Goal: Task Accomplishment & Management: Manage account settings

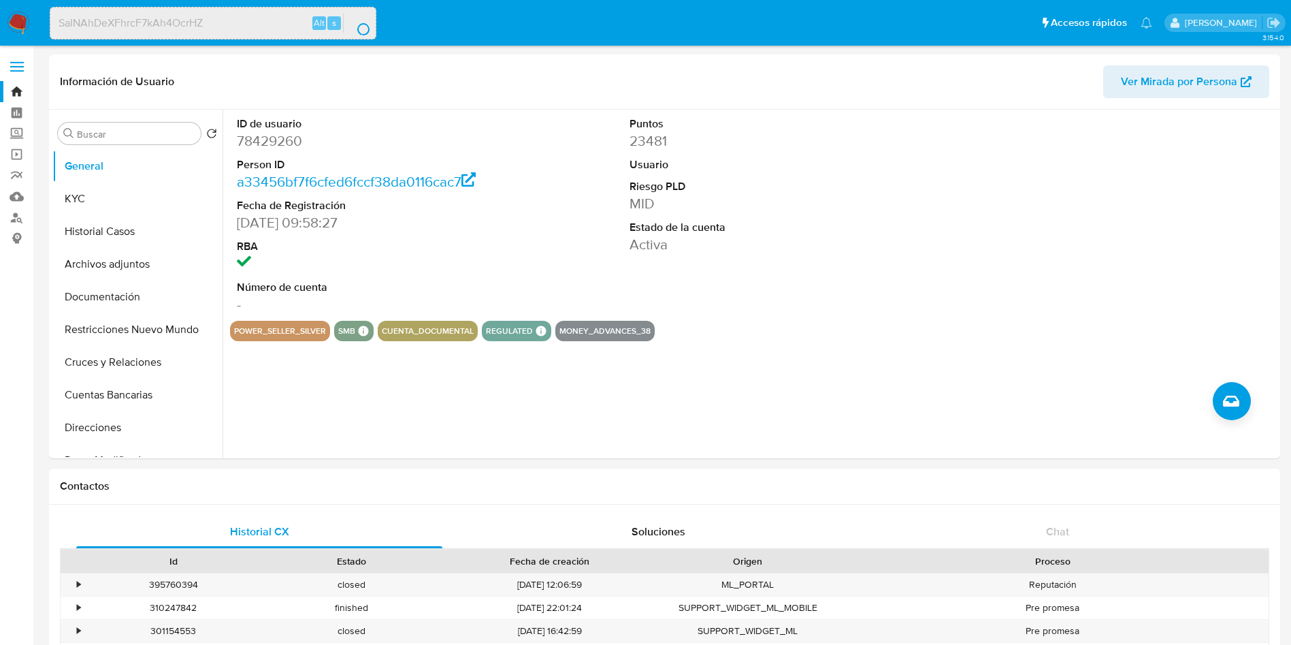
select select "10"
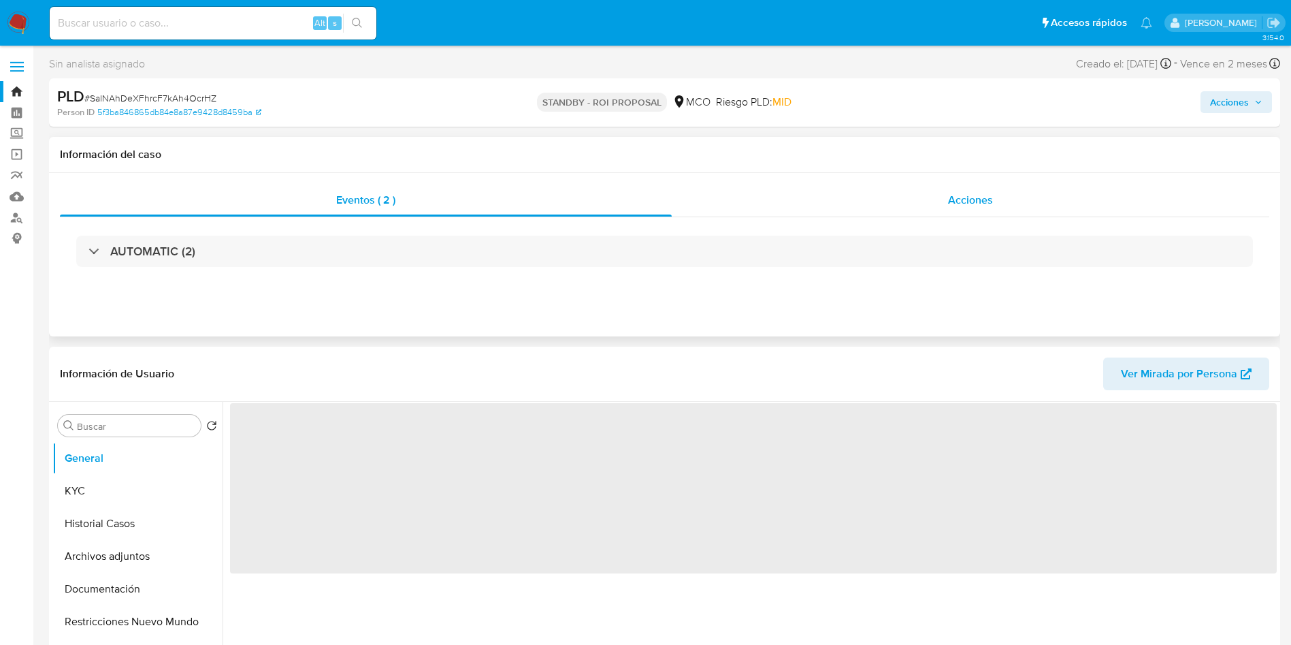
click at [975, 187] on div "Acciones" at bounding box center [971, 200] width 598 height 33
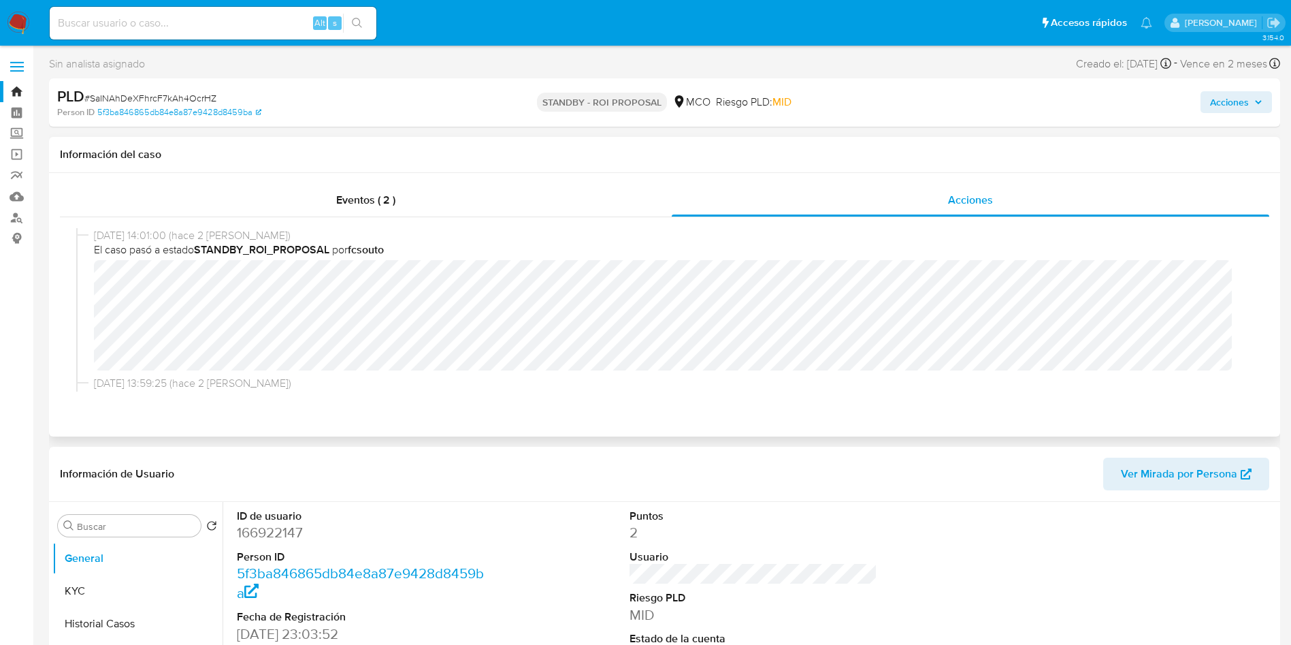
select select "10"
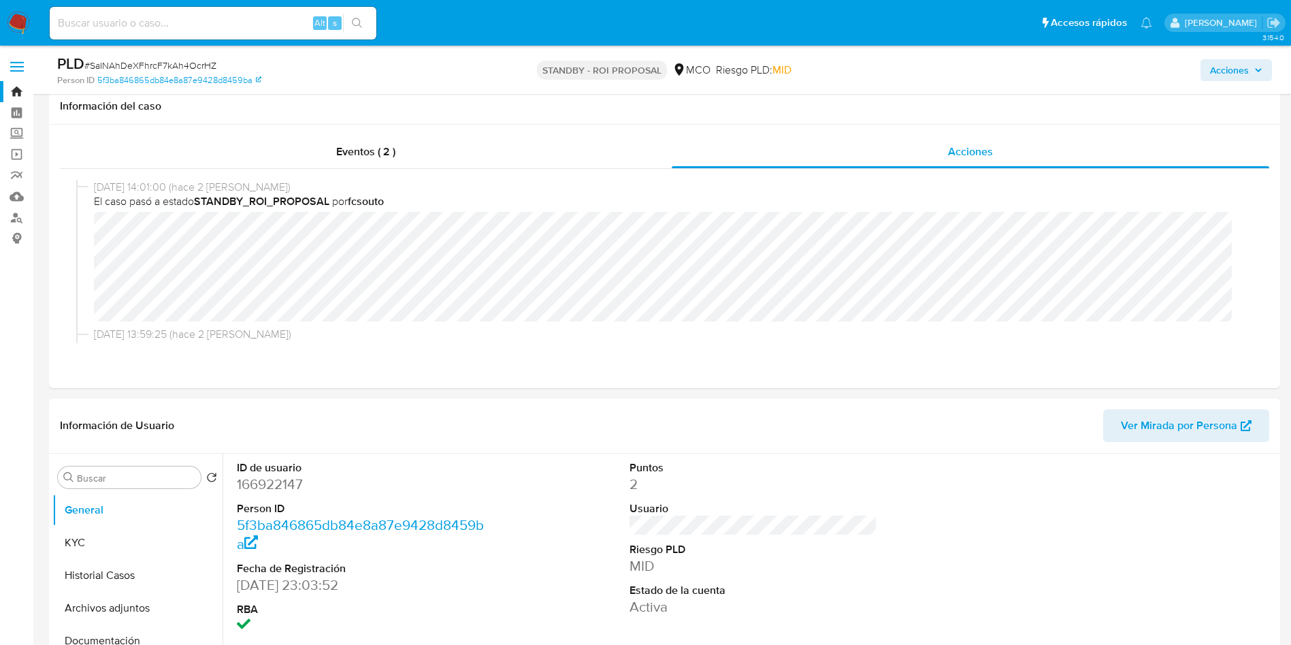
scroll to position [102, 0]
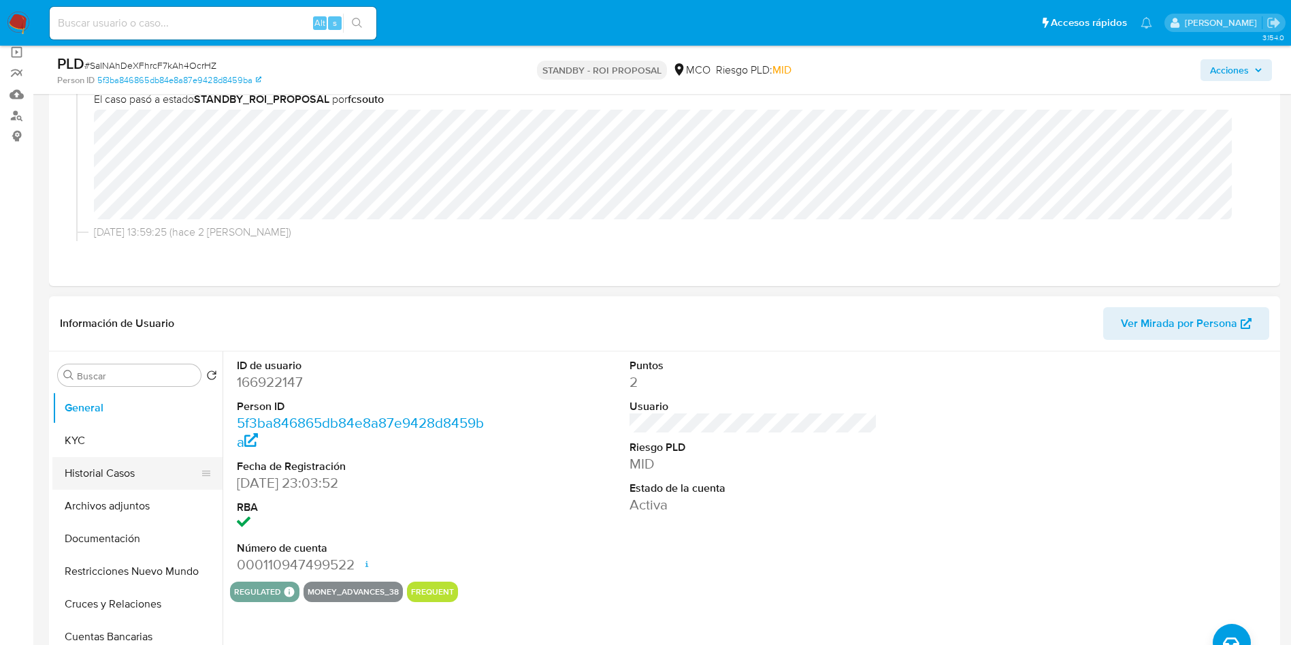
click at [110, 468] on button "Historial Casos" at bounding box center [131, 473] width 159 height 33
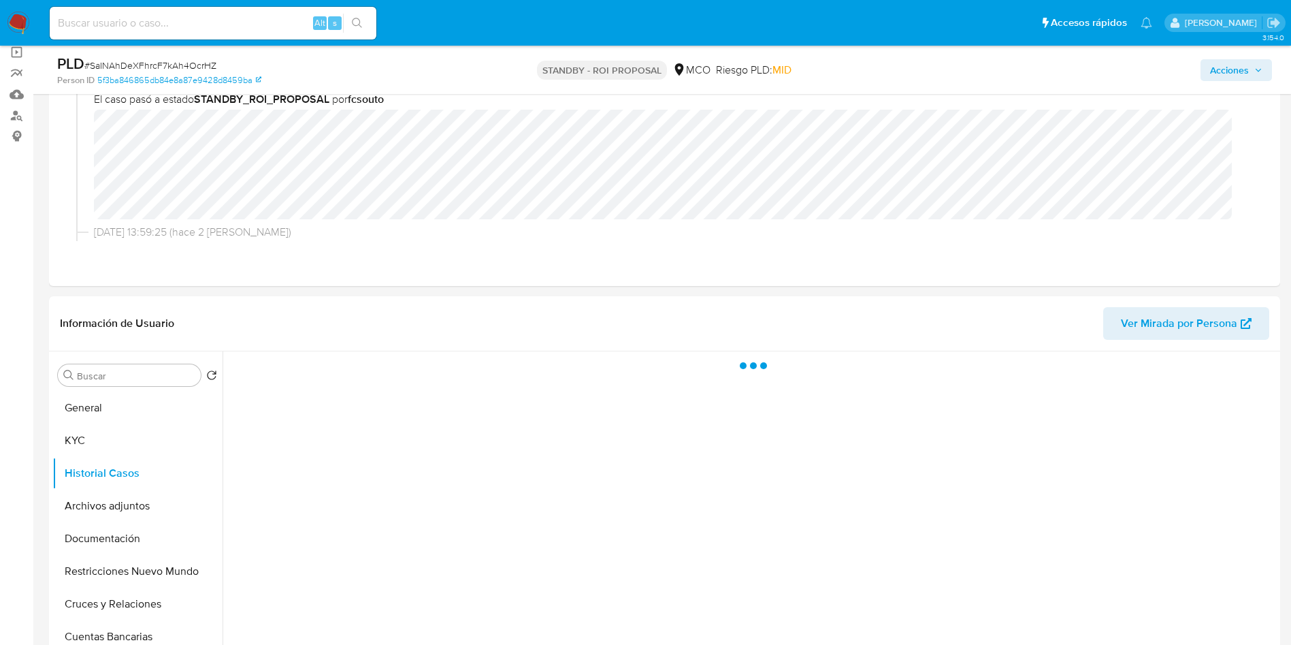
scroll to position [204, 0]
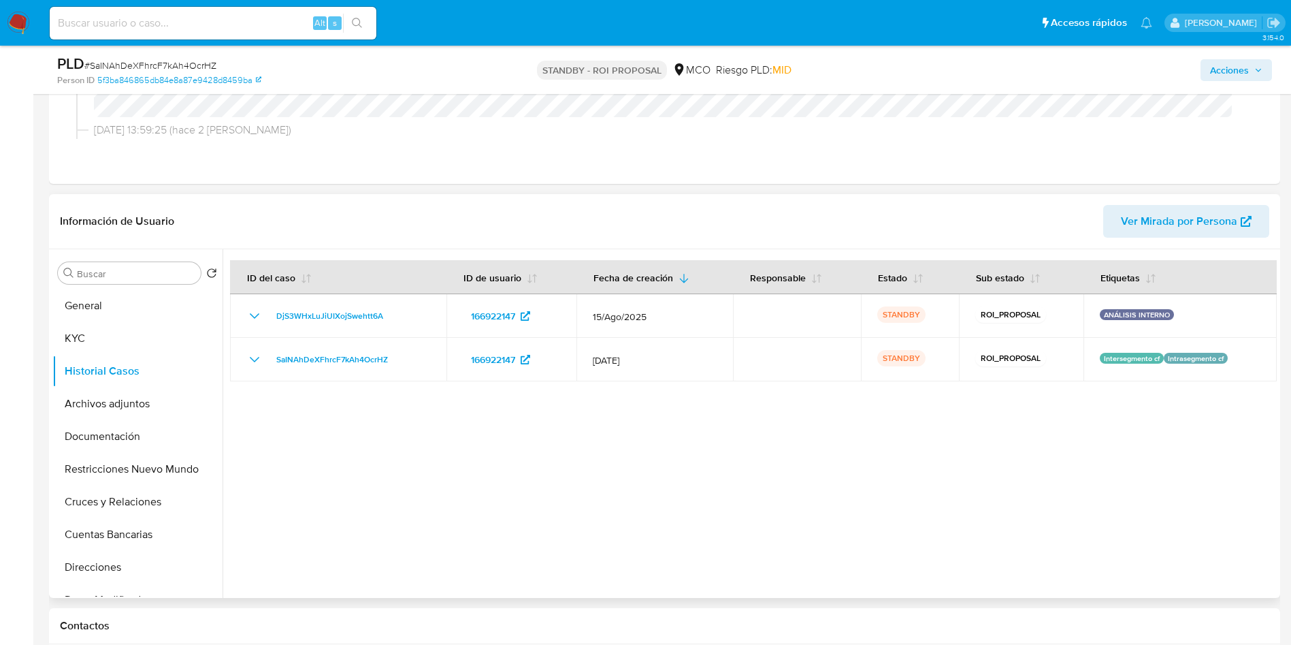
click at [486, 461] on div at bounding box center [750, 423] width 1054 height 349
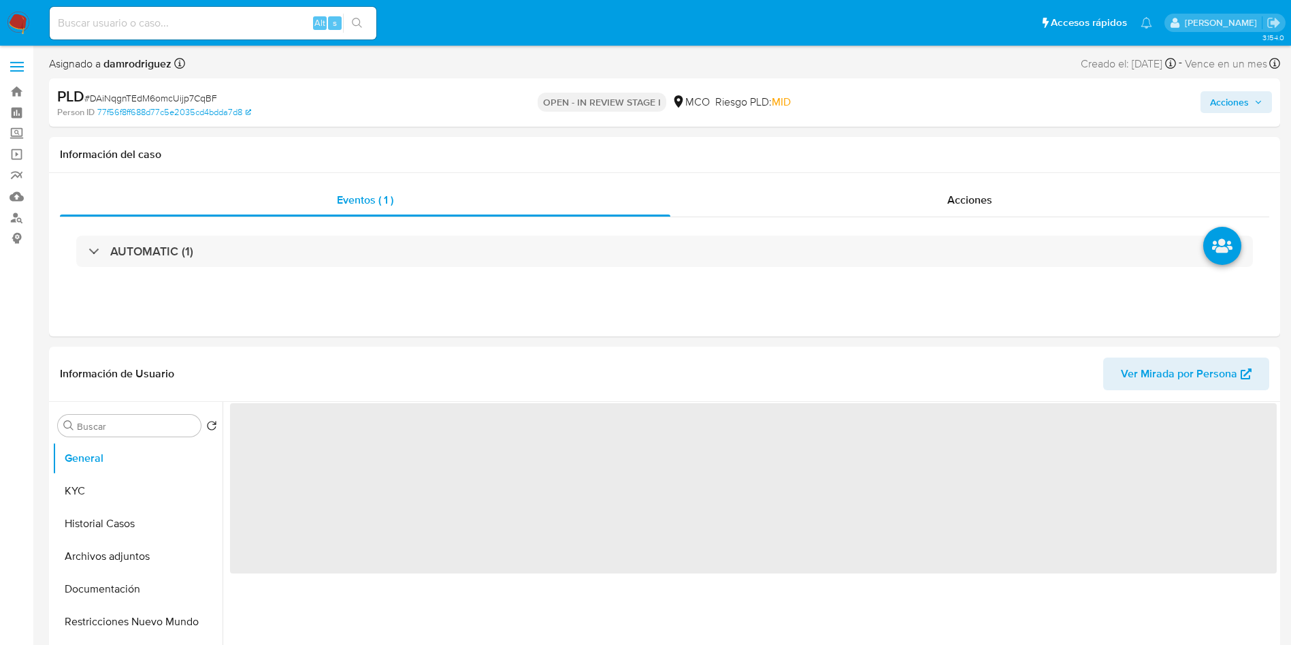
select select "10"
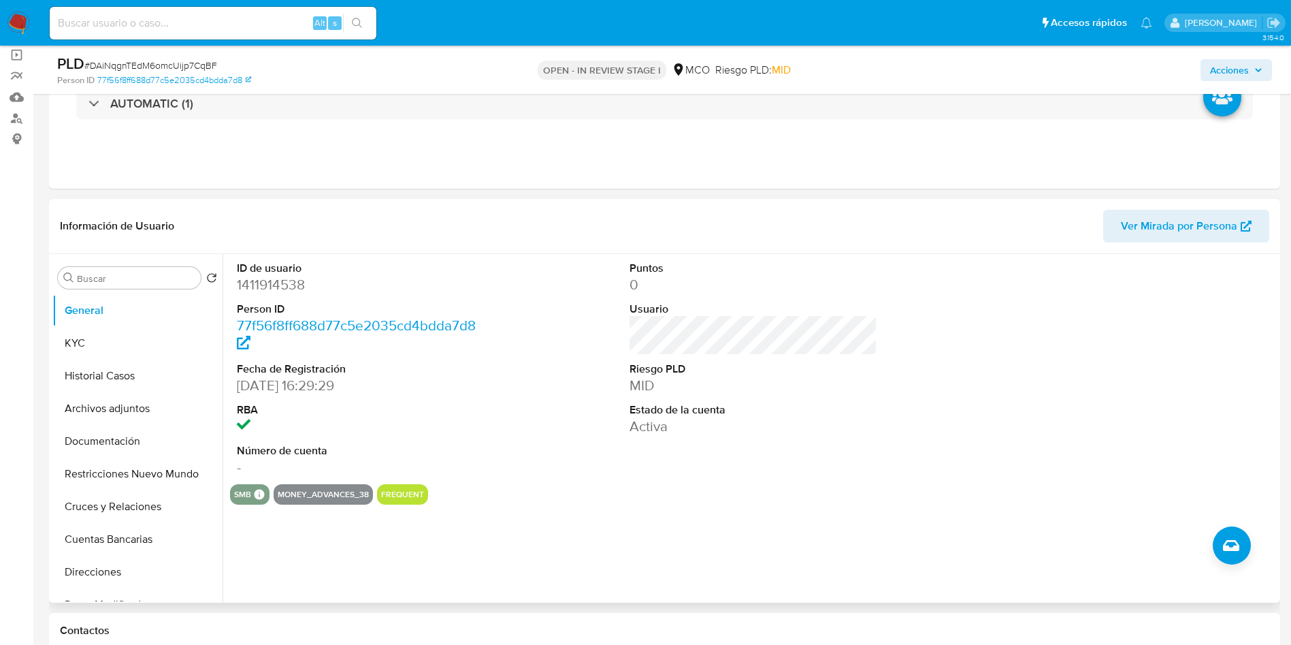
scroll to position [102, 0]
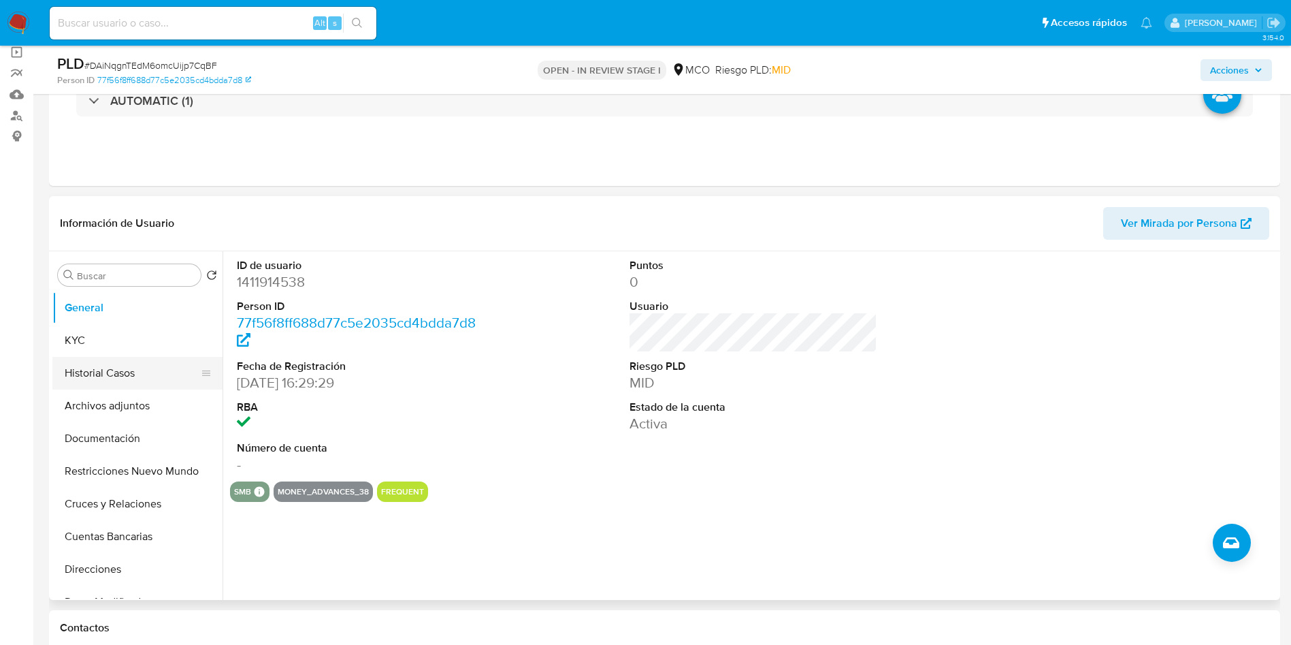
click at [93, 385] on button "Historial Casos" at bounding box center [131, 373] width 159 height 33
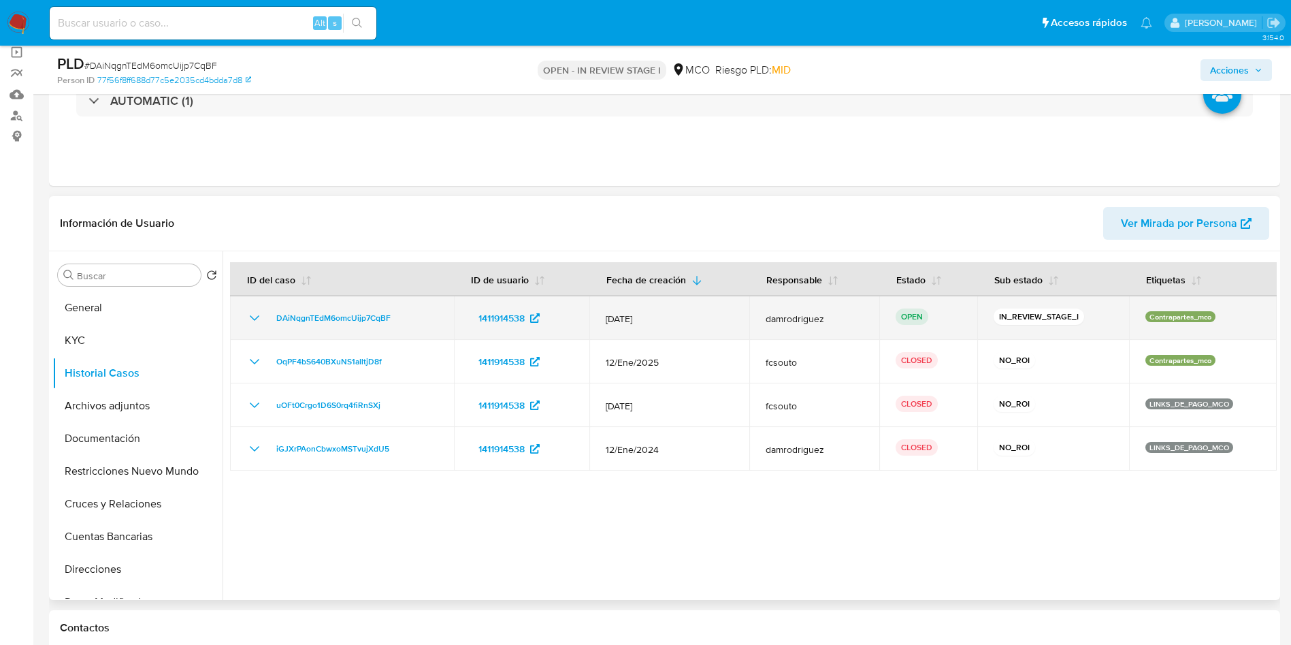
click at [247, 320] on icon "Mostrar/Ocultar" at bounding box center [254, 318] width 16 height 16
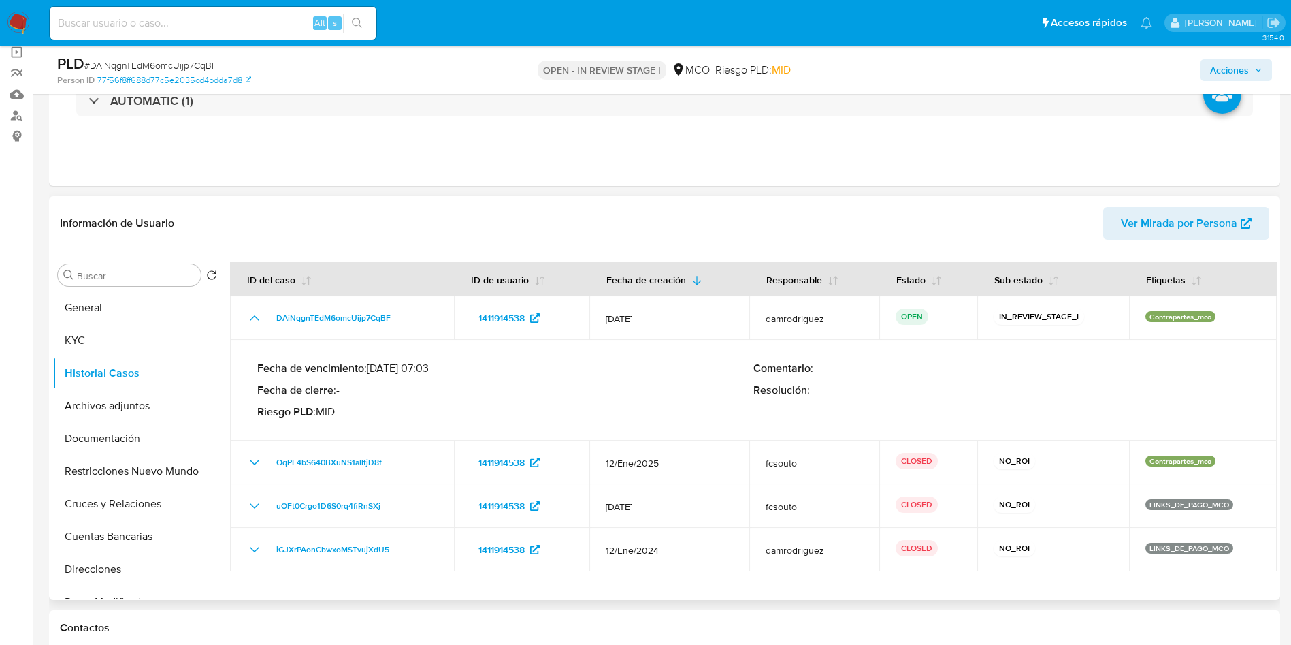
drag, startPoint x: 377, startPoint y: 369, endPoint x: 406, endPoint y: 372, distance: 29.4
click at [406, 372] on p "Fecha de vencimiento : 10/09/2025 07:03" at bounding box center [505, 368] width 496 height 14
click at [598, 225] on header "Información de Usuario Ver Mirada por Persona" at bounding box center [665, 223] width 1210 height 33
click at [18, 17] on img at bounding box center [18, 23] width 23 height 23
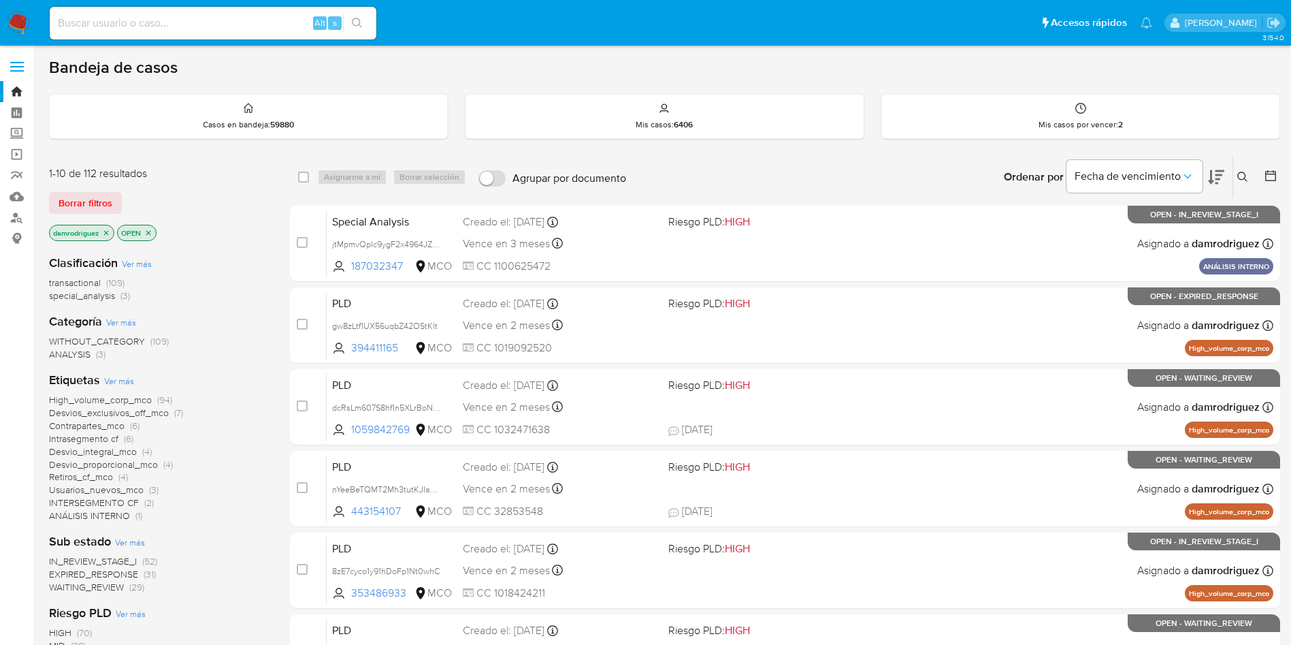
click at [108, 231] on icon "close-filter" at bounding box center [106, 233] width 8 height 8
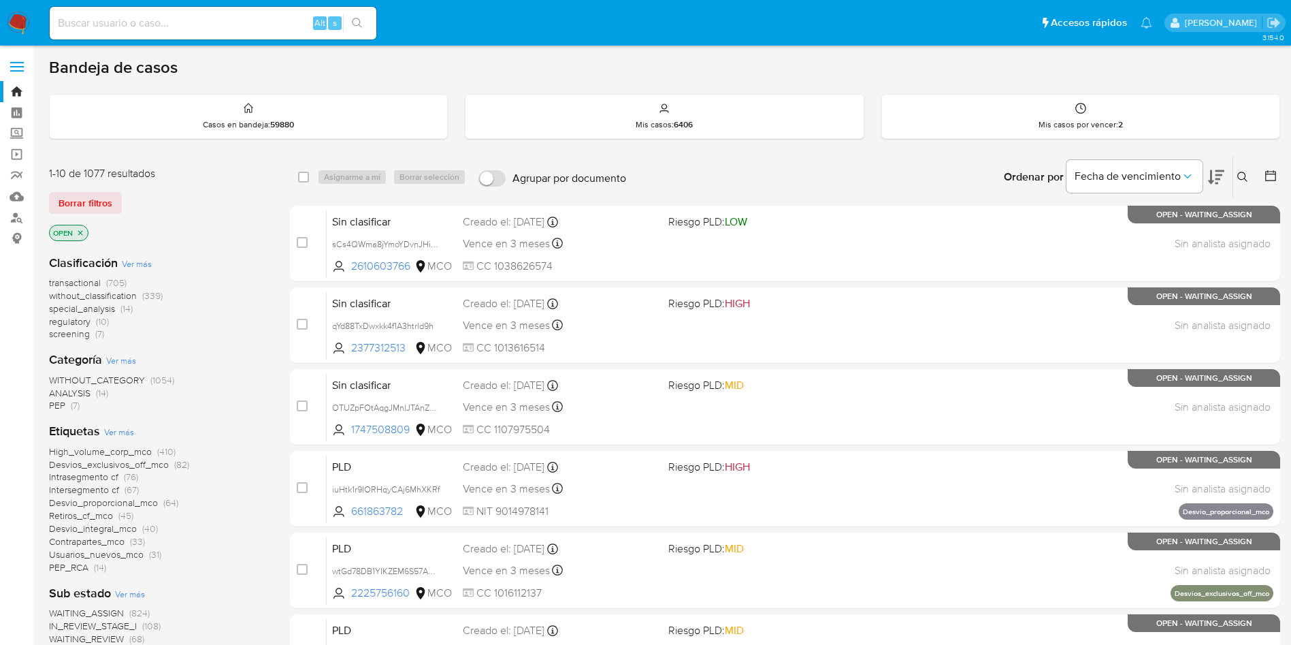
click at [68, 321] on span "regulatory" at bounding box center [70, 321] width 42 height 14
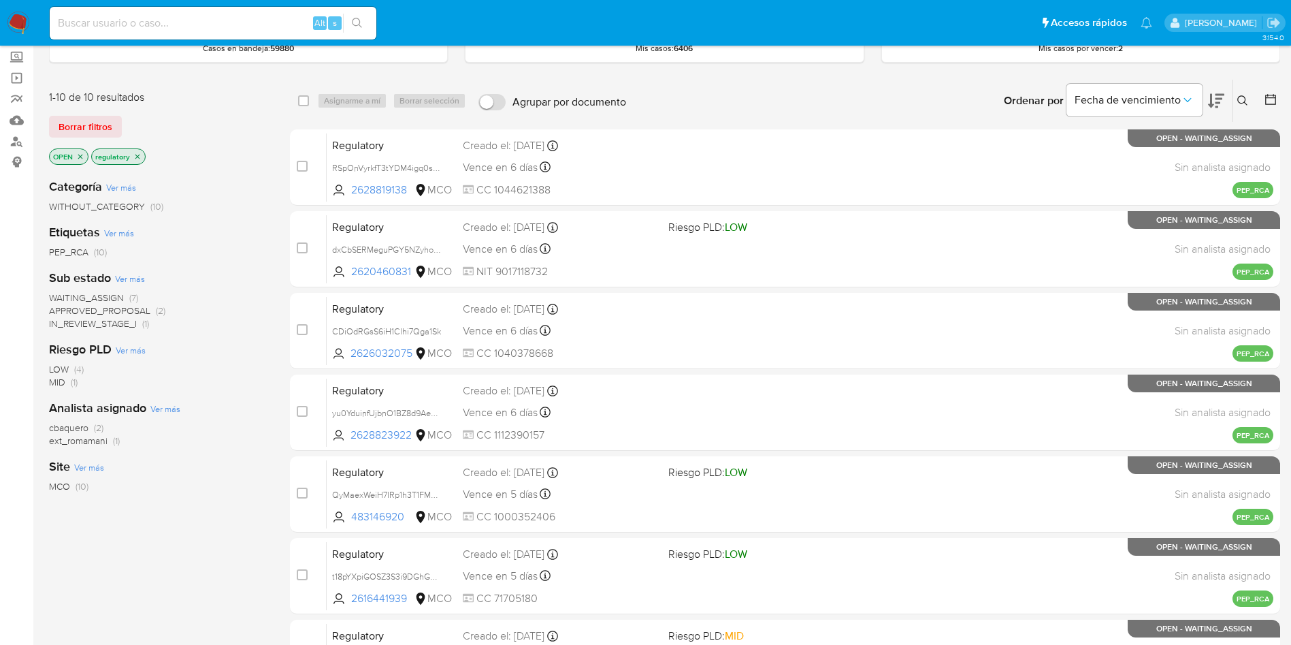
scroll to position [102, 0]
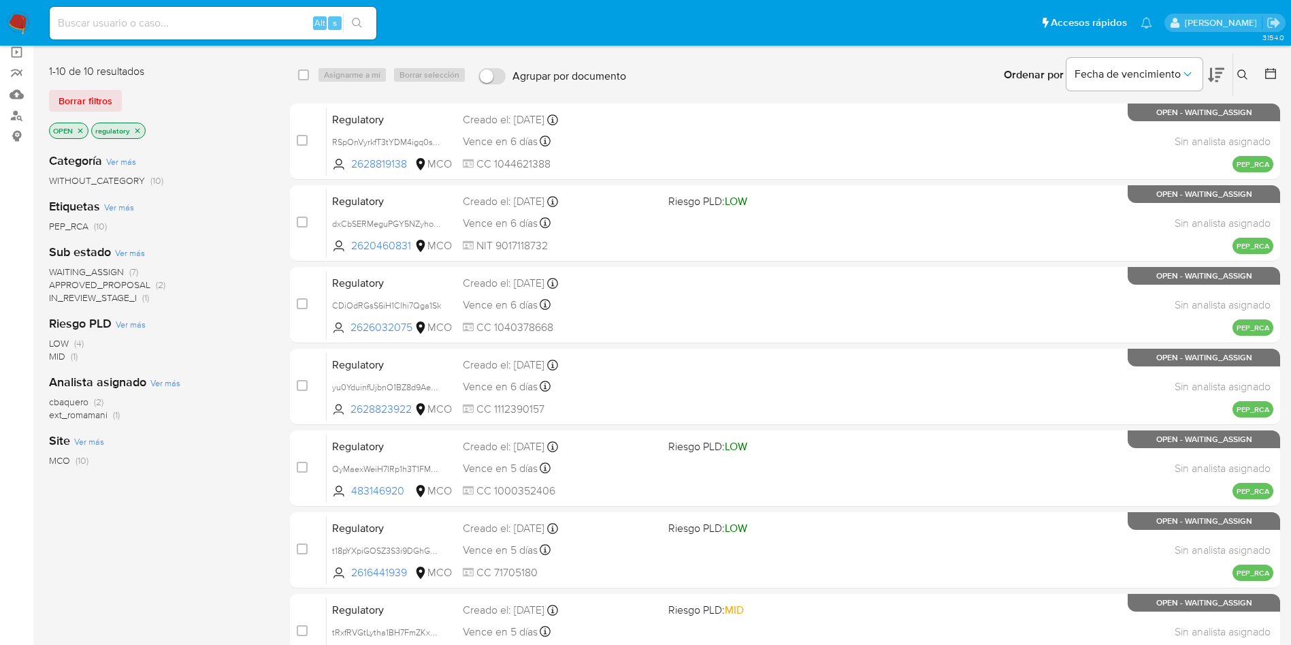
click at [88, 272] on span "WAITING_ASSIGN" at bounding box center [86, 272] width 75 height 14
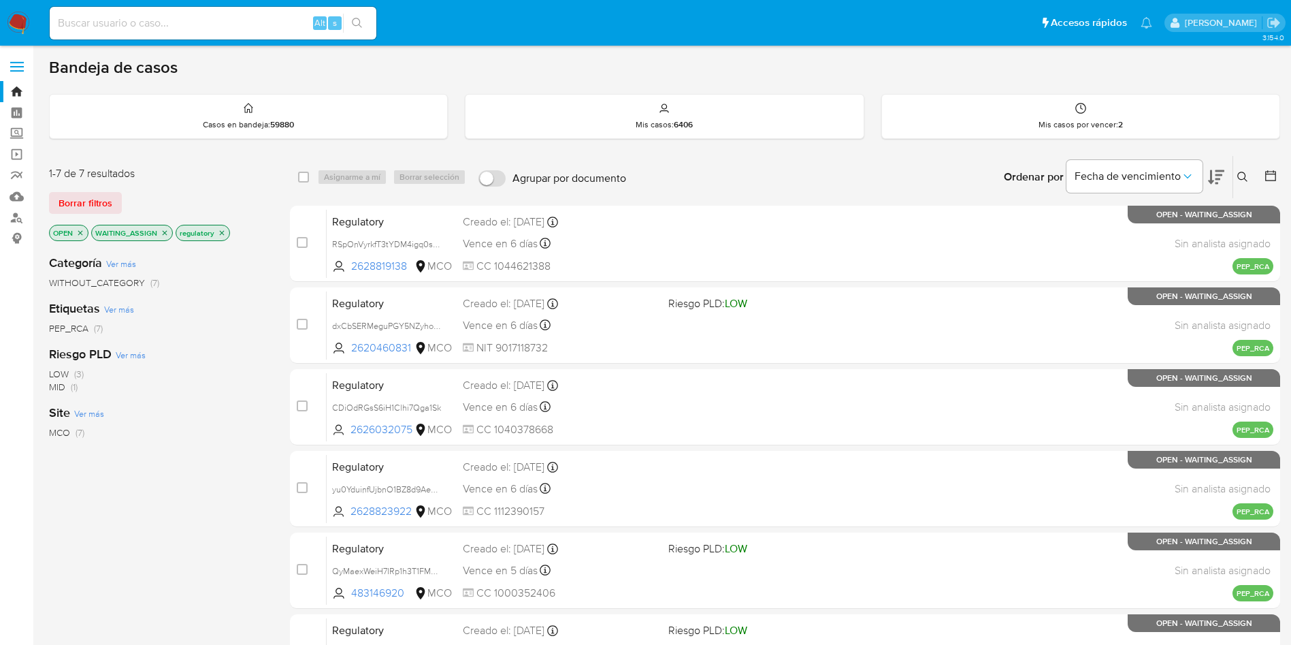
click at [219, 231] on icon "close-filter" at bounding box center [222, 233] width 8 height 8
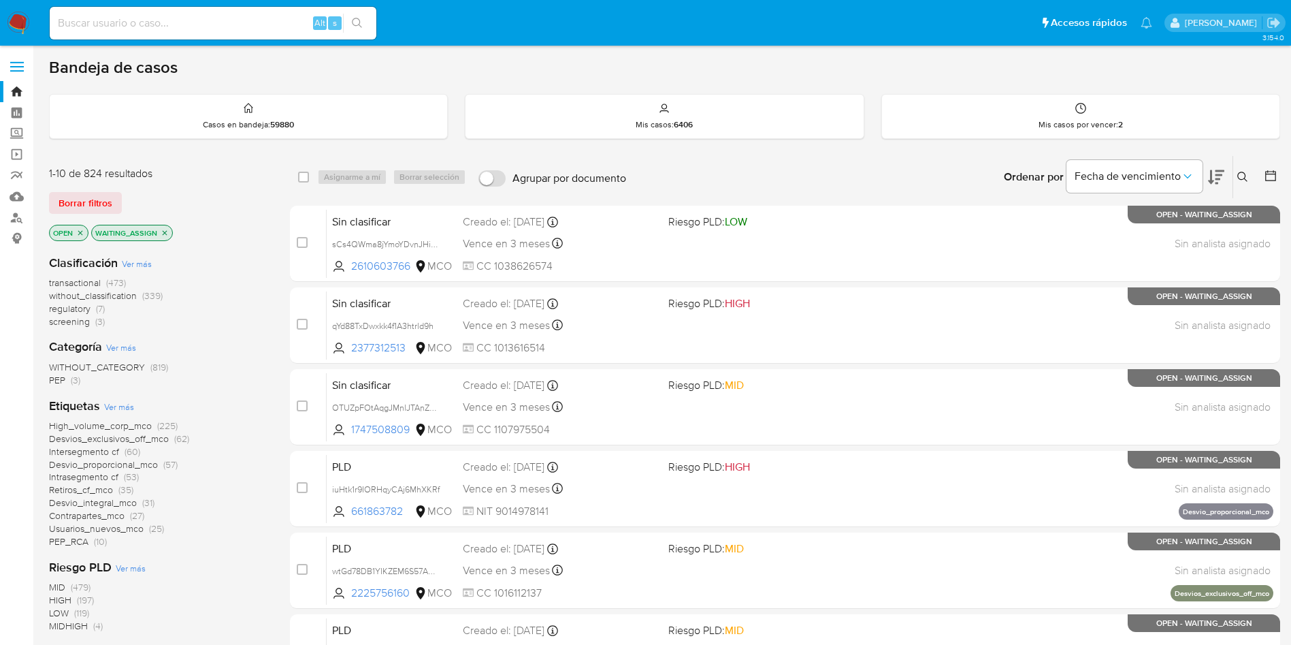
click at [73, 321] on span "screening" at bounding box center [69, 321] width 41 height 14
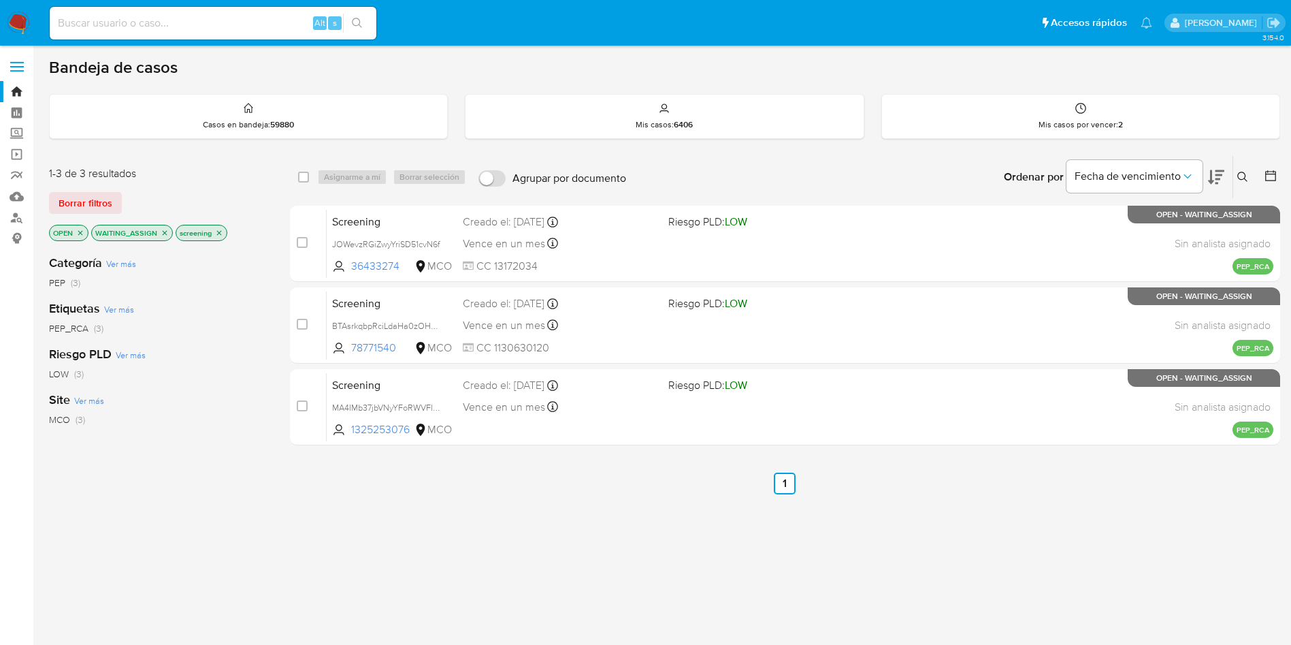
click at [219, 233] on icon "close-filter" at bounding box center [219, 233] width 8 height 8
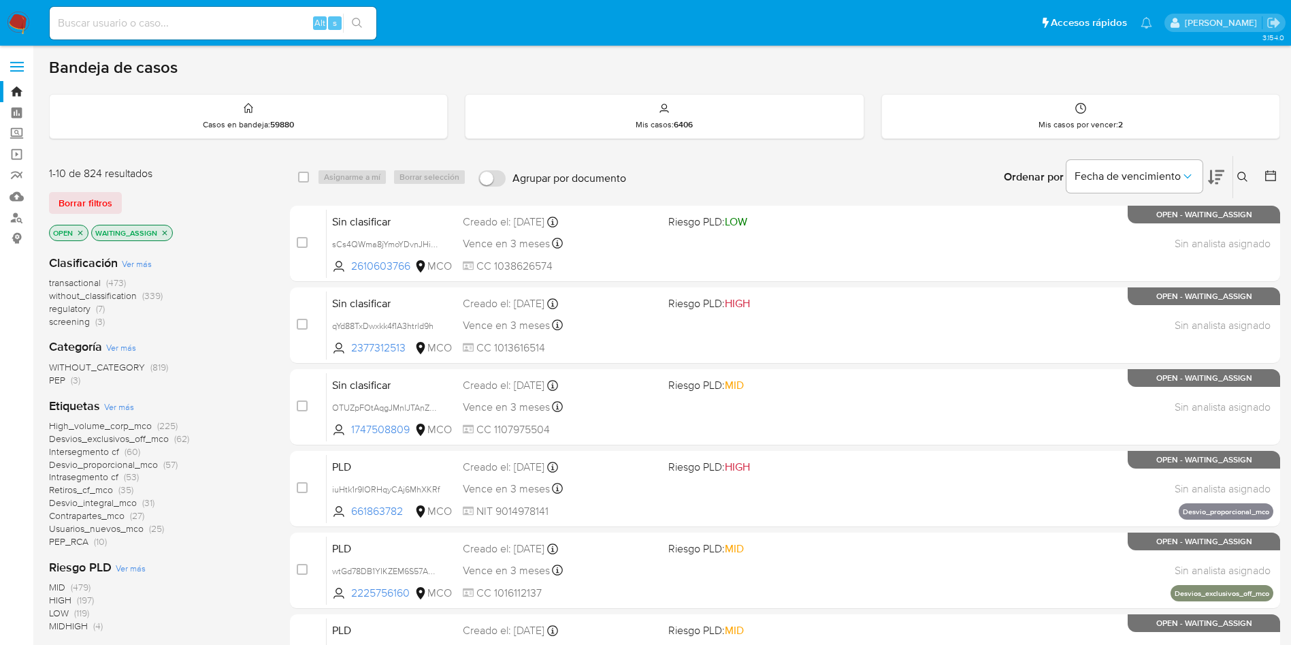
click at [166, 231] on icon "close-filter" at bounding box center [165, 233] width 8 height 8
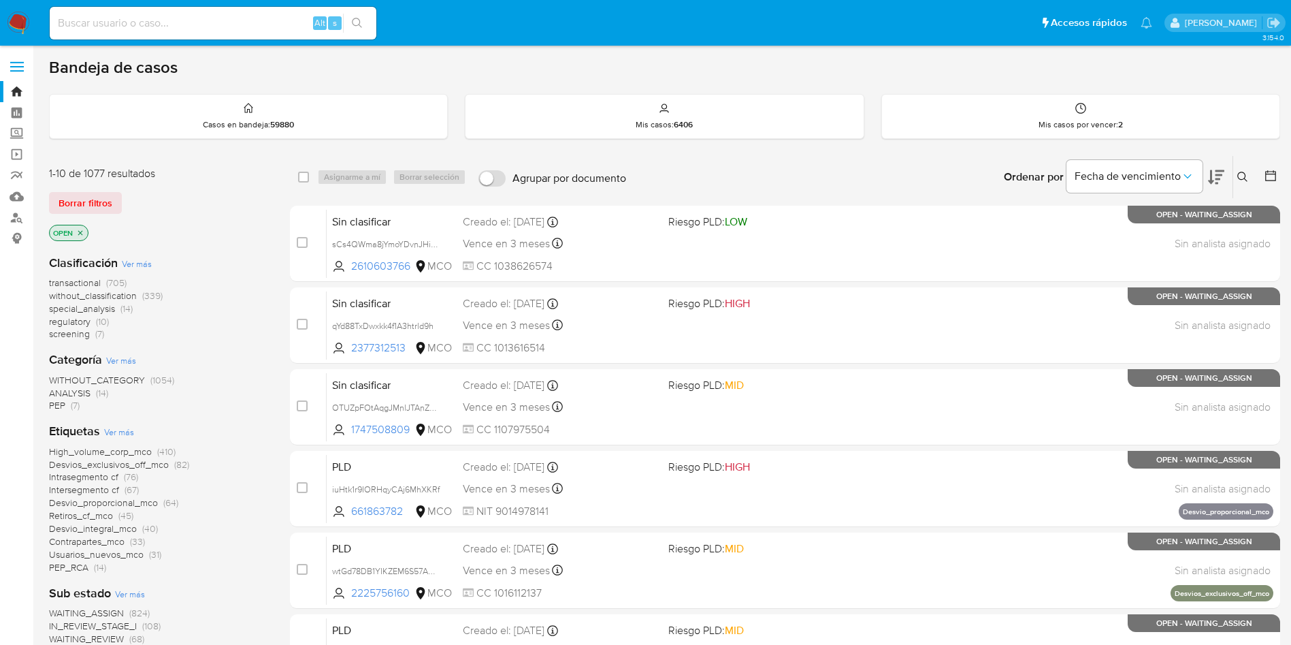
click at [74, 308] on span "special_analysis" at bounding box center [82, 309] width 66 height 14
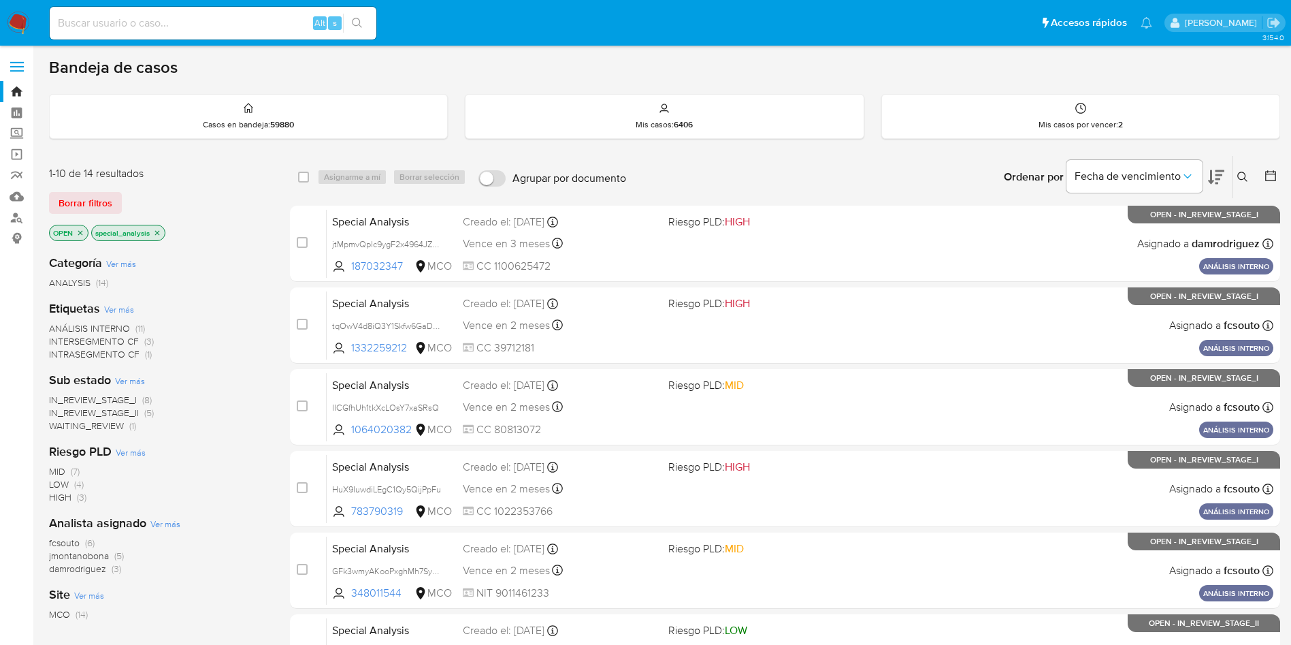
click at [155, 234] on icon "close-filter" at bounding box center [157, 233] width 8 height 8
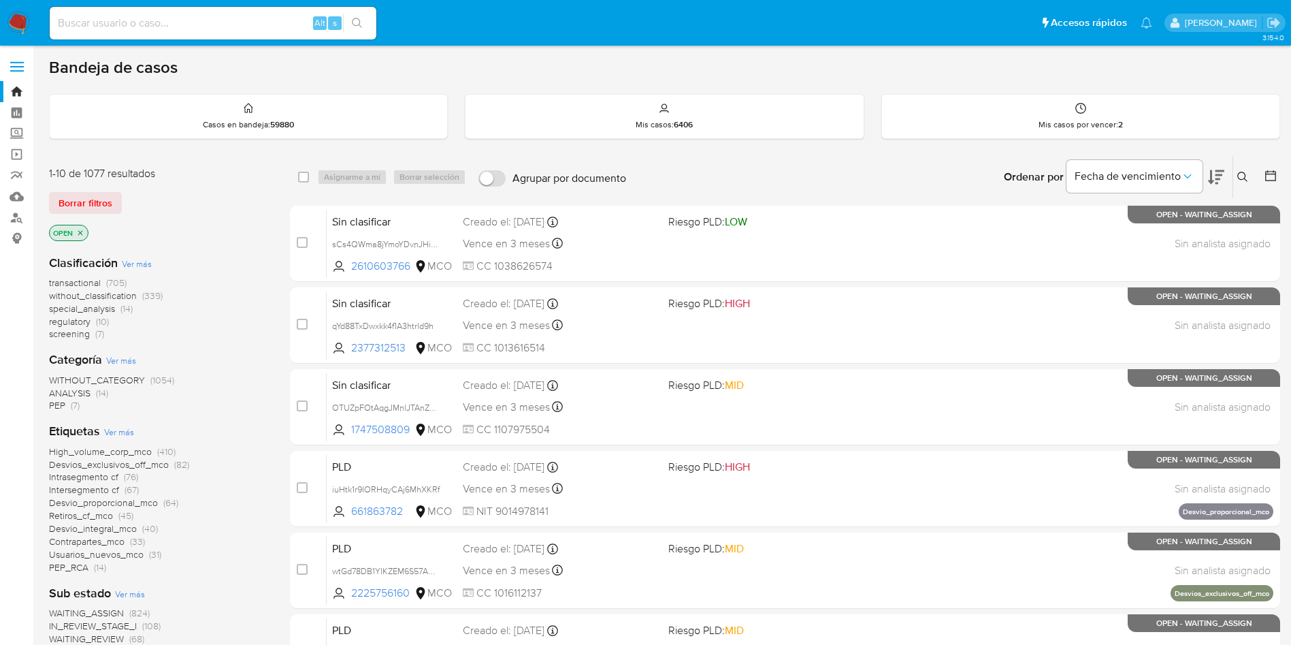
click at [72, 320] on span "regulatory" at bounding box center [70, 321] width 42 height 14
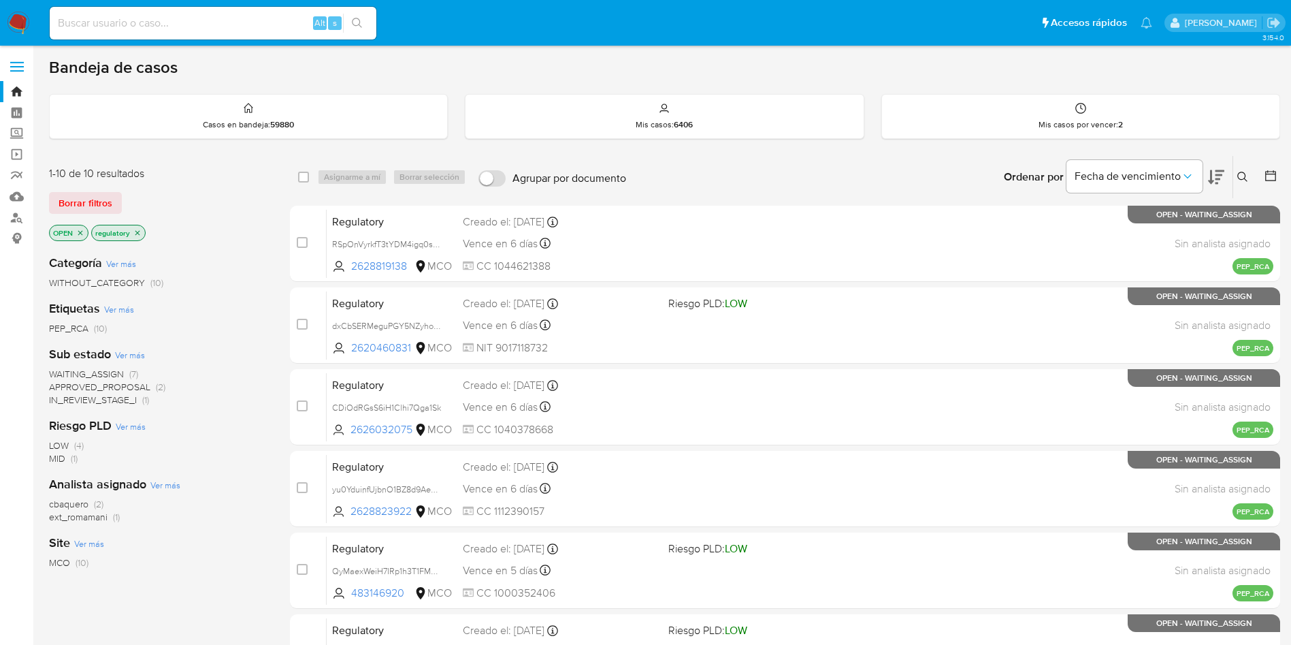
click at [102, 400] on span "IN_REVIEW_STAGE_I" at bounding box center [93, 400] width 88 height 14
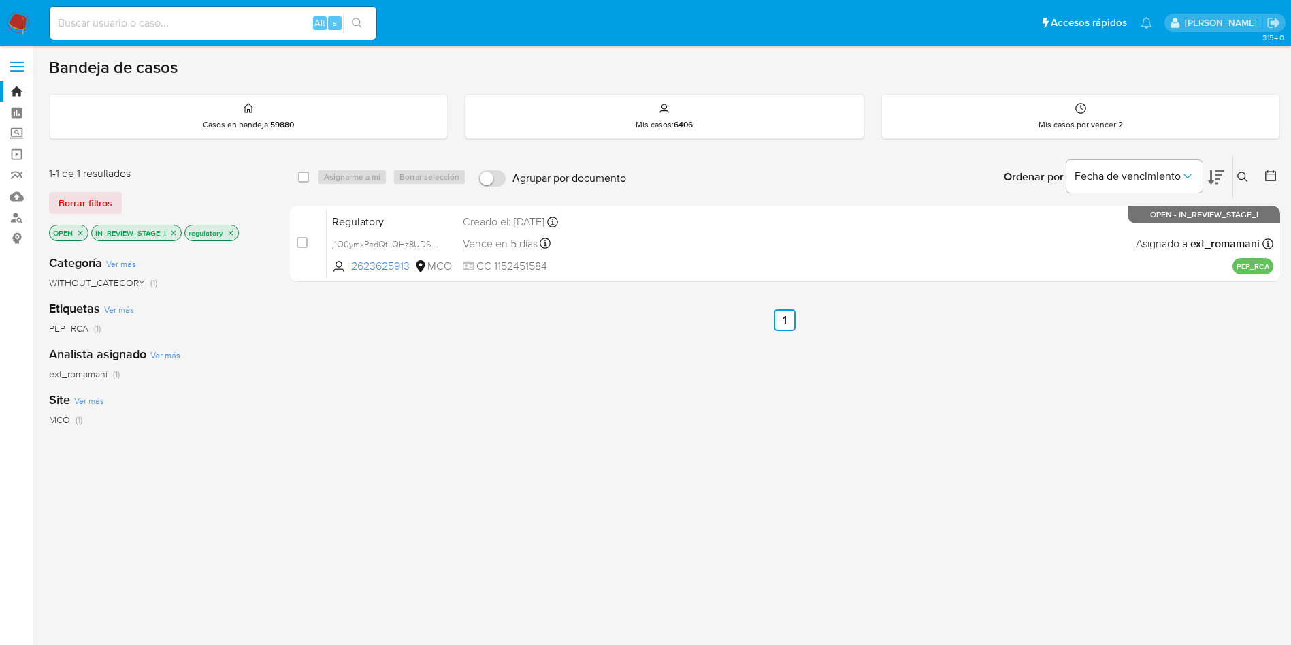
click at [232, 231] on icon "close-filter" at bounding box center [231, 233] width 8 height 8
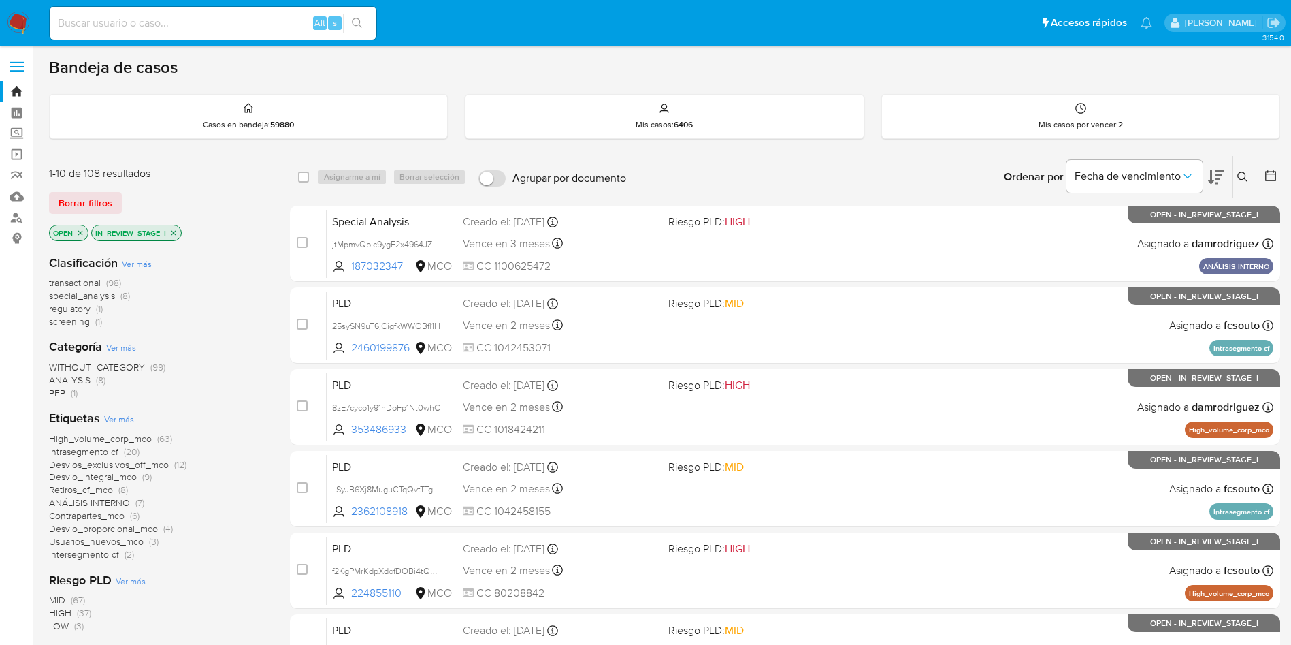
click at [178, 232] on icon "close-filter" at bounding box center [174, 233] width 8 height 8
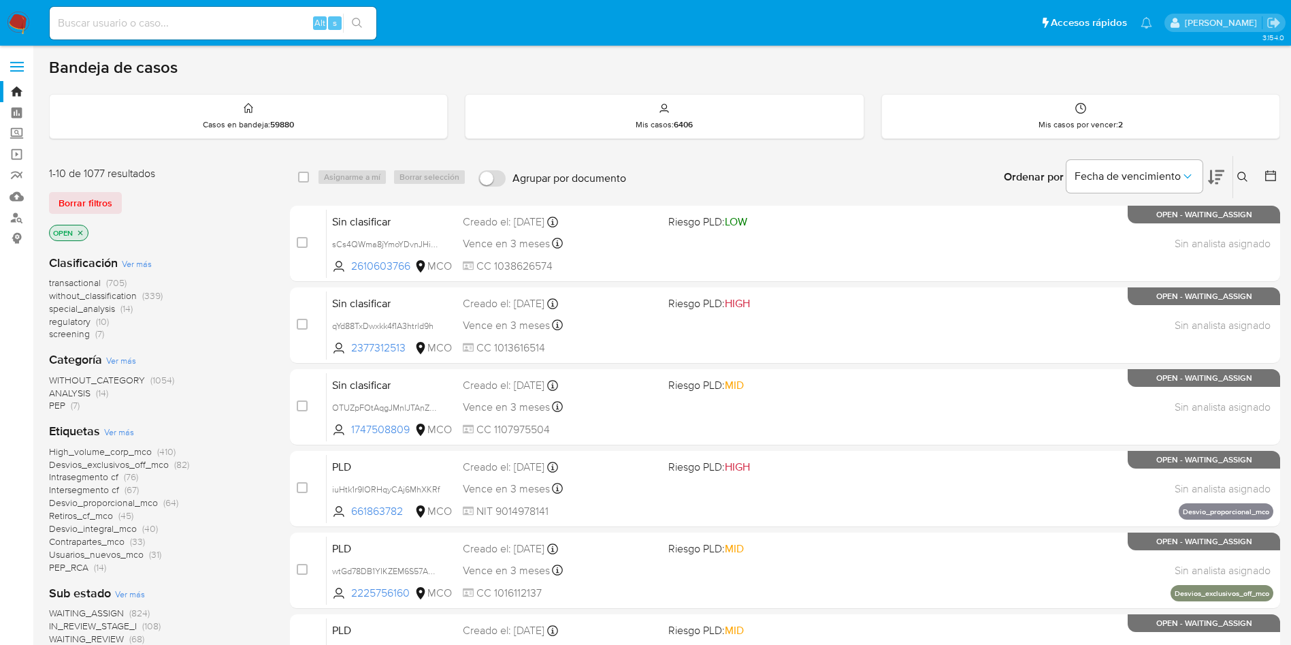
click at [72, 319] on span "regulatory" at bounding box center [70, 321] width 42 height 14
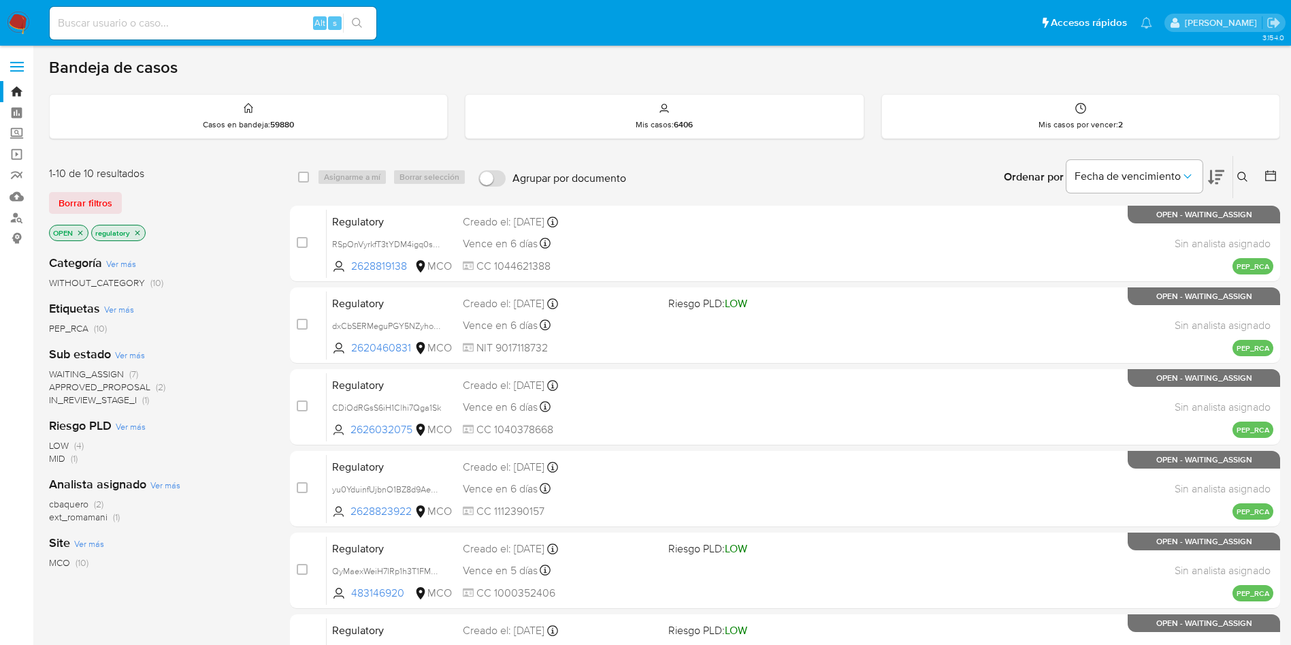
click at [93, 366] on div "Sub estado Ver más WAITING_ASSIGN (7) APPROVED_PROPOSAL (2) IN_REVIEW_STAGE_I (…" at bounding box center [158, 376] width 219 height 61
click at [97, 370] on span "WAITING_ASSIGN" at bounding box center [86, 374] width 75 height 14
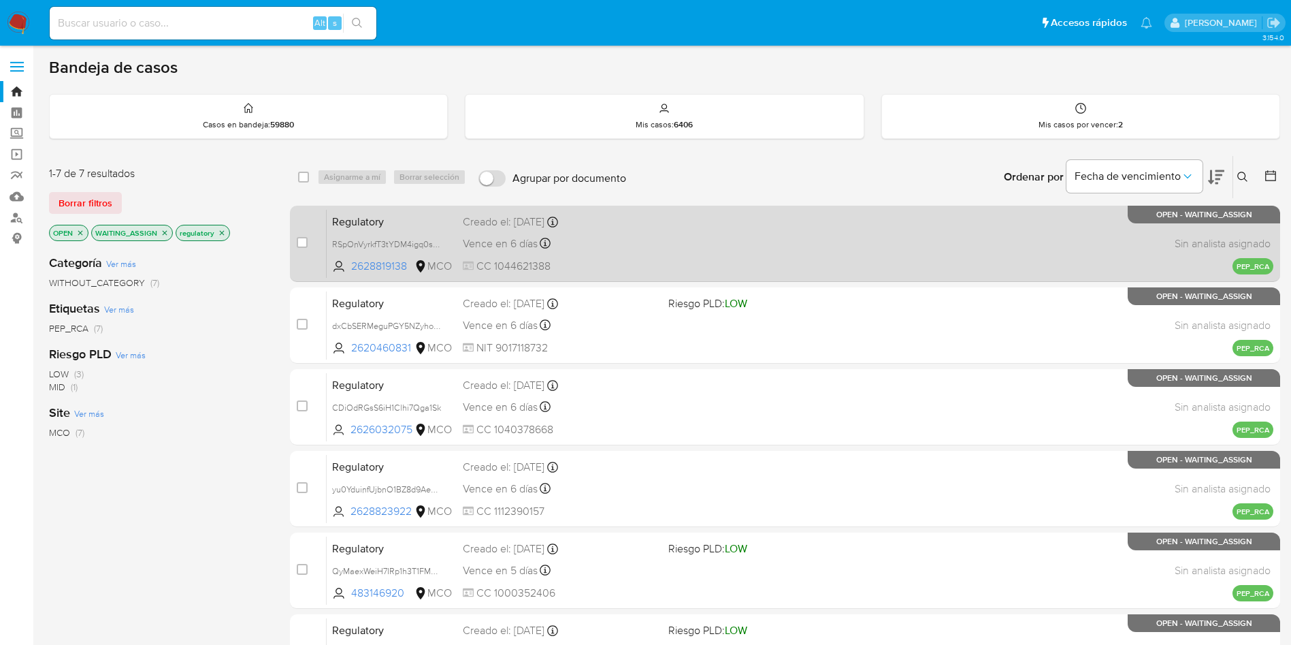
click at [343, 222] on span "Regulatory" at bounding box center [392, 221] width 120 height 18
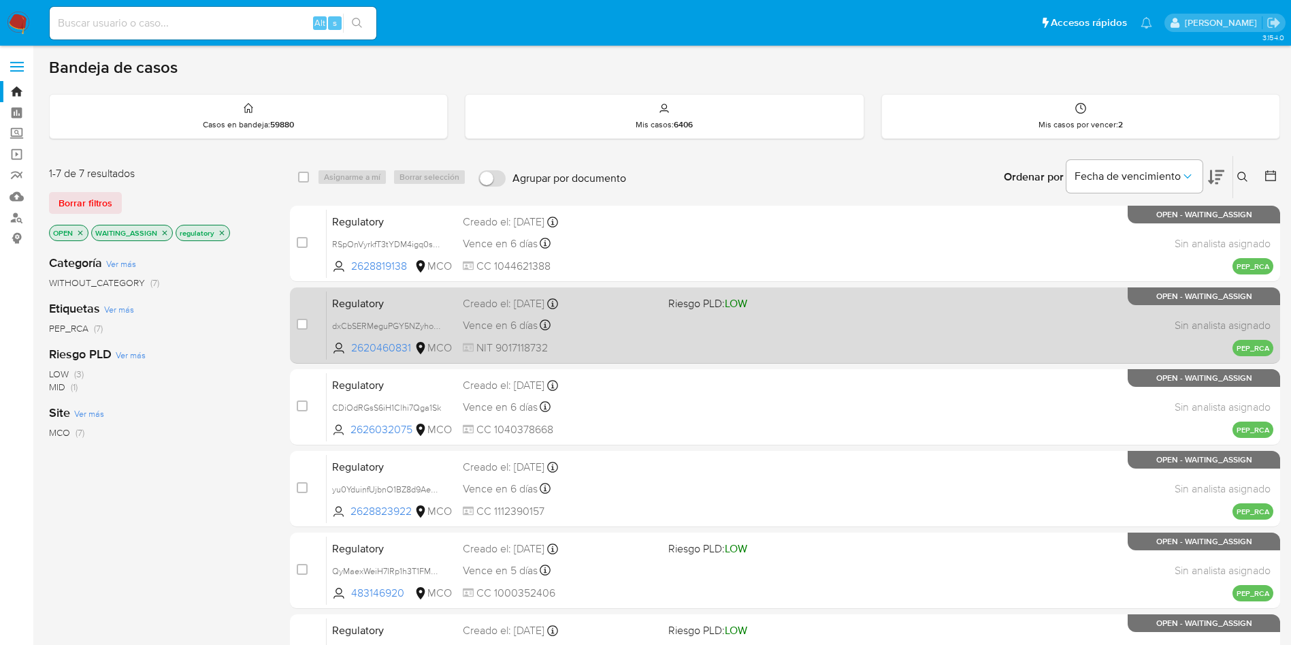
click at [351, 292] on div "Regulatory dxCbSERMeguPGY5NZyhotatU 2620460831 MCO Riesgo PLD: LOW Creado el: 1…" at bounding box center [800, 325] width 947 height 69
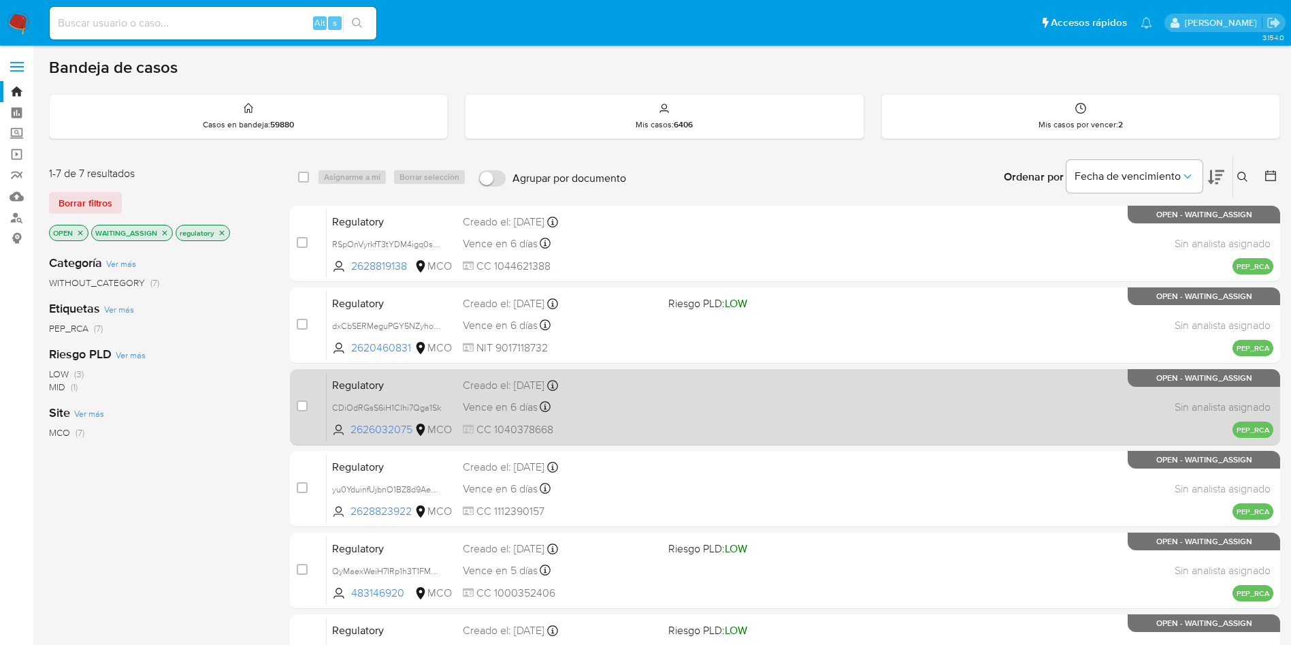
click at [383, 385] on span "Regulatory" at bounding box center [392, 384] width 120 height 18
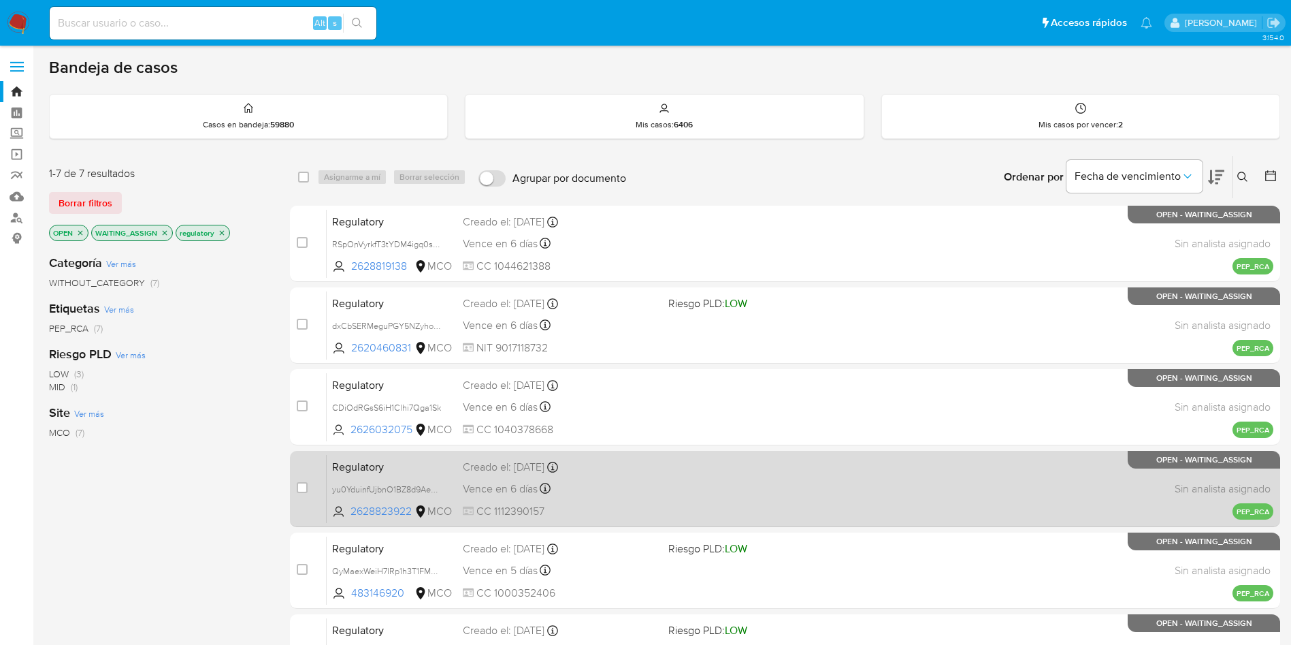
click at [373, 464] on span "Regulatory" at bounding box center [392, 466] width 120 height 18
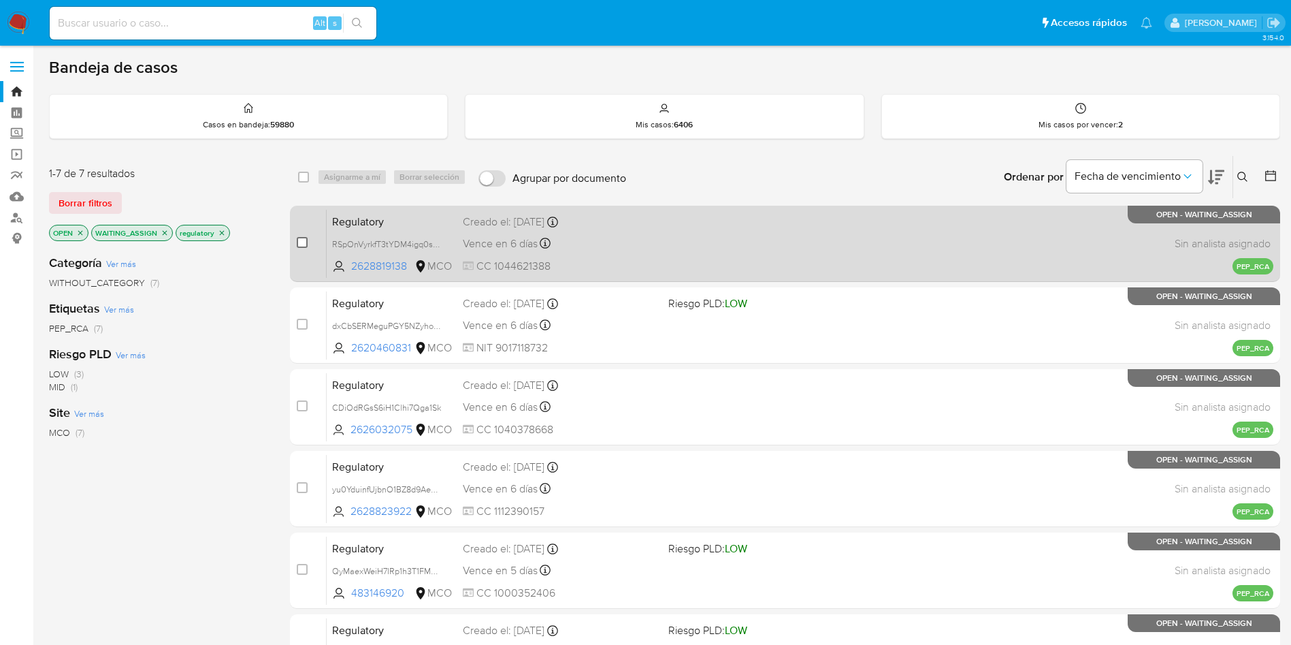
click at [303, 244] on input "checkbox" at bounding box center [302, 242] width 11 height 11
checkbox input "true"
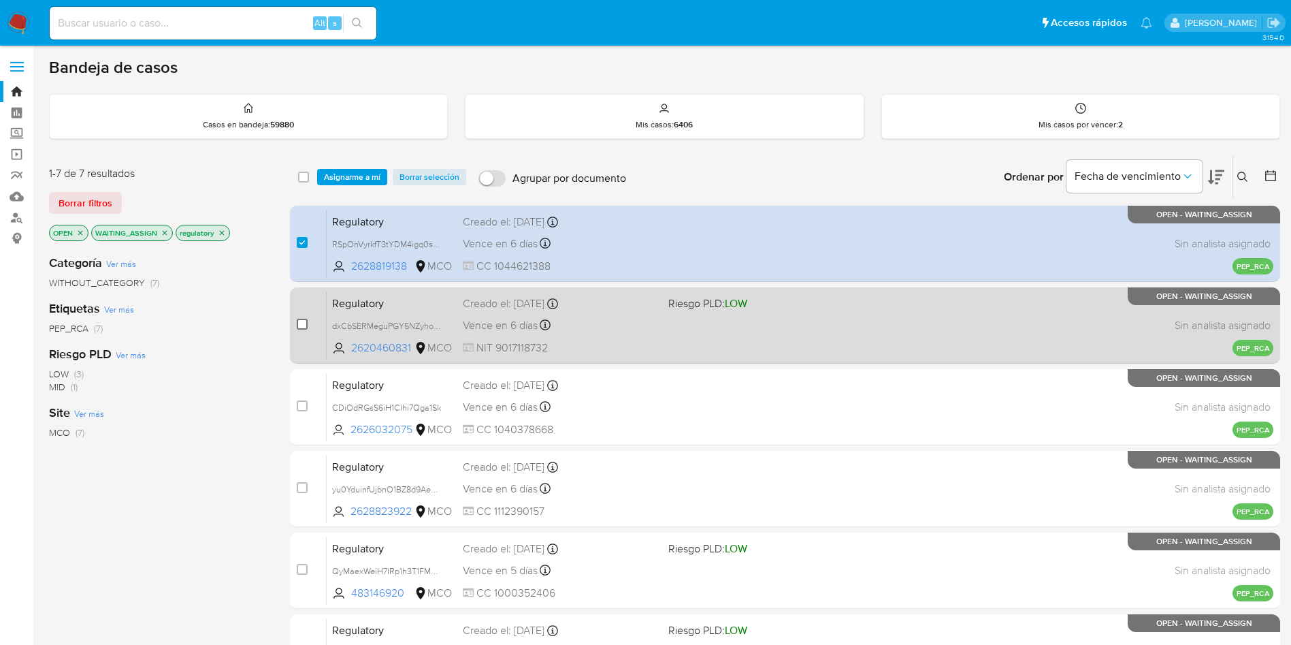
click at [303, 321] on input "checkbox" at bounding box center [302, 324] width 11 height 11
checkbox input "true"
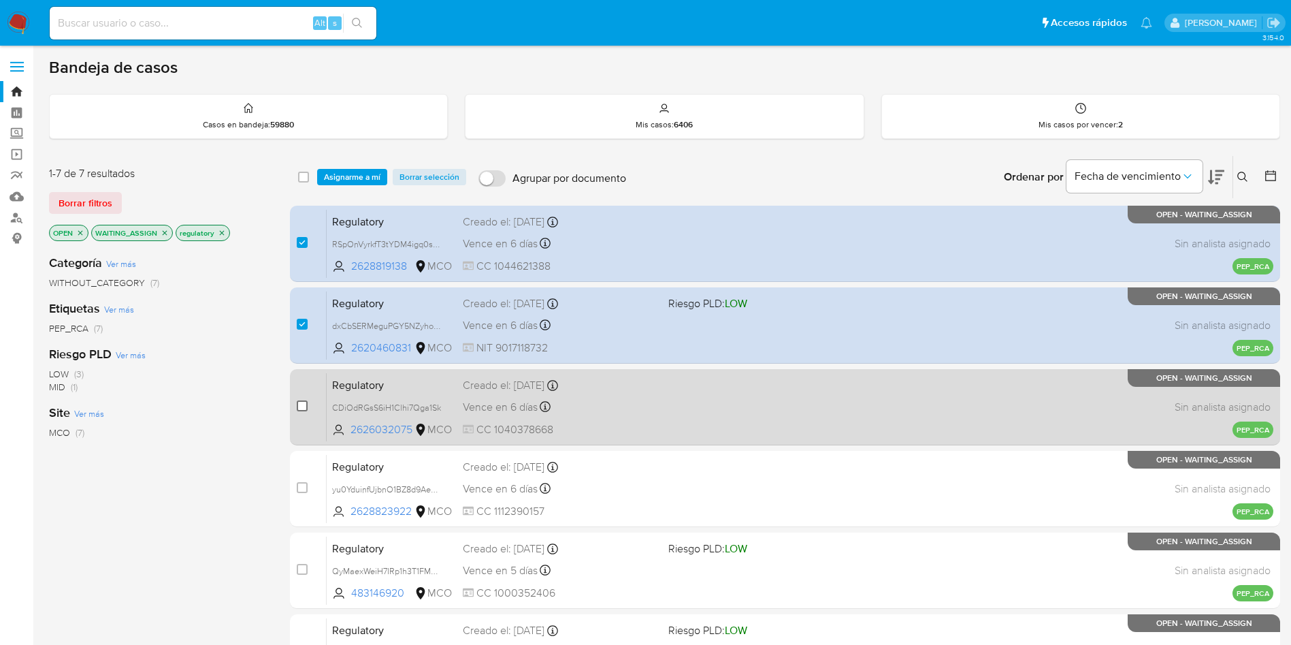
click at [300, 406] on input "checkbox" at bounding box center [302, 405] width 11 height 11
checkbox input "true"
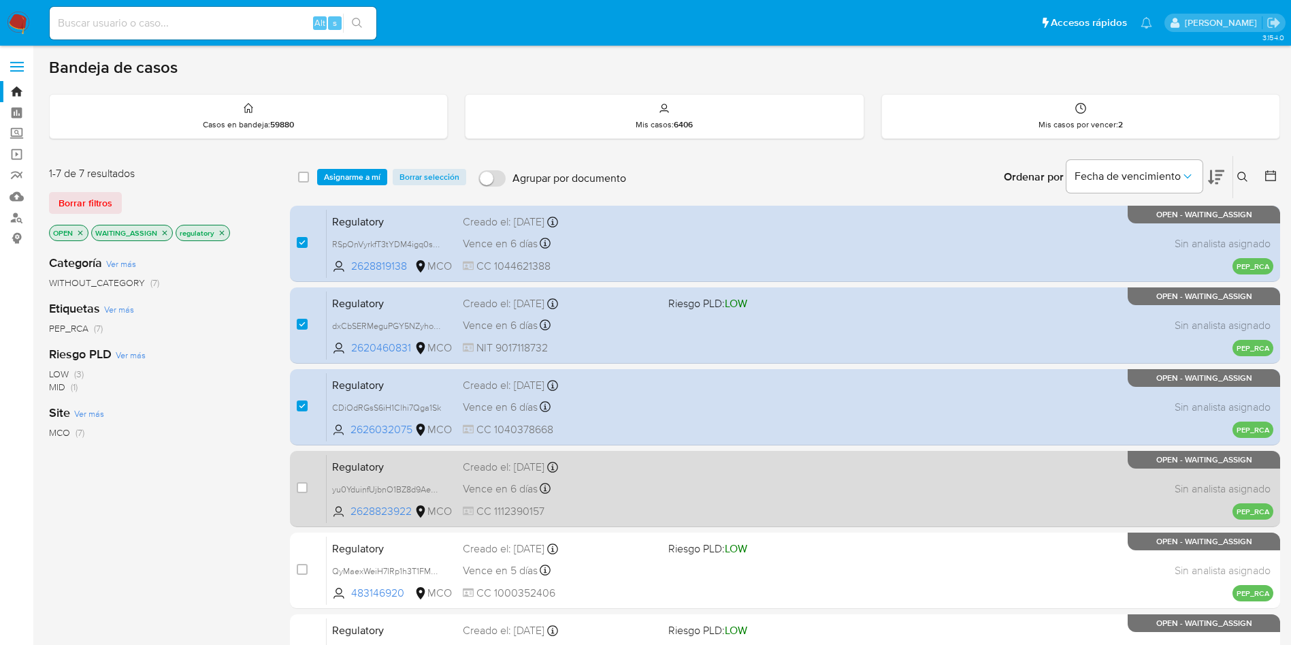
click at [304, 493] on div "case-item-checkbox" at bounding box center [302, 488] width 11 height 14
click at [305, 483] on input "checkbox" at bounding box center [302, 487] width 11 height 11
checkbox input "true"
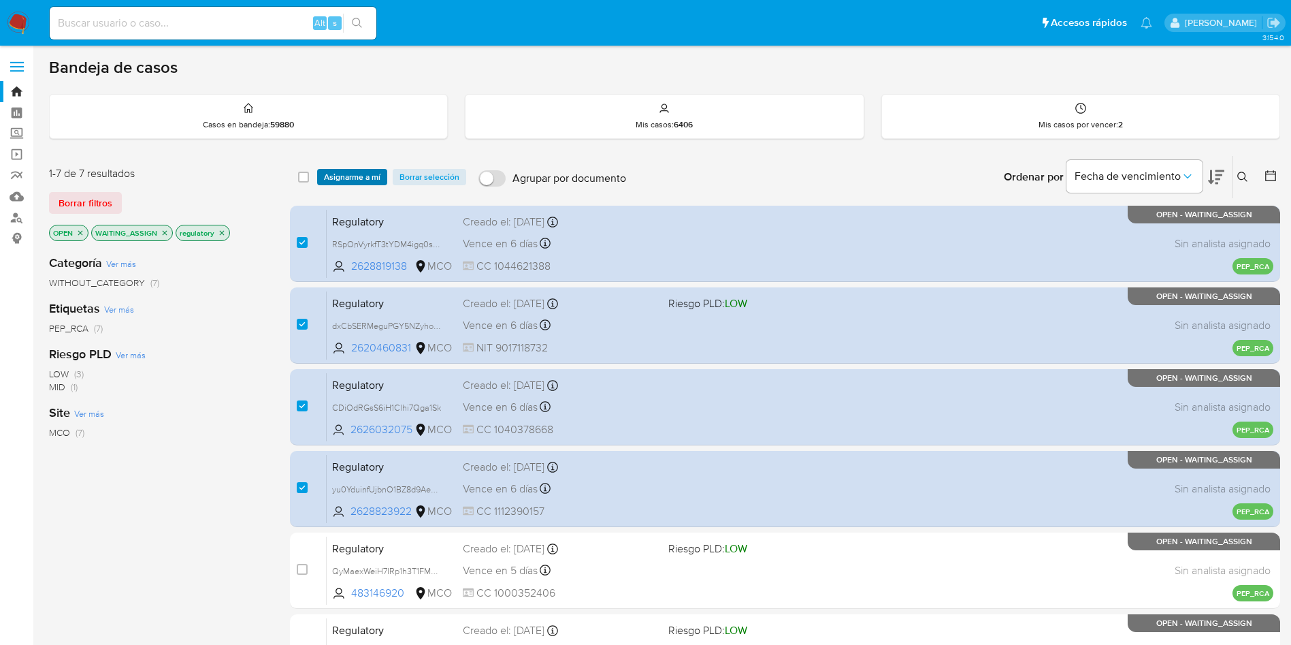
click at [342, 178] on span "Asignarme a mí" at bounding box center [352, 177] width 57 height 14
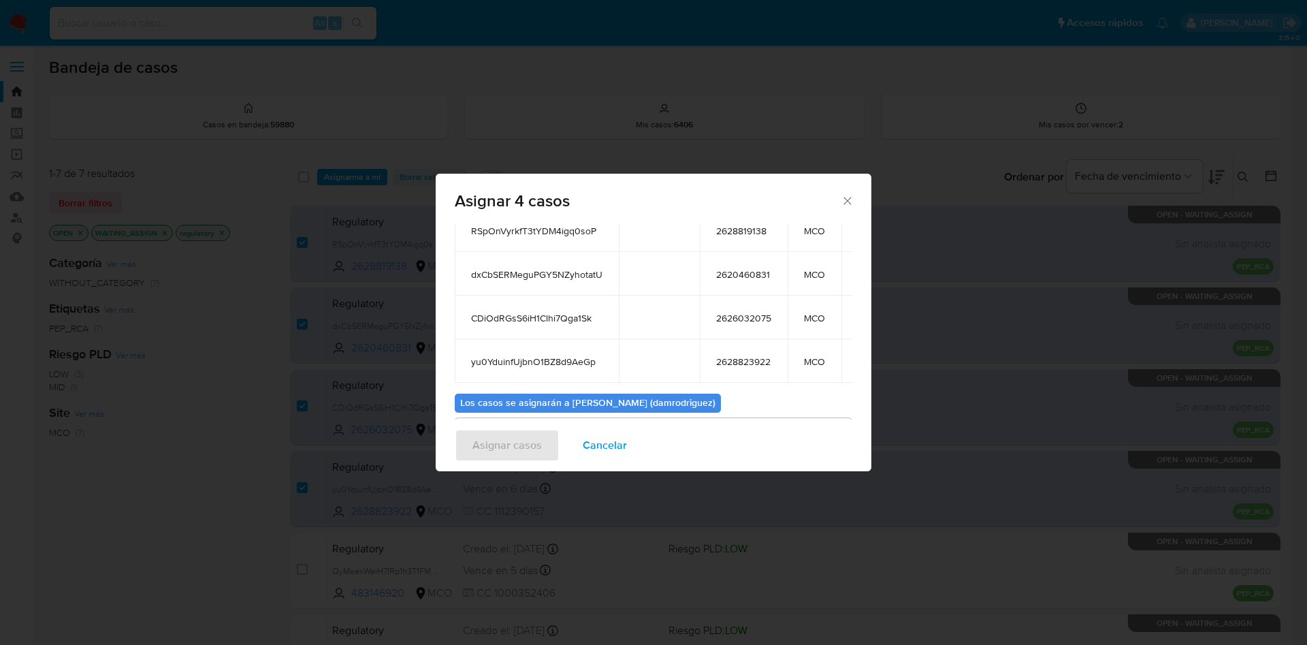
scroll to position [185, 0]
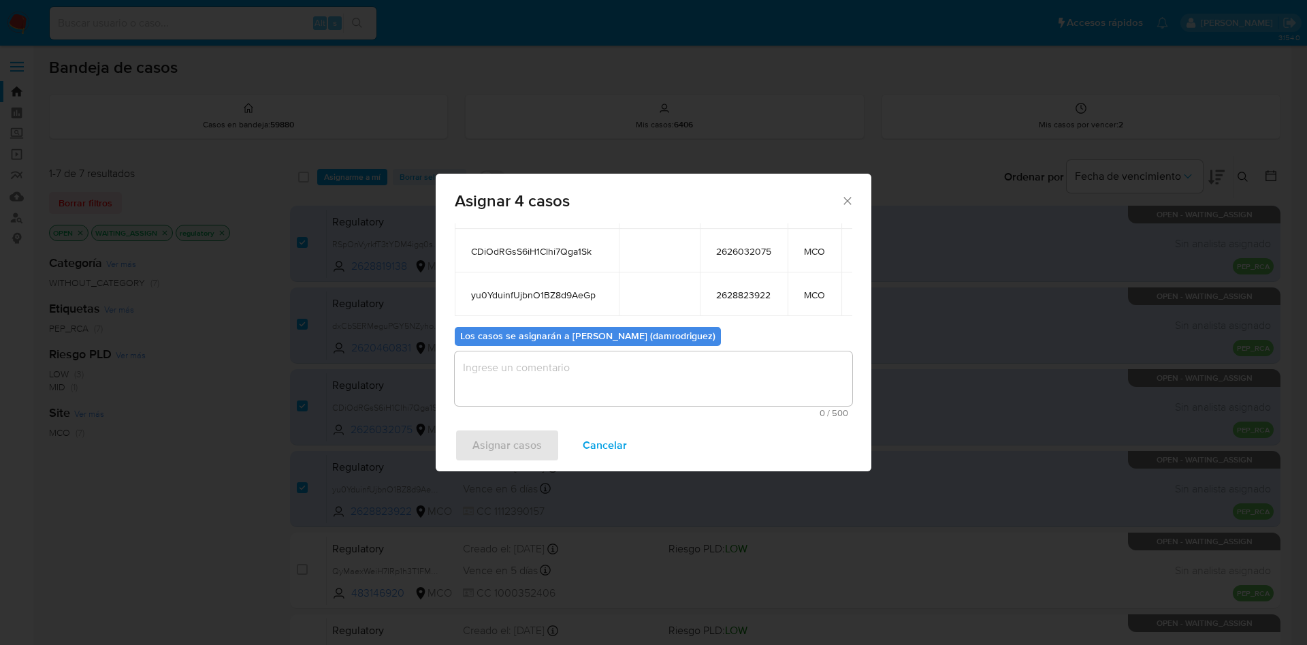
click at [571, 408] on span "0 / 500" at bounding box center [653, 412] width 389 height 9
click at [571, 370] on textarea "assign-modal" at bounding box center [654, 378] width 398 height 54
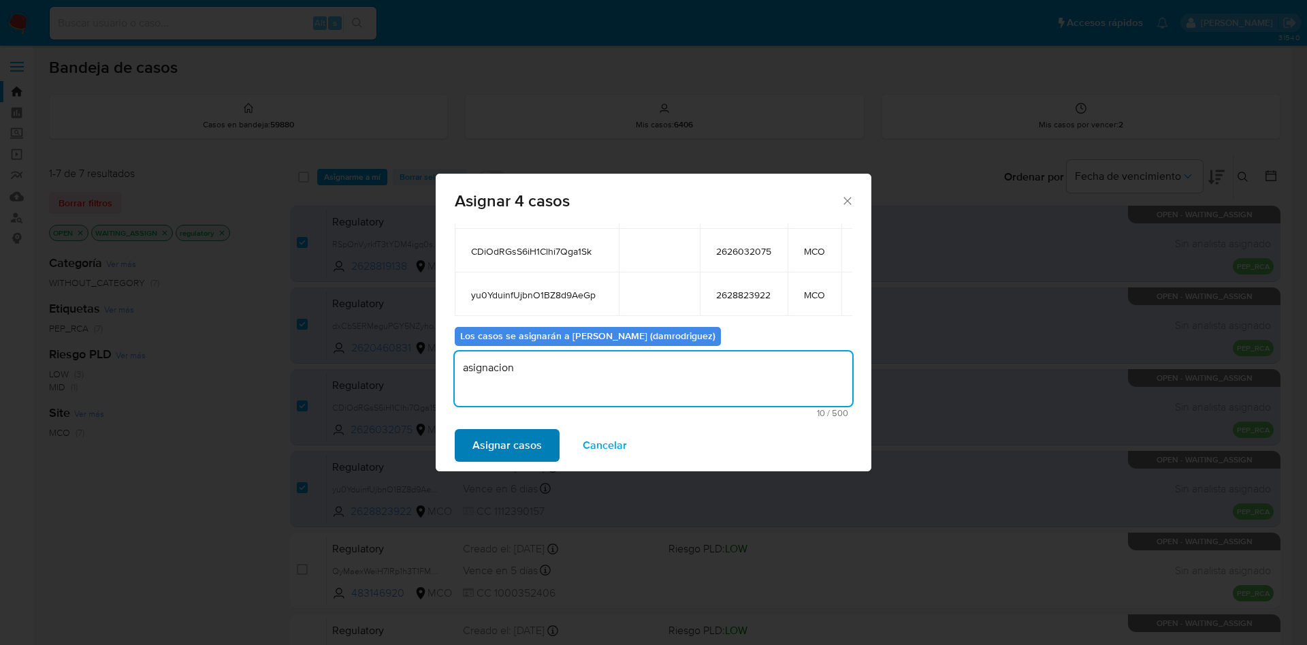
type textarea "asignacion"
click at [494, 460] on span "Asignar casos" at bounding box center [506, 445] width 69 height 30
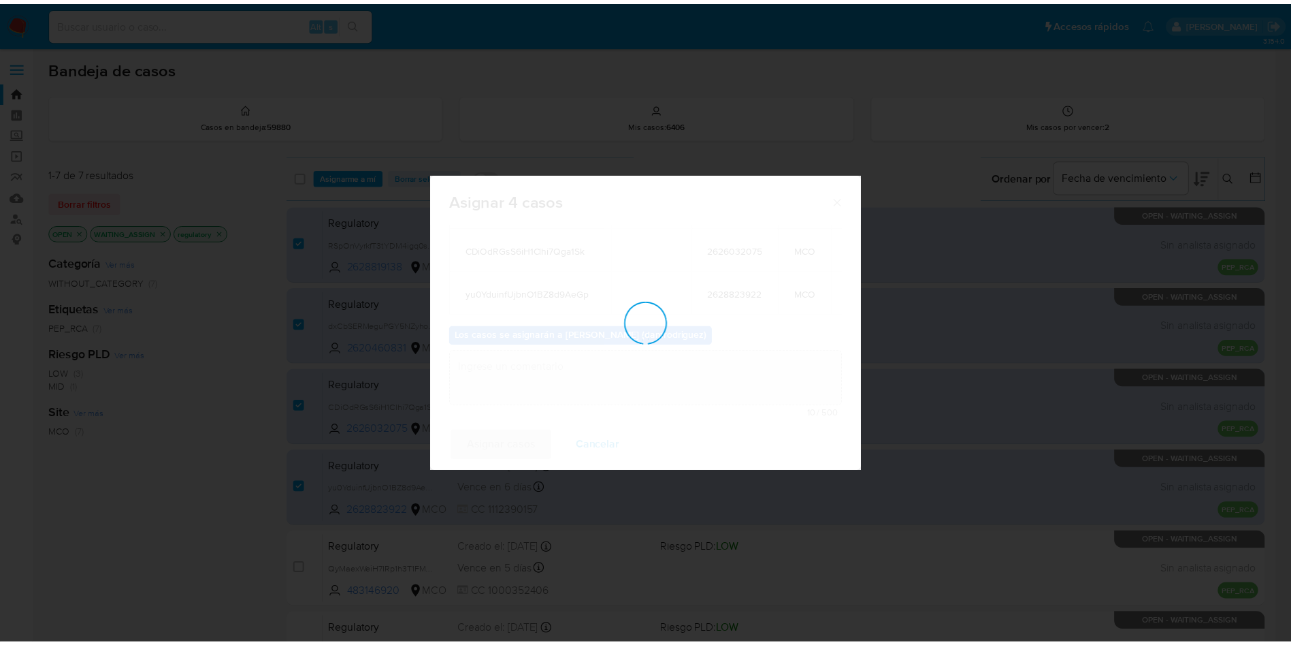
scroll to position [82, 0]
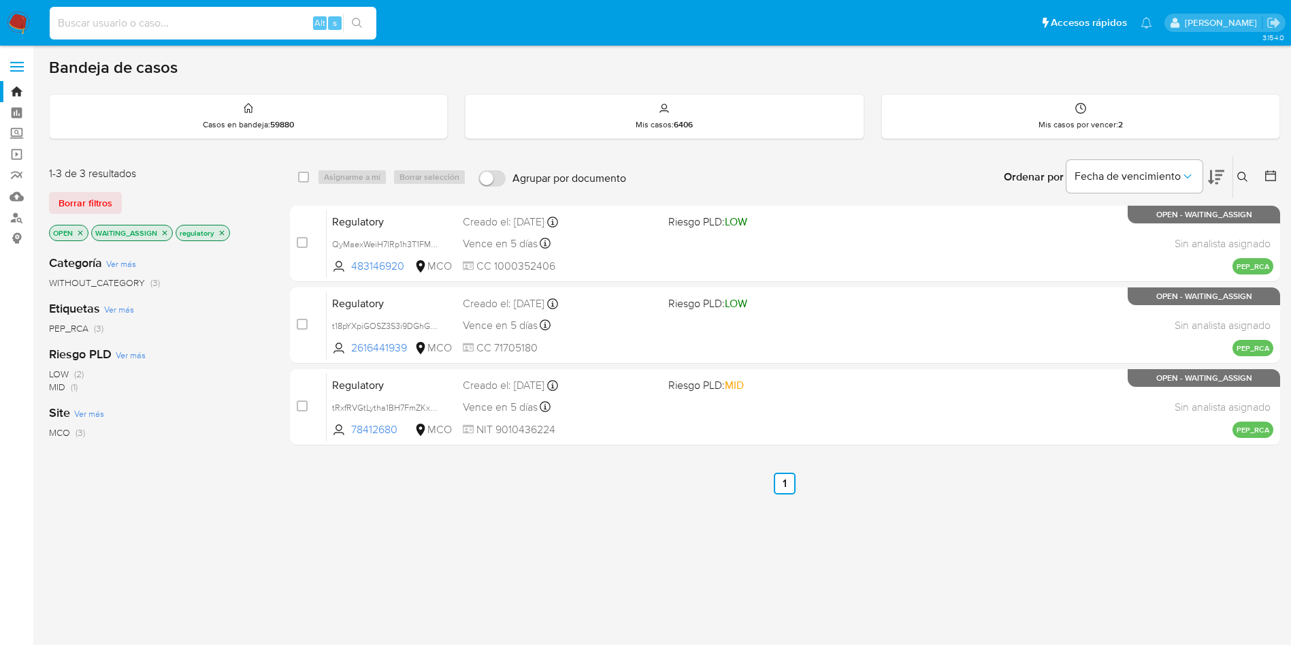
click at [174, 22] on input at bounding box center [213, 23] width 327 height 18
paste input "oqDeTMZLhiQw6dAfpNKnPzMz"
type input "oqDeTMZLhiQw6dAfpNKnPzMz"
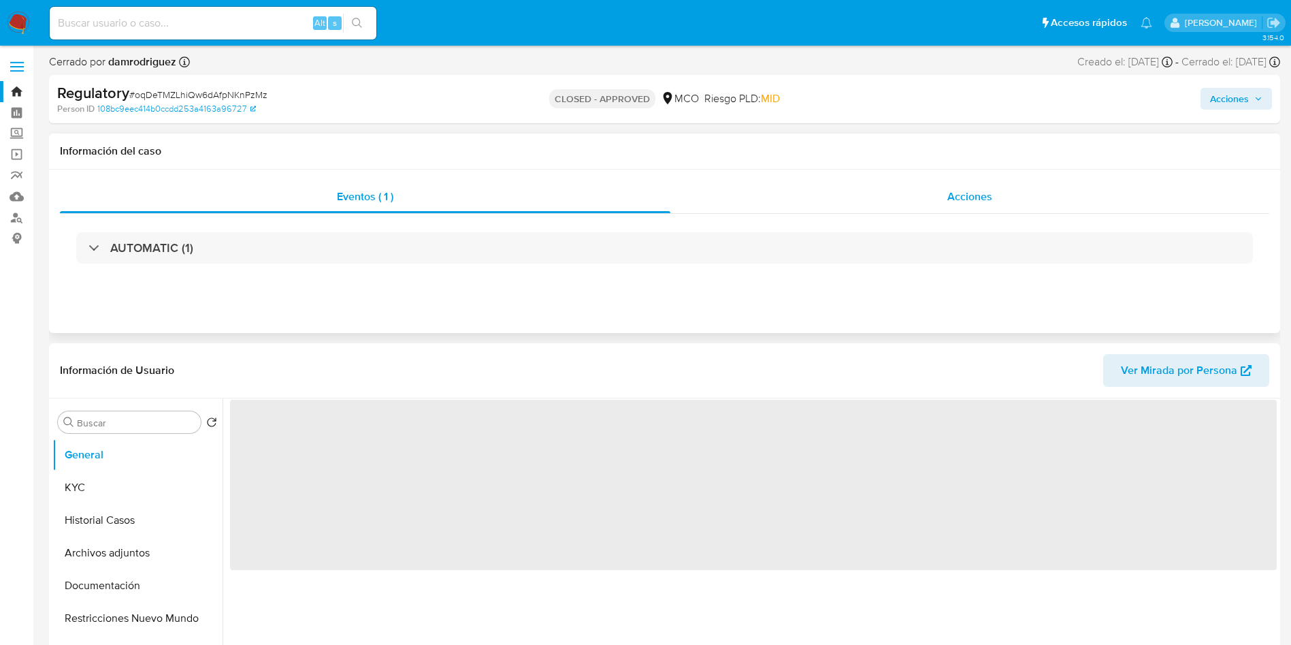
click at [987, 203] on span "Acciones" at bounding box center [970, 197] width 45 height 16
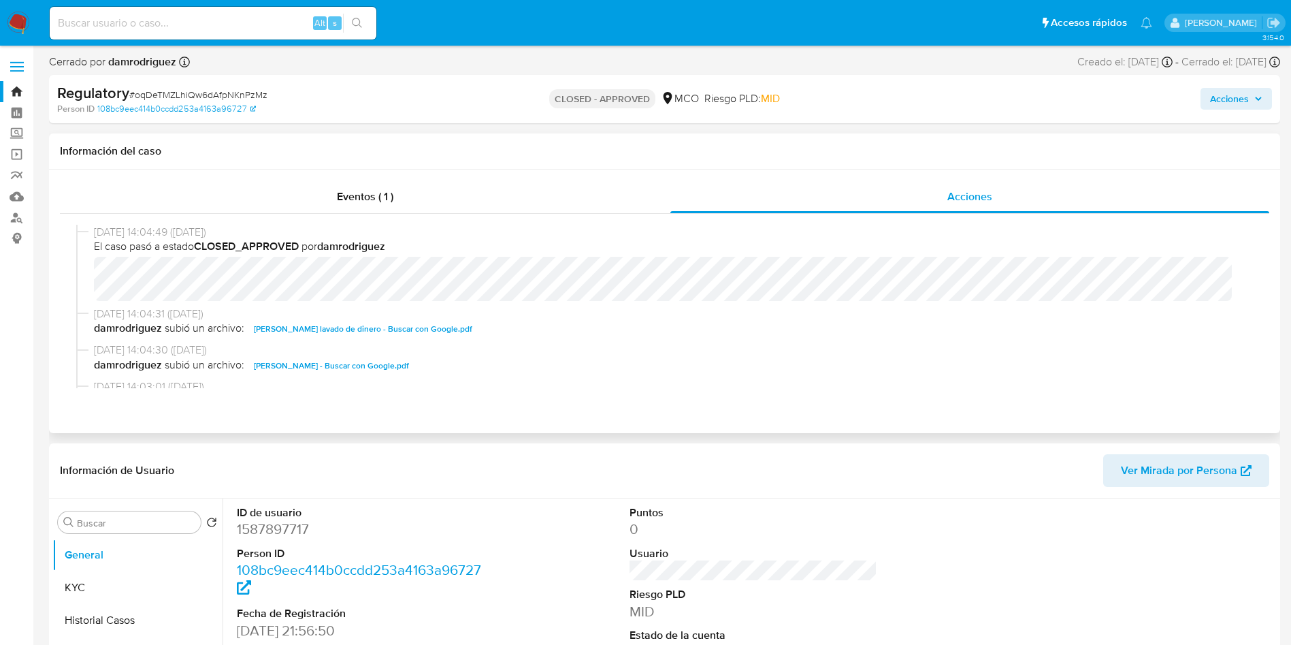
select select "10"
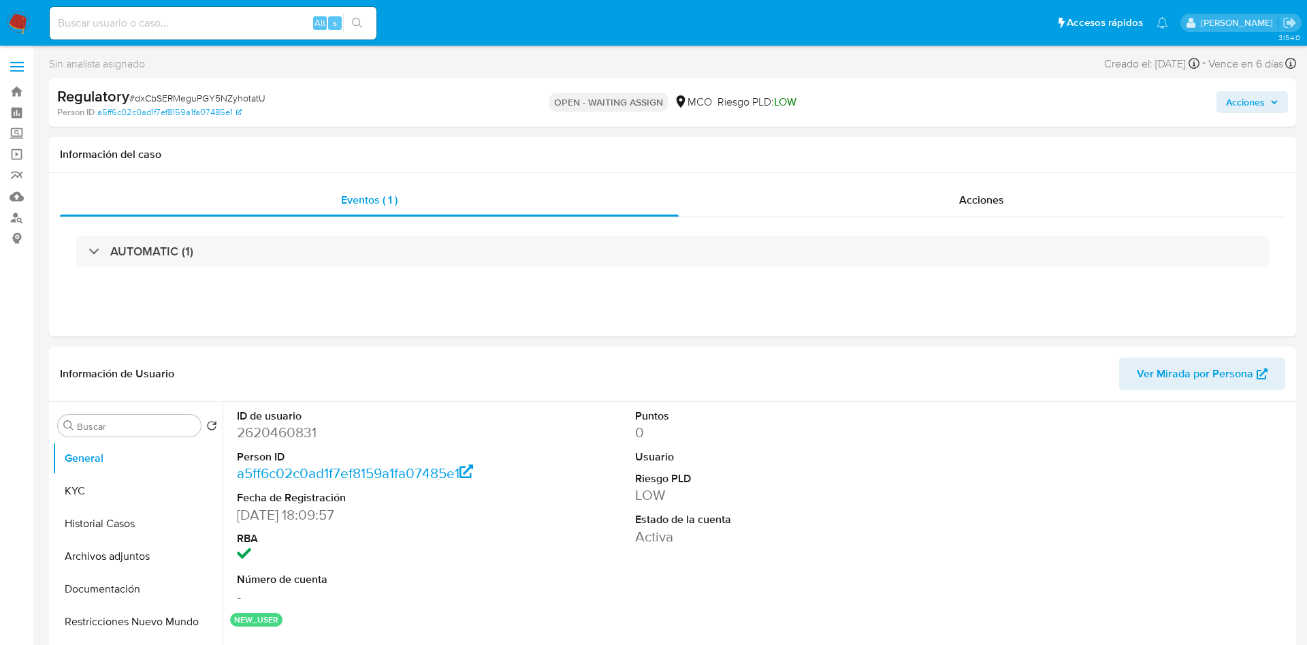
select select "10"
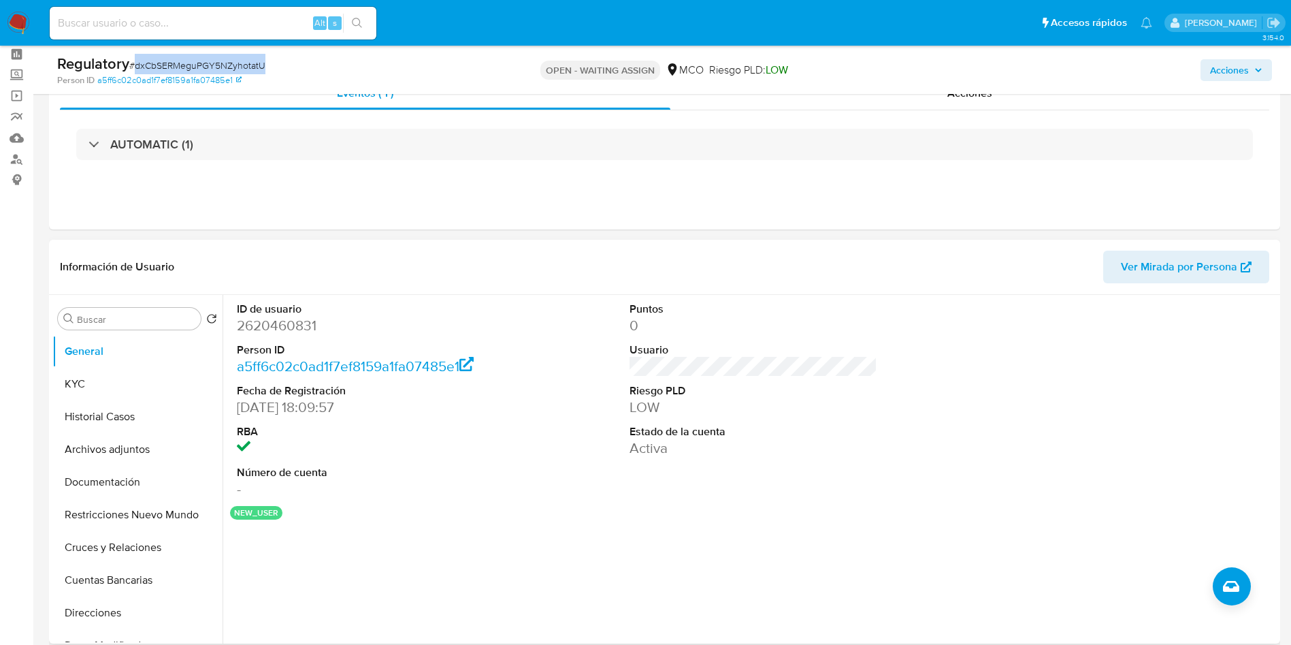
scroll to position [102, 0]
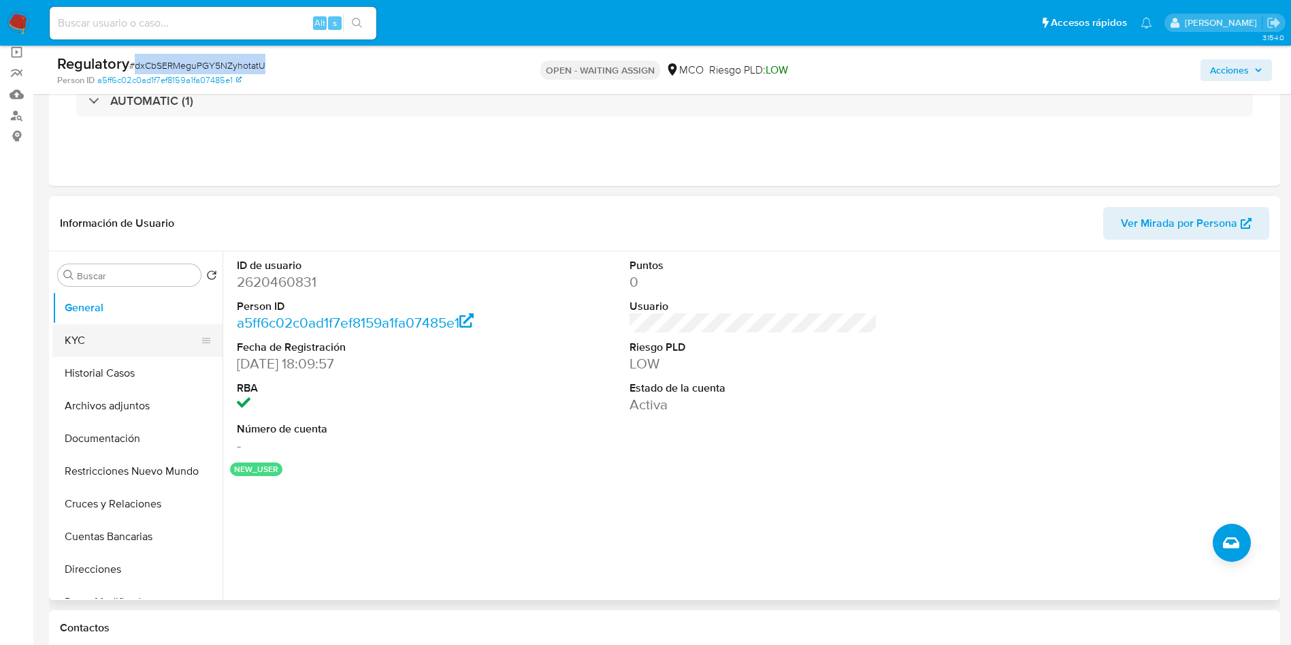
click at [74, 344] on button "KYC" at bounding box center [131, 340] width 159 height 33
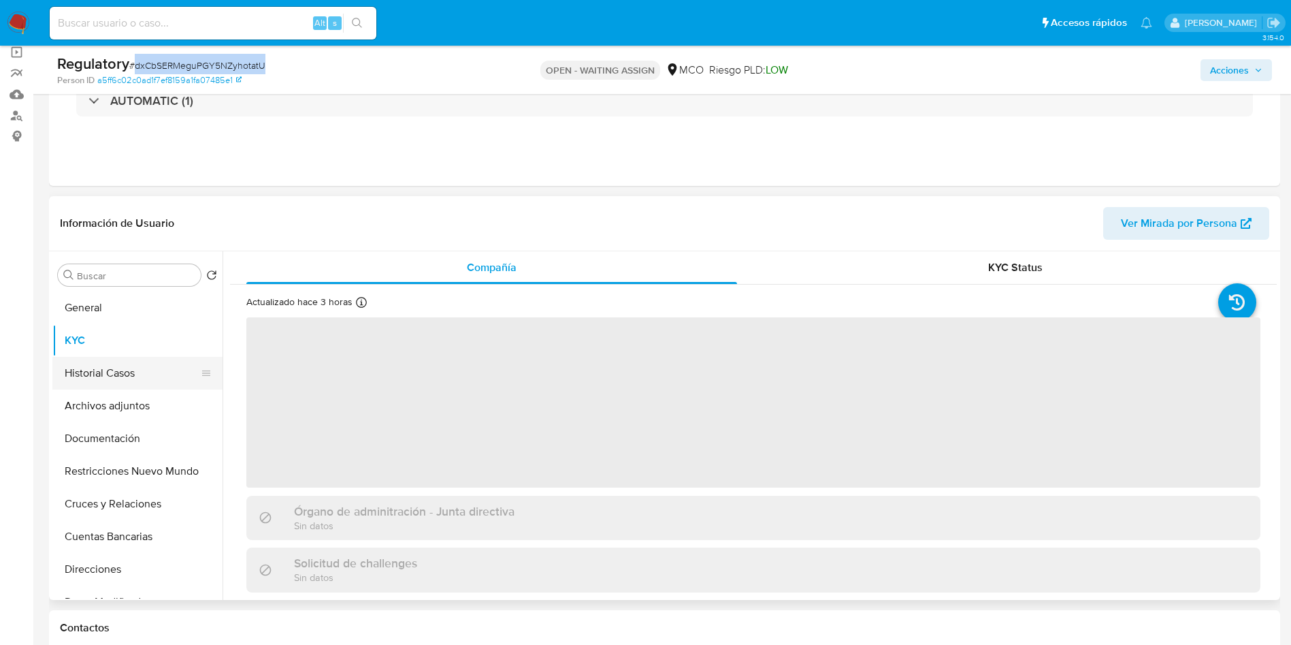
click at [149, 378] on button "Historial Casos" at bounding box center [131, 373] width 159 height 33
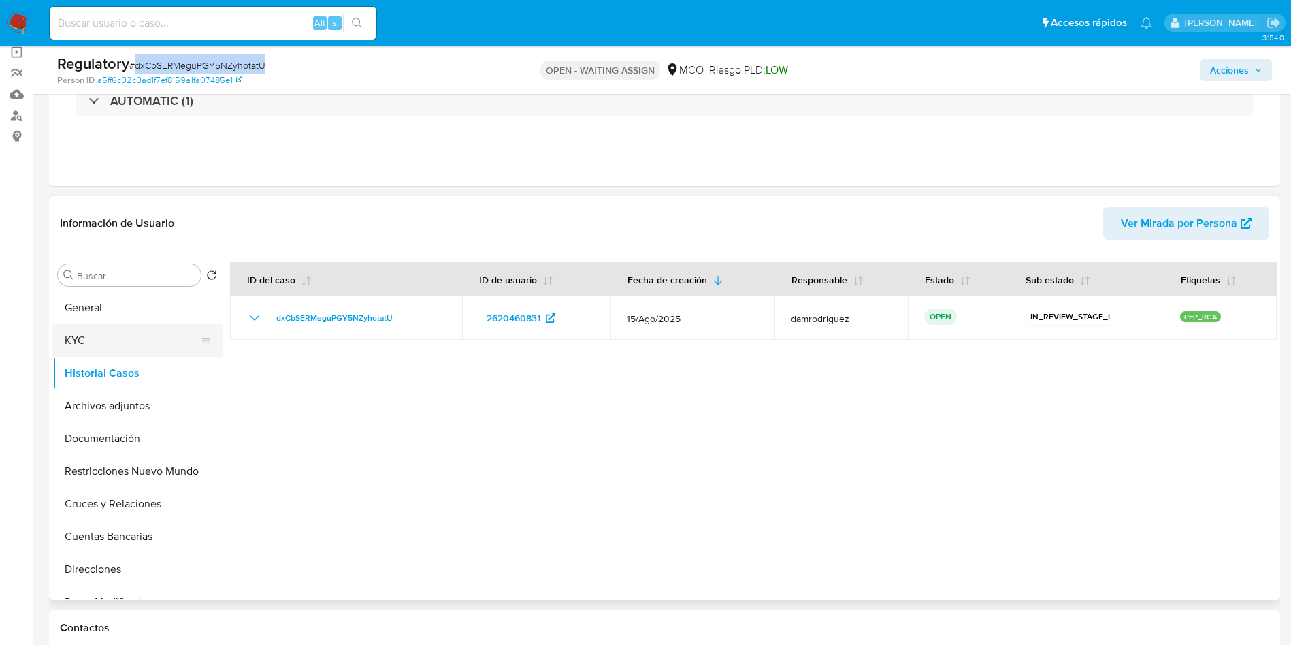
click at [126, 349] on button "KYC" at bounding box center [131, 340] width 159 height 33
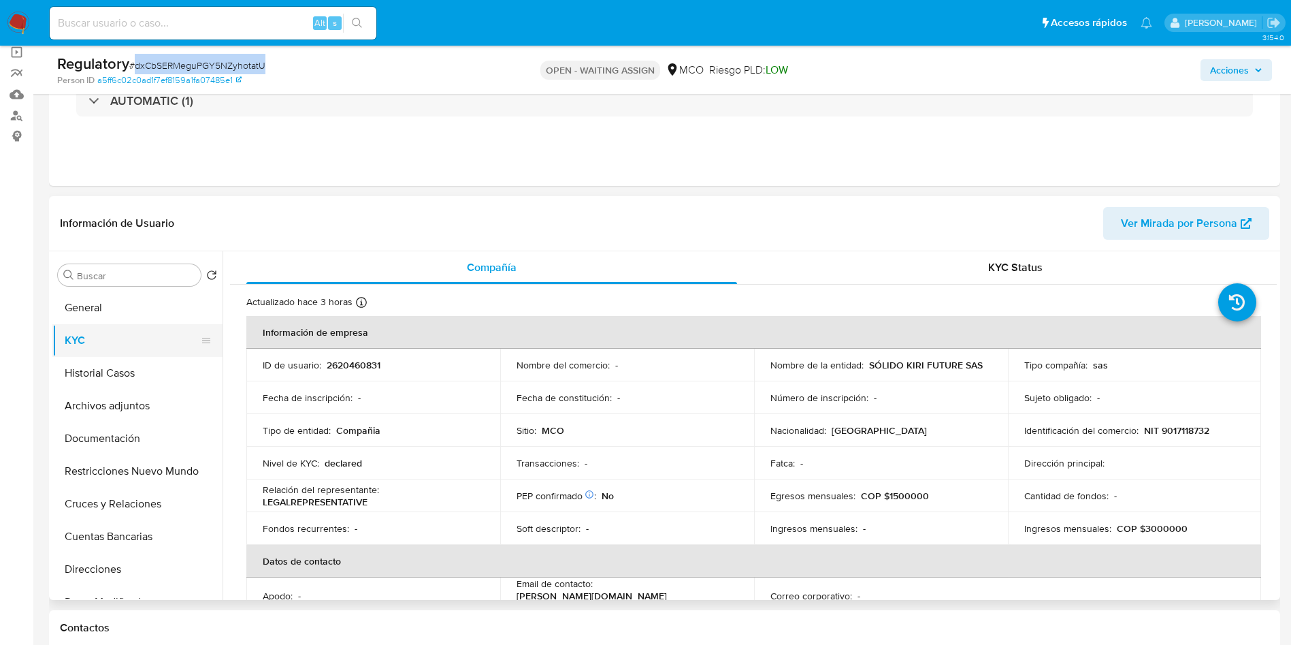
click at [123, 349] on button "KYC" at bounding box center [131, 340] width 159 height 33
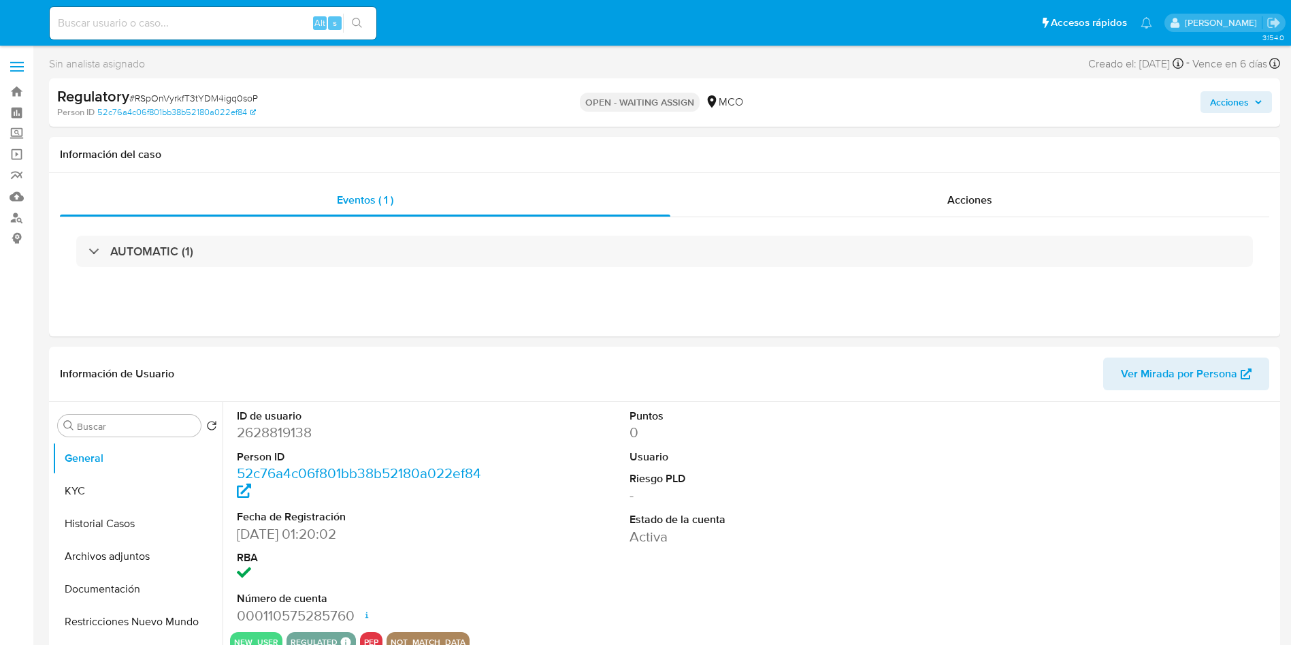
select select "10"
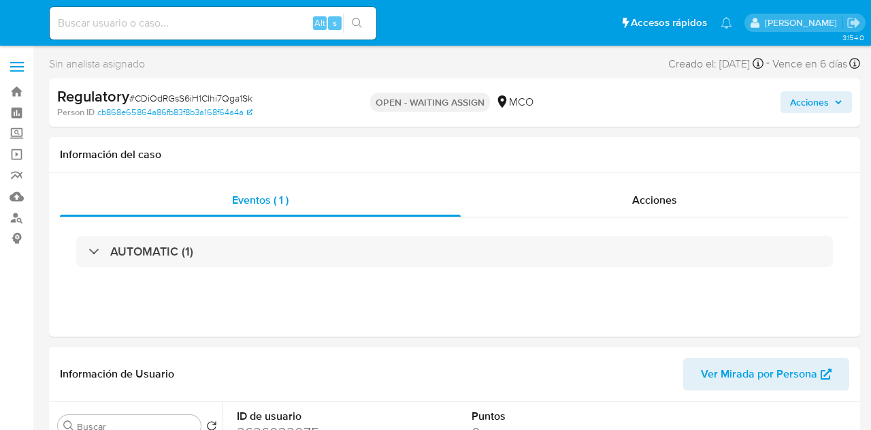
select select "10"
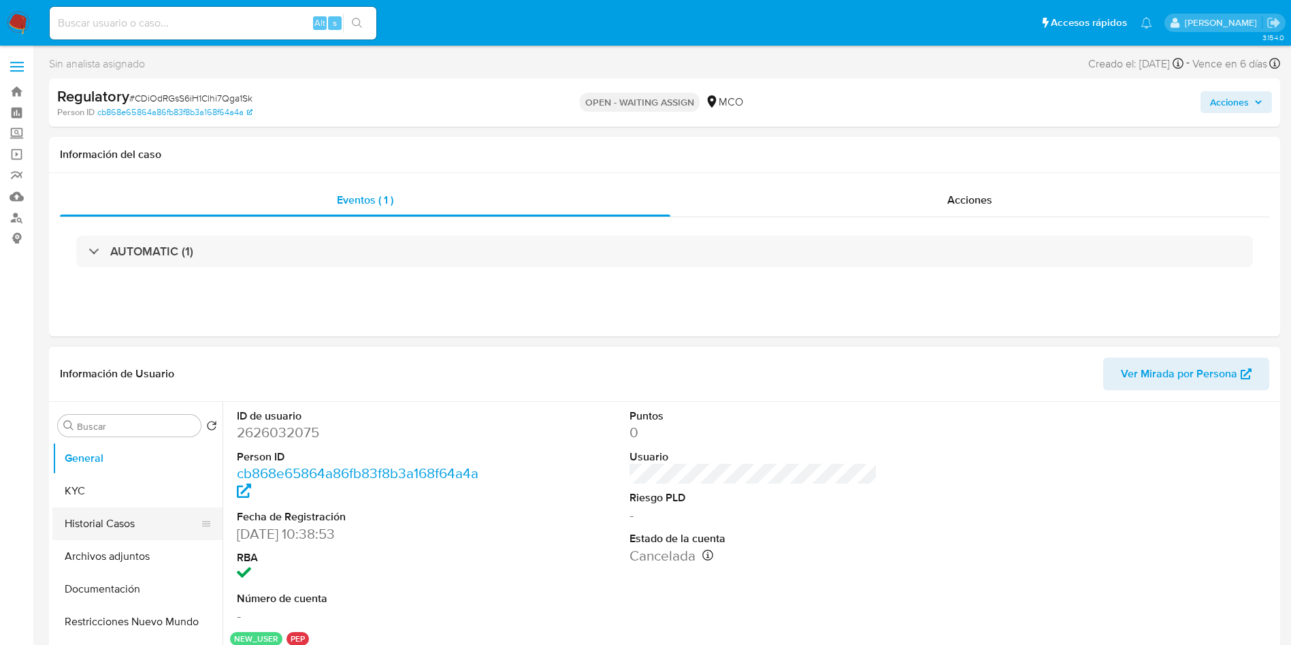
click at [93, 429] on button "Historial Casos" at bounding box center [131, 523] width 159 height 33
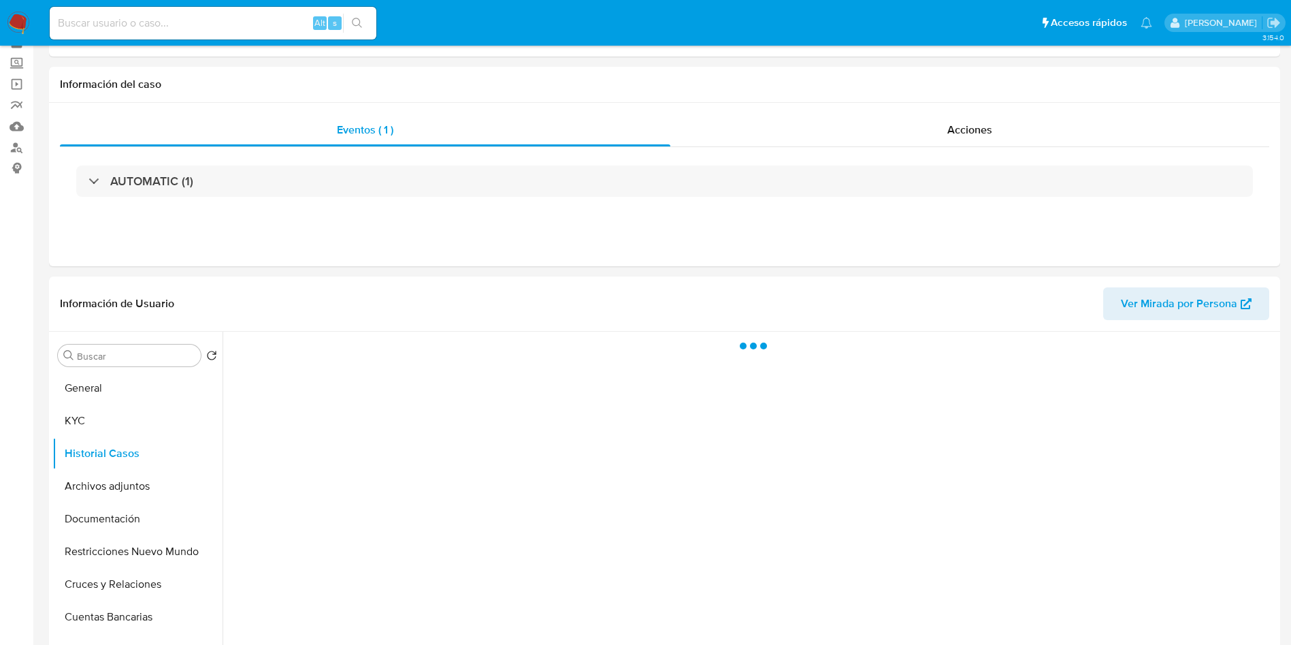
scroll to position [102, 0]
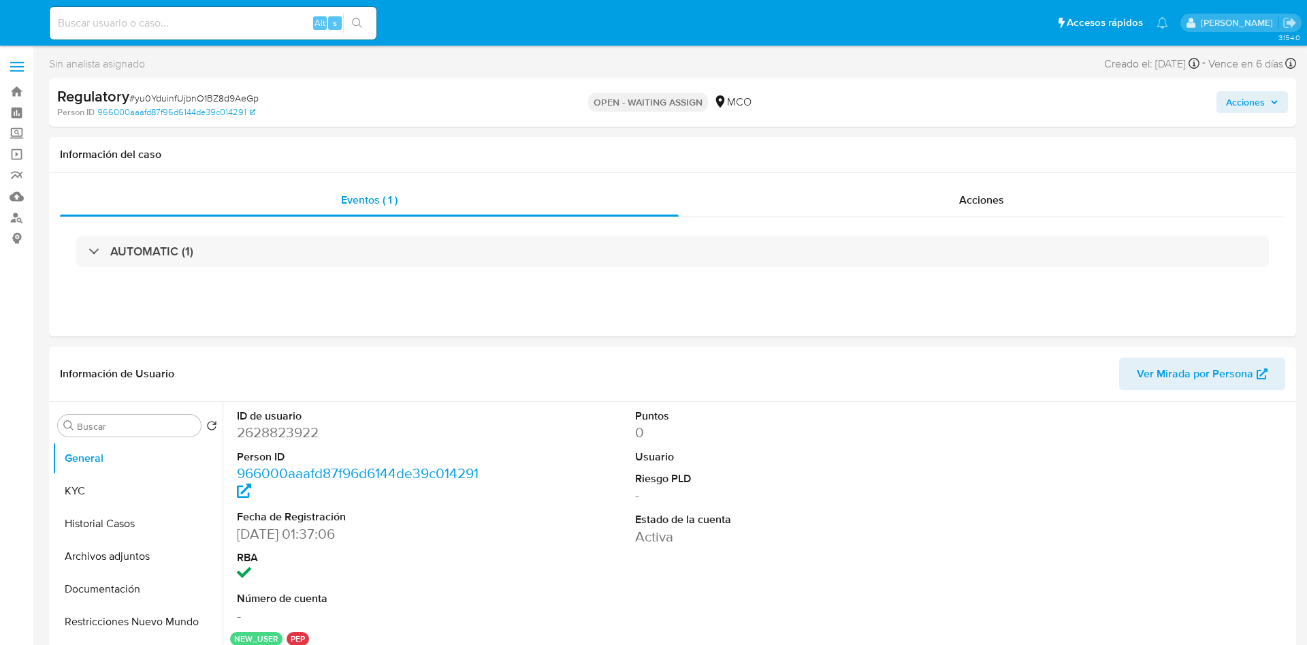
select select "10"
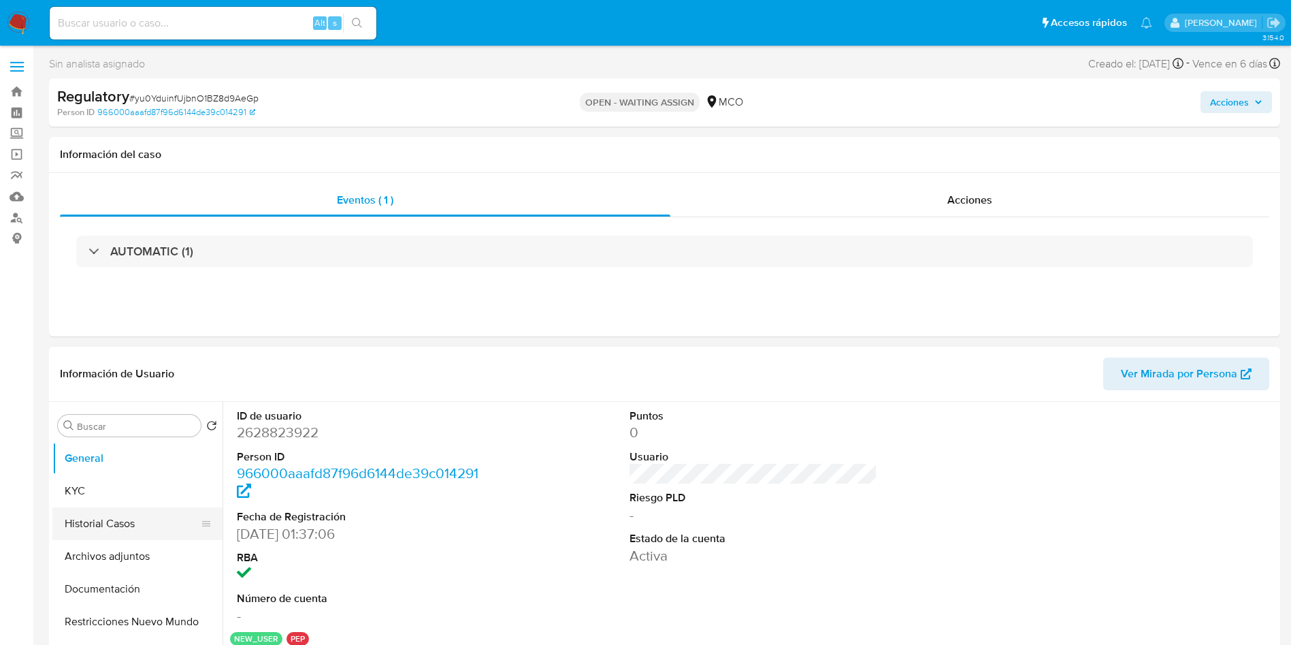
click at [91, 529] on button "Historial Casos" at bounding box center [131, 523] width 159 height 33
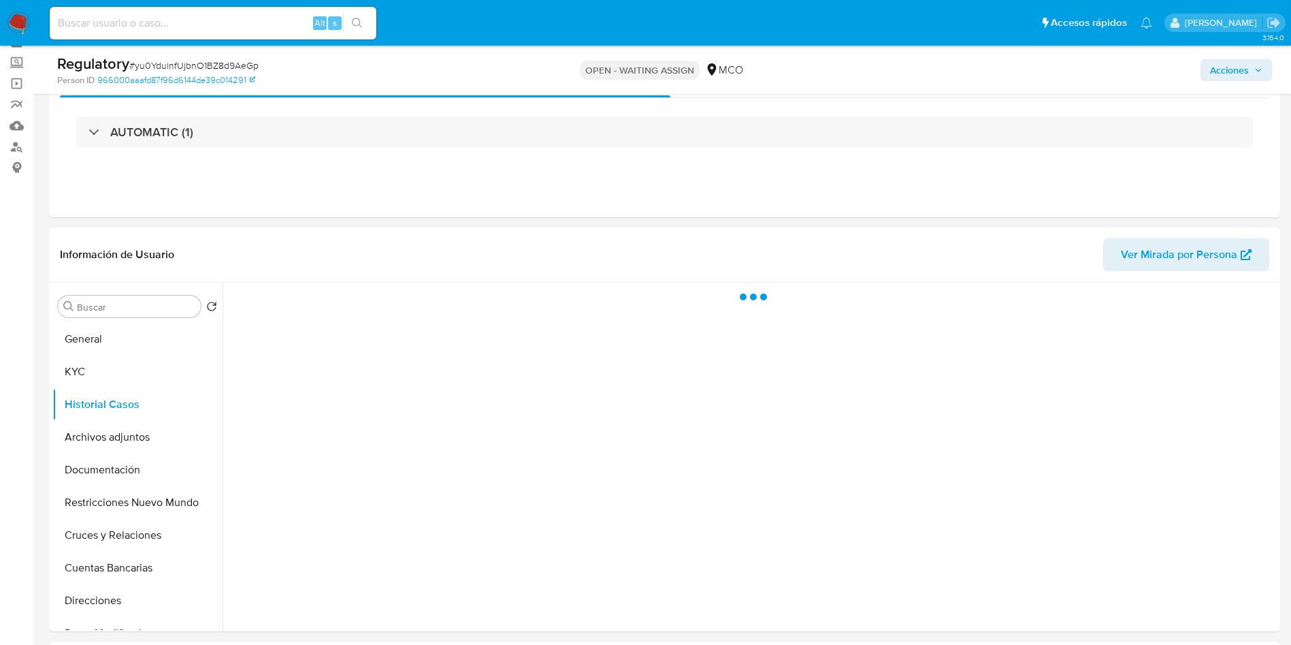
scroll to position [102, 0]
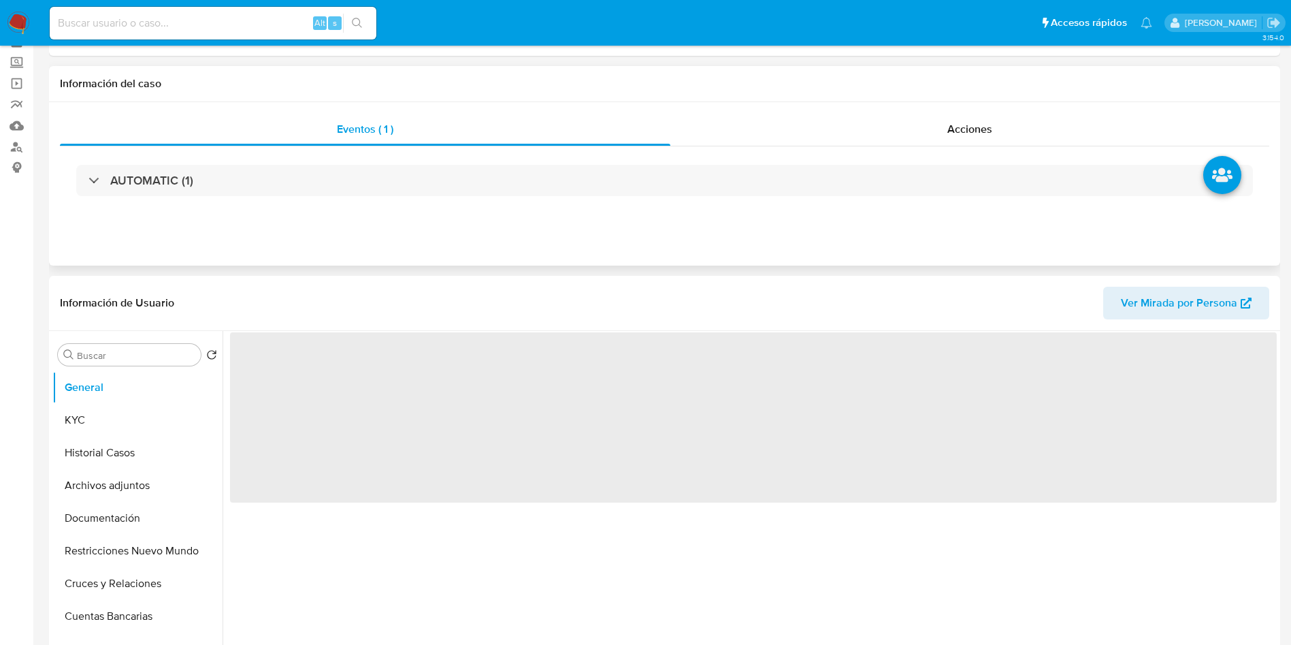
scroll to position [102, 0]
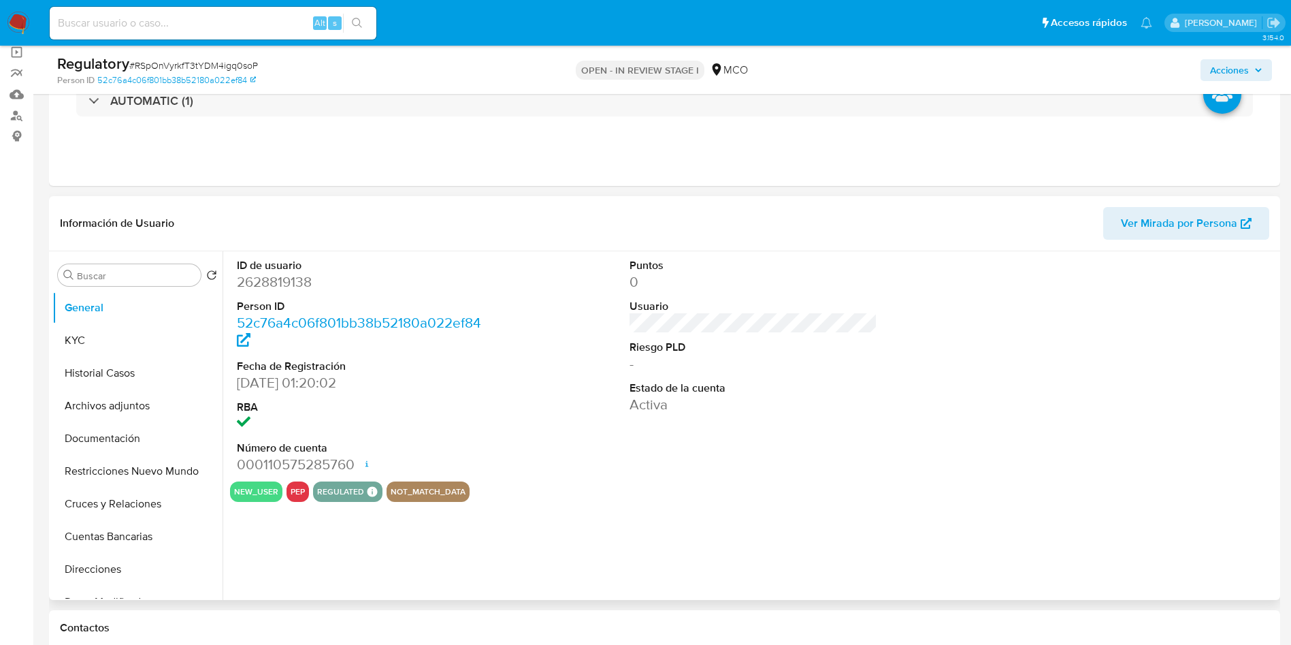
select select "10"
click at [138, 348] on button "KYC" at bounding box center [131, 340] width 159 height 33
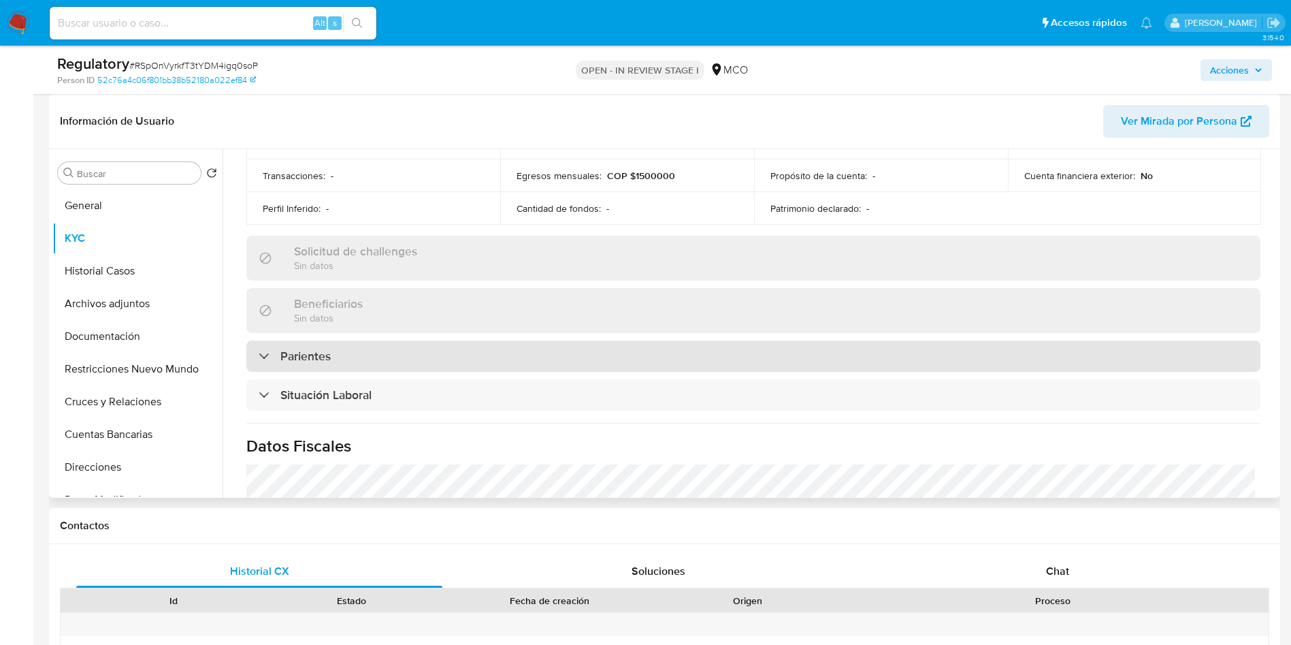
scroll to position [511, 0]
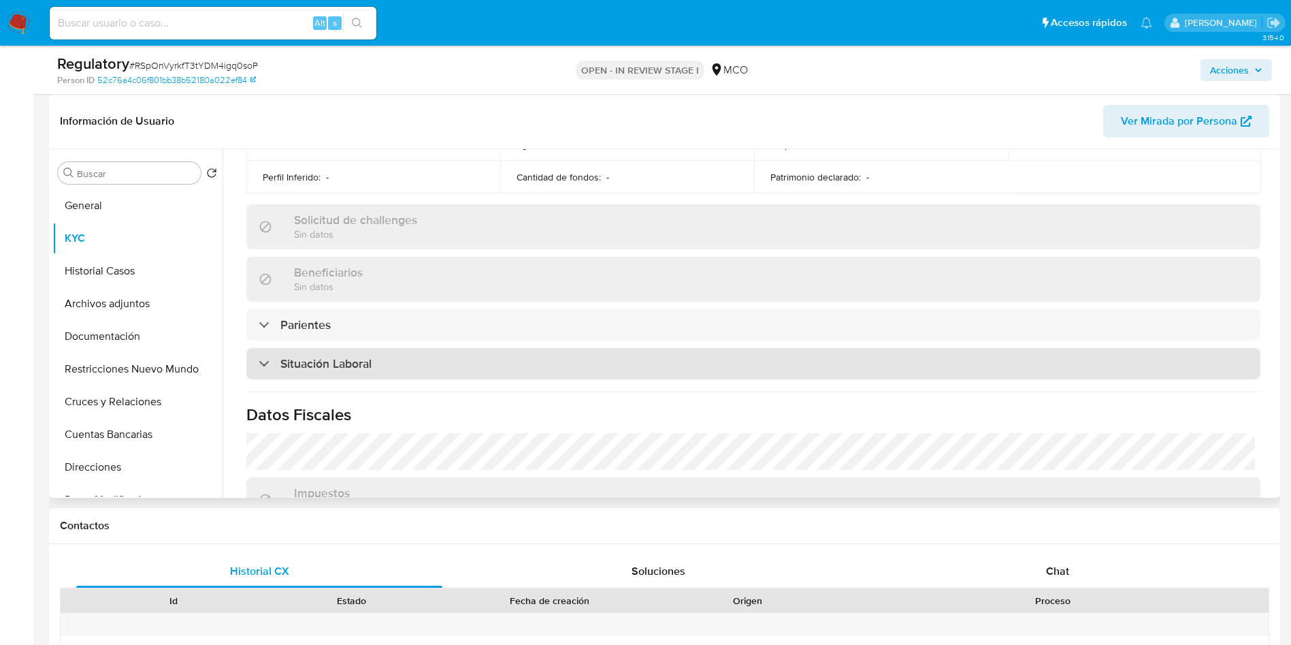
click at [308, 366] on h3 "Situación Laboral" at bounding box center [325, 363] width 91 height 15
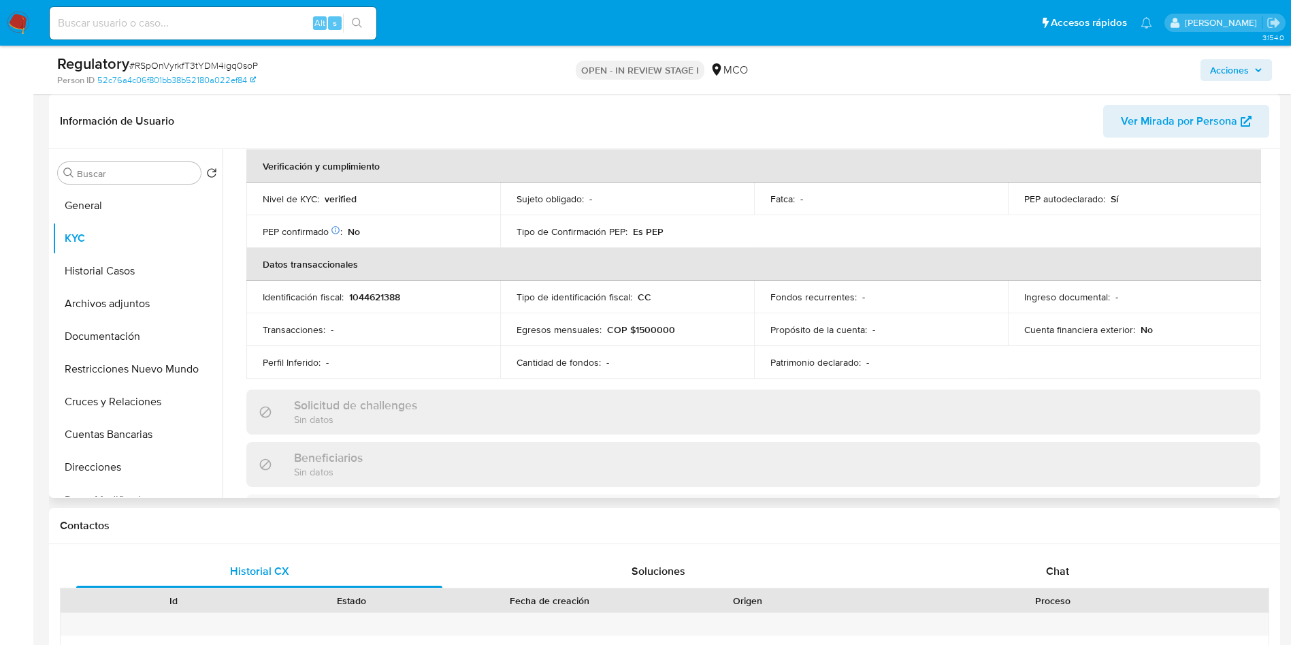
scroll to position [306, 0]
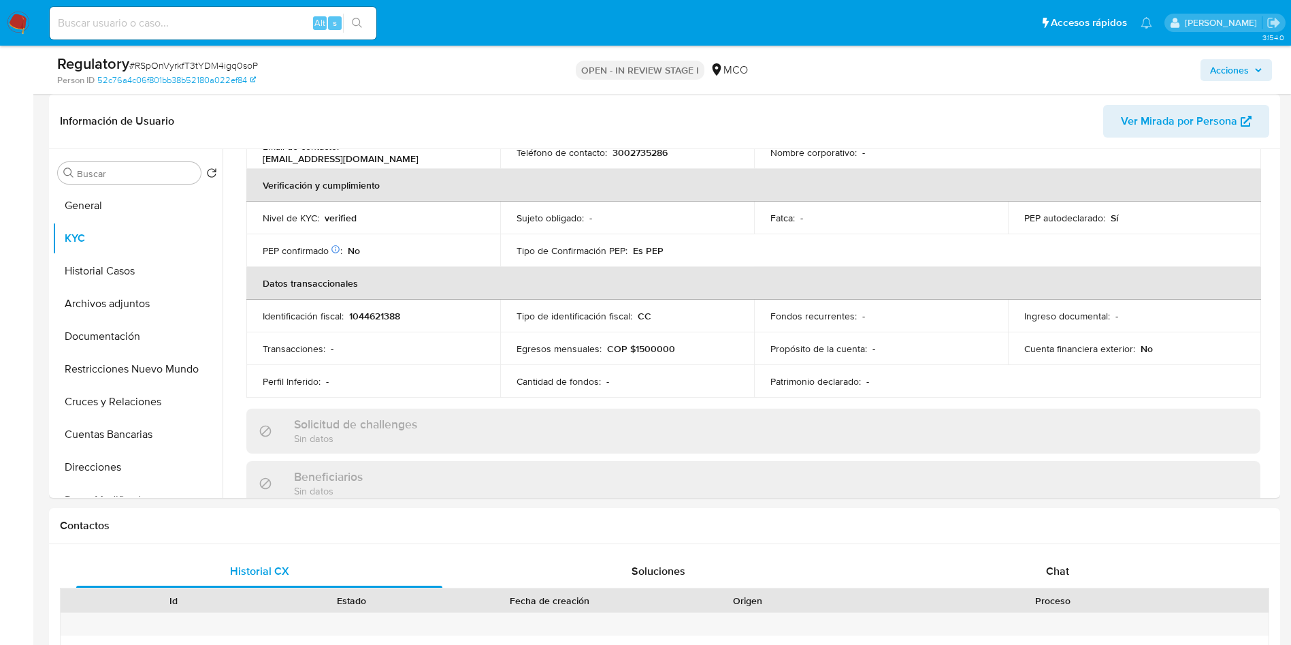
click at [1252, 65] on span "Acciones" at bounding box center [1236, 70] width 52 height 19
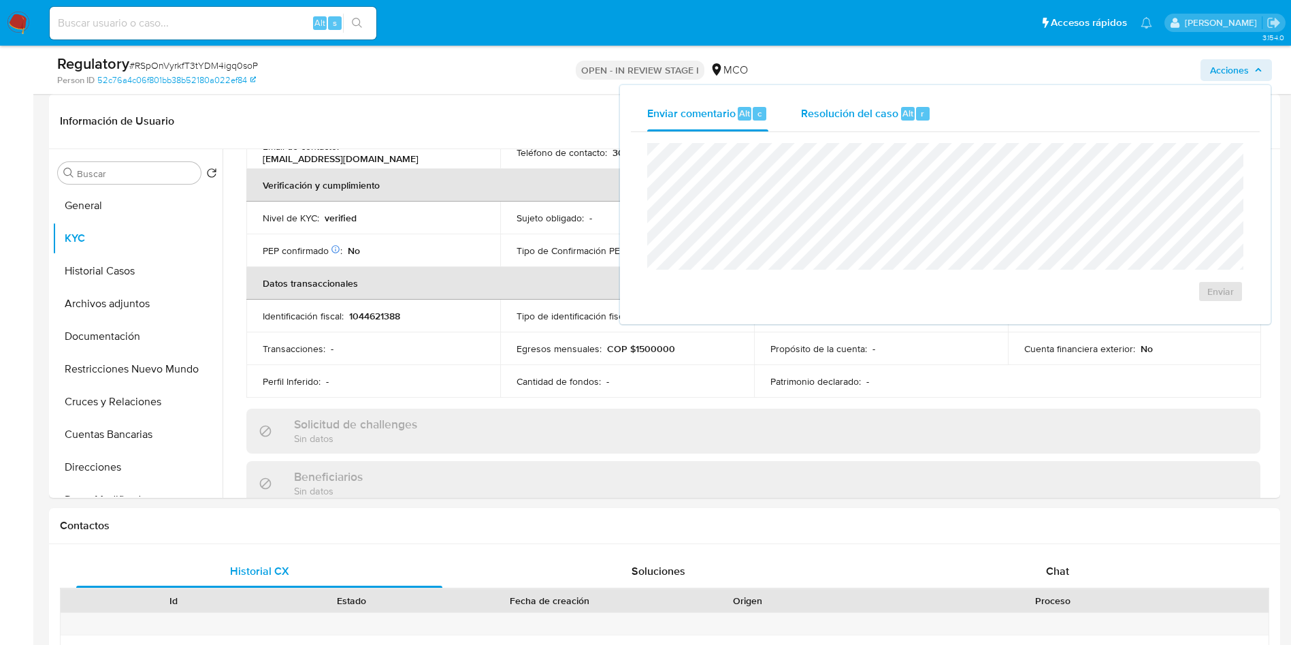
click at [875, 101] on div "Resolución del caso Alt r" at bounding box center [866, 113] width 130 height 35
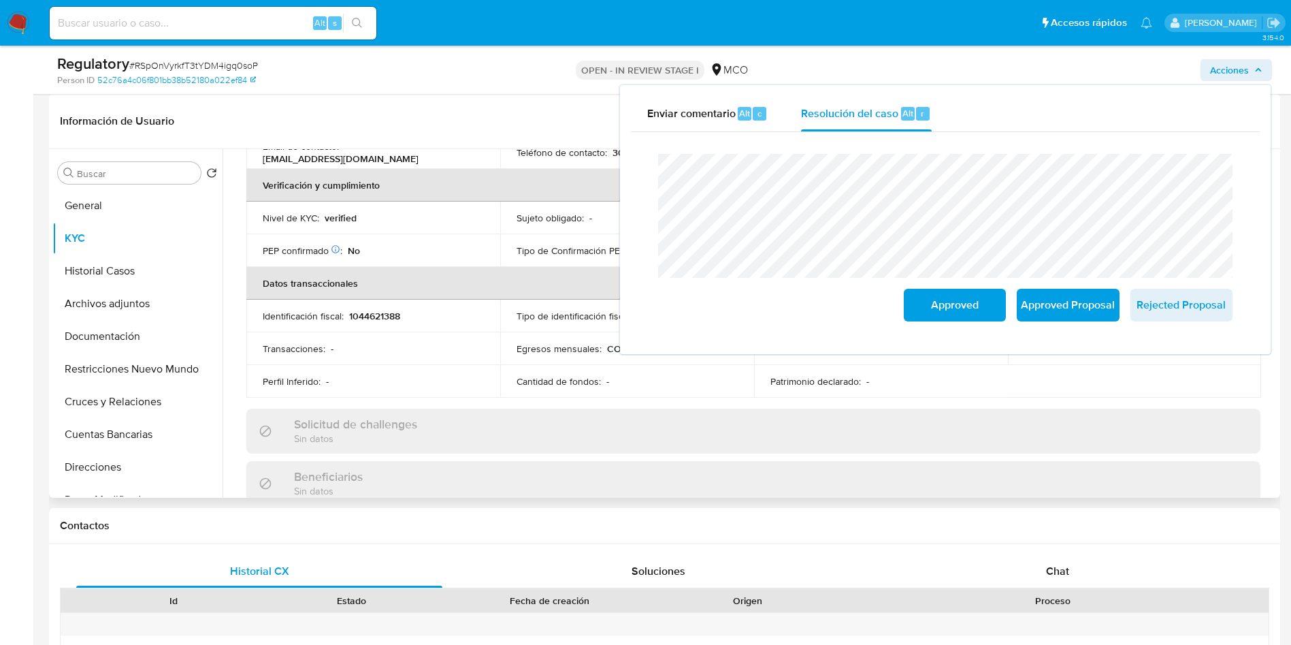
click at [517, 225] on td "Sujeto obligado : -" at bounding box center [627, 217] width 254 height 33
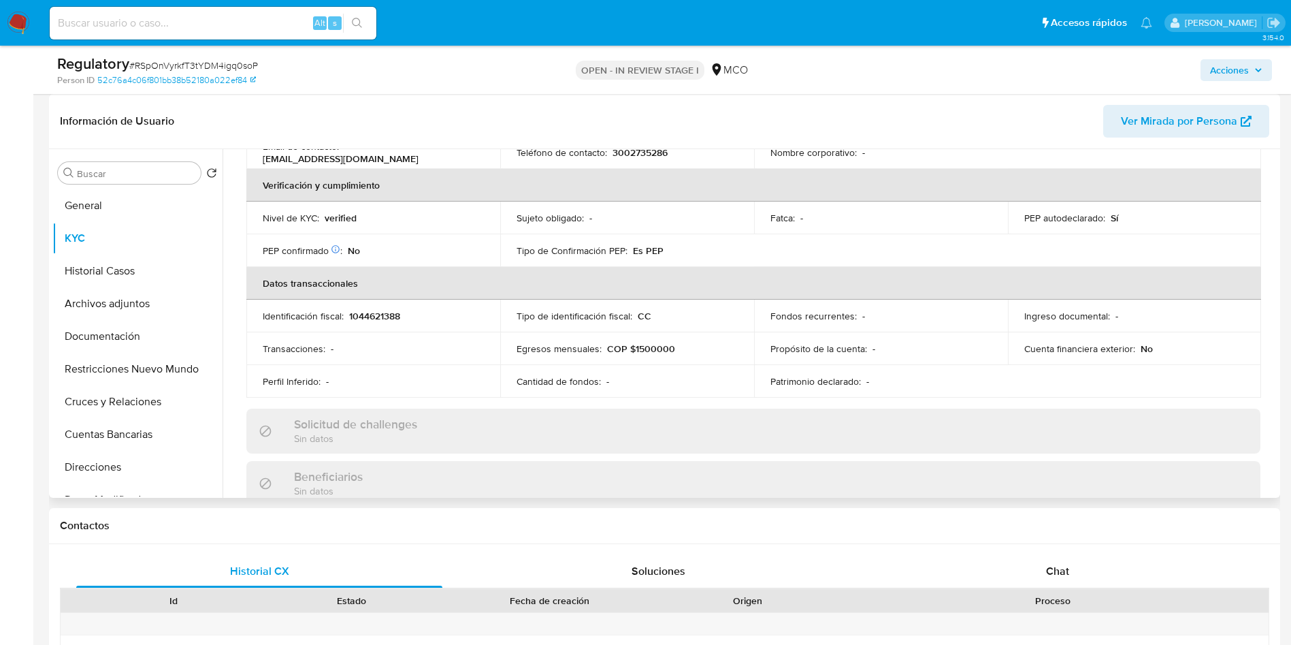
scroll to position [0, 0]
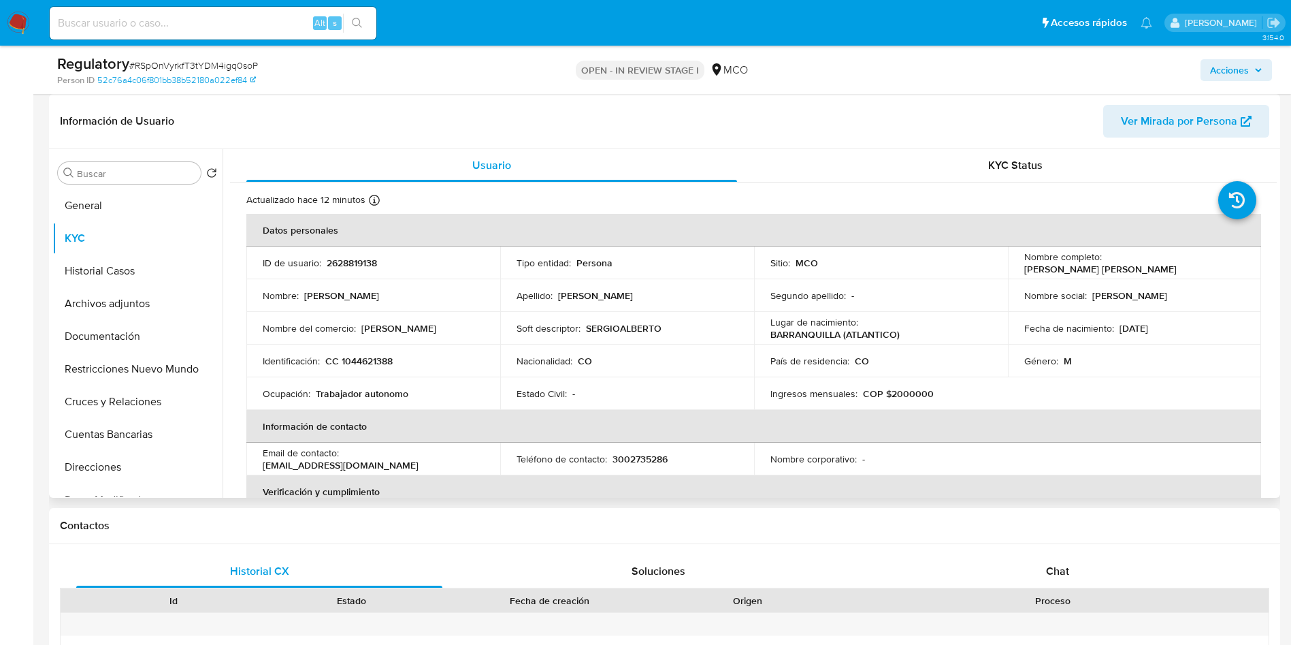
drag, startPoint x: 1162, startPoint y: 272, endPoint x: 1012, endPoint y: 273, distance: 150.4
click at [1012, 273] on td "Nombre completo : Sergio Alberto Rangel Martinez" at bounding box center [1135, 262] width 254 height 33
copy p "[PERSON_NAME] [PERSON_NAME]"
click at [381, 357] on p "CC 1044621388" at bounding box center [358, 361] width 67 height 12
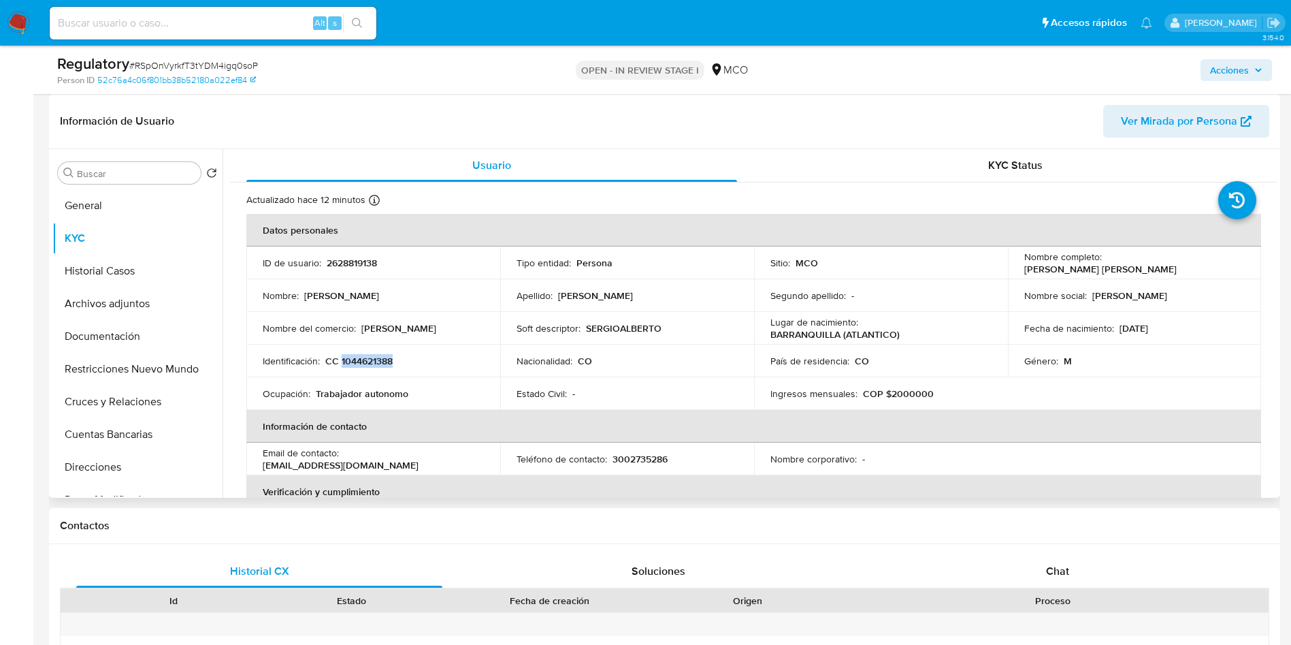
copy p "1044621388"
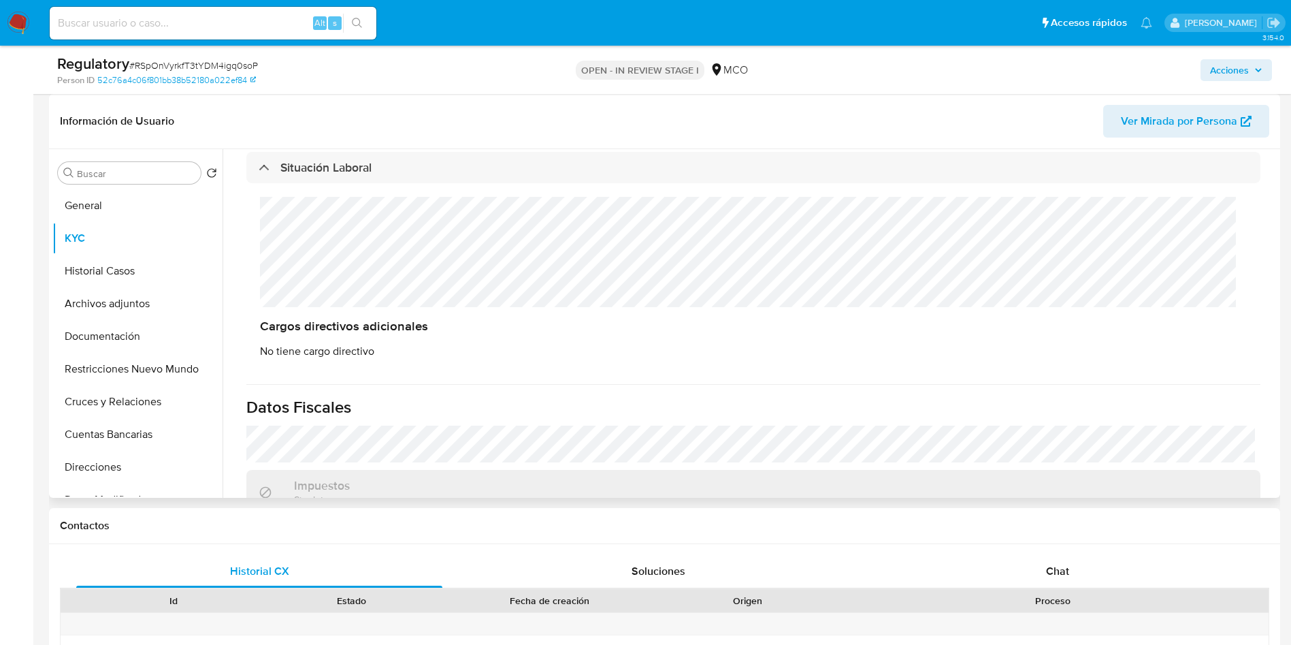
scroll to position [675, 0]
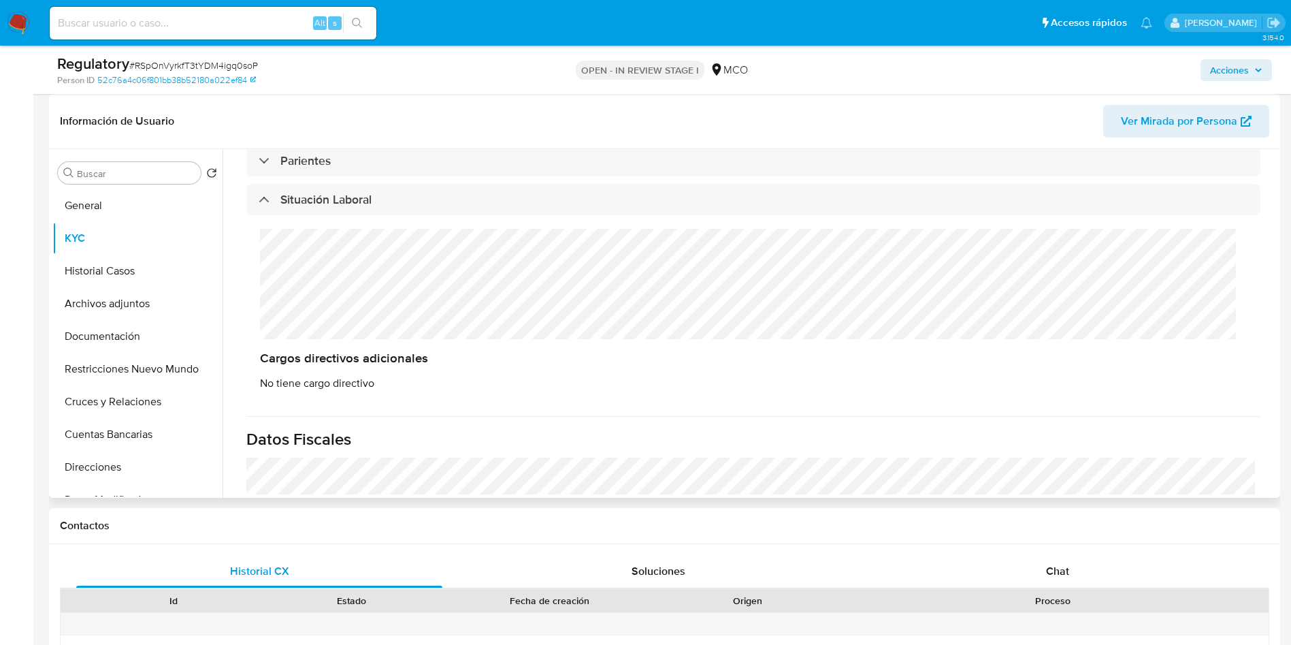
click at [359, 252] on div "Cargos directivos adicionales No tiene cargo directivo" at bounding box center [753, 309] width 1014 height 189
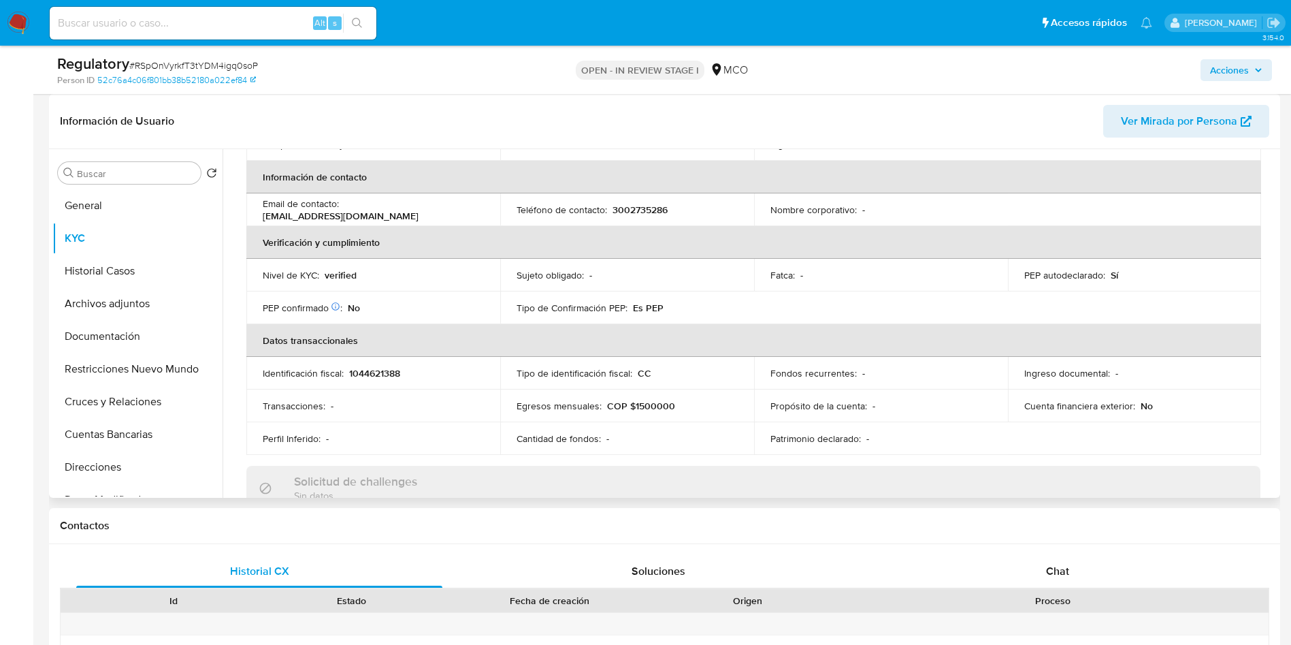
scroll to position [0, 0]
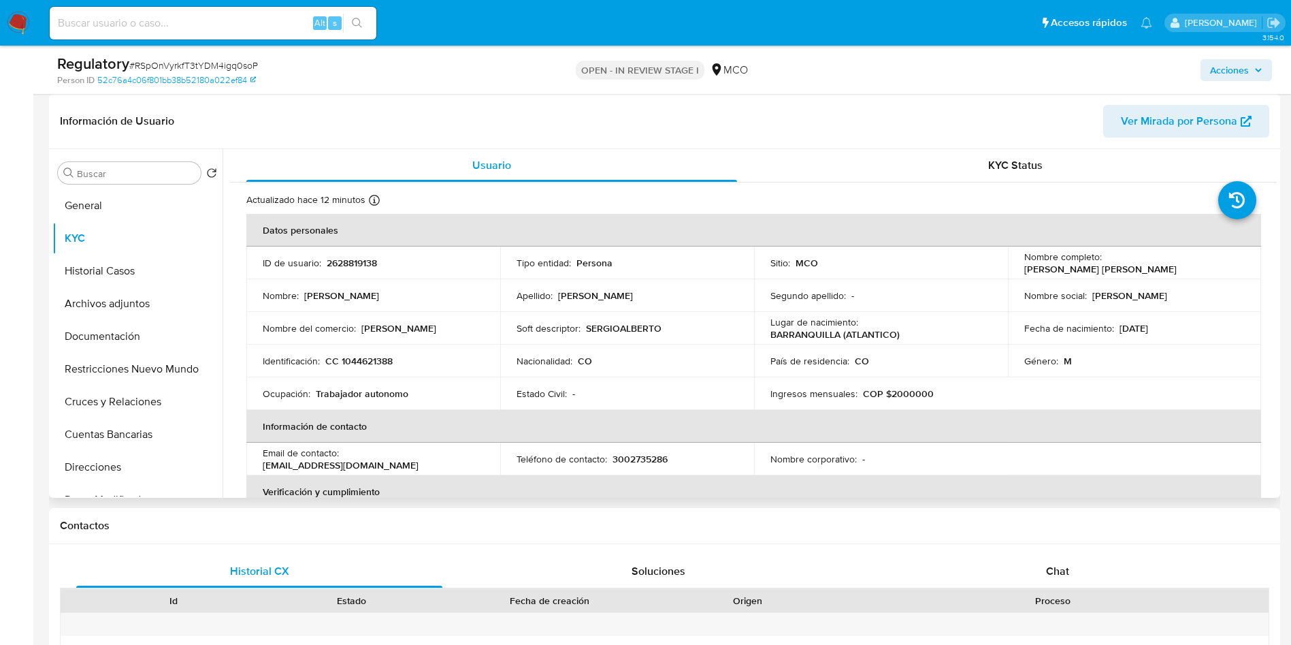
drag, startPoint x: 1167, startPoint y: 271, endPoint x: 1012, endPoint y: 264, distance: 155.4
click at [1012, 264] on td "Nombre completo : Sergio Alberto Rangel Martinez" at bounding box center [1135, 262] width 254 height 33
copy p "[PERSON_NAME] [PERSON_NAME]"
click at [343, 259] on p "2628819138" at bounding box center [352, 263] width 50 height 12
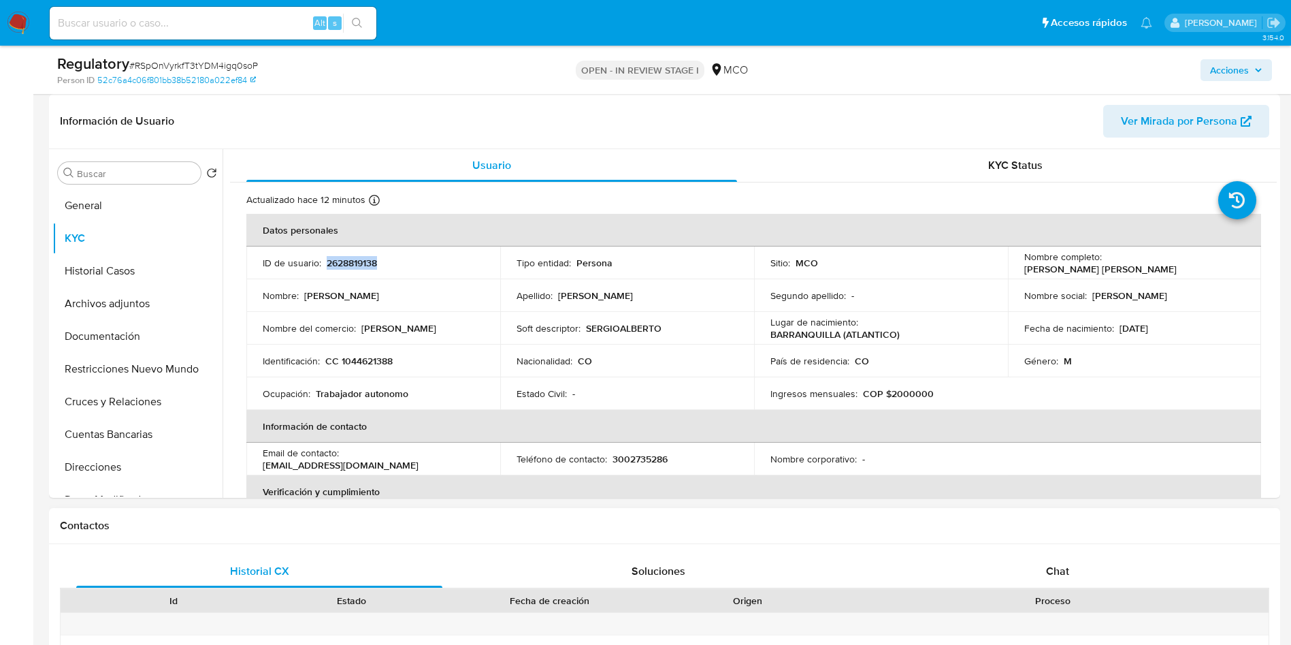
copy p "2628819138"
click at [364, 359] on p "CC 1044621388" at bounding box center [358, 361] width 67 height 12
copy p "1044621388"
drag, startPoint x: 1167, startPoint y: 270, endPoint x: 1001, endPoint y: 272, distance: 166.1
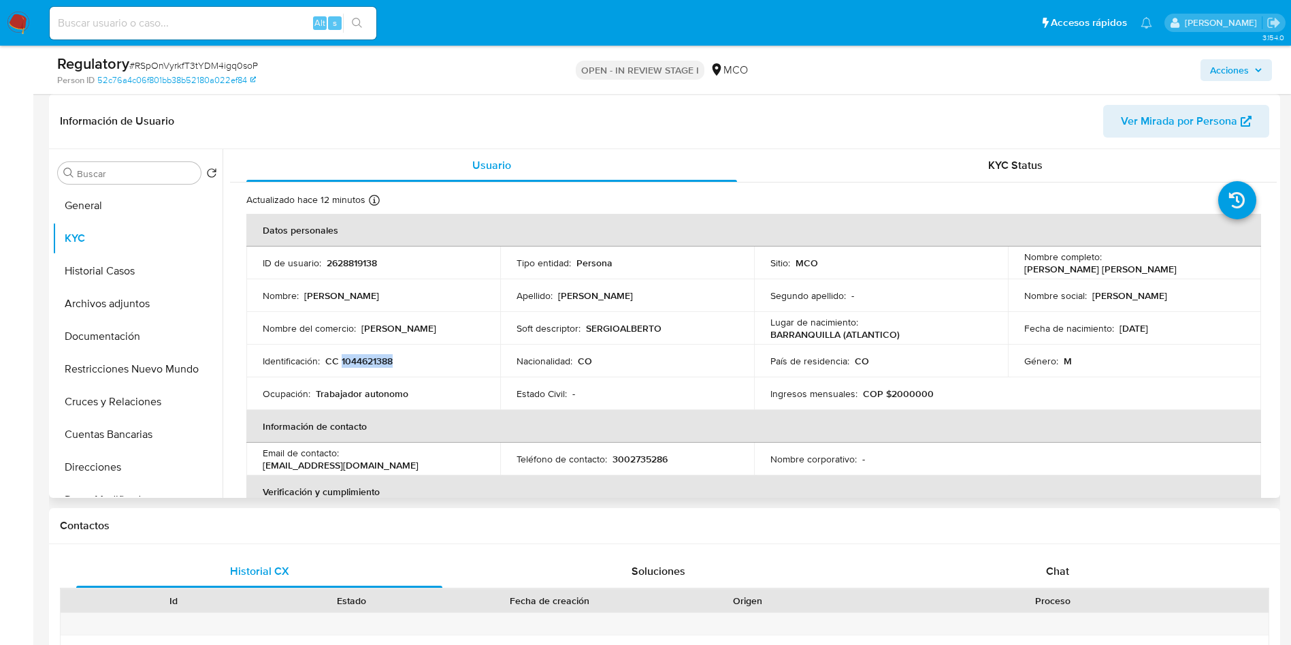
click at [1001, 272] on tr "ID de usuario : 2628819138 Tipo entidad : Persona Sitio : MCO Nombre completo :…" at bounding box center [753, 262] width 1015 height 33
click at [1012, 266] on td "Nombre completo : Sergio Alberto Rangel Martinez" at bounding box center [1135, 262] width 254 height 33
copy p "Sergio Alberto Rangel Martinez"
click at [340, 263] on p "2628819138" at bounding box center [352, 263] width 50 height 12
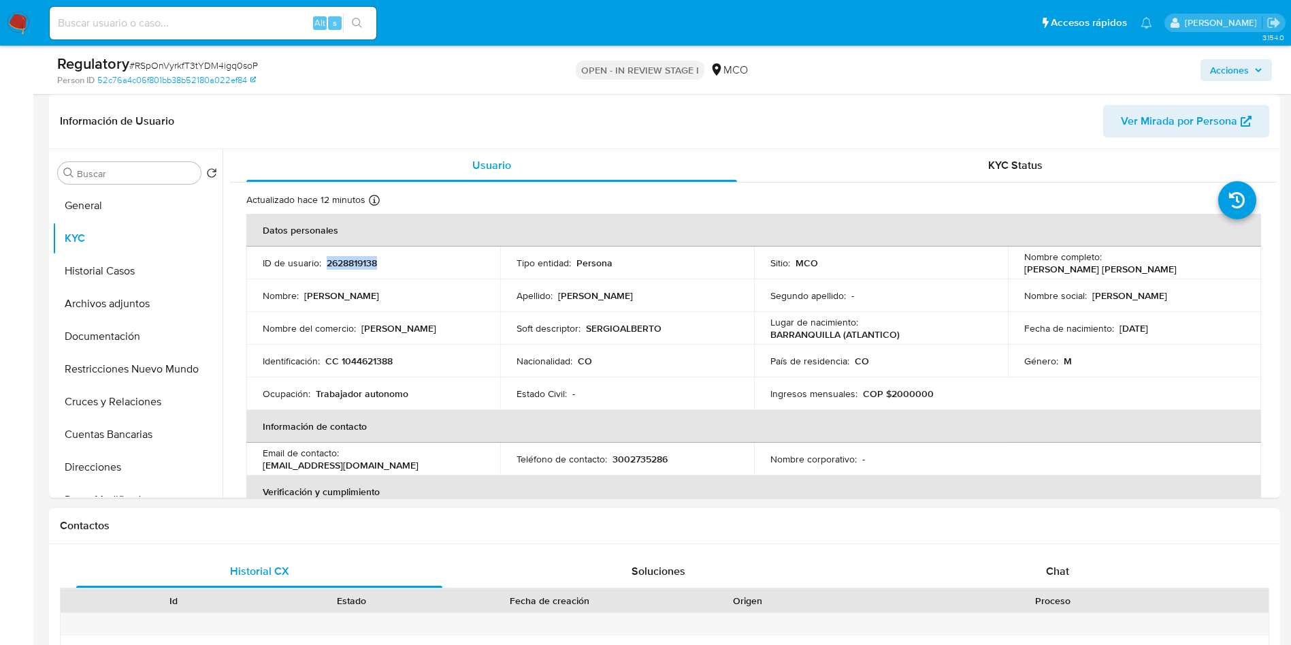
copy p "2628819138"
click at [111, 310] on button "Archivos adjuntos" at bounding box center [131, 303] width 159 height 33
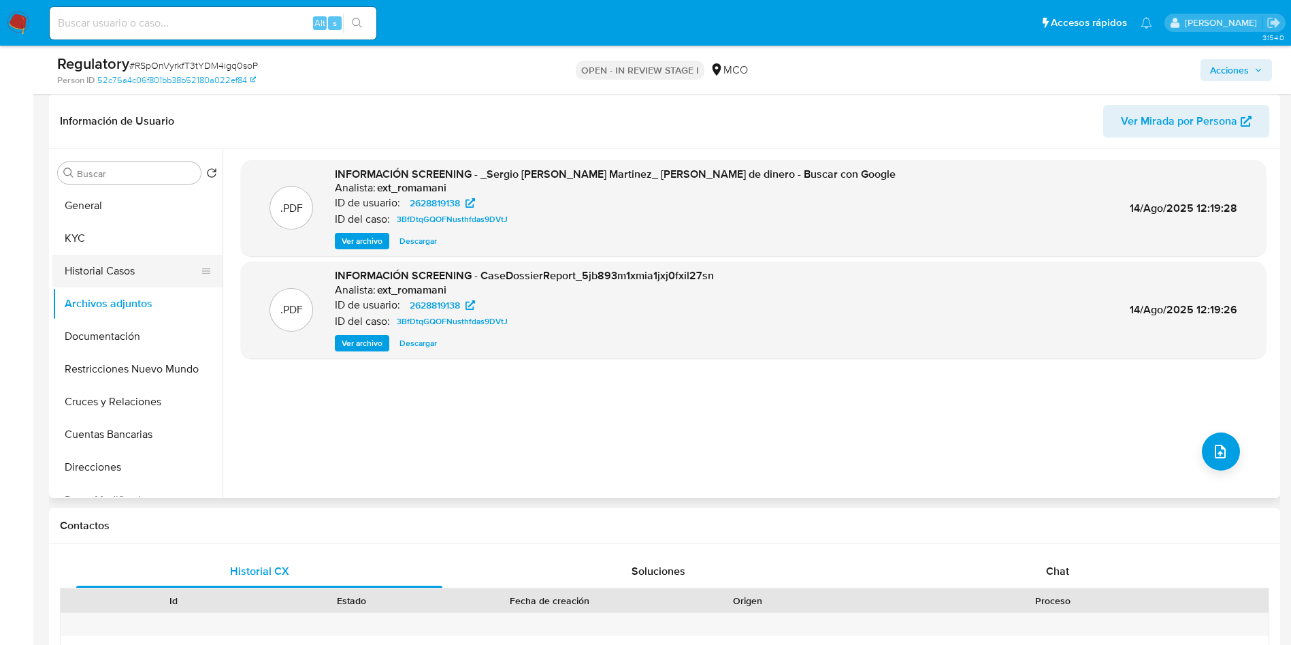
click at [68, 268] on button "Historial Casos" at bounding box center [131, 271] width 159 height 33
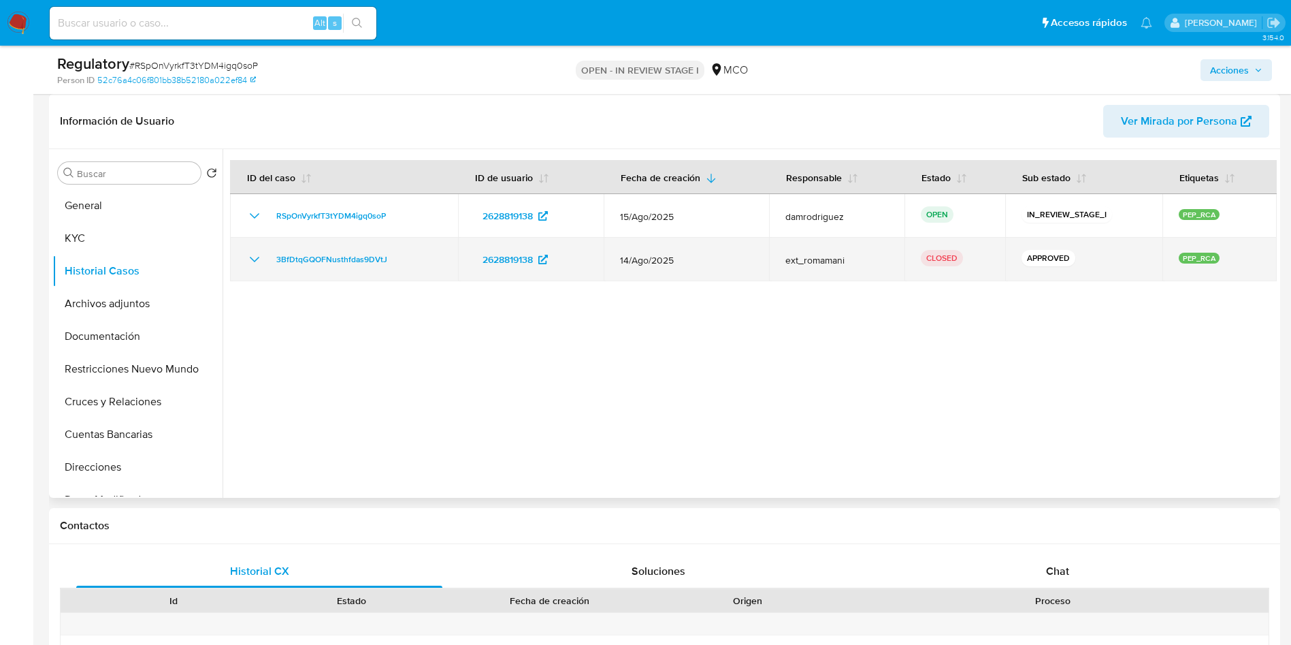
click at [253, 254] on icon "Mostrar/Ocultar" at bounding box center [254, 259] width 16 height 16
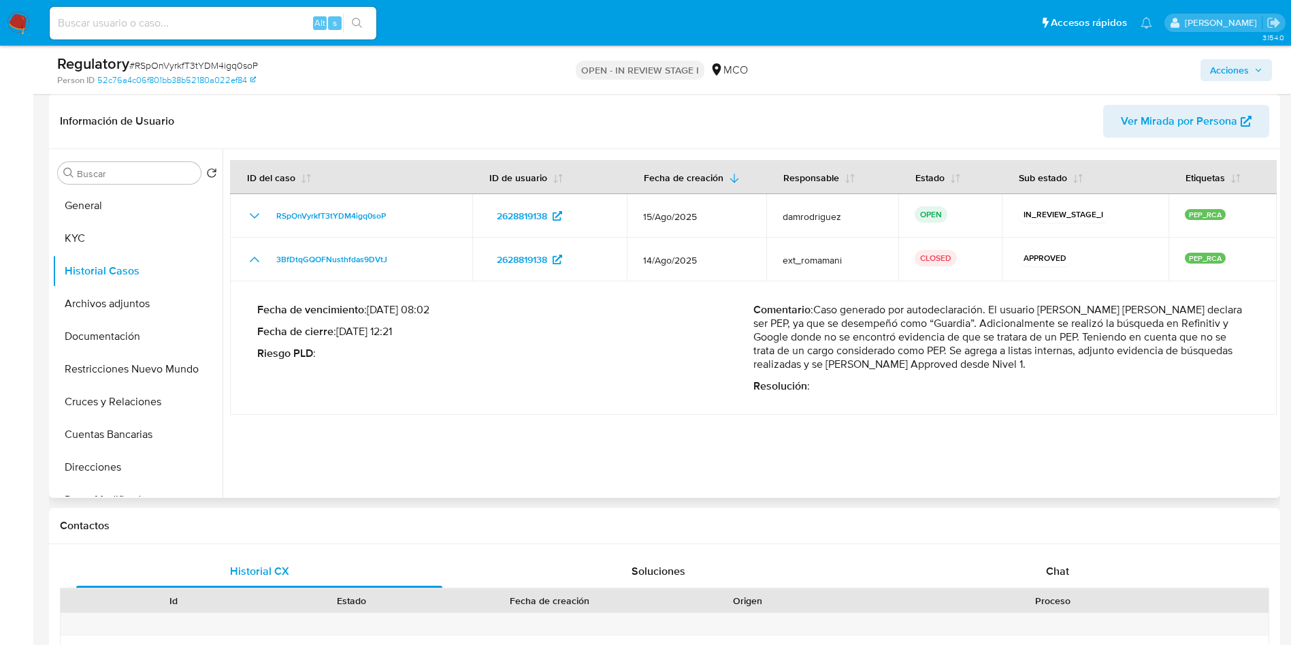
drag, startPoint x: 926, startPoint y: 319, endPoint x: 1204, endPoint y: 321, distance: 277.7
click at [1202, 321] on p "Comentario : Caso generado por autodeclaración. El usuario Sergio Alberto Range…" at bounding box center [1002, 337] width 496 height 68
drag, startPoint x: 811, startPoint y: 344, endPoint x: 1195, endPoint y: 373, distance: 385.0
click at [1195, 373] on div "Comentario : Caso generado por autodeclaración. El usuario Sergio Alberto Range…" at bounding box center [1002, 348] width 496 height 90
click at [965, 411] on td "Fecha de vencimiento : 20/08/2025 08:02 Fecha de cierre : 14/08/2025 12:21 Ries…" at bounding box center [753, 347] width 1047 height 133
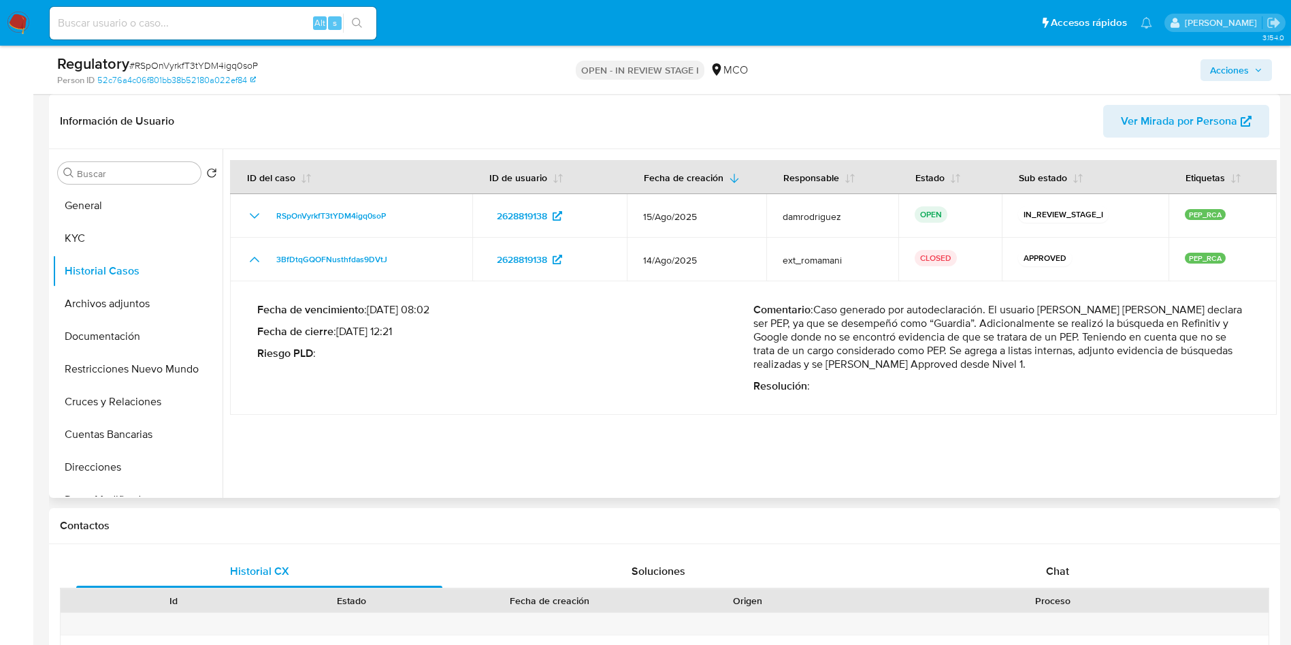
drag, startPoint x: 792, startPoint y: 332, endPoint x: 969, endPoint y: 344, distance: 177.5
click at [939, 344] on p "Comentario : Caso generado por autodeclaración. El usuario Sergio Alberto Range…" at bounding box center [1002, 337] width 496 height 68
click at [1020, 346] on p "Comentario : Caso generado por autodeclaración. El usuario Sergio Alberto Range…" at bounding box center [1002, 337] width 496 height 68
drag, startPoint x: 250, startPoint y: 255, endPoint x: 705, endPoint y: 320, distance: 460.1
click at [705, 317] on tbody "RSpOnVyrkfT3tYDM4igq0soP 2628819138 15/Ago/2025 damrodriguez OPEN IN_REVIEW_STA…" at bounding box center [753, 304] width 1047 height 221
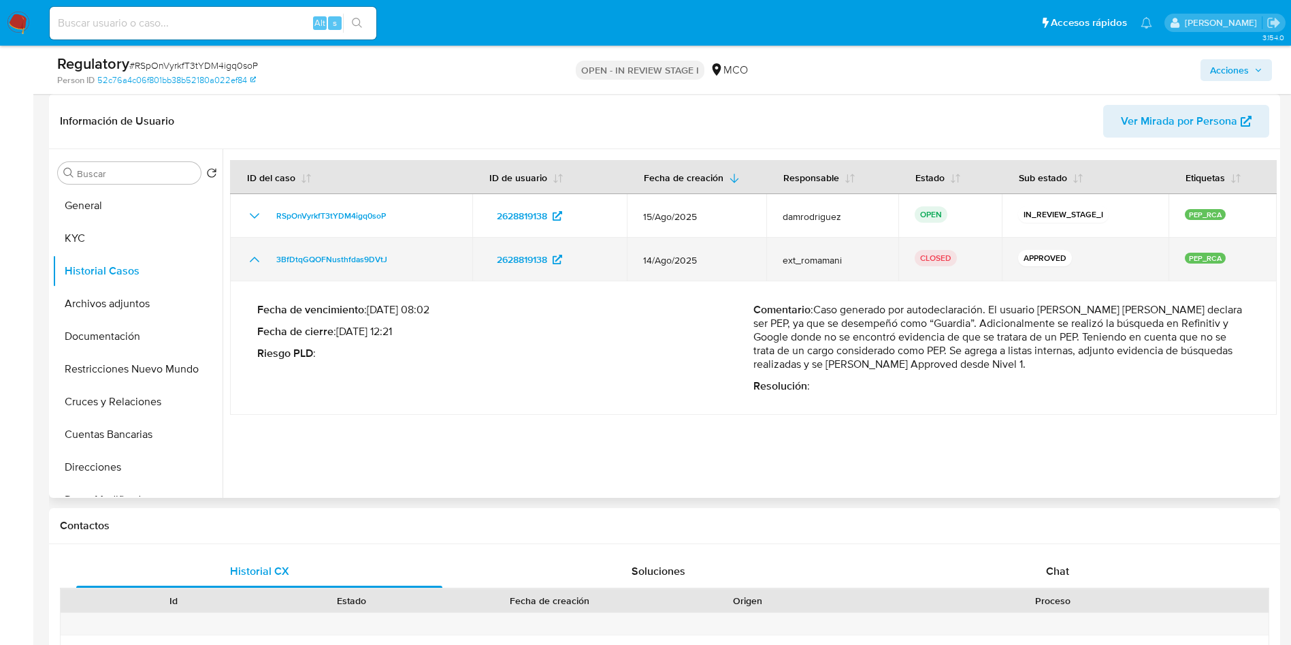
drag, startPoint x: 692, startPoint y: 325, endPoint x: 634, endPoint y: 242, distance: 101.4
click at [691, 323] on div "Fecha de vencimiento : 20/08/2025 08:02 Fecha de cierre : 14/08/2025 12:21 Ries…" at bounding box center [505, 348] width 496 height 90
drag, startPoint x: 626, startPoint y: 241, endPoint x: 737, endPoint y: 256, distance: 112.0
click at [737, 256] on td "14/Ago/2025" at bounding box center [697, 260] width 140 height 44
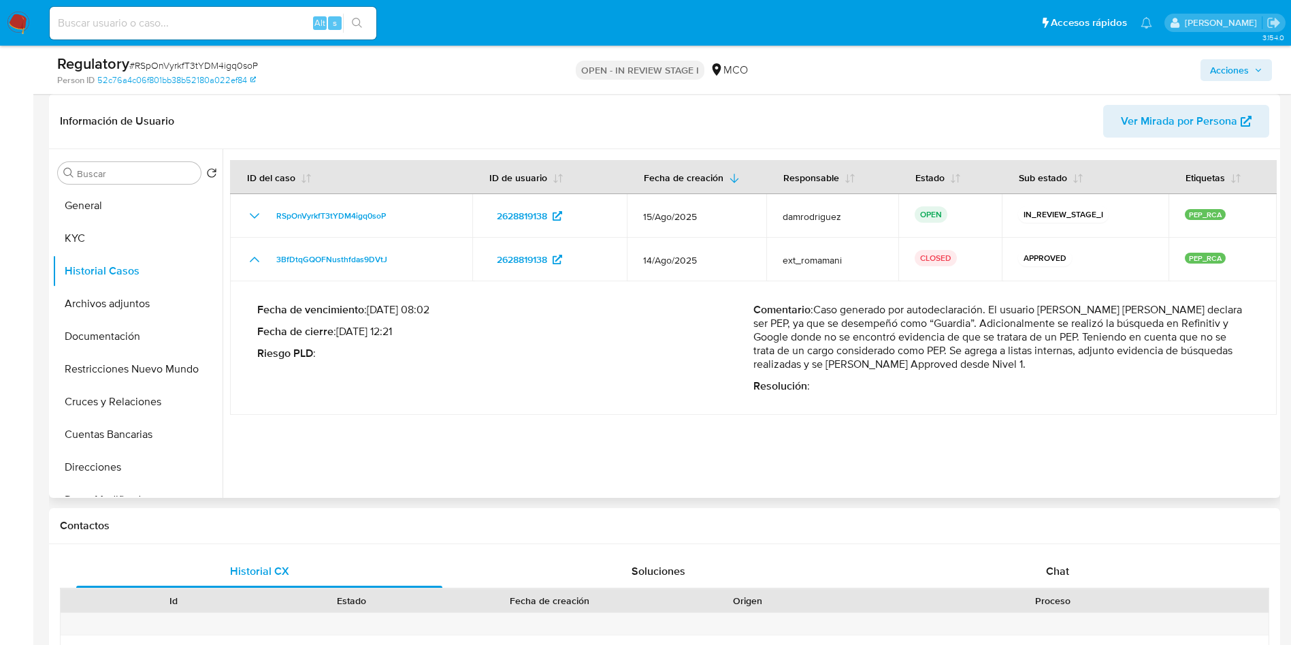
click at [654, 321] on div "Fecha de vencimiento : 20/08/2025 08:02 Fecha de cierre : 14/08/2025 12:21 Ries…" at bounding box center [505, 348] width 496 height 90
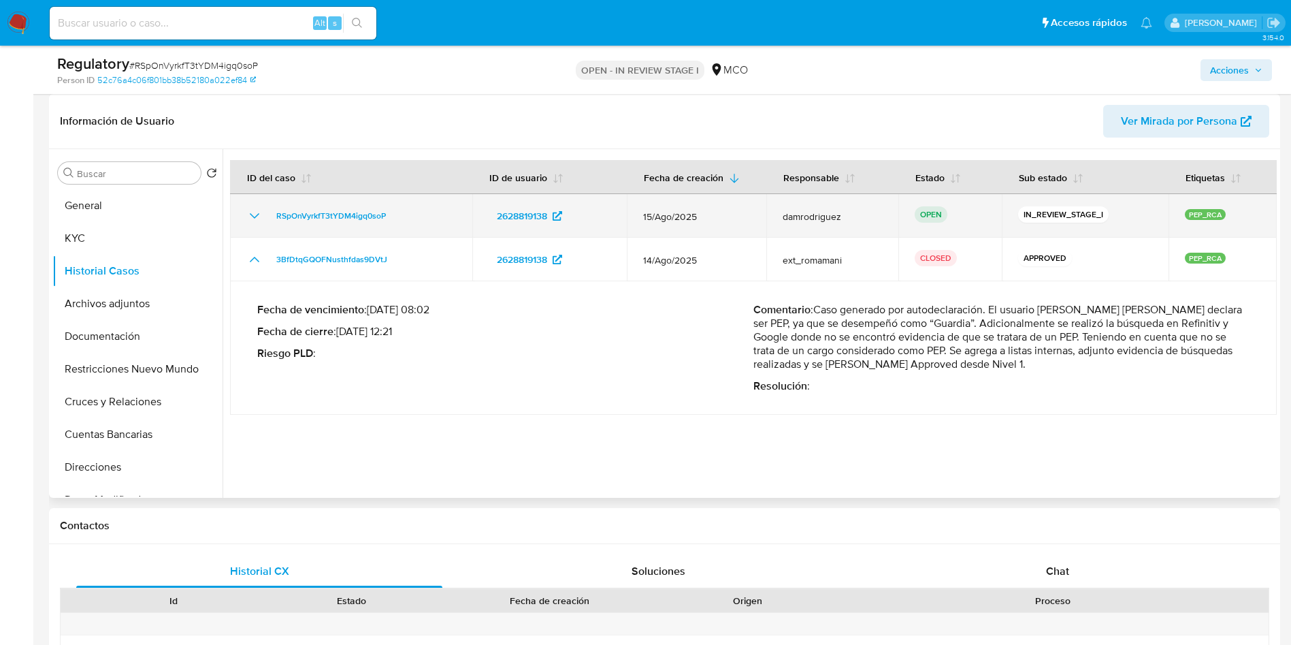
drag, startPoint x: 647, startPoint y: 215, endPoint x: 690, endPoint y: 221, distance: 43.3
click at [707, 216] on span "15/Ago/2025" at bounding box center [697, 216] width 108 height 12
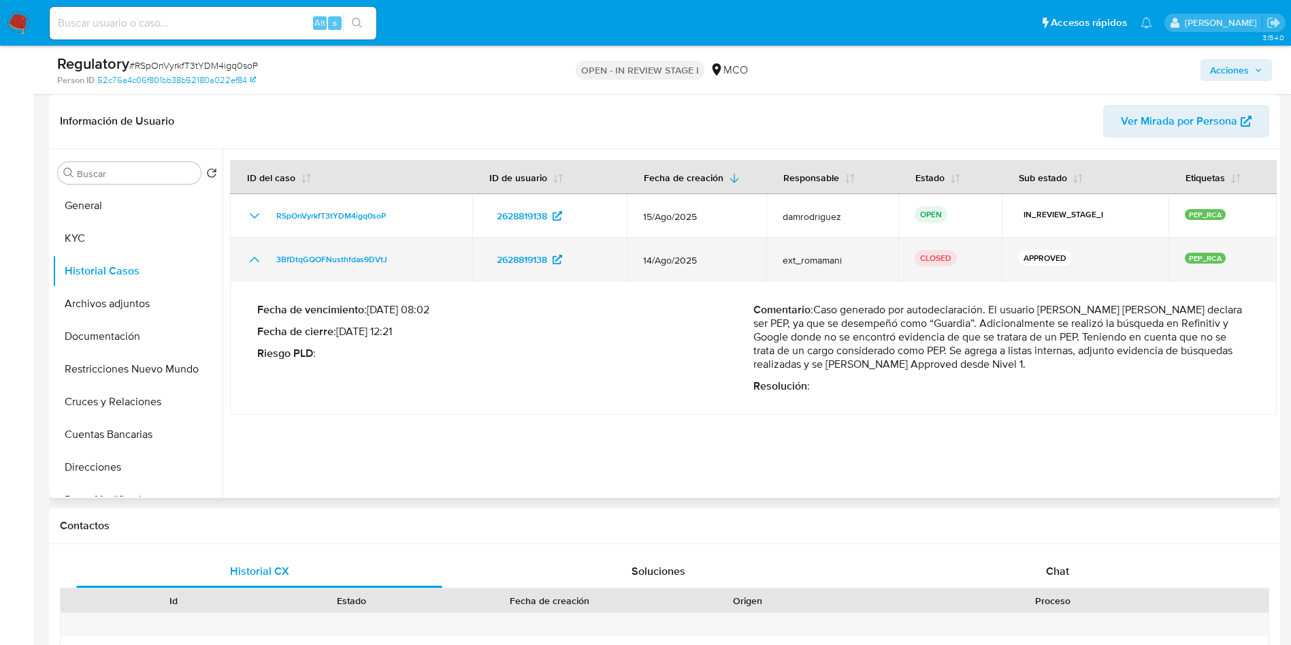
click at [598, 276] on td "2628819138" at bounding box center [549, 260] width 155 height 44
click at [255, 260] on icon "Mostrar/Ocultar" at bounding box center [254, 259] width 16 height 16
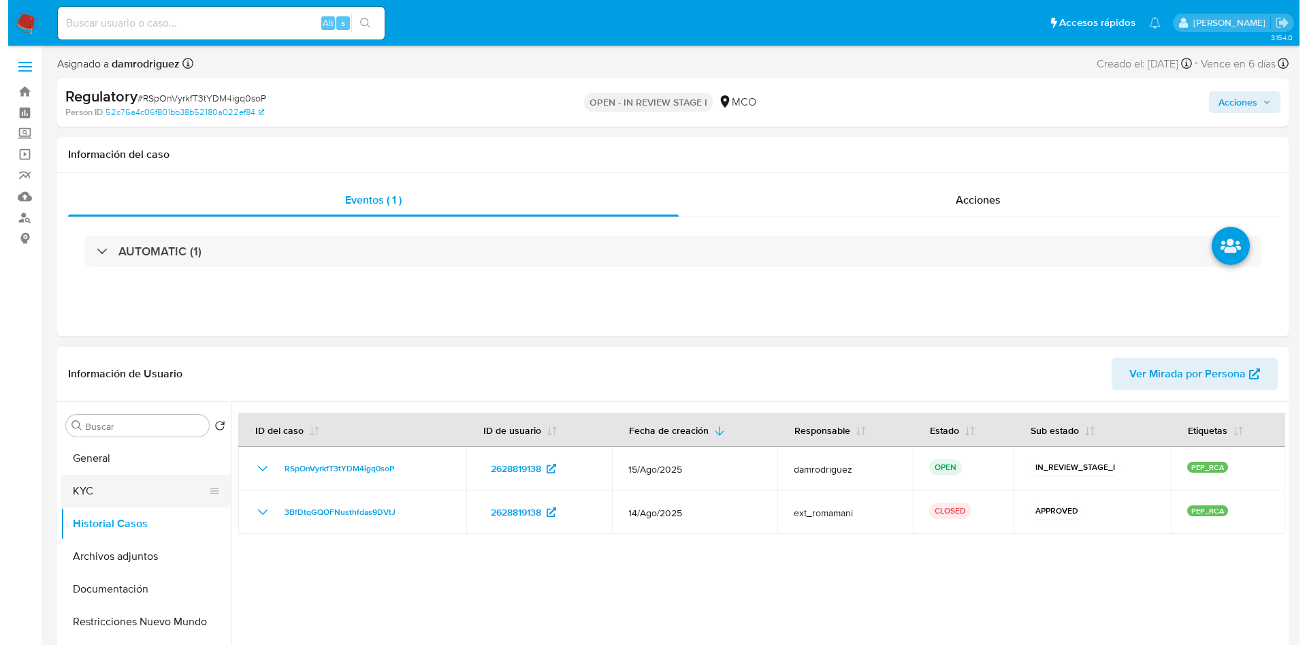
scroll to position [102, 0]
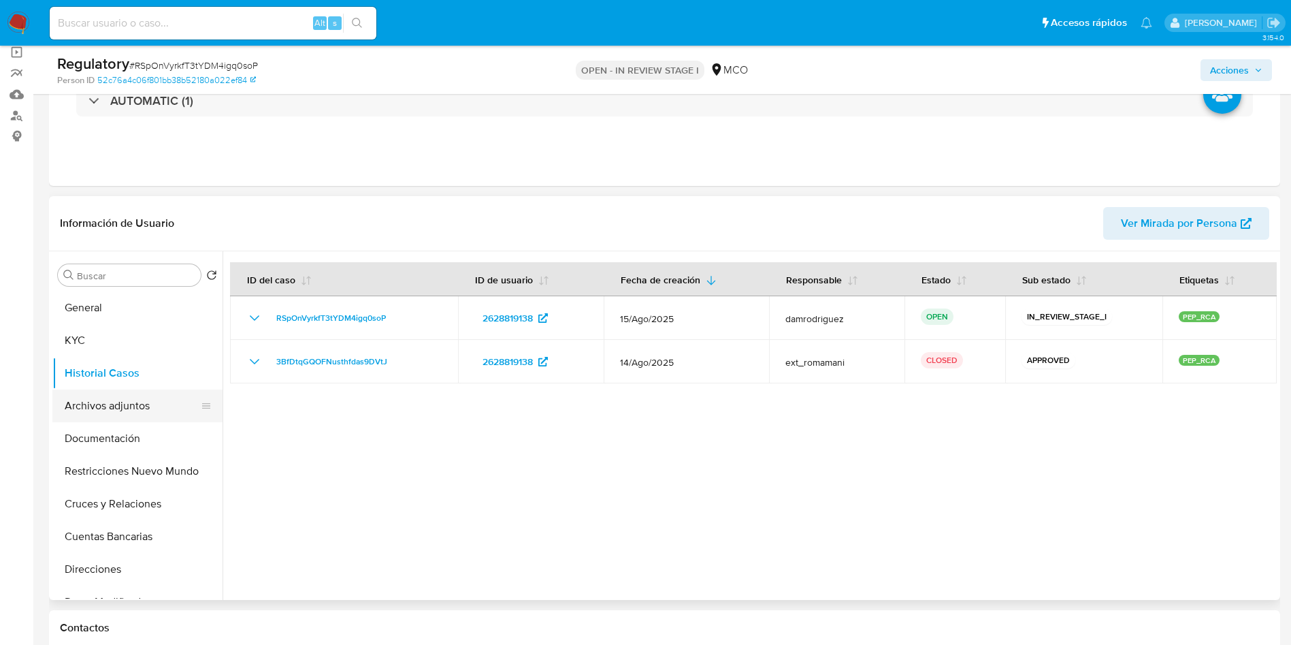
click at [113, 405] on button "Archivos adjuntos" at bounding box center [131, 405] width 159 height 33
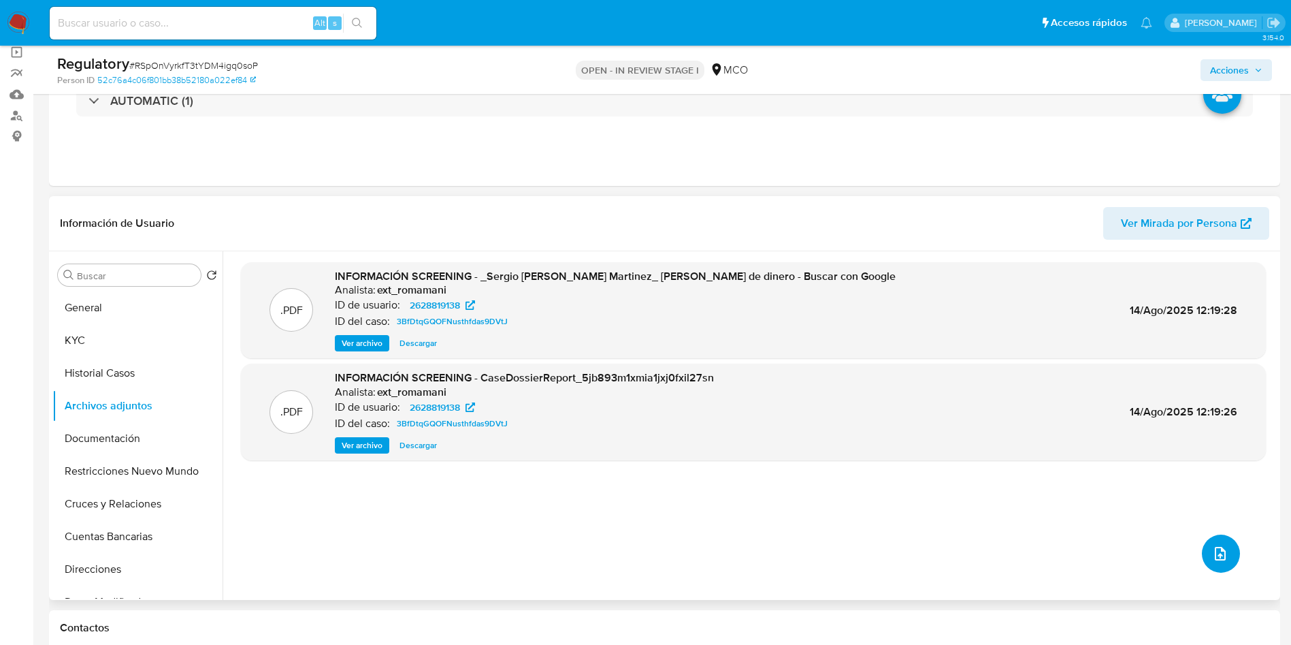
click at [1205, 559] on button "upload-file" at bounding box center [1221, 553] width 38 height 38
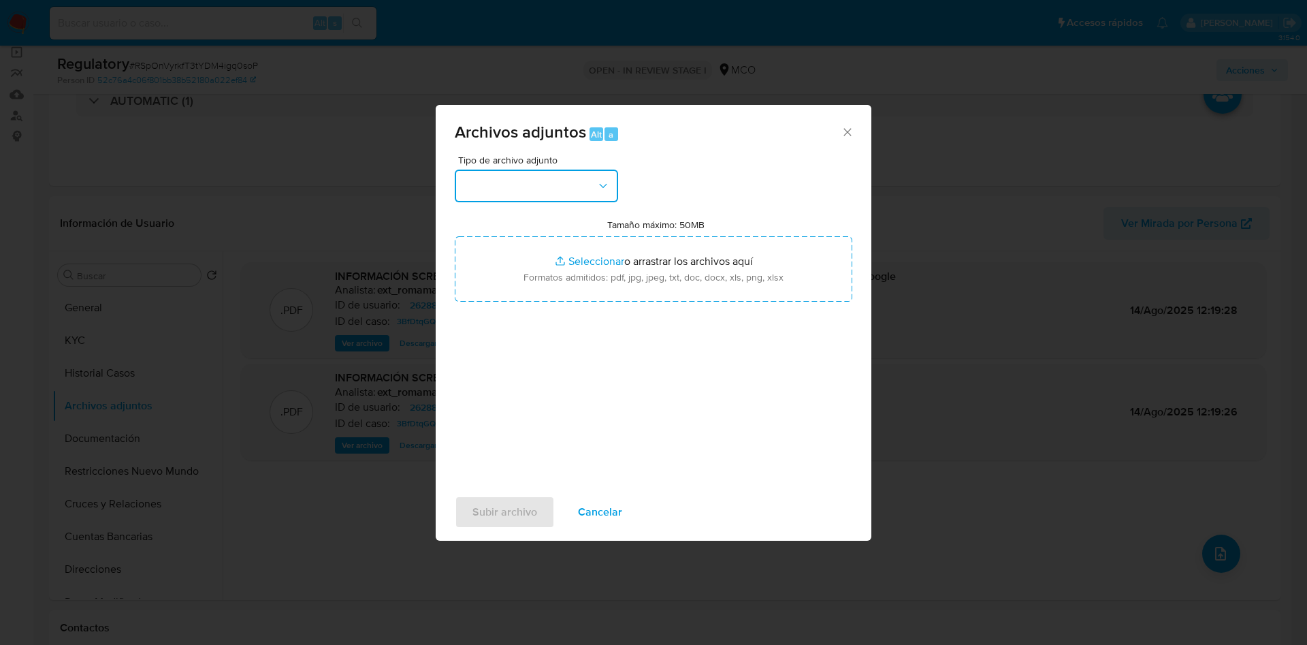
click at [541, 198] on button "button" at bounding box center [536, 186] width 163 height 33
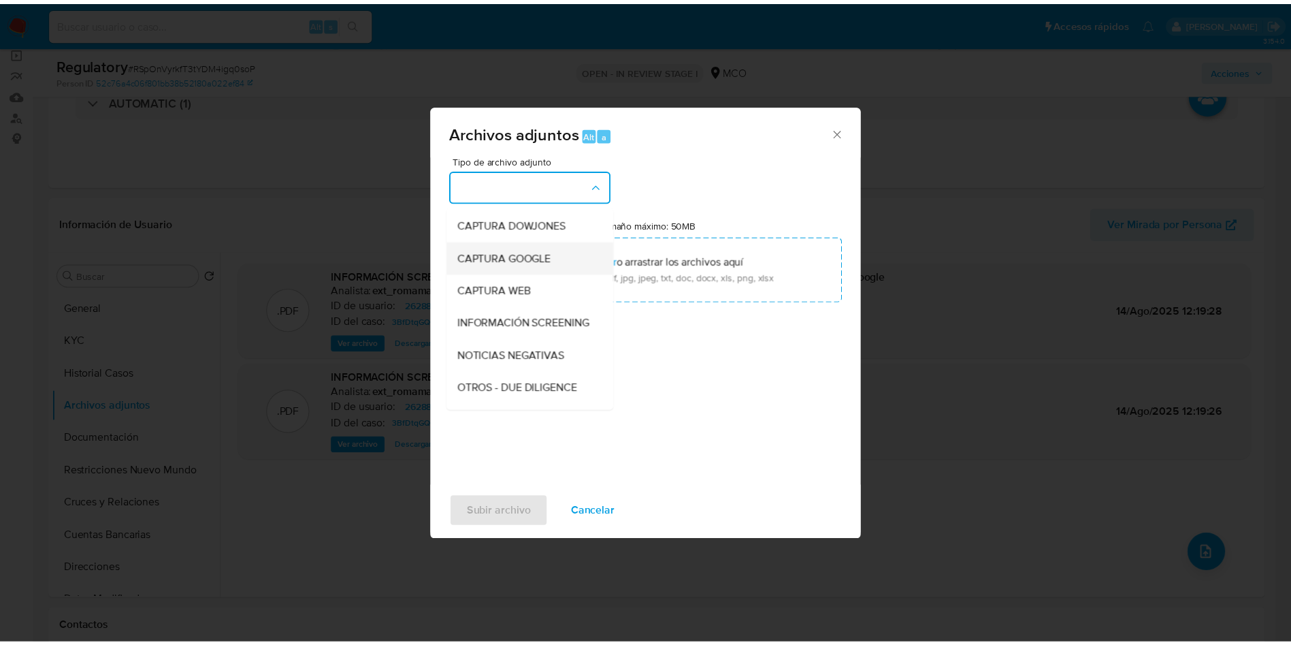
scroll to position [0, 0]
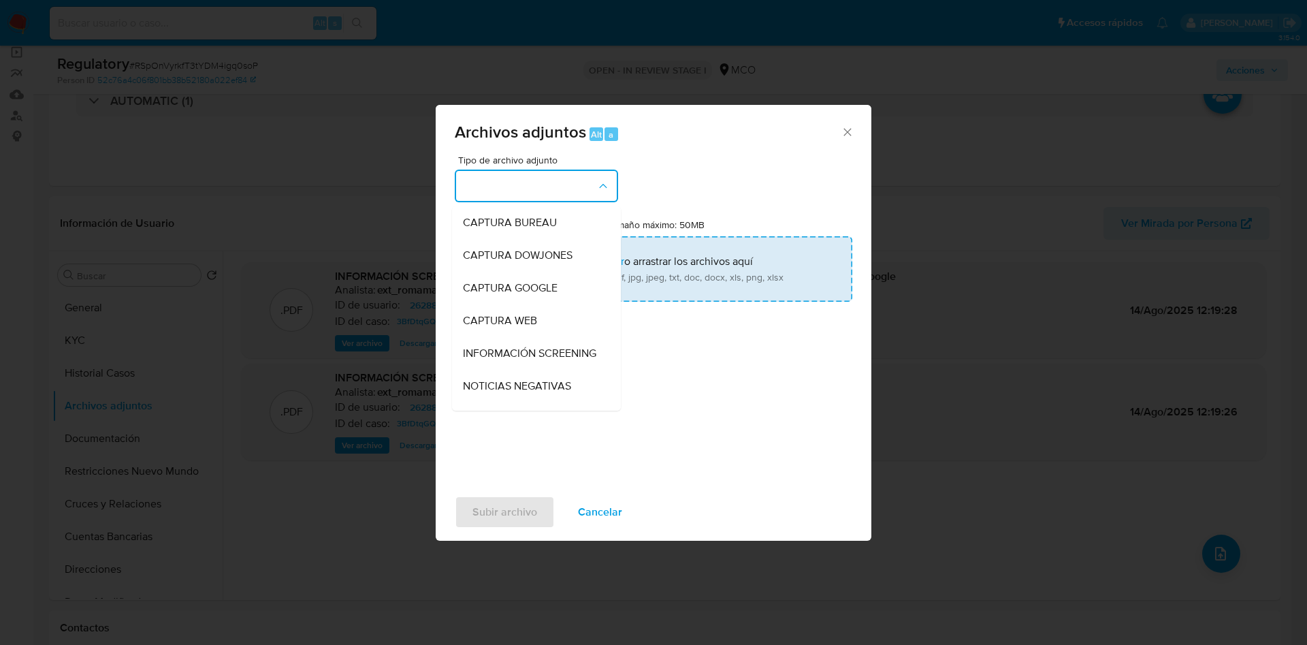
click at [540, 277] on div "CAPTURA GOOGLE" at bounding box center [532, 288] width 139 height 33
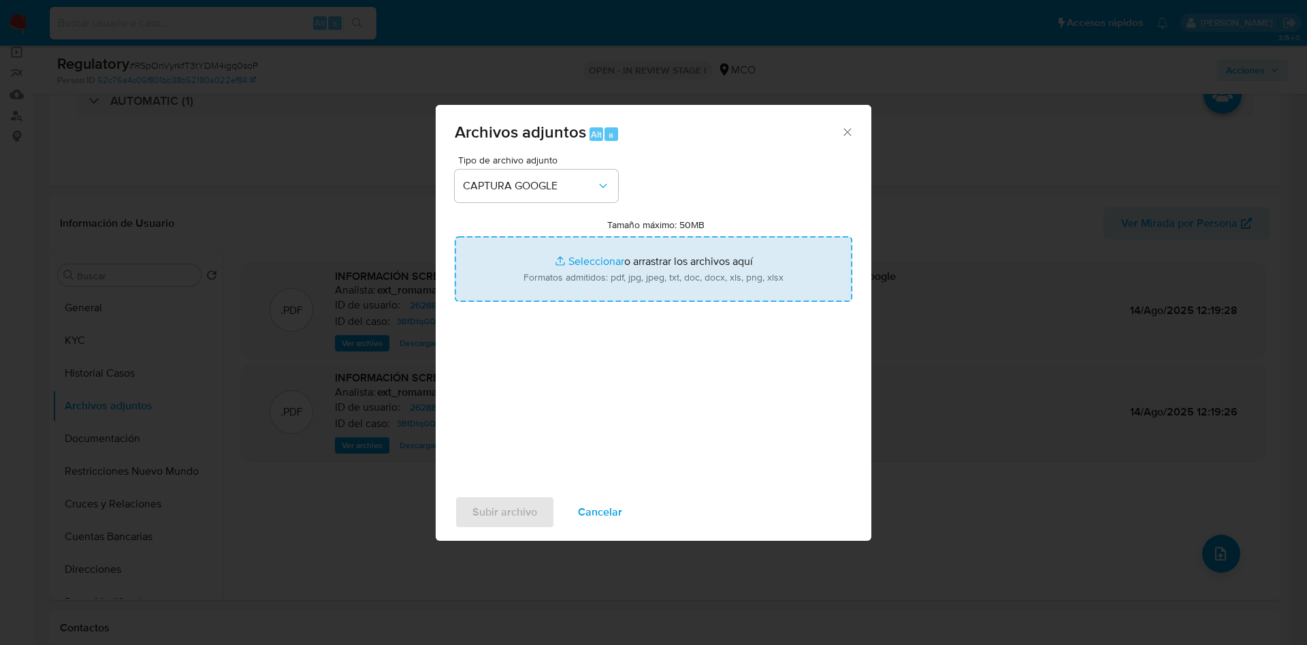
click at [562, 273] on input "Tamaño máximo: 50MB Seleccionar archivos" at bounding box center [654, 268] width 398 height 65
type input "C:\fakepath\CaseDossierReport_Sergio Alberto Rangel Martinez.pdf"
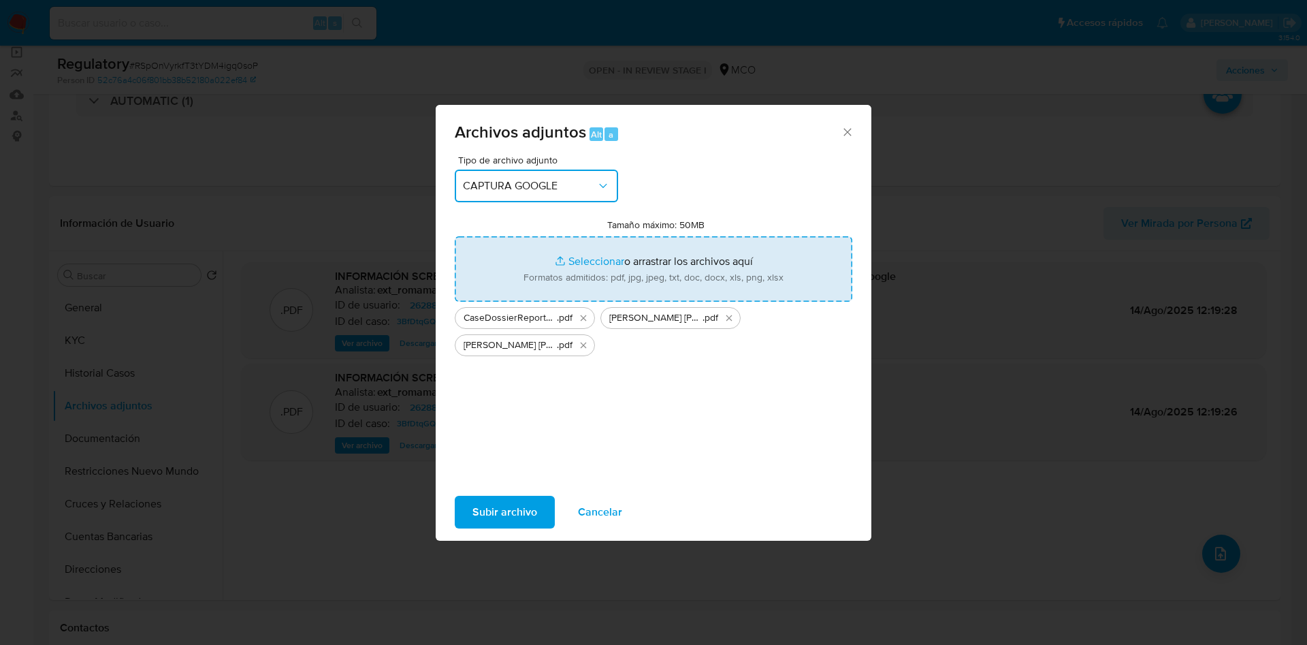
click at [522, 190] on span "CAPTURA GOOGLE" at bounding box center [529, 186] width 133 height 14
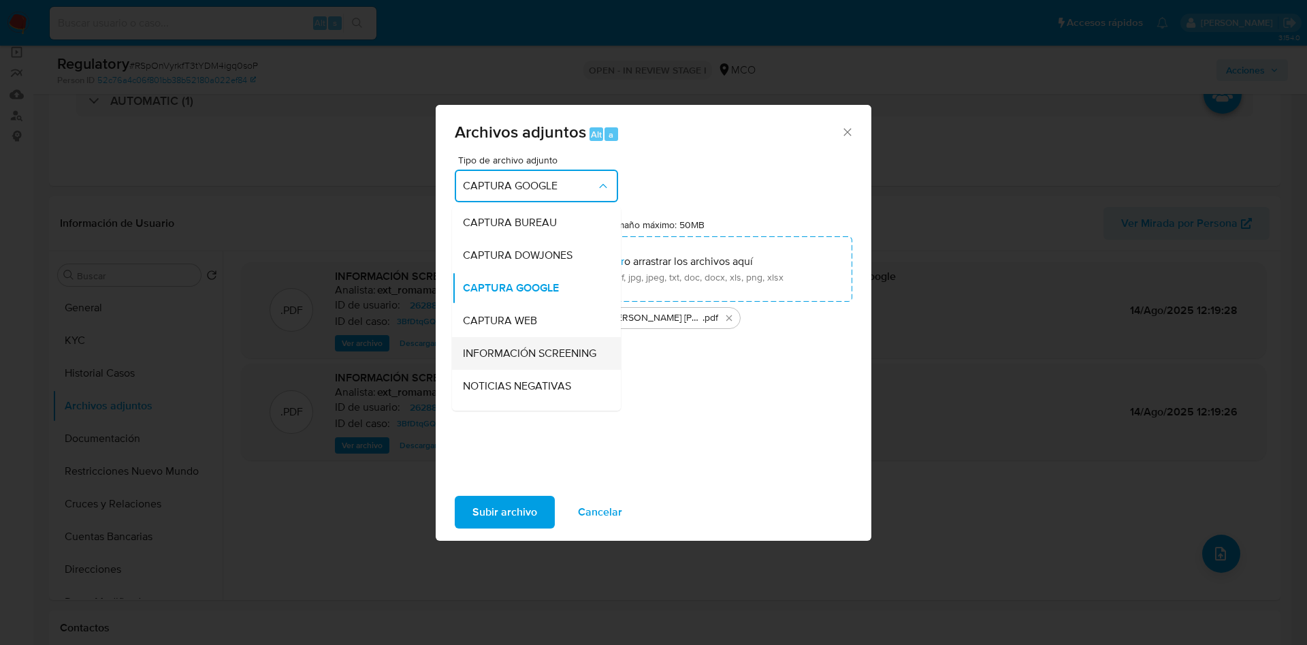
click at [529, 355] on span "INFORMACIÓN SCREENING" at bounding box center [529, 353] width 133 height 14
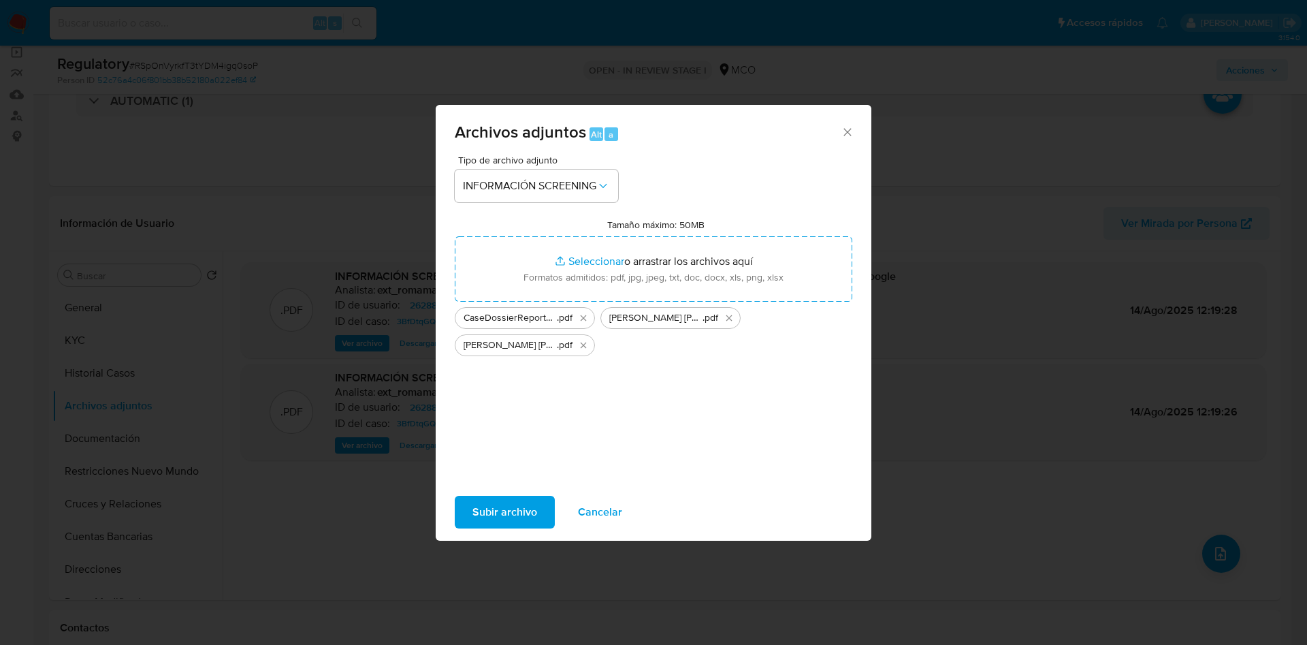
click at [678, 438] on div "Tipo de archivo adjunto INFORMACIÓN SCREENING Tamaño máximo: 50MB Seleccionar a…" at bounding box center [654, 315] width 398 height 321
click at [501, 515] on span "Subir archivo" at bounding box center [504, 512] width 65 height 30
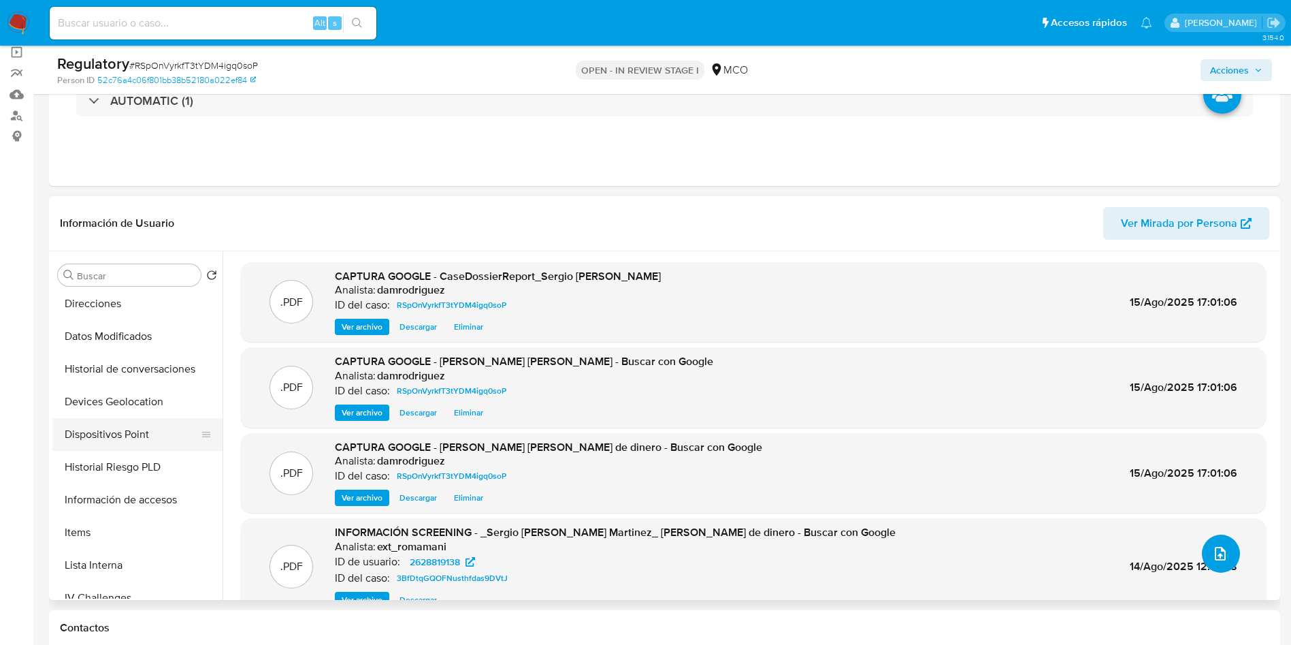
scroll to position [306, 0]
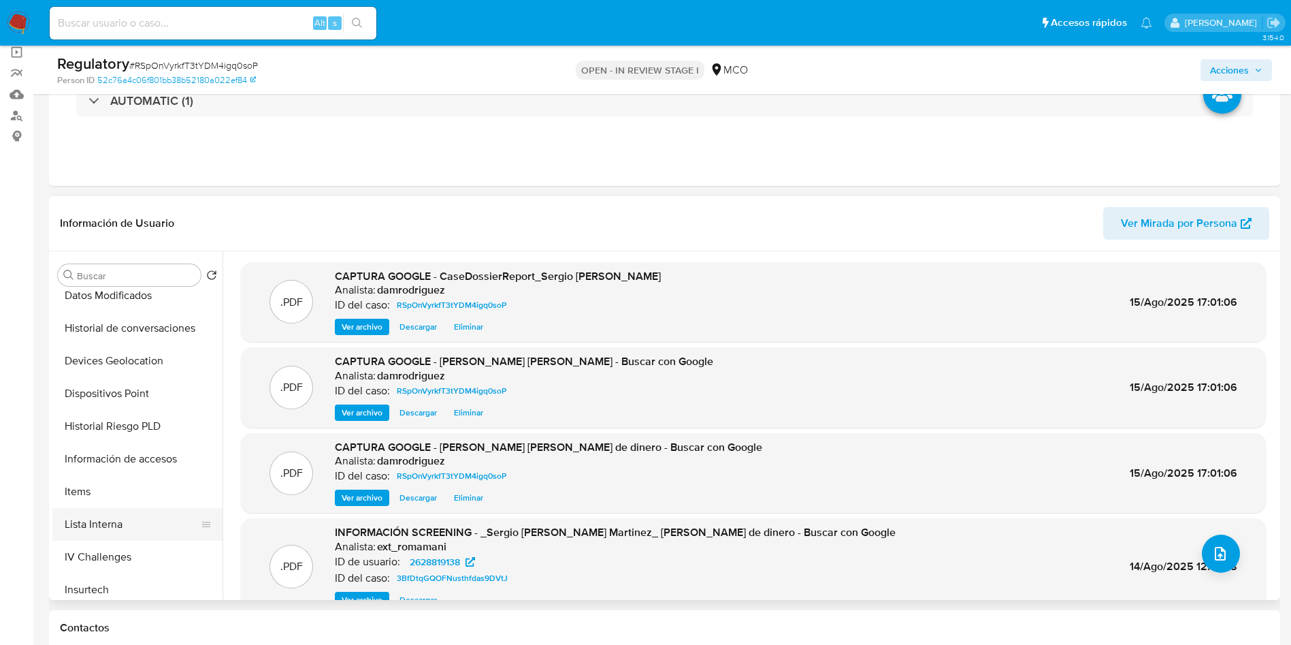
drag, startPoint x: 139, startPoint y: 526, endPoint x: 148, endPoint y: 522, distance: 9.7
click at [140, 526] on button "Lista Interna" at bounding box center [131, 524] width 159 height 33
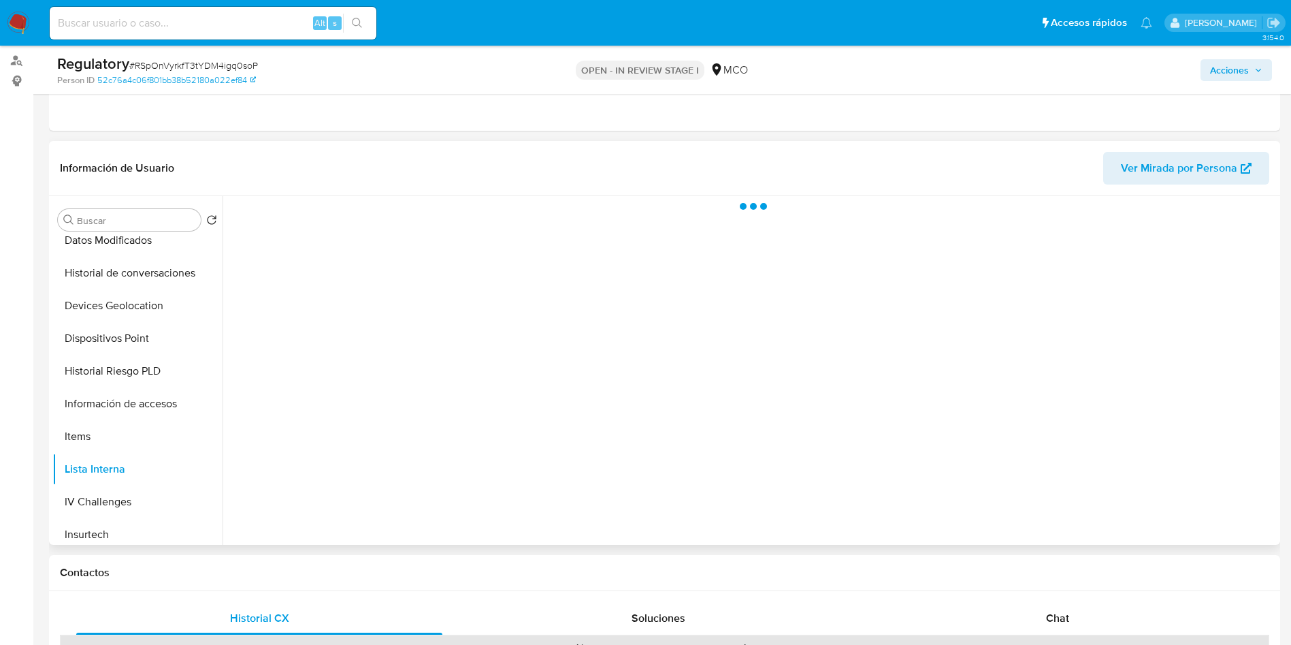
scroll to position [204, 0]
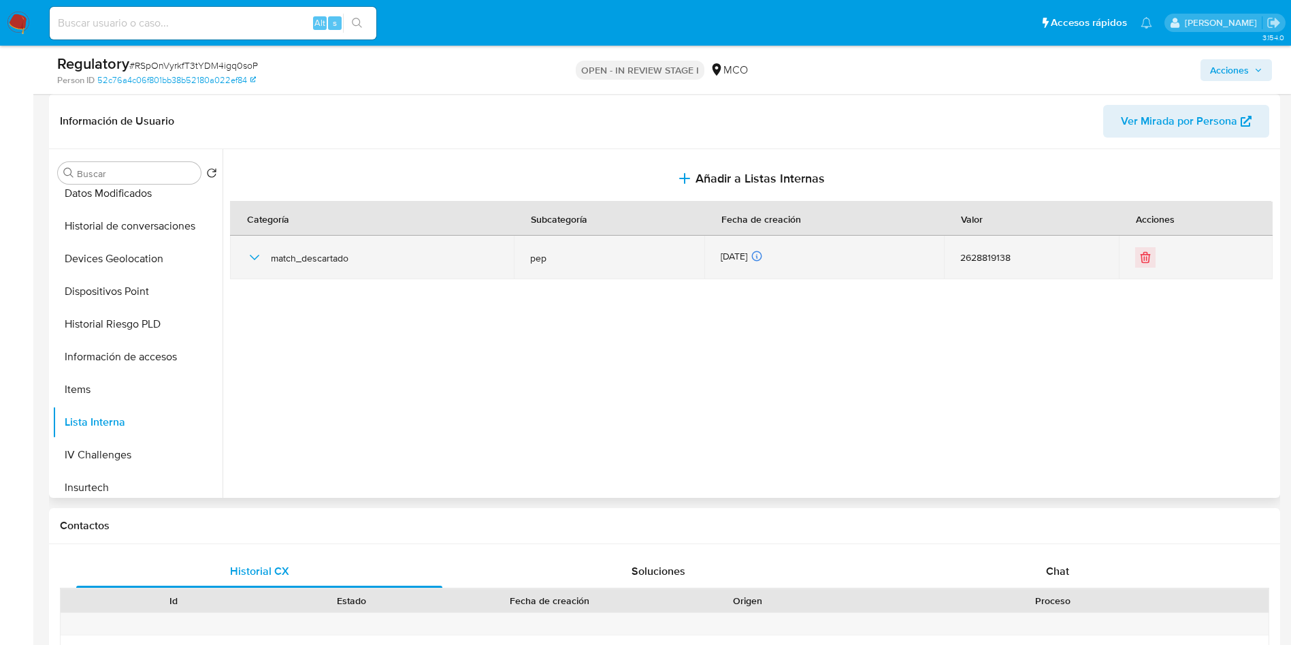
click at [256, 257] on icon "button" at bounding box center [255, 257] width 10 height 5
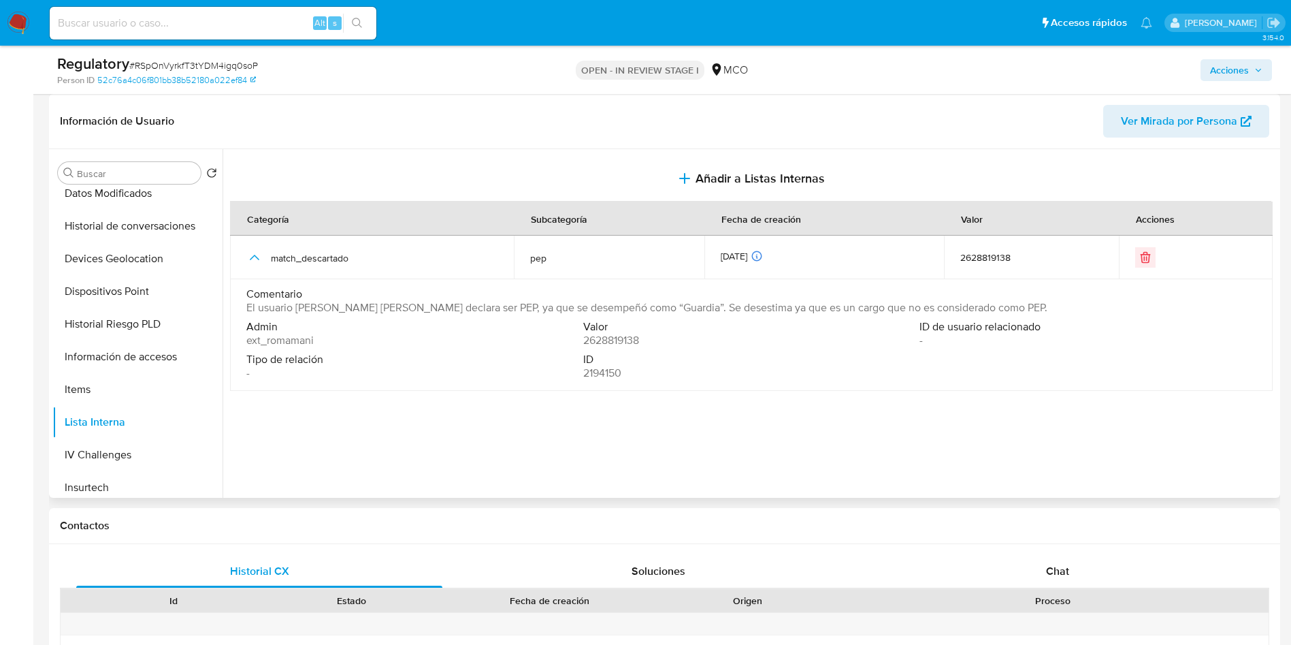
click at [440, 310] on span "El usuario Sergio Alberto Rangel Martinez declara ser PEP, ya que se desempeñó …" at bounding box center [646, 308] width 801 height 14
click at [858, 411] on div at bounding box center [750, 323] width 1054 height 349
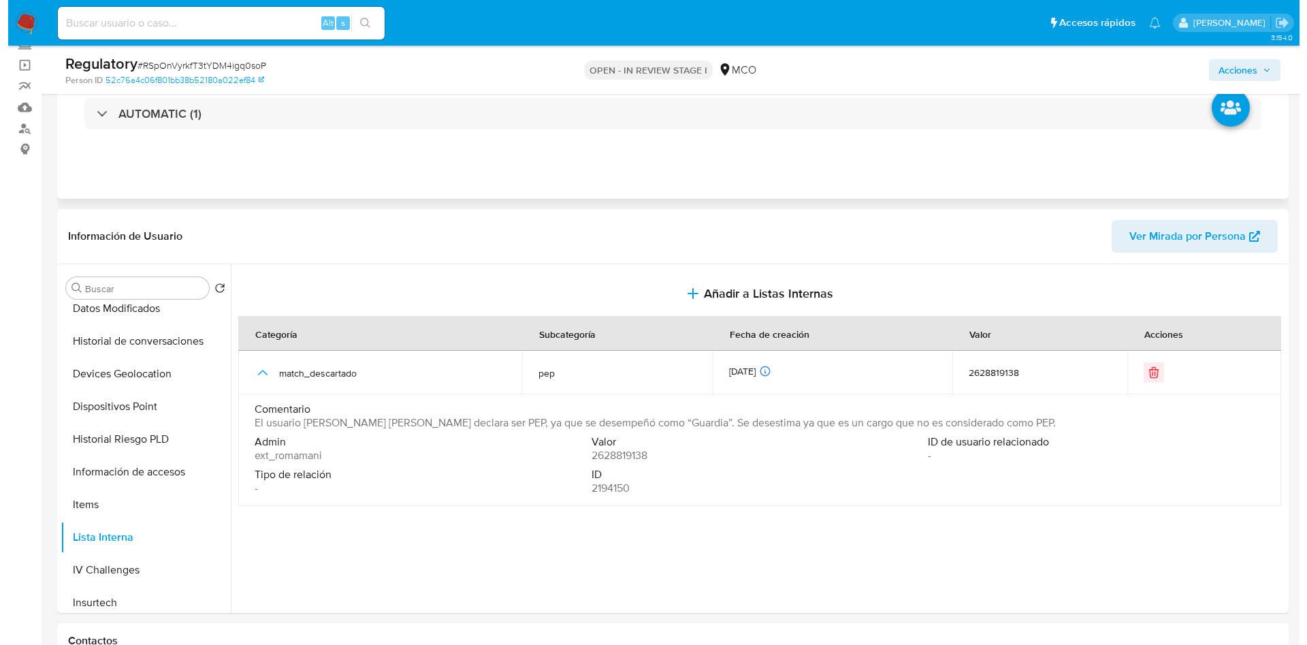
scroll to position [0, 0]
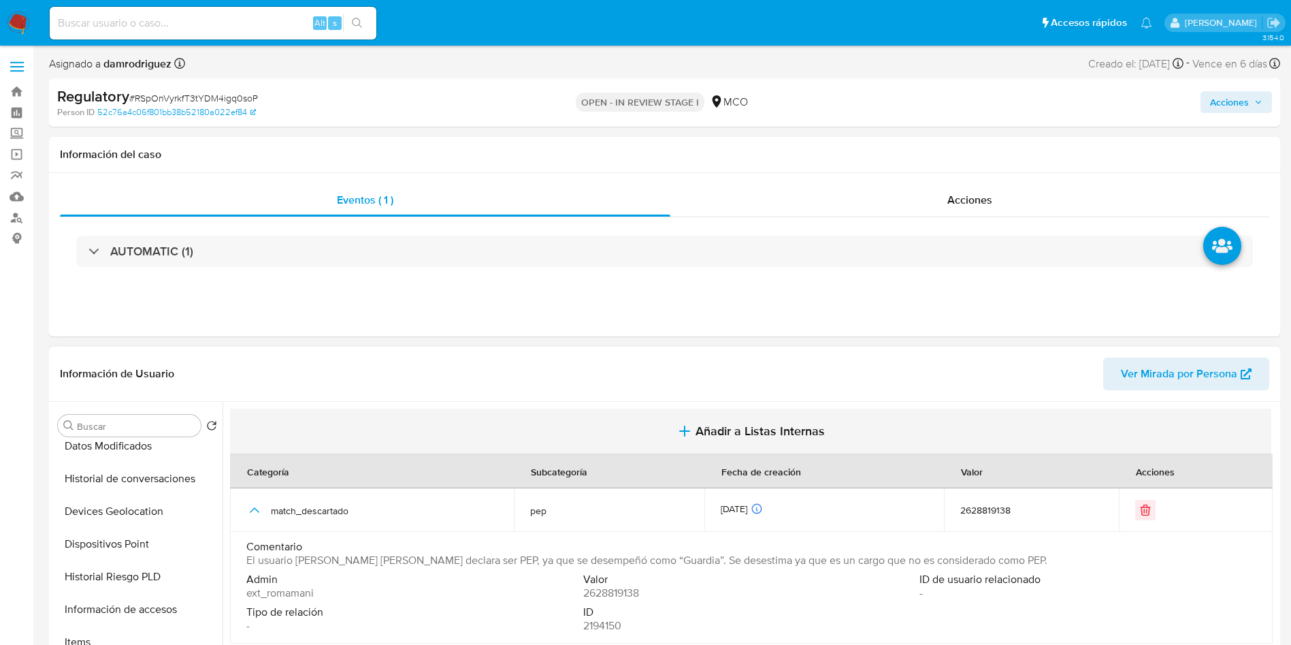
click at [745, 418] on button "Añadir a Listas Internas" at bounding box center [751, 431] width 1042 height 46
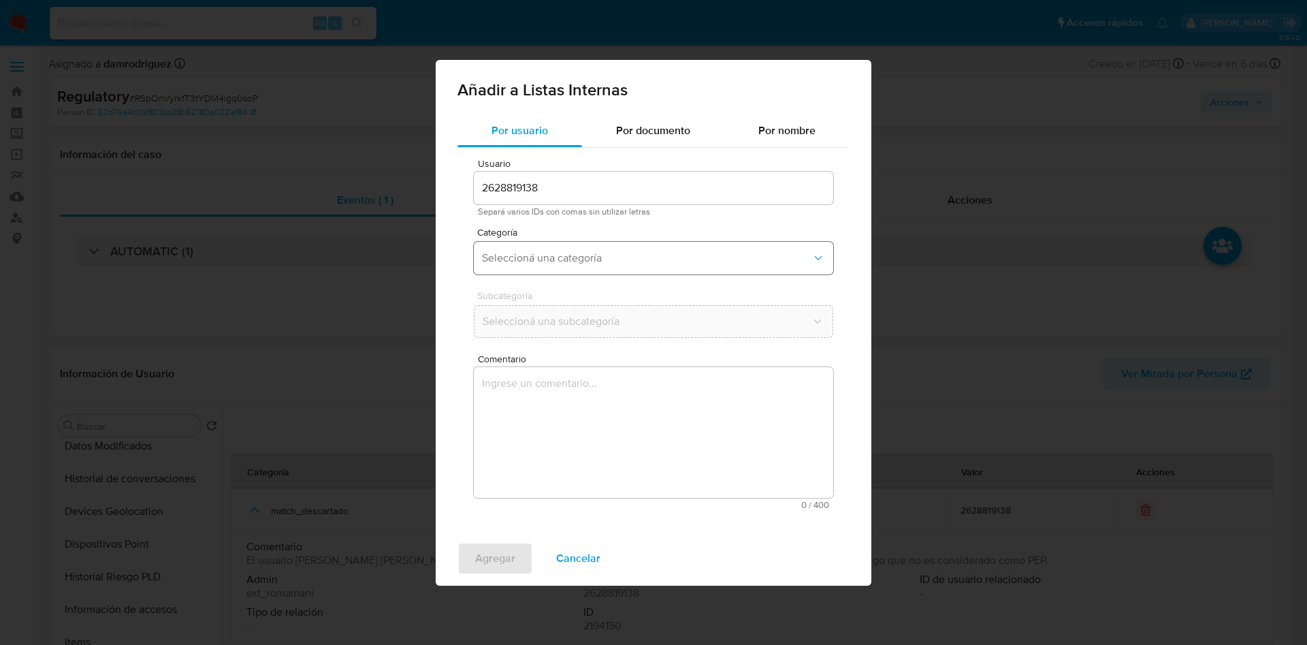
click at [560, 258] on span "Seleccioná una categoría" at bounding box center [646, 258] width 329 height 14
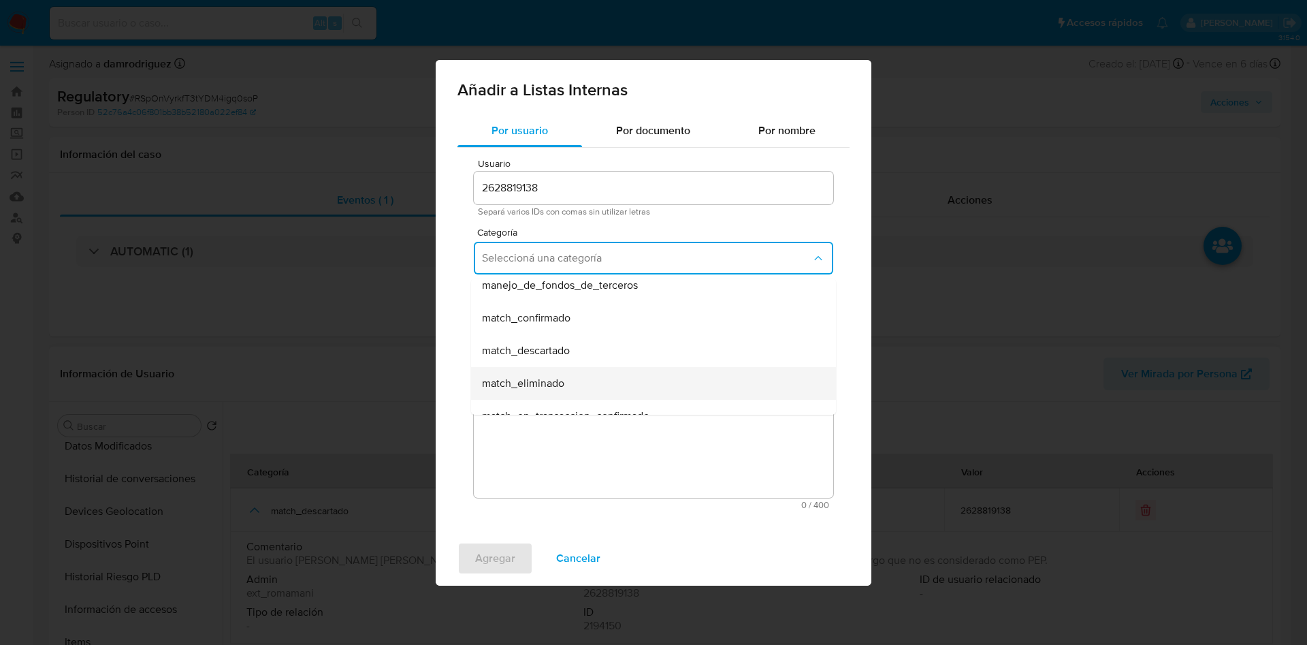
scroll to position [102, 0]
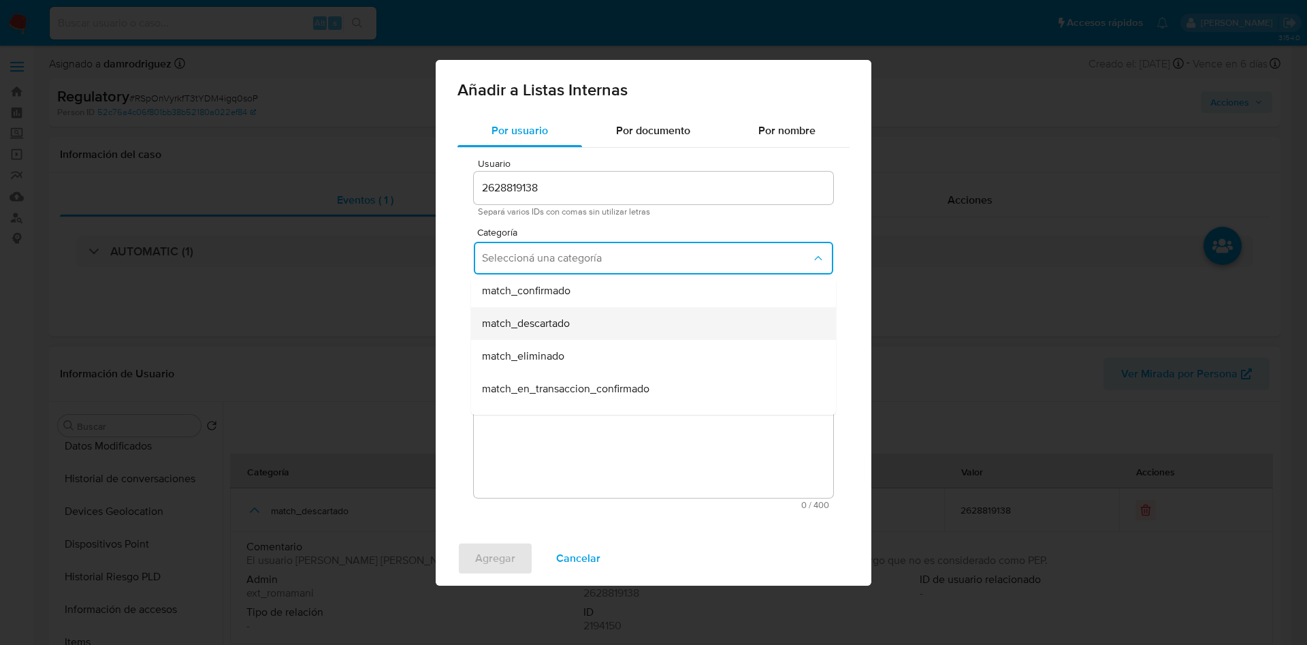
click at [544, 320] on span "match_descartado" at bounding box center [526, 324] width 88 height 14
click at [542, 317] on span "Seleccioná una subcategoría" at bounding box center [646, 321] width 329 height 14
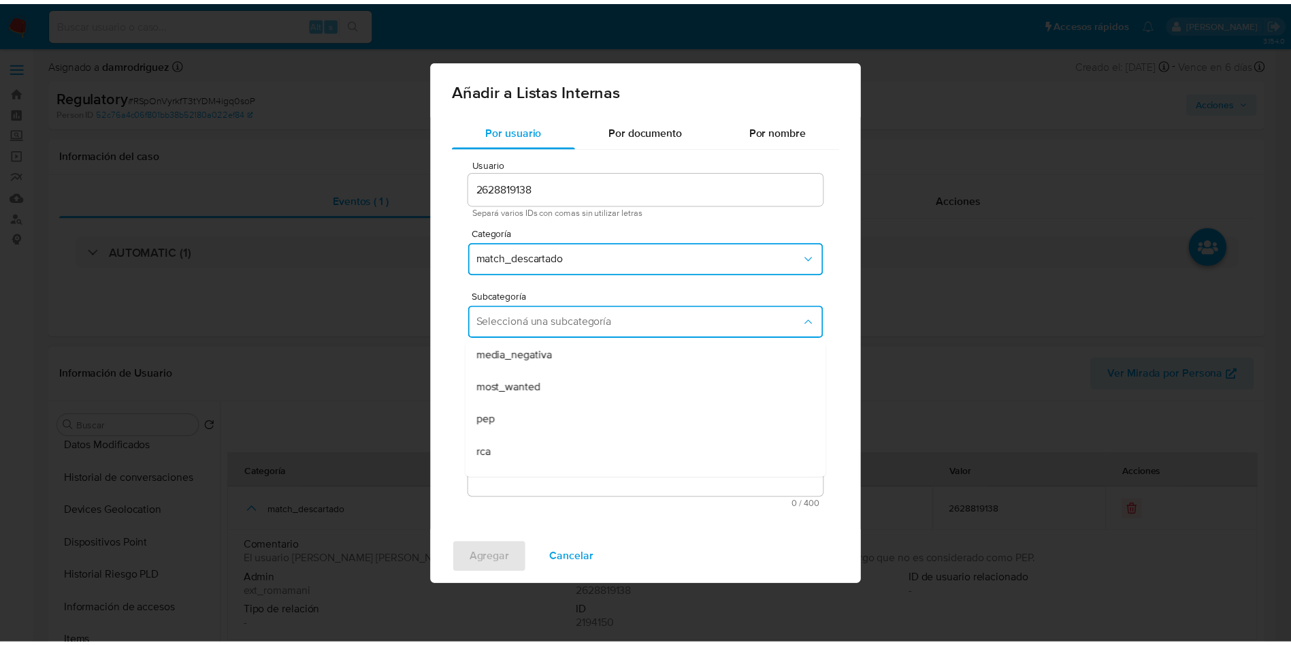
scroll to position [93, 0]
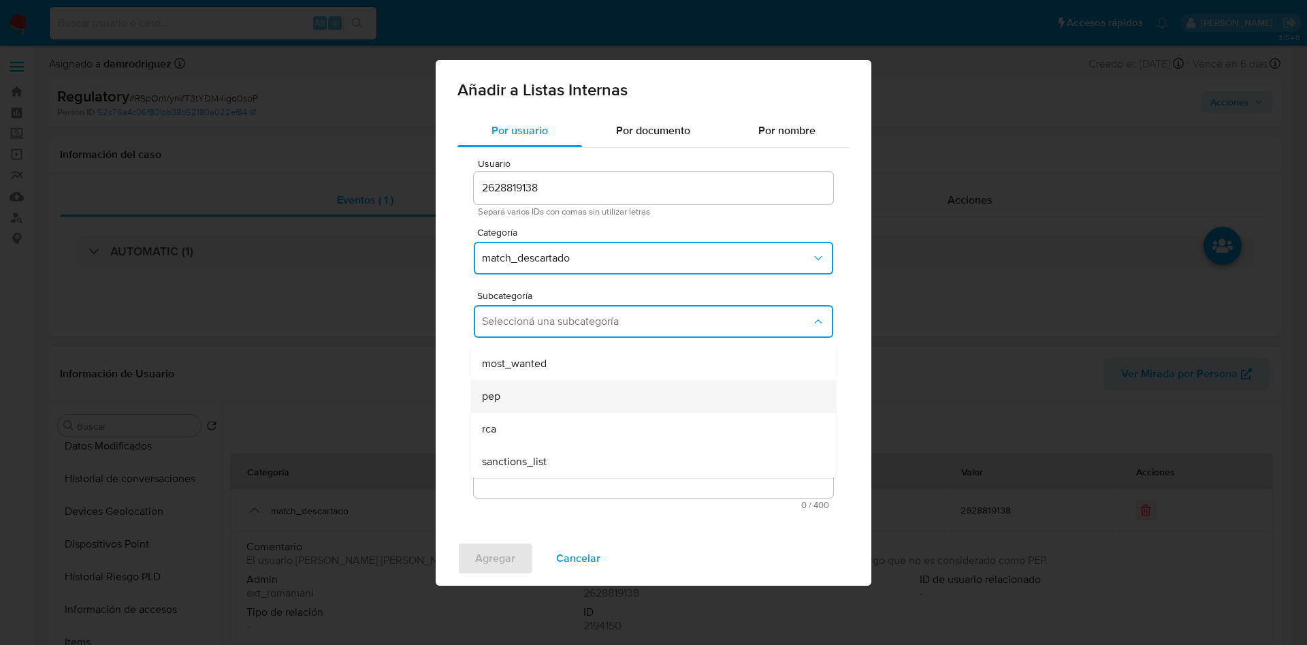
click at [530, 396] on div "pep" at bounding box center [649, 396] width 335 height 33
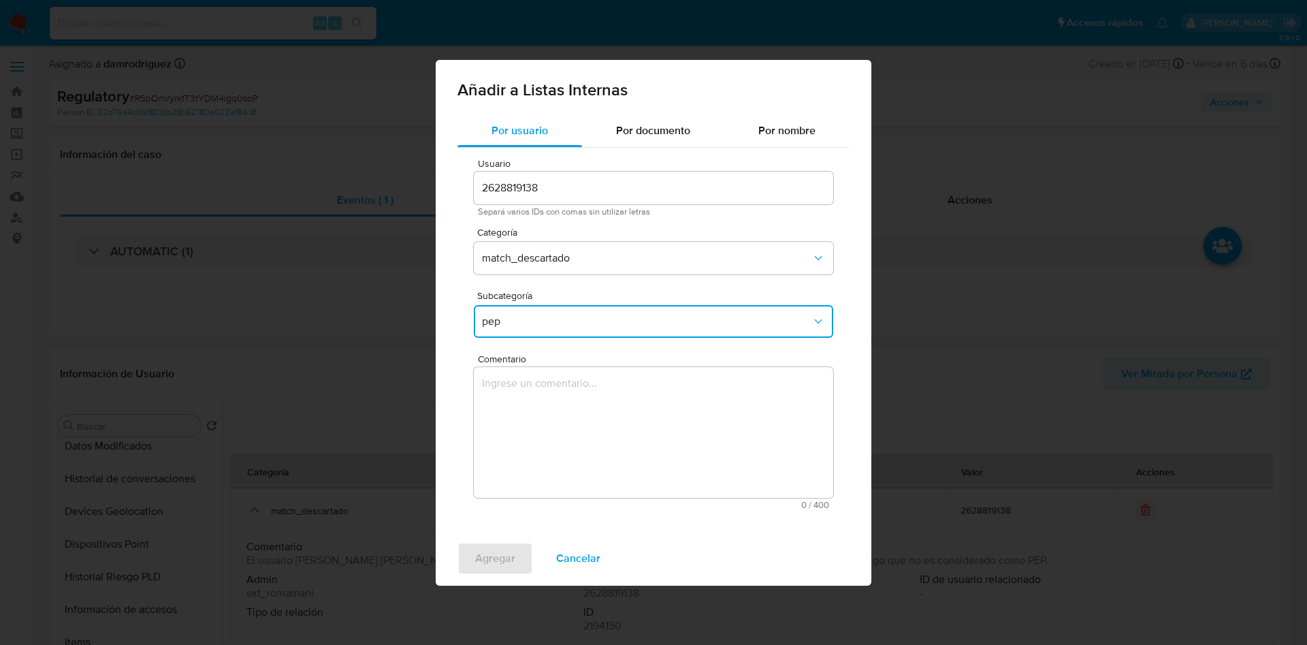
click at [543, 414] on textarea "Comentario" at bounding box center [653, 432] width 359 height 131
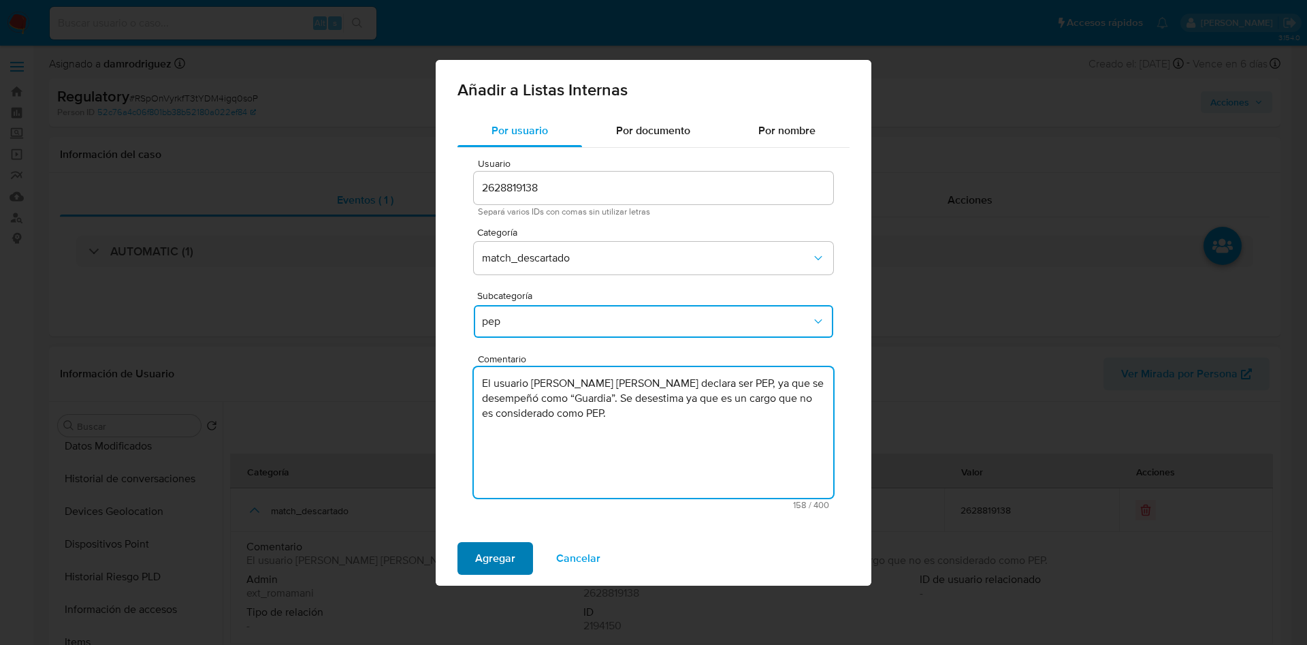
type textarea "El usuario Sergio Alberto Rangel Martinez declara ser PEP, ya que se desempeñó …"
click at [480, 563] on span "Agregar" at bounding box center [495, 558] width 40 height 30
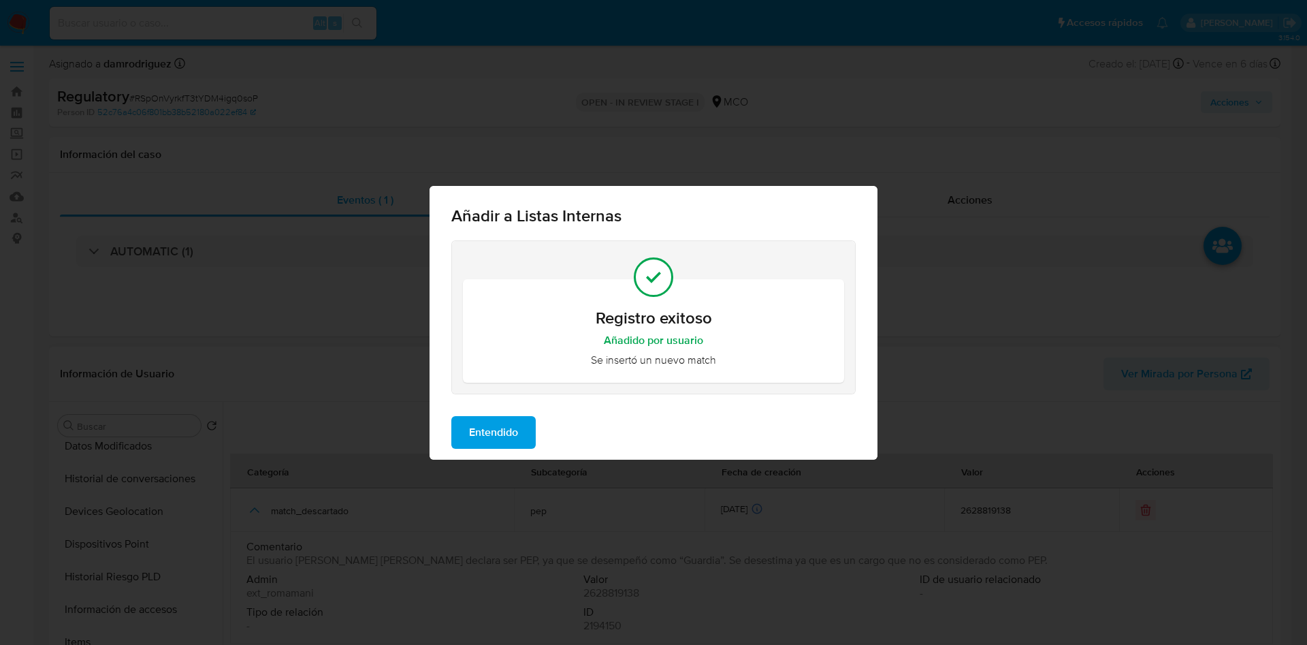
click at [485, 442] on span "Entendido" at bounding box center [493, 432] width 49 height 30
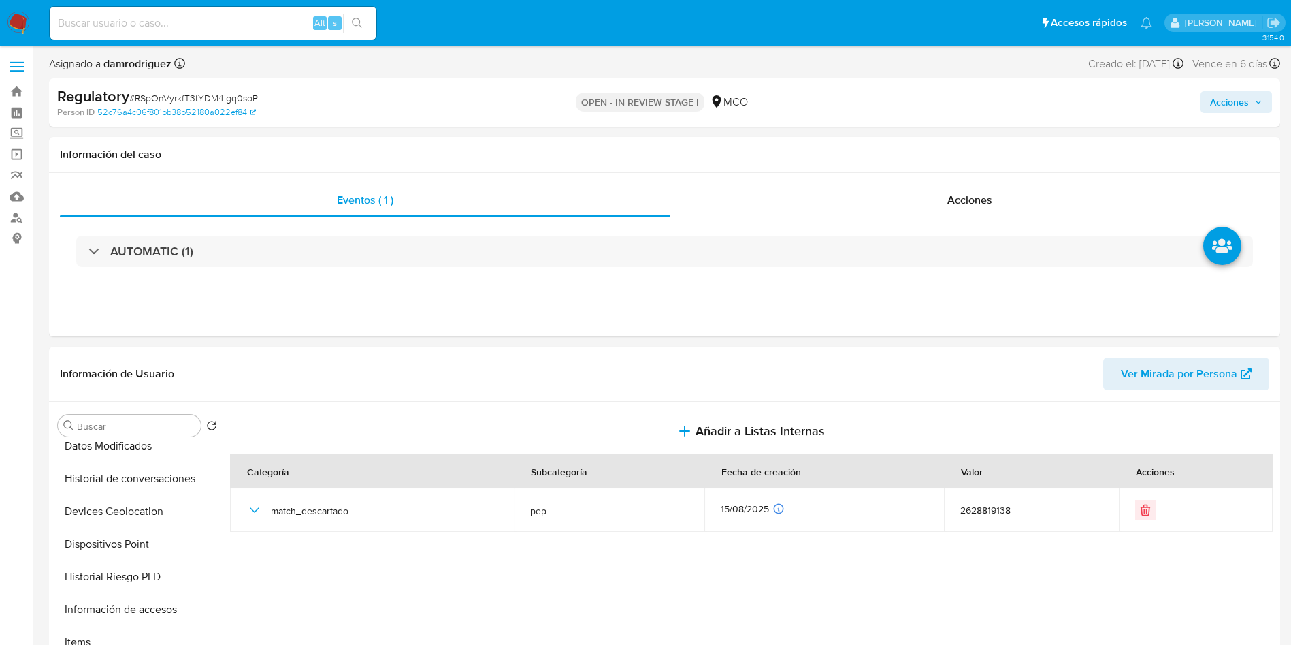
click at [1233, 93] on span "Acciones" at bounding box center [1229, 102] width 39 height 22
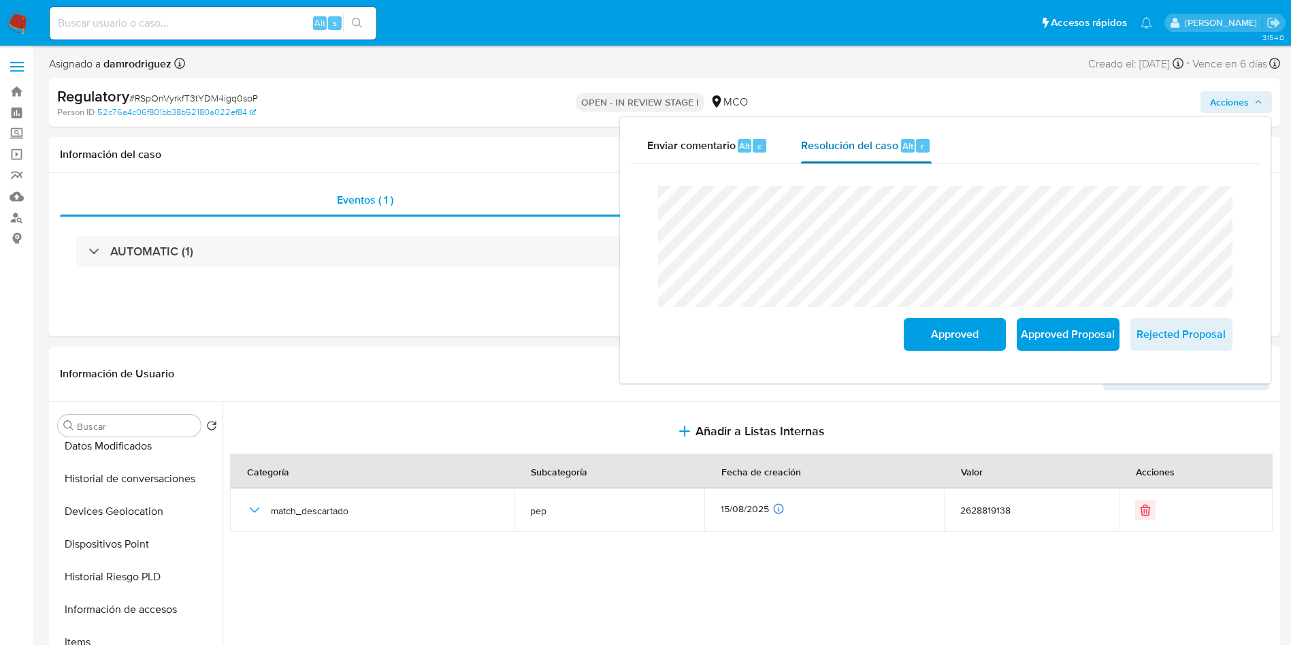
click at [886, 134] on div "Resolución del caso Alt r" at bounding box center [866, 145] width 130 height 35
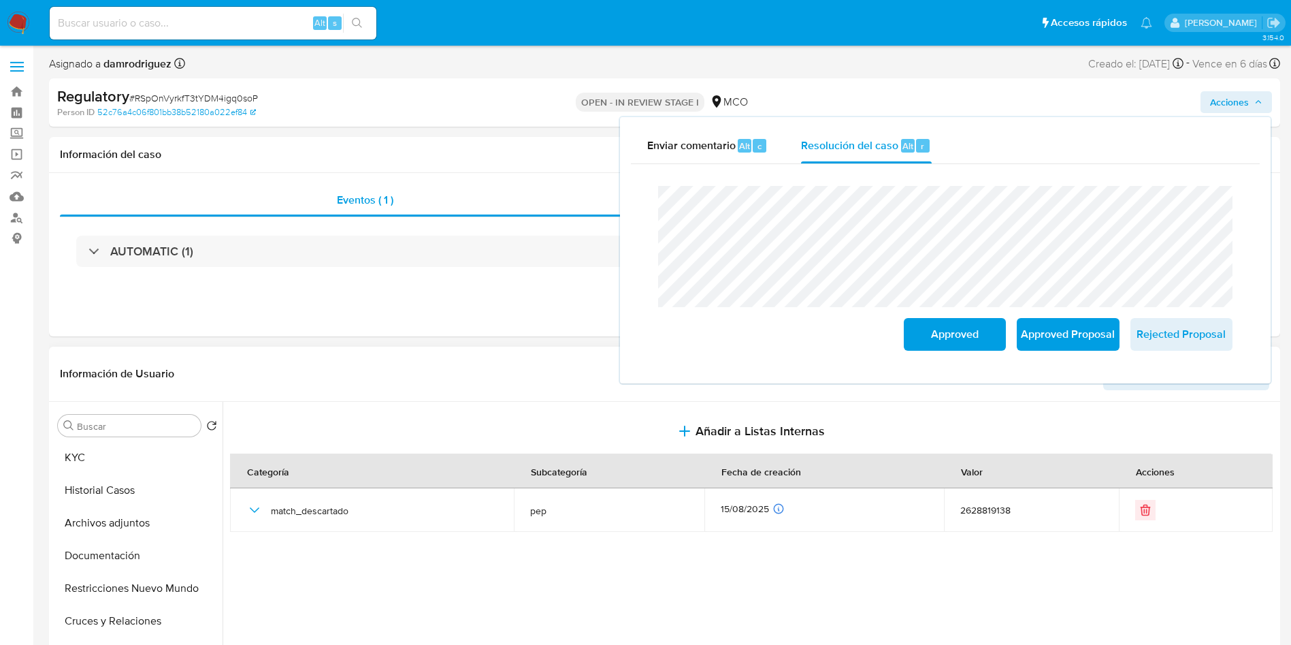
scroll to position [0, 0]
click at [85, 494] on button "KYC" at bounding box center [131, 490] width 159 height 33
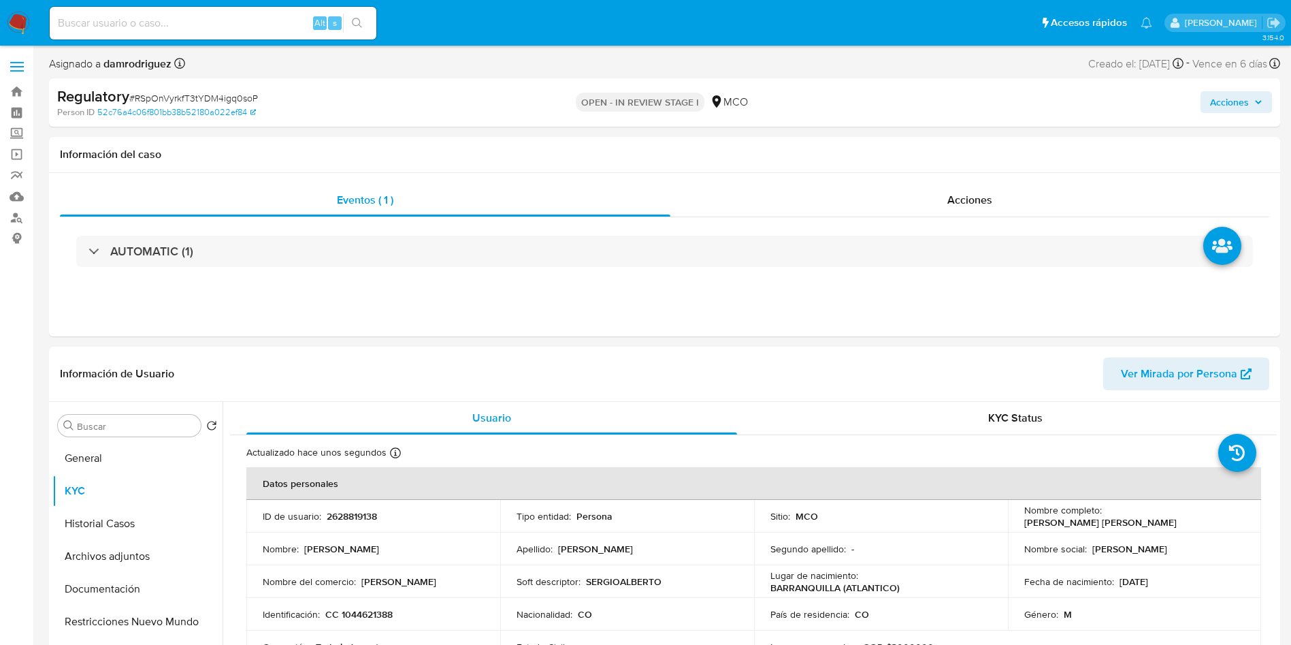
click at [1250, 107] on span "Acciones" at bounding box center [1236, 102] width 52 height 19
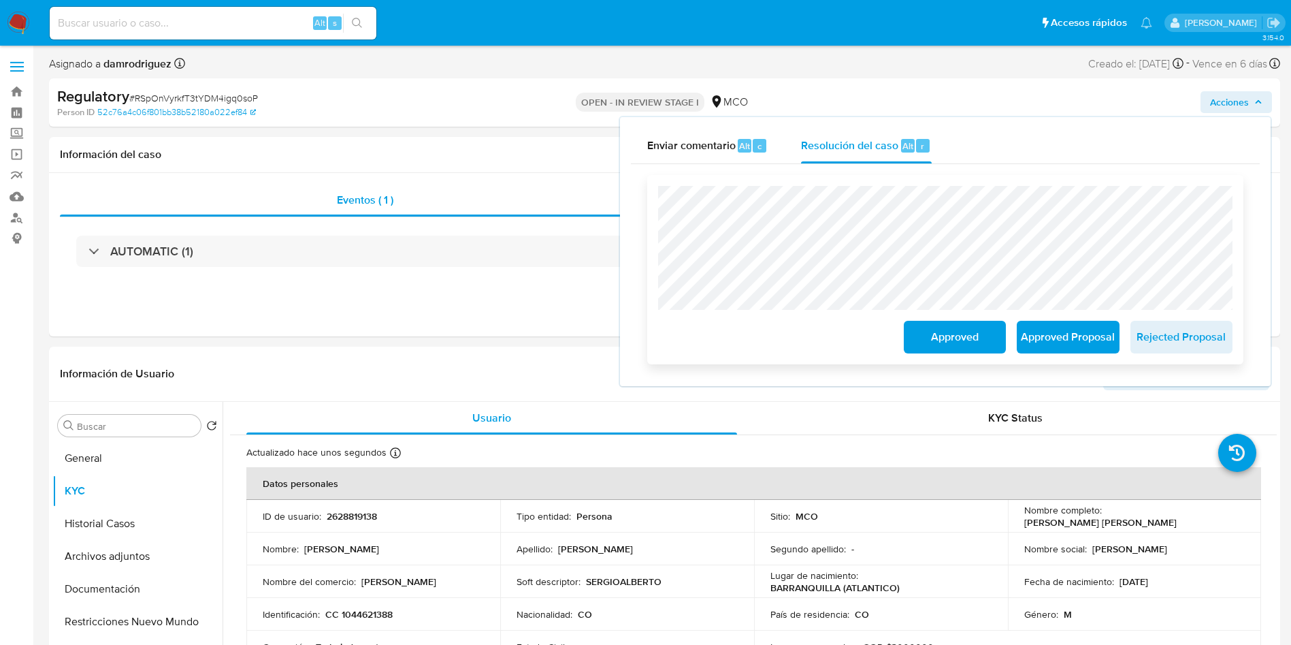
click at [928, 340] on span "Approved" at bounding box center [955, 337] width 67 height 30
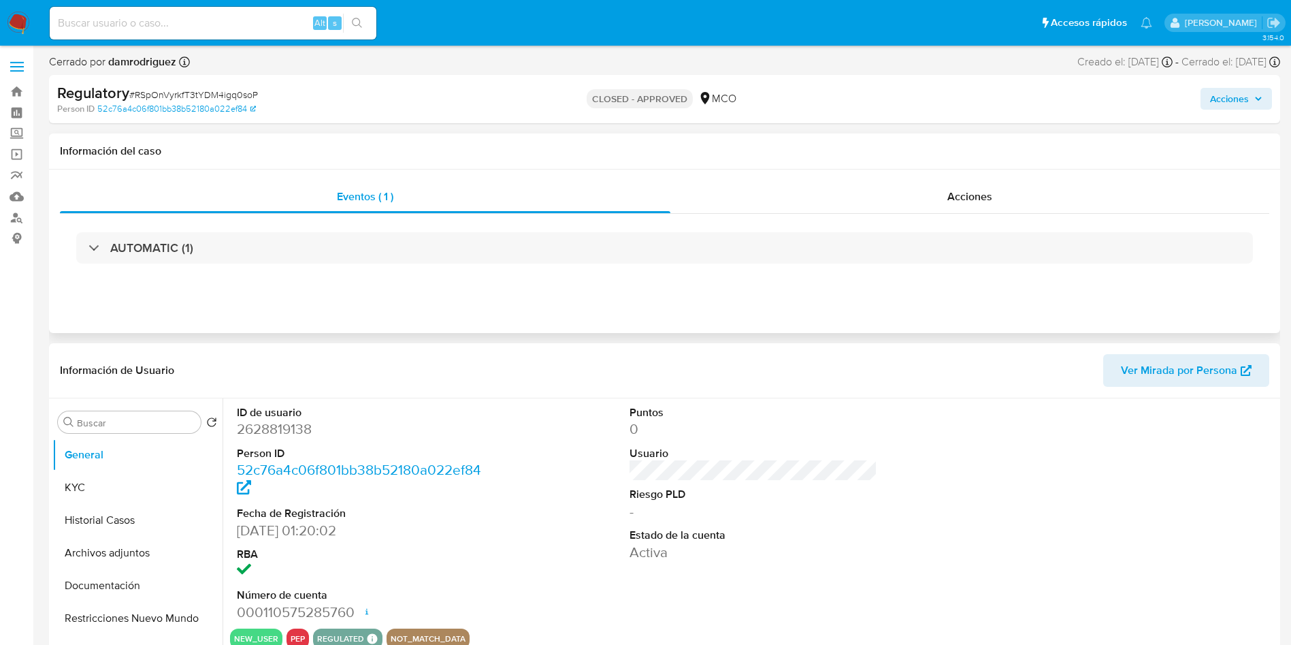
select select "10"
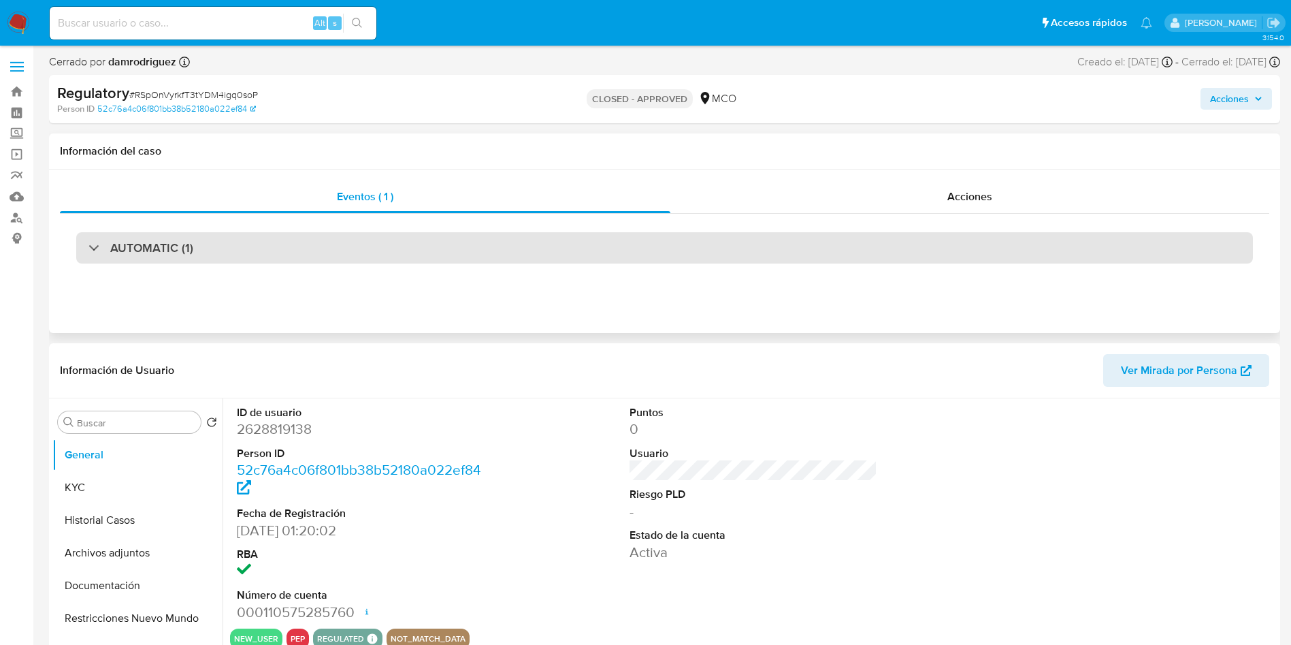
click at [295, 243] on div "AUTOMATIC (1)" at bounding box center [664, 247] width 1177 height 31
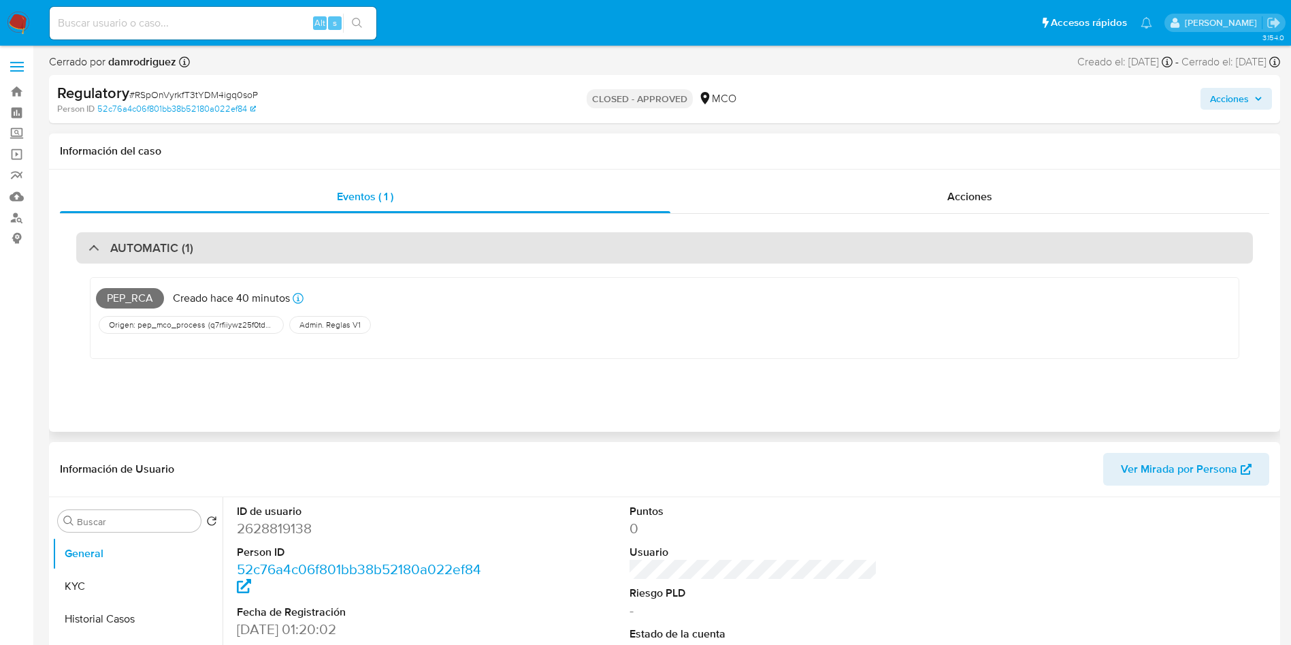
click at [271, 242] on div "AUTOMATIC (1)" at bounding box center [664, 247] width 1177 height 31
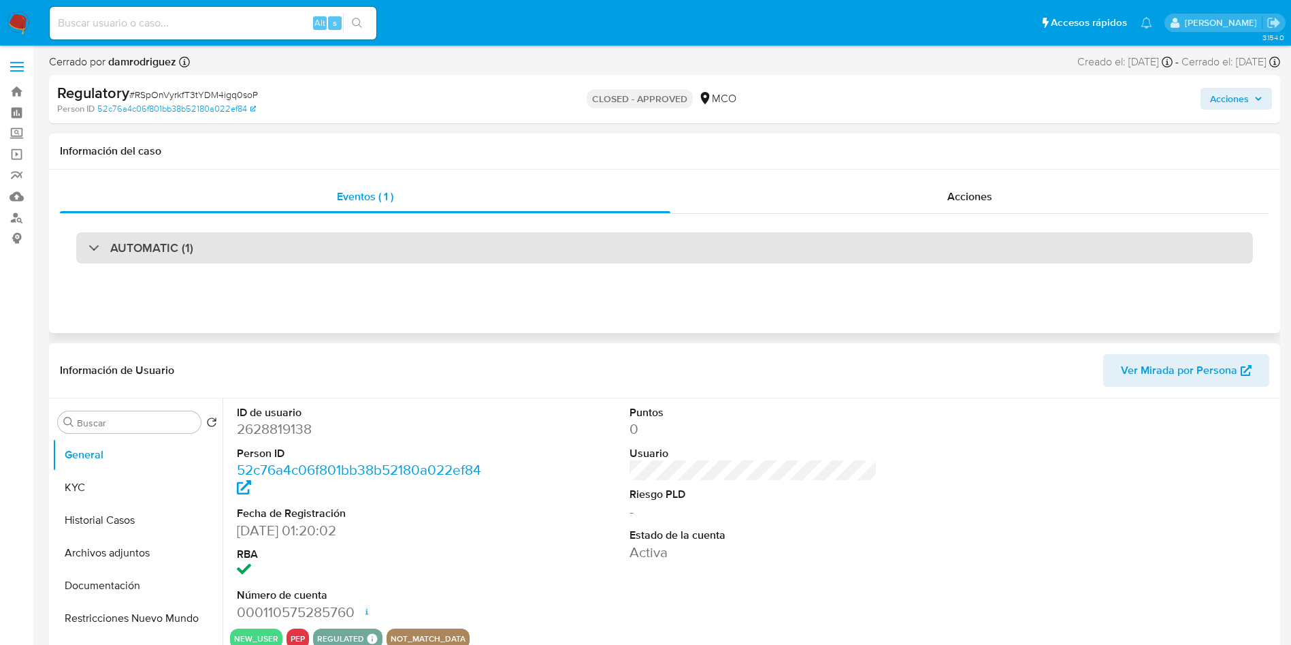
click at [191, 261] on div "AUTOMATIC (1)" at bounding box center [664, 247] width 1177 height 31
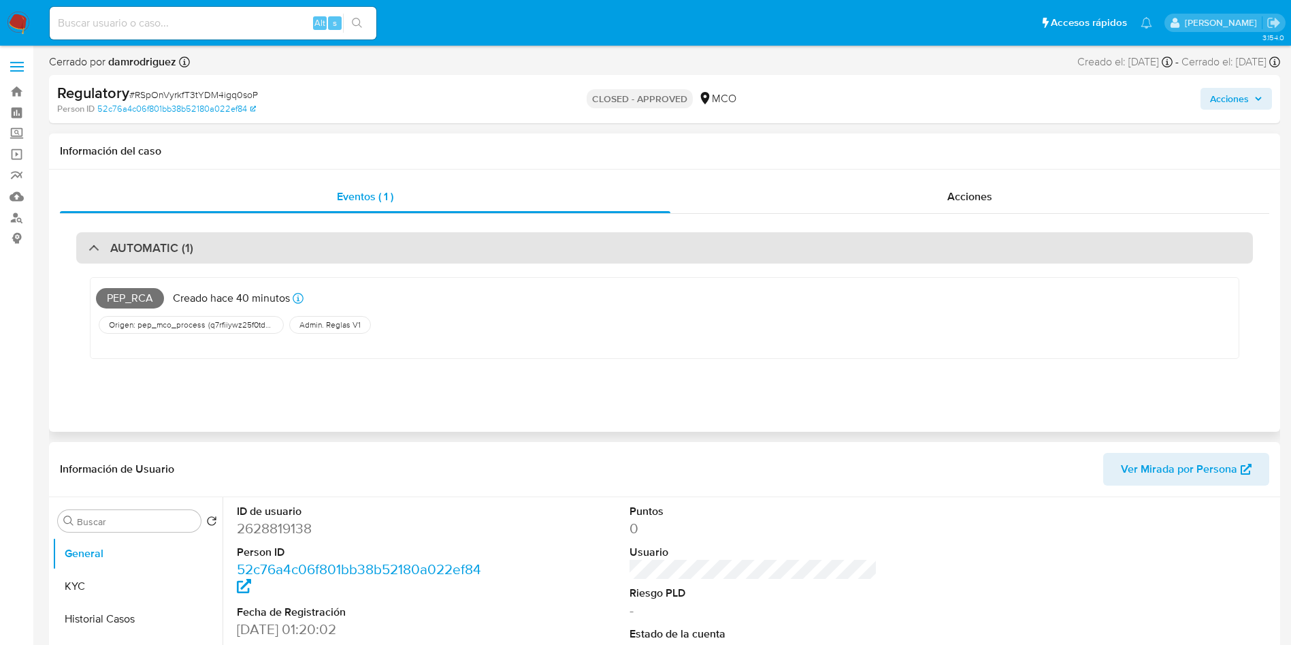
click at [187, 253] on h3 "AUTOMATIC (1)" at bounding box center [151, 247] width 83 height 15
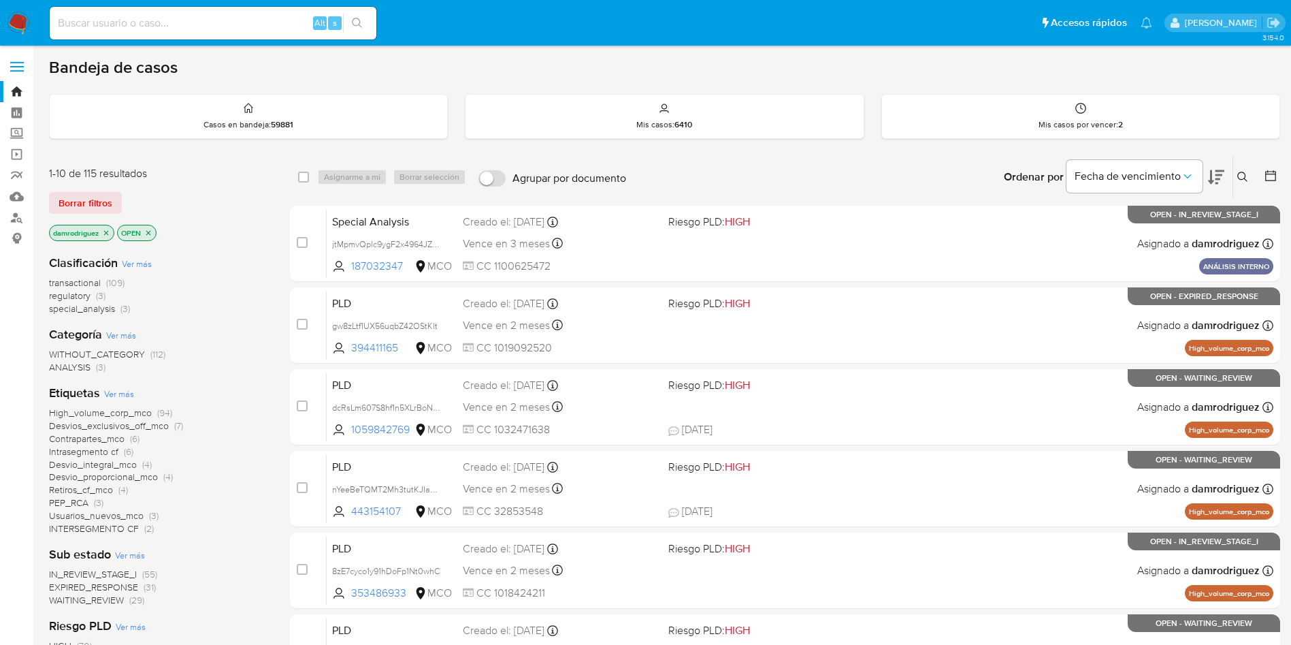
click at [84, 295] on span "regulatory" at bounding box center [70, 296] width 42 height 14
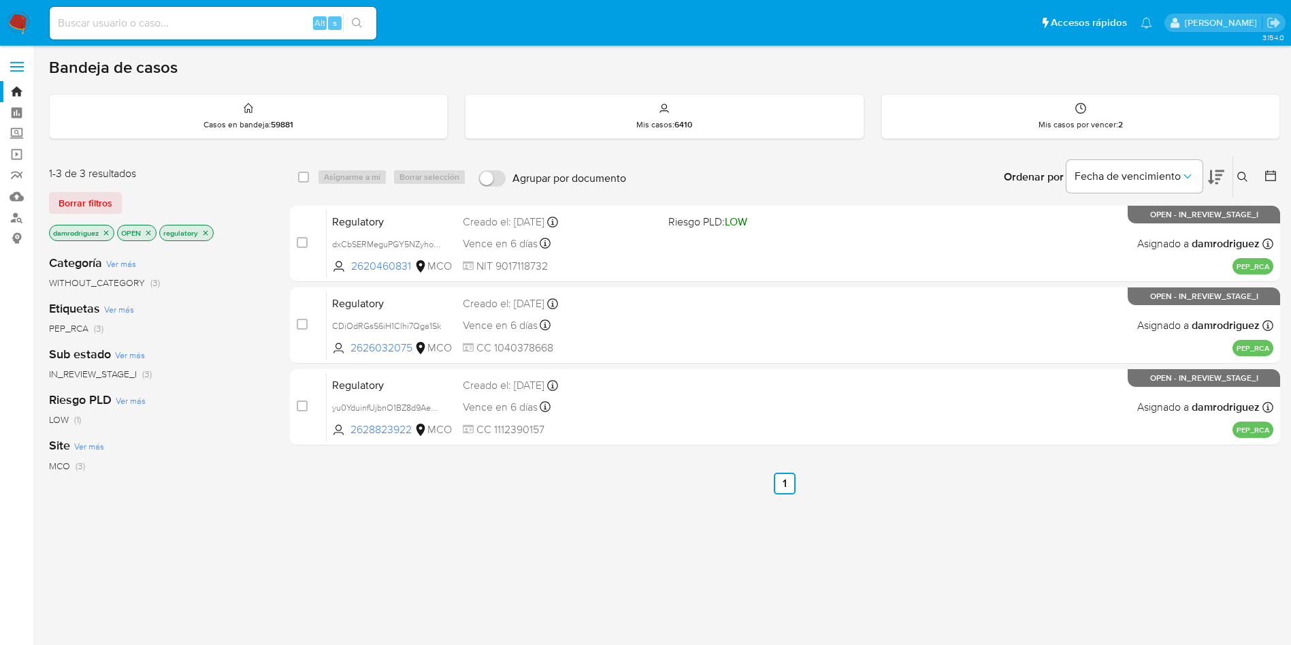
click at [106, 233] on icon "close-filter" at bounding box center [106, 233] width 8 height 8
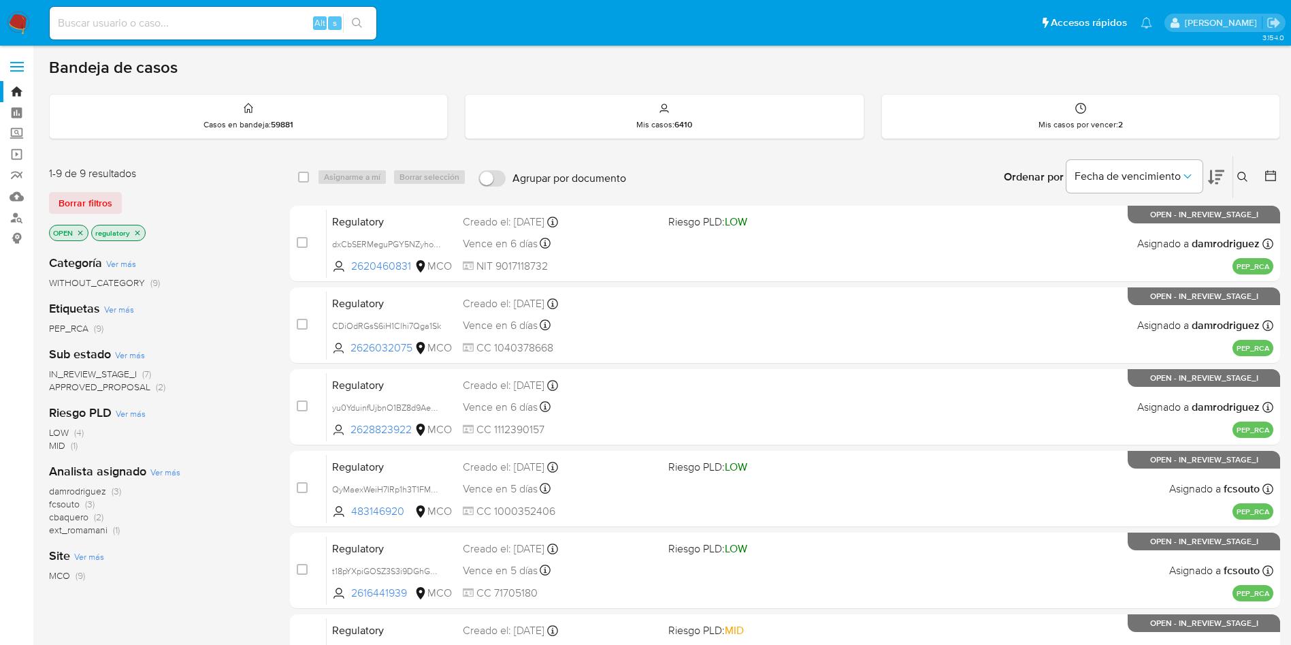
click at [140, 236] on icon "close-filter" at bounding box center [137, 233] width 8 height 8
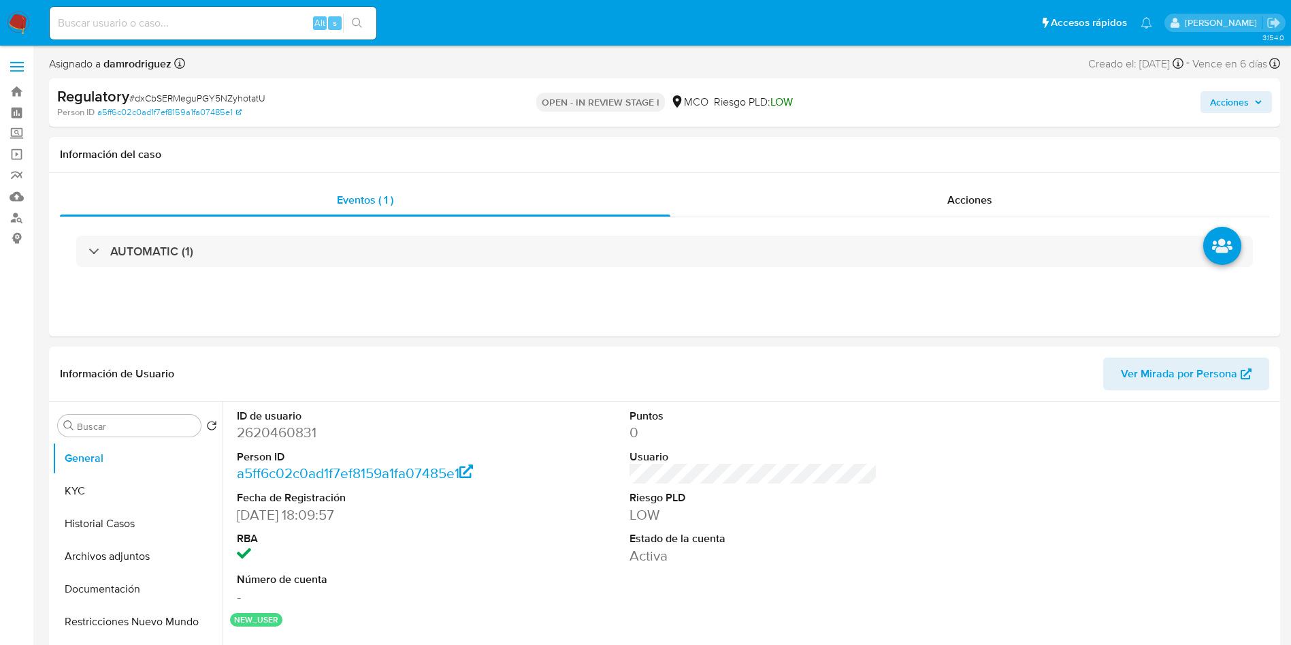
select select "10"
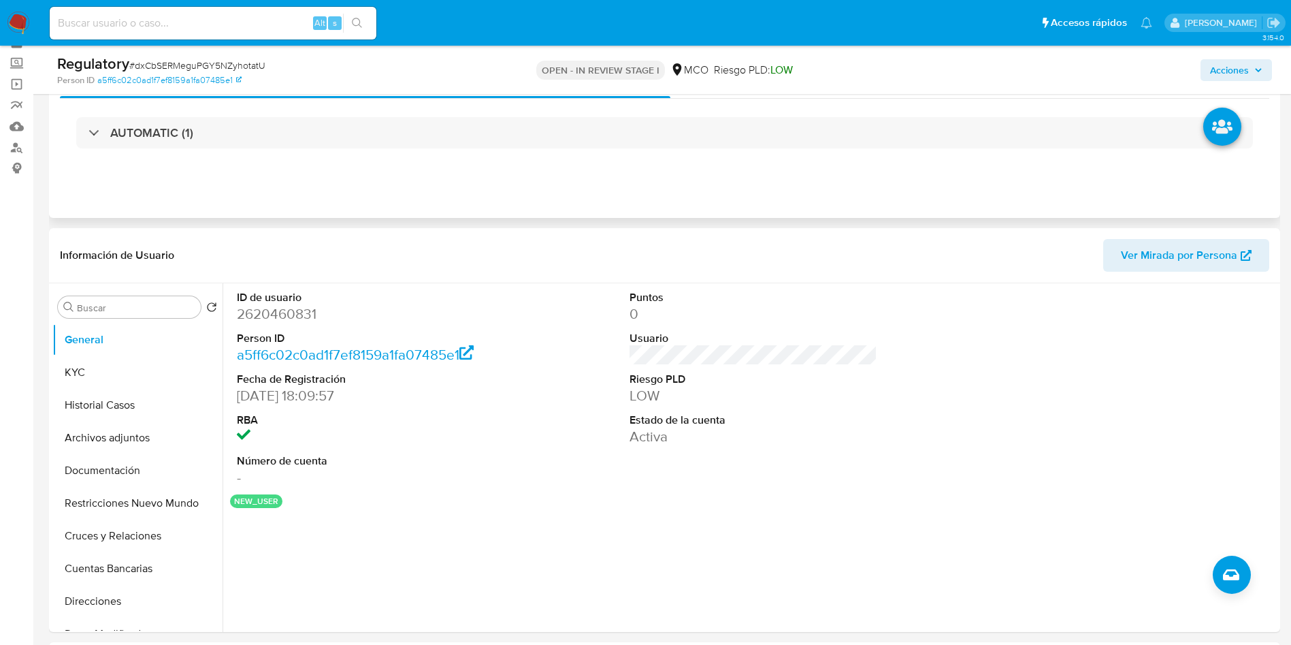
scroll to position [102, 0]
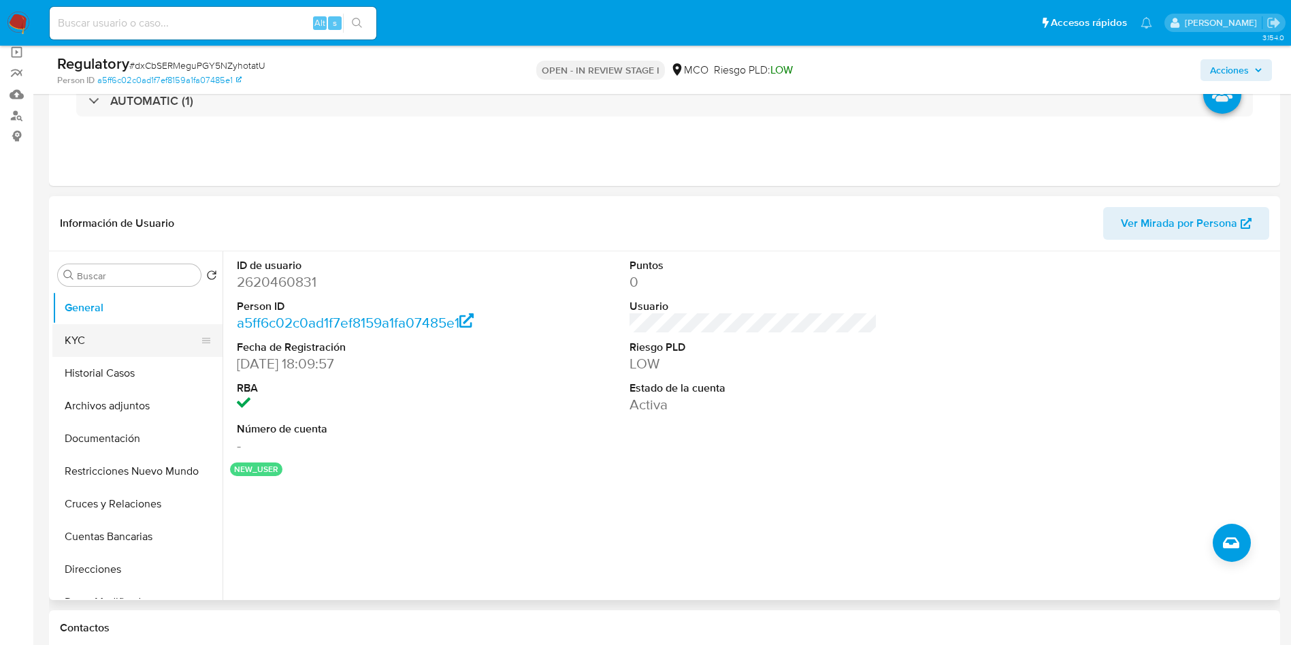
click at [97, 336] on button "KYC" at bounding box center [131, 340] width 159 height 33
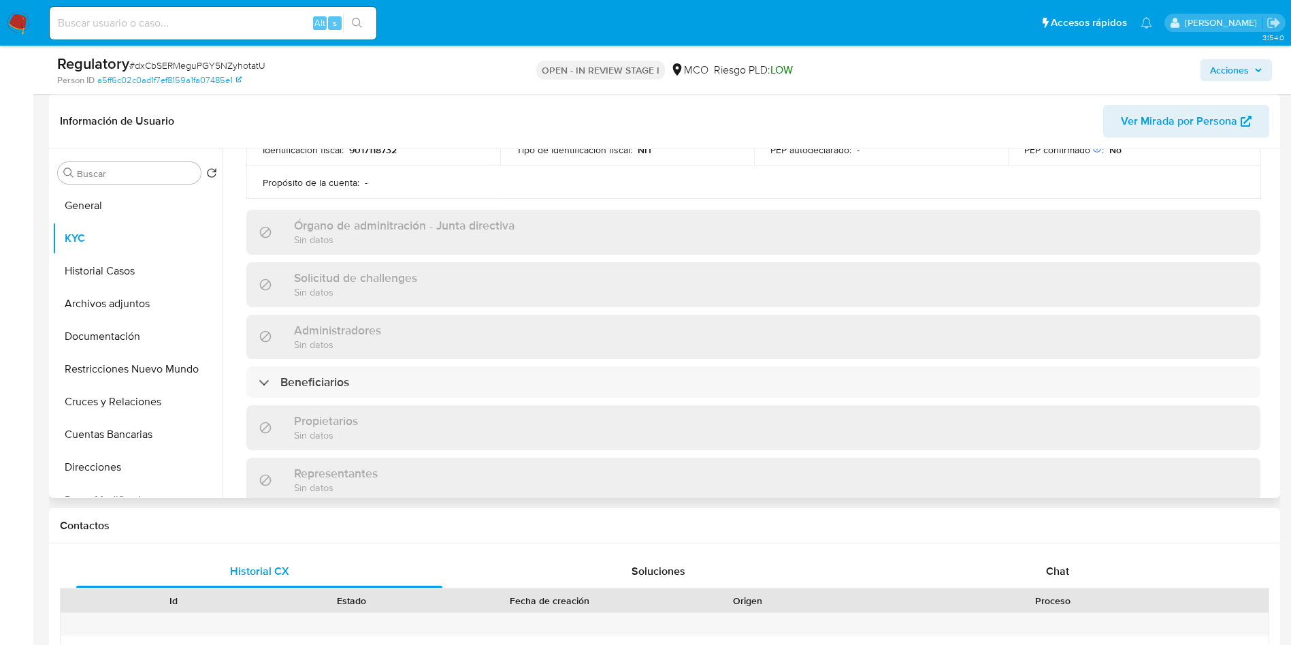
scroll to position [613, 0]
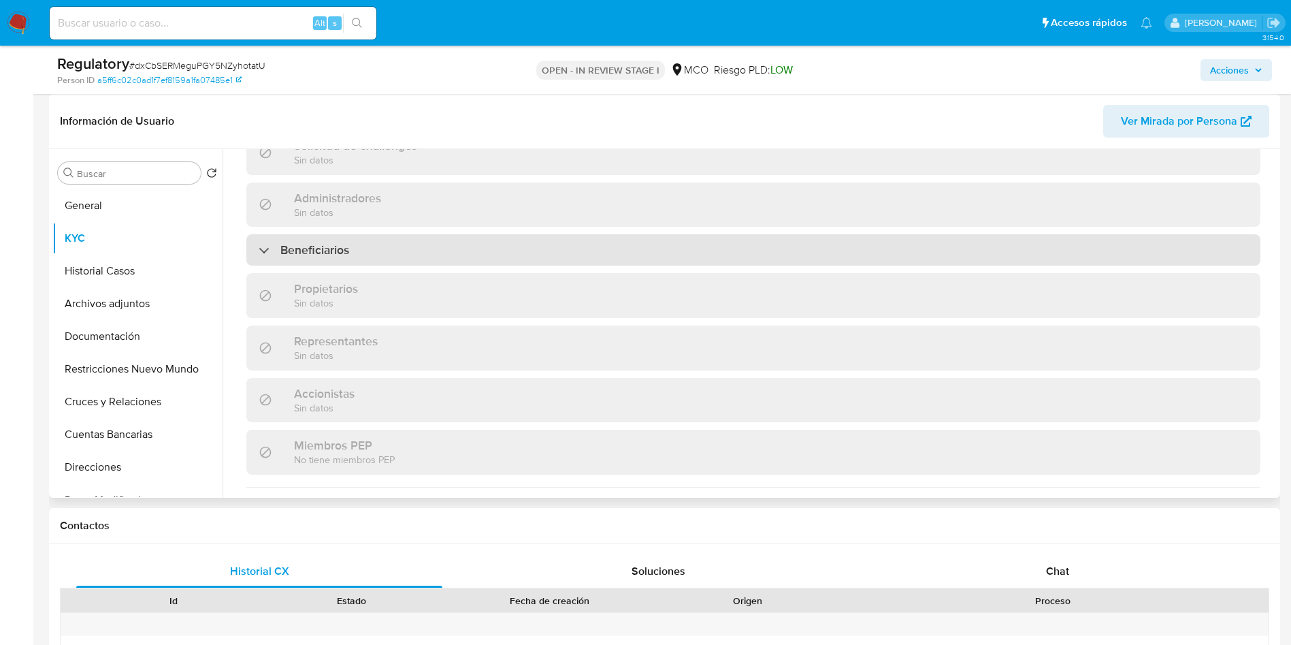
click at [356, 248] on div "Beneficiarios" at bounding box center [753, 249] width 1014 height 31
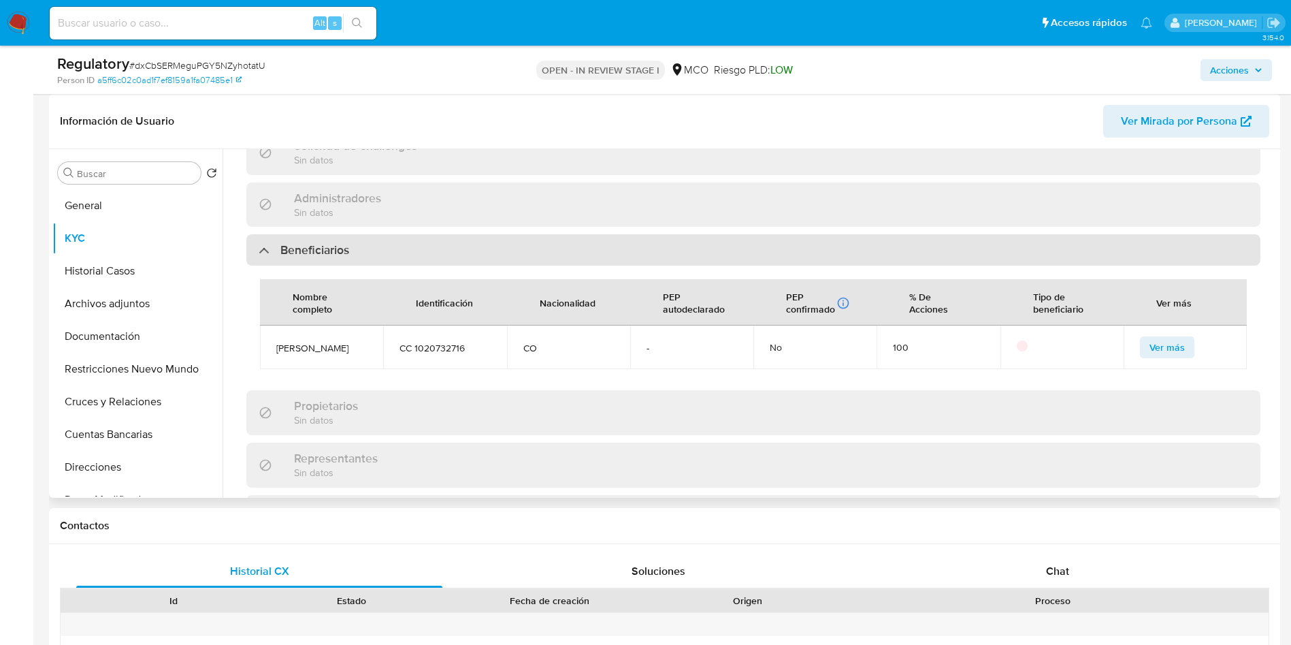
click at [349, 244] on h3 "Beneficiarios" at bounding box center [314, 249] width 69 height 15
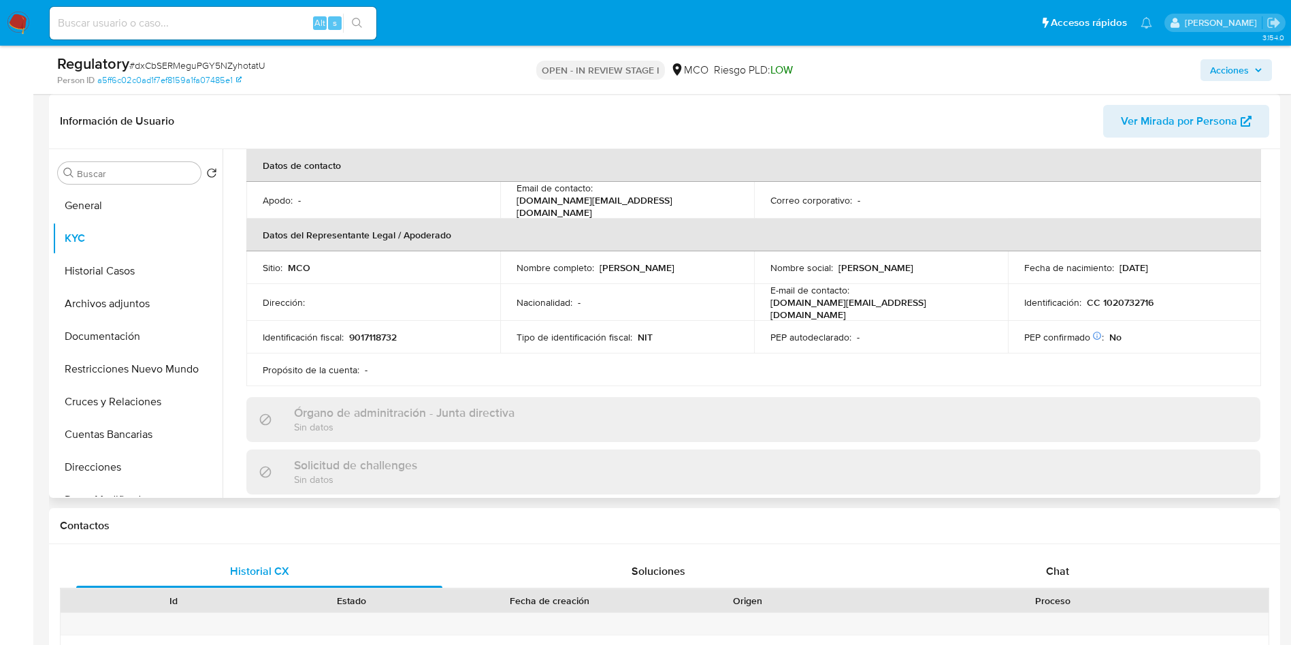
scroll to position [50, 0]
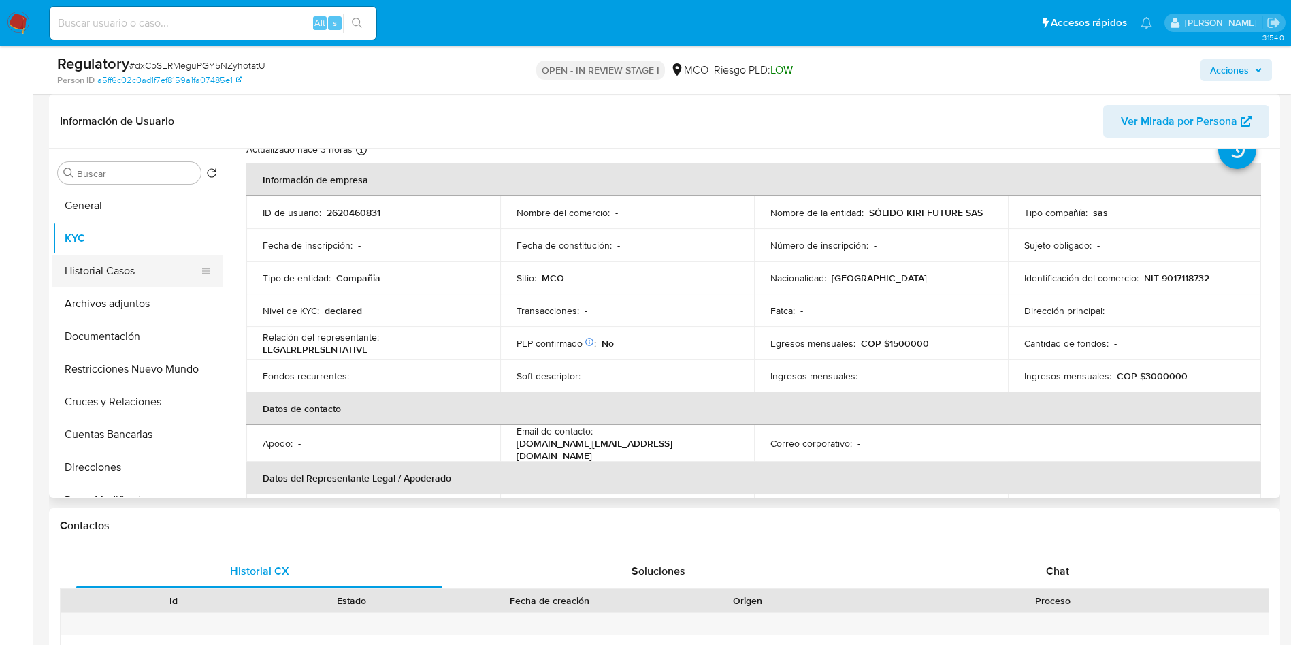
click at [139, 259] on button "Historial Casos" at bounding box center [131, 271] width 159 height 33
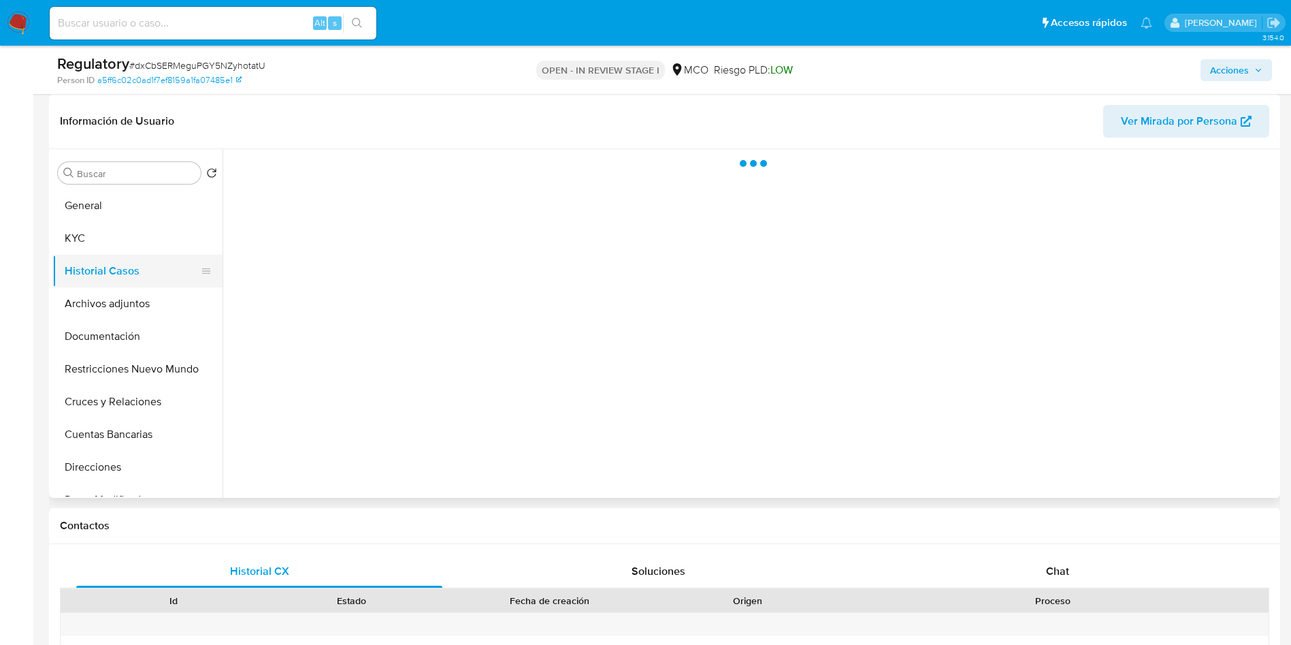
scroll to position [0, 0]
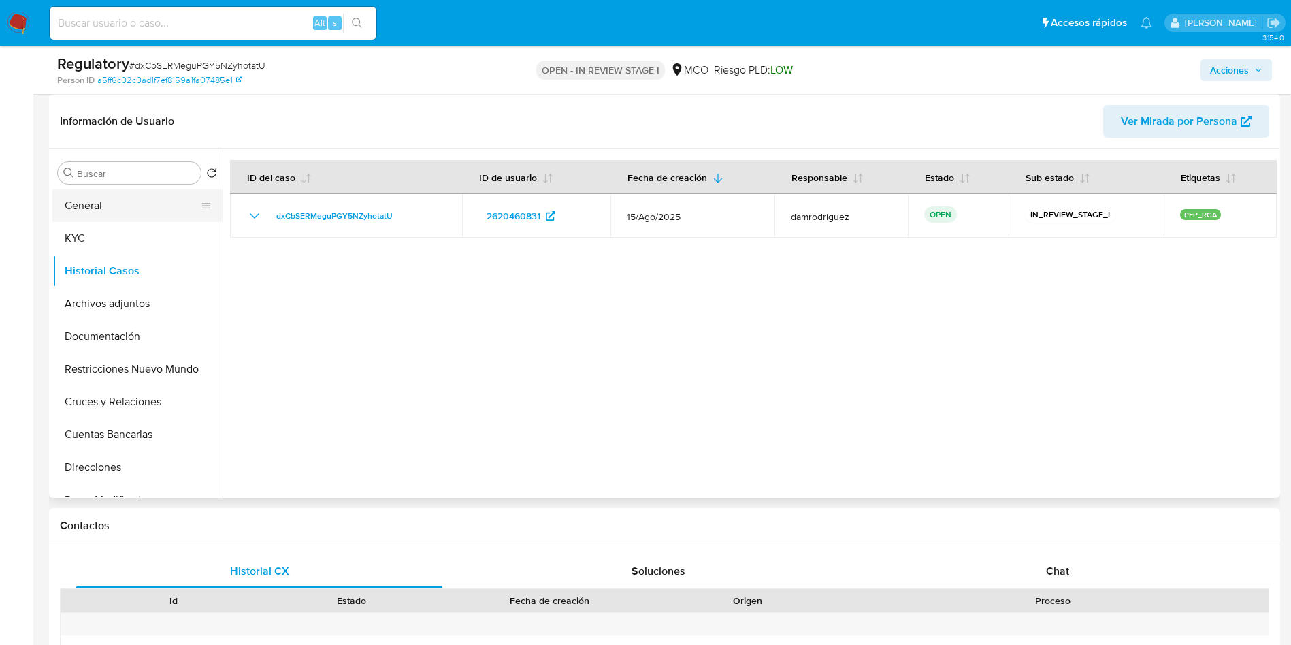
click at [133, 215] on button "General" at bounding box center [131, 205] width 159 height 33
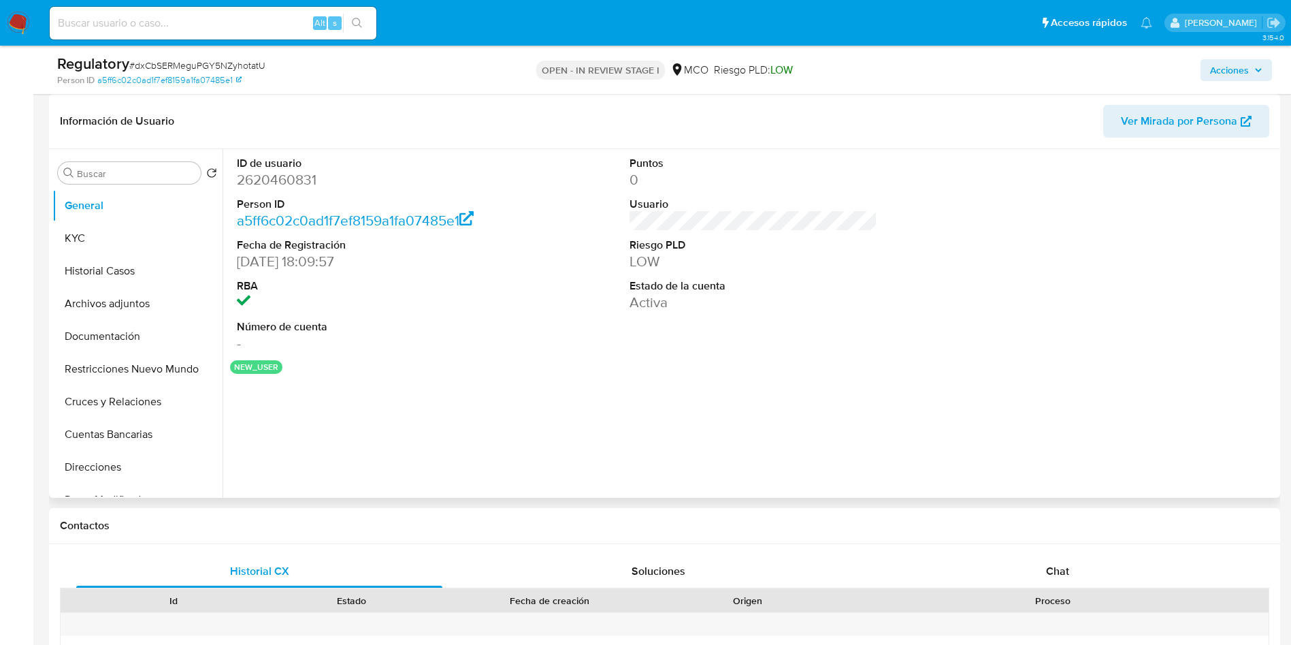
click at [282, 184] on dd "2620460831" at bounding box center [361, 179] width 248 height 19
copy dd "2620460831"
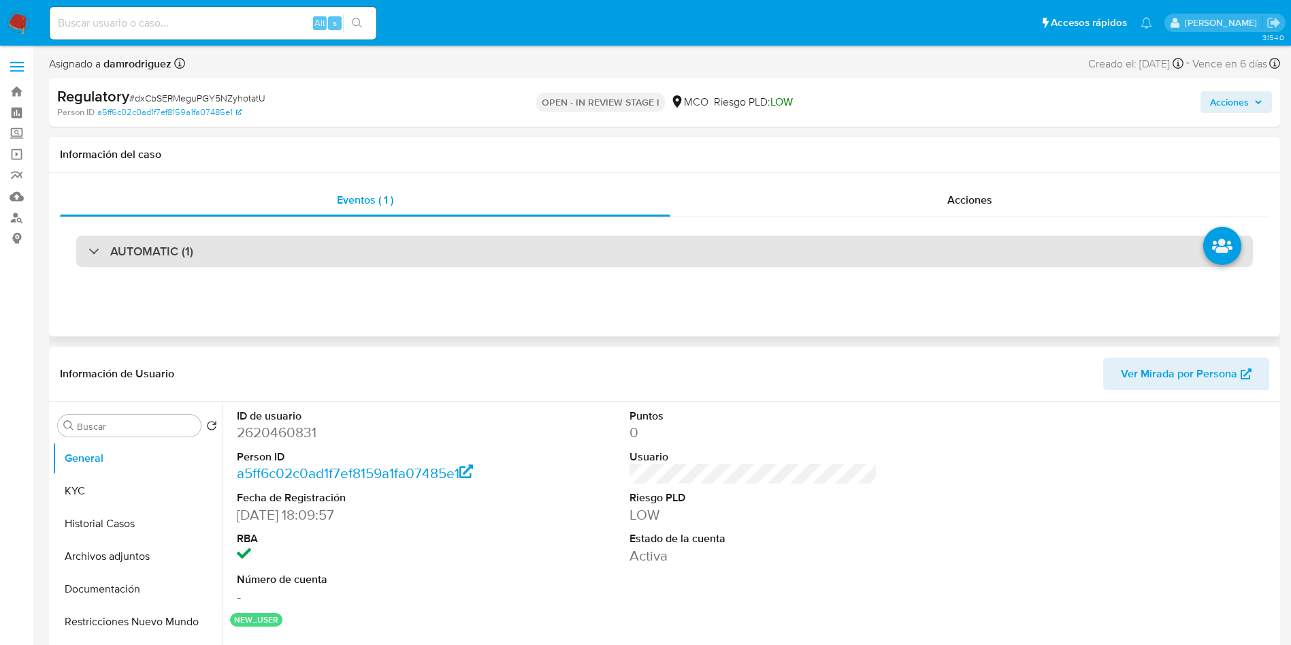
click at [231, 247] on div "AUTOMATIC (1)" at bounding box center [664, 251] width 1177 height 31
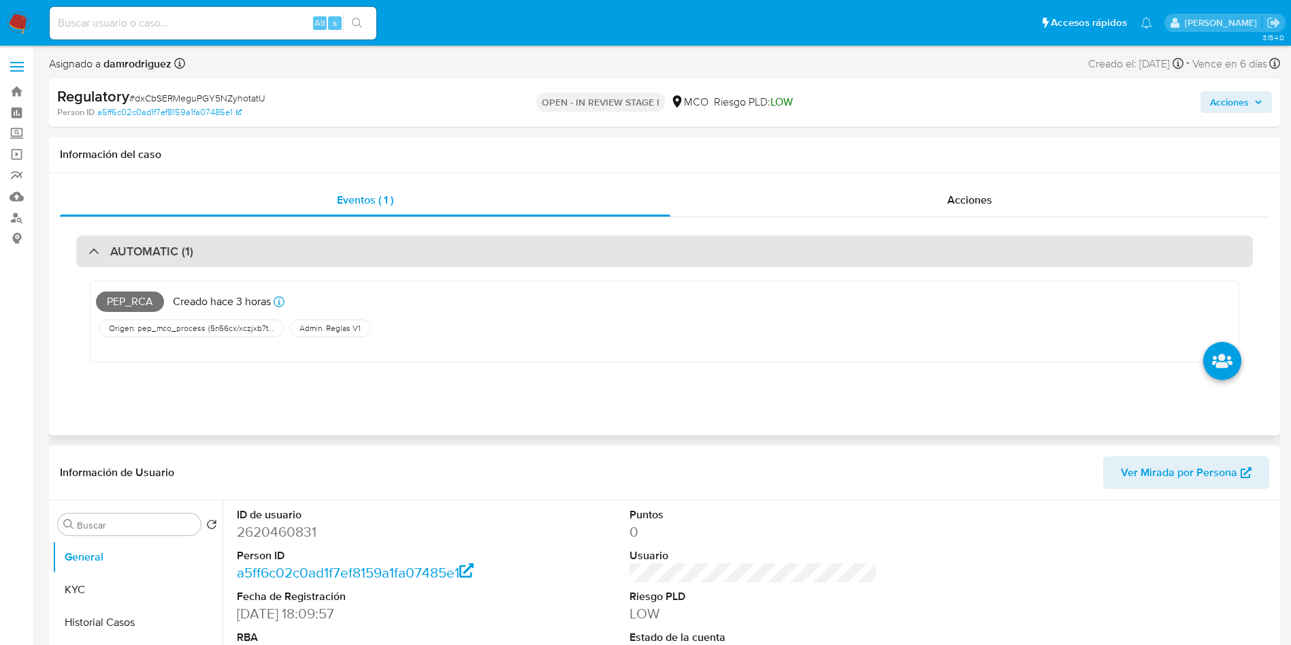
click at [231, 247] on div "AUTOMATIC (1)" at bounding box center [664, 251] width 1177 height 31
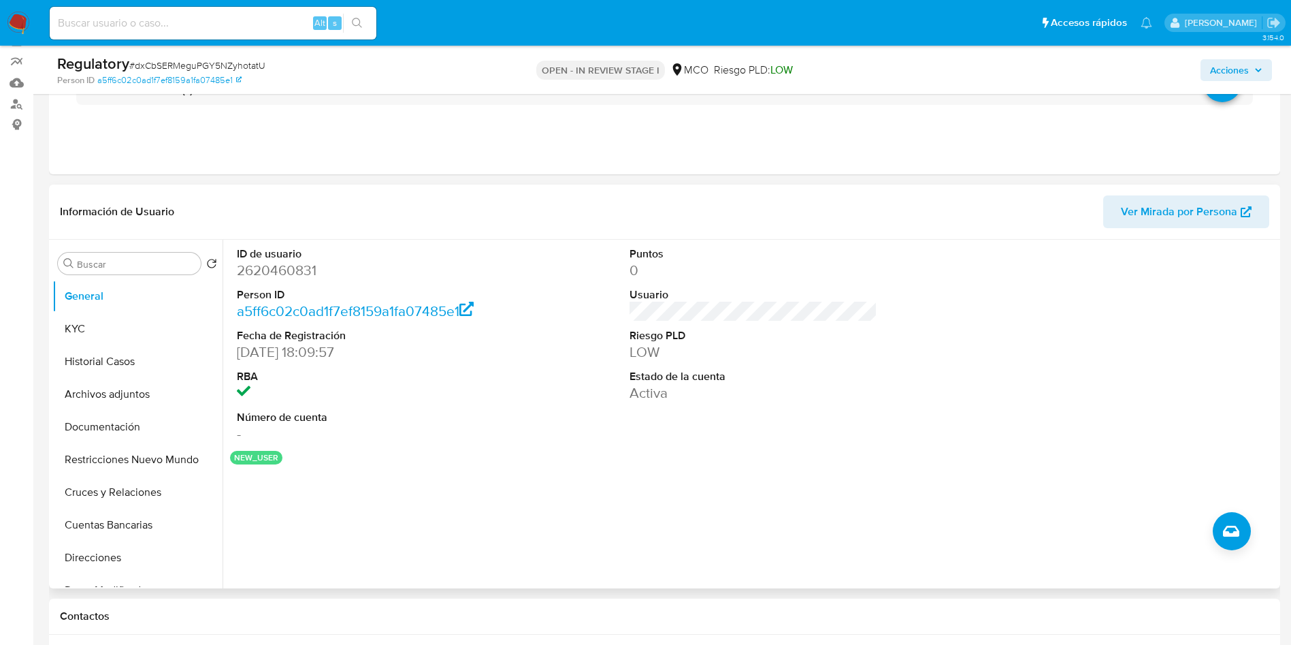
scroll to position [204, 0]
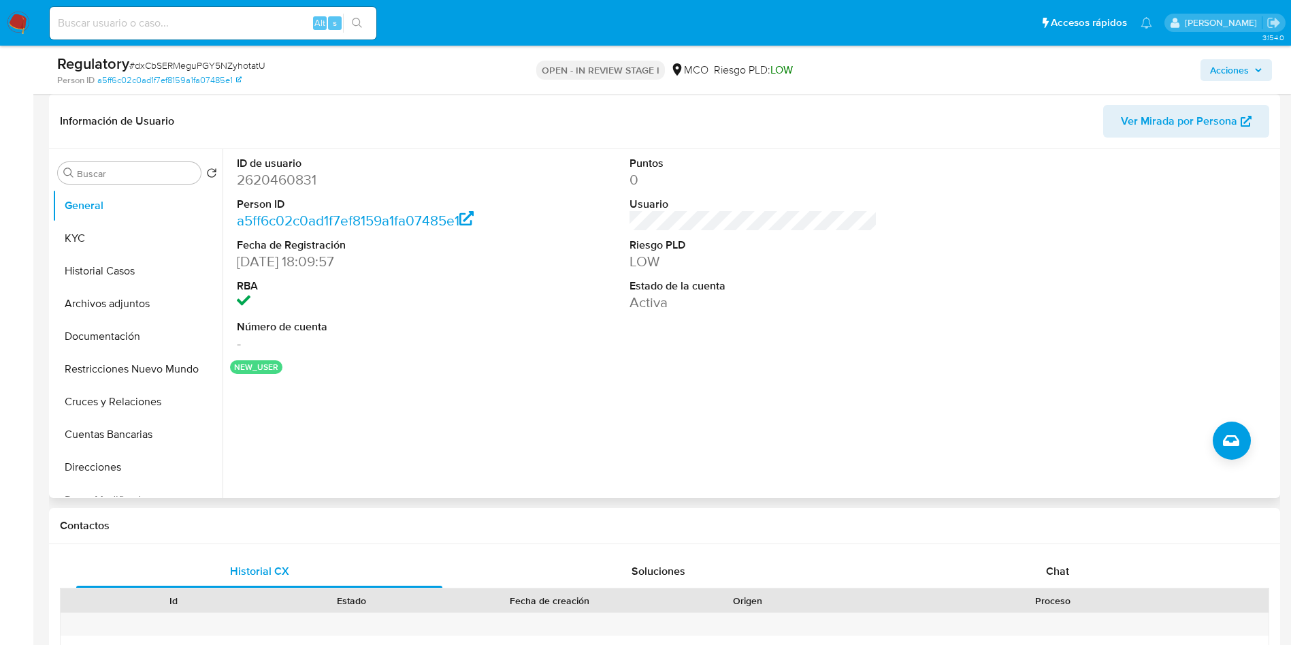
click at [487, 411] on div "ID de usuario 2620460831 Person ID a5ff6c02c0ad1f7ef8159a1fa07485e1 Fecha de Re…" at bounding box center [750, 323] width 1054 height 349
click at [266, 171] on dd "2620460831" at bounding box center [361, 179] width 248 height 19
copy dd "2620460831"
click at [77, 237] on button "KYC" at bounding box center [131, 238] width 159 height 33
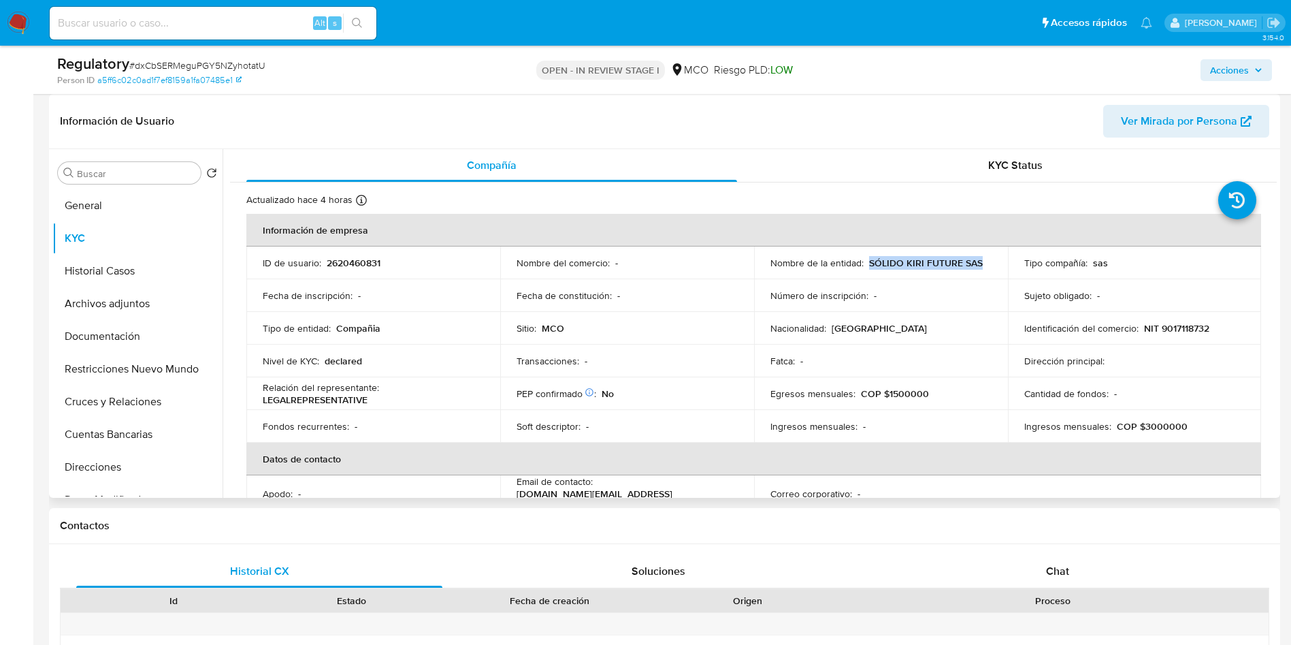
drag, startPoint x: 865, startPoint y: 265, endPoint x: 980, endPoint y: 266, distance: 115.7
click at [980, 266] on div "Nombre de la entidad : SÓLIDO KIRI FUTURE SAS" at bounding box center [881, 263] width 221 height 12
copy p "SÓLIDO KIRI FUTURE SAS"
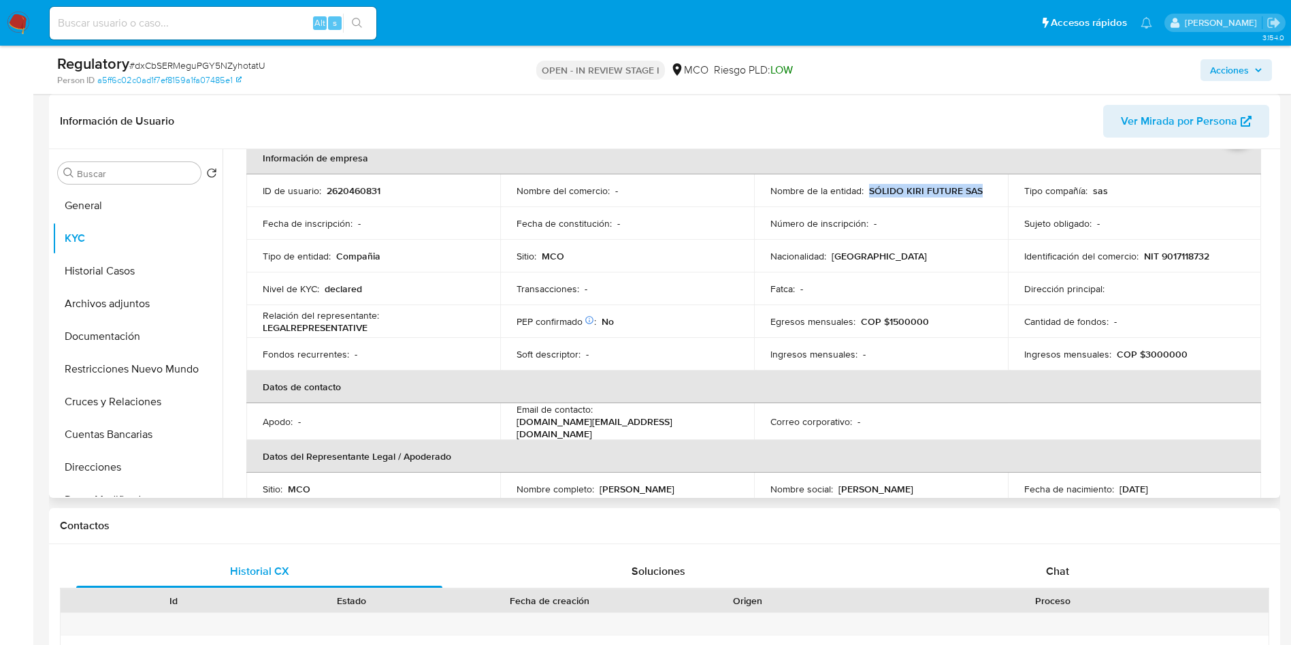
scroll to position [102, 0]
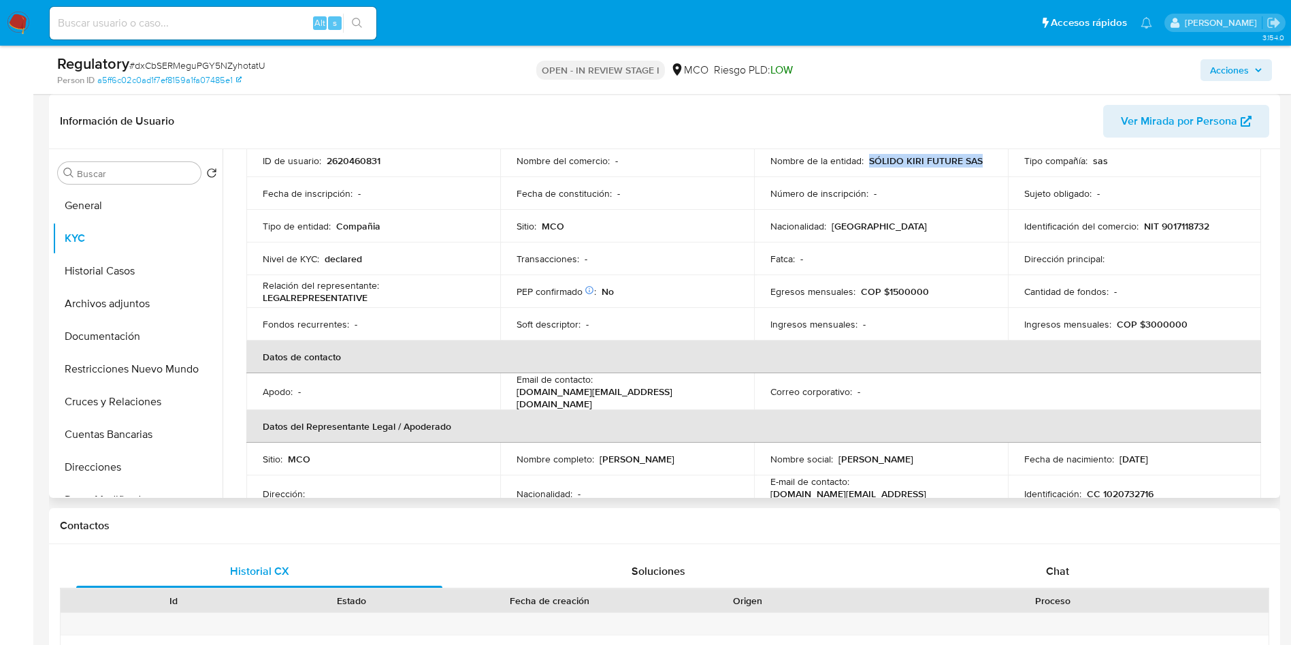
drag, startPoint x: 707, startPoint y: 460, endPoint x: 598, endPoint y: 458, distance: 108.3
click at [598, 458] on div "Nombre completo : Lina Maria Sierra Arenas" at bounding box center [627, 459] width 221 height 12
copy p "Lina Maria Sierra Arenas"
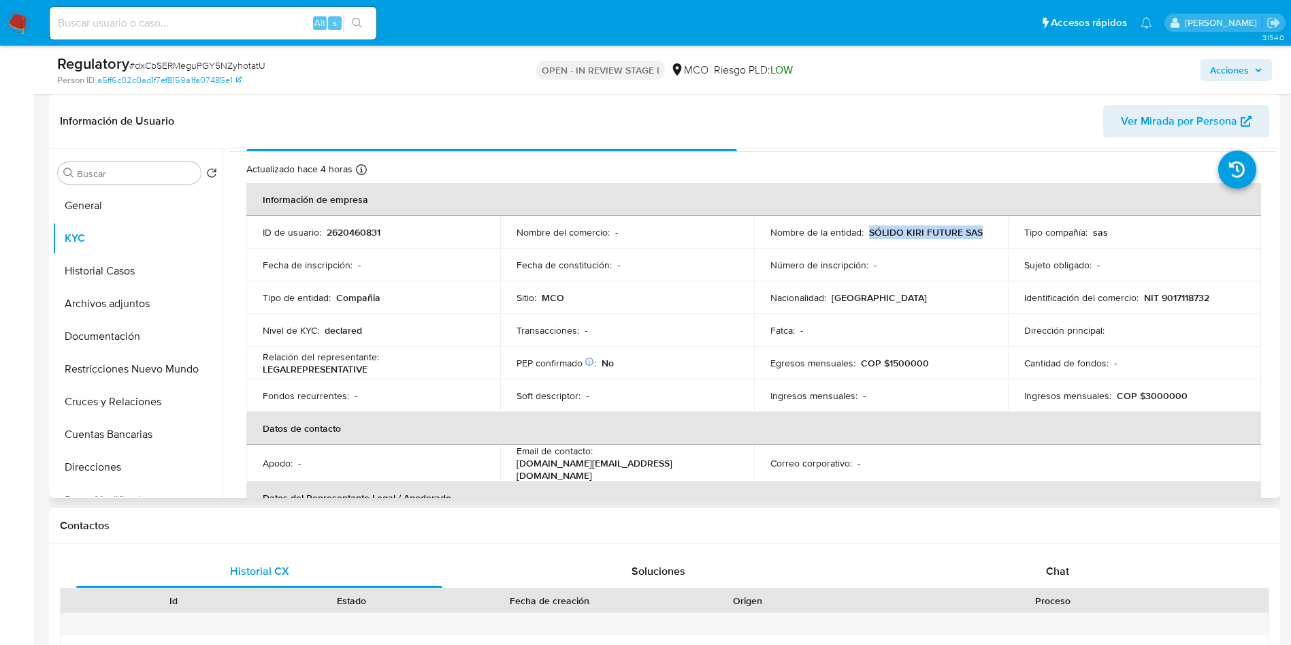
scroll to position [0, 0]
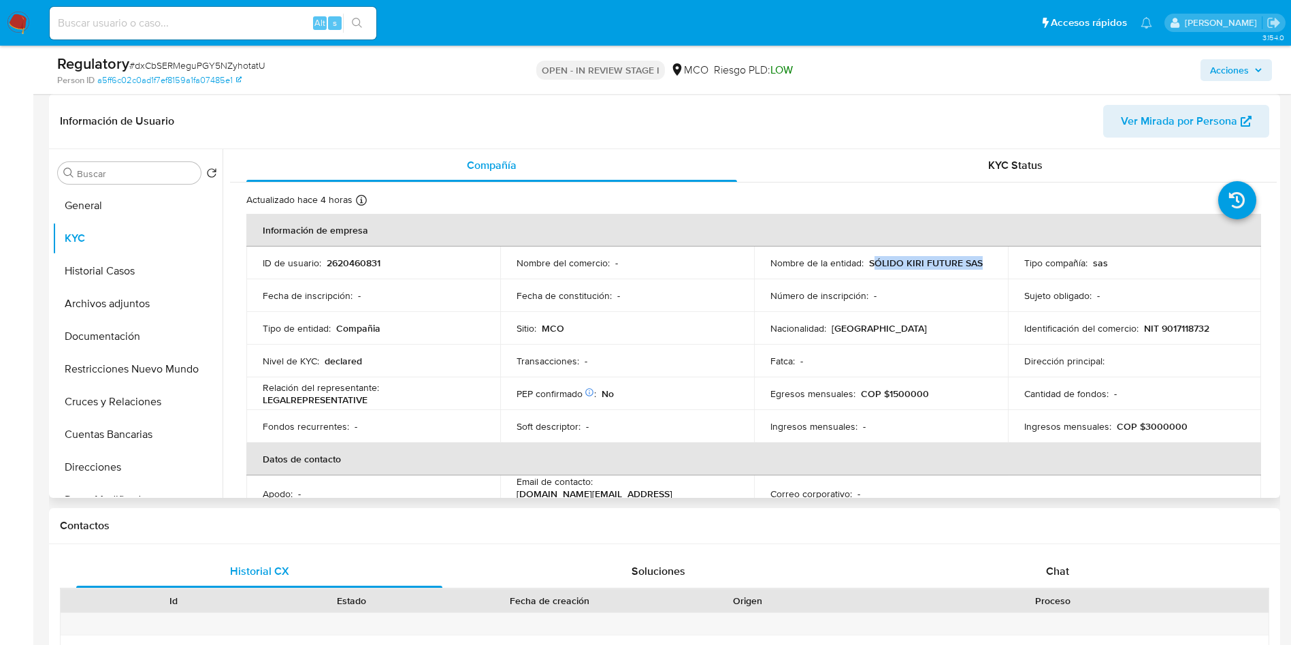
drag, startPoint x: 980, startPoint y: 259, endPoint x: 869, endPoint y: 263, distance: 111.7
click at [869, 263] on div "Nombre de la entidad : SÓLIDO KIRI FUTURE SAS" at bounding box center [881, 263] width 221 height 12
click at [865, 263] on div "Nombre de la entidad : SÓLIDO KIRI FUTURE SAS" at bounding box center [881, 263] width 221 height 12
copy p "SÓLIDO KIRI FUTURE SAS"
click at [1172, 327] on p "NIT 9017118732" at bounding box center [1176, 328] width 65 height 12
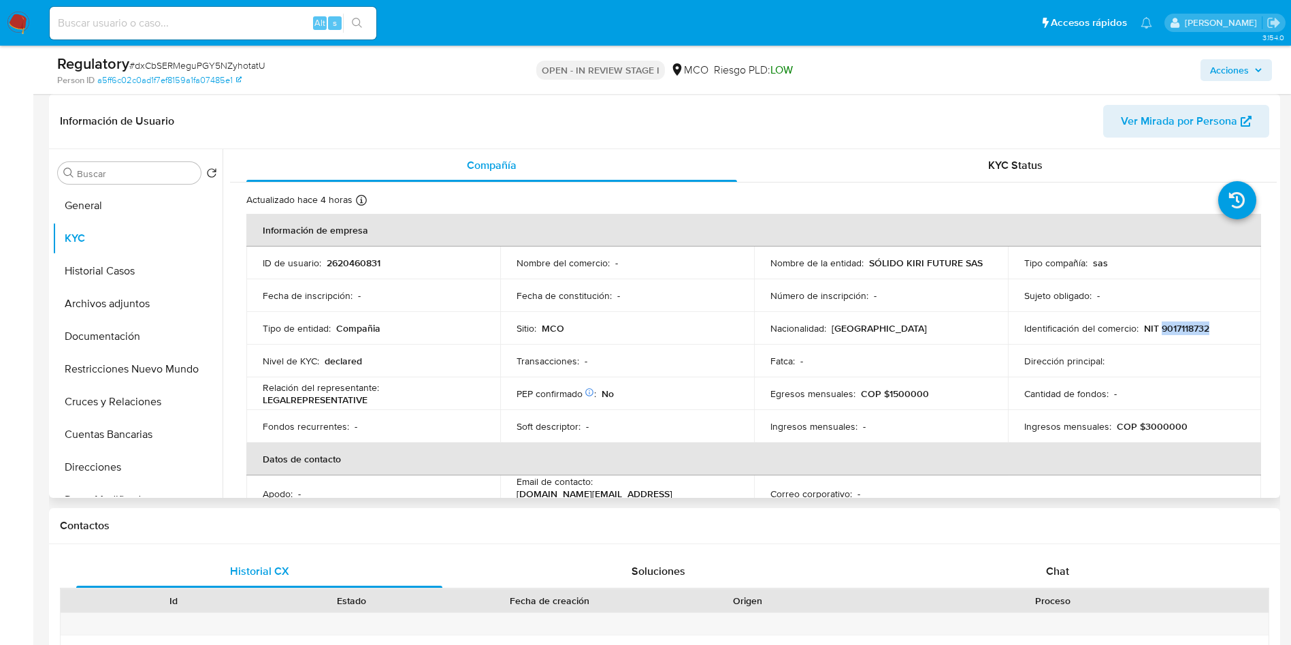
click at [1172, 327] on p "NIT 9017118732" at bounding box center [1176, 328] width 65 height 12
copy p "9017118732"
drag, startPoint x: 988, startPoint y: 264, endPoint x: 867, endPoint y: 265, distance: 121.9
click at [867, 265] on td "Nombre de la entidad : SÓLIDO KIRI FUTURE SAS" at bounding box center [881, 262] width 254 height 33
copy p "SÓLIDO KIRI FUTURE SAS"
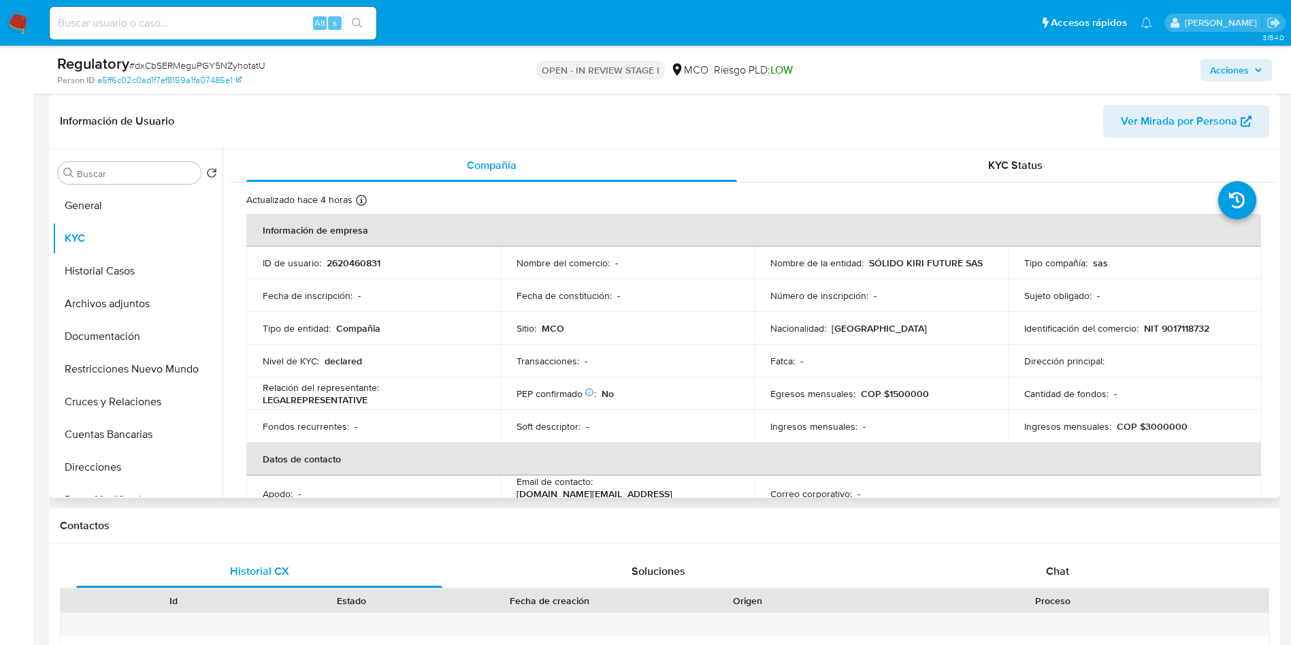
drag, startPoint x: 755, startPoint y: 137, endPoint x: 755, endPoint y: 182, distance: 45.6
click at [755, 136] on header "Información de Usuario Ver Mirada por Persona" at bounding box center [665, 121] width 1210 height 33
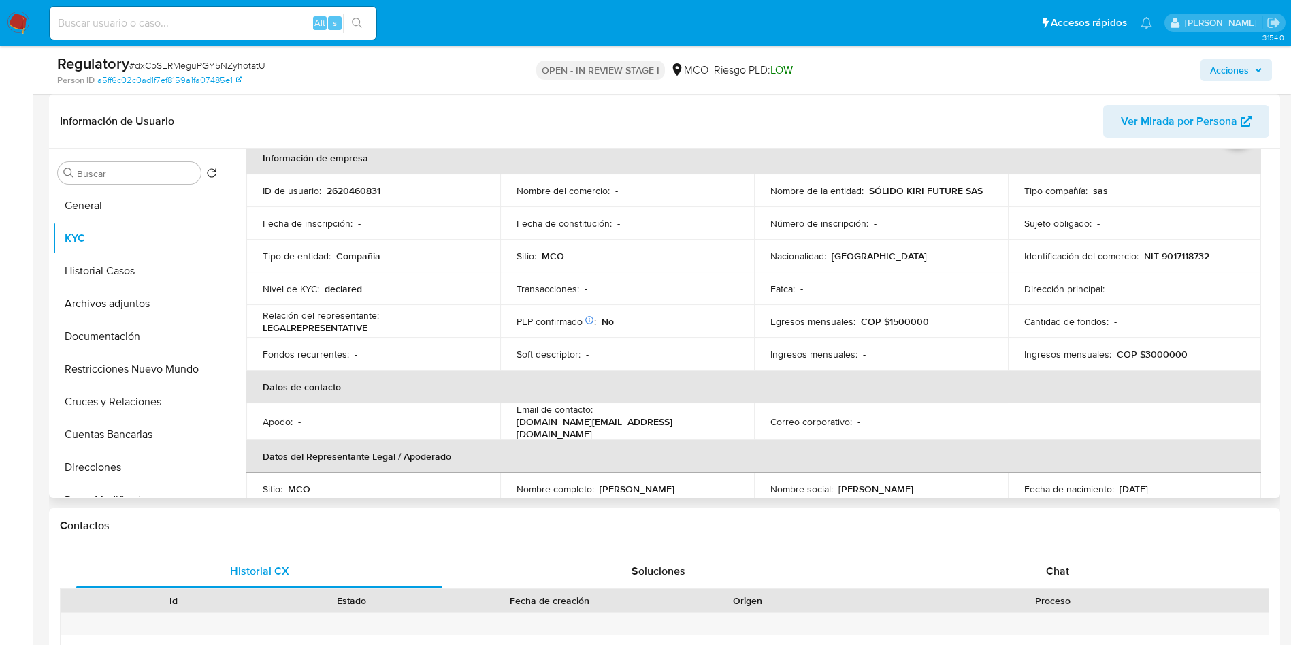
scroll to position [102, 0]
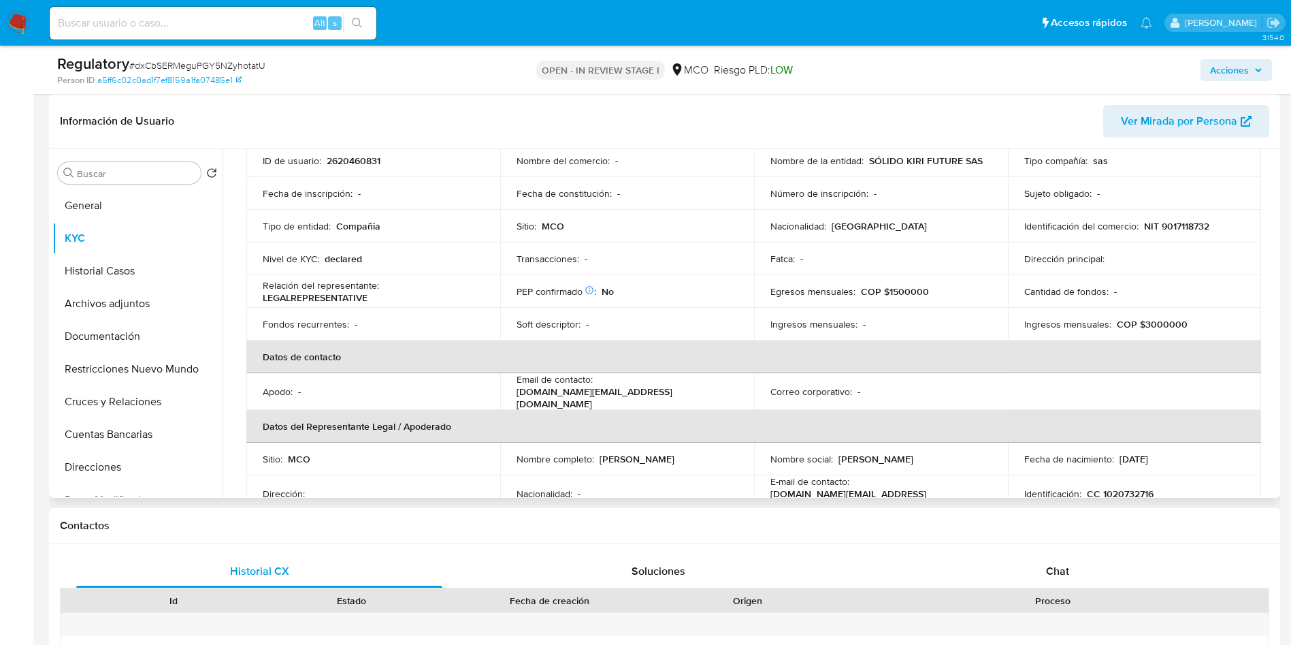
drag, startPoint x: 707, startPoint y: 454, endPoint x: 599, endPoint y: 450, distance: 107.6
click at [599, 453] on div "Nombre completo : Lina Maria Sierra Arenas" at bounding box center [627, 459] width 221 height 12
copy p "Lina Maria Sierra Arenas"
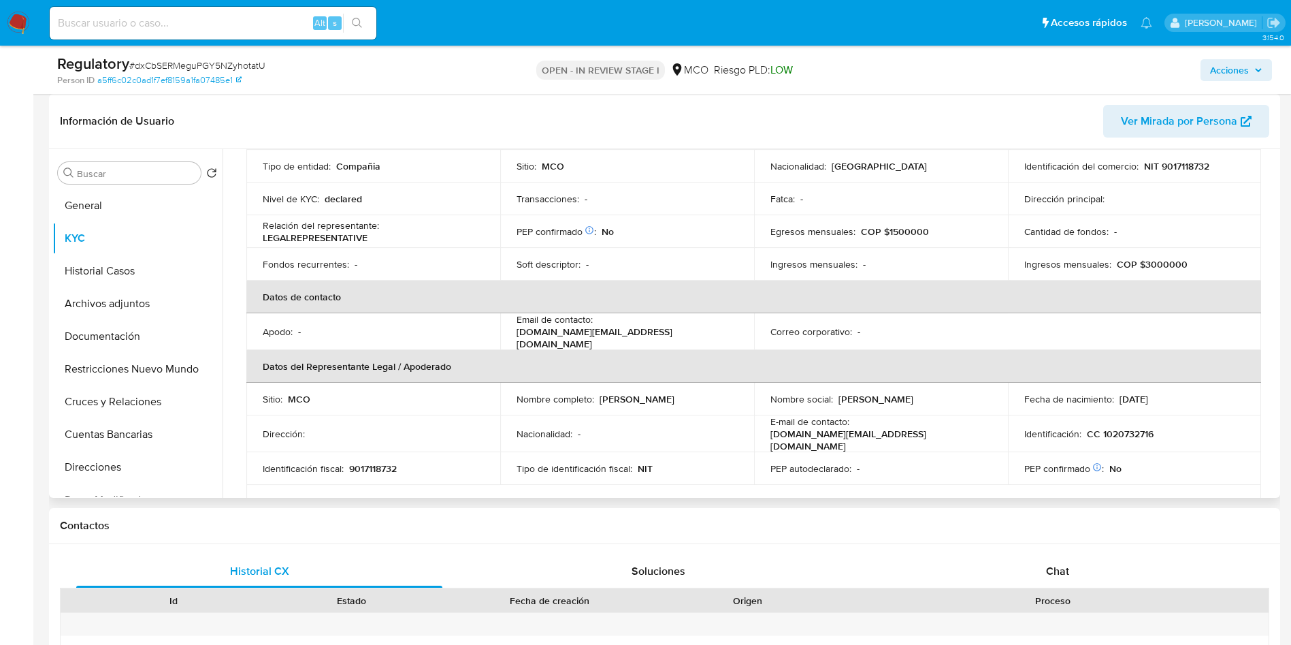
scroll to position [204, 0]
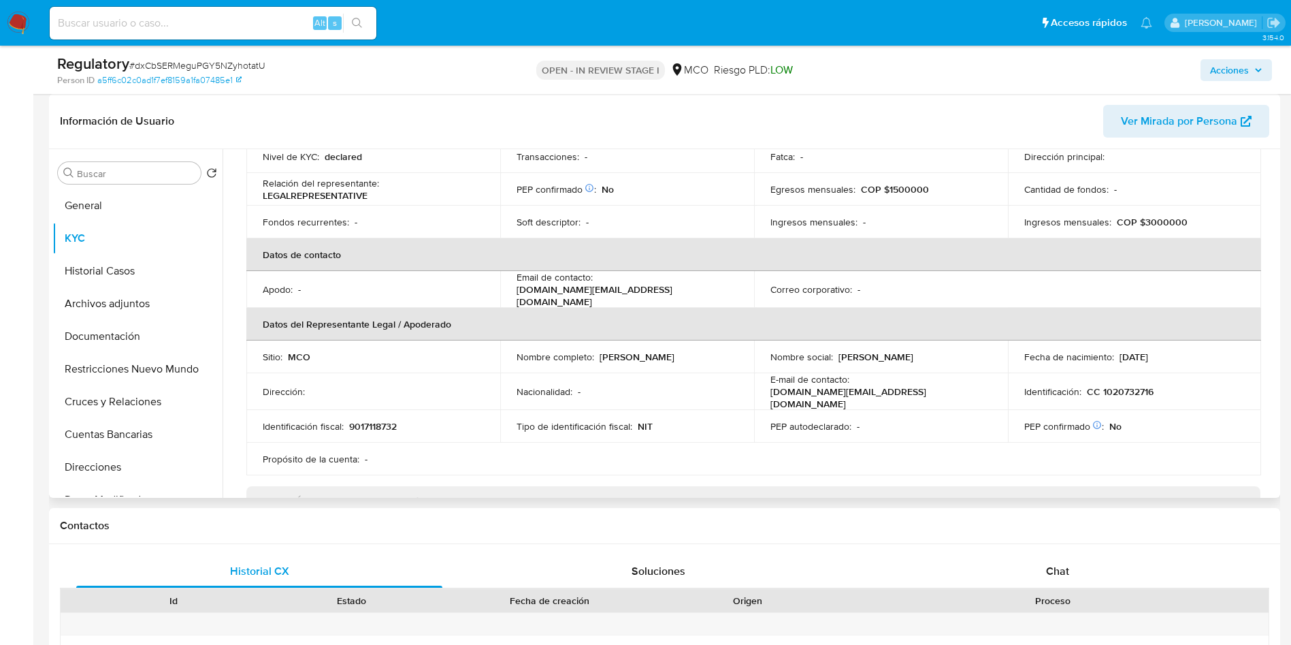
click at [1131, 385] on p "CC 1020732716" at bounding box center [1120, 391] width 67 height 12
copy p "1020732716"
drag, startPoint x: 718, startPoint y: 353, endPoint x: 596, endPoint y: 352, distance: 121.9
click at [596, 352] on div "Nombre completo : Lina Maria Sierra Arenas" at bounding box center [627, 357] width 221 height 12
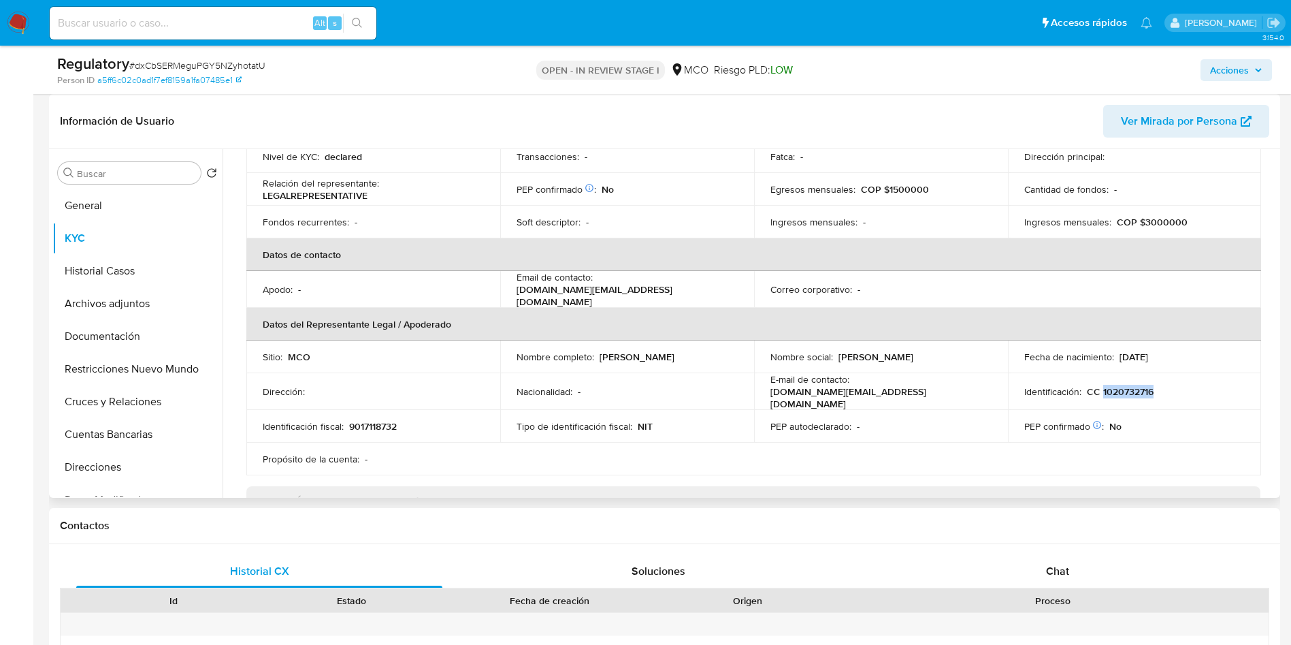
copy div "Lina Maria Sierra Arenas"
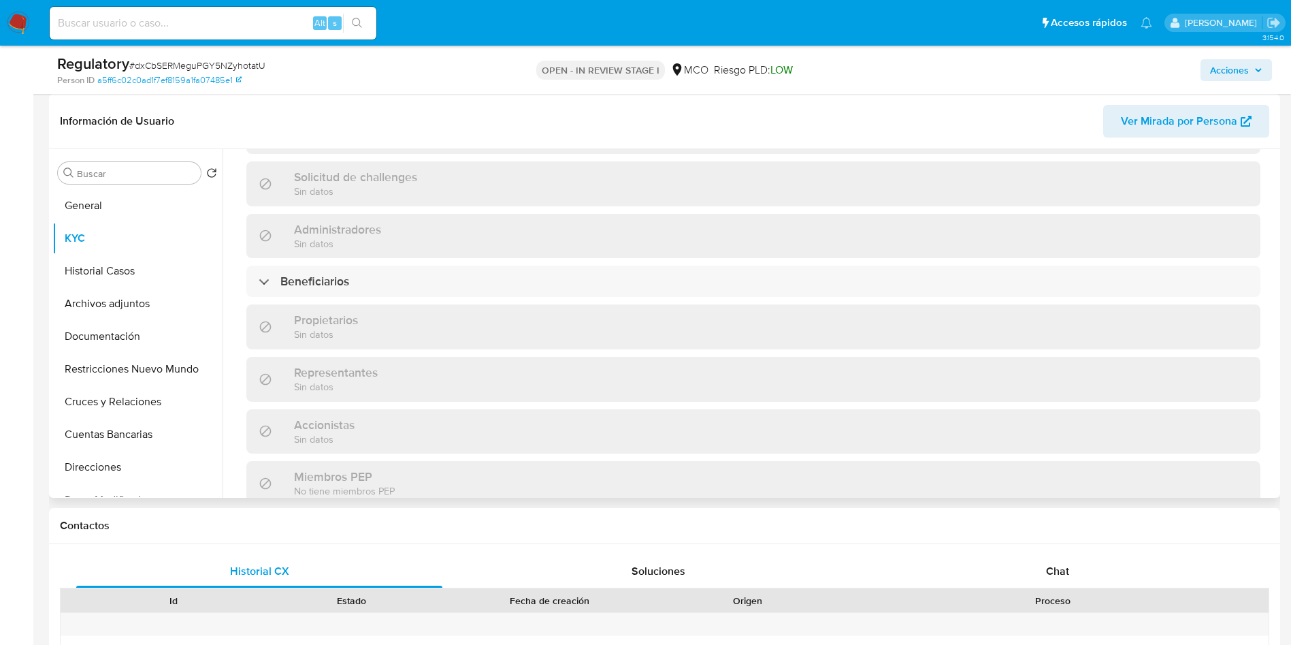
scroll to position [613, 0]
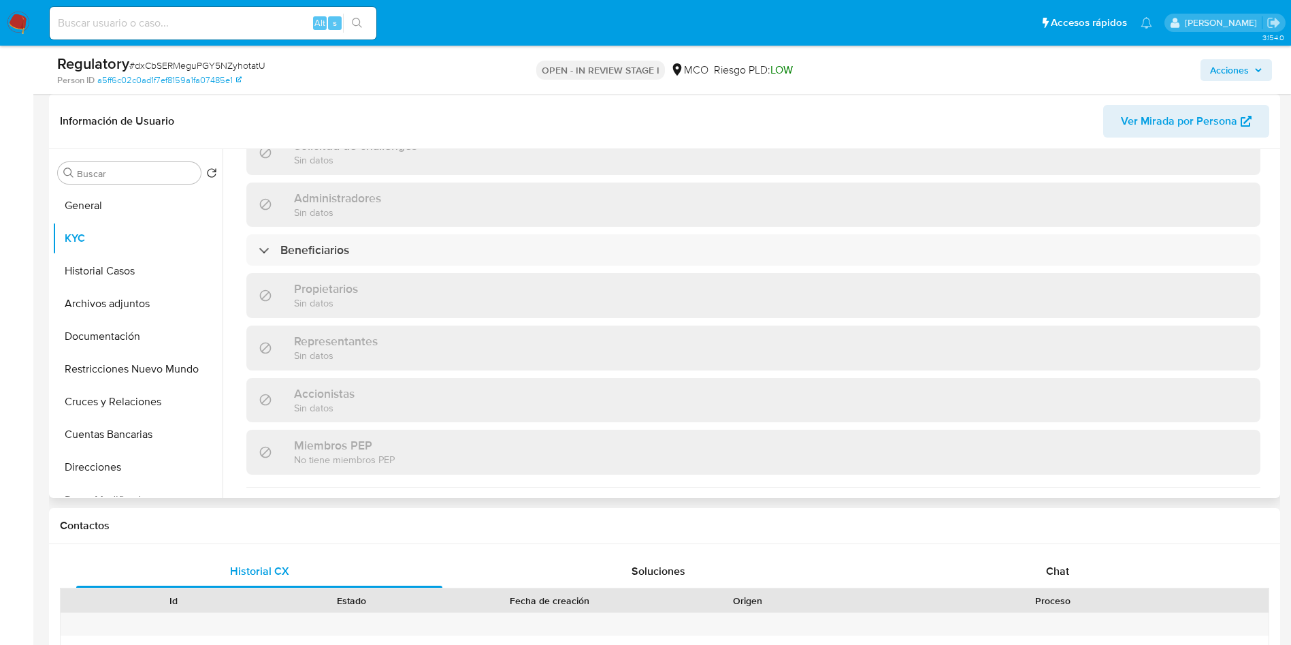
click at [295, 218] on div "Administradores Sin datos" at bounding box center [753, 204] width 1014 height 44
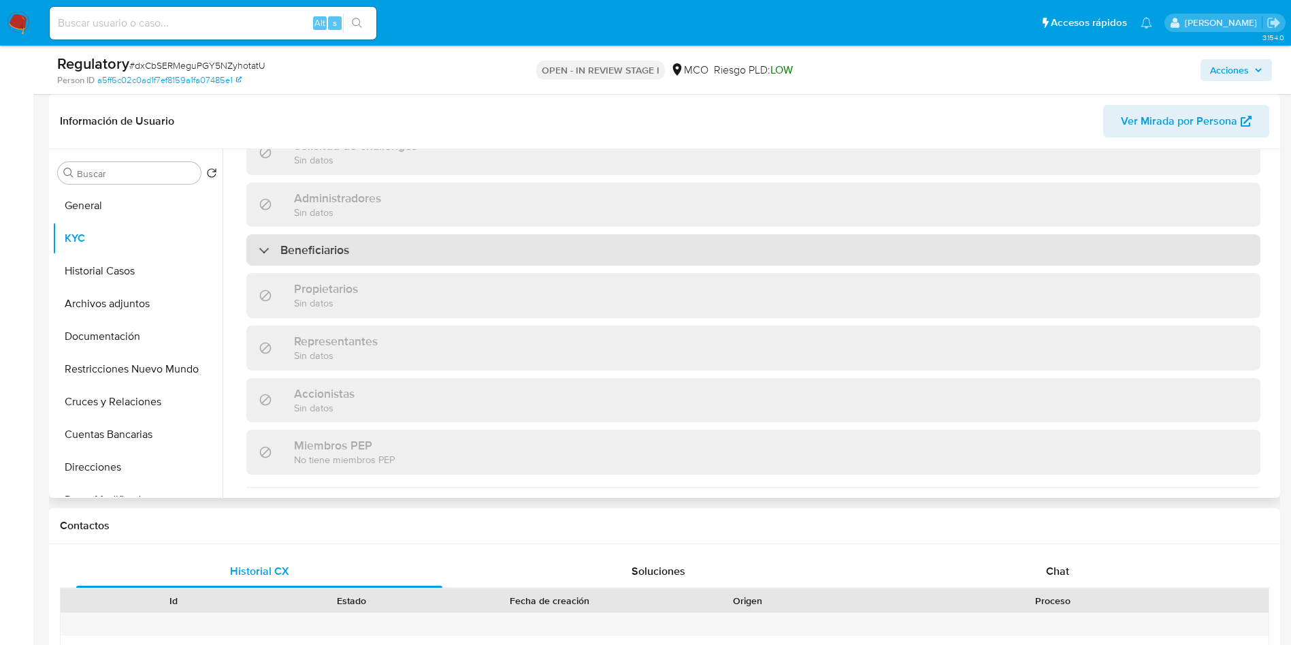
click at [302, 242] on h3 "Beneficiarios" at bounding box center [314, 249] width 69 height 15
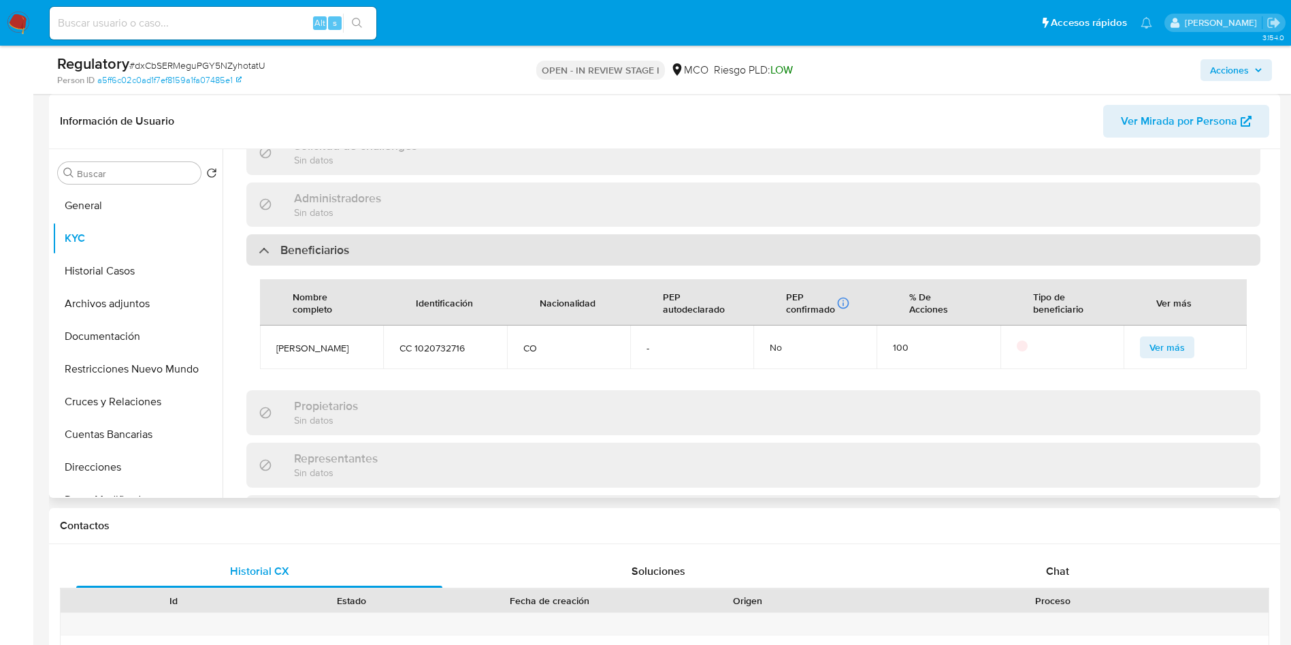
click at [302, 242] on h3 "Beneficiarios" at bounding box center [314, 249] width 69 height 15
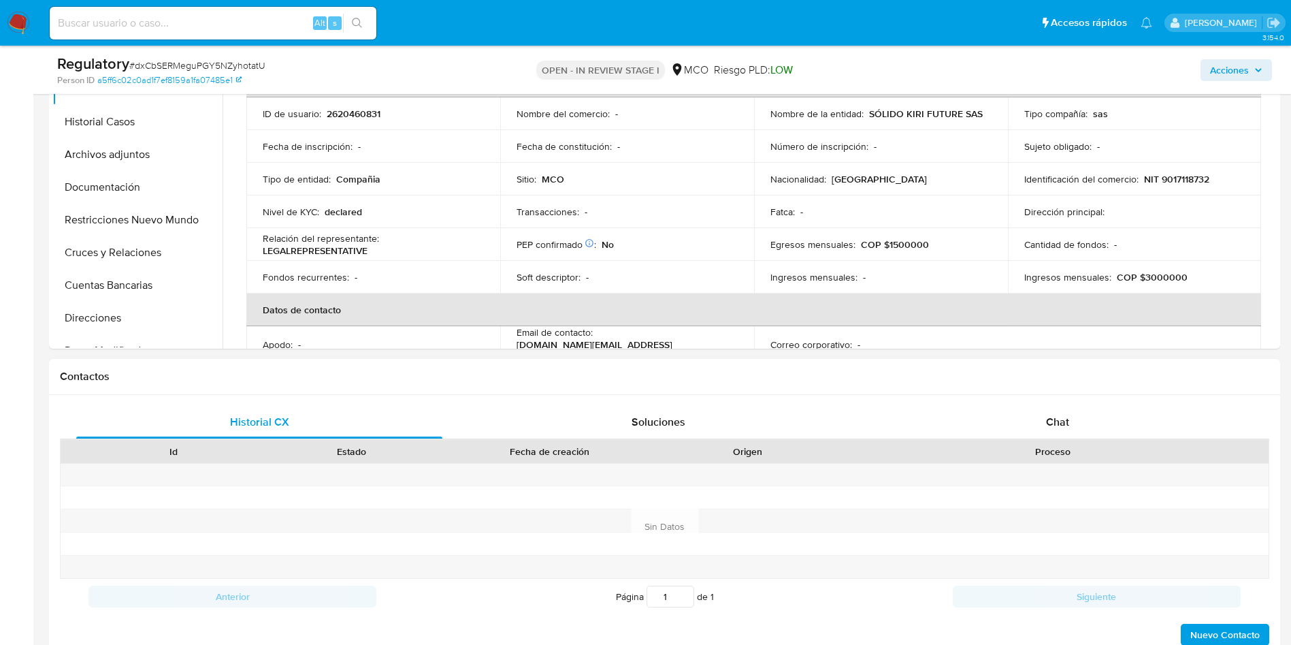
scroll to position [204, 0]
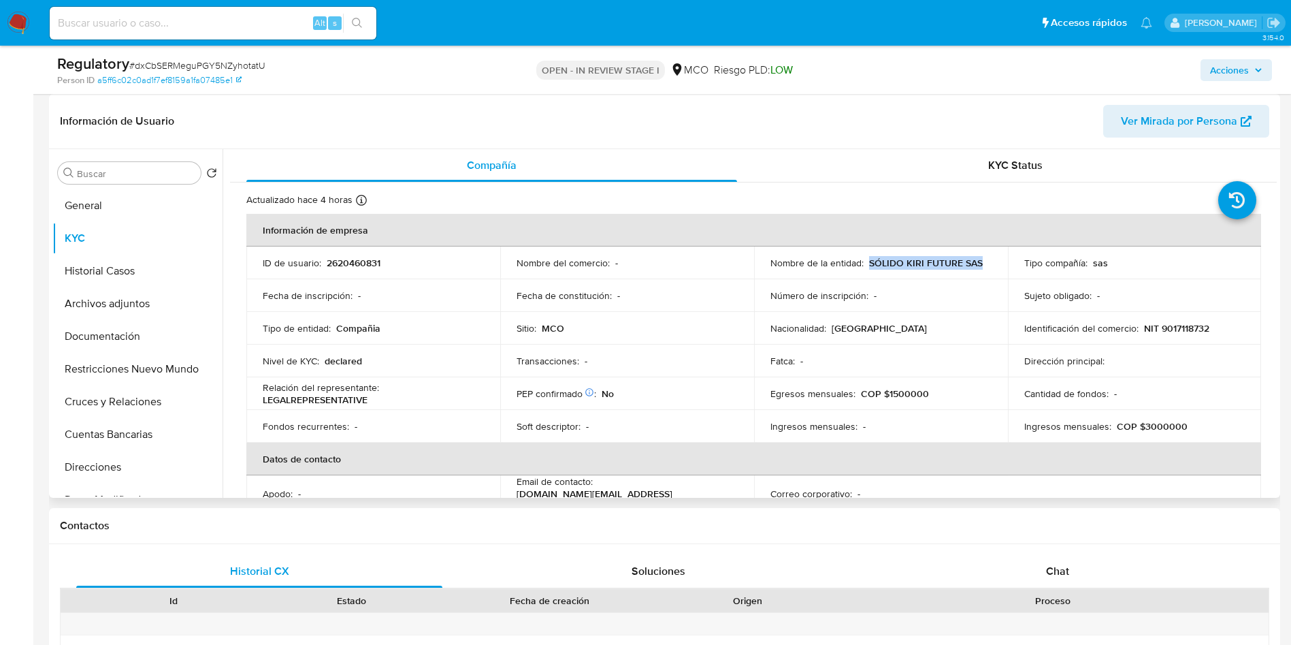
drag, startPoint x: 995, startPoint y: 265, endPoint x: 867, endPoint y: 267, distance: 128.7
click at [867, 267] on td "Nombre de la entidad : SÓLIDO KIRI FUTURE SAS" at bounding box center [881, 262] width 254 height 33
click at [1186, 319] on td "Identificación del comercio : NIT 9017118732" at bounding box center [1135, 328] width 254 height 33
click at [1190, 327] on p "NIT 9017118732" at bounding box center [1176, 328] width 65 height 12
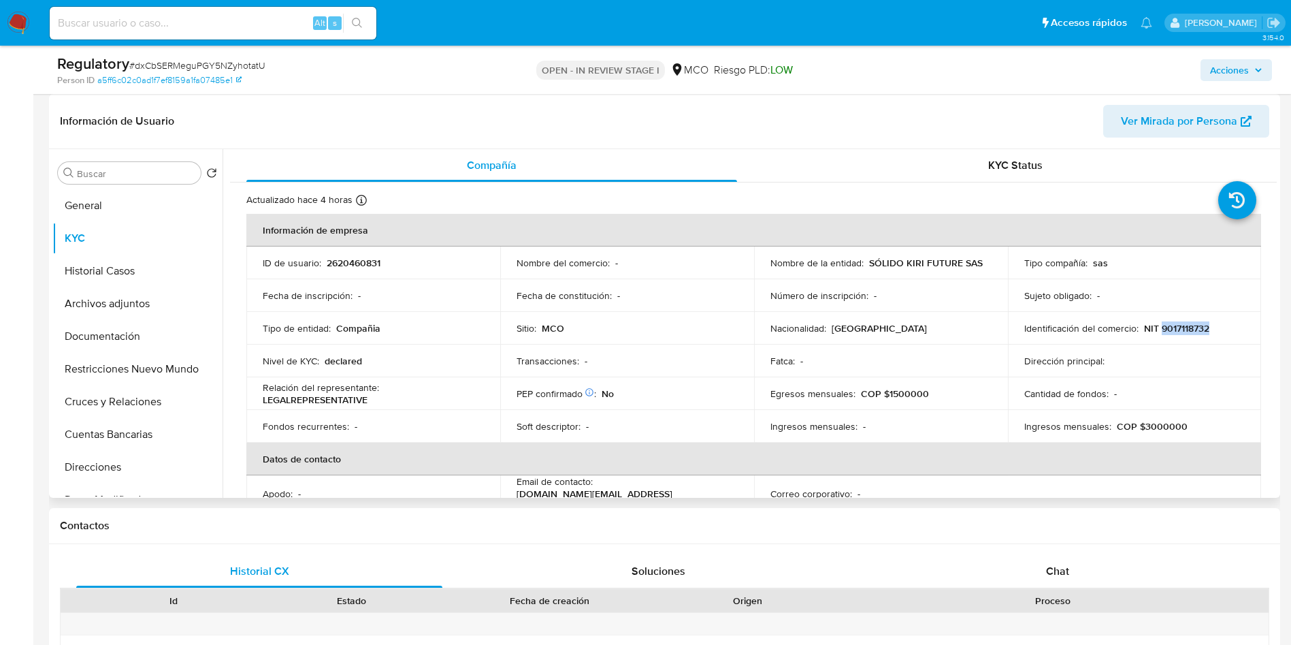
click at [1190, 327] on p "NIT 9017118732" at bounding box center [1176, 328] width 65 height 12
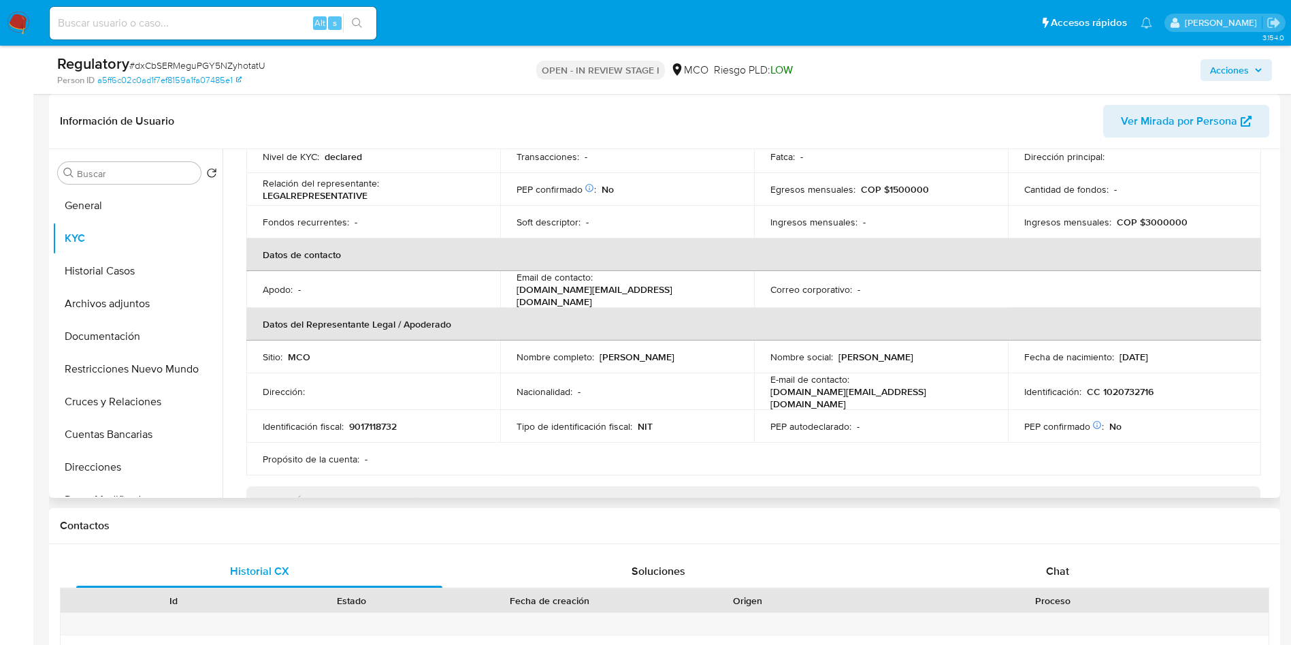
drag, startPoint x: 669, startPoint y: 353, endPoint x: 600, endPoint y: 346, distance: 69.2
click at [600, 351] on div "Nombre completo : Lina Maria Sierra Arenas" at bounding box center [627, 357] width 221 height 12
click at [1123, 385] on p "CC 1020732716" at bounding box center [1120, 391] width 67 height 12
click at [131, 298] on button "Archivos adjuntos" at bounding box center [131, 303] width 159 height 33
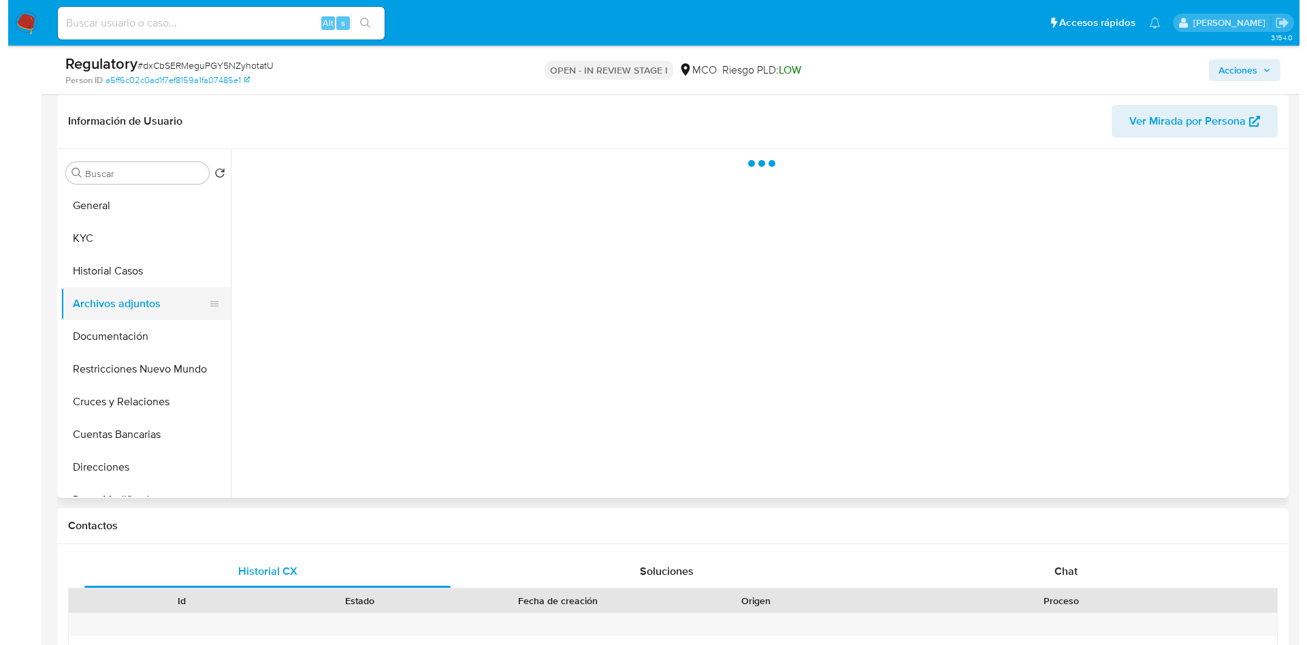
scroll to position [0, 0]
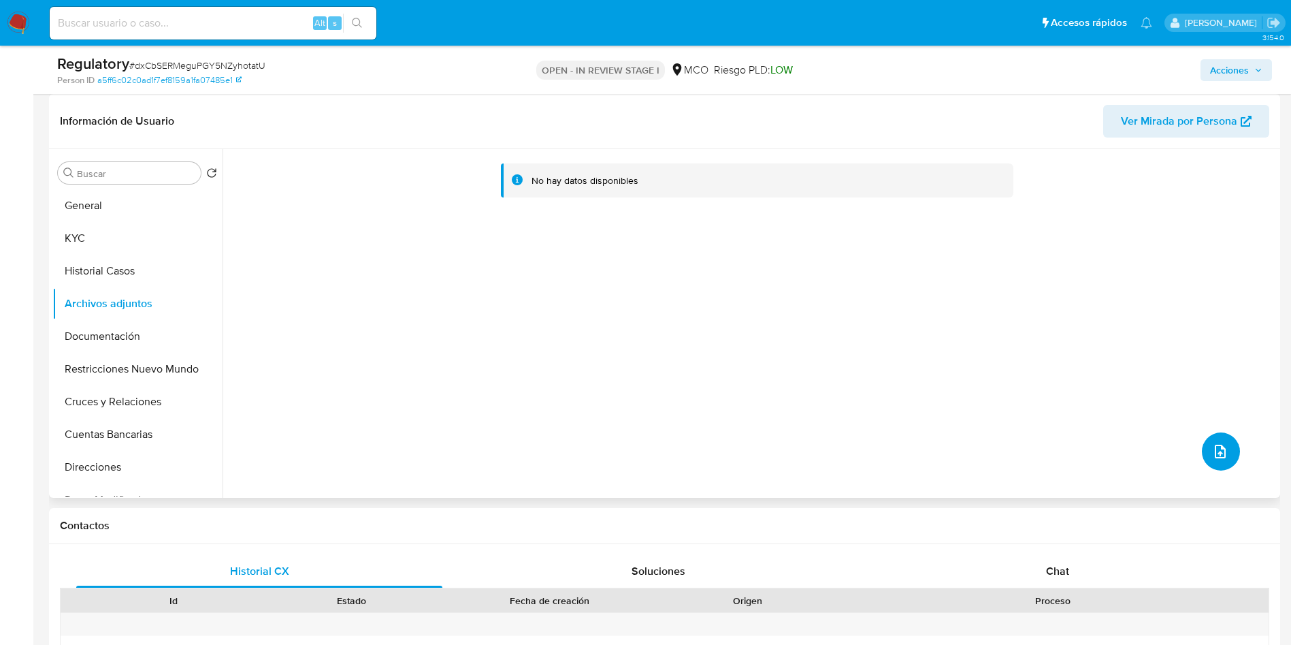
click at [1232, 445] on button "upload-file" at bounding box center [1221, 451] width 38 height 38
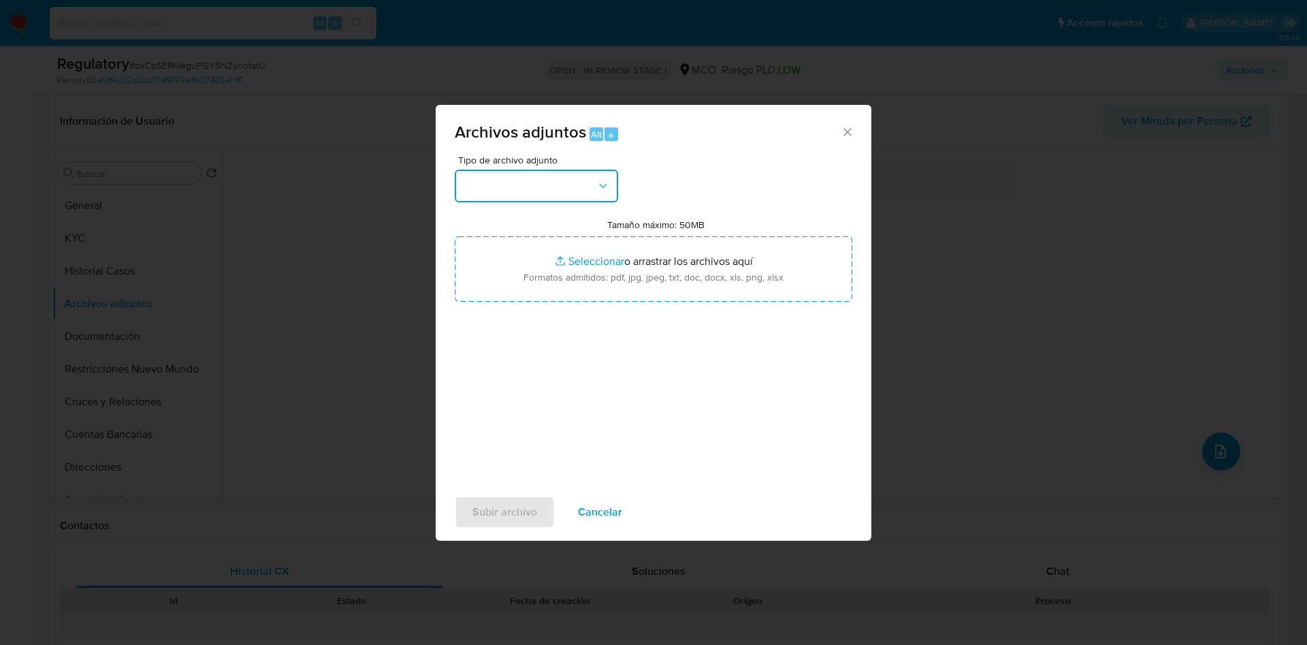
click at [560, 187] on button "button" at bounding box center [536, 186] width 163 height 33
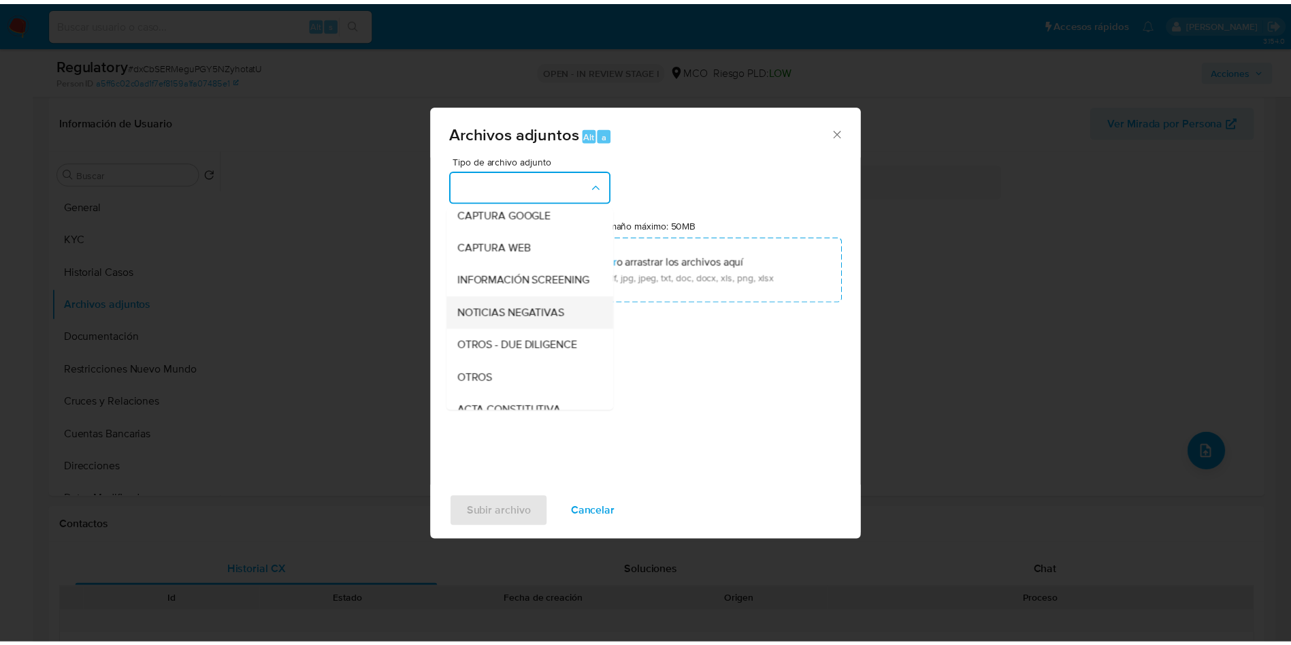
scroll to position [102, 0]
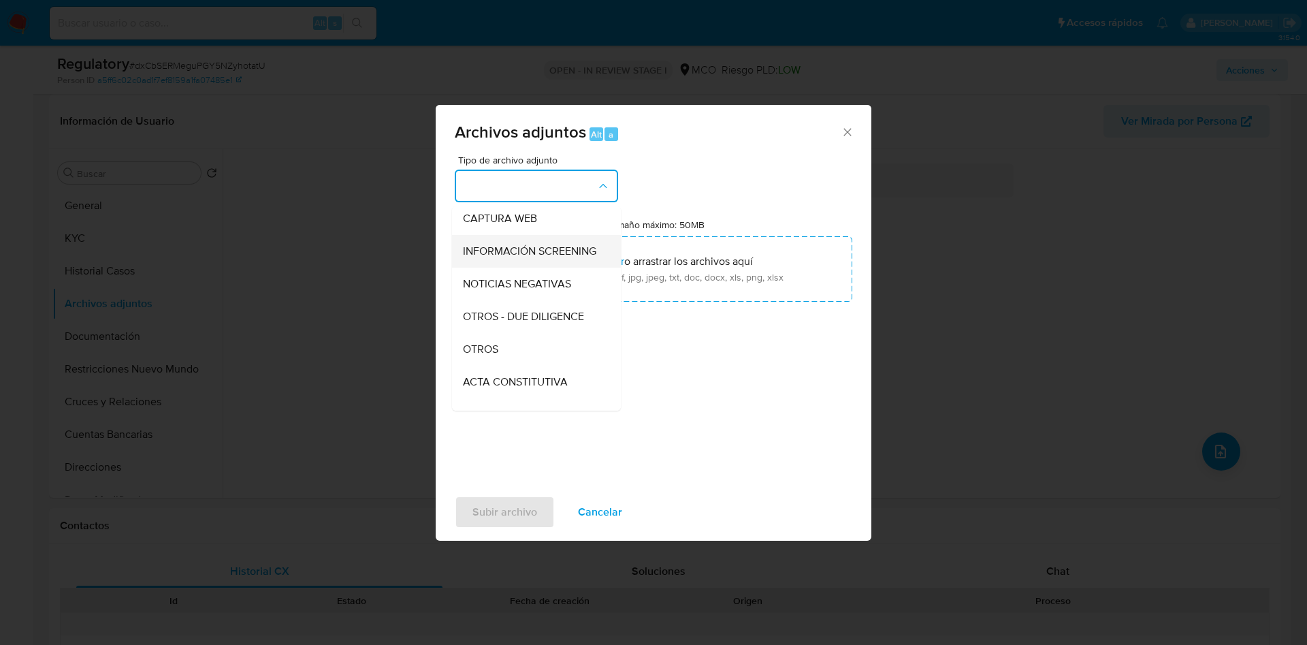
drag, startPoint x: 519, startPoint y: 355, endPoint x: 521, endPoint y: 256, distance: 98.7
click at [521, 256] on ul "CAPTURA BUREAU CAPTURA DOWJONES CAPTURA GOOGLE CAPTURA WEB INFORMACIÓN SCREENIN…" at bounding box center [536, 462] width 169 height 716
click at [521, 256] on span "INFORMACIÓN SCREENING" at bounding box center [529, 251] width 133 height 14
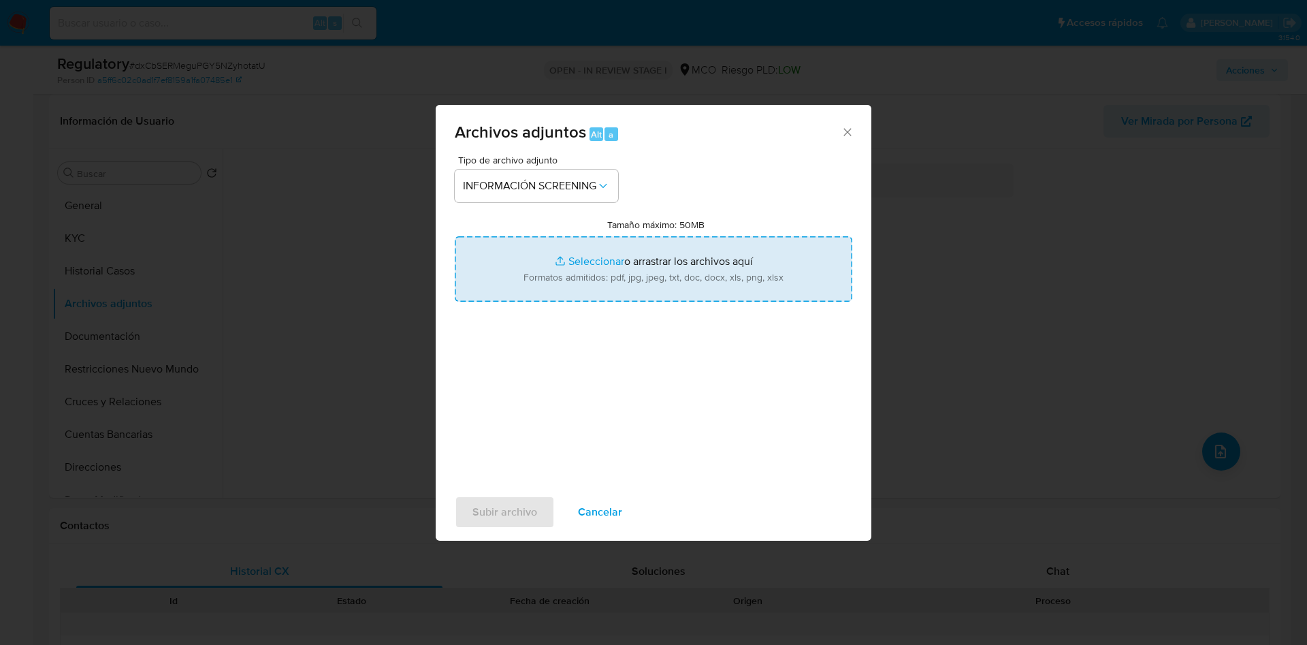
click at [587, 257] on input "Tamaño máximo: 50MB Seleccionar archivos" at bounding box center [654, 268] width 398 height 65
type input "C:\fakepath\CaseDossierReport_Lina Maria Sierra Arenas.pdf"
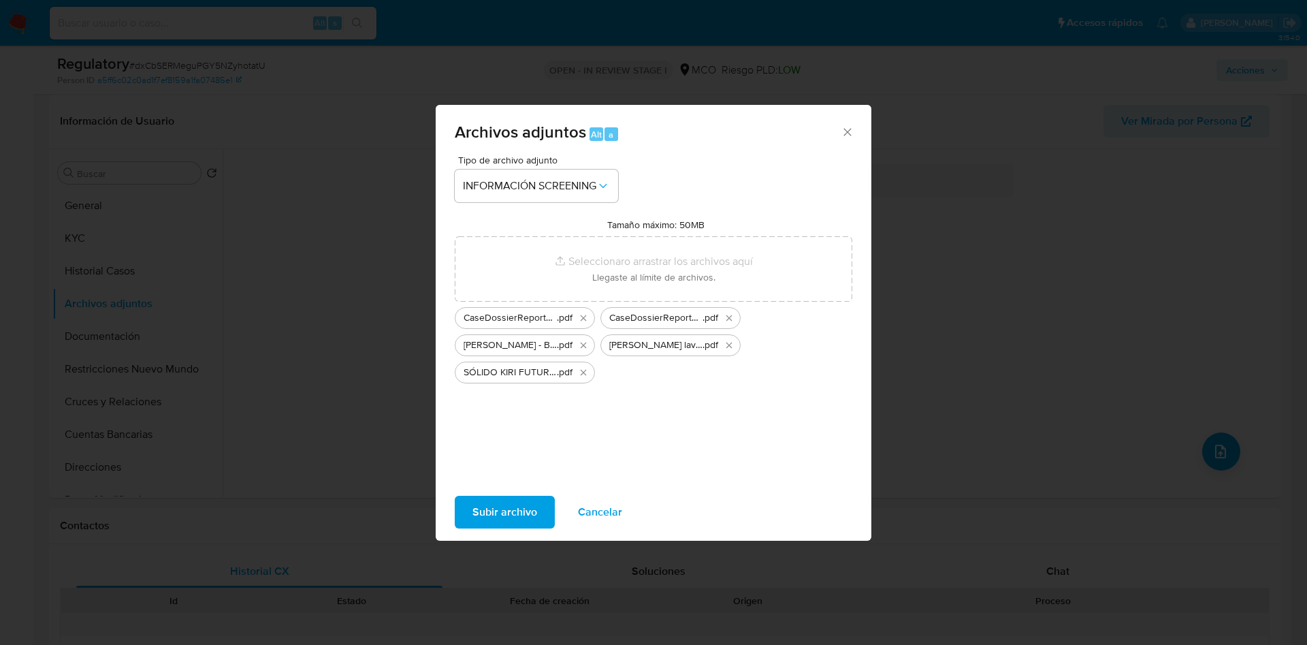
click at [508, 516] on span "Subir archivo" at bounding box center [504, 512] width 65 height 30
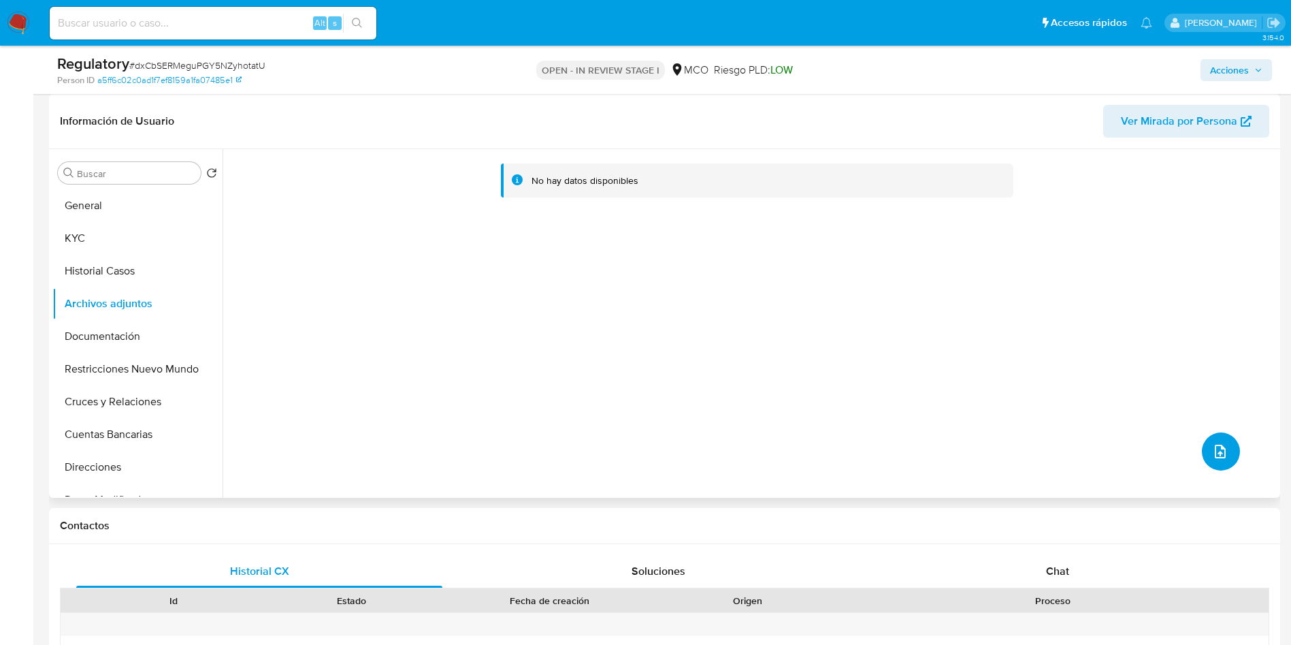
click at [1216, 456] on icon "upload-file" at bounding box center [1220, 451] width 16 height 16
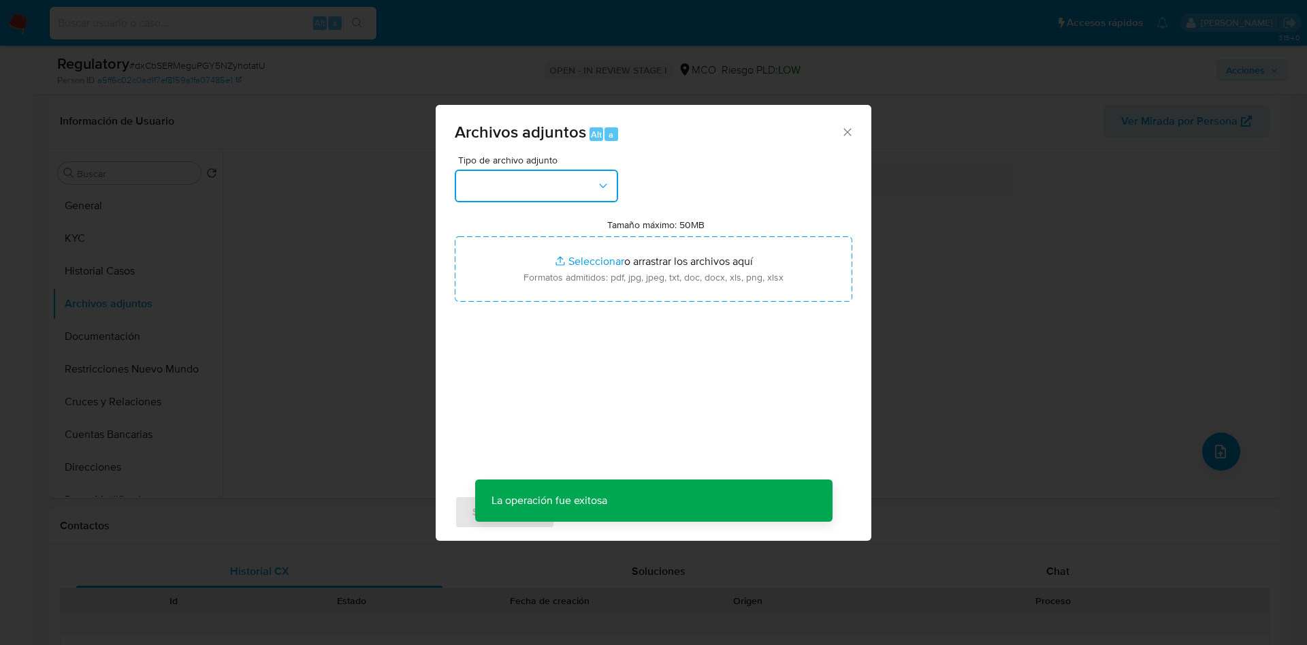
click at [494, 178] on button "button" at bounding box center [536, 186] width 163 height 33
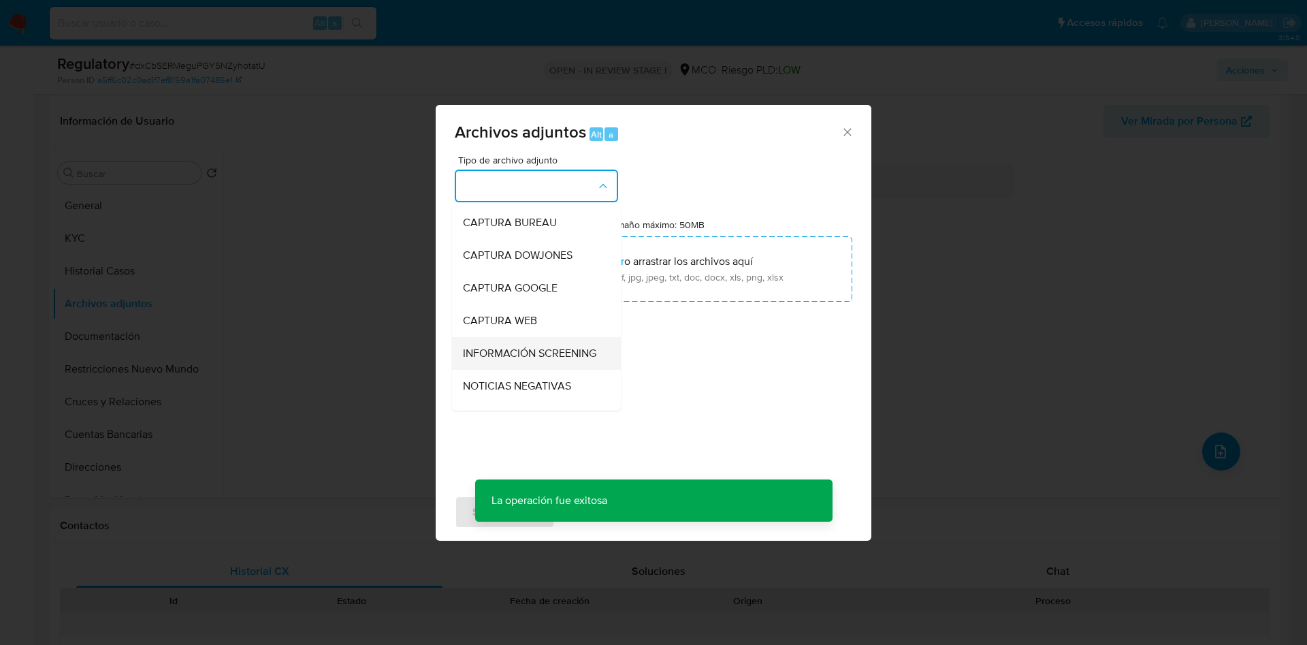
click at [515, 351] on span "INFORMACIÓN SCREENING" at bounding box center [529, 353] width 133 height 14
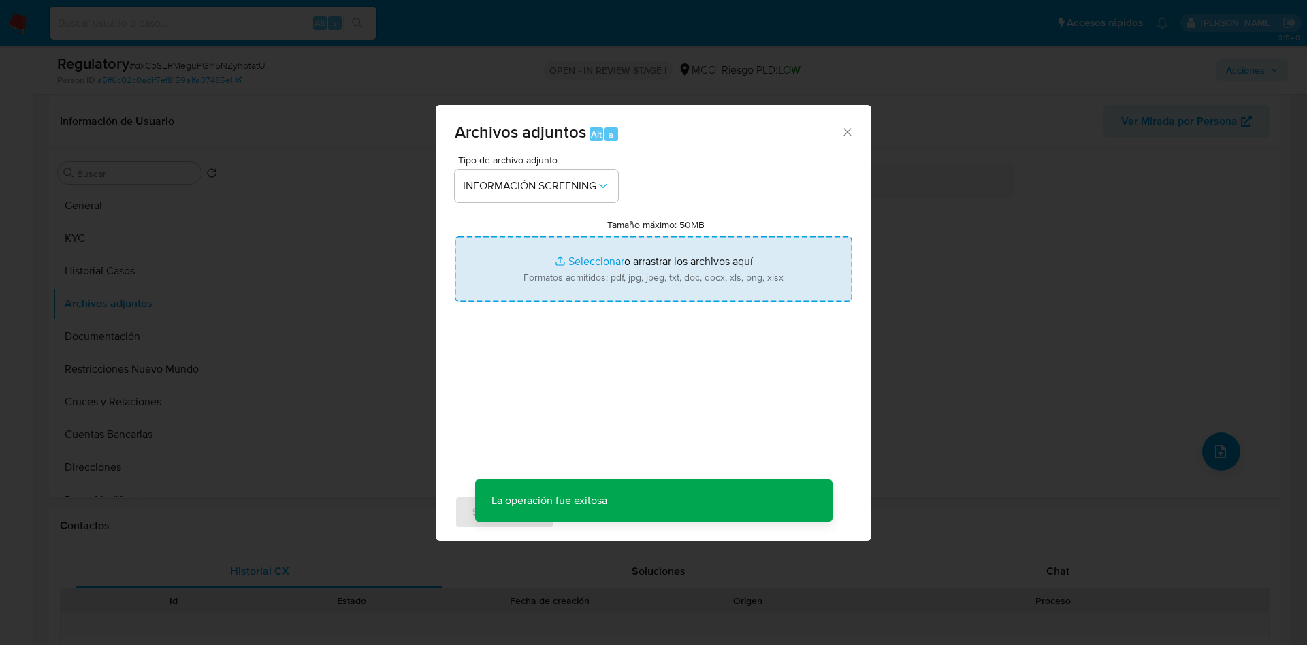
click at [564, 255] on input "Tamaño máximo: 50MB Seleccionar archivos" at bounding box center [654, 268] width 398 height 65
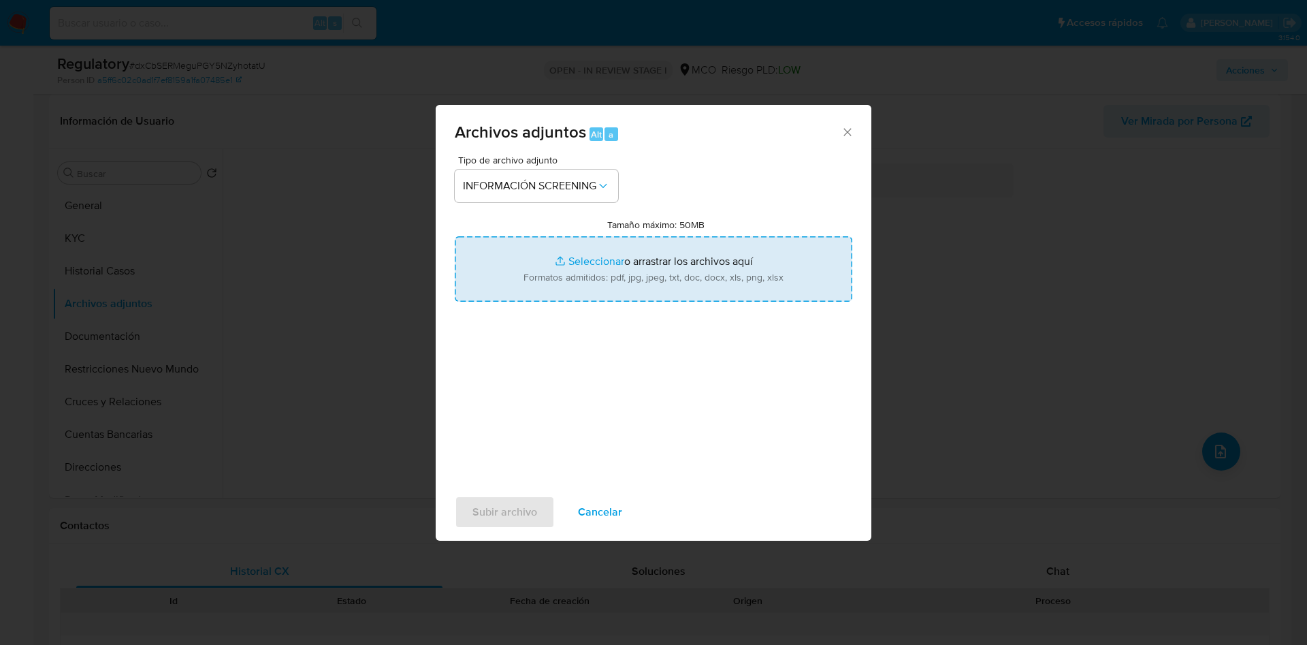
type input "C:\fakepath\SÓLIDO KIRI FUTURE SAS lavado de dinero - Buscar con Google.pdf"
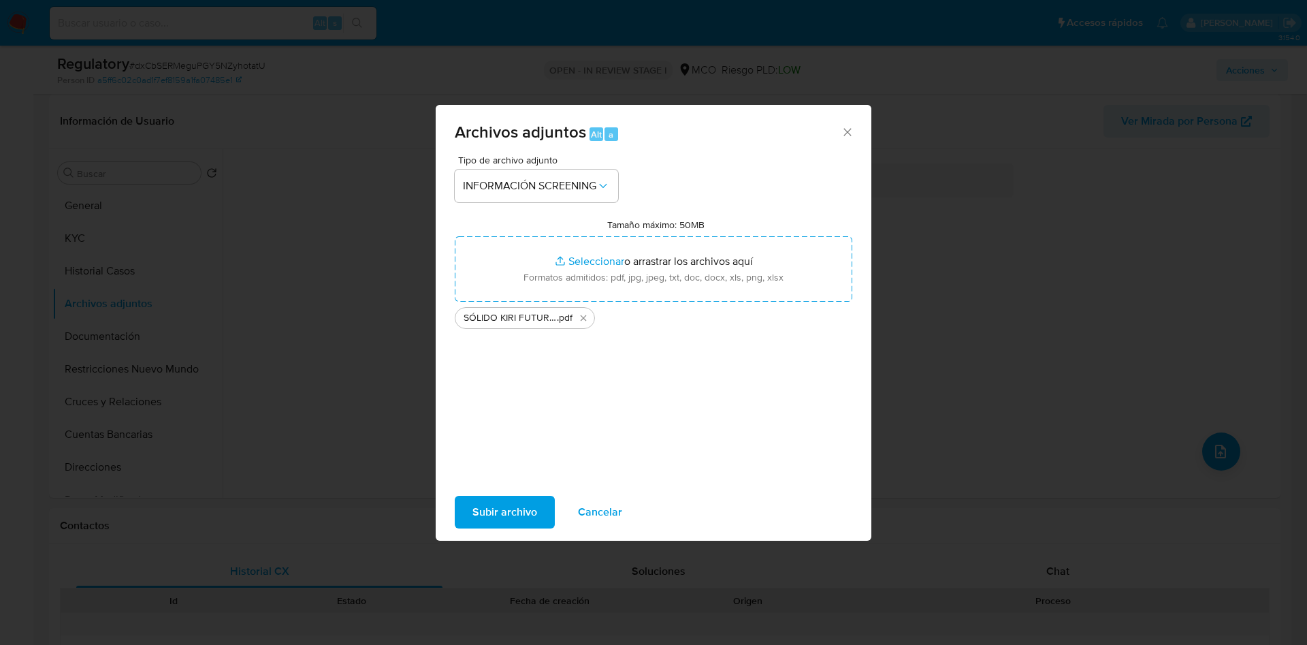
click at [501, 515] on span "Subir archivo" at bounding box center [504, 512] width 65 height 30
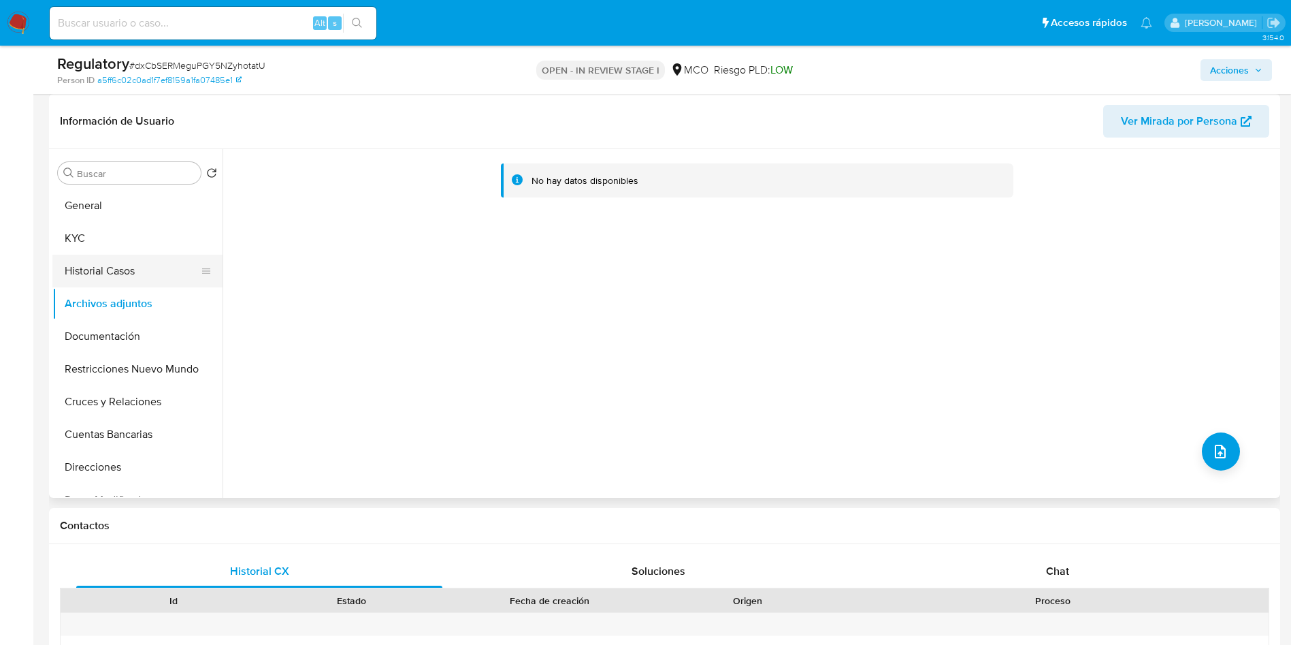
click at [90, 263] on button "Historial Casos" at bounding box center [131, 271] width 159 height 33
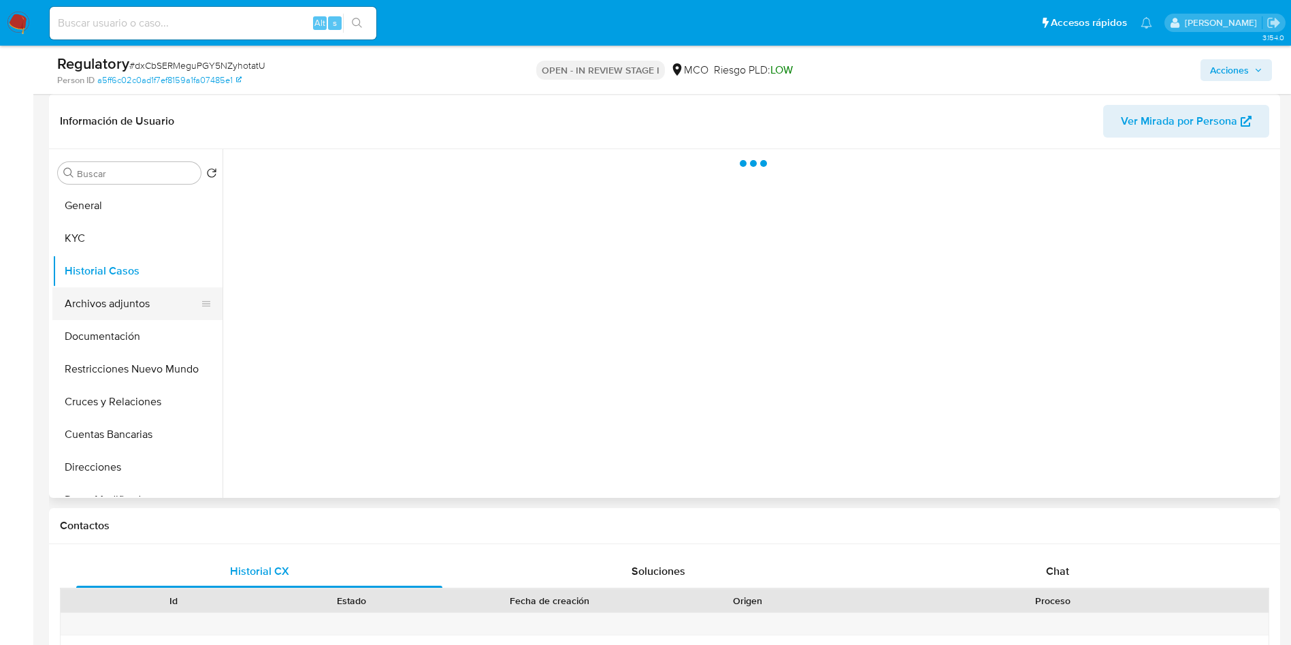
click at [98, 294] on button "Archivos adjuntos" at bounding box center [131, 303] width 159 height 33
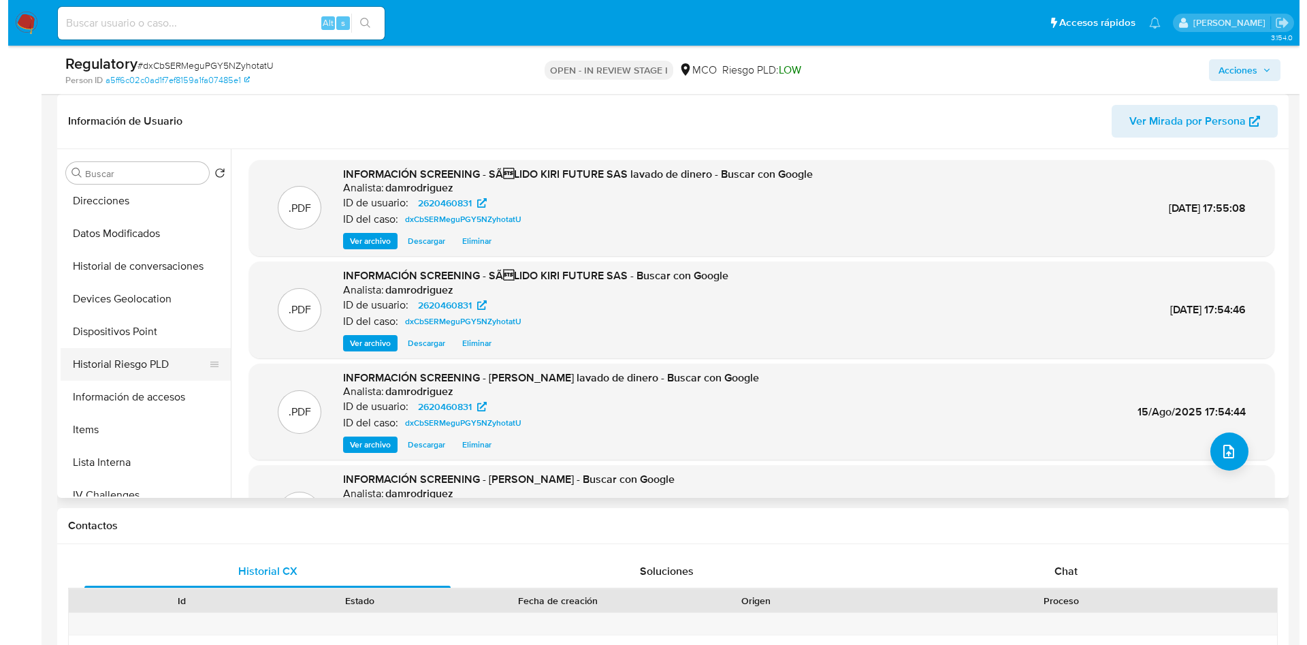
scroll to position [306, 0]
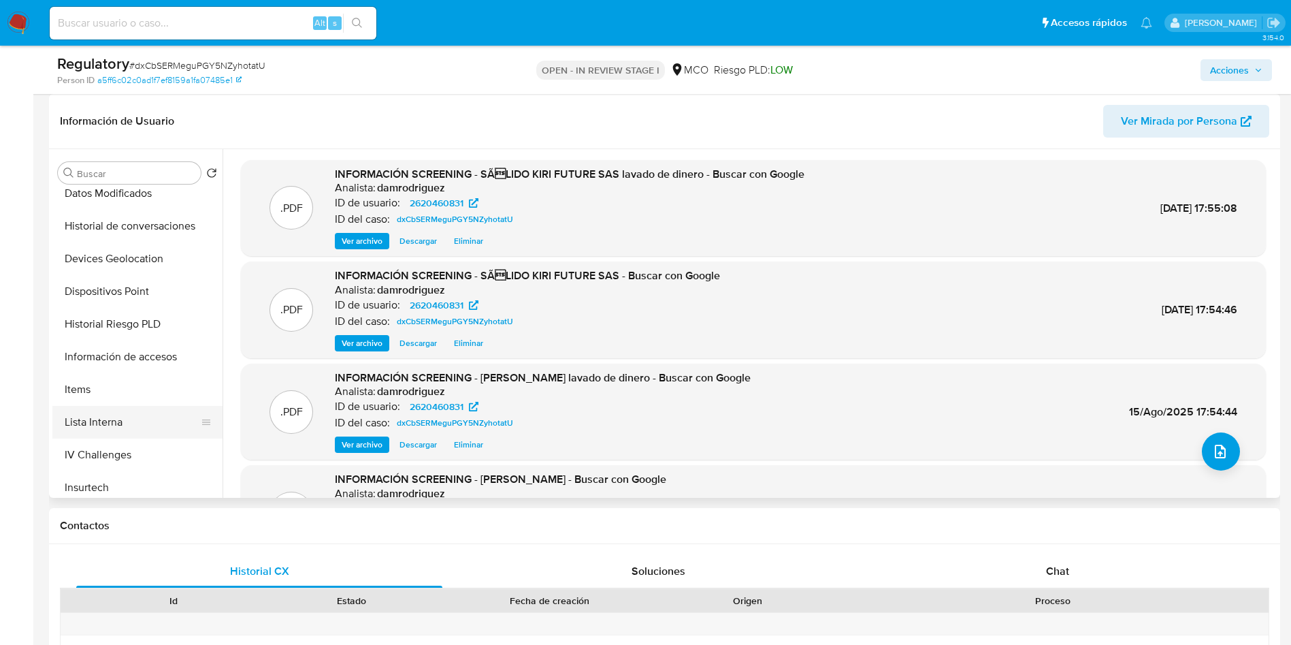
click at [137, 419] on button "Lista Interna" at bounding box center [131, 422] width 159 height 33
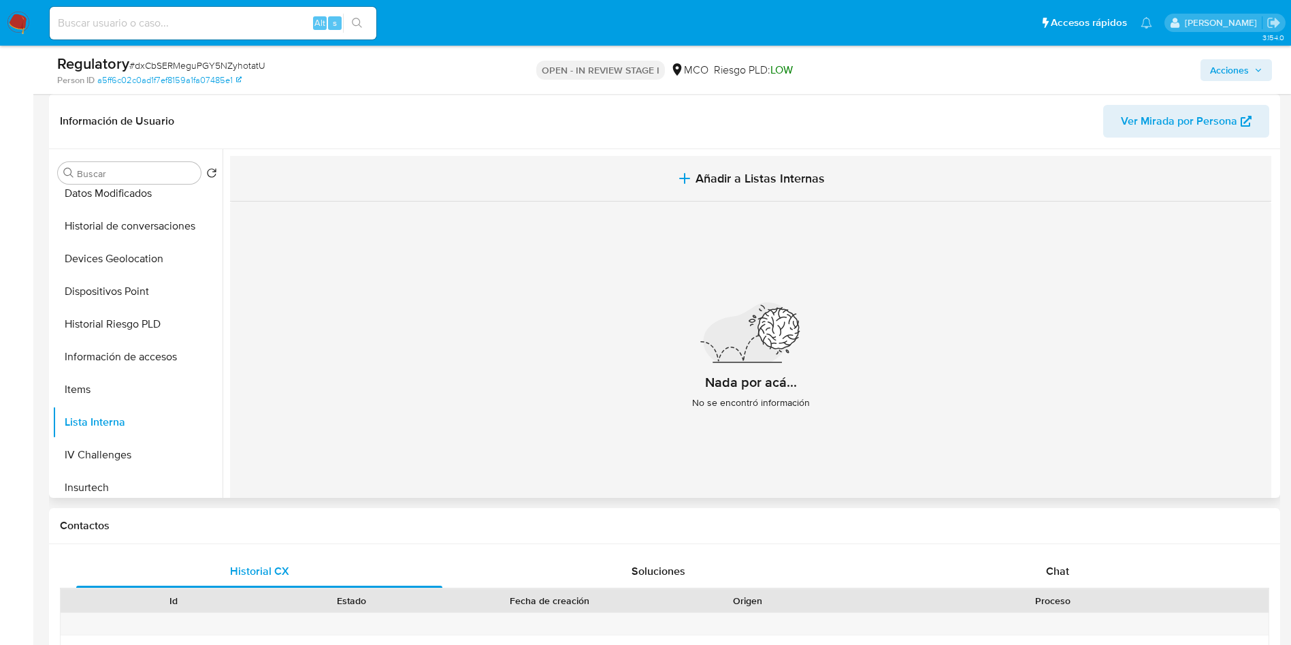
click at [751, 183] on span "Añadir a Listas Internas" at bounding box center [760, 178] width 129 height 15
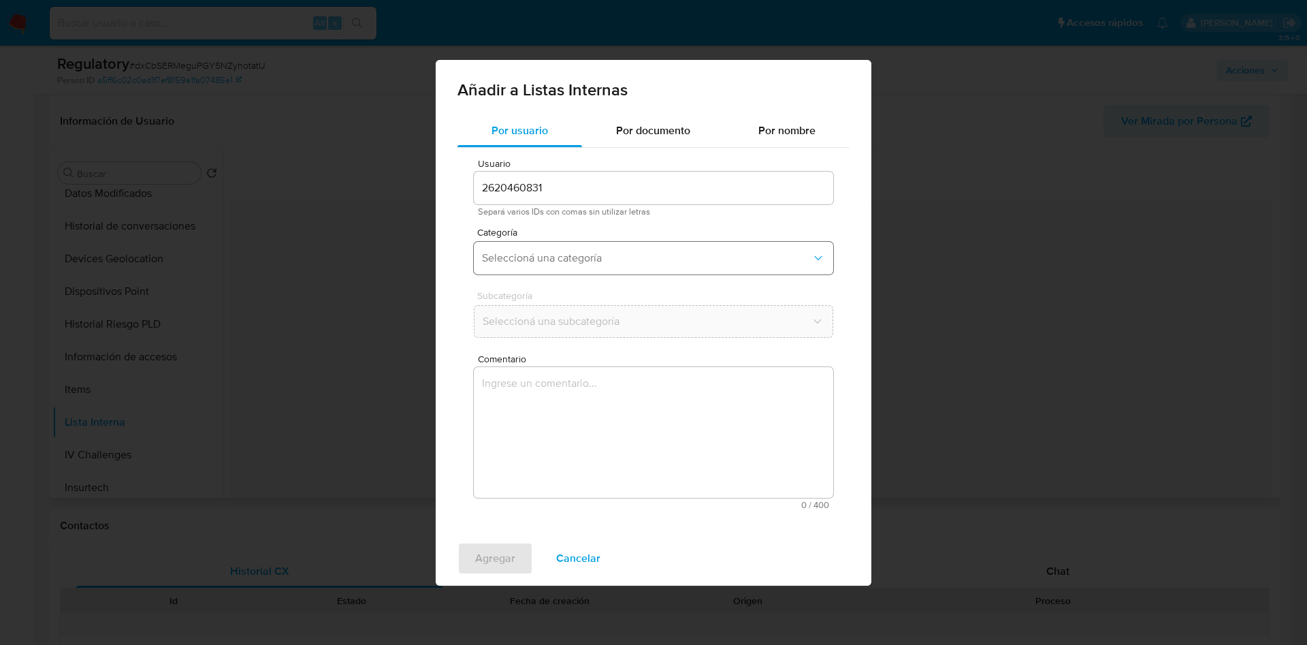
click at [572, 258] on span "Seleccioná una categoría" at bounding box center [646, 258] width 329 height 14
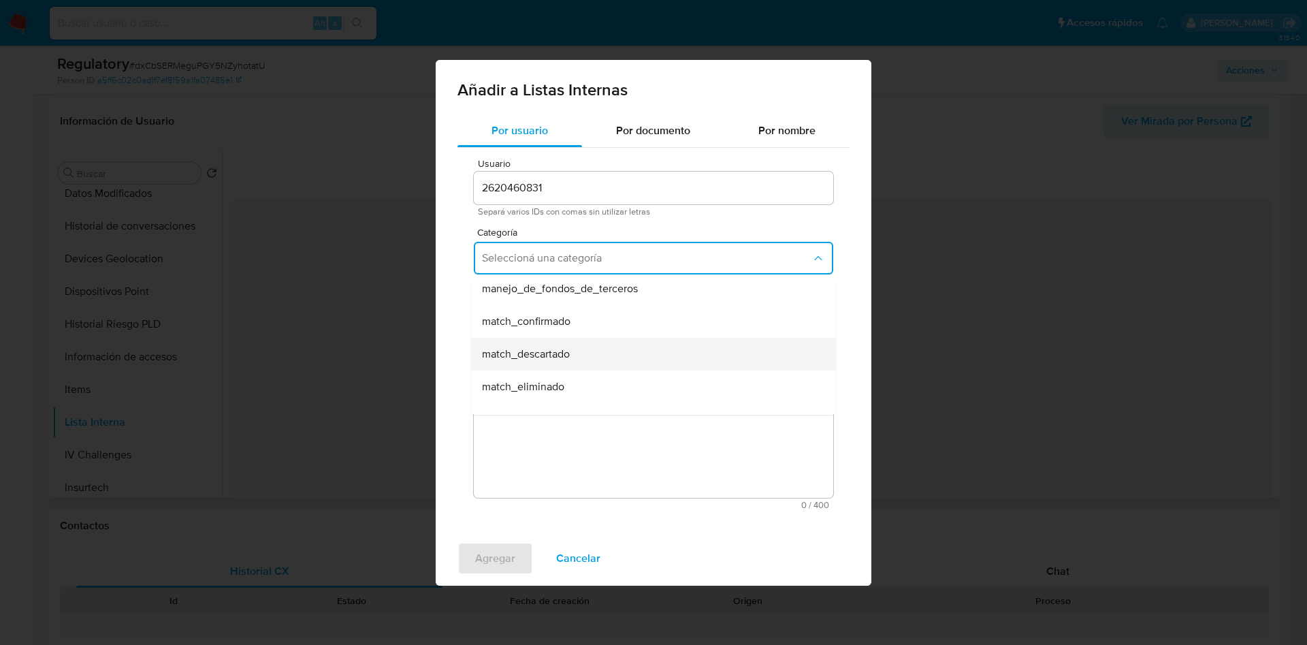
scroll to position [102, 0]
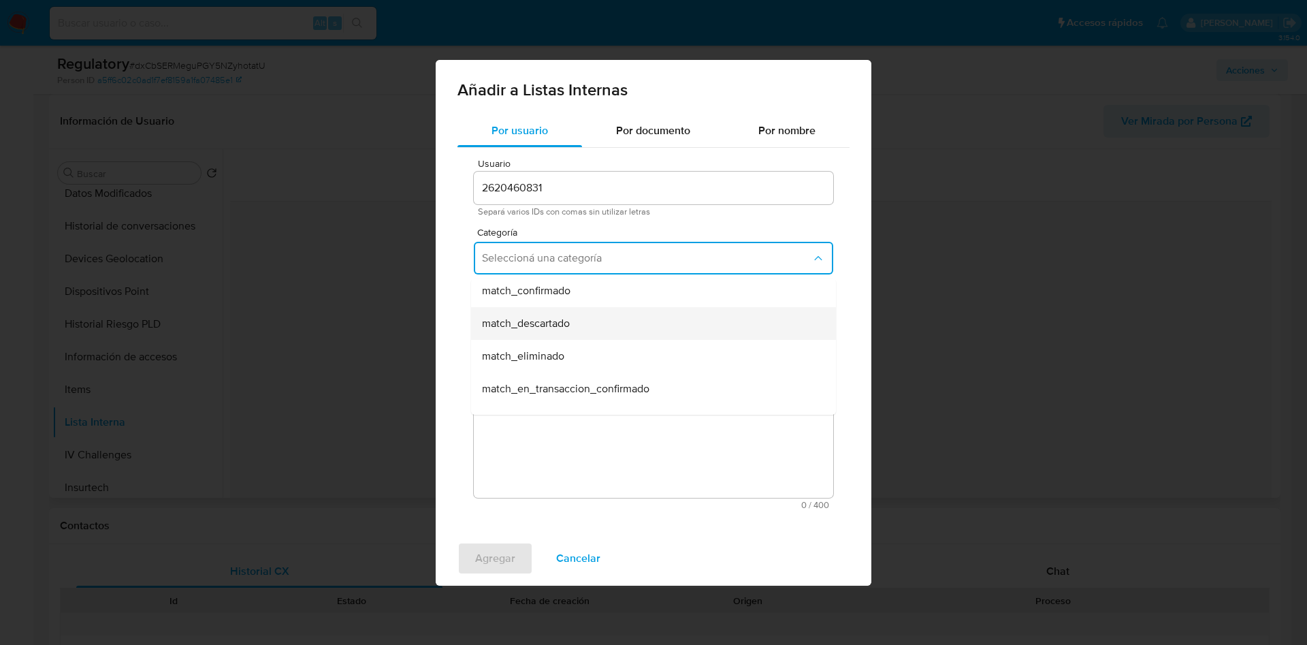
click at [565, 322] on span "match_descartado" at bounding box center [526, 324] width 88 height 14
click at [533, 321] on span "Seleccioná una subcategoría" at bounding box center [646, 321] width 329 height 14
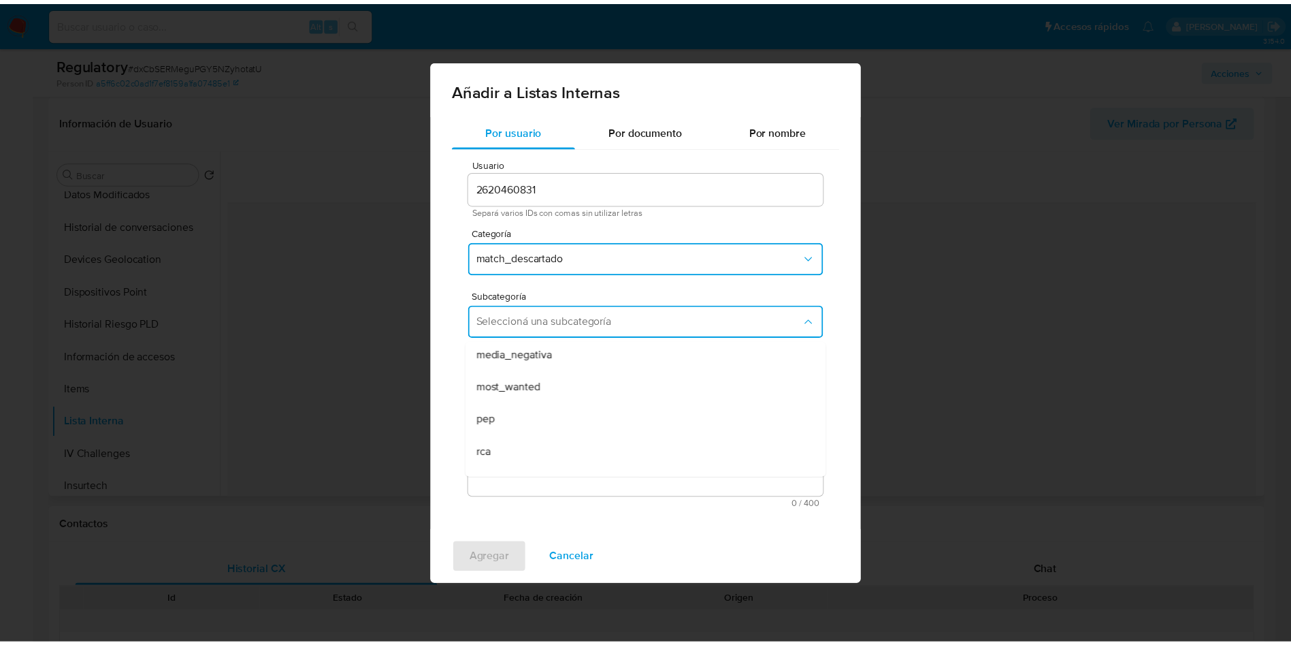
scroll to position [93, 0]
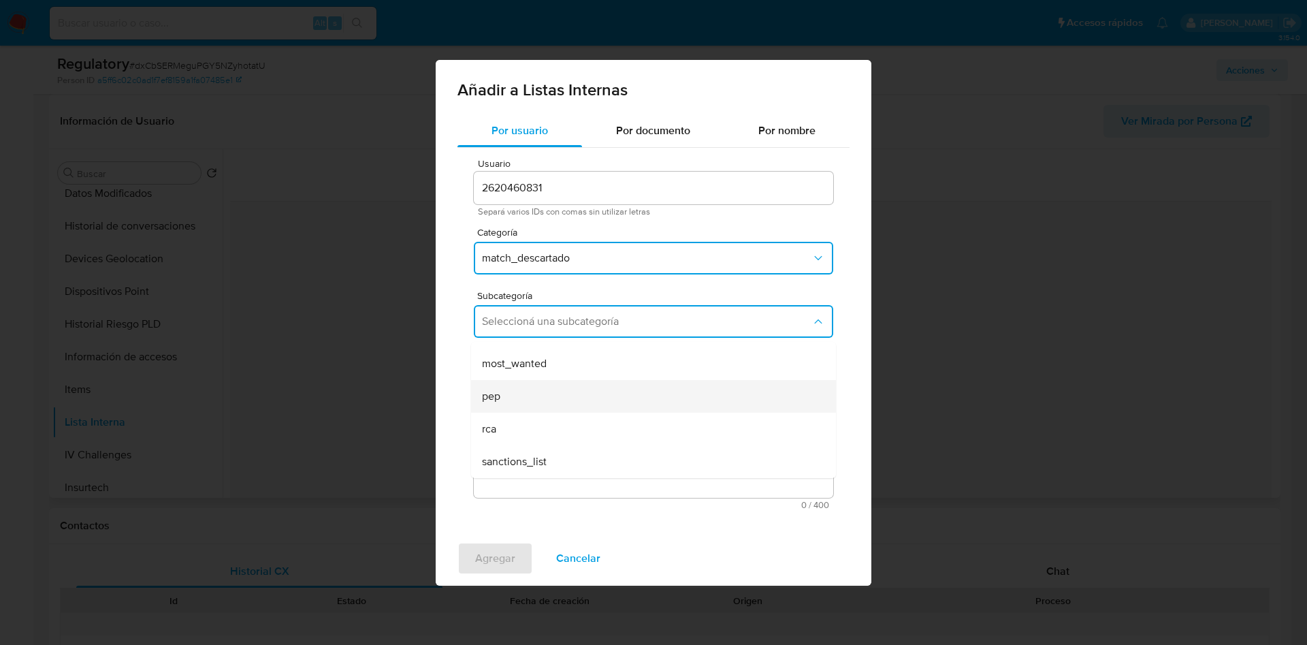
click at [540, 393] on div "pep" at bounding box center [649, 396] width 335 height 33
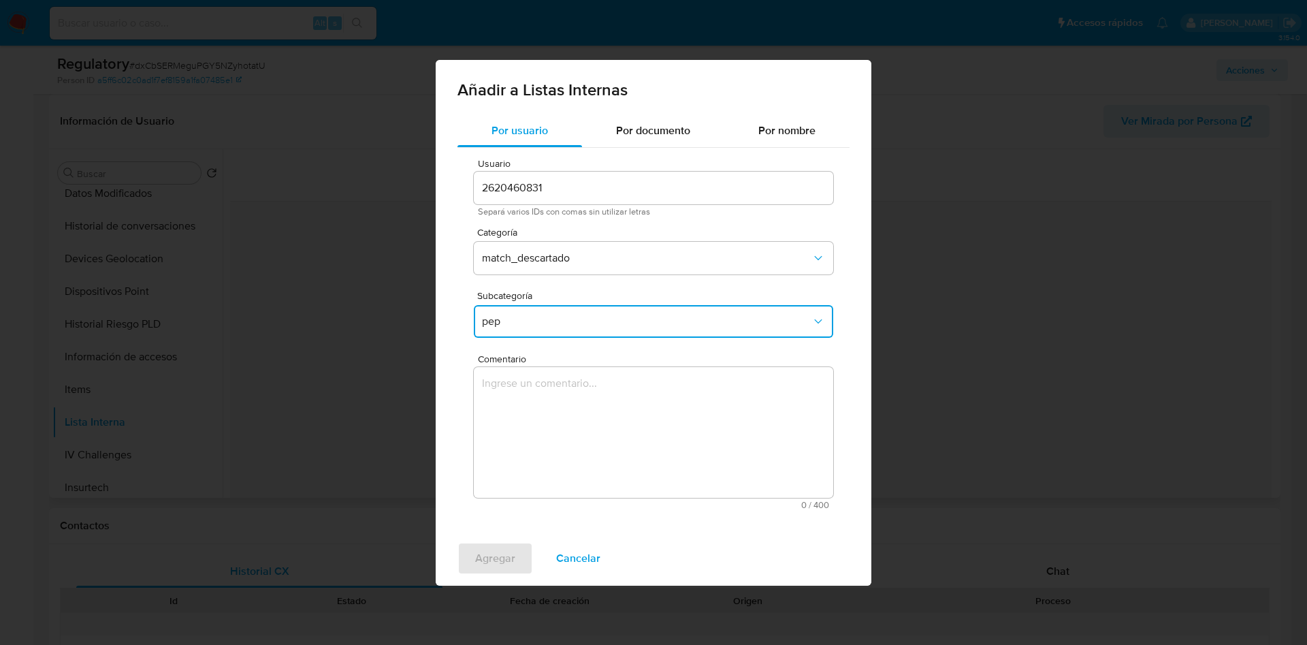
click at [568, 387] on textarea "Comentario" at bounding box center [653, 432] width 359 height 131
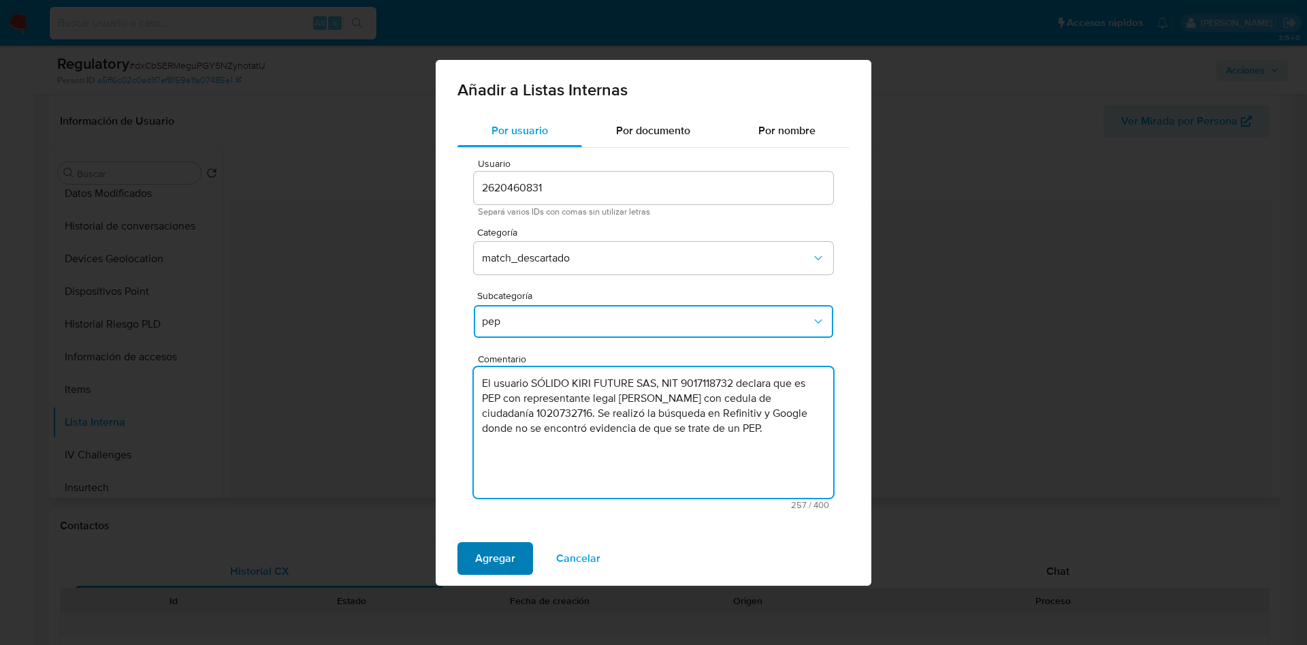
type textarea "El usuario SÓLIDO KIRI FUTURE SAS, NIT 9017118732 declara que es PEP con repres…"
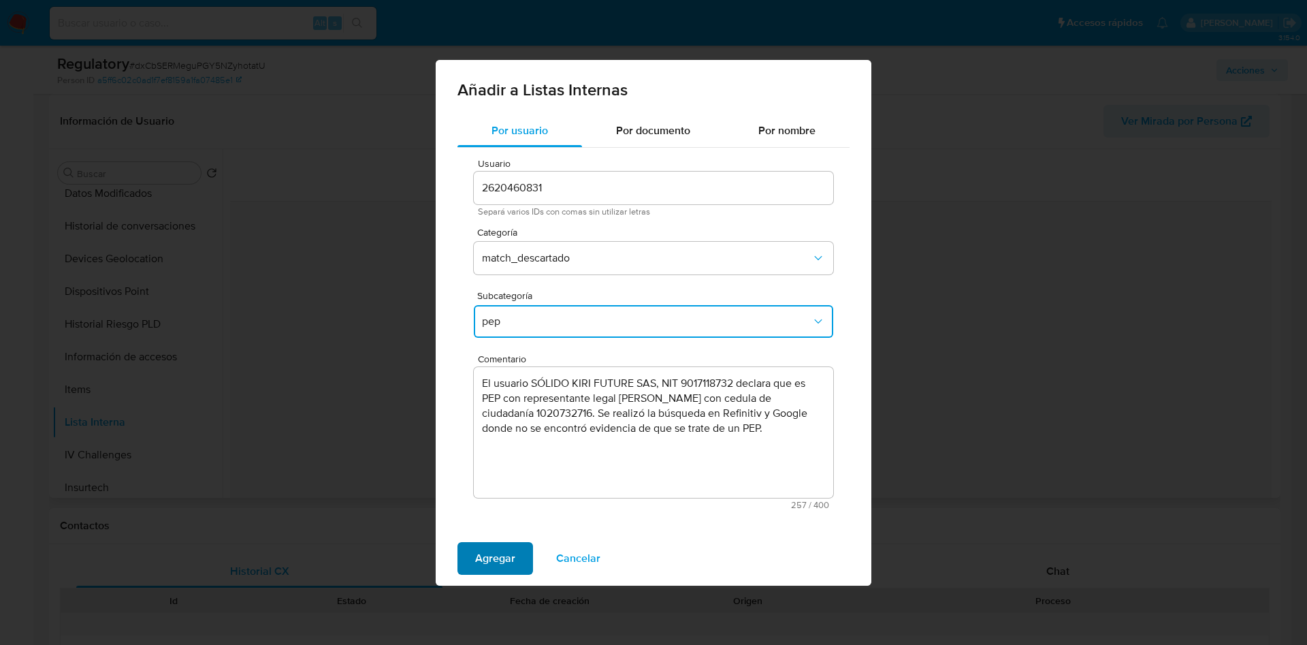
click at [480, 562] on span "Agregar" at bounding box center [495, 558] width 40 height 30
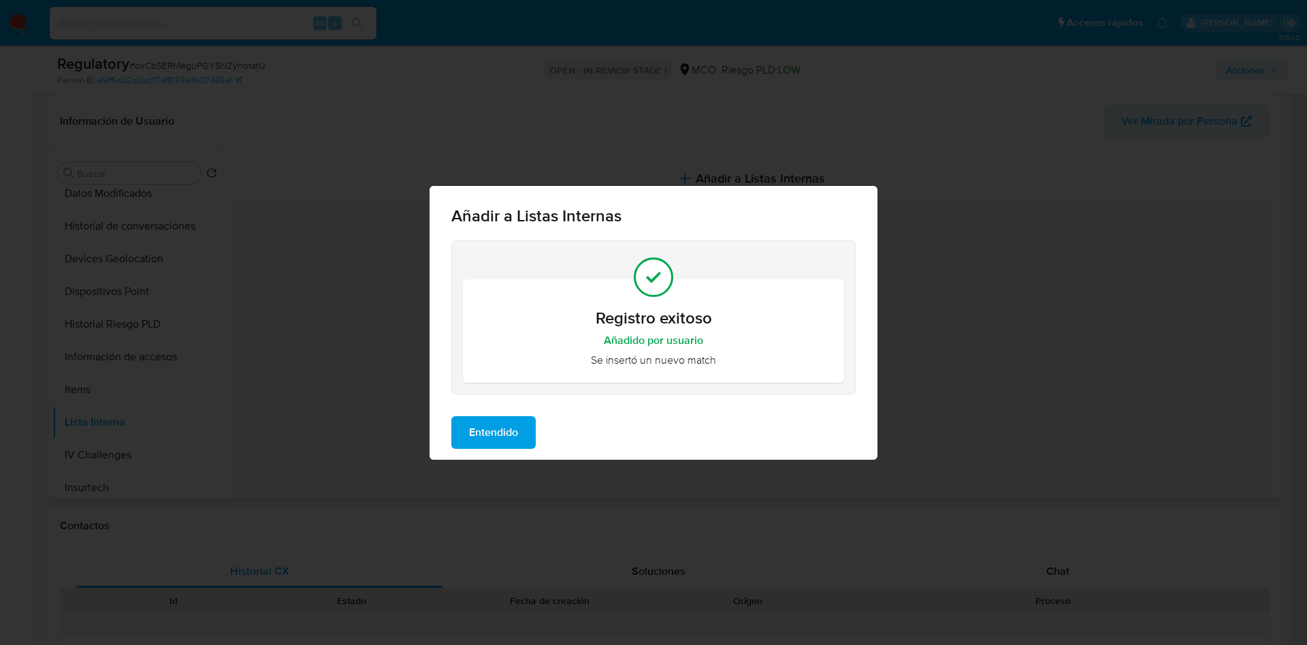
click at [498, 431] on span "Entendido" at bounding box center [493, 432] width 49 height 30
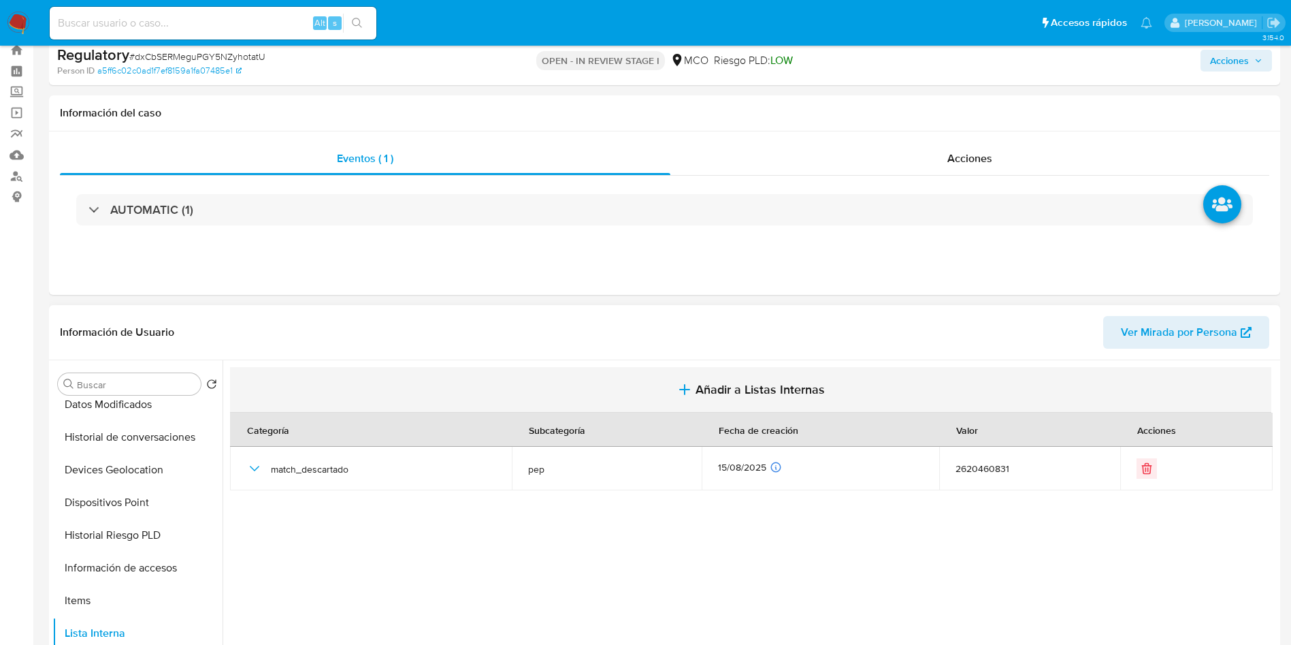
scroll to position [0, 0]
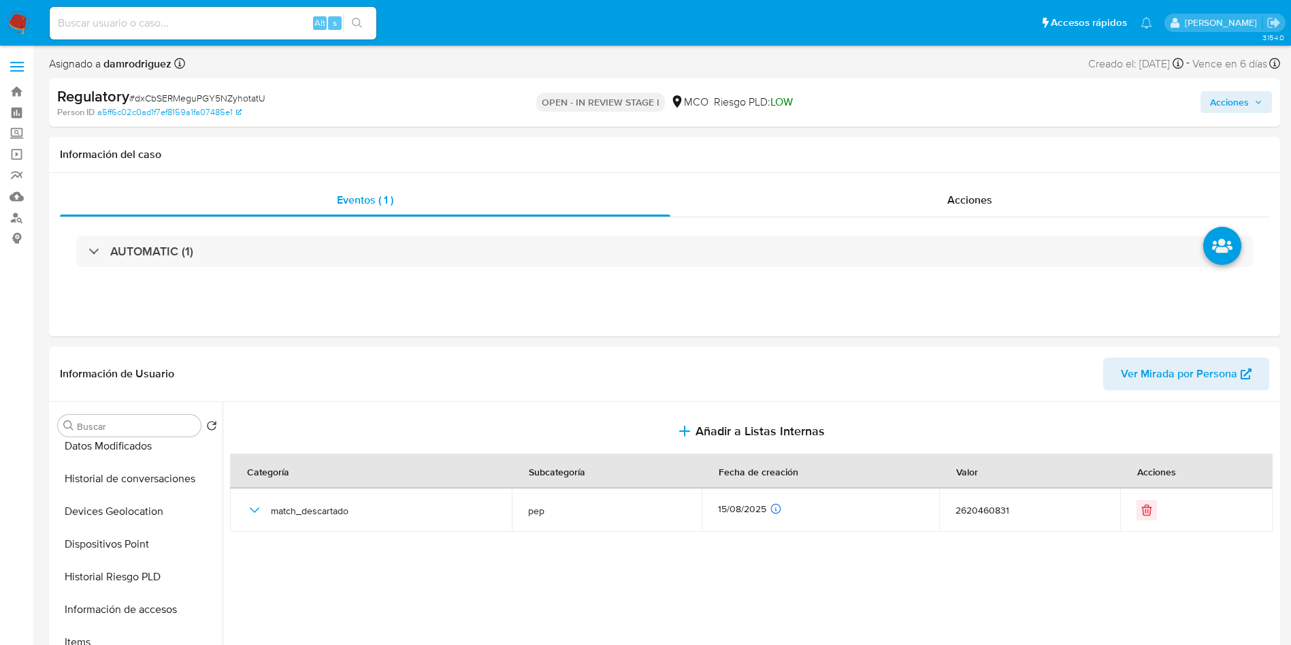
click at [1229, 106] on span "Acciones" at bounding box center [1229, 102] width 39 height 22
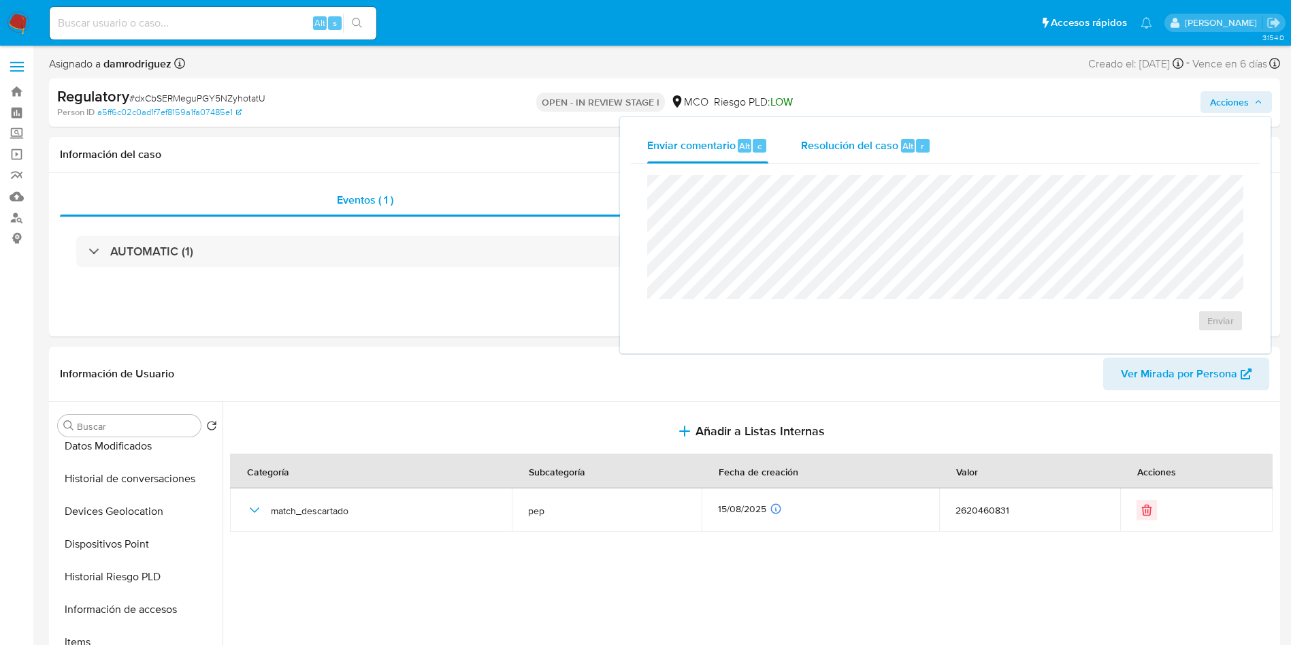
click at [833, 149] on span "Resolución del caso" at bounding box center [849, 146] width 97 height 16
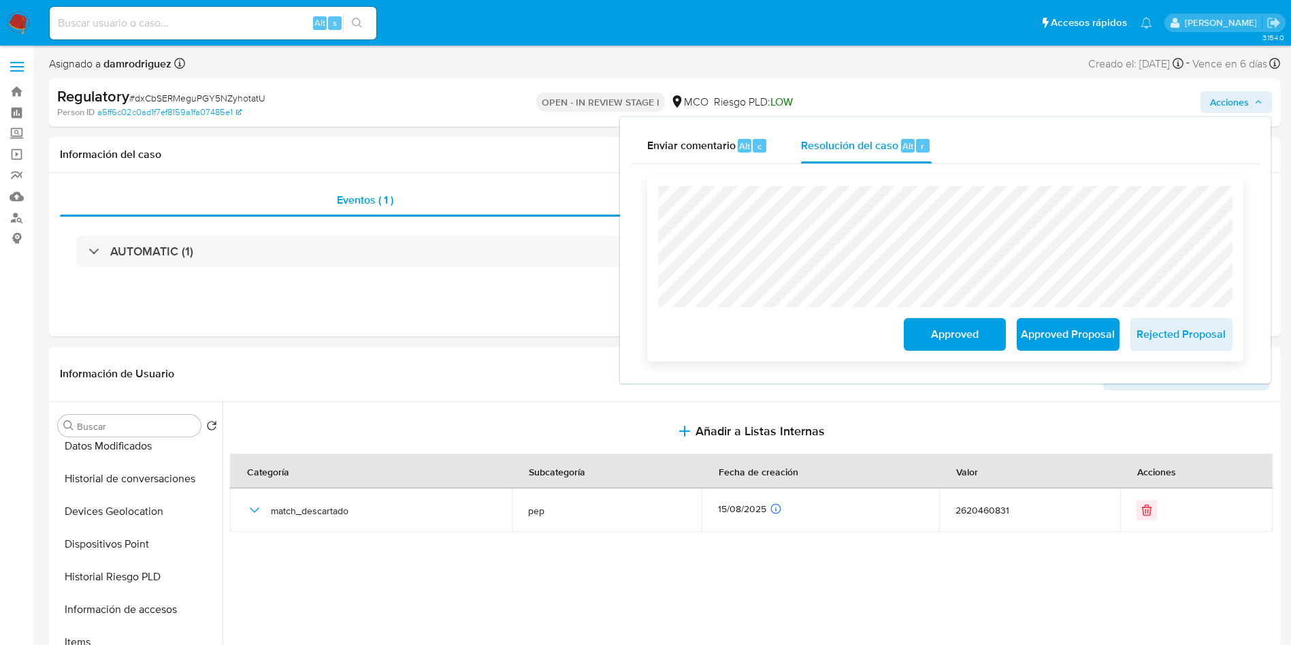
click at [939, 342] on span "Approved" at bounding box center [955, 334] width 67 height 30
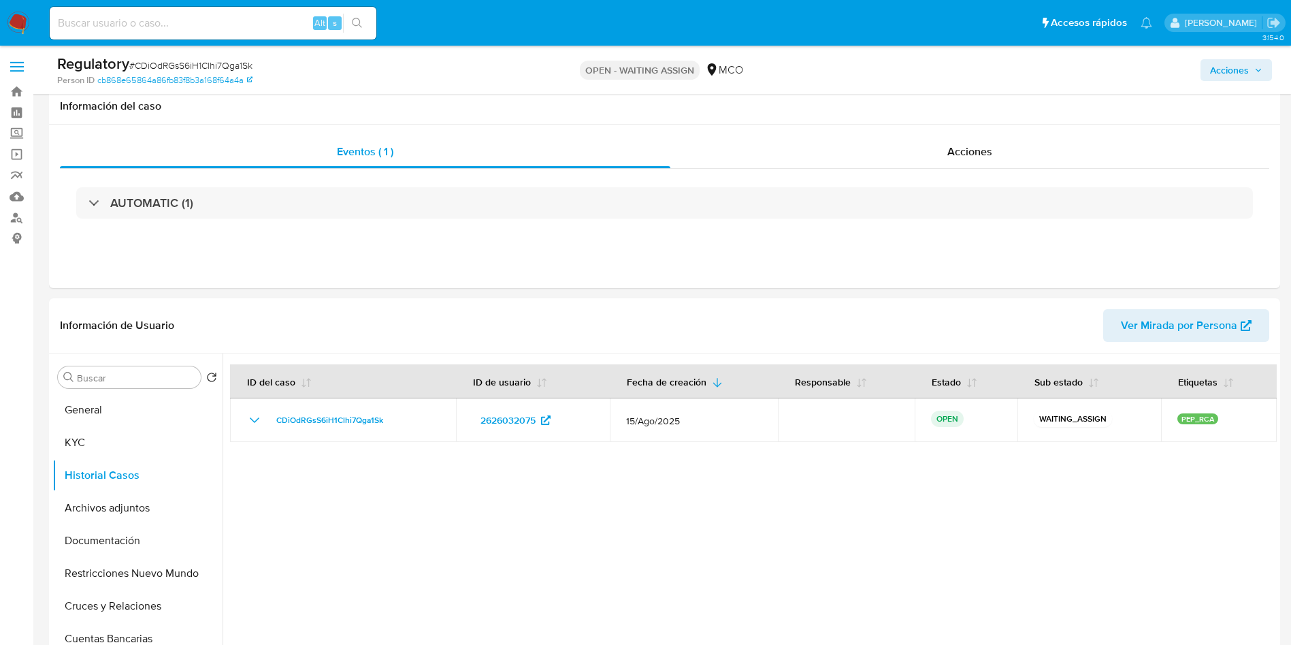
select select "10"
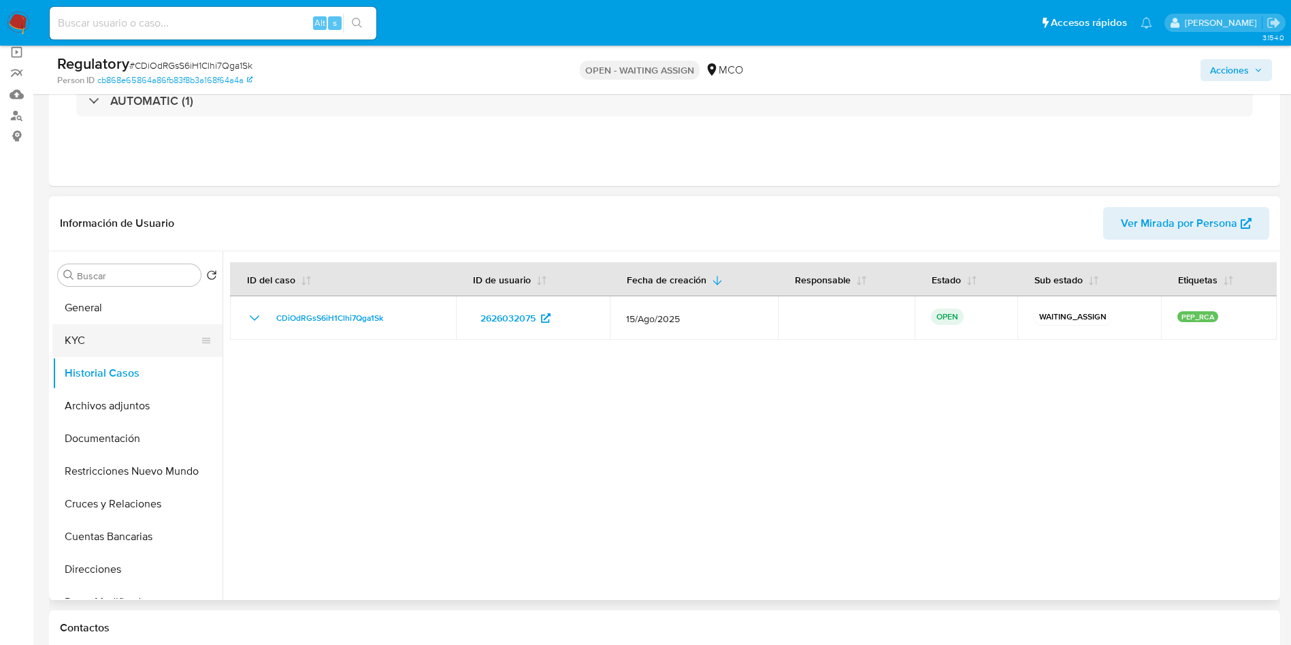
click at [135, 346] on button "KYC" at bounding box center [131, 340] width 159 height 33
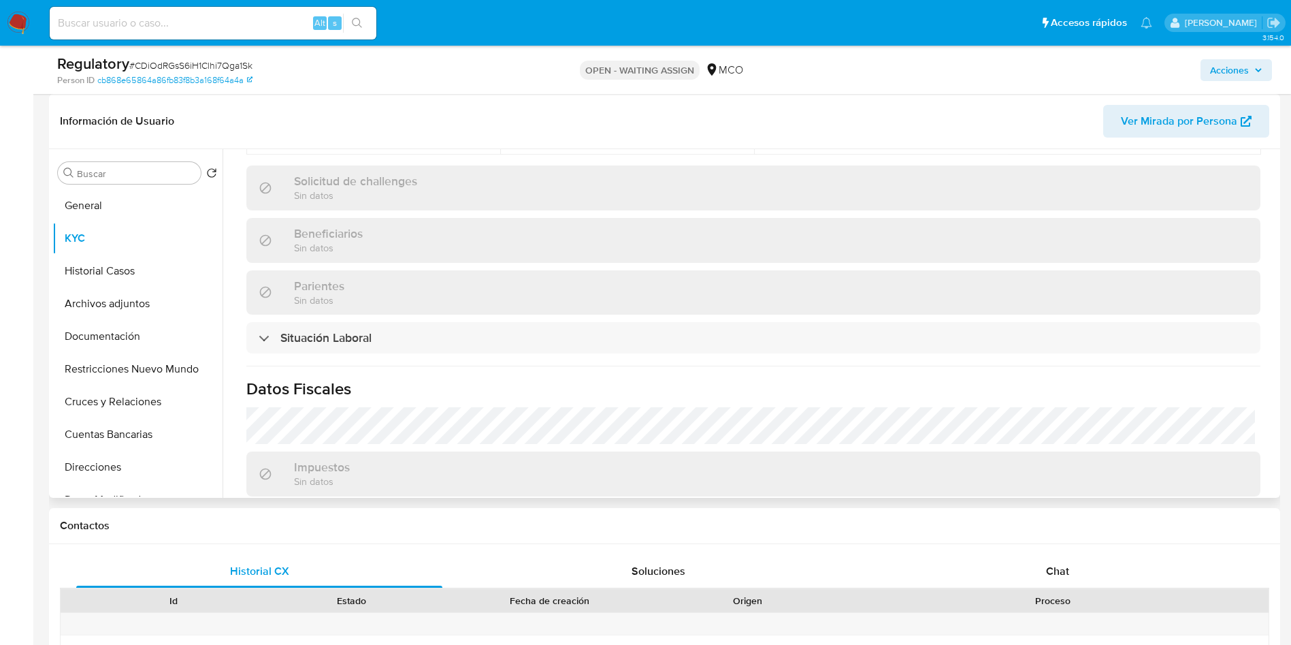
scroll to position [613, 0]
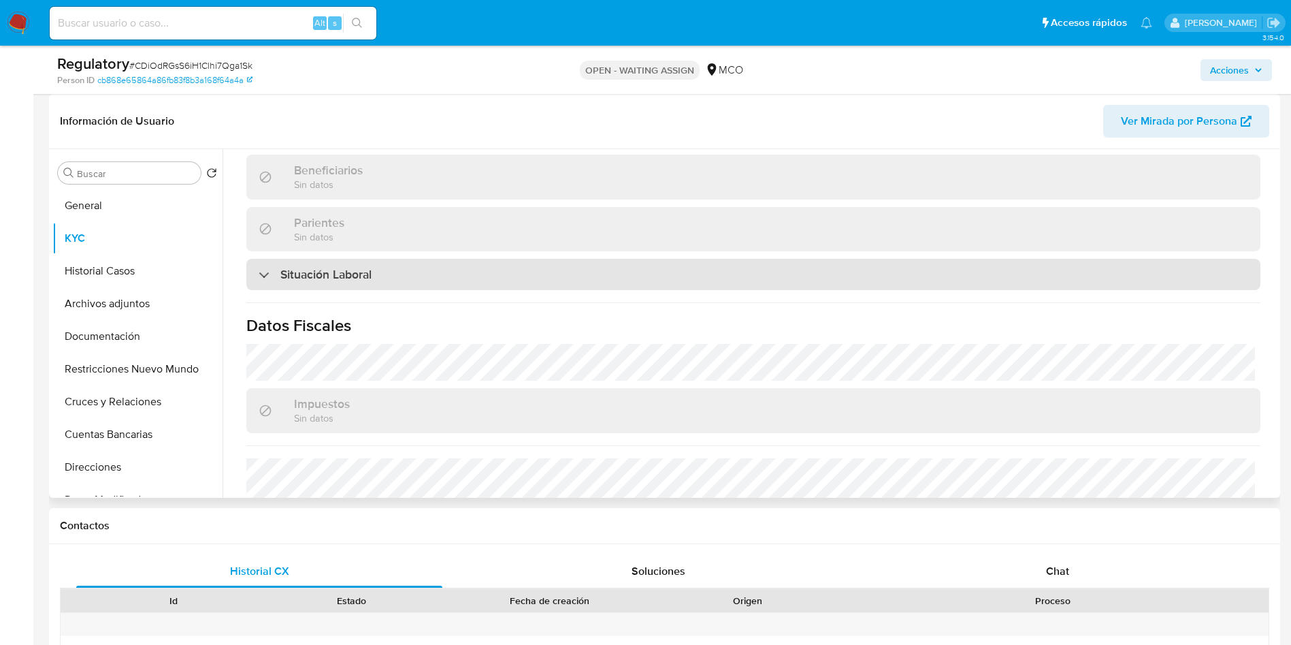
click at [364, 284] on div "Situación Laboral" at bounding box center [753, 274] width 1014 height 31
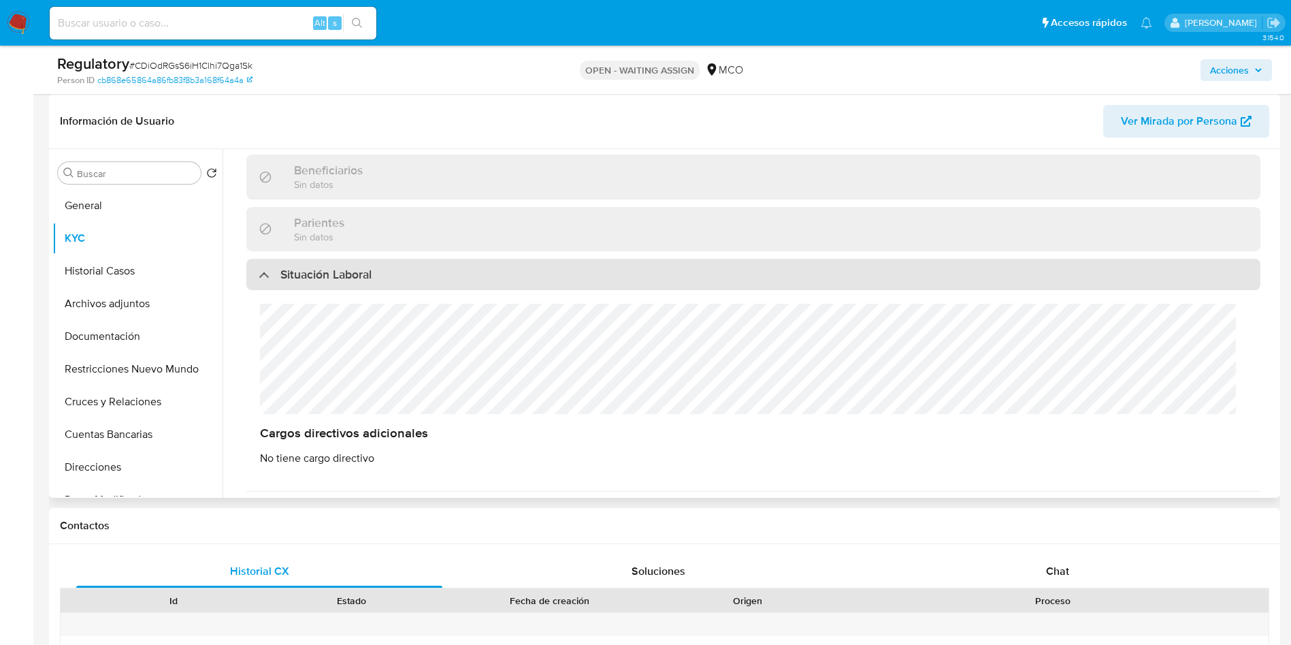
click at [363, 272] on h3 "Situación Laboral" at bounding box center [325, 274] width 91 height 15
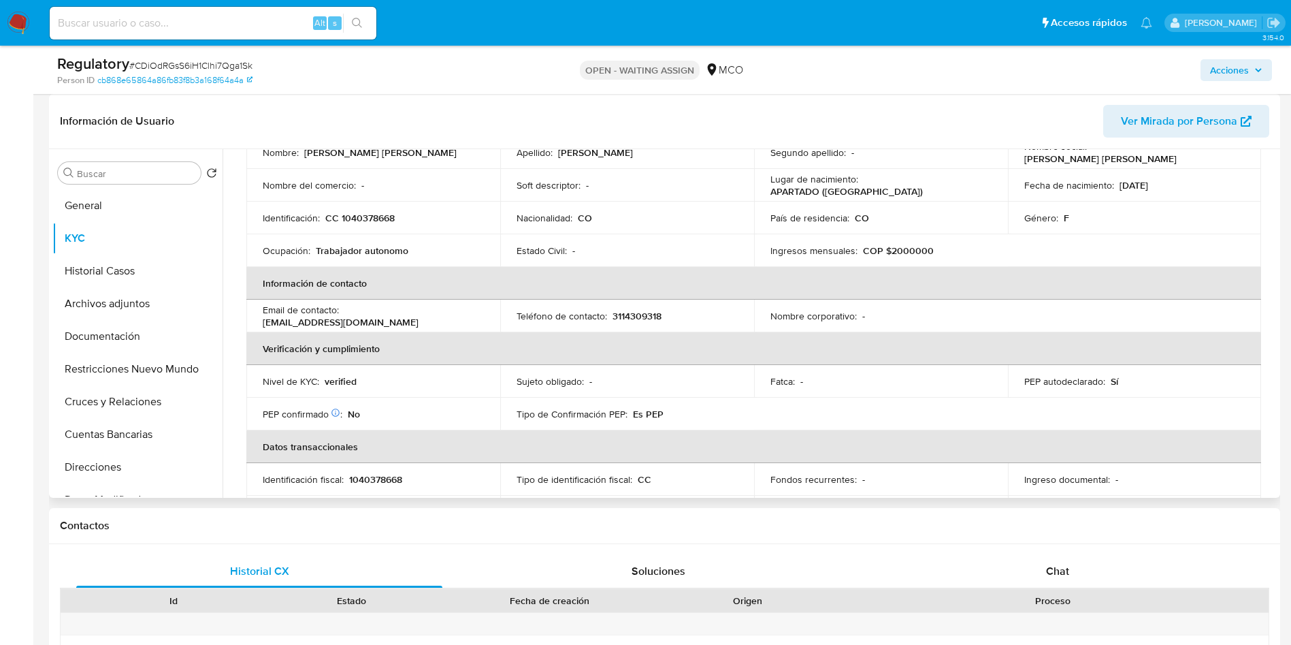
scroll to position [0, 0]
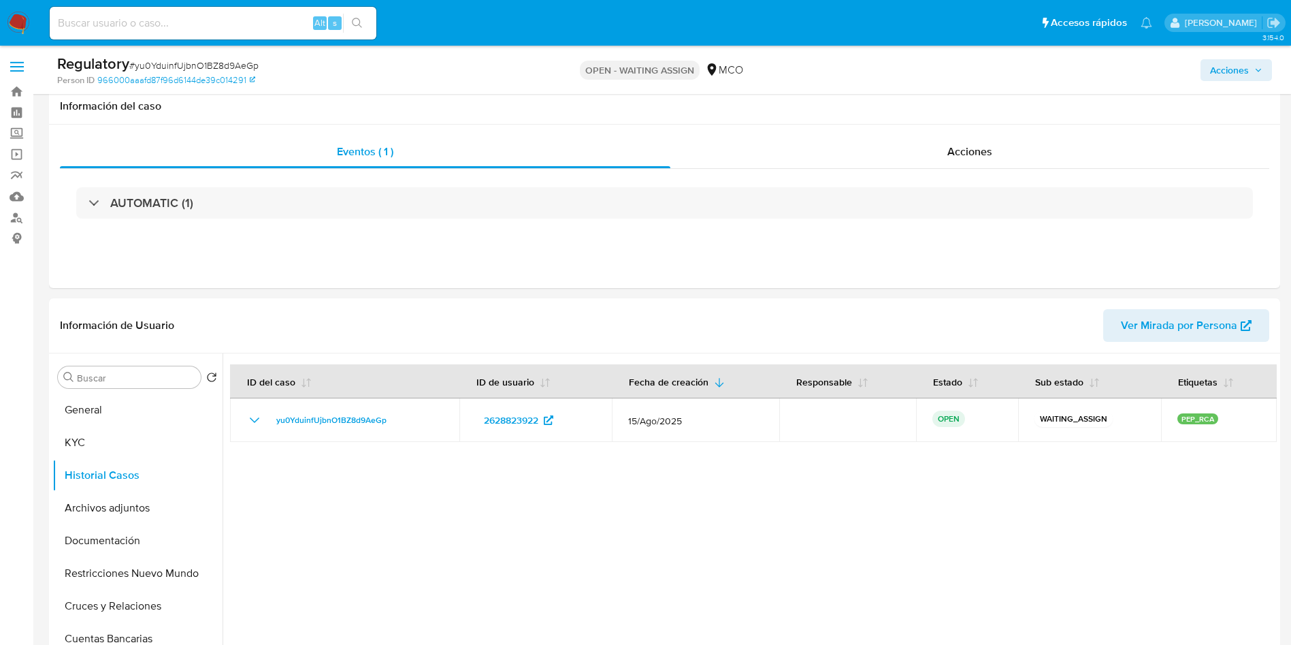
select select "10"
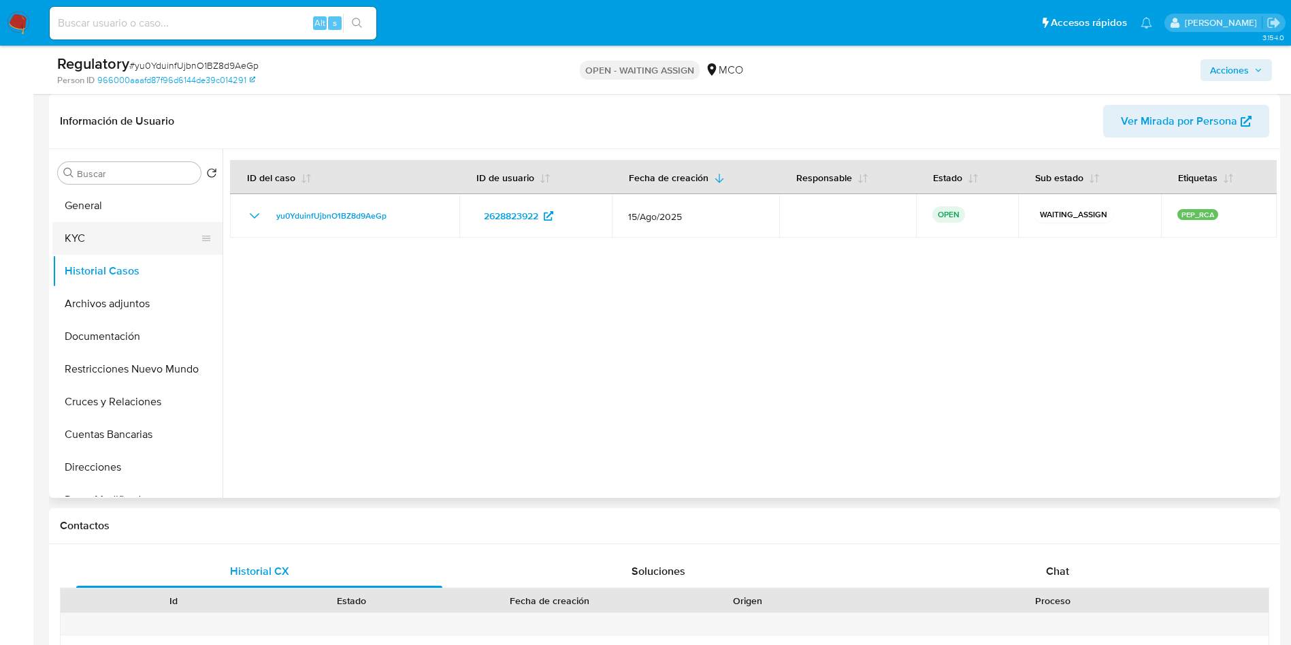
click at [129, 240] on button "KYC" at bounding box center [131, 238] width 159 height 33
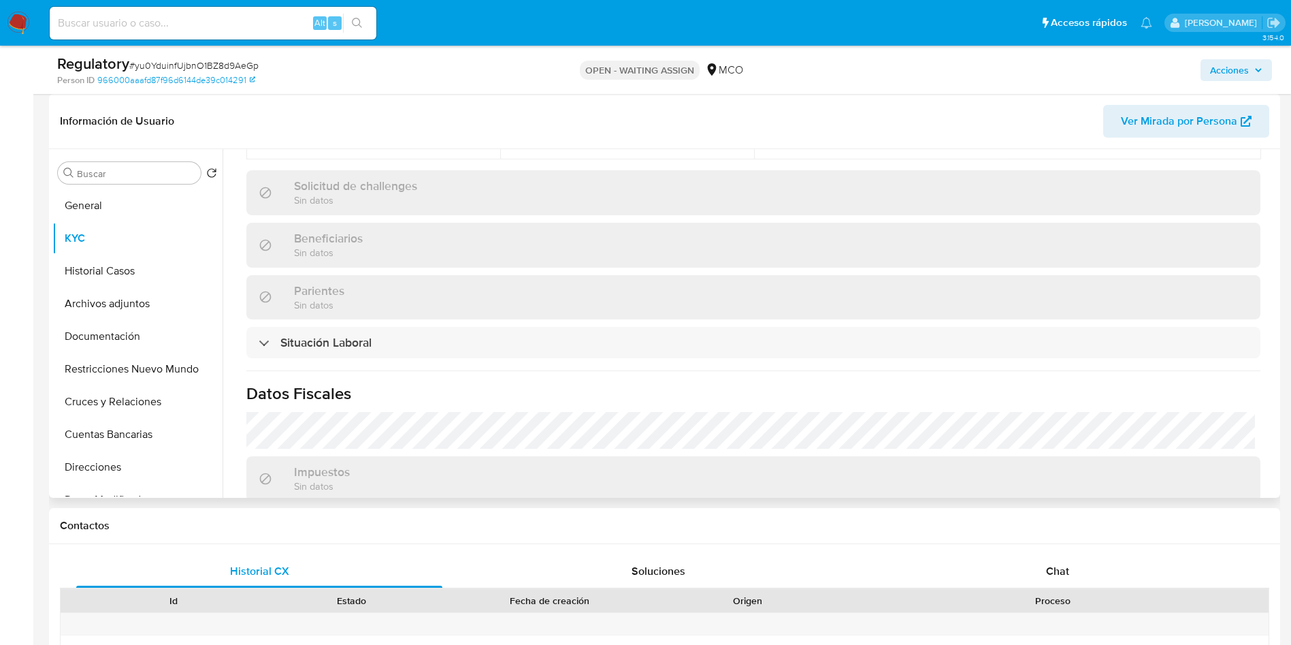
scroll to position [613, 0]
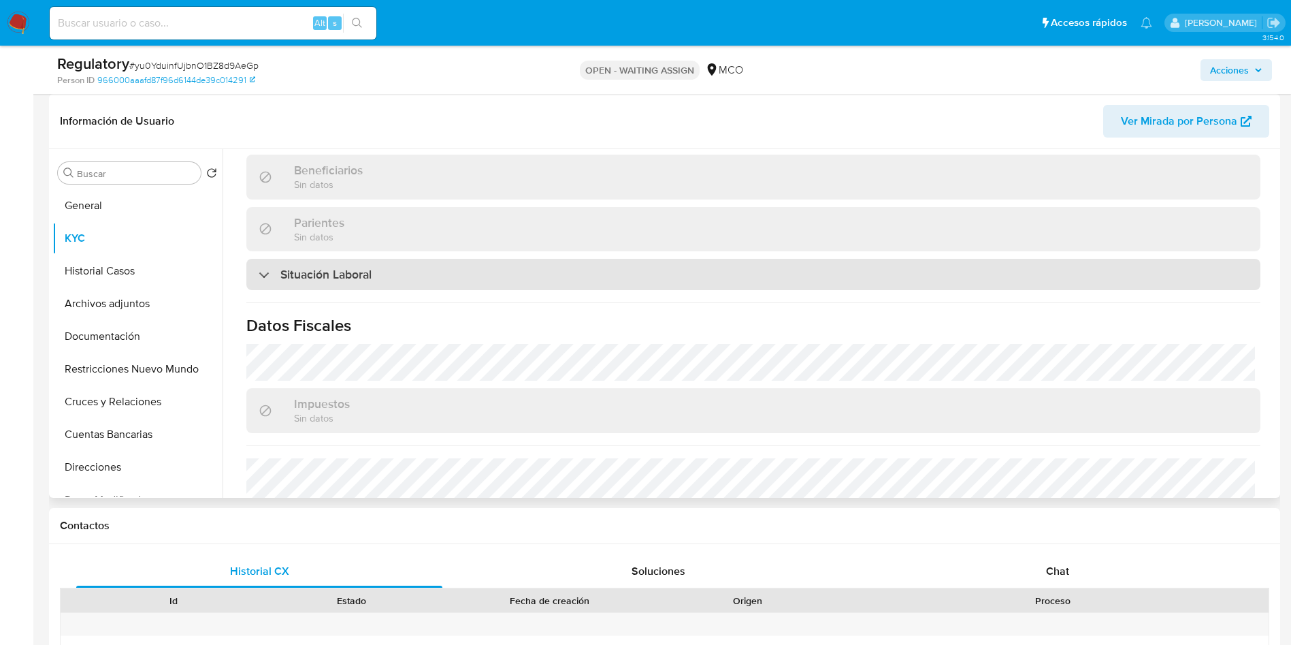
click at [378, 278] on div "Situación Laboral" at bounding box center [753, 274] width 1014 height 31
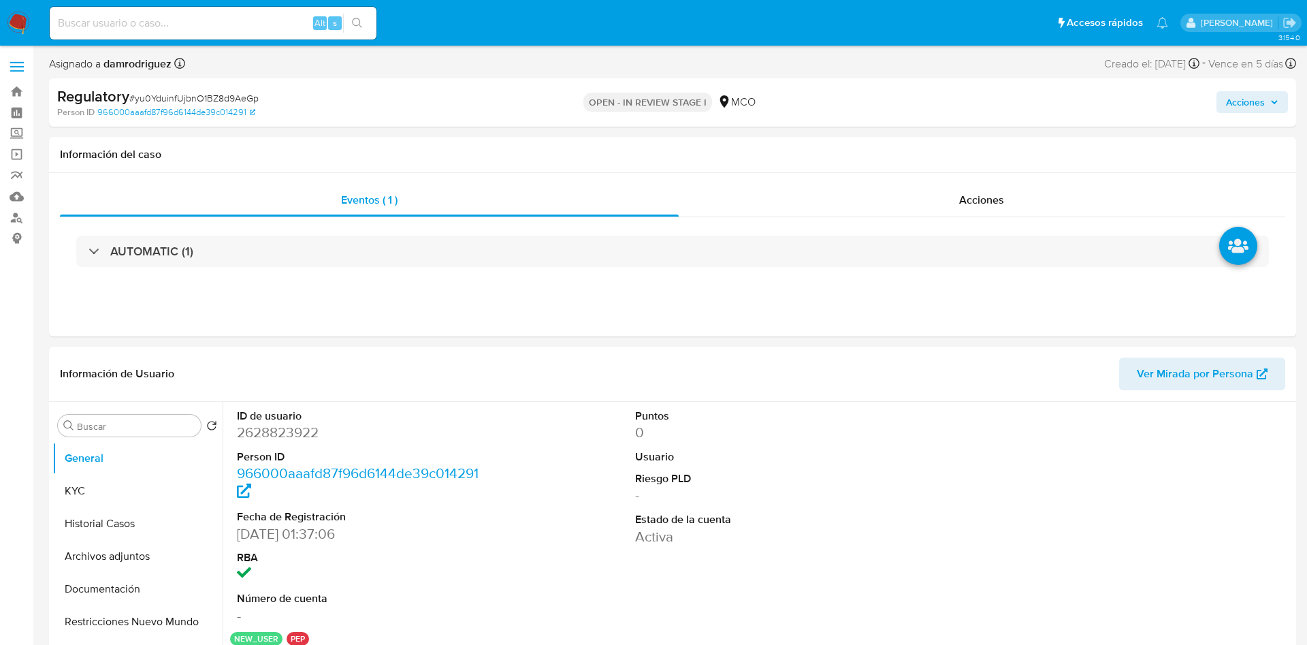
select select "10"
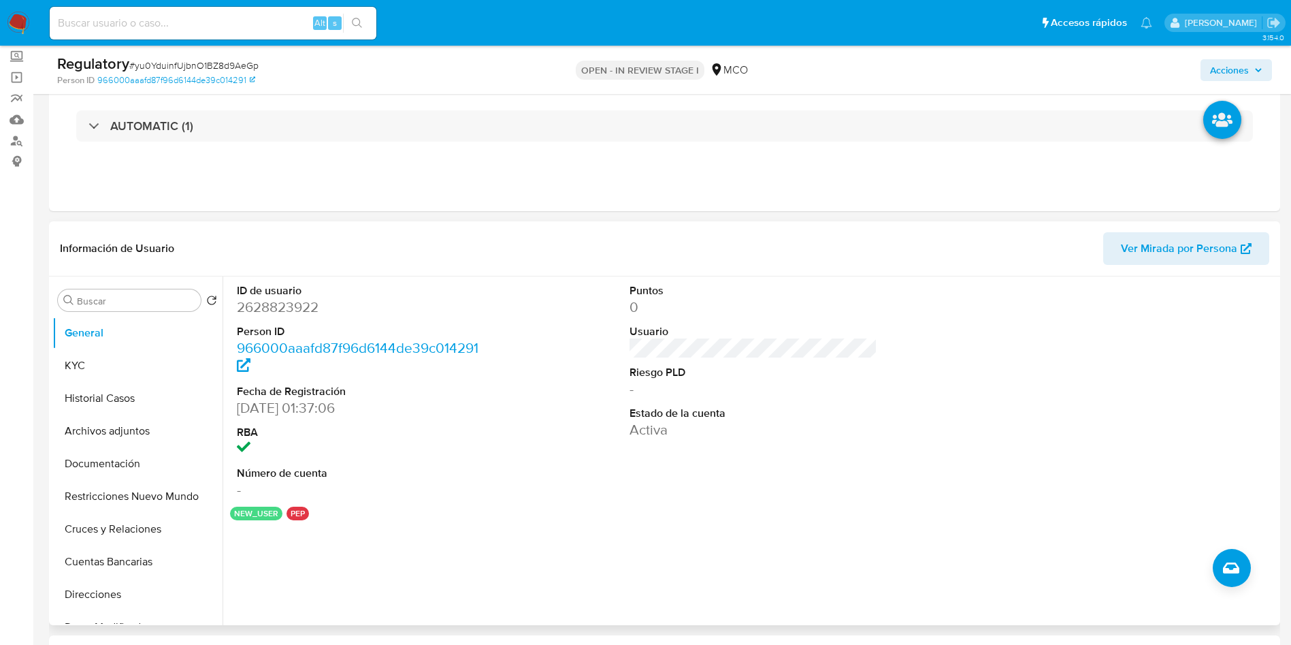
scroll to position [102, 0]
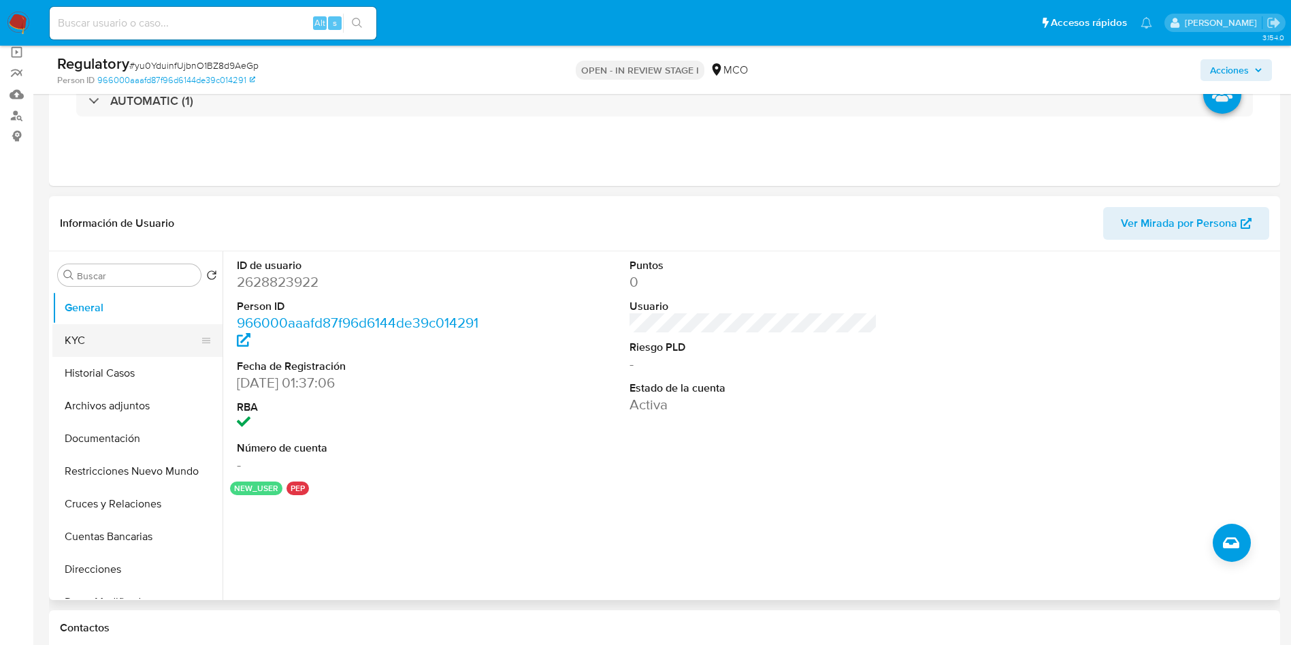
click at [81, 343] on button "KYC" at bounding box center [131, 340] width 159 height 33
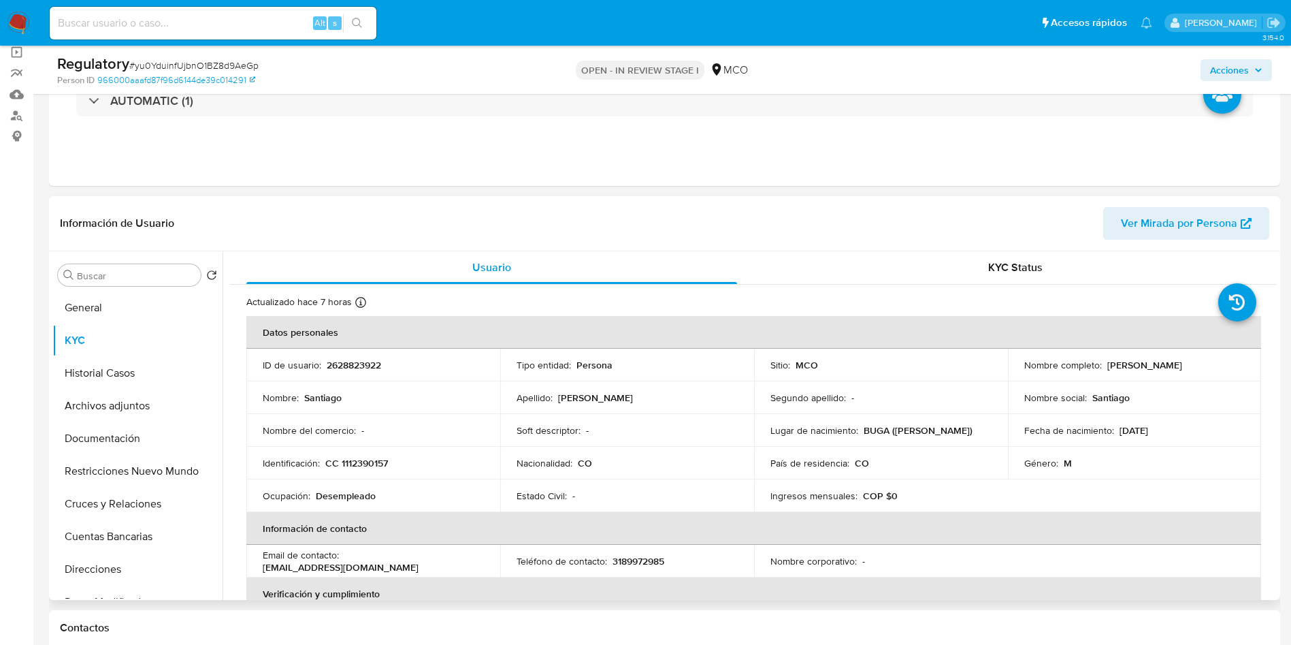
drag, startPoint x: 1227, startPoint y: 364, endPoint x: 1103, endPoint y: 370, distance: 124.0
click at [1103, 370] on div "Nombre completo : [PERSON_NAME]" at bounding box center [1134, 365] width 221 height 12
copy p "[PERSON_NAME]"
click at [360, 457] on p "CC 1112390157" at bounding box center [356, 463] width 63 height 12
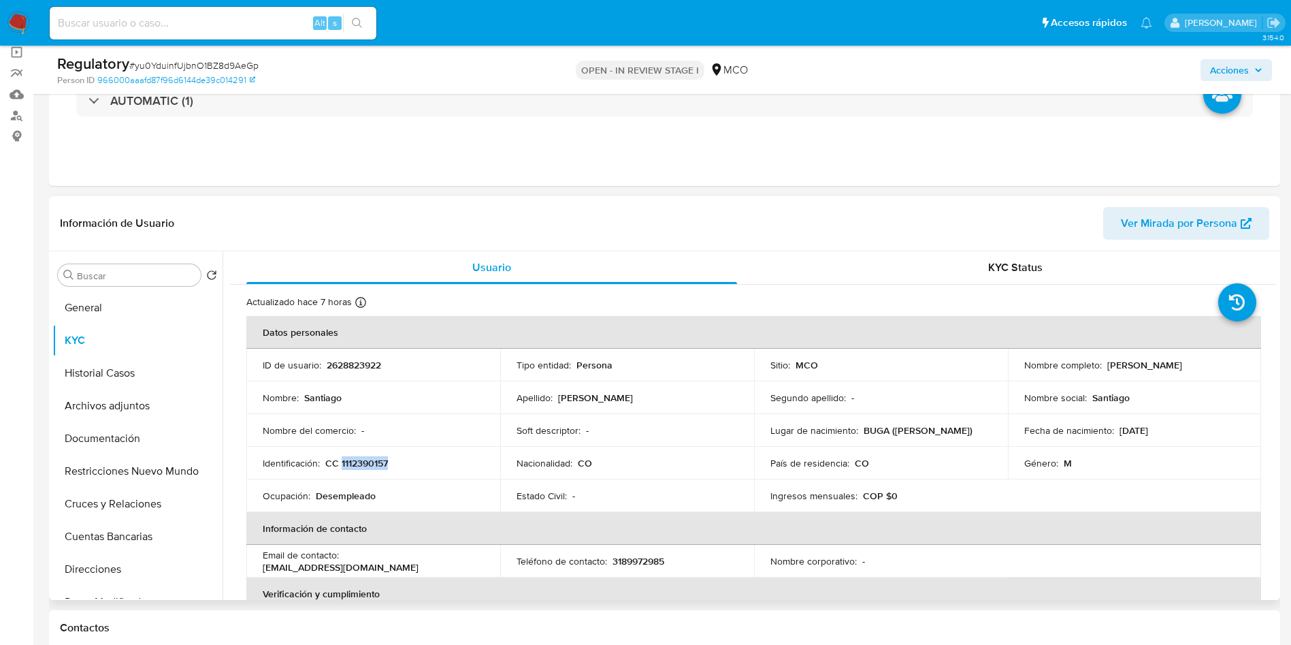
copy p "1112390157"
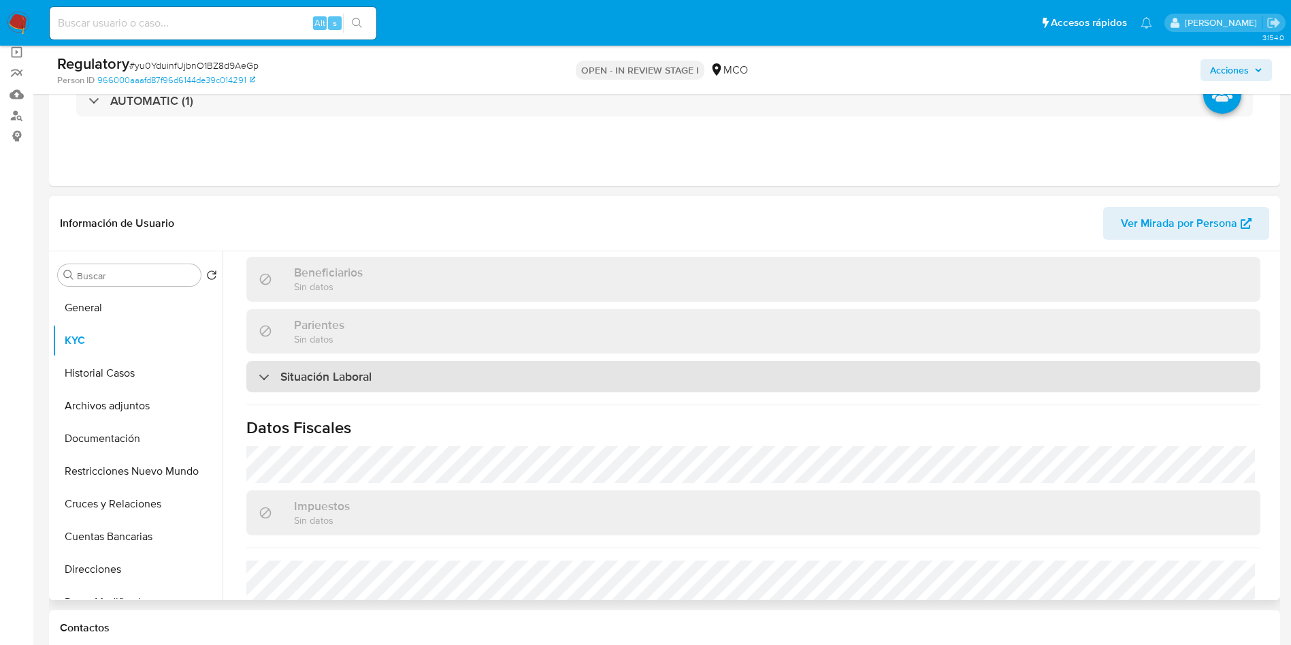
click at [353, 366] on div "Situación Laboral" at bounding box center [753, 376] width 1014 height 31
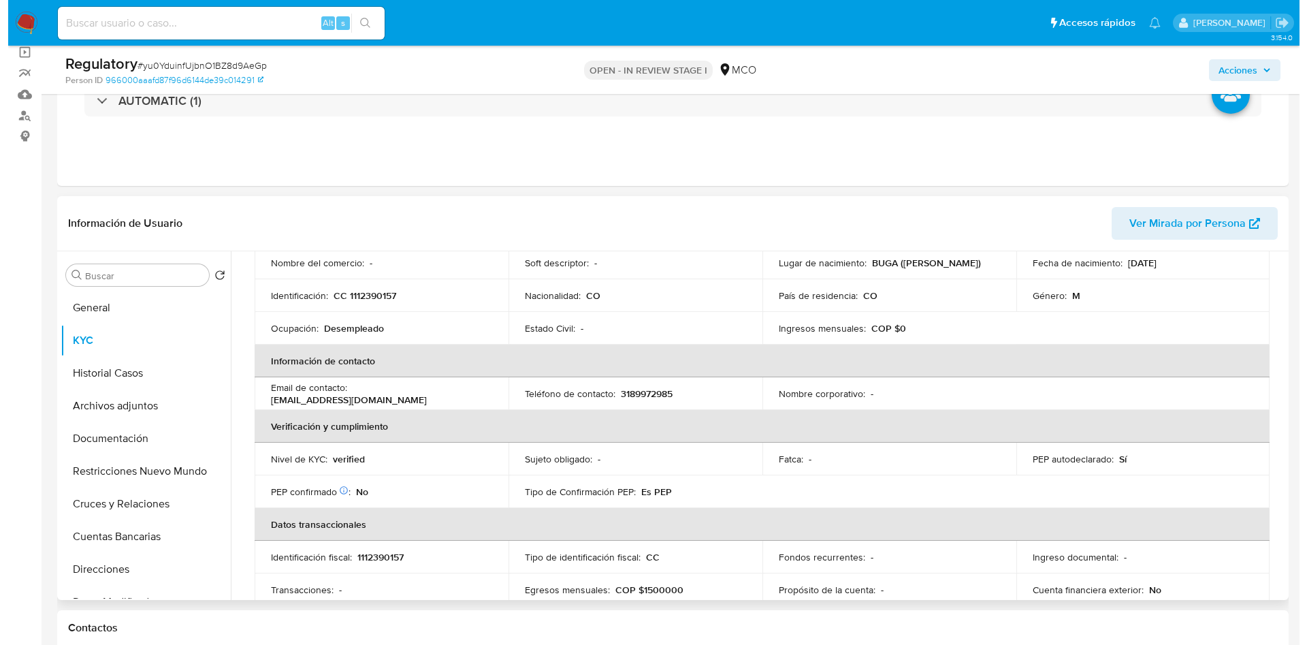
scroll to position [0, 0]
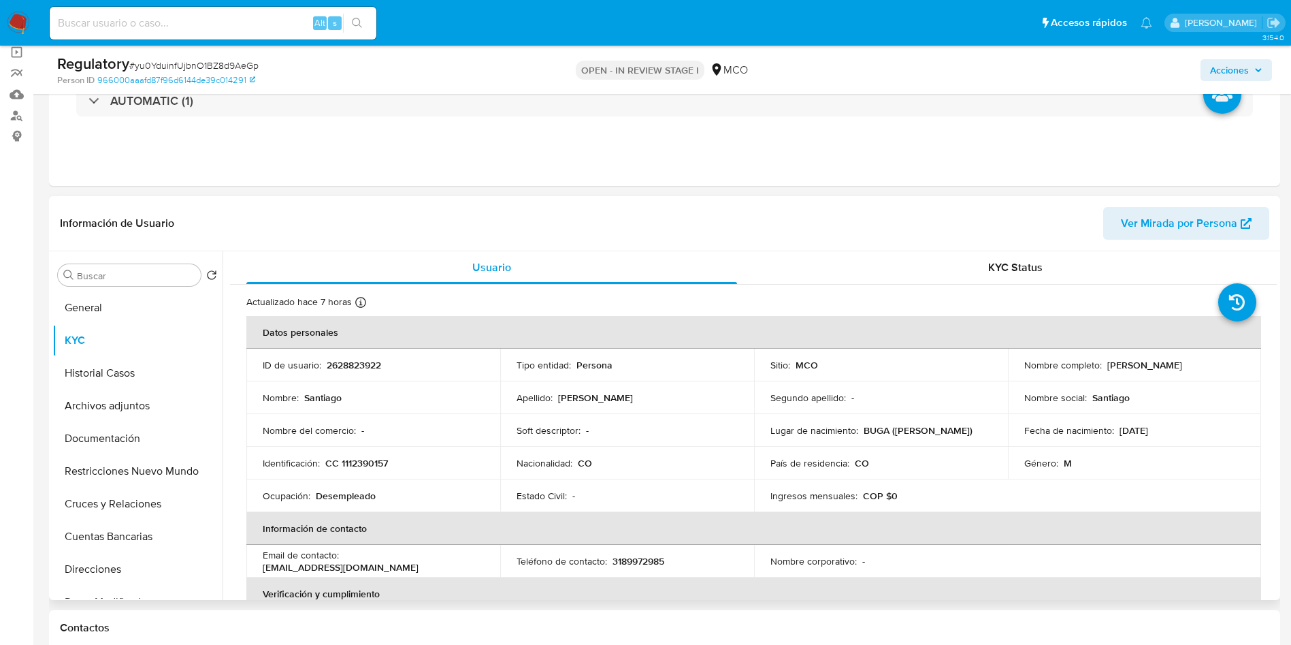
drag, startPoint x: 1221, startPoint y: 361, endPoint x: 1104, endPoint y: 368, distance: 116.6
click at [1104, 368] on div "Nombre completo : Santiago Caicedo Martinez" at bounding box center [1134, 365] width 221 height 12
copy p "Santiago Caicedo Martinez"
click at [356, 466] on p "CC 1112390157" at bounding box center [356, 463] width 63 height 12
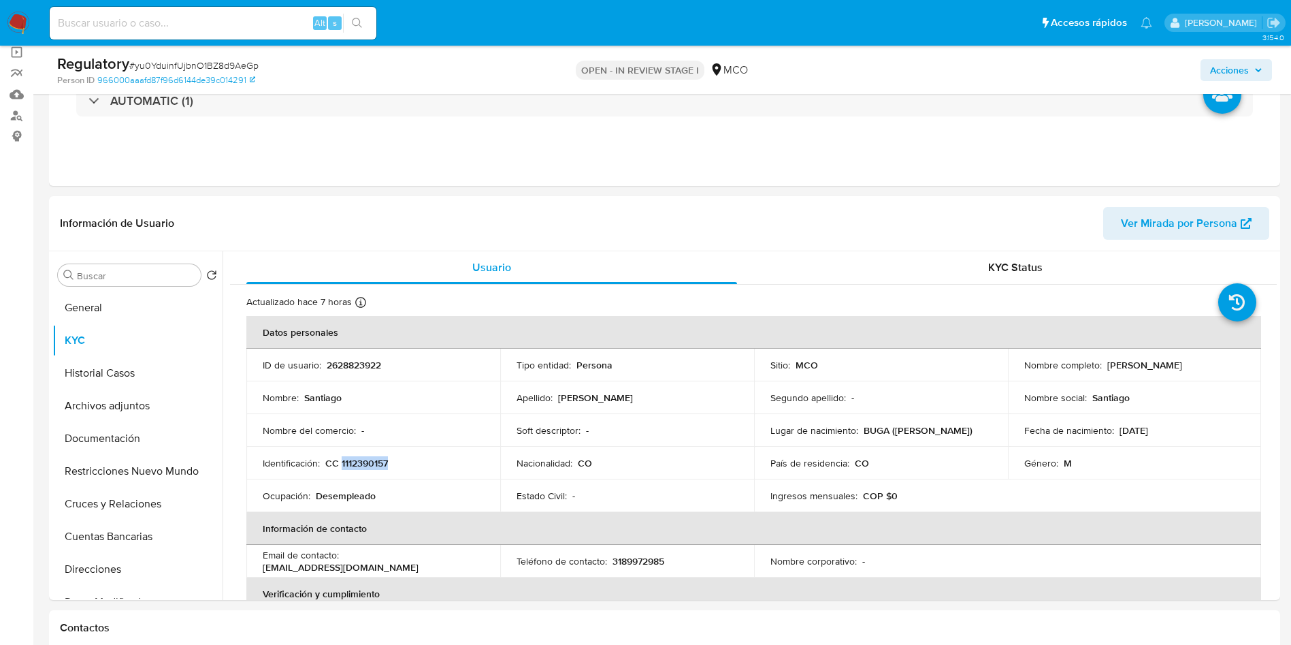
copy p "1112390157"
click at [351, 371] on p "2628823922" at bounding box center [354, 365] width 54 height 12
copy p "2628823922"
drag, startPoint x: 1225, startPoint y: 364, endPoint x: 1103, endPoint y: 368, distance: 121.9
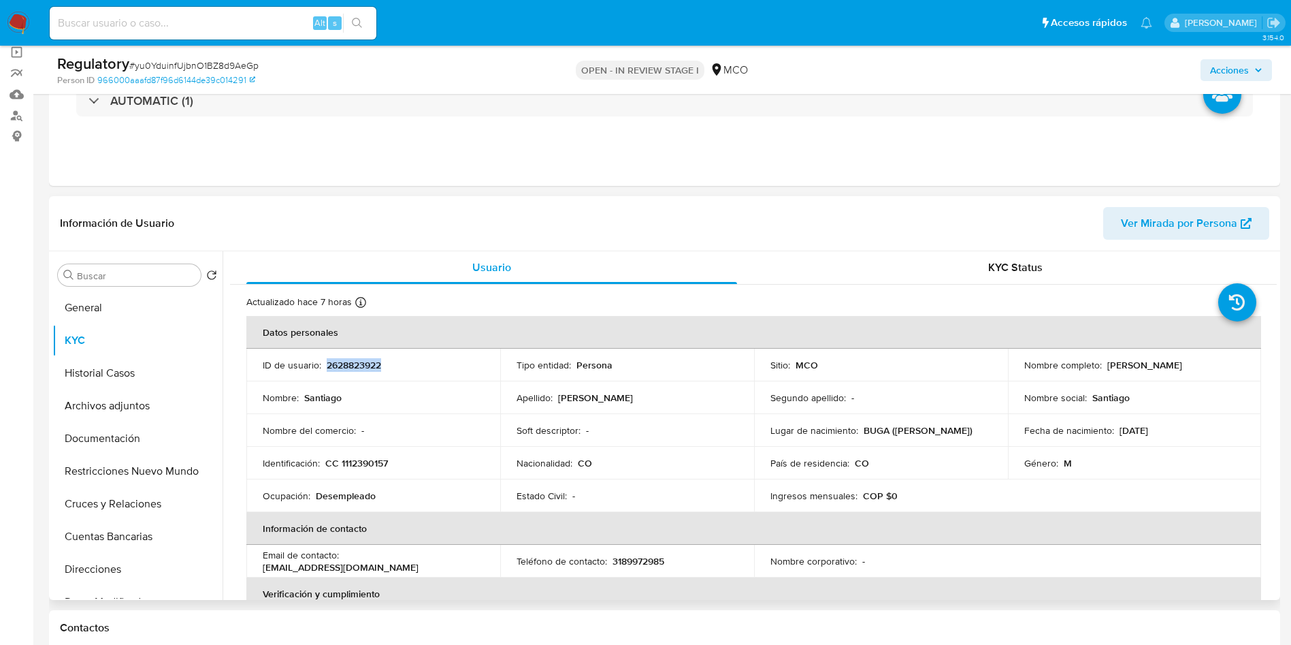
click at [1103, 368] on div "Nombre completo : Santiago Caicedo Martinez" at bounding box center [1134, 365] width 221 height 12
copy p "Santiago Caicedo Martinez"
click at [1221, 370] on div "Nombre completo : Santiago Caicedo Martinez" at bounding box center [1134, 365] width 221 height 12
drag, startPoint x: 1224, startPoint y: 361, endPoint x: 1103, endPoint y: 368, distance: 121.4
click at [1103, 368] on div "Nombre completo : Santiago Caicedo Martinez" at bounding box center [1134, 365] width 221 height 12
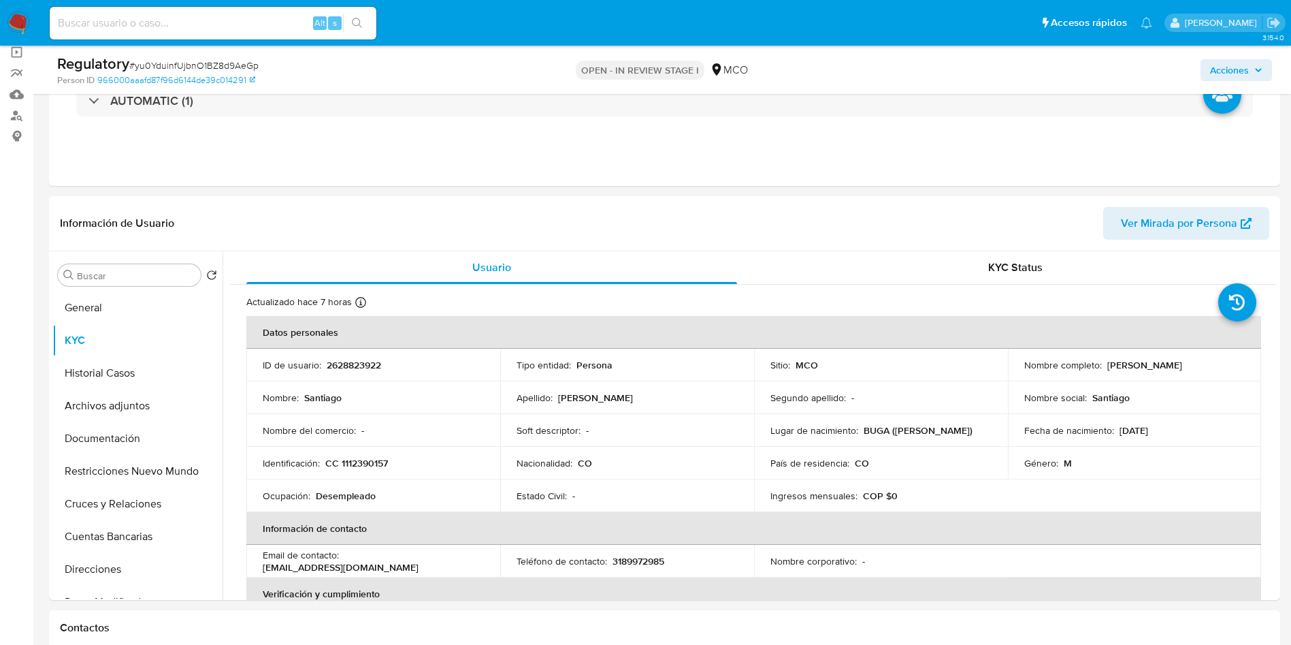
copy p "Santiago Caicedo Martinez"
click at [74, 412] on button "Archivos adjuntos" at bounding box center [131, 405] width 159 height 33
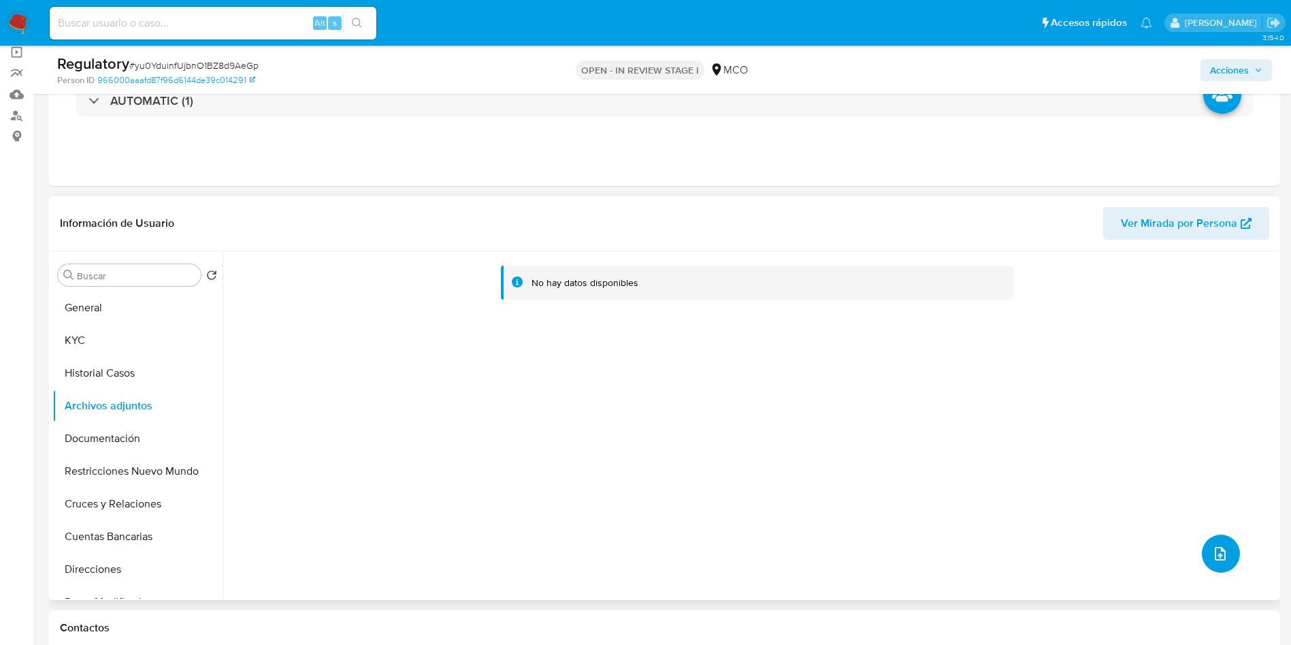
click at [1212, 553] on icon "upload-file" at bounding box center [1220, 553] width 16 height 16
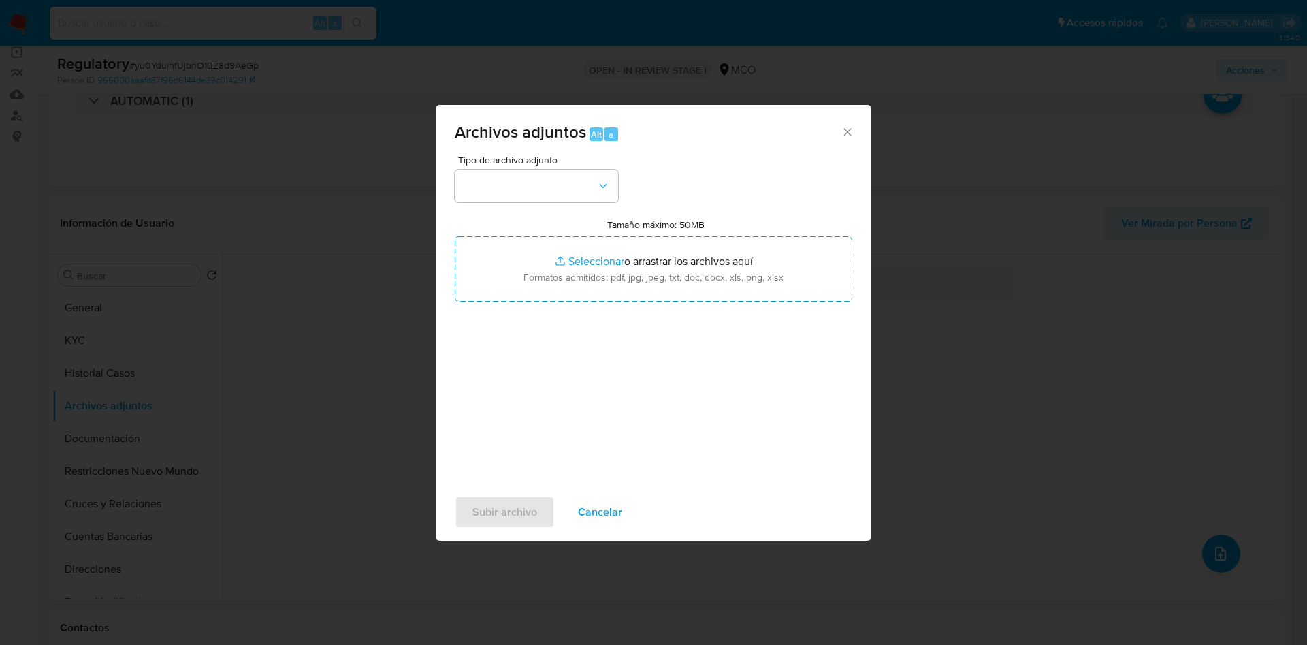
click at [517, 148] on div "Archivos adjuntos Alt a" at bounding box center [654, 130] width 436 height 51
click at [517, 167] on div "Tipo de archivo adjunto" at bounding box center [536, 178] width 163 height 47
click at [517, 180] on button "button" at bounding box center [536, 186] width 163 height 33
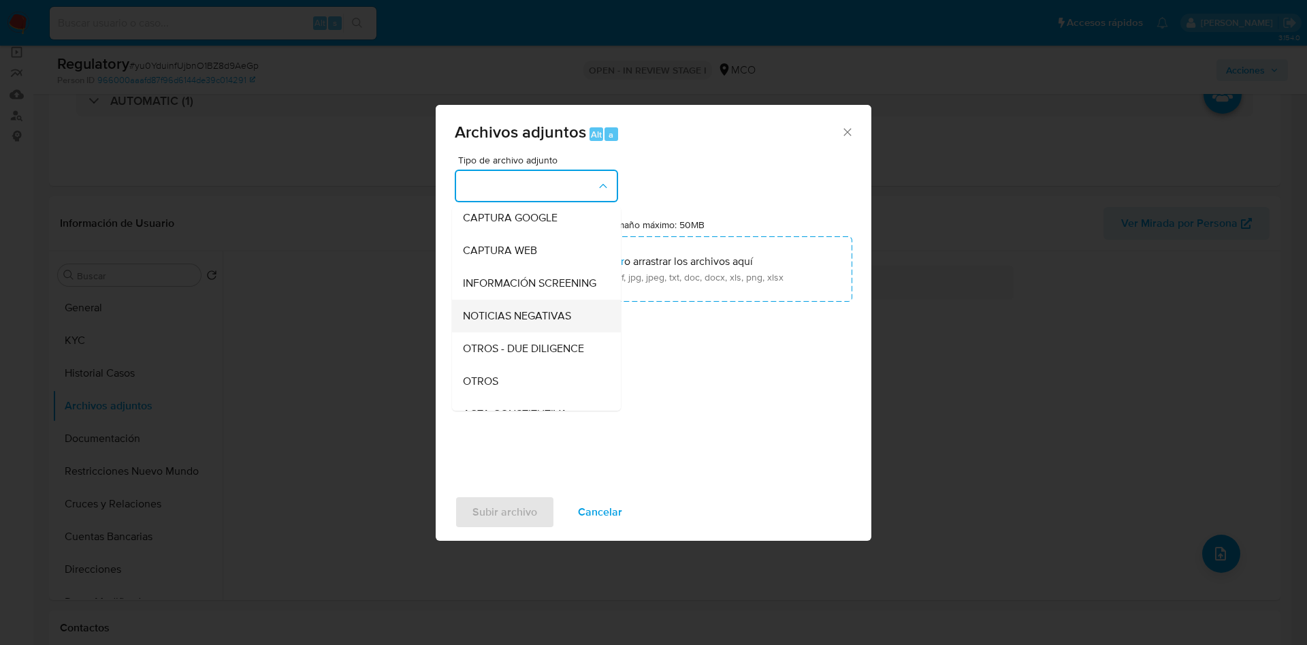
scroll to position [102, 0]
click at [506, 347] on div "OTROS" at bounding box center [532, 349] width 139 height 33
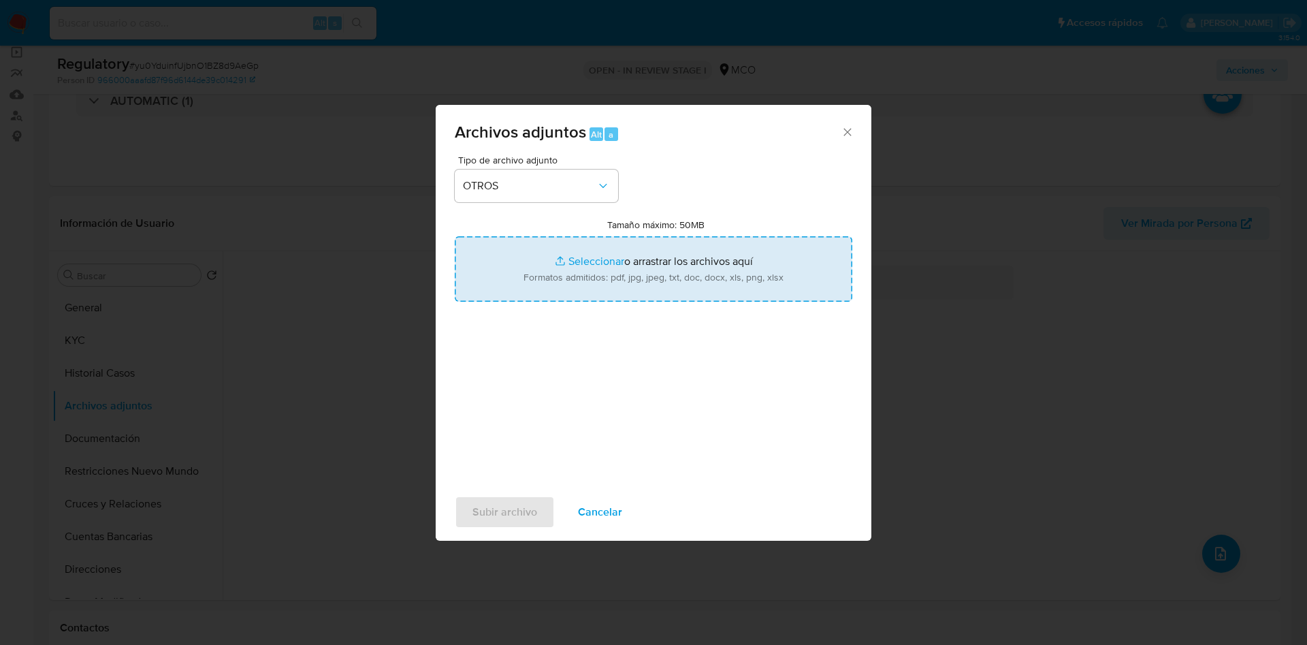
click at [541, 257] on input "Tamaño máximo: 50MB Seleccionar archivos" at bounding box center [654, 268] width 398 height 65
type input "C:\fakepath\CaseDossierReport_Santiago Caicedo Martinez.pdf"
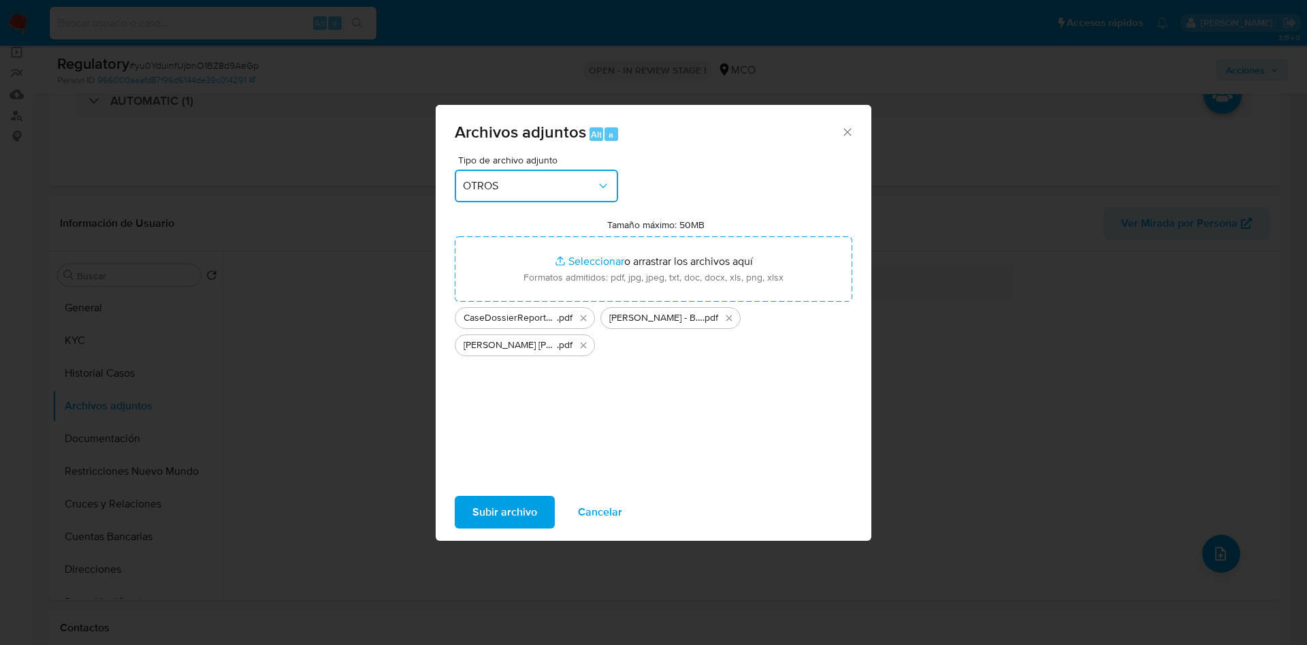
click at [532, 183] on span "OTROS" at bounding box center [529, 186] width 133 height 14
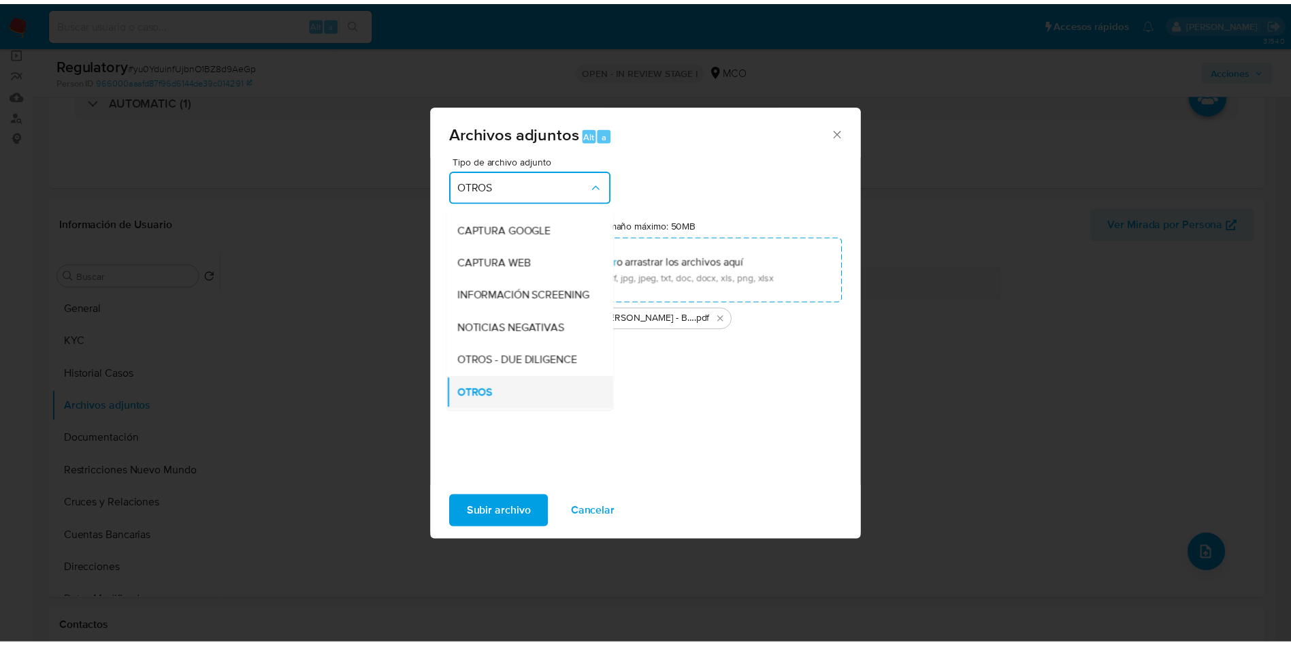
scroll to position [0, 0]
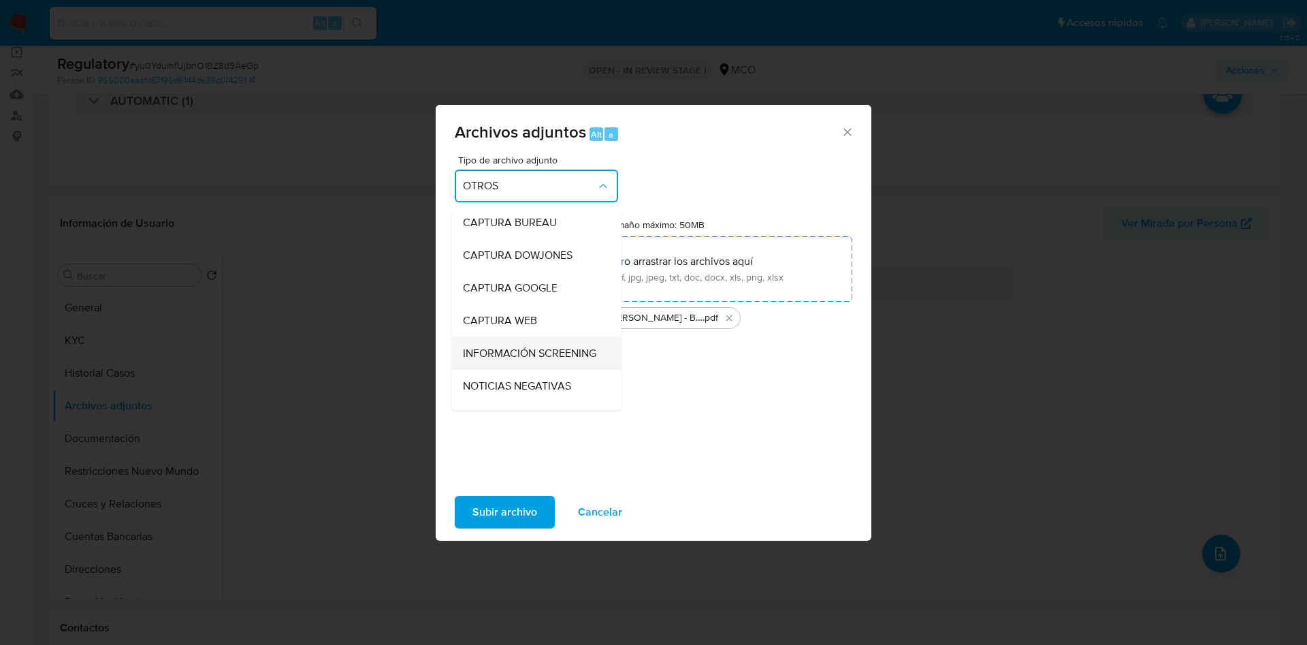
click at [507, 353] on span "INFORMACIÓN SCREENING" at bounding box center [529, 353] width 133 height 14
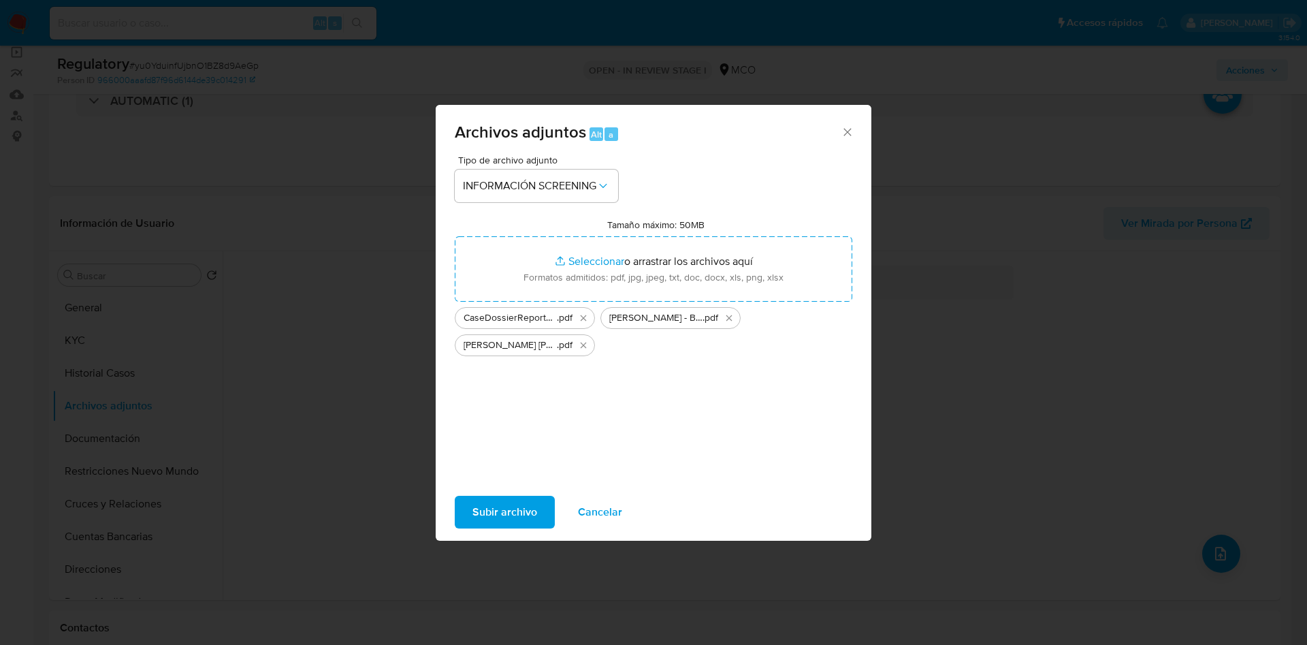
click at [502, 511] on span "Subir archivo" at bounding box center [504, 512] width 65 height 30
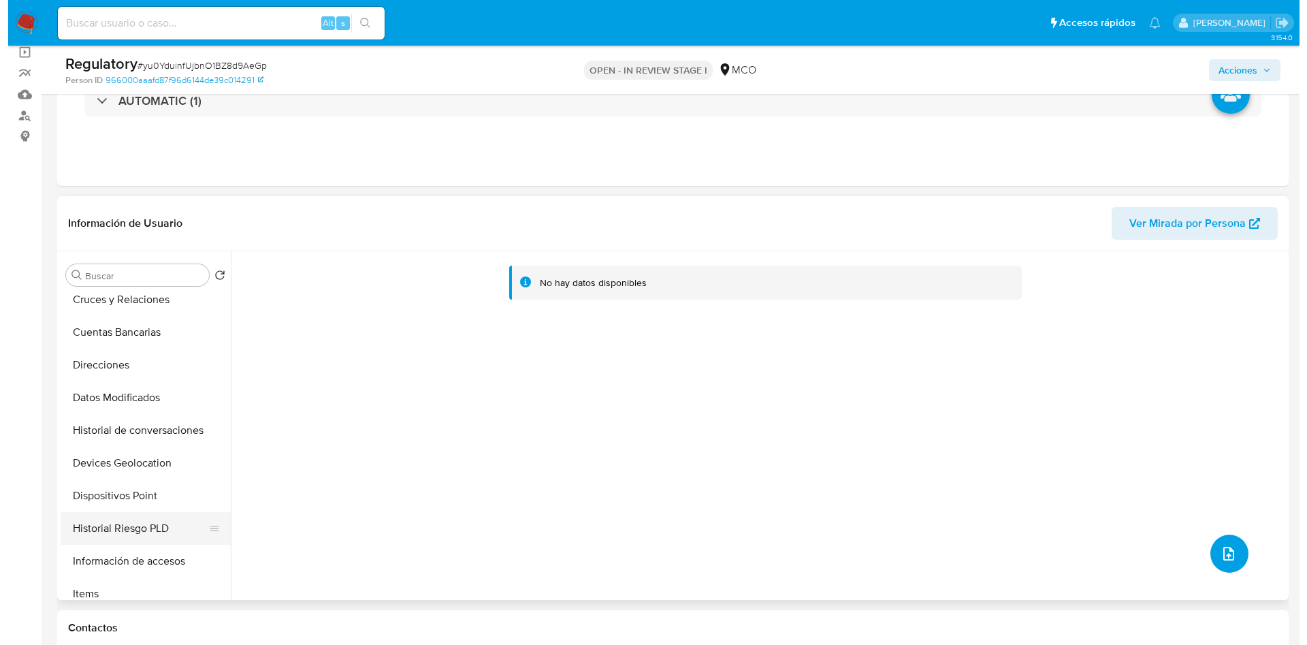
scroll to position [306, 0]
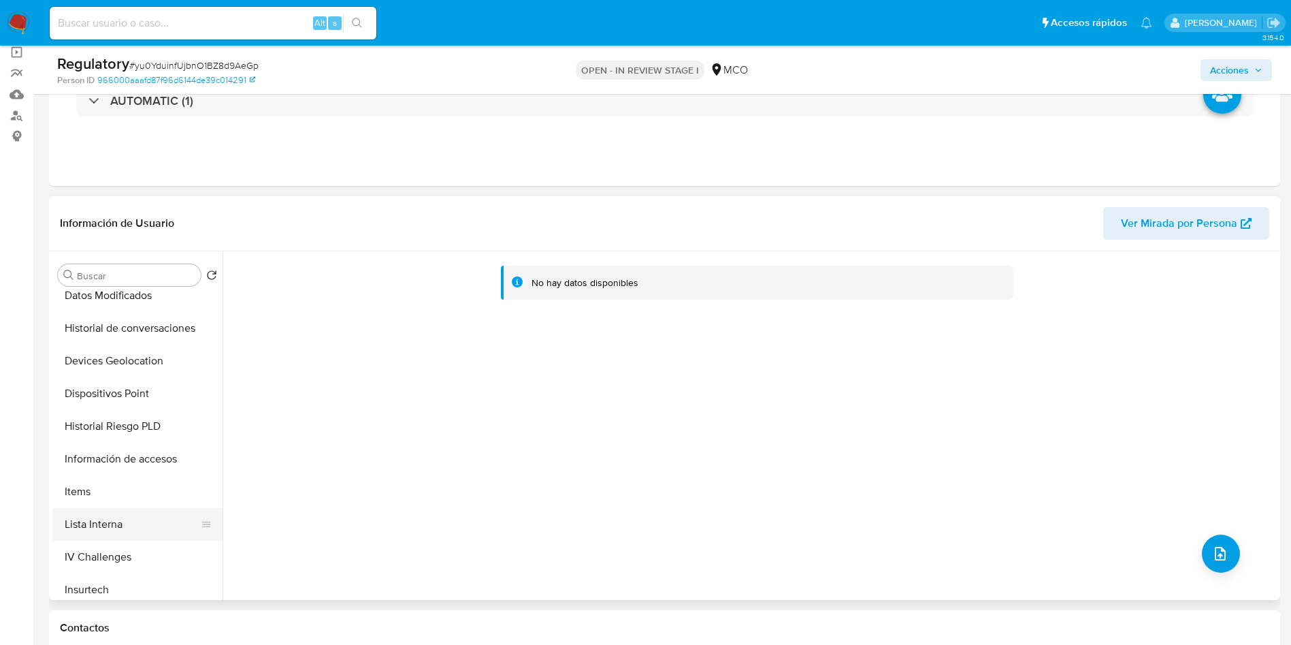
click at [132, 519] on button "Lista Interna" at bounding box center [131, 524] width 159 height 33
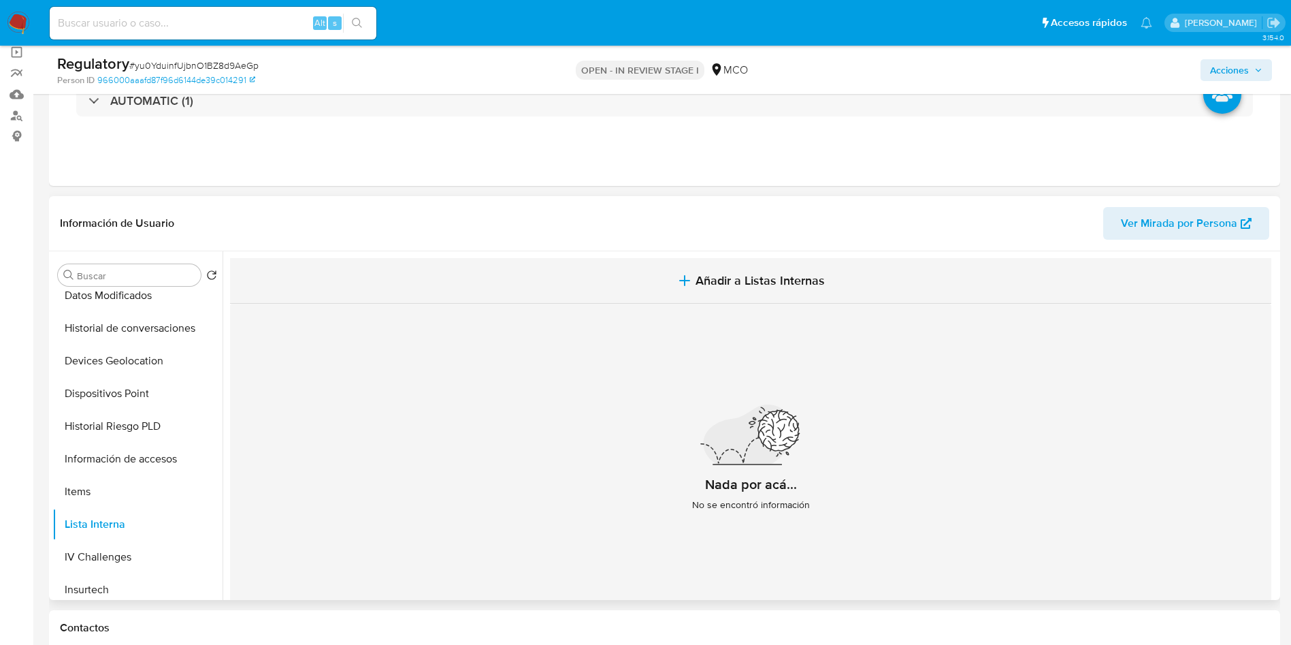
click at [737, 287] on span "Añadir a Listas Internas" at bounding box center [760, 280] width 129 height 15
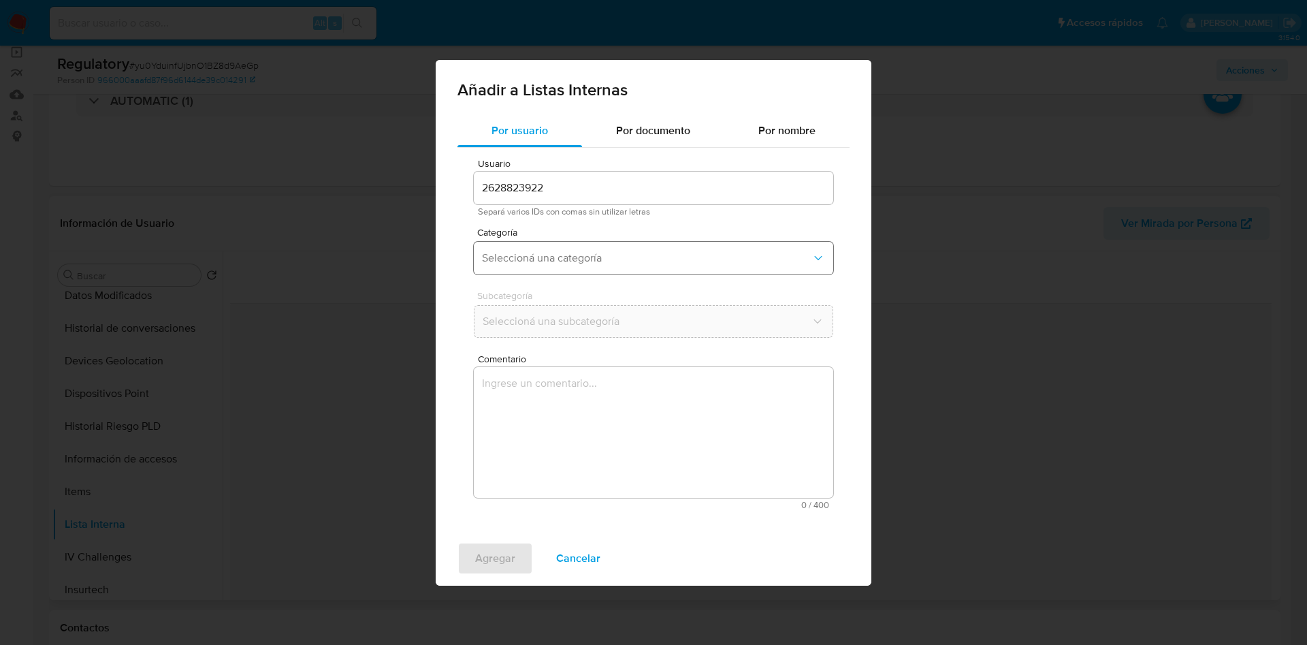
click at [537, 253] on span "Seleccioná una categoría" at bounding box center [646, 258] width 329 height 14
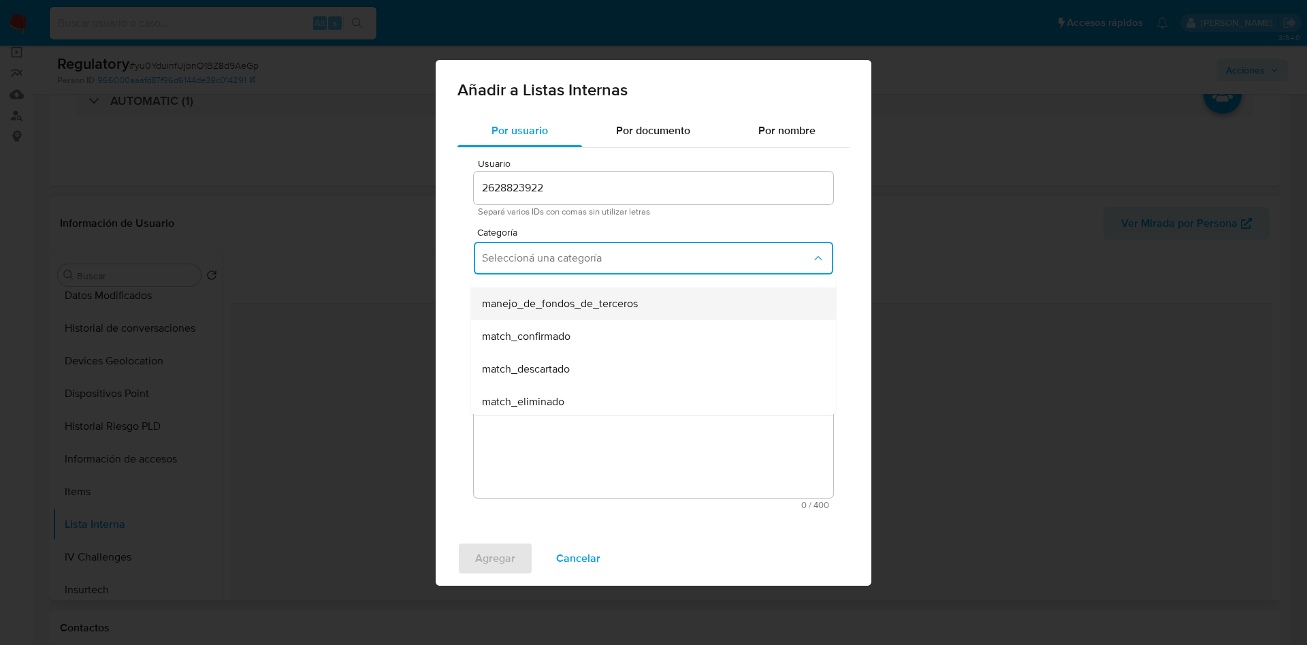
scroll to position [102, 0]
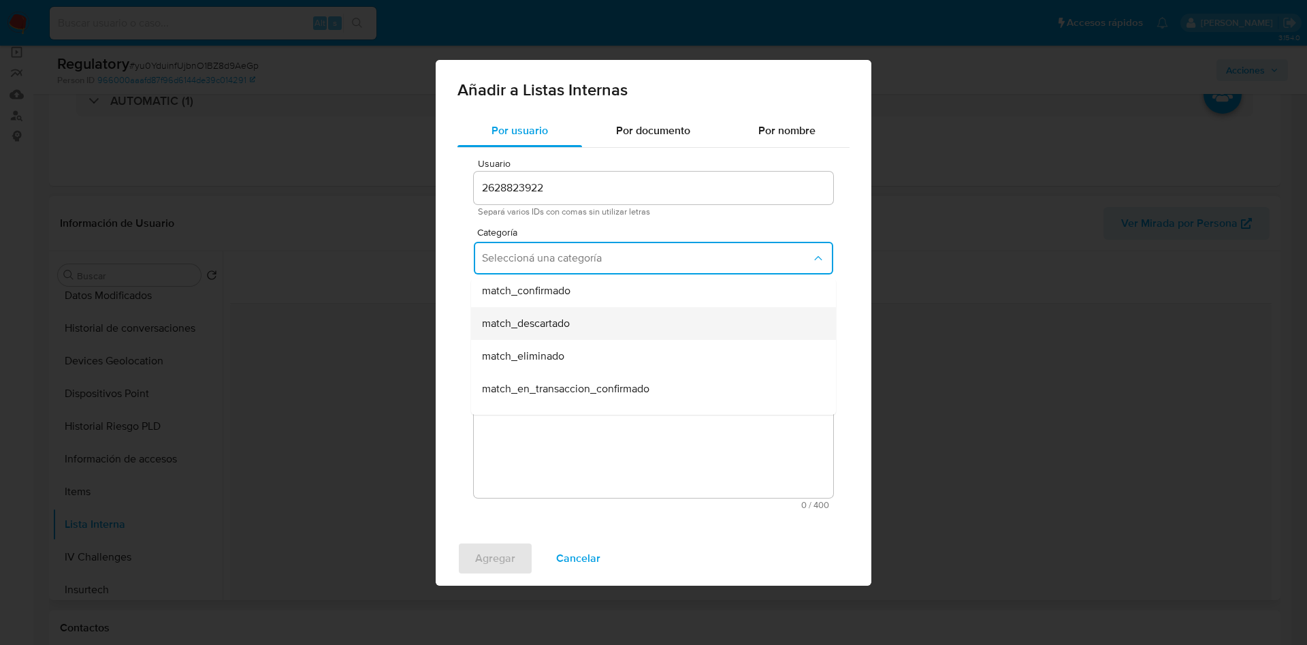
click at [566, 322] on span "match_descartado" at bounding box center [526, 324] width 88 height 14
click at [509, 316] on span "Seleccioná una subcategoría" at bounding box center [646, 321] width 329 height 14
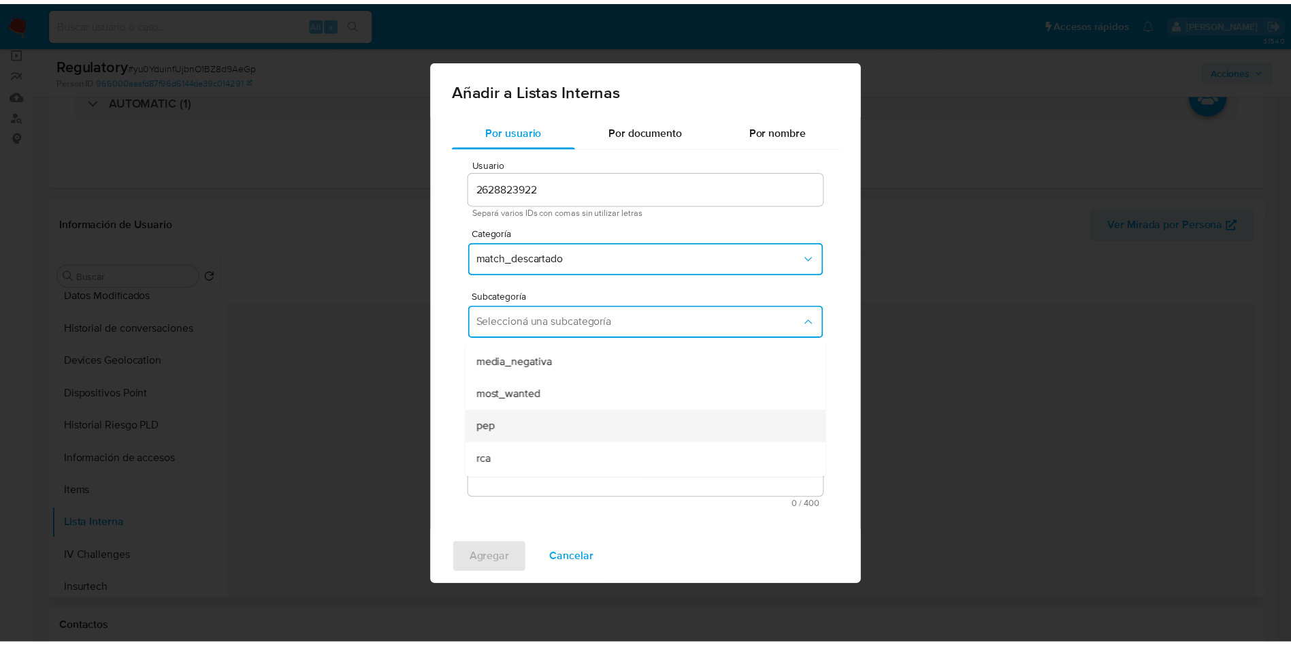
scroll to position [93, 0]
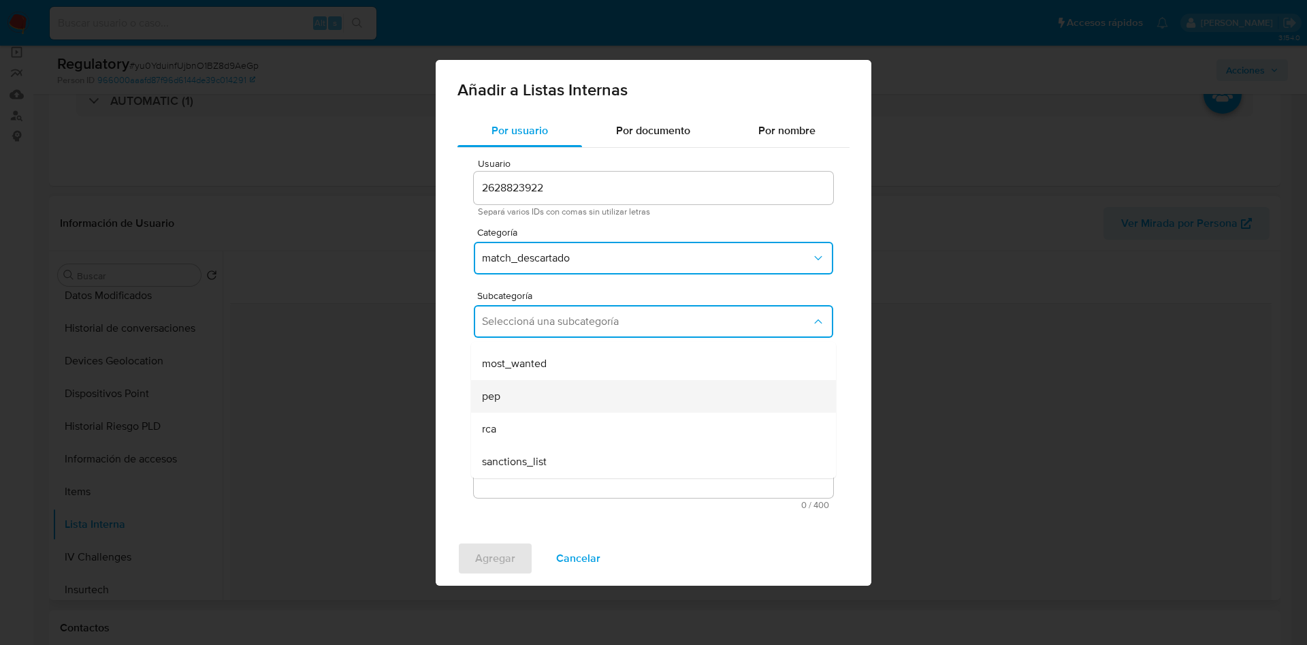
click at [519, 397] on div "pep" at bounding box center [649, 396] width 335 height 33
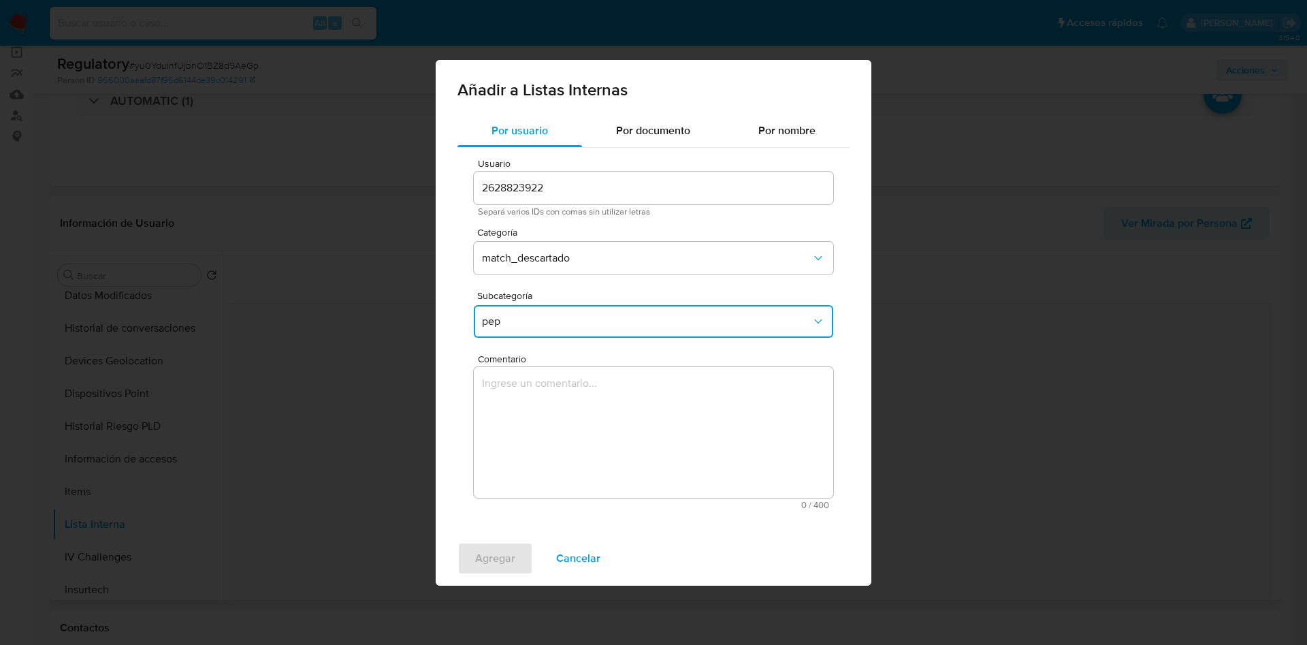
click at [526, 419] on textarea "Comentario" at bounding box center [653, 432] width 359 height 131
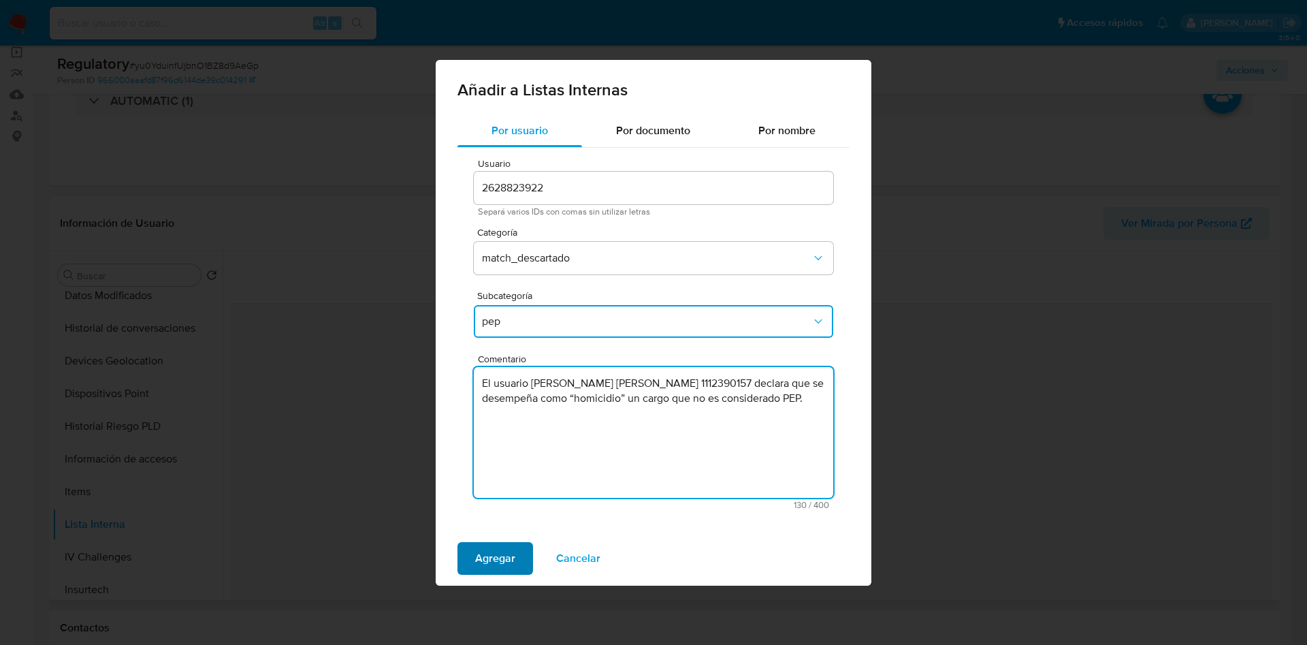
type textarea "El usuario Santiago Caicedo Martinez, C.C 1112390157 declara que se desempeña c…"
click at [480, 563] on span "Agregar" at bounding box center [495, 558] width 40 height 30
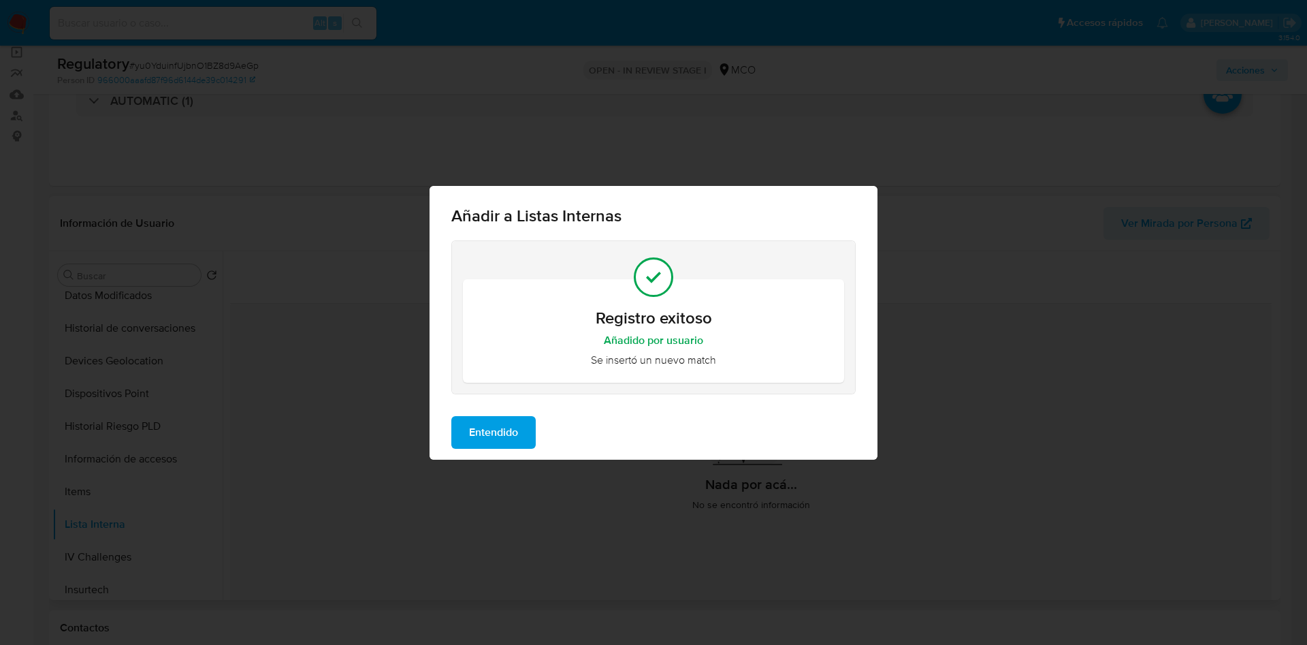
click at [467, 414] on div "Entendido" at bounding box center [654, 432] width 448 height 54
click at [472, 428] on span "Entendido" at bounding box center [493, 432] width 49 height 30
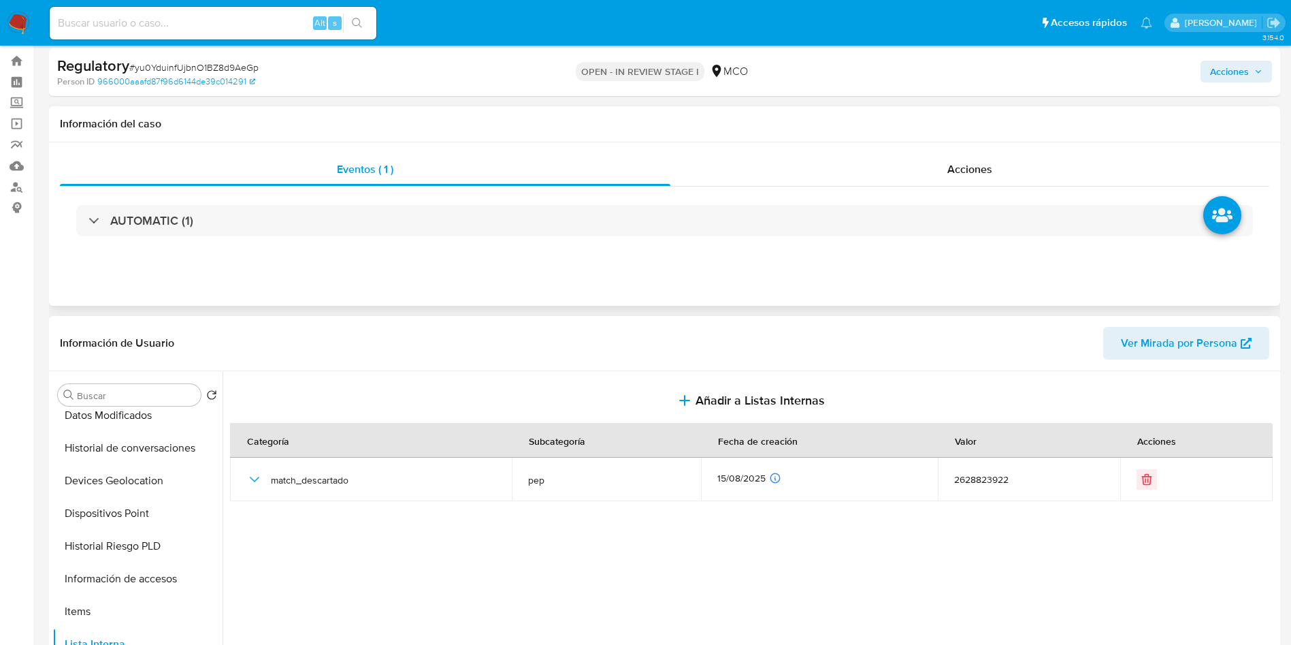
scroll to position [0, 0]
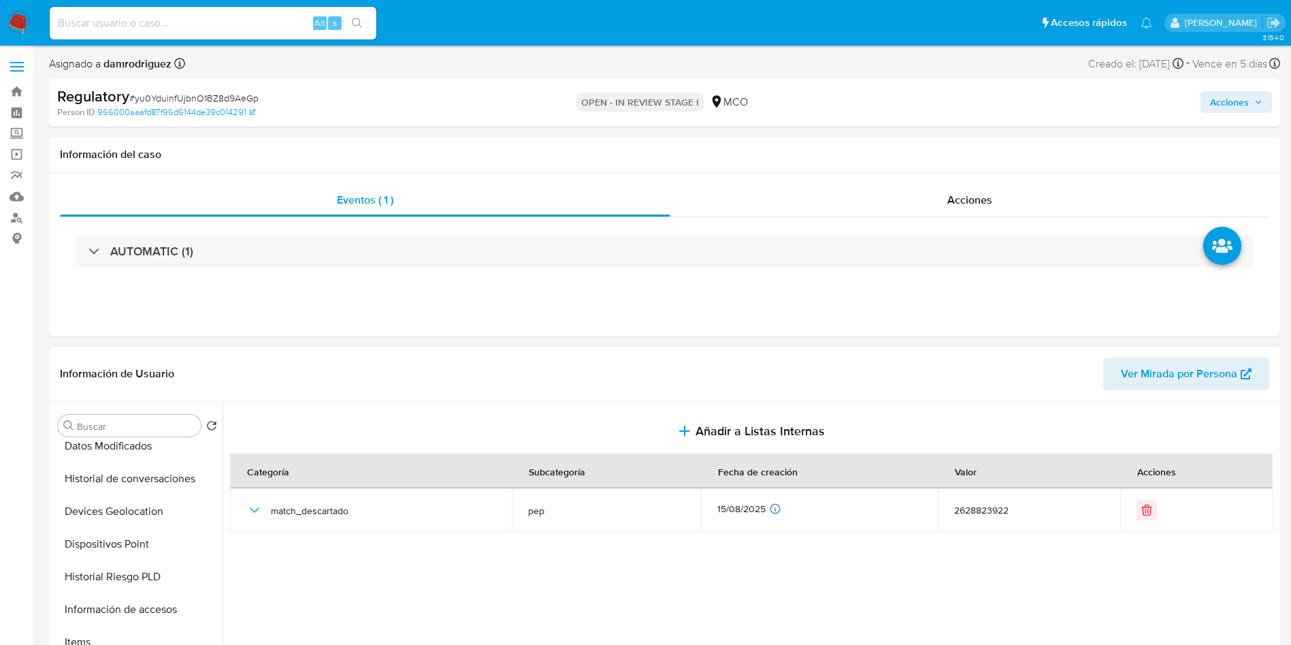
click at [1209, 106] on button "Acciones" at bounding box center [1236, 102] width 71 height 22
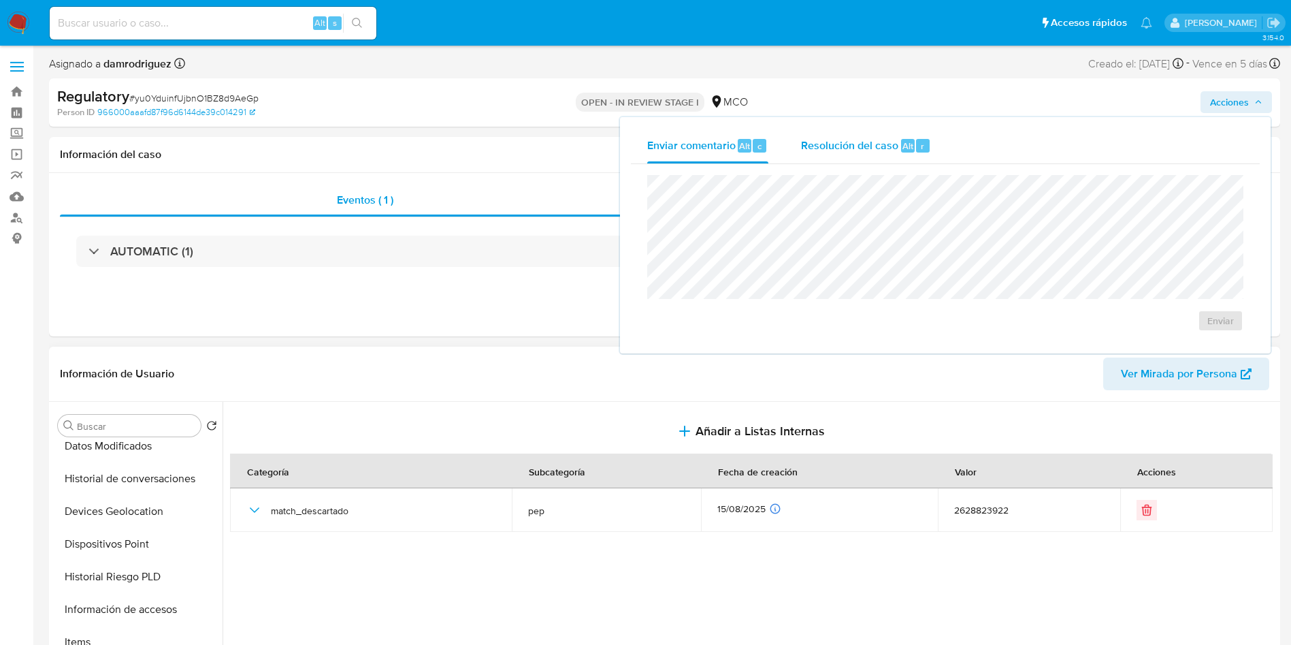
click at [820, 142] on span "Resolución del caso" at bounding box center [849, 146] width 97 height 16
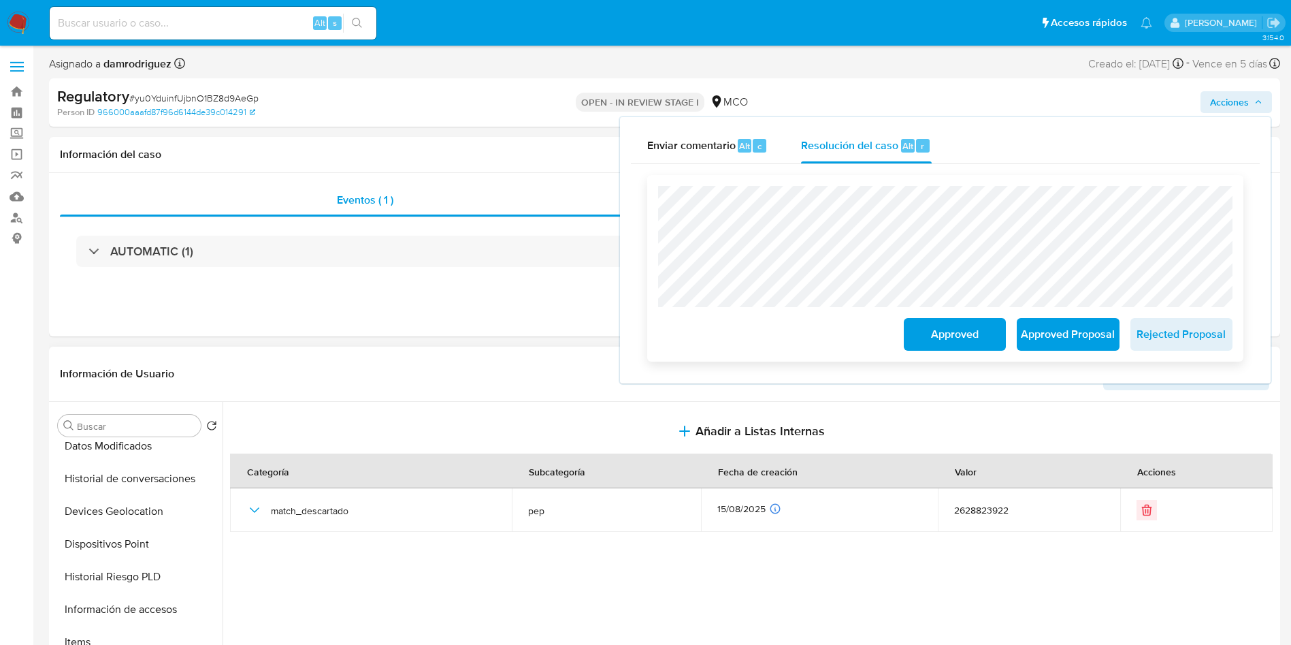
click at [930, 333] on span "Approved" at bounding box center [955, 334] width 67 height 30
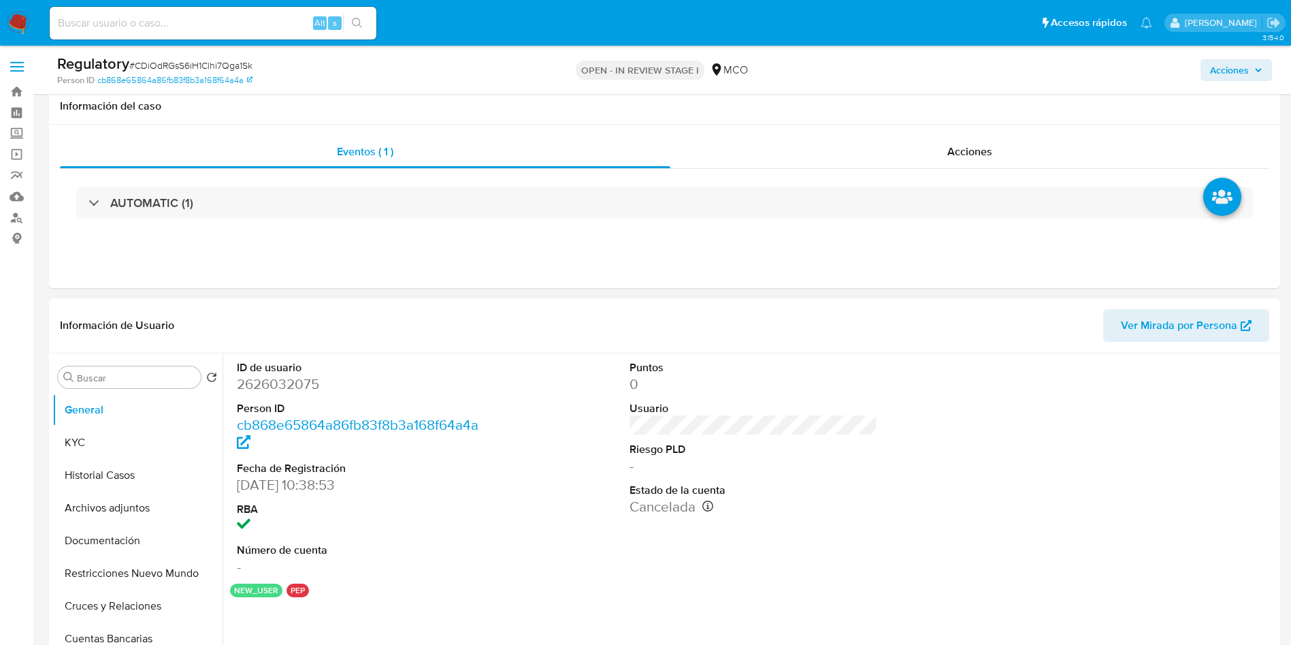
scroll to position [102, 0]
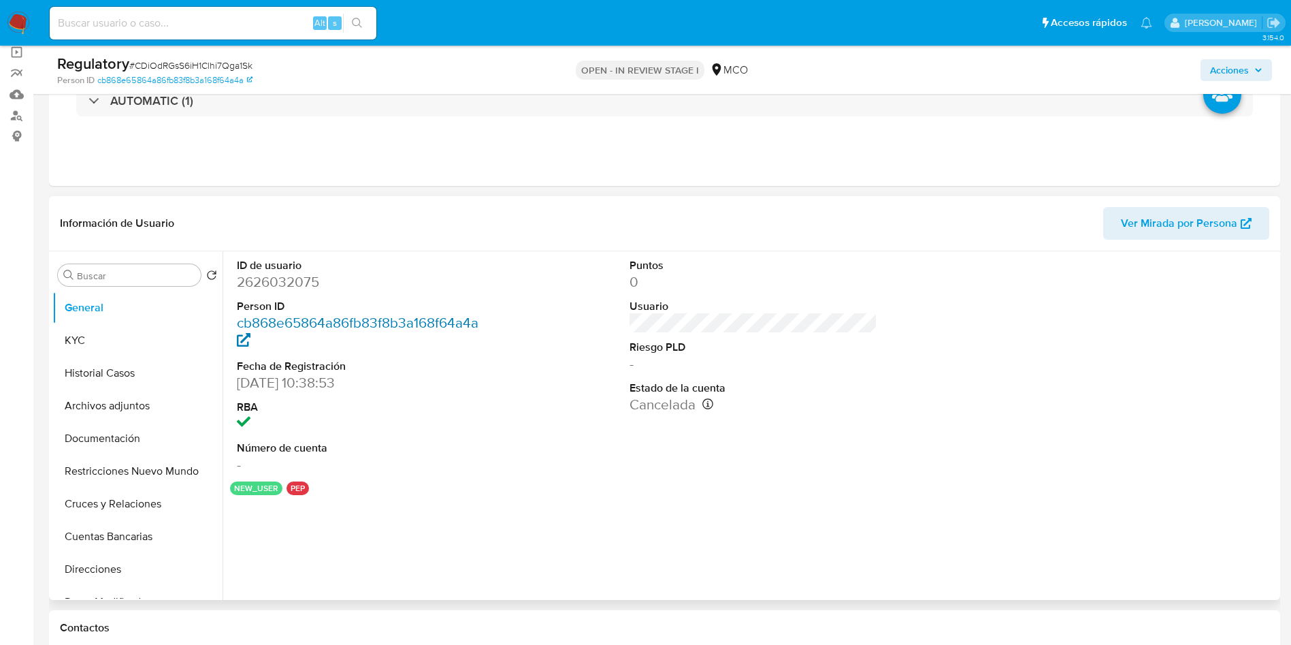
select select "10"
click at [281, 280] on dd "2626032075" at bounding box center [361, 281] width 248 height 19
copy dd "2626032075"
click at [149, 329] on button "KYC" at bounding box center [131, 340] width 159 height 33
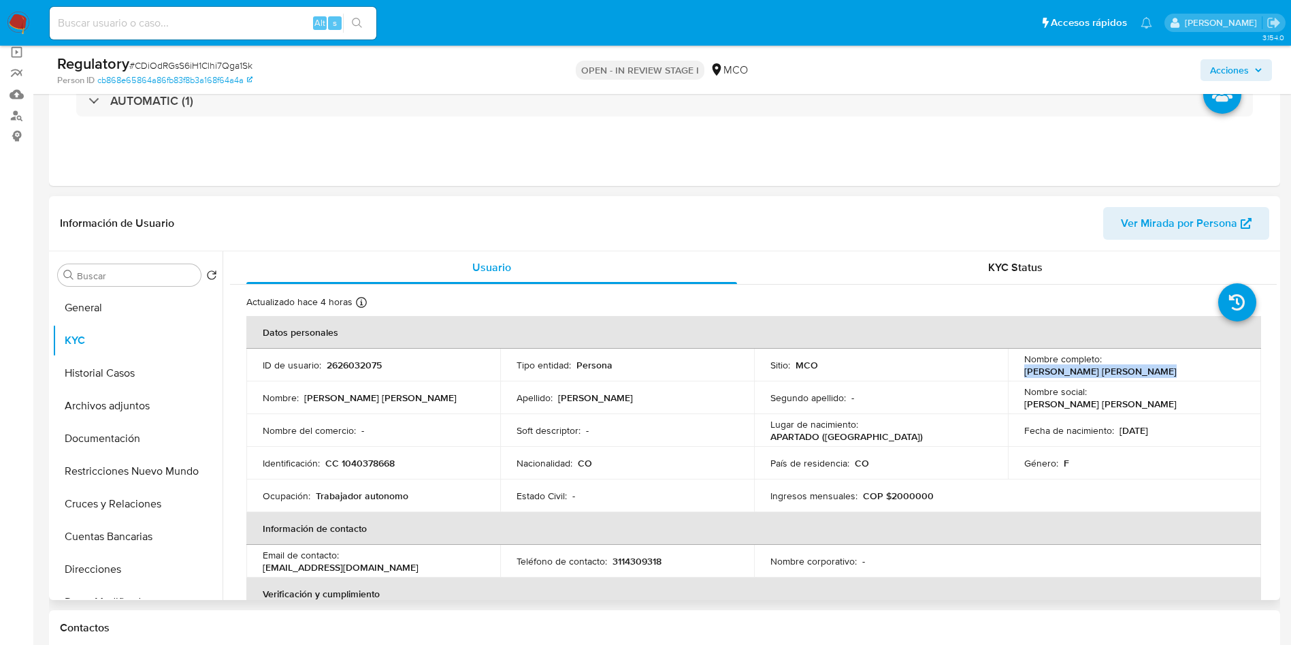
drag, startPoint x: 1226, startPoint y: 366, endPoint x: 1103, endPoint y: 369, distance: 122.6
click at [1103, 369] on div "Nombre completo : Lili Johana Rivera Restrepo" at bounding box center [1134, 365] width 221 height 25
copy p "Lili Johana Rivera Restrepo"
click at [367, 465] on p "CC 1040378668" at bounding box center [359, 463] width 69 height 12
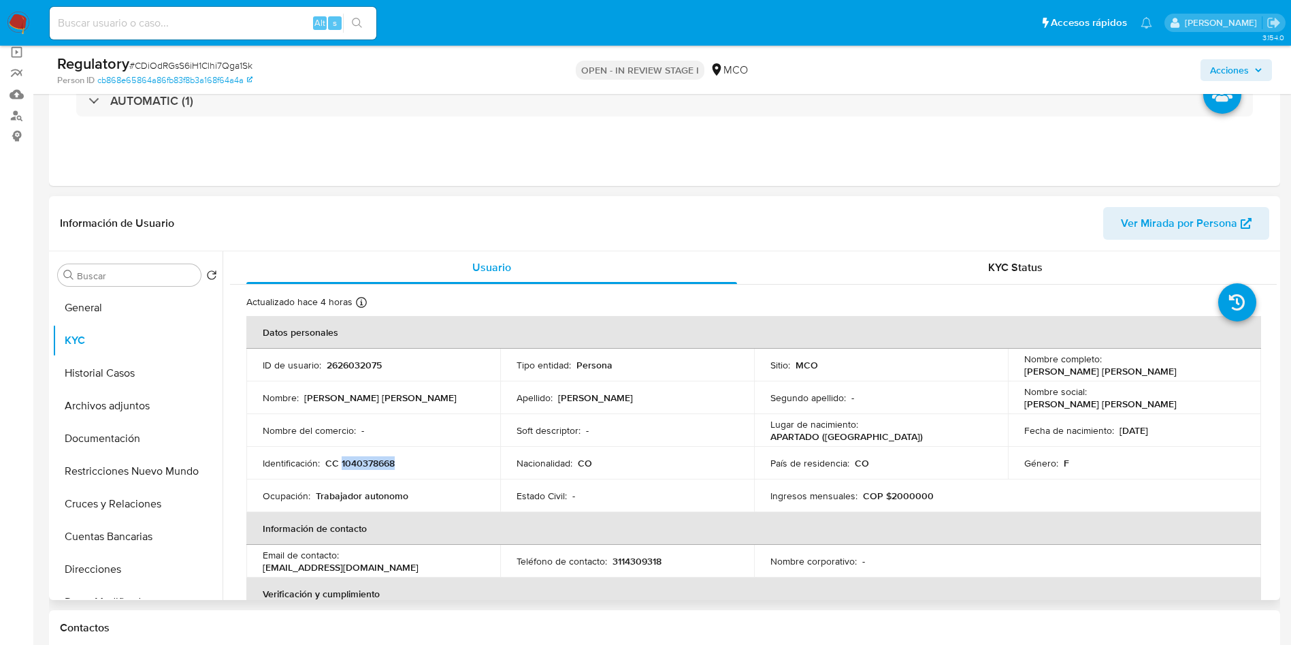
copy p "1040378668"
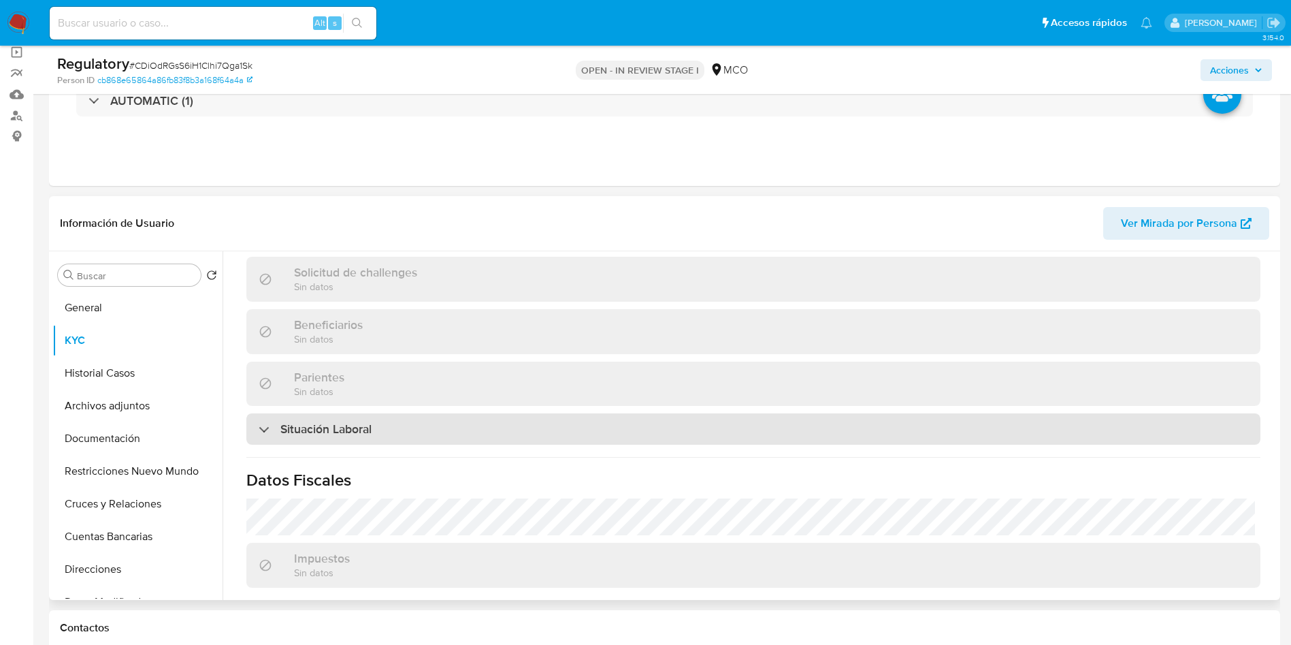
scroll to position [589, 0]
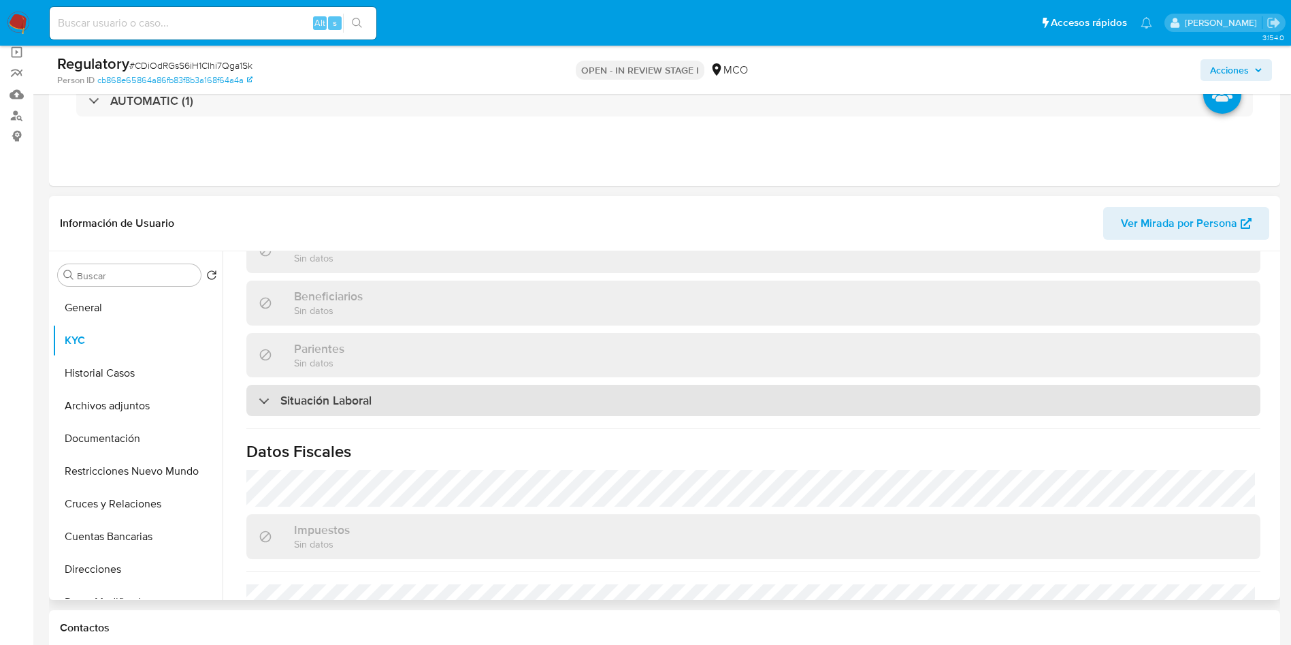
click at [375, 401] on div "Situación Laboral" at bounding box center [753, 400] width 1014 height 31
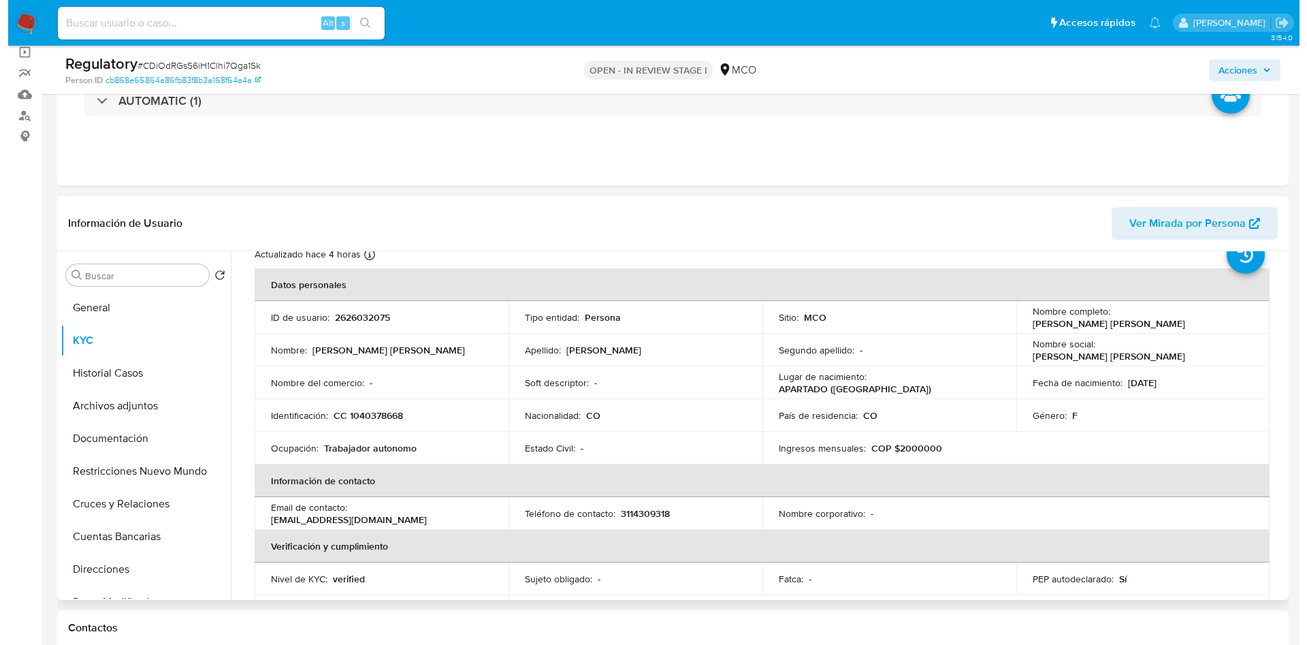
scroll to position [0, 0]
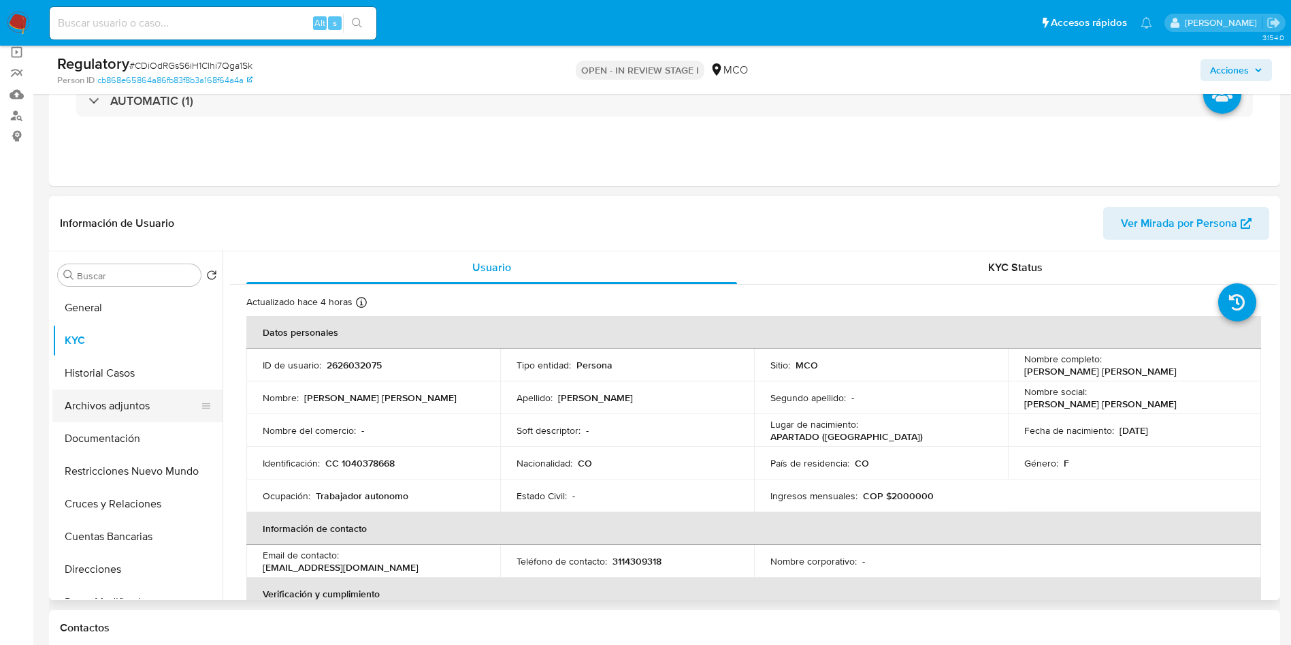
click at [103, 408] on button "Archivos adjuntos" at bounding box center [131, 405] width 159 height 33
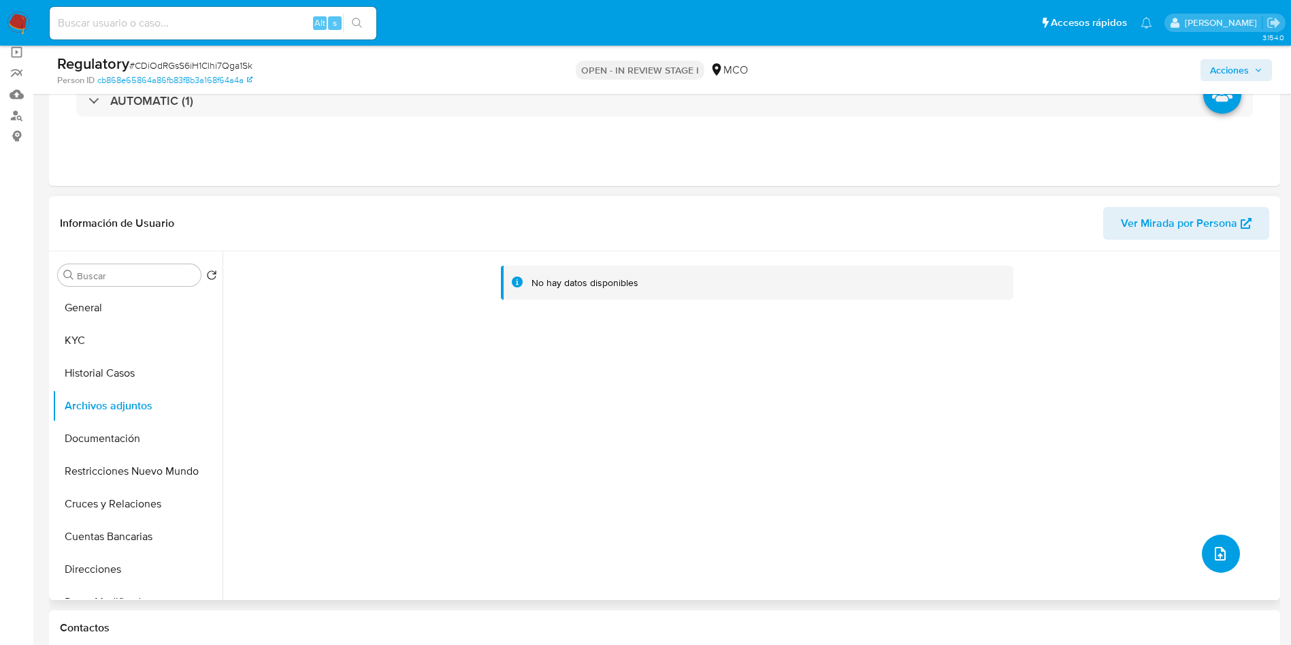
click at [1227, 560] on button "upload-file" at bounding box center [1221, 553] width 38 height 38
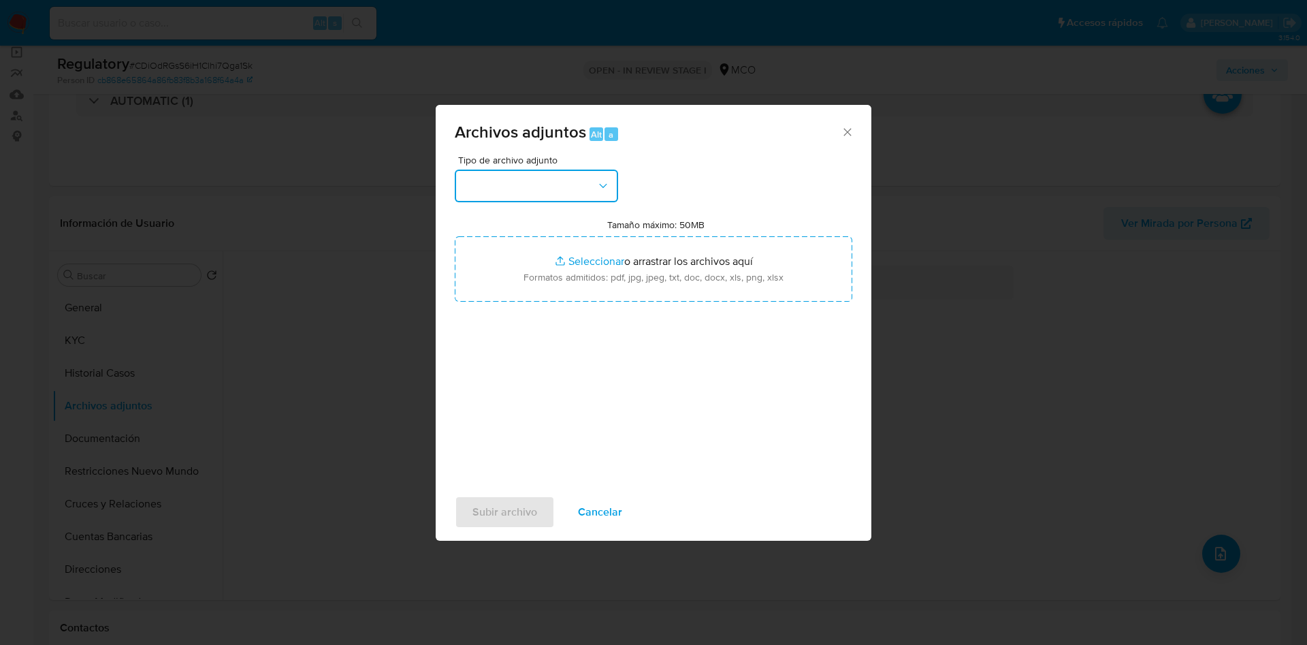
click at [523, 174] on button "button" at bounding box center [536, 186] width 163 height 33
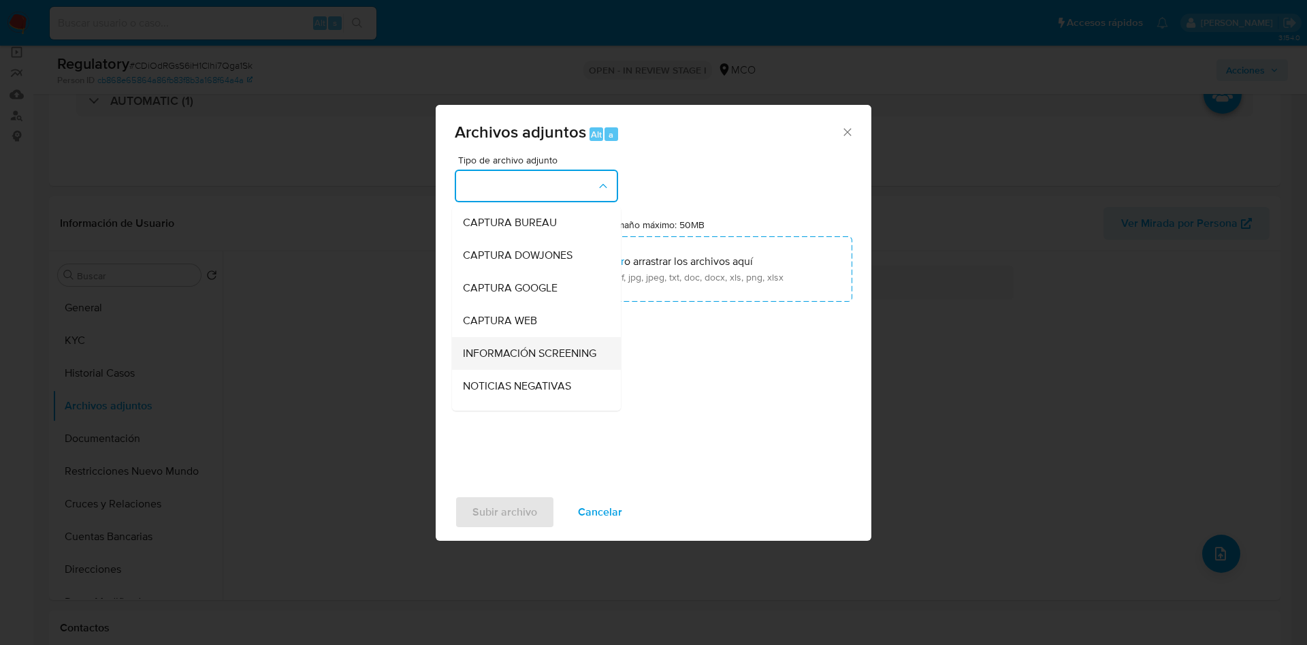
click at [514, 355] on span "INFORMACIÓN SCREENING" at bounding box center [529, 353] width 133 height 14
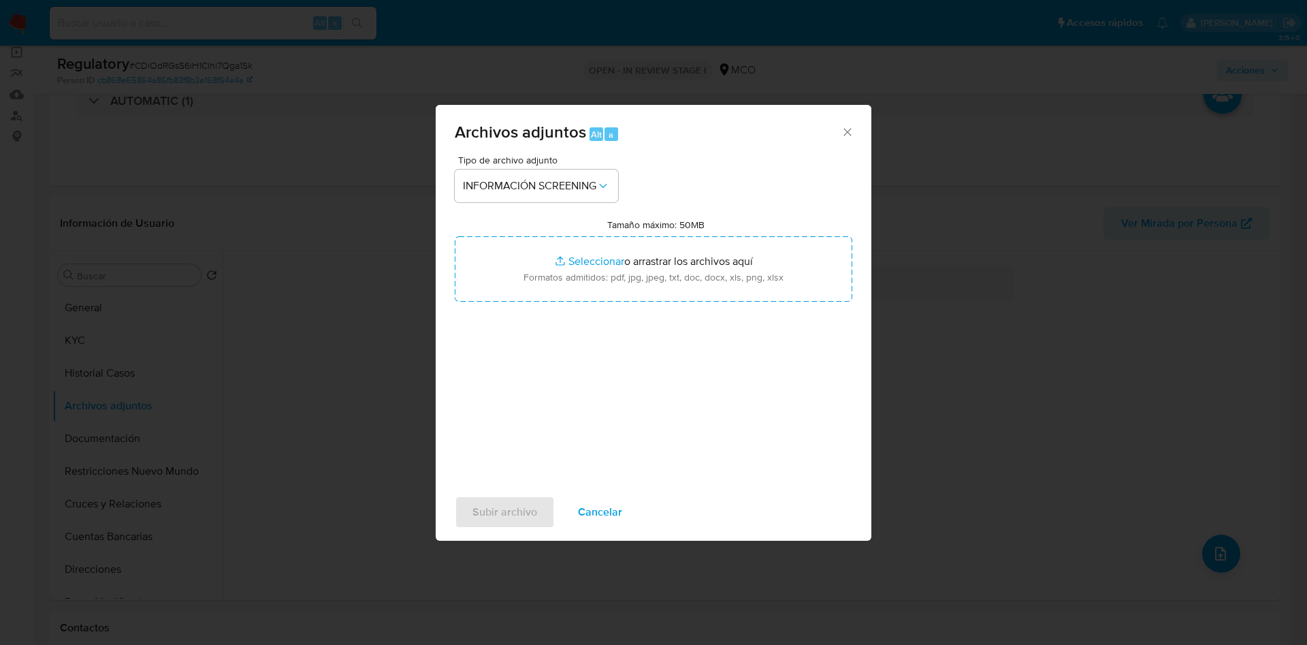
click at [553, 304] on div "Tipo de archivo adjunto INFORMACIÓN SCREENING Tamaño máximo: 50MB Seleccionar a…" at bounding box center [654, 315] width 398 height 321
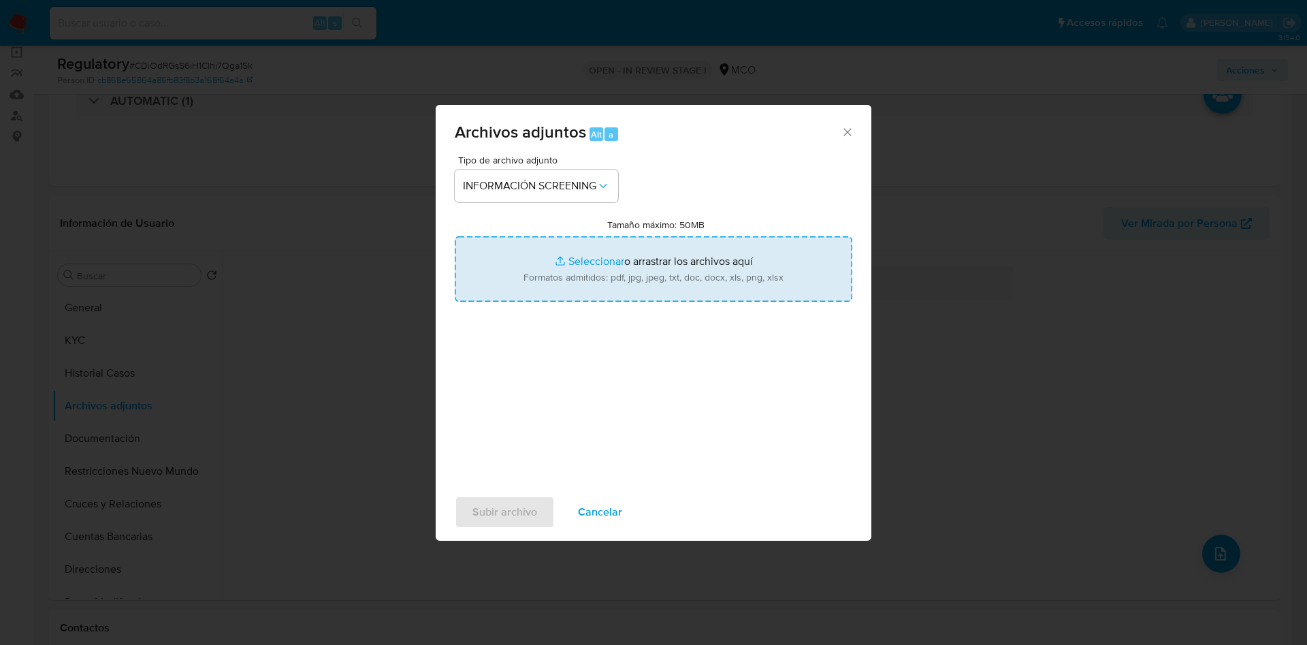
click at [564, 273] on input "Tamaño máximo: 50MB Seleccionar archivos" at bounding box center [654, 268] width 398 height 65
type input "C:\fakepath\CaseDossierReport_Lili Johana Rivera Restrepo.pdf"
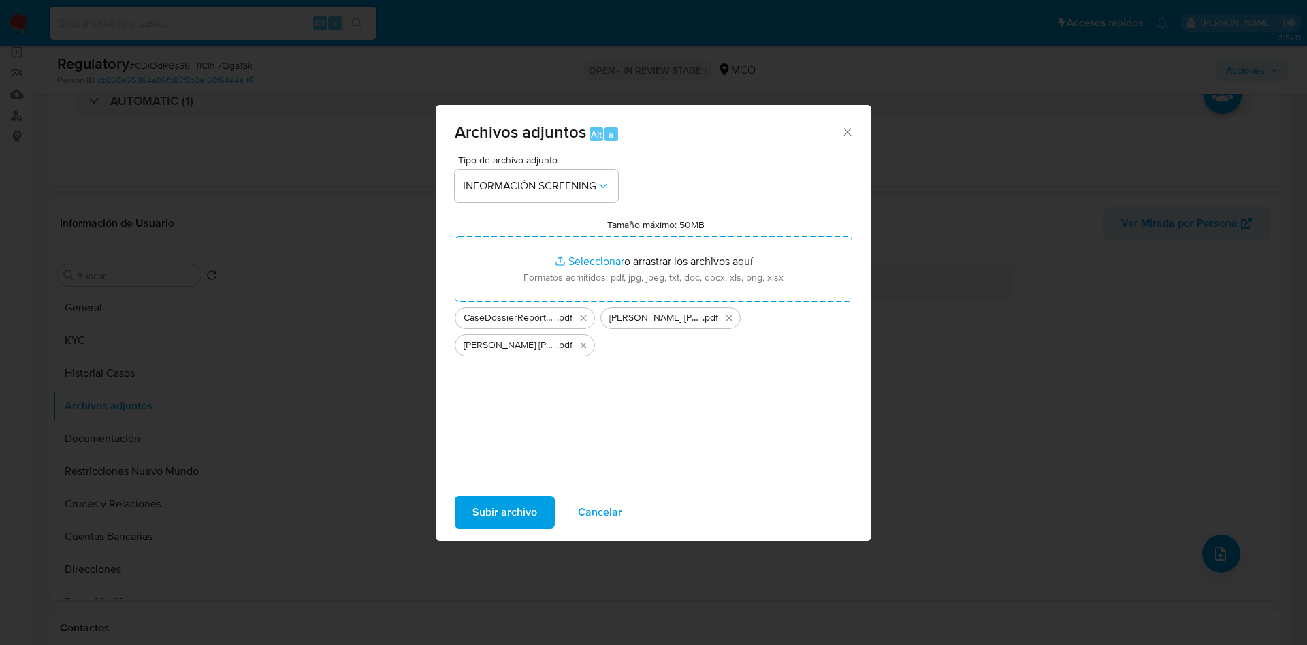
click at [488, 506] on span "Subir archivo" at bounding box center [504, 512] width 65 height 30
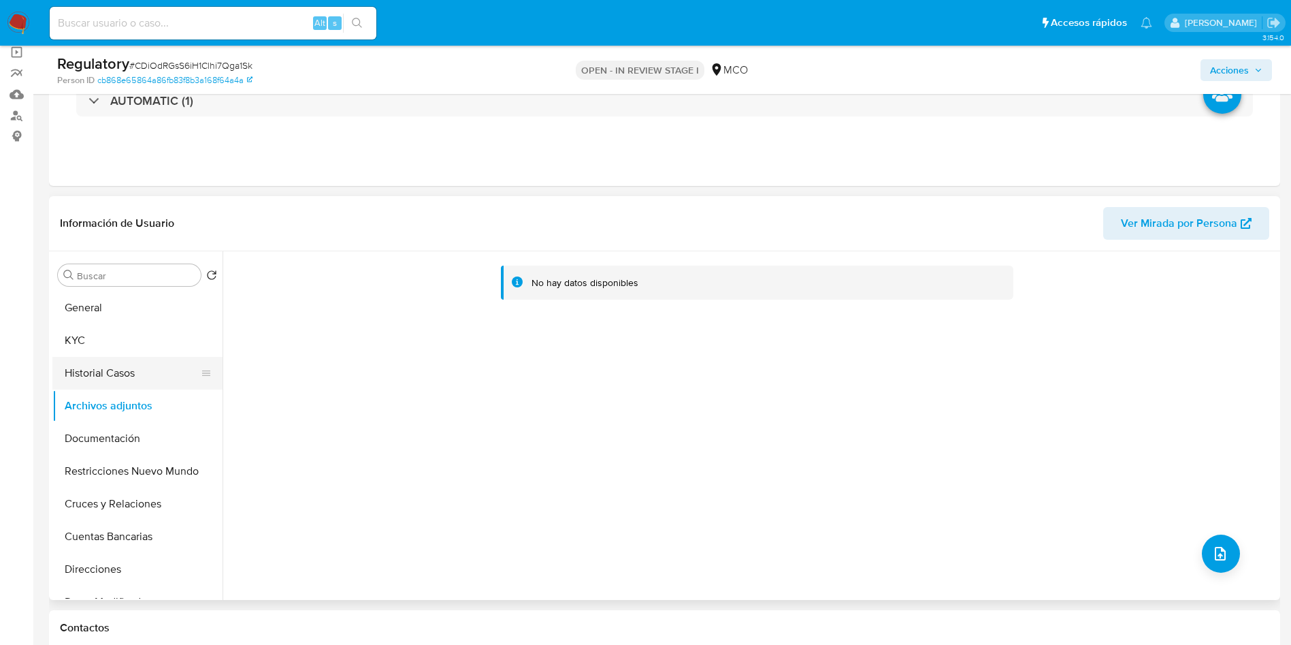
click at [141, 387] on button "Historial Casos" at bounding box center [131, 373] width 159 height 33
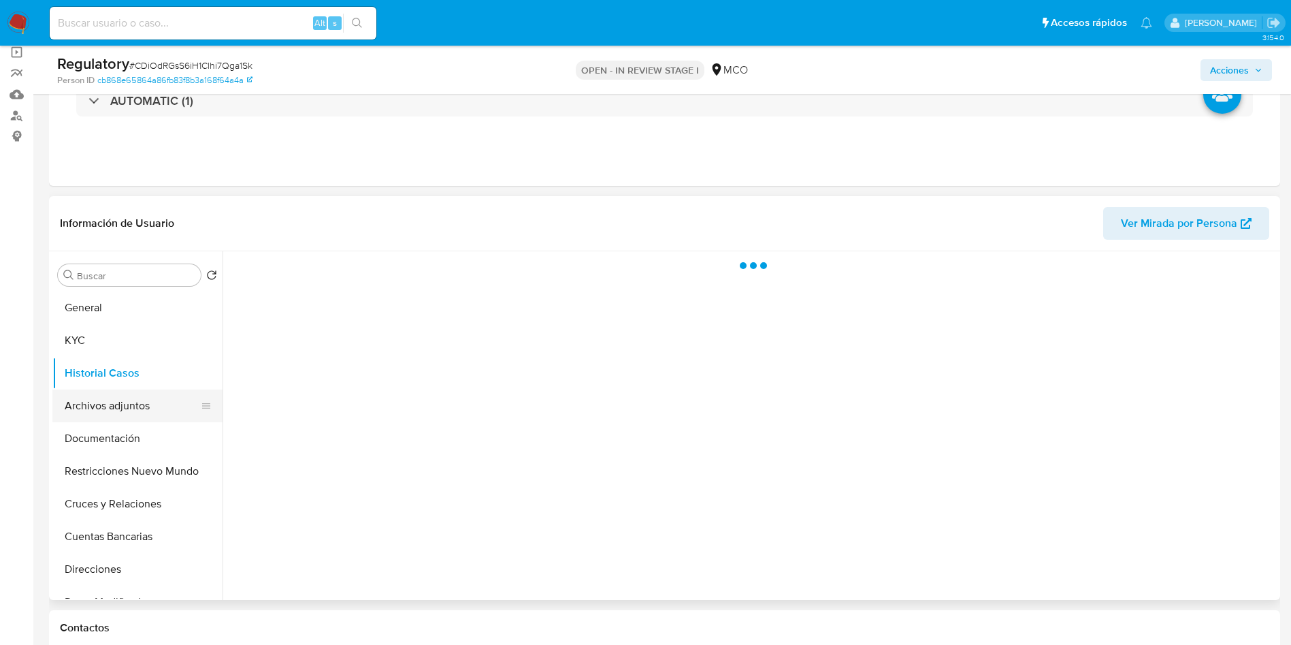
click at [145, 406] on button "Archivos adjuntos" at bounding box center [131, 405] width 159 height 33
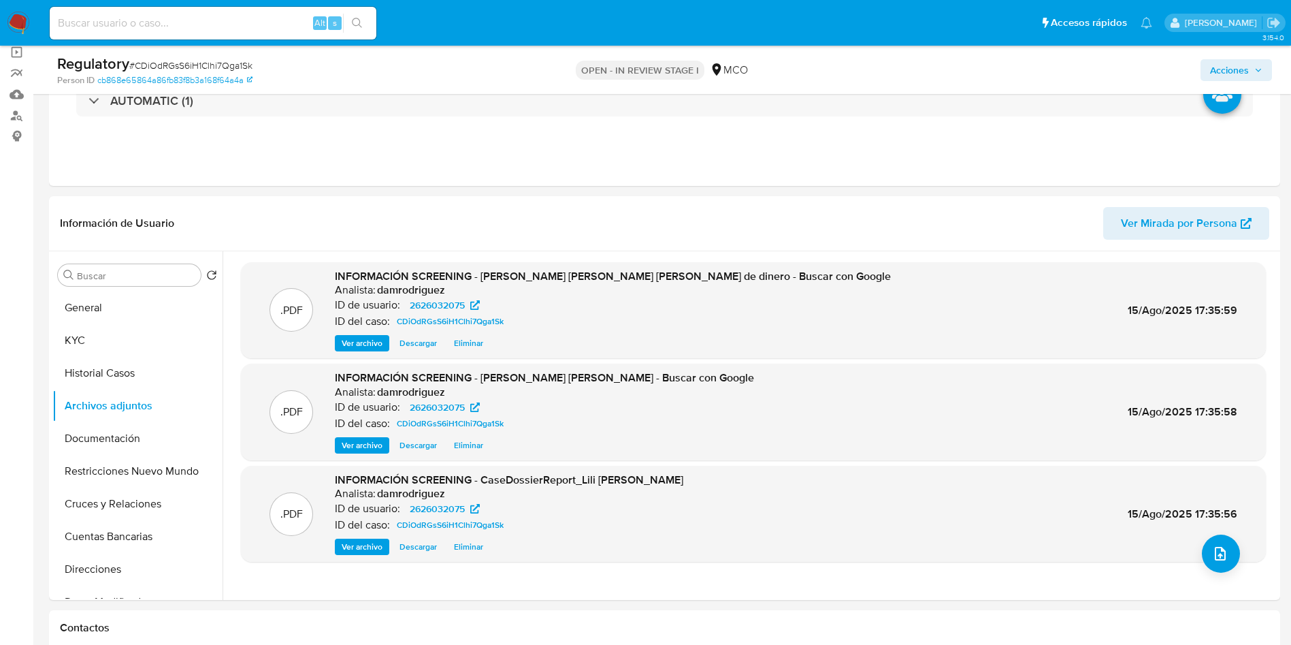
click at [1244, 78] on span "Acciones" at bounding box center [1229, 70] width 39 height 22
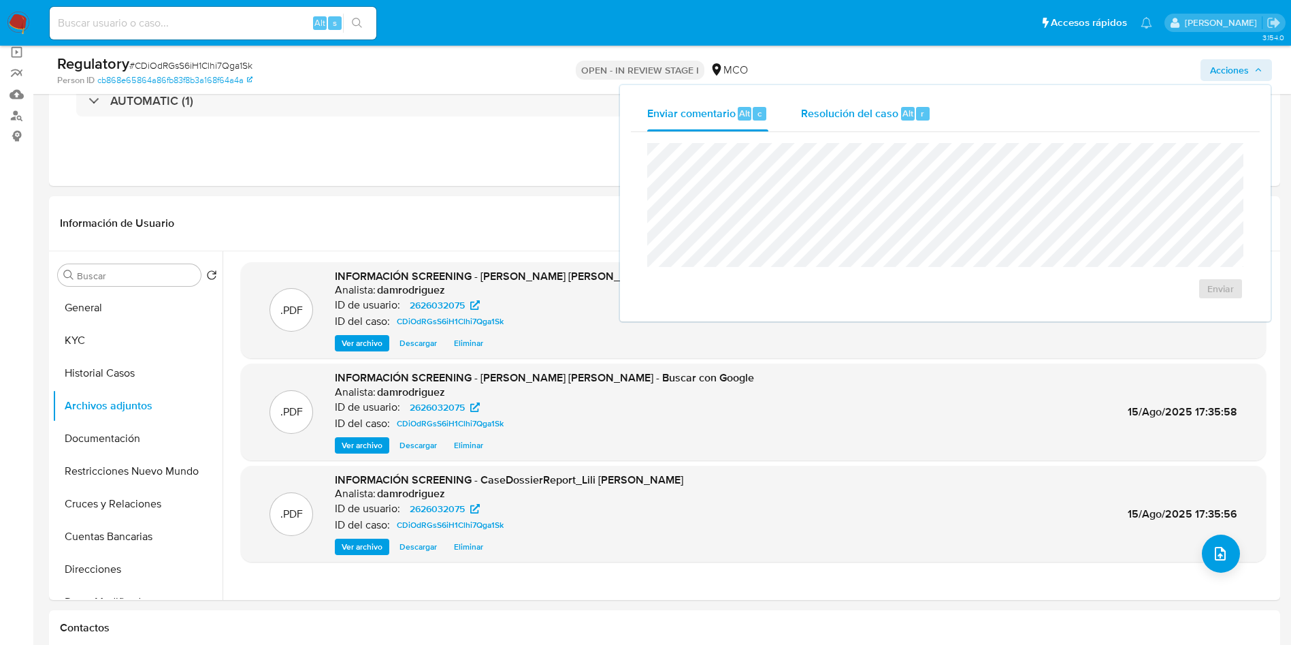
click at [868, 110] on span "Resolución del caso" at bounding box center [849, 113] width 97 height 16
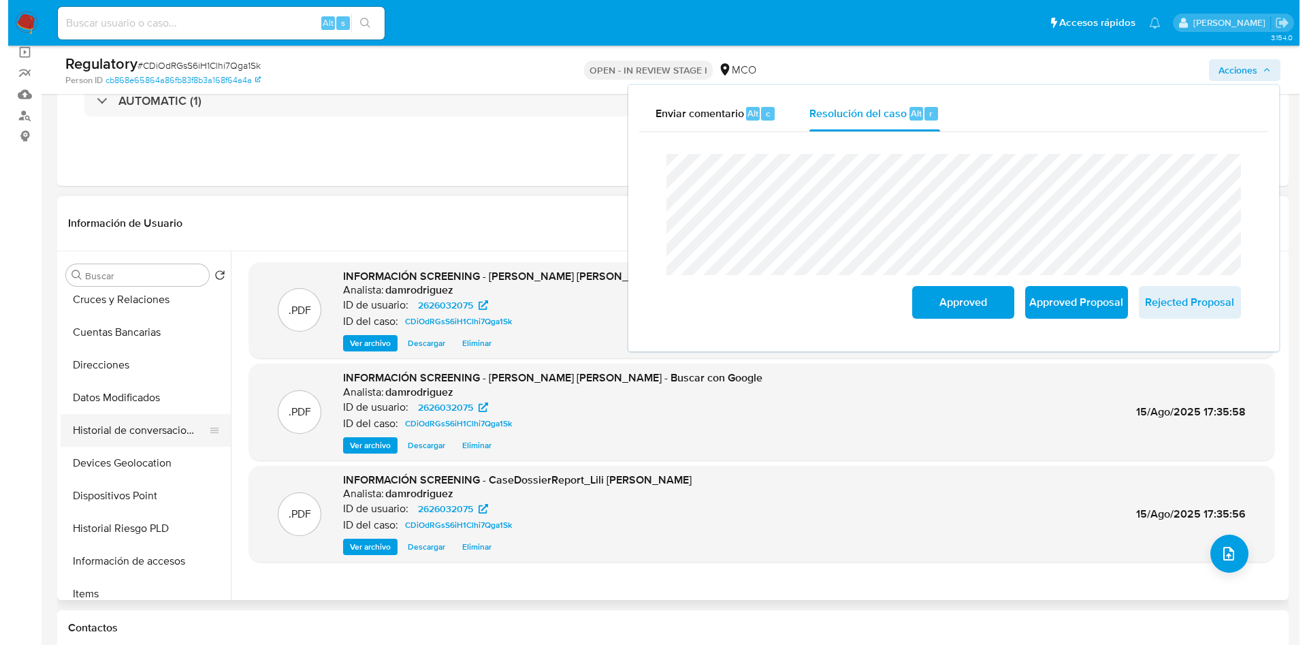
scroll to position [306, 0]
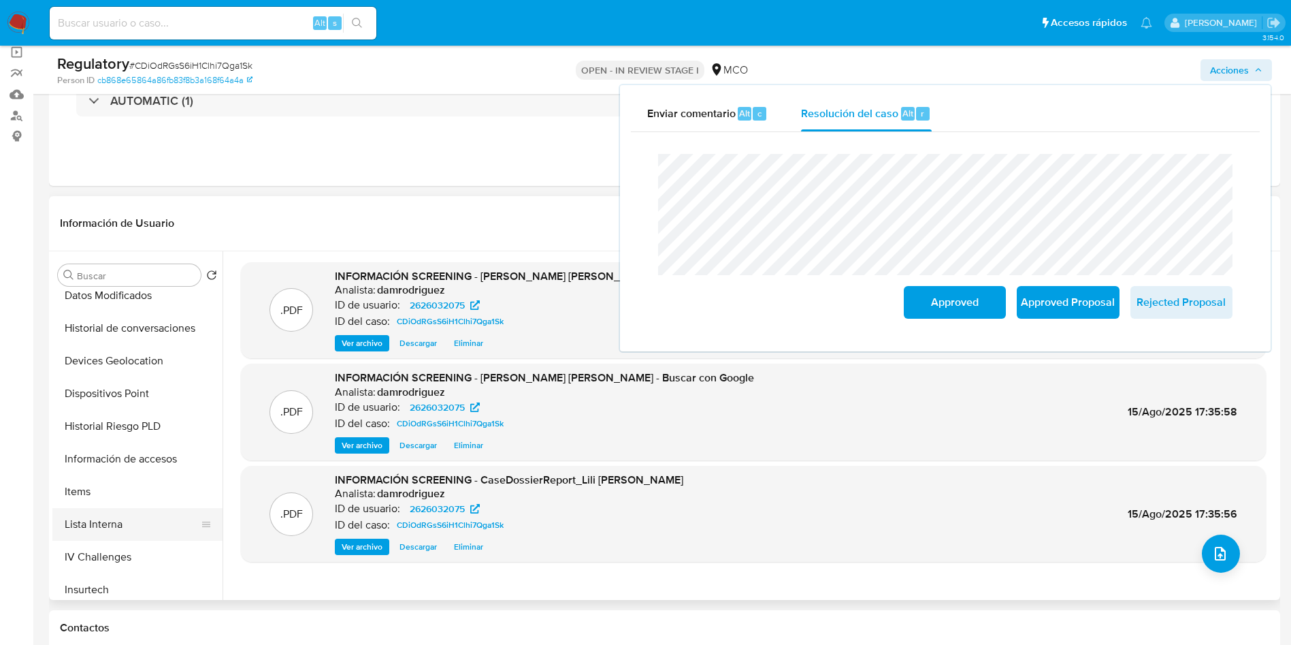
click at [114, 523] on button "Lista Interna" at bounding box center [131, 524] width 159 height 33
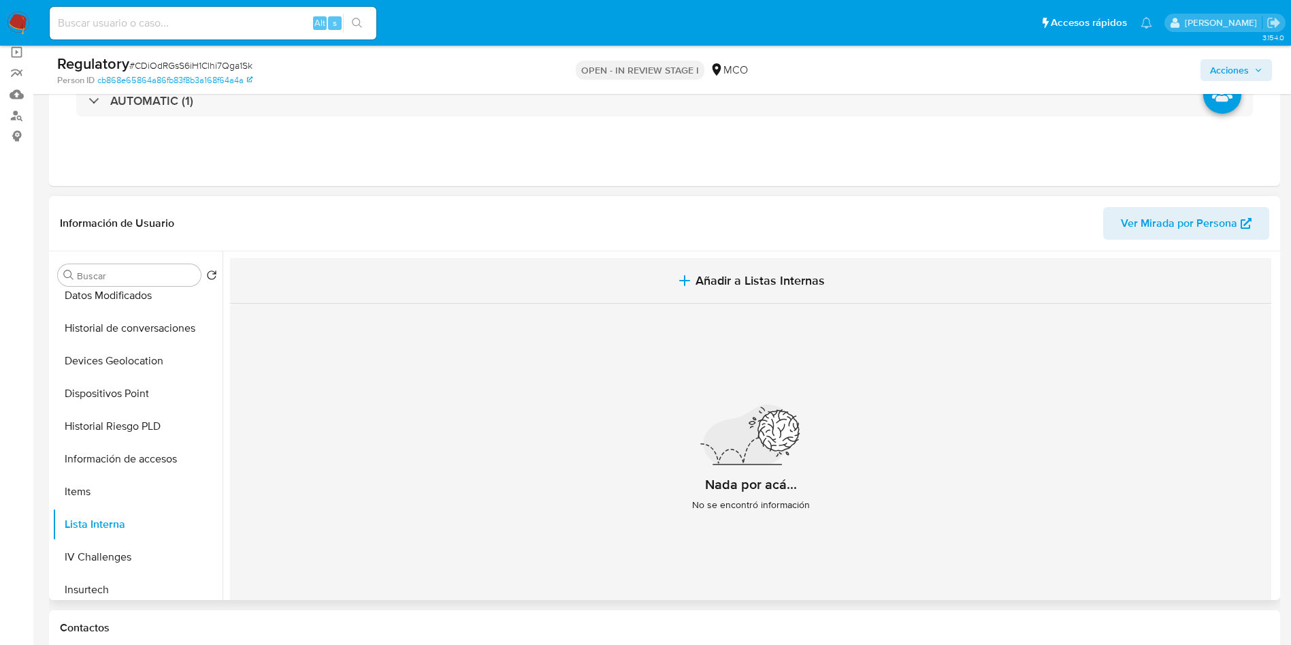
click at [764, 288] on span "Añadir a Listas Internas" at bounding box center [760, 280] width 129 height 15
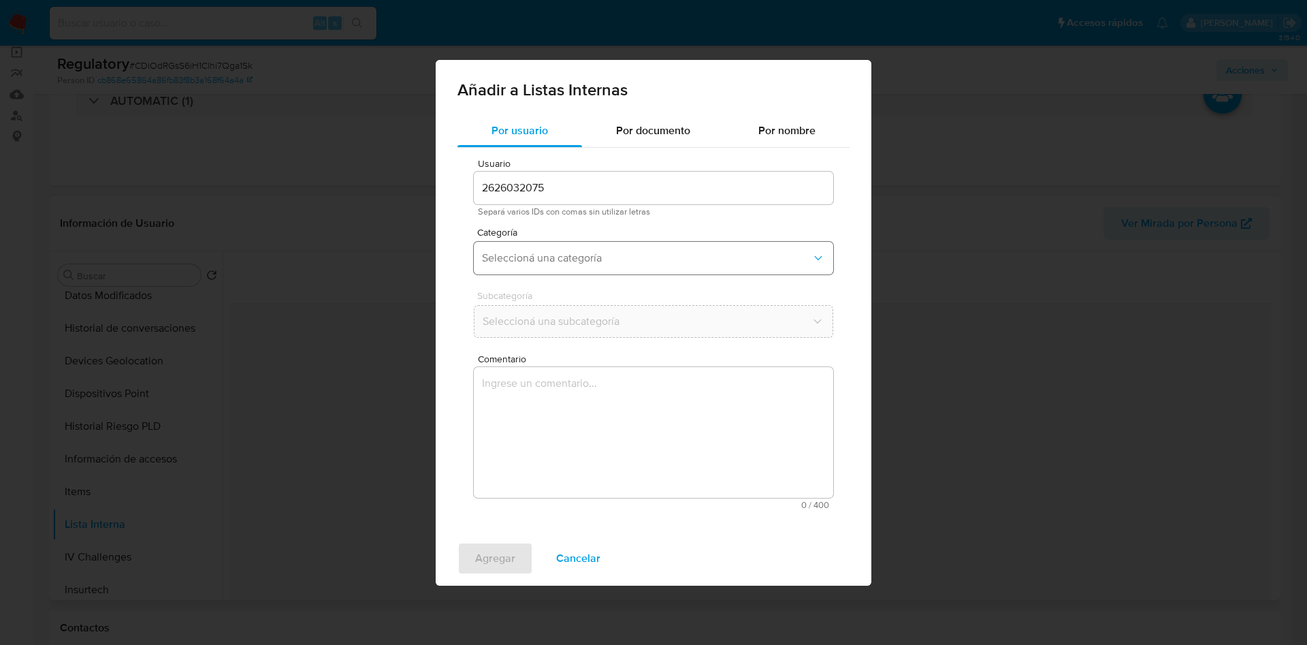
click at [538, 251] on span "Seleccioná una categoría" at bounding box center [646, 258] width 329 height 14
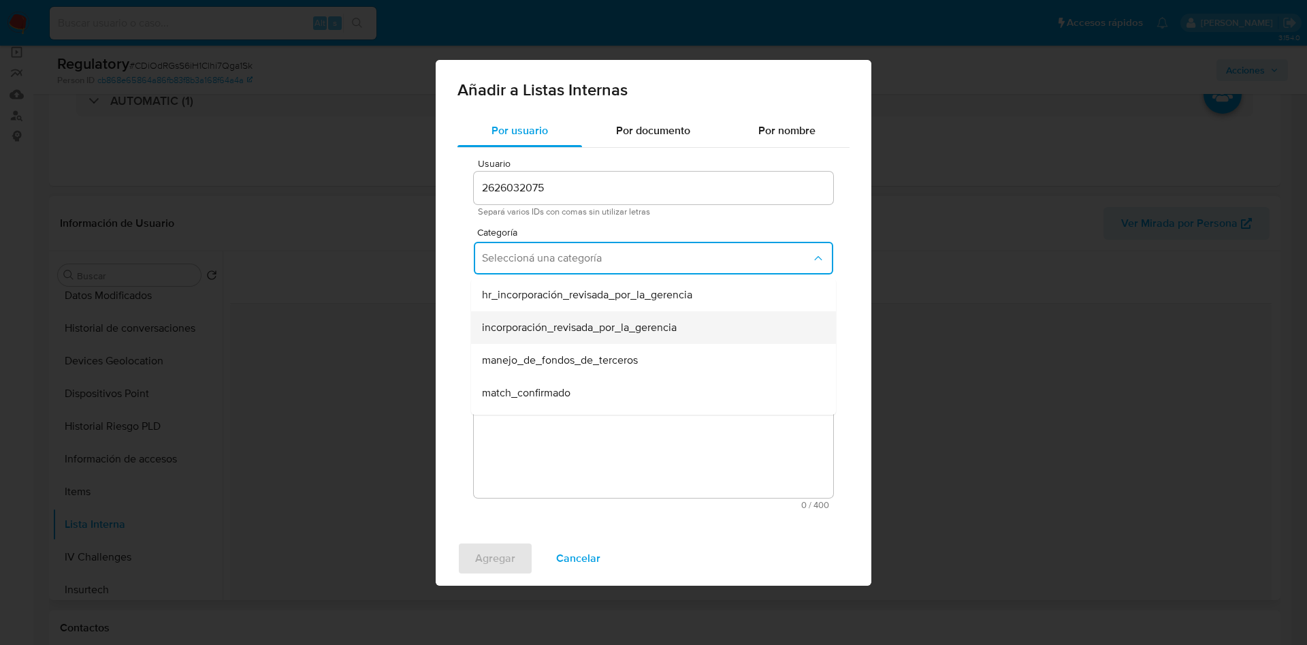
scroll to position [102, 0]
click at [540, 319] on span "match_descartado" at bounding box center [526, 324] width 88 height 14
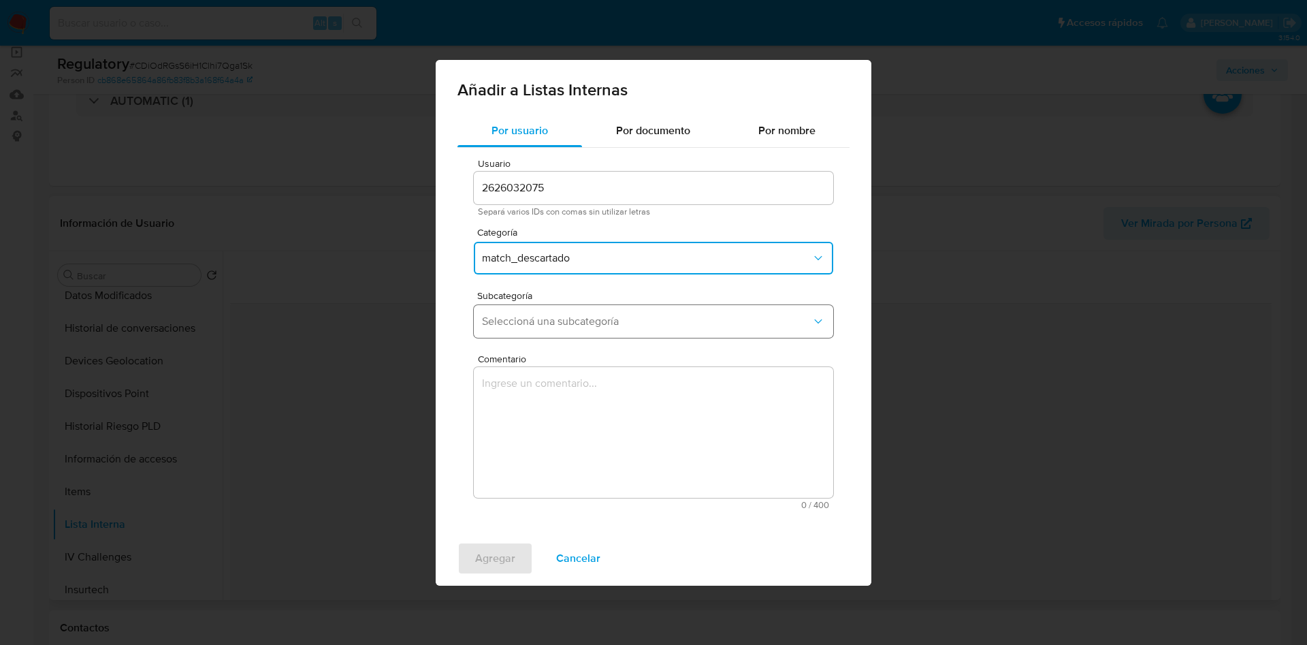
click at [528, 322] on span "Seleccioná una subcategoría" at bounding box center [646, 321] width 329 height 14
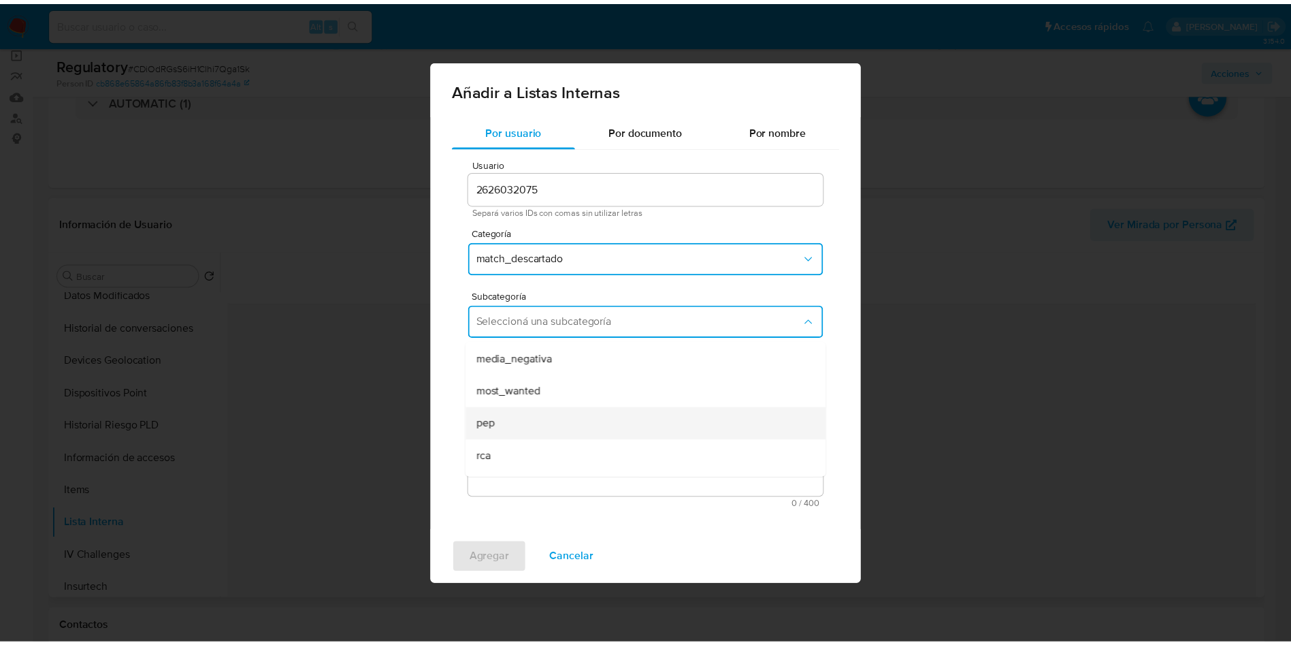
scroll to position [93, 0]
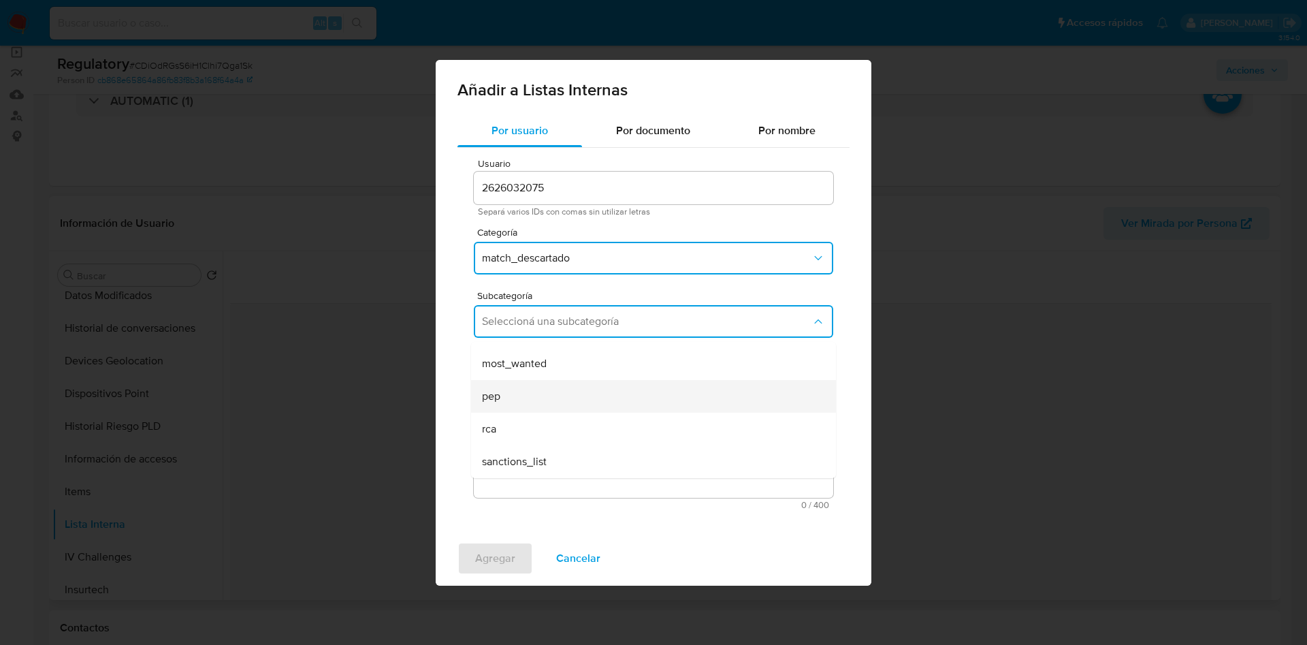
click at [498, 396] on span "pep" at bounding box center [491, 396] width 18 height 14
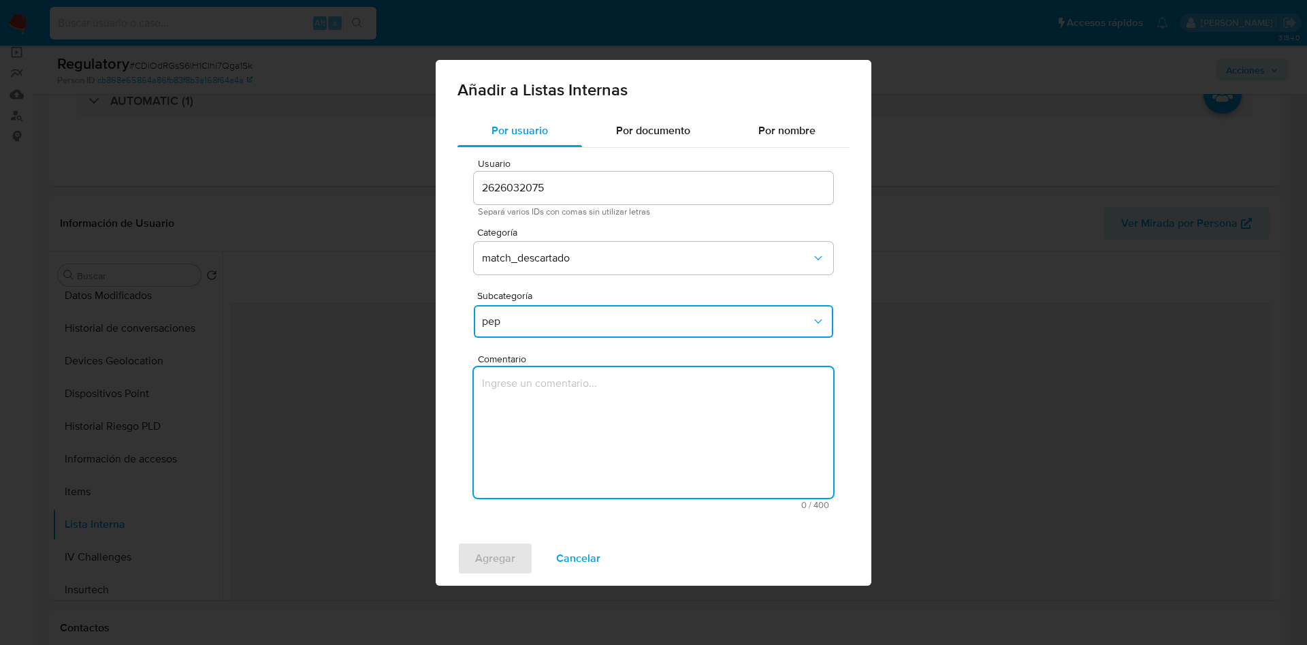
click at [631, 405] on textarea "Comentario" at bounding box center [653, 432] width 359 height 131
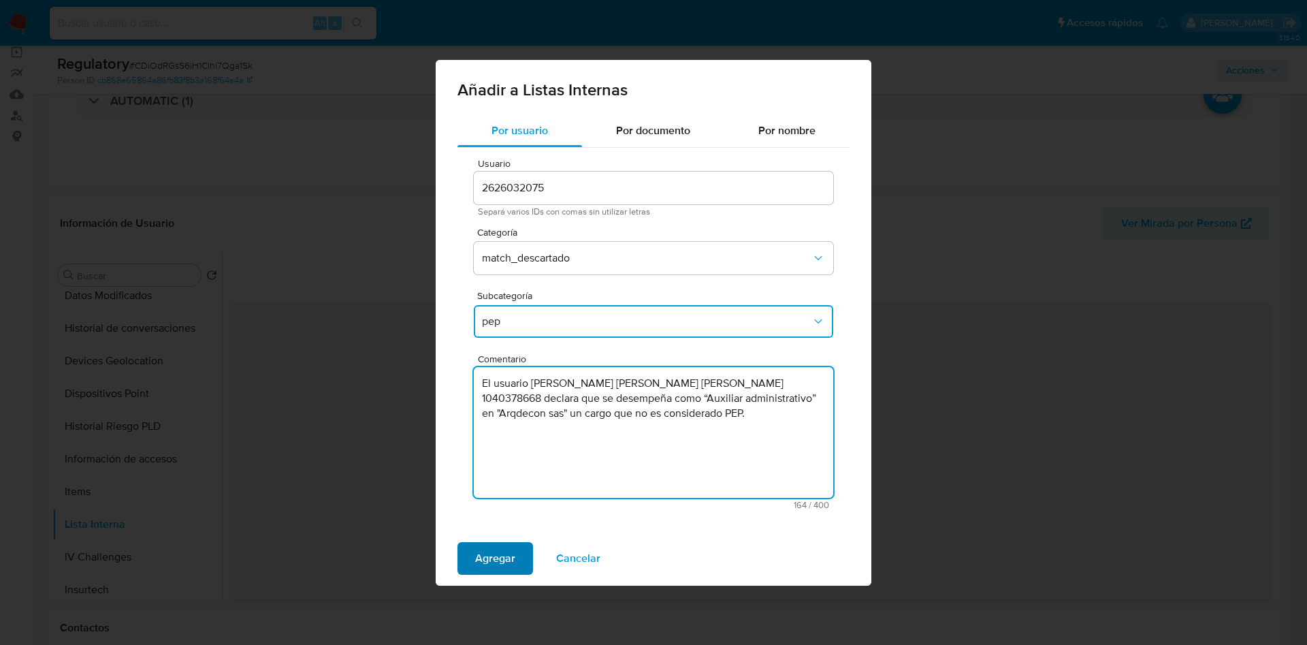
type textarea "El usuario Lili Johana Rivera Restrepo, C.C 1040378668 declara que se desempeña…"
click at [477, 555] on span "Agregar" at bounding box center [495, 558] width 40 height 30
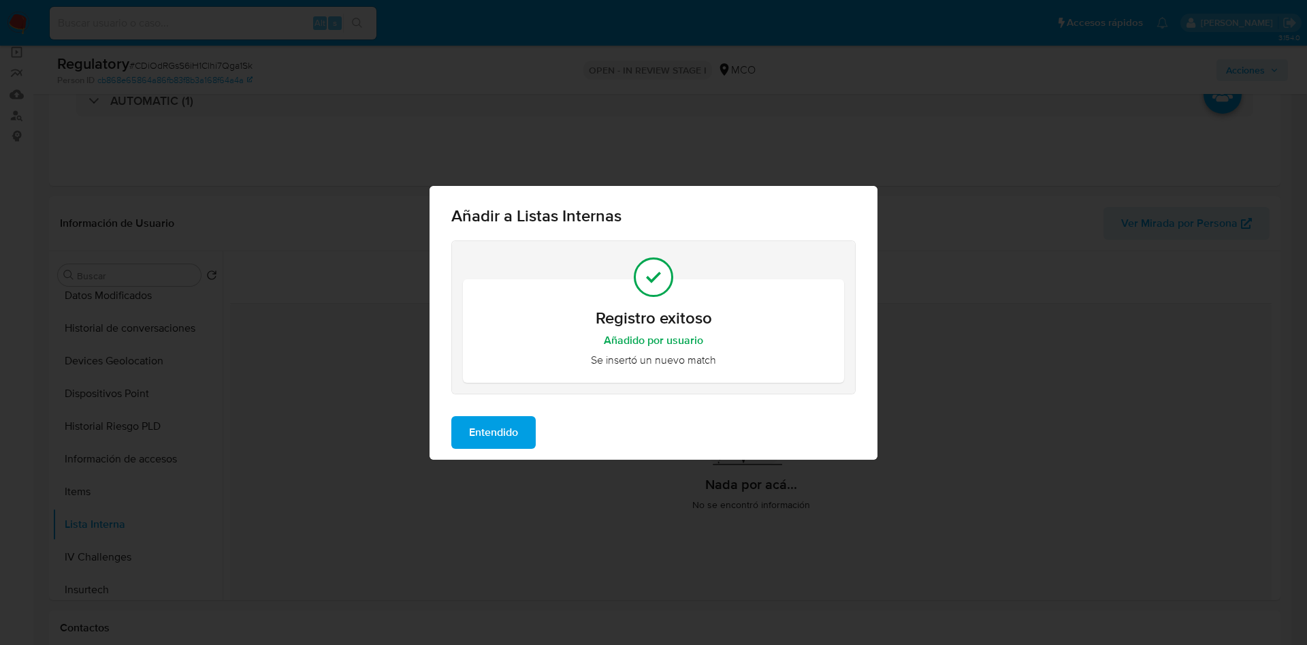
click at [504, 438] on span "Entendido" at bounding box center [493, 432] width 49 height 30
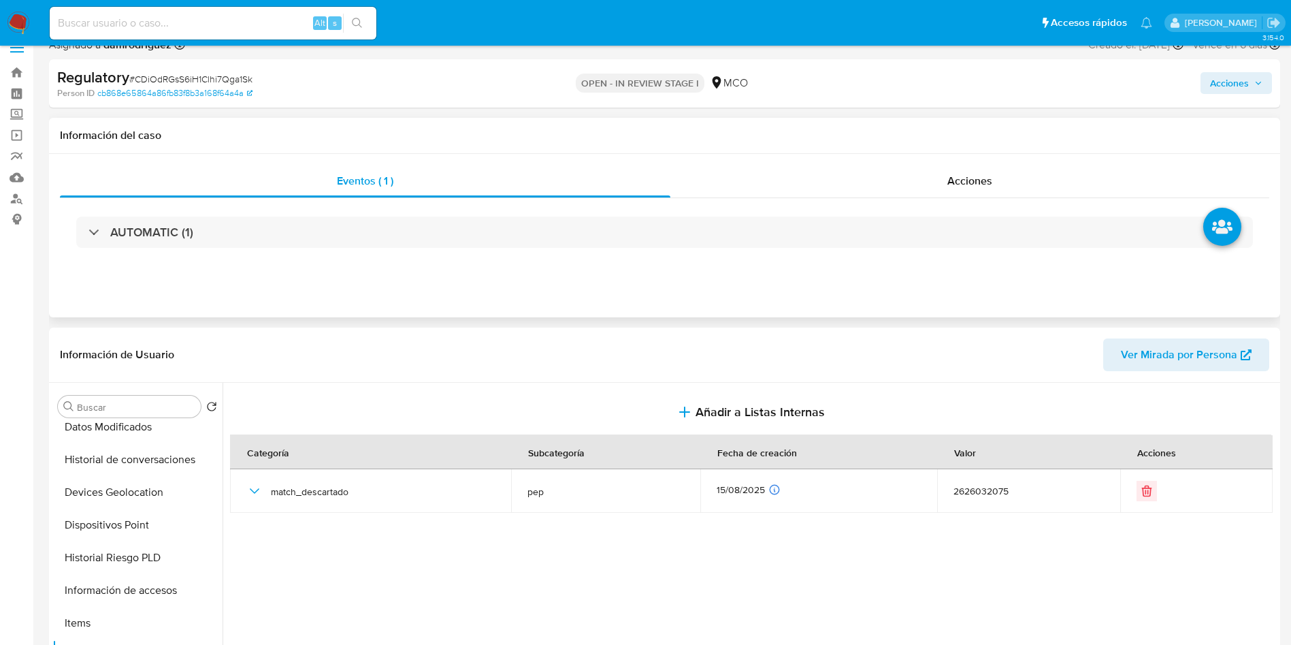
scroll to position [0, 0]
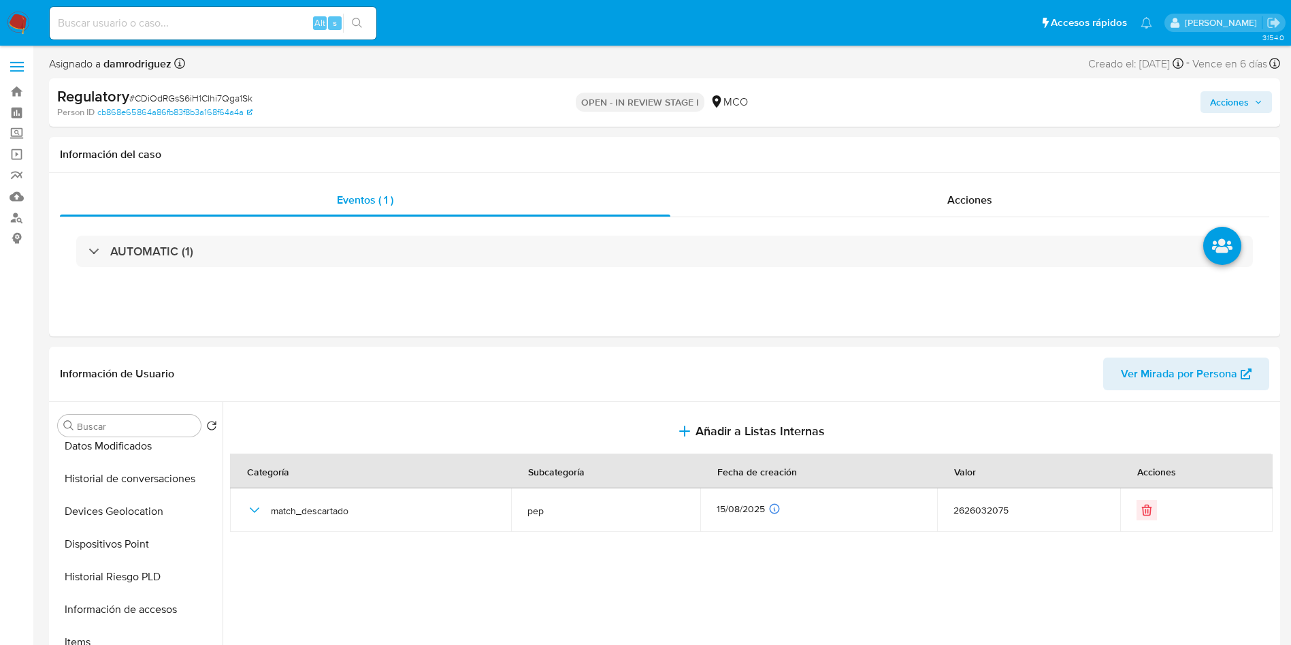
click at [1244, 98] on span "Acciones" at bounding box center [1229, 102] width 39 height 22
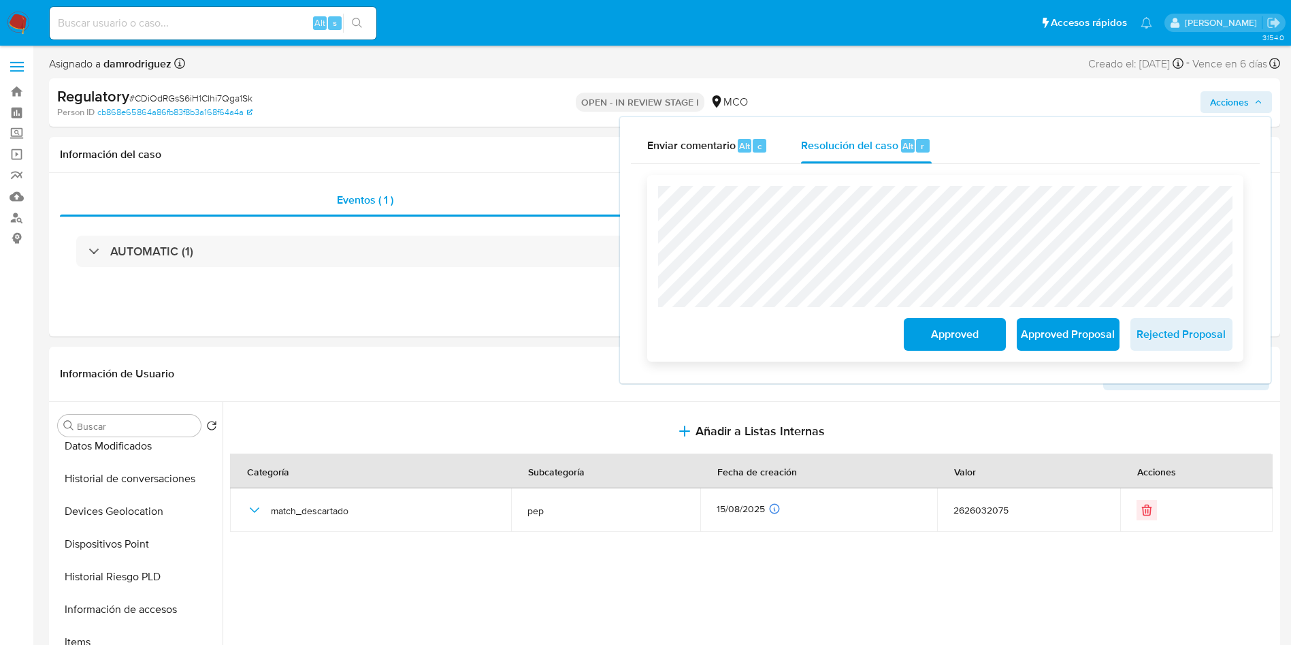
click at [948, 338] on span "Approved" at bounding box center [955, 334] width 67 height 30
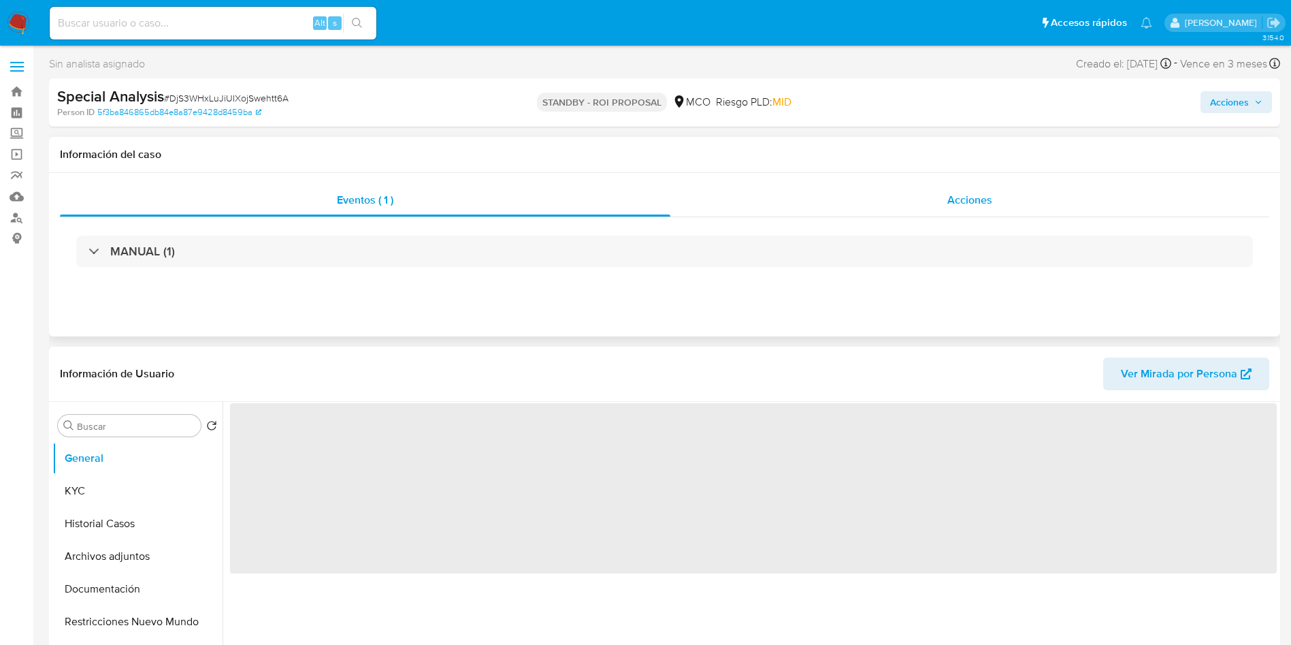
click at [768, 187] on div "Acciones" at bounding box center [970, 200] width 599 height 33
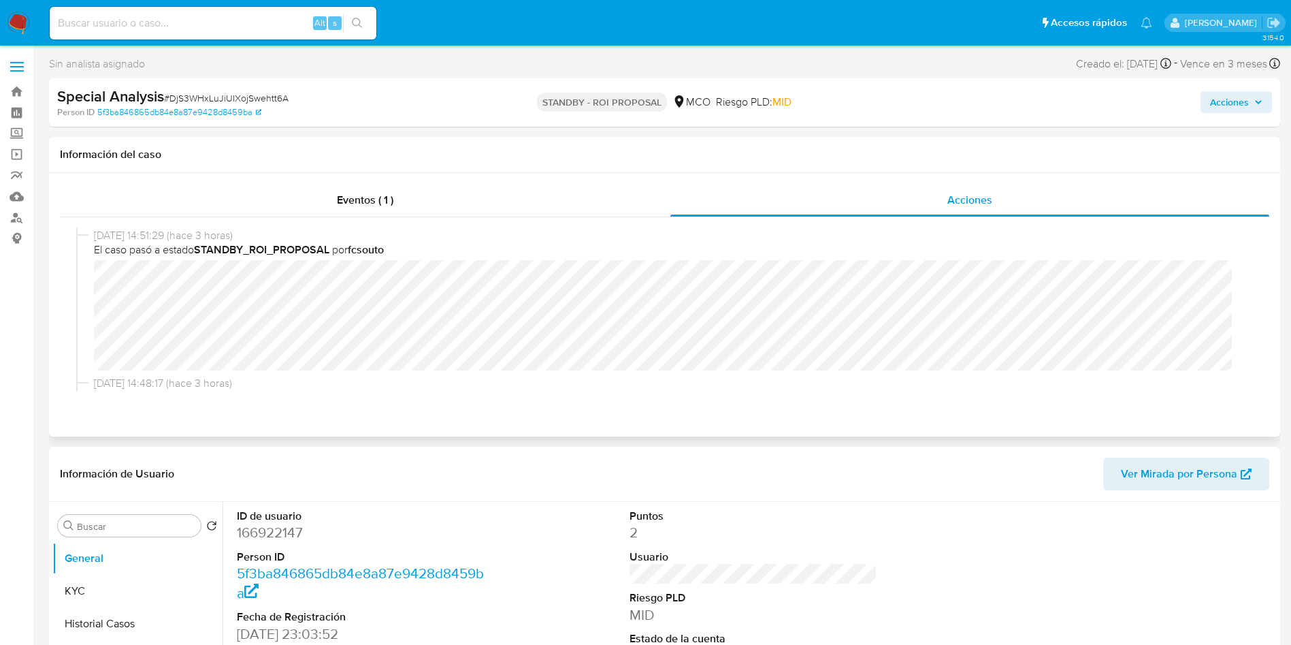
select select "10"
drag, startPoint x: 154, startPoint y: 248, endPoint x: 417, endPoint y: 251, distance: 262.8
click at [385, 252] on span "El caso pasó a estado STANDBY_ROI_PROPOSAL por fcsouto" at bounding box center [671, 249] width 1154 height 15
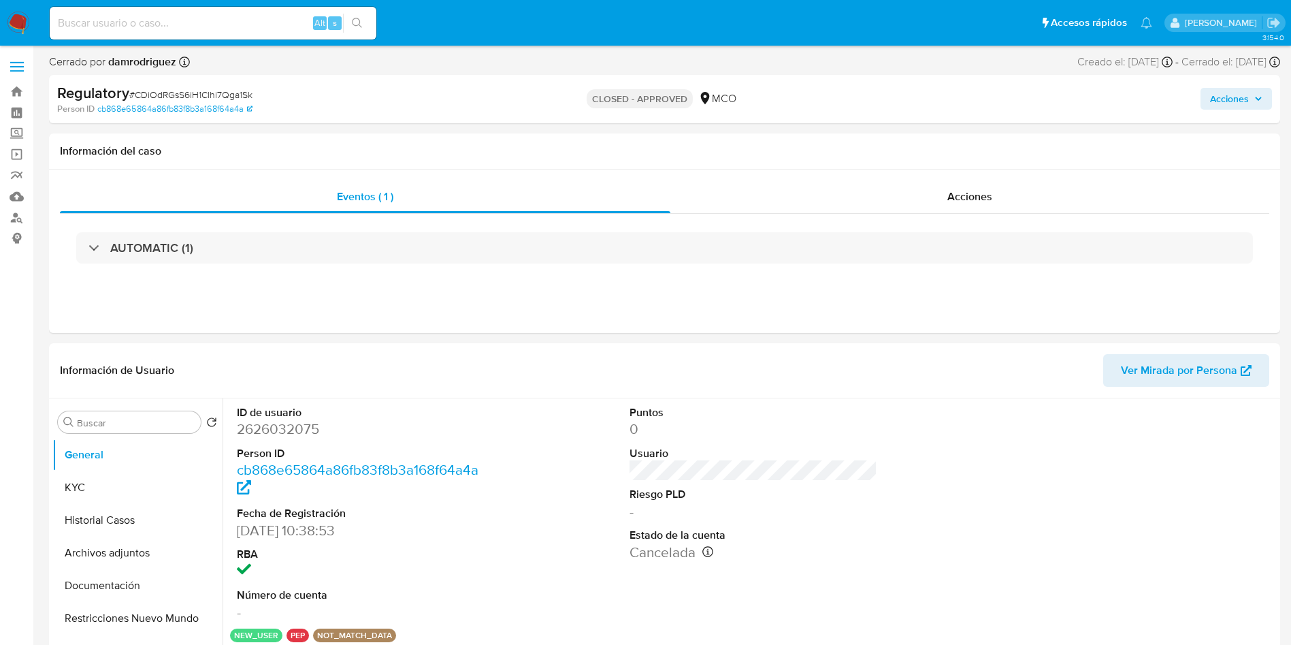
select select "10"
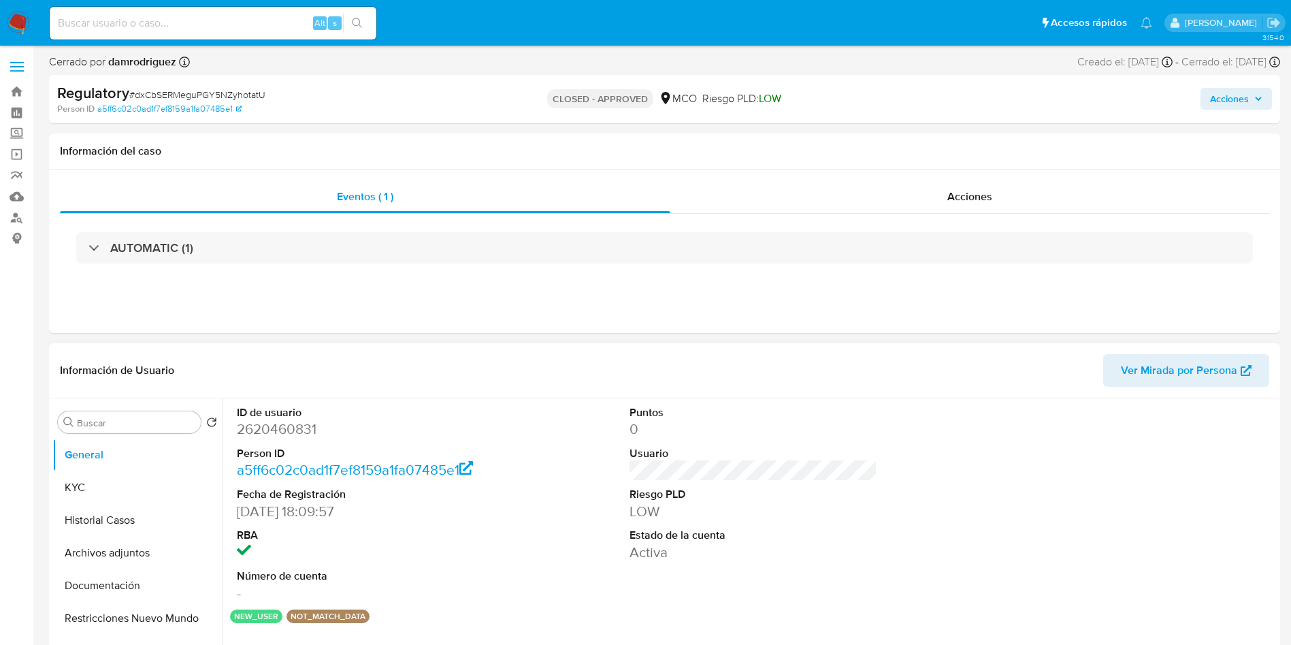
select select "10"
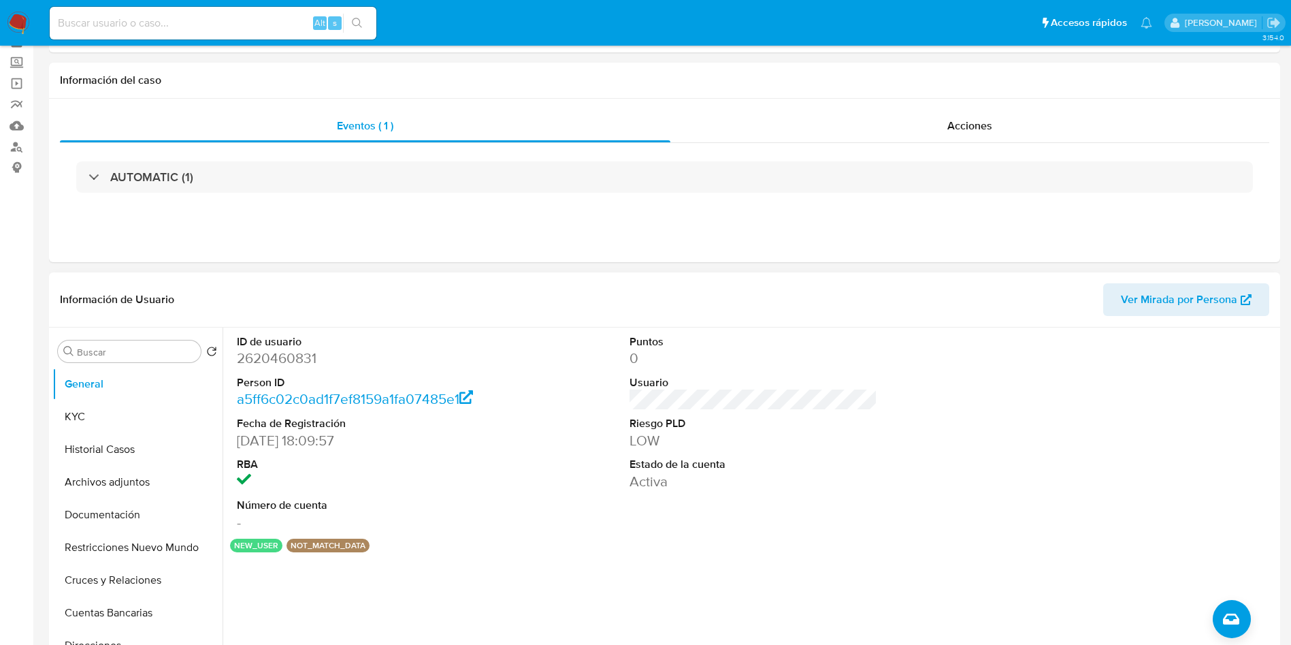
scroll to position [102, 0]
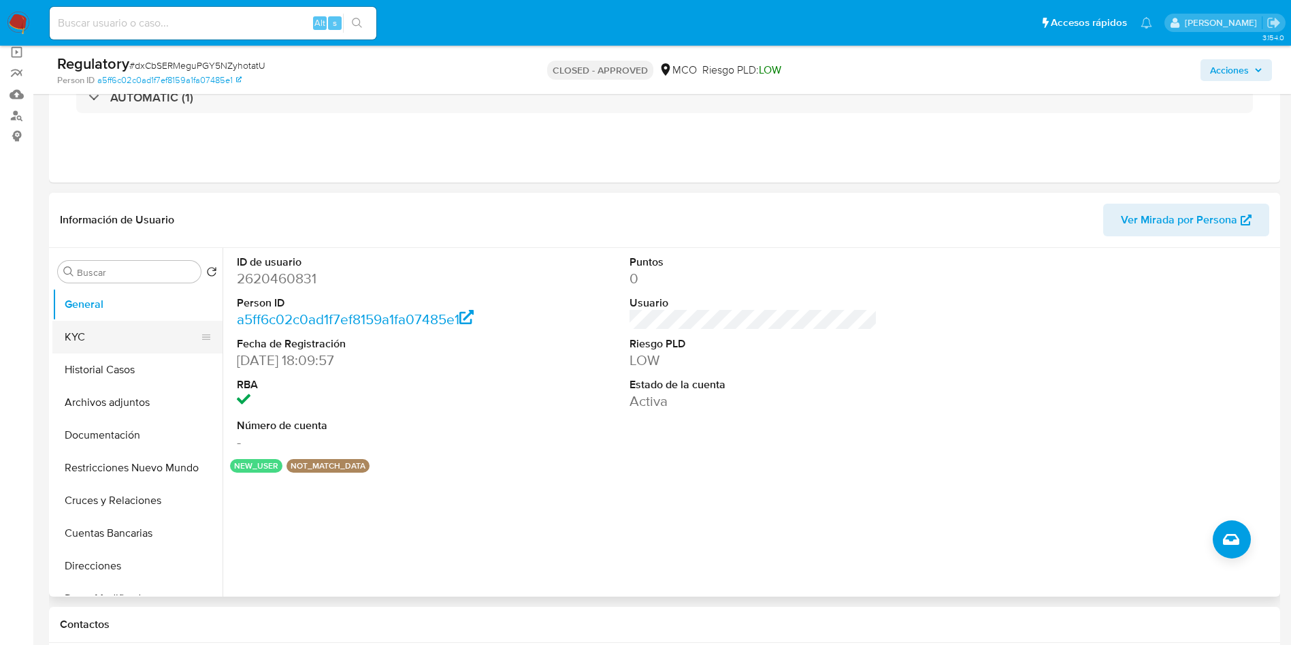
click at [93, 337] on button "KYC" at bounding box center [131, 337] width 159 height 33
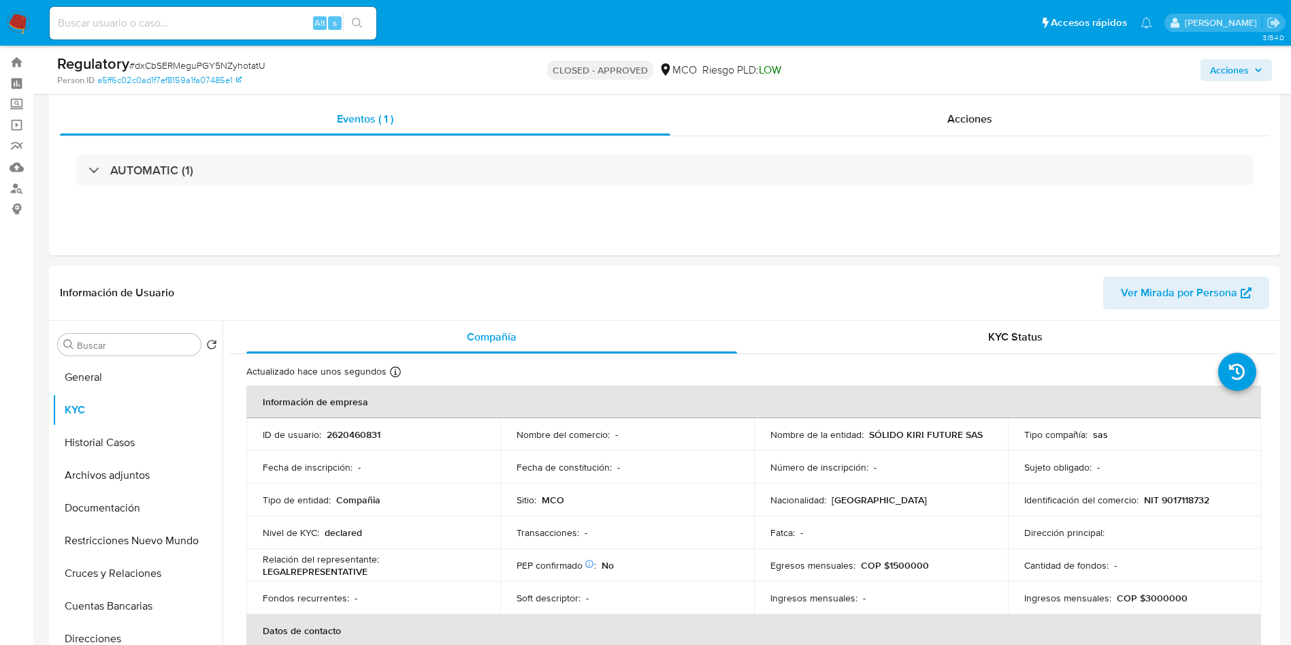
scroll to position [0, 0]
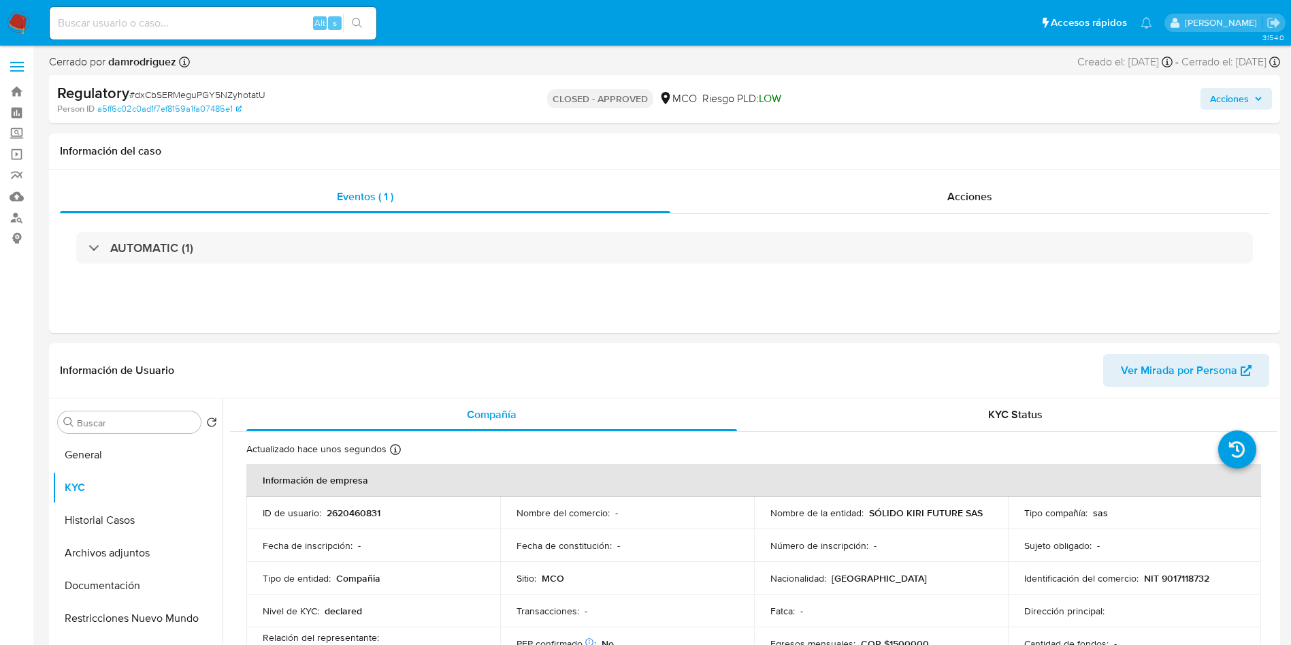
click at [12, 16] on img at bounding box center [18, 23] width 23 height 23
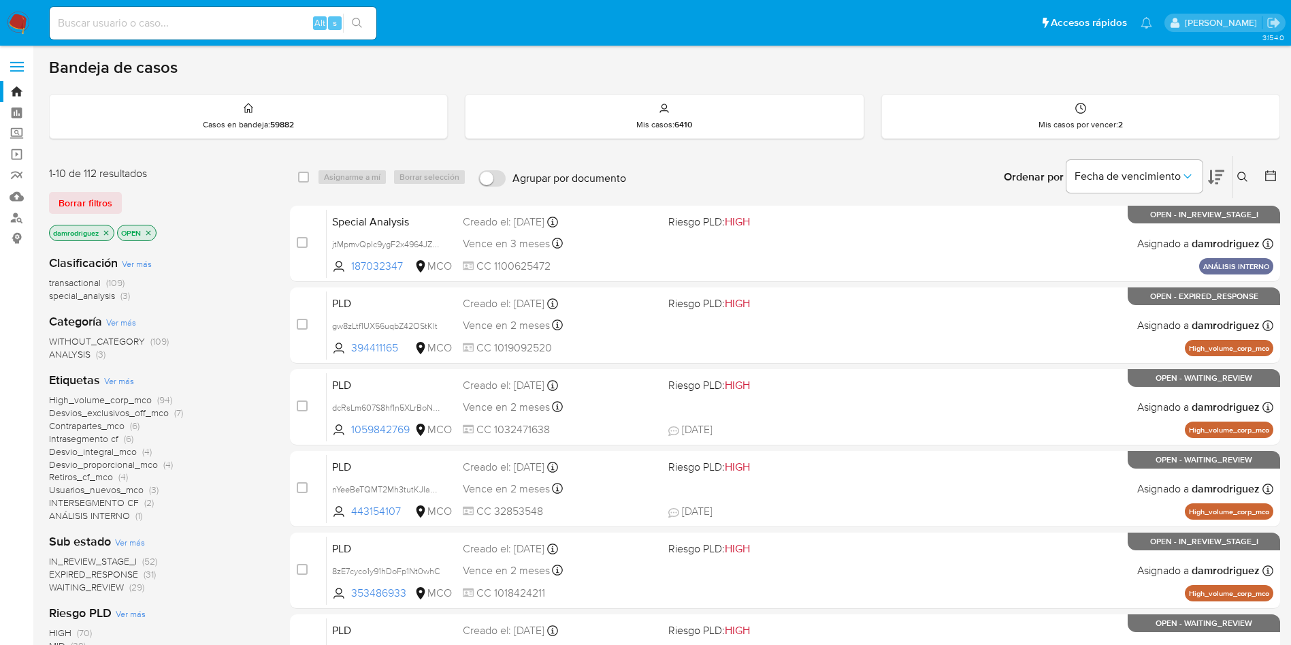
click at [105, 233] on icon "close-filter" at bounding box center [106, 233] width 8 height 8
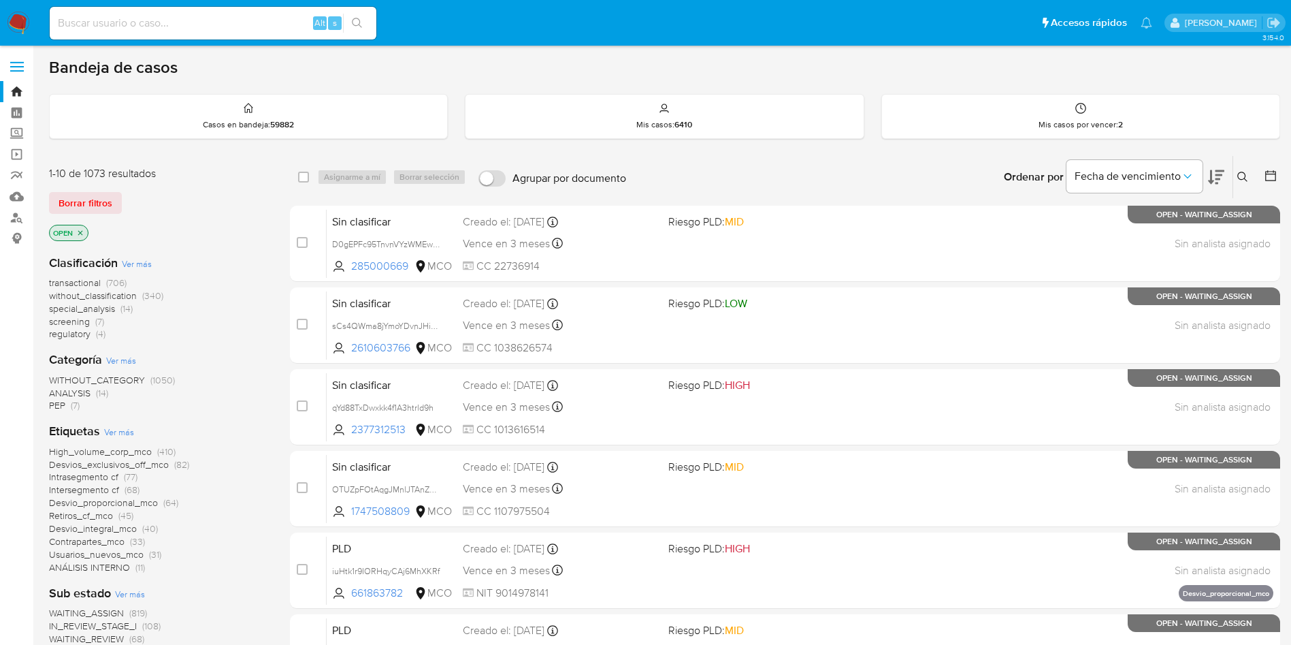
click at [76, 334] on span "regulatory" at bounding box center [70, 334] width 42 height 14
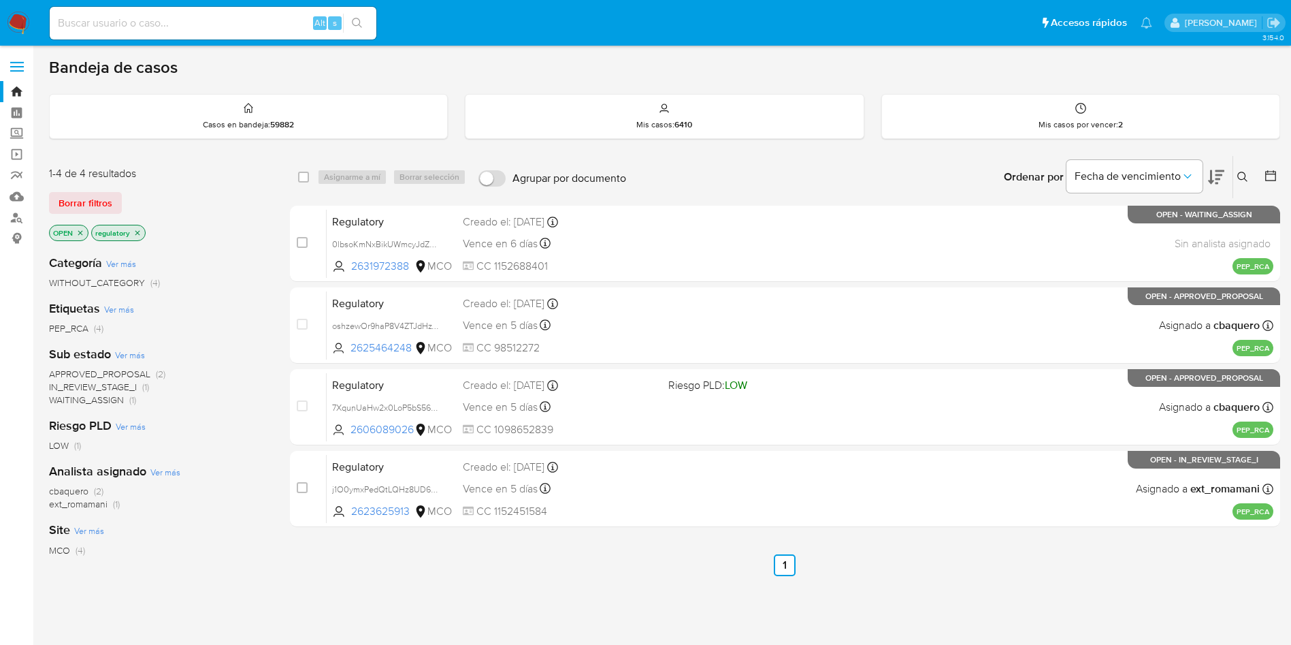
click at [112, 404] on span "WAITING_ASSIGN" at bounding box center [86, 400] width 75 height 14
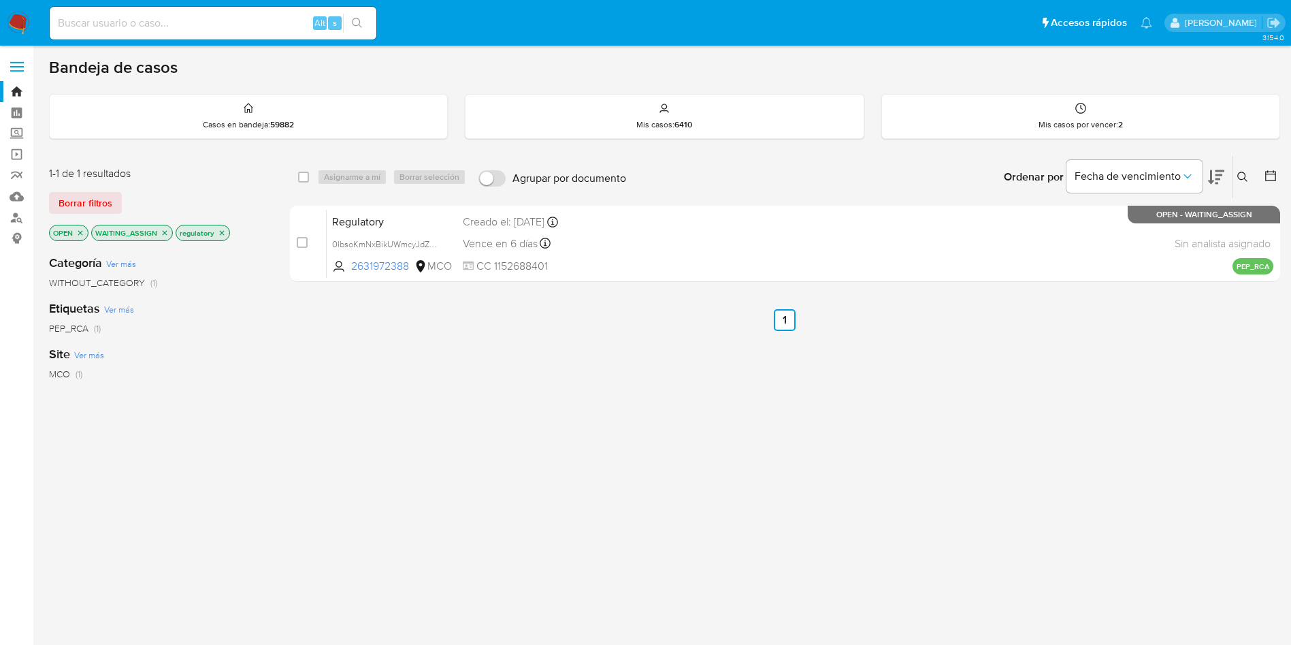
click at [521, 387] on div "select-all-cases-checkbox Asignarme a mí Borrar selección Agrupar por documento…" at bounding box center [785, 463] width 990 height 617
click at [104, 189] on div "1-1 de 1 resultados Borrar filtros OPEN WAITING_ASSIGN regulatory" at bounding box center [158, 205] width 218 height 78
click at [78, 231] on icon "close-filter" at bounding box center [80, 233] width 8 height 8
click at [123, 229] on icon "close-filter" at bounding box center [122, 233] width 8 height 8
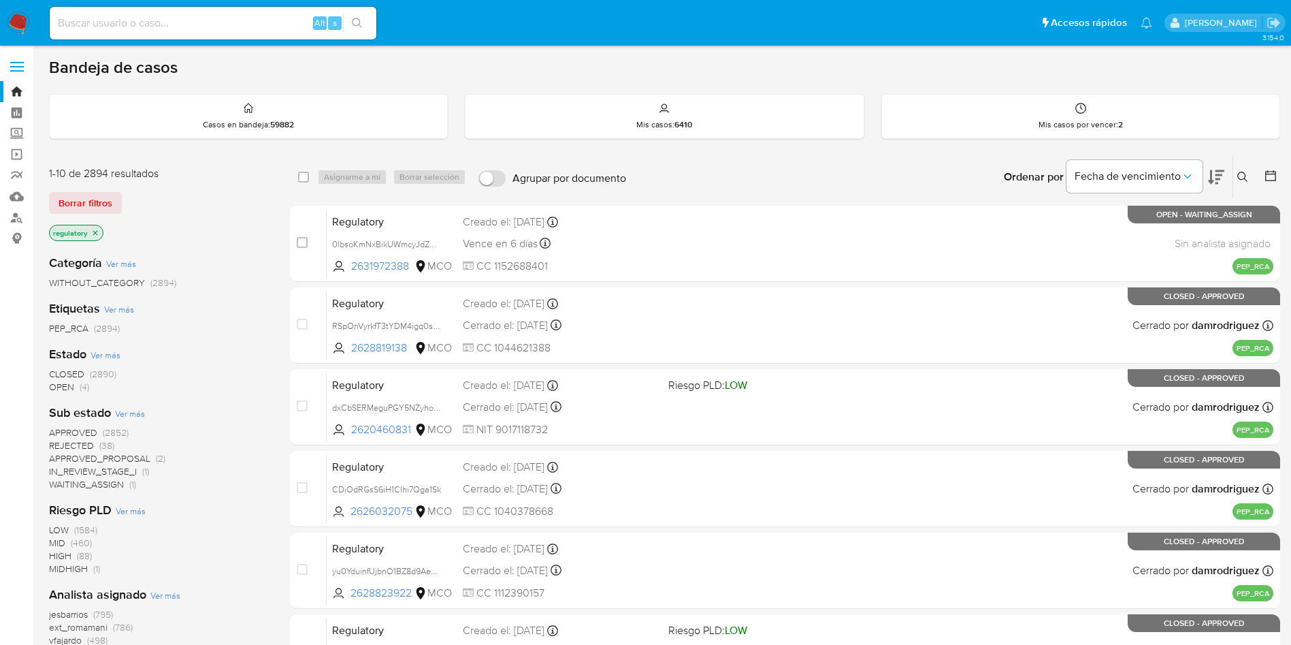
click at [1268, 181] on icon at bounding box center [1271, 176] width 14 height 14
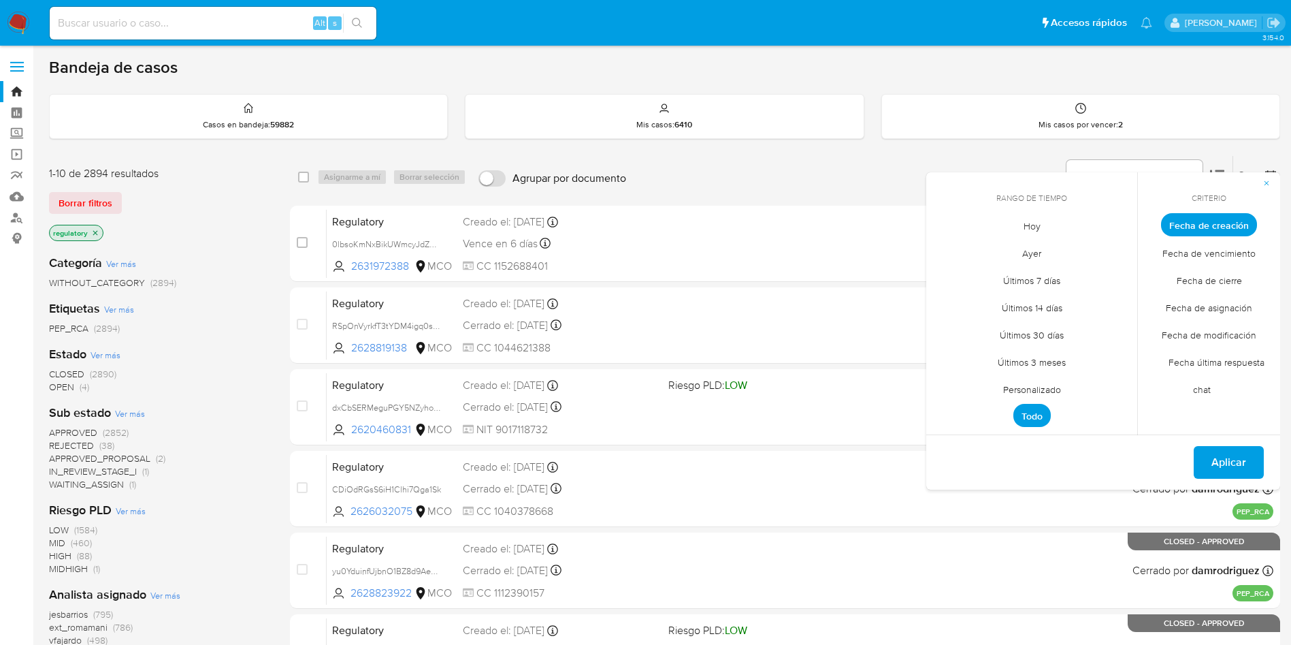
click at [1029, 222] on span "Hoy" at bounding box center [1033, 226] width 46 height 28
click at [1210, 334] on span "Fecha de modificación" at bounding box center [1209, 335] width 123 height 28
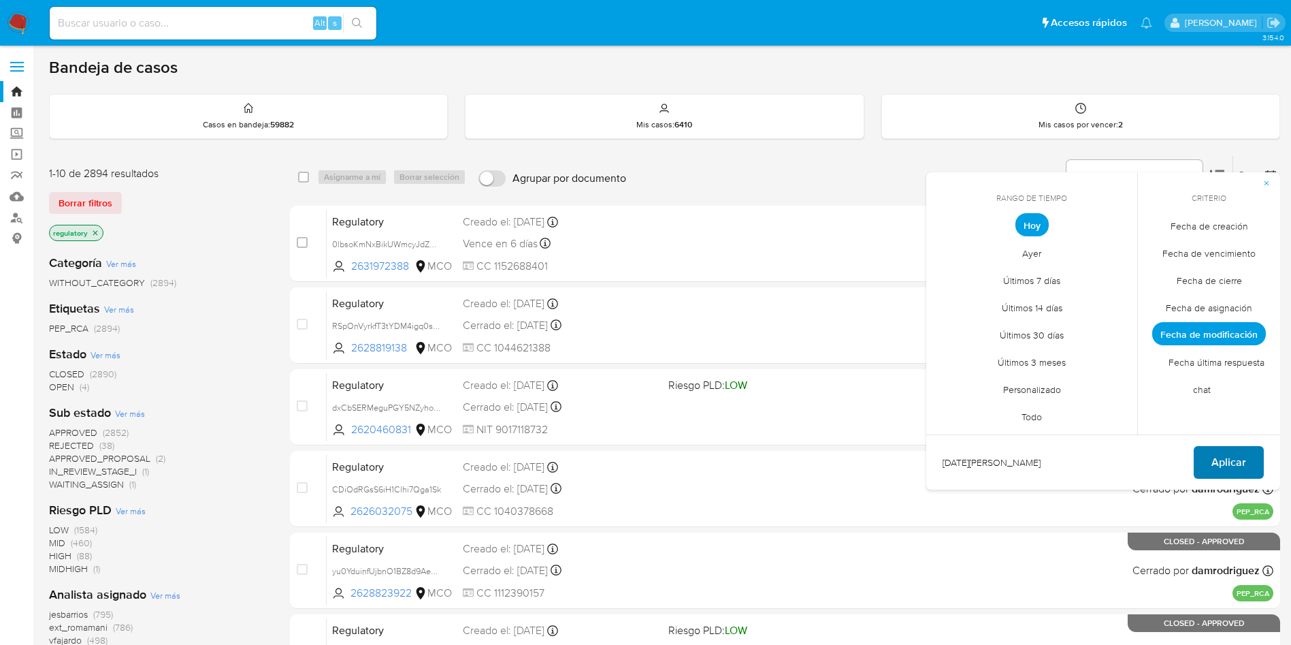
click at [1231, 459] on span "Aplicar" at bounding box center [1229, 462] width 35 height 30
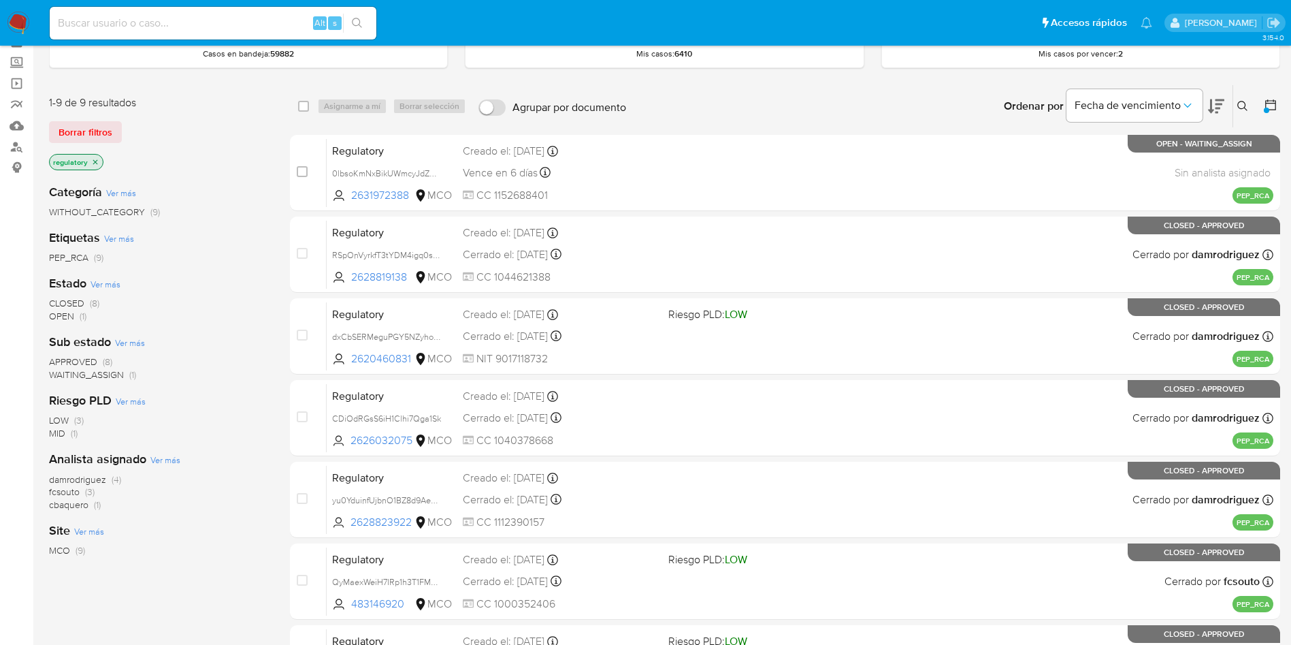
scroll to position [102, 0]
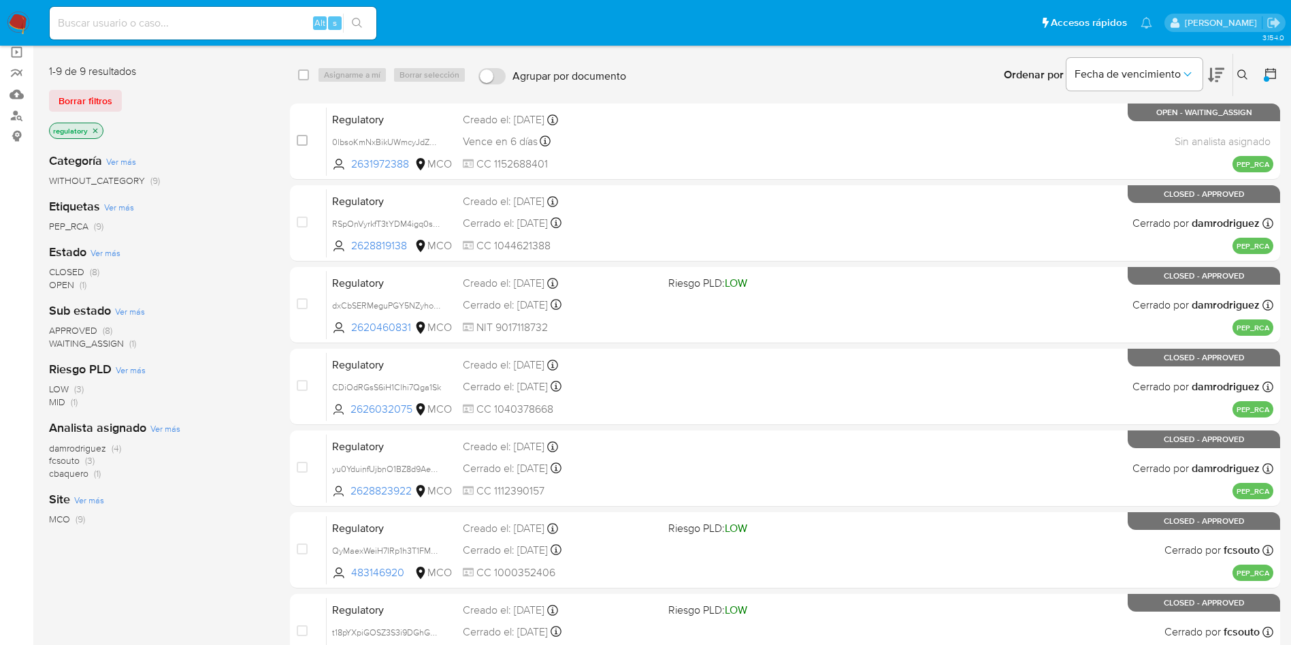
click at [60, 459] on span "fcsouto" at bounding box center [64, 460] width 31 height 14
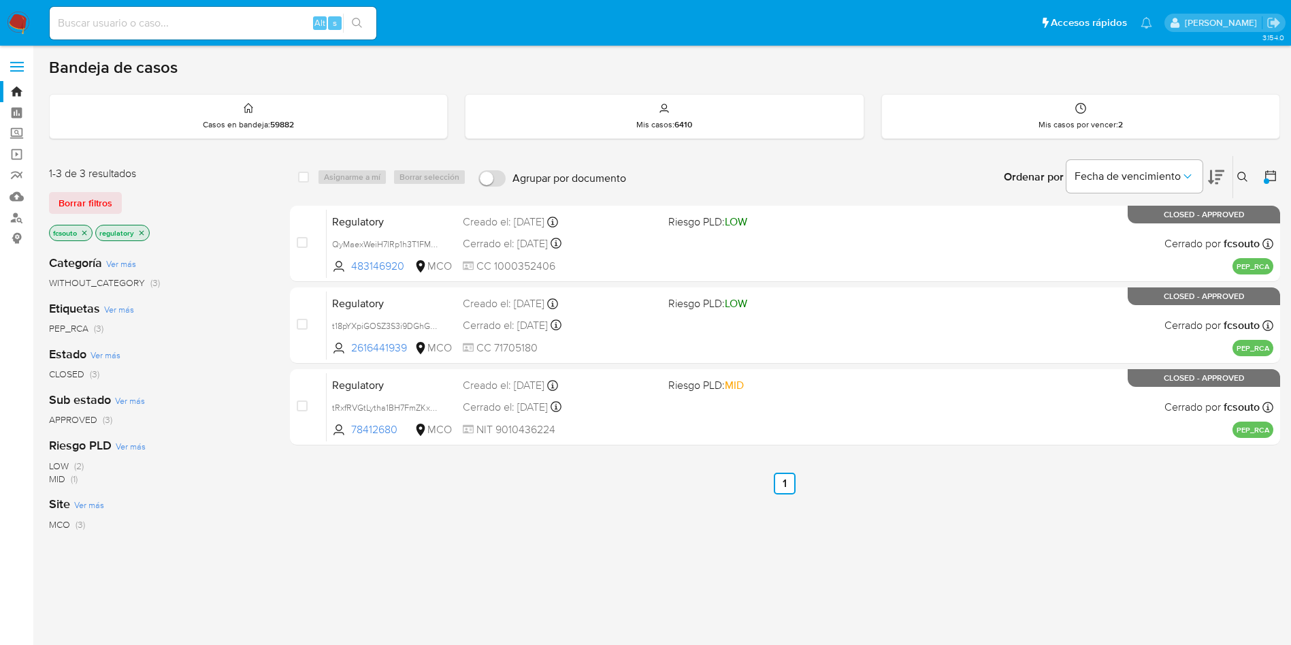
click at [86, 233] on icon "close-filter" at bounding box center [84, 232] width 5 height 5
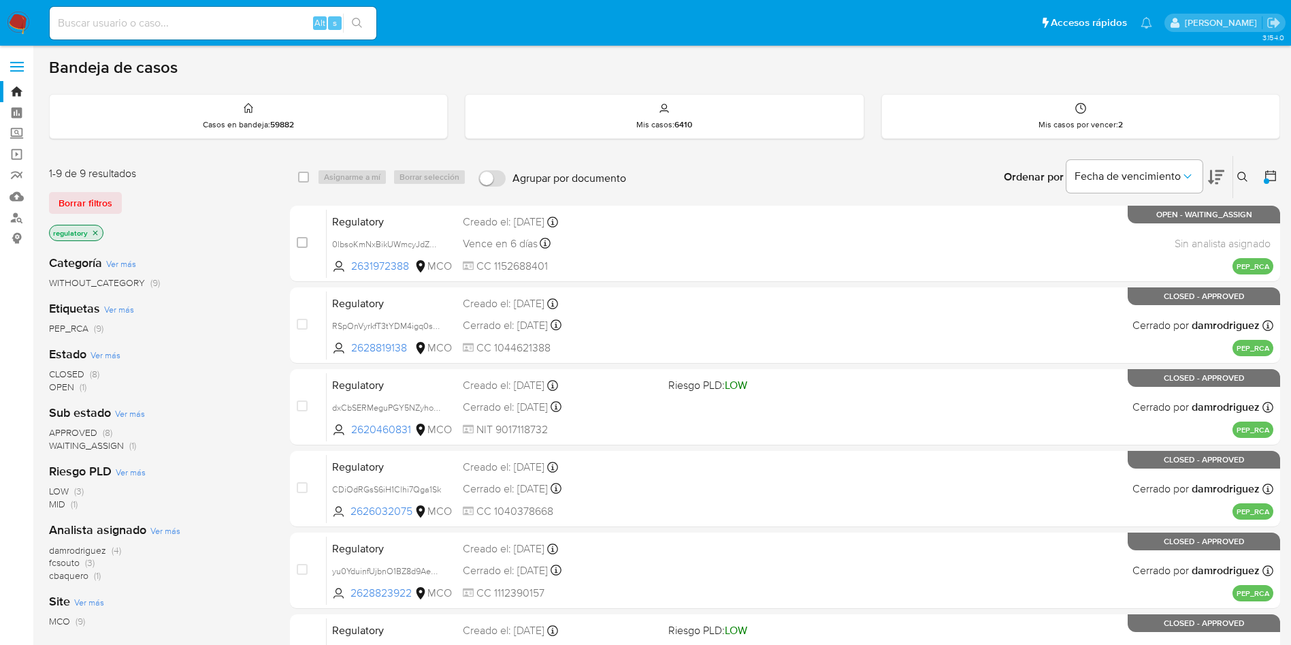
click at [60, 388] on span "OPEN" at bounding box center [61, 387] width 25 height 14
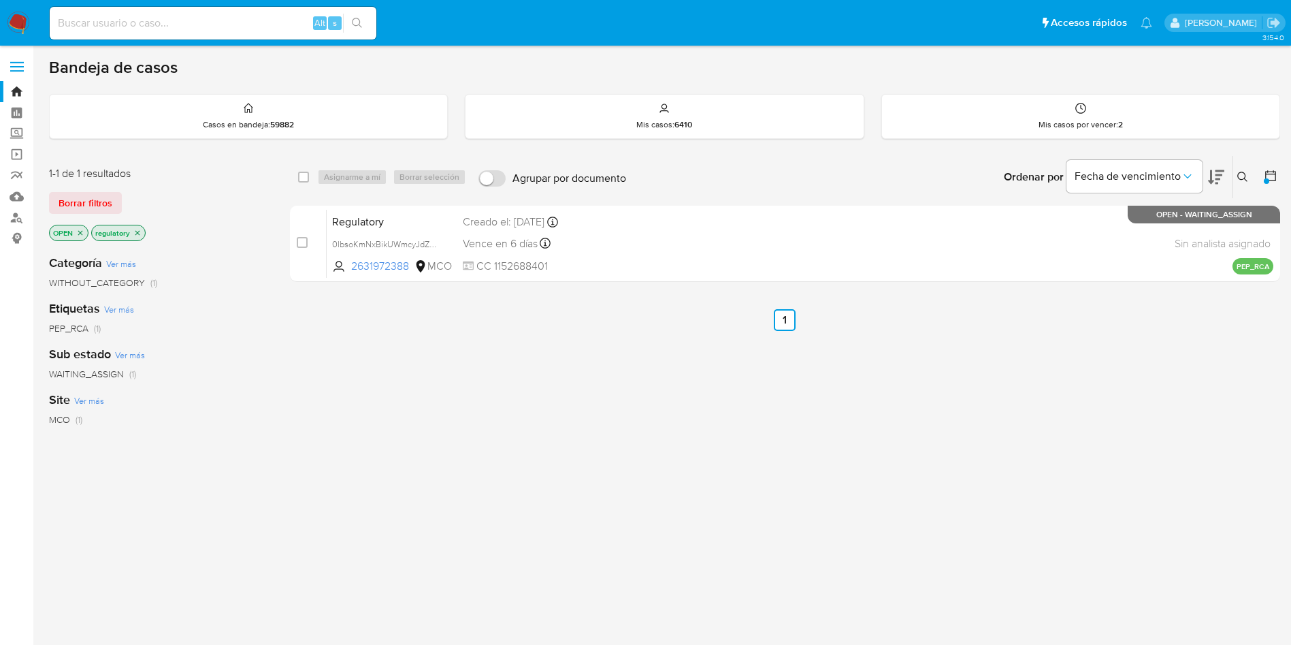
click at [138, 233] on icon "close-filter" at bounding box center [137, 232] width 5 height 5
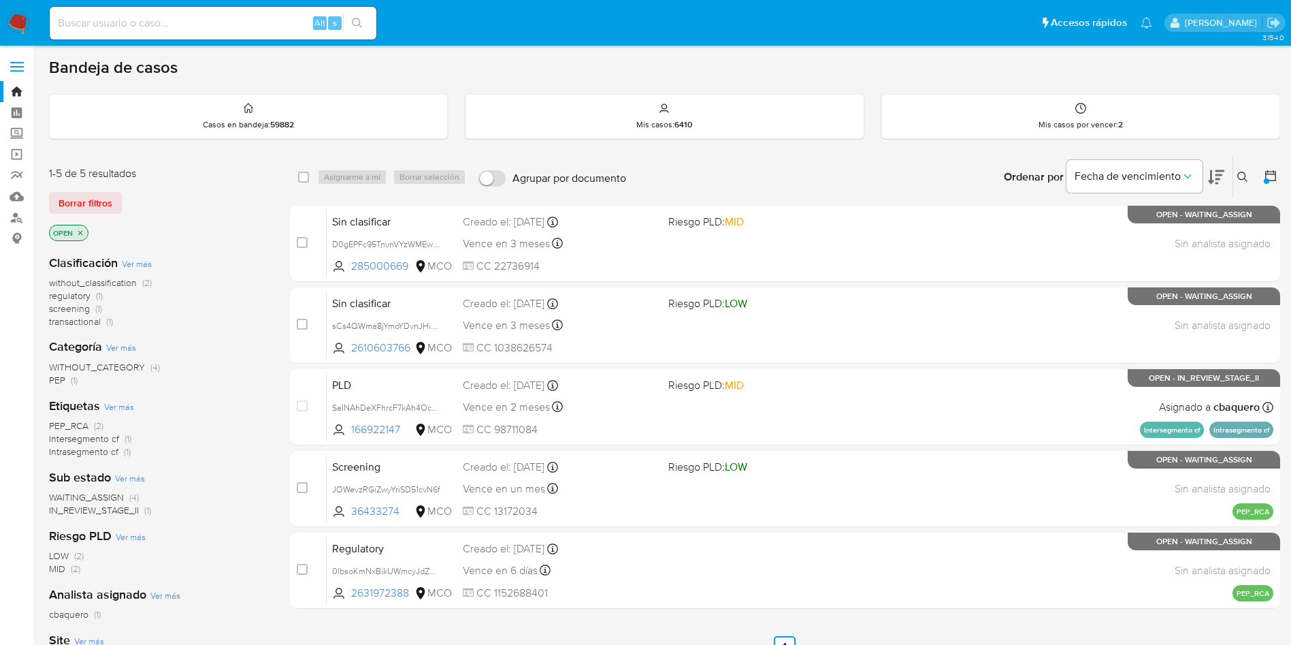
click at [82, 308] on span "screening" at bounding box center [69, 309] width 41 height 14
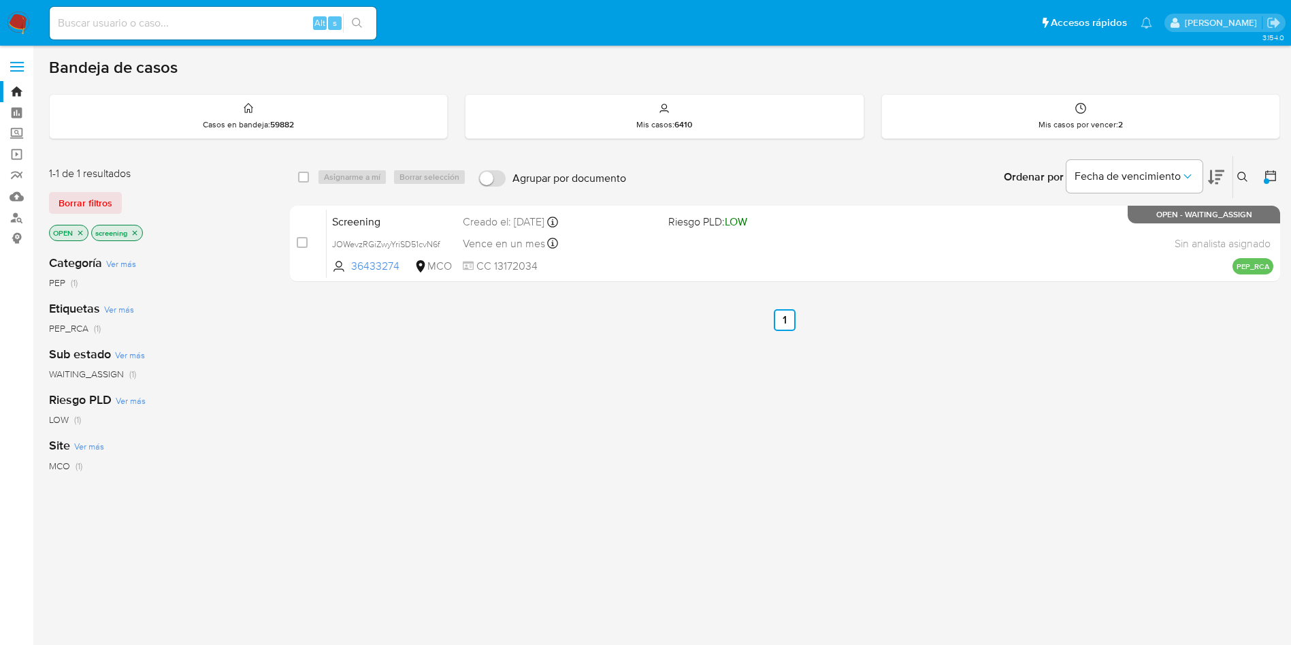
click at [135, 233] on icon "close-filter" at bounding box center [135, 233] width 8 height 8
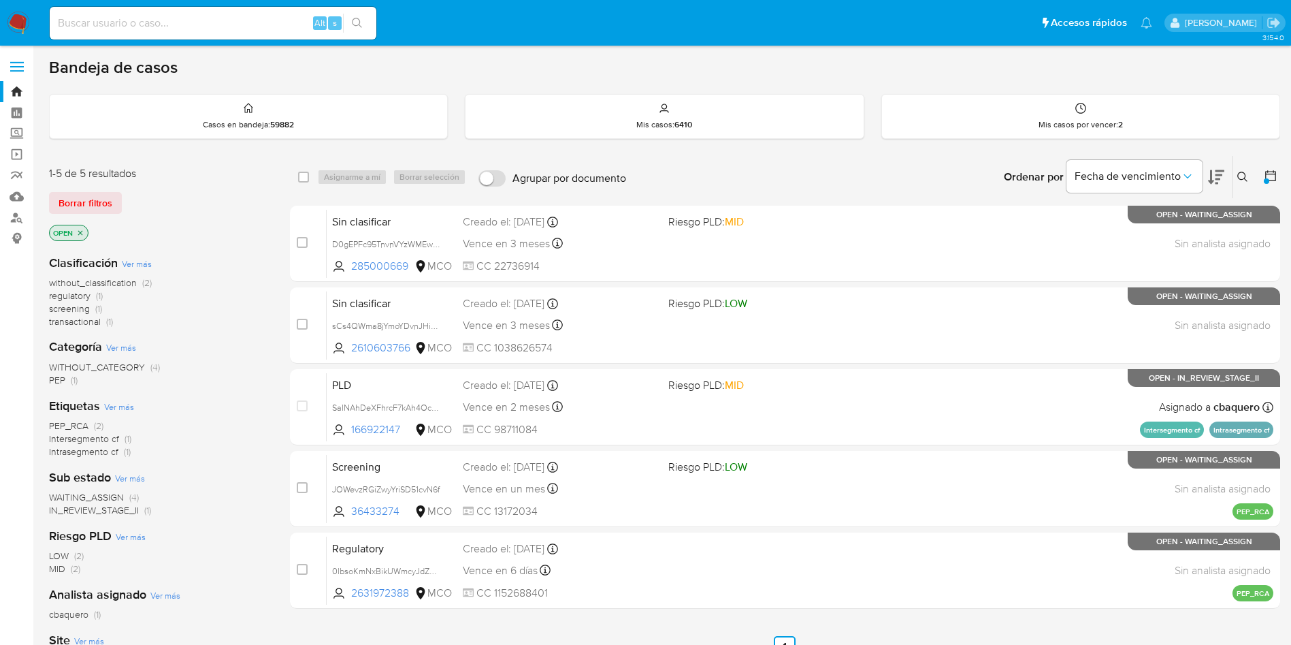
click at [80, 294] on span "regulatory" at bounding box center [70, 296] width 42 height 14
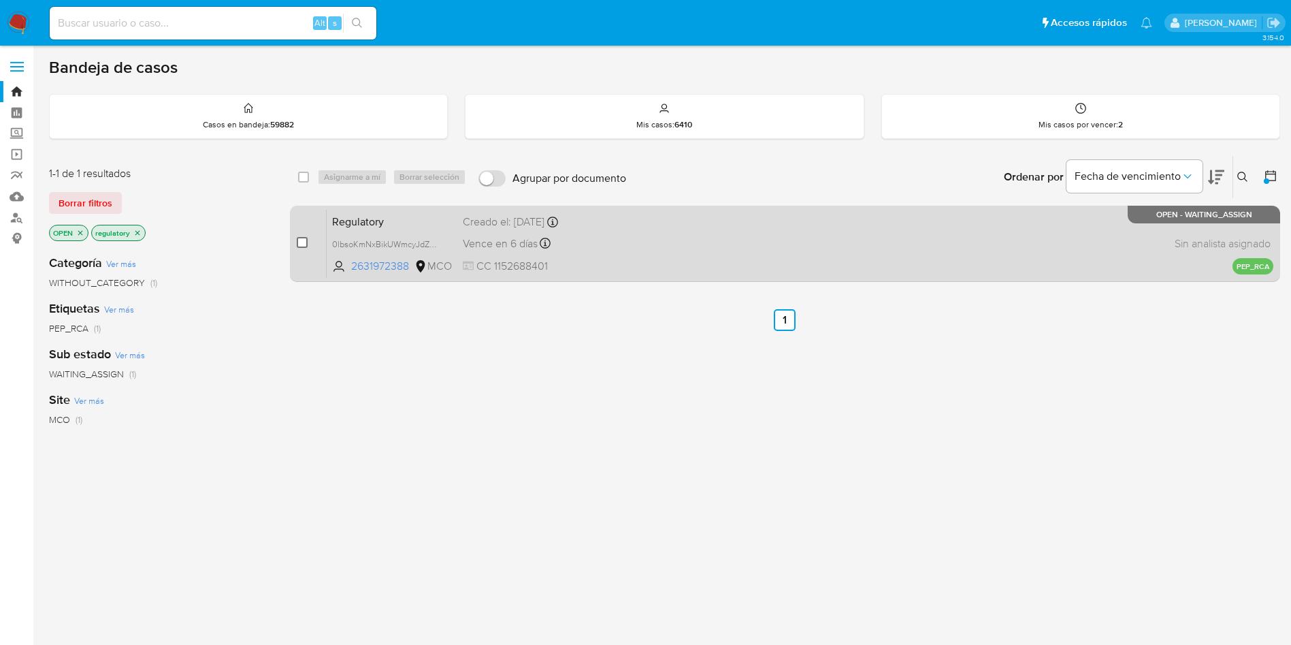
click at [300, 241] on input "checkbox" at bounding box center [302, 242] width 11 height 11
checkbox input "true"
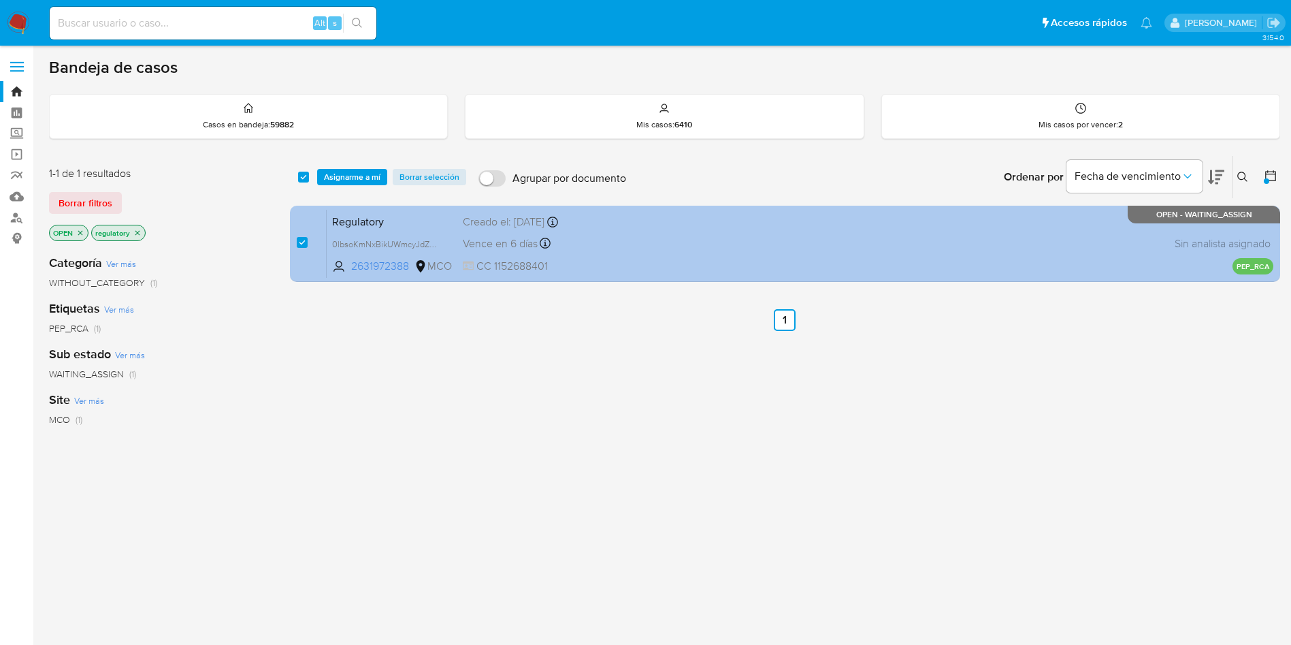
click at [350, 222] on span "Regulatory" at bounding box center [392, 221] width 120 height 18
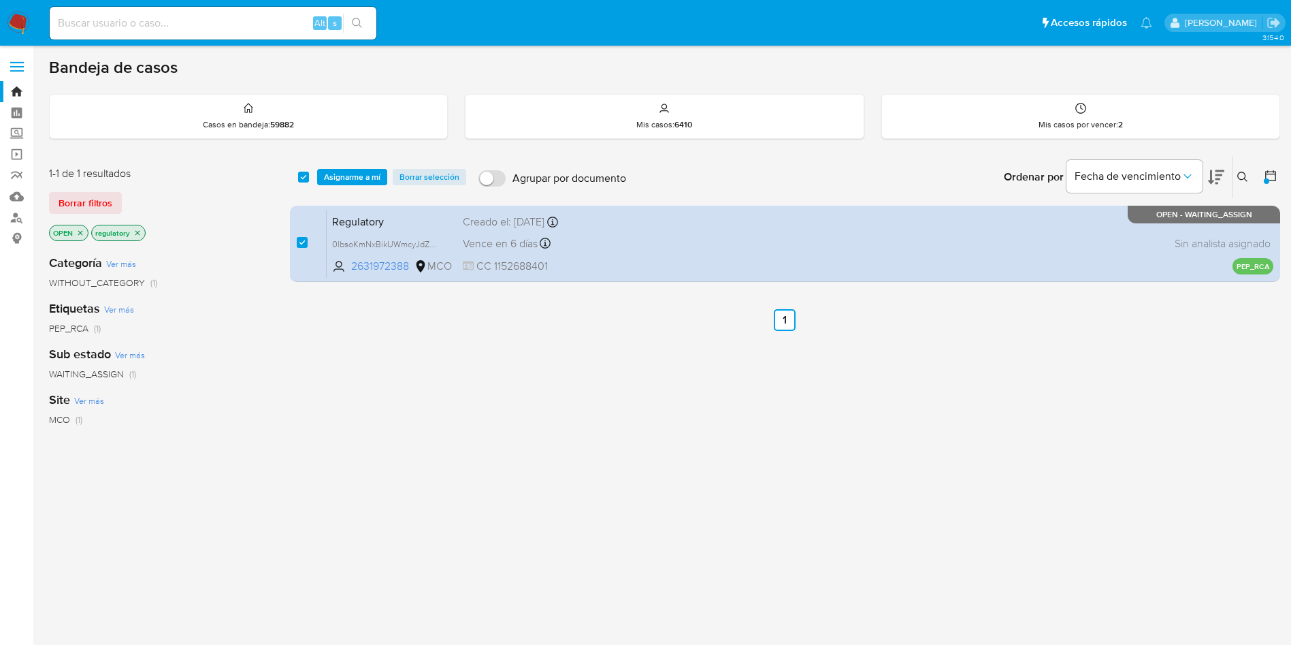
click at [339, 178] on span "Asignarme a mí" at bounding box center [352, 177] width 57 height 14
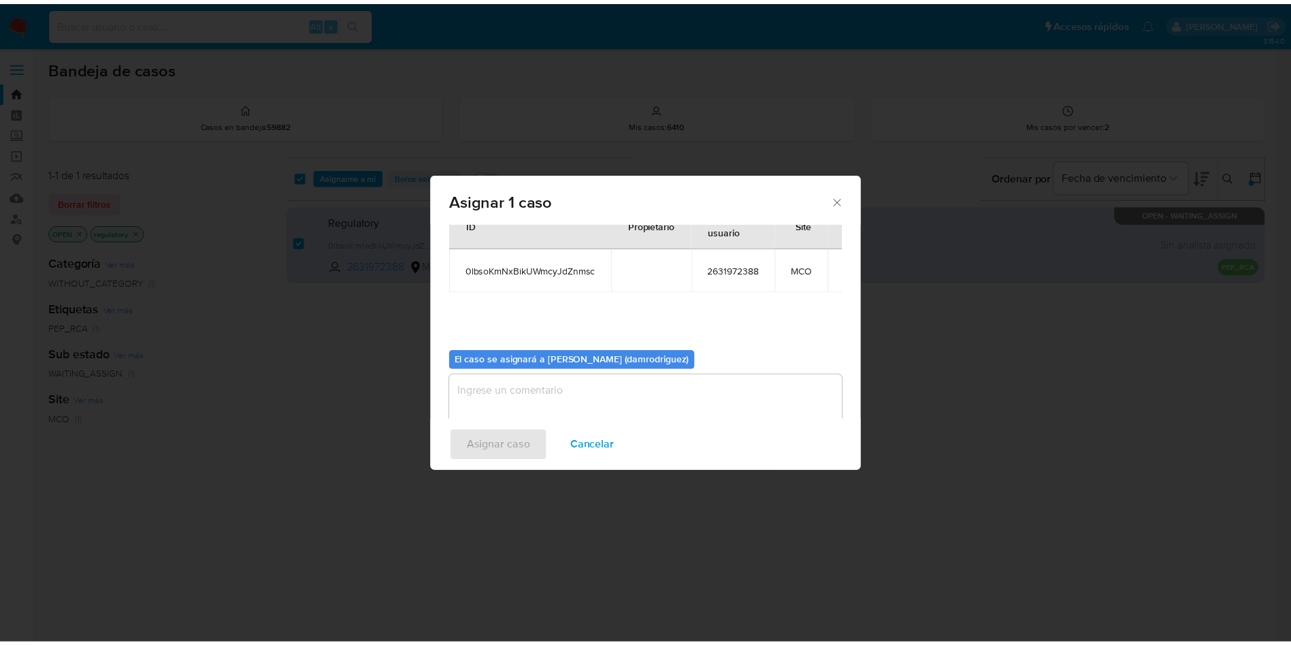
scroll to position [71, 0]
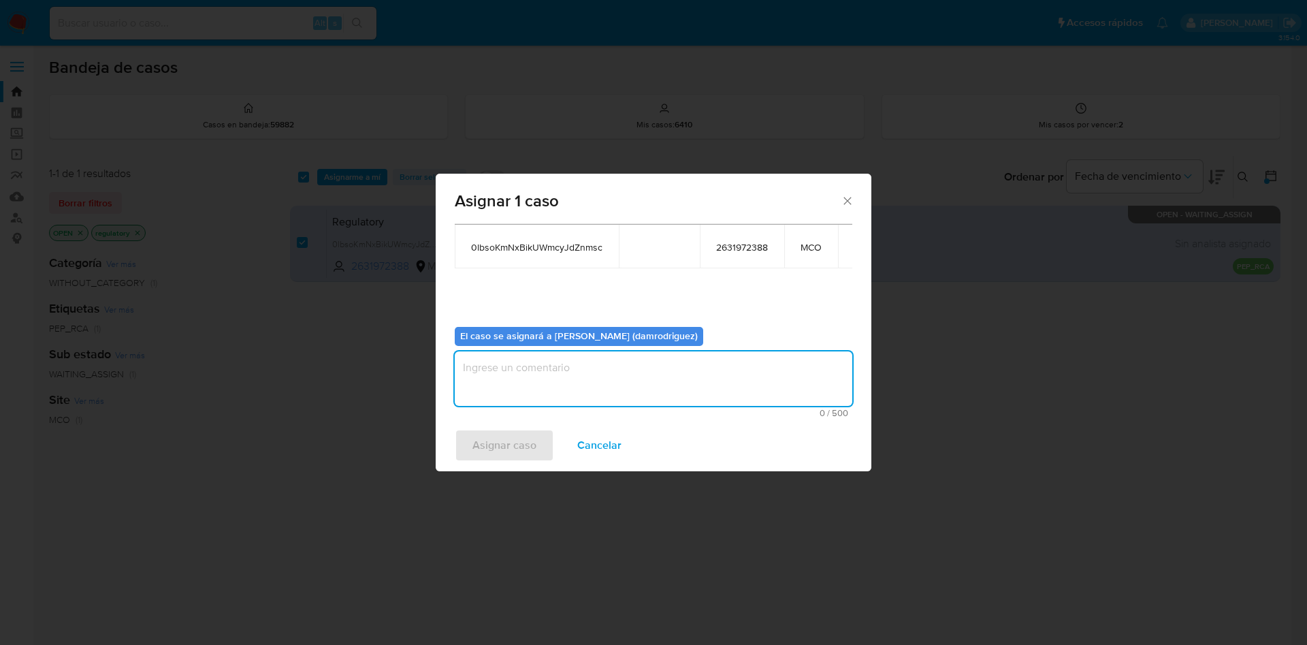
click at [562, 397] on textarea "assign-modal" at bounding box center [654, 378] width 398 height 54
type textarea "asignacion"
click at [513, 444] on span "Asignar caso" at bounding box center [504, 445] width 64 height 30
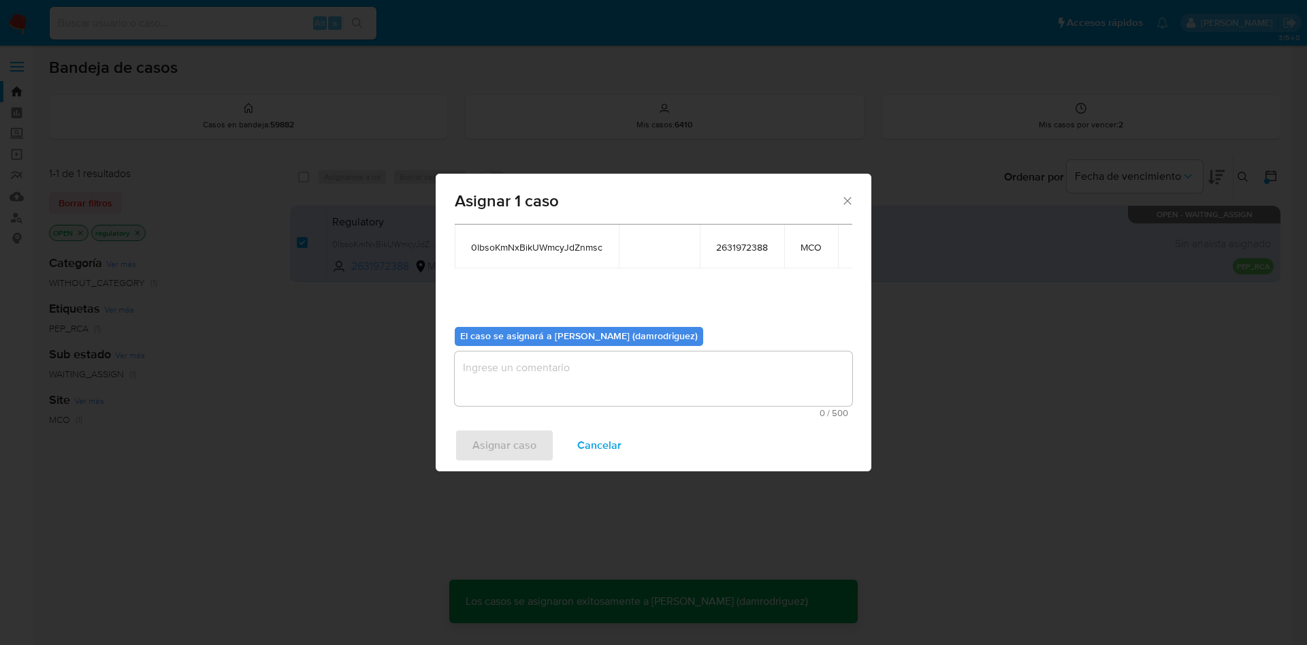
checkbox input "false"
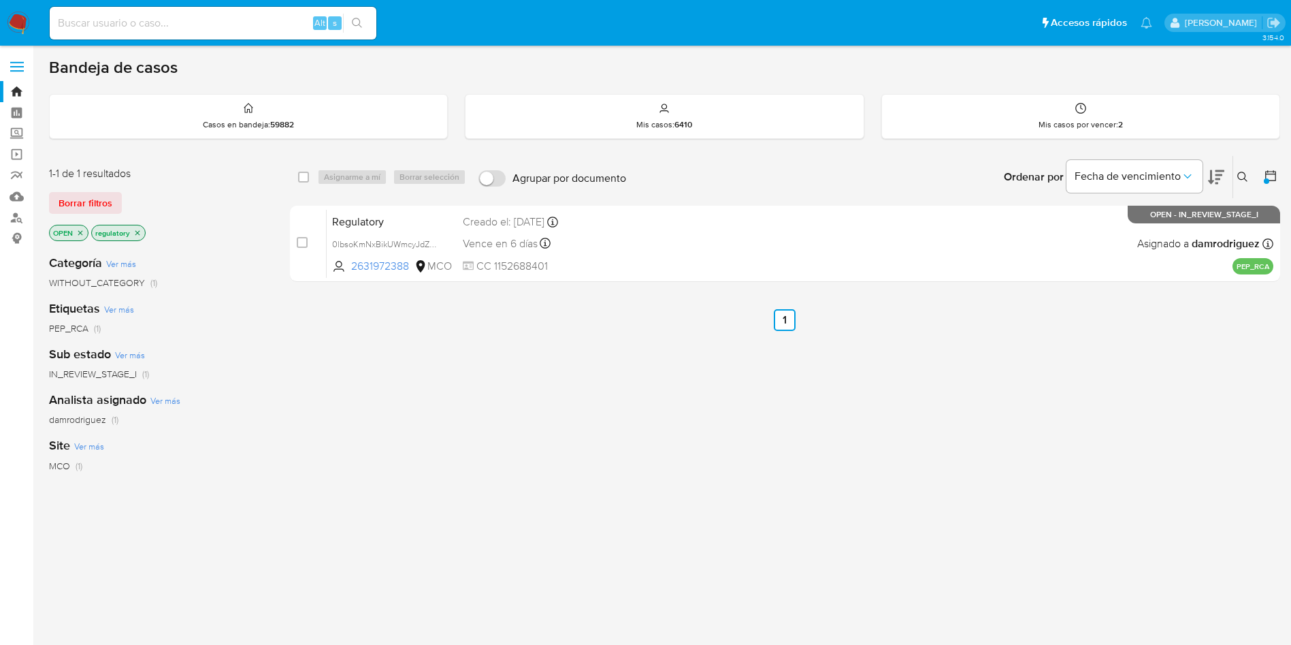
click at [15, 14] on img at bounding box center [18, 23] width 23 height 23
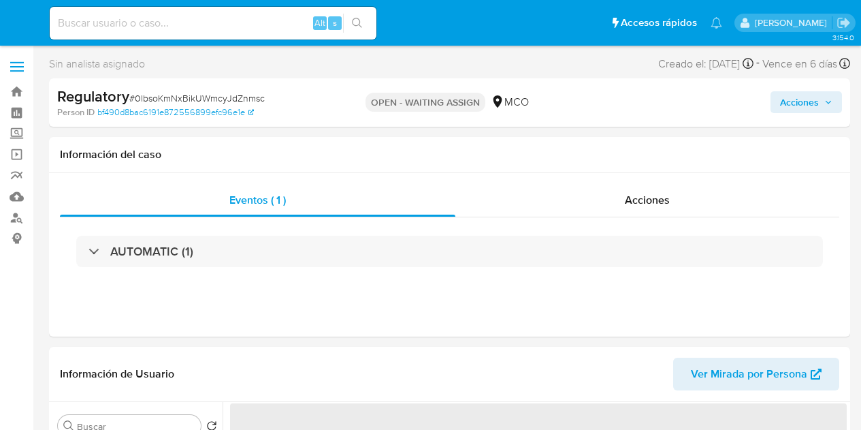
select select "10"
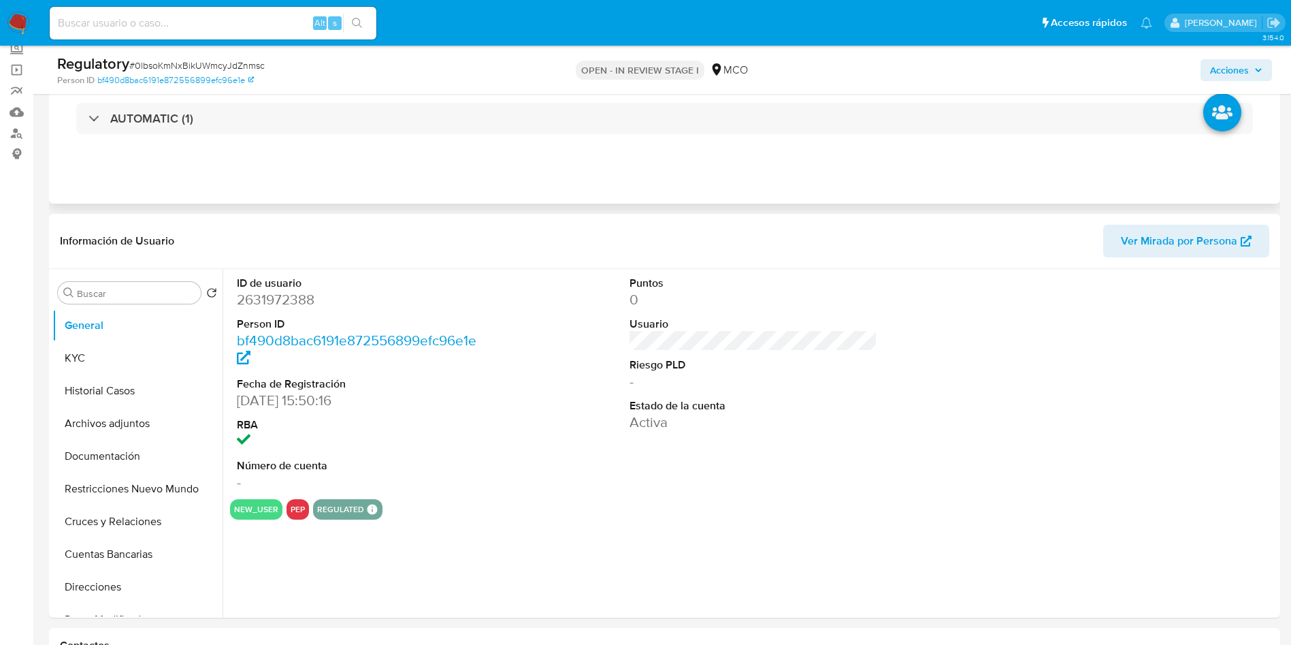
scroll to position [102, 0]
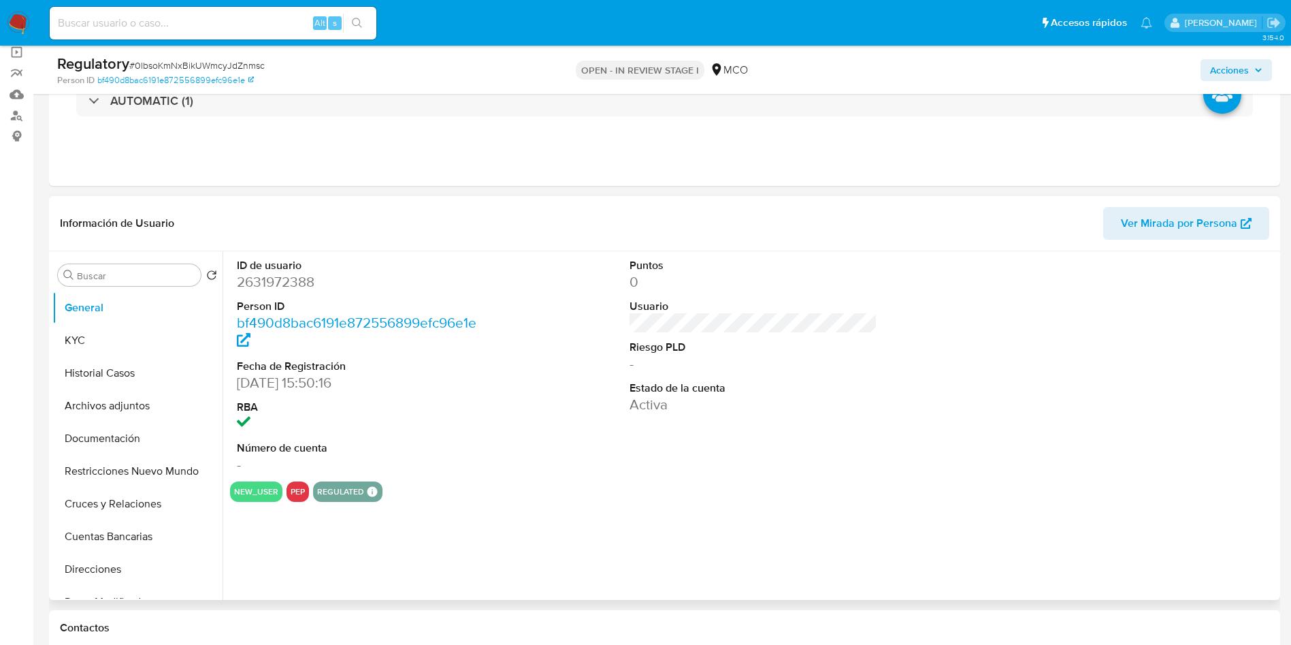
select select "10"
click at [128, 357] on button "Historial Casos" at bounding box center [131, 373] width 159 height 33
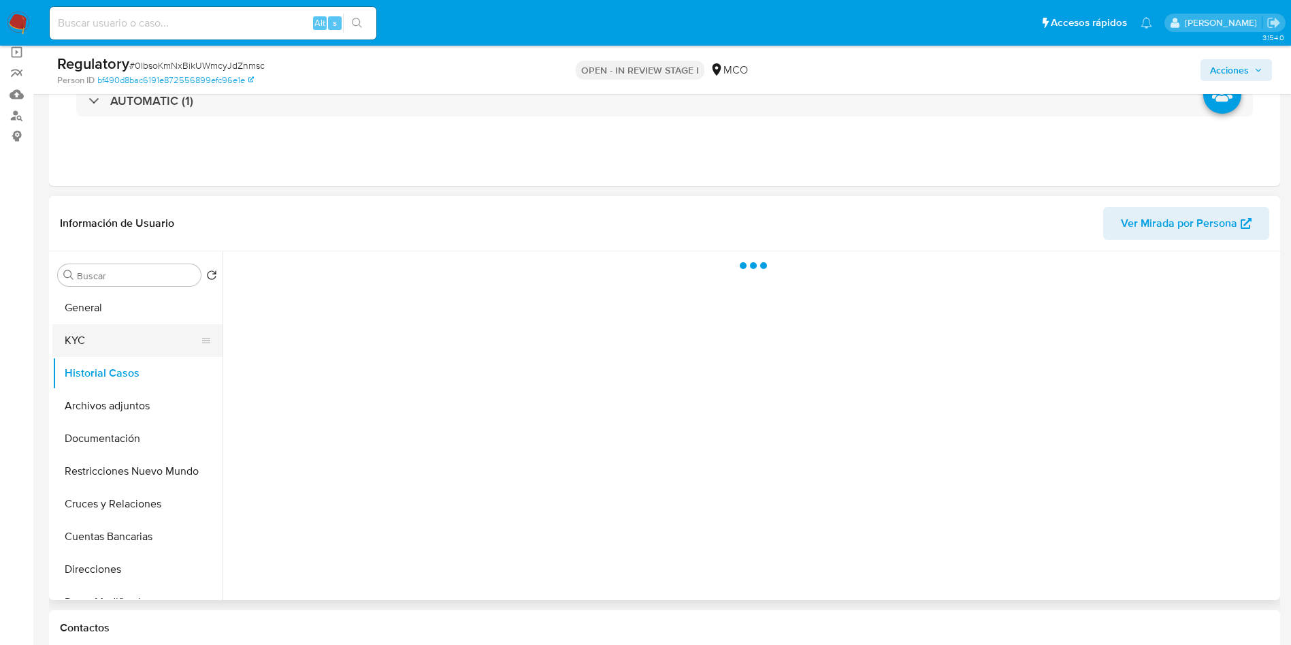
click at [128, 353] on button "KYC" at bounding box center [131, 340] width 159 height 33
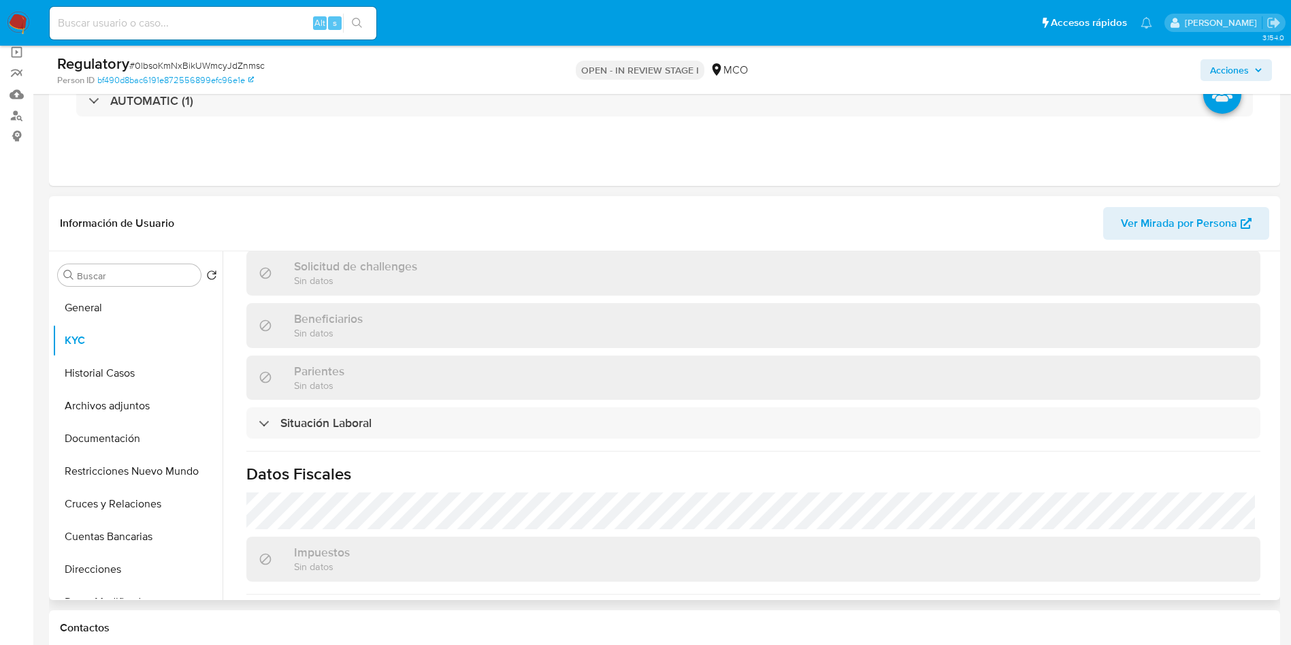
scroll to position [613, 0]
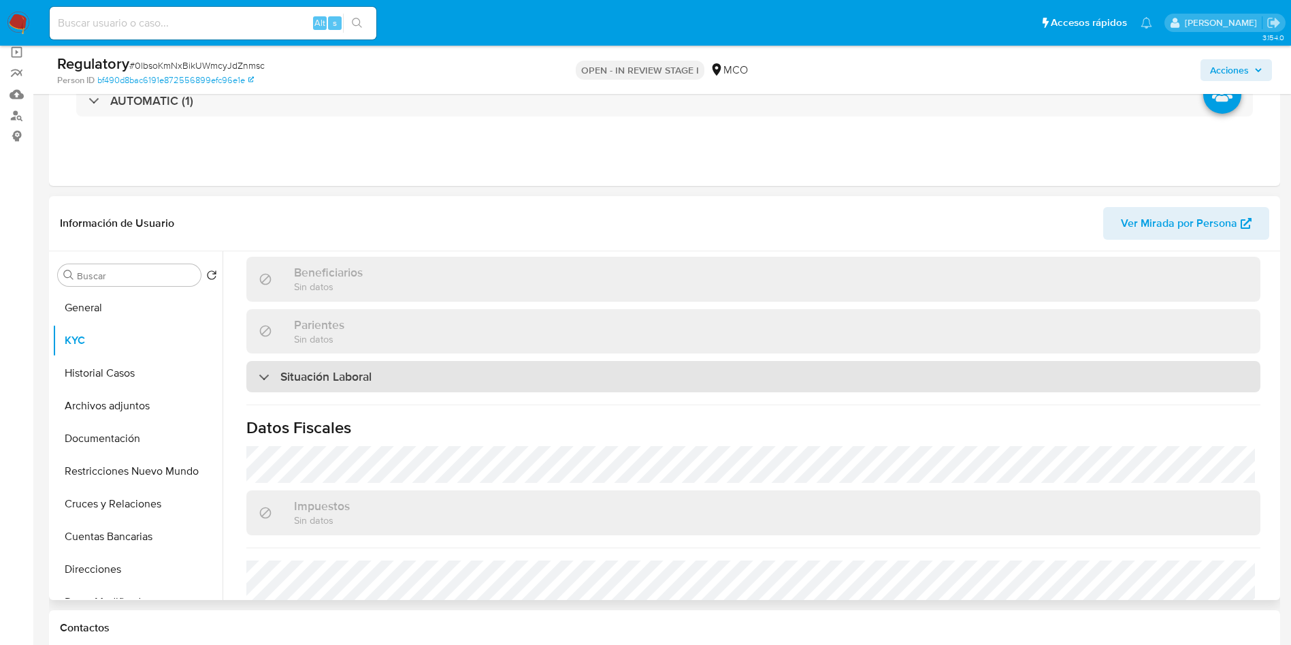
click at [337, 378] on h3 "Situación Laboral" at bounding box center [325, 376] width 91 height 15
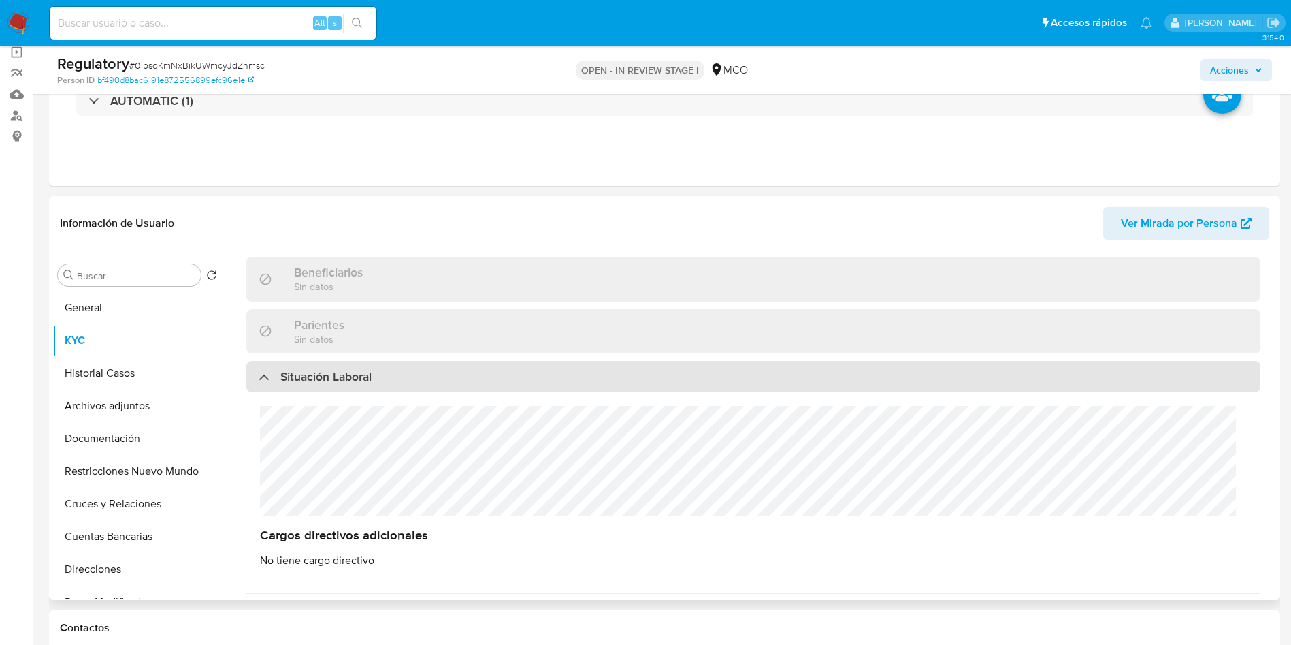
click at [341, 377] on h3 "Situación Laboral" at bounding box center [325, 376] width 91 height 15
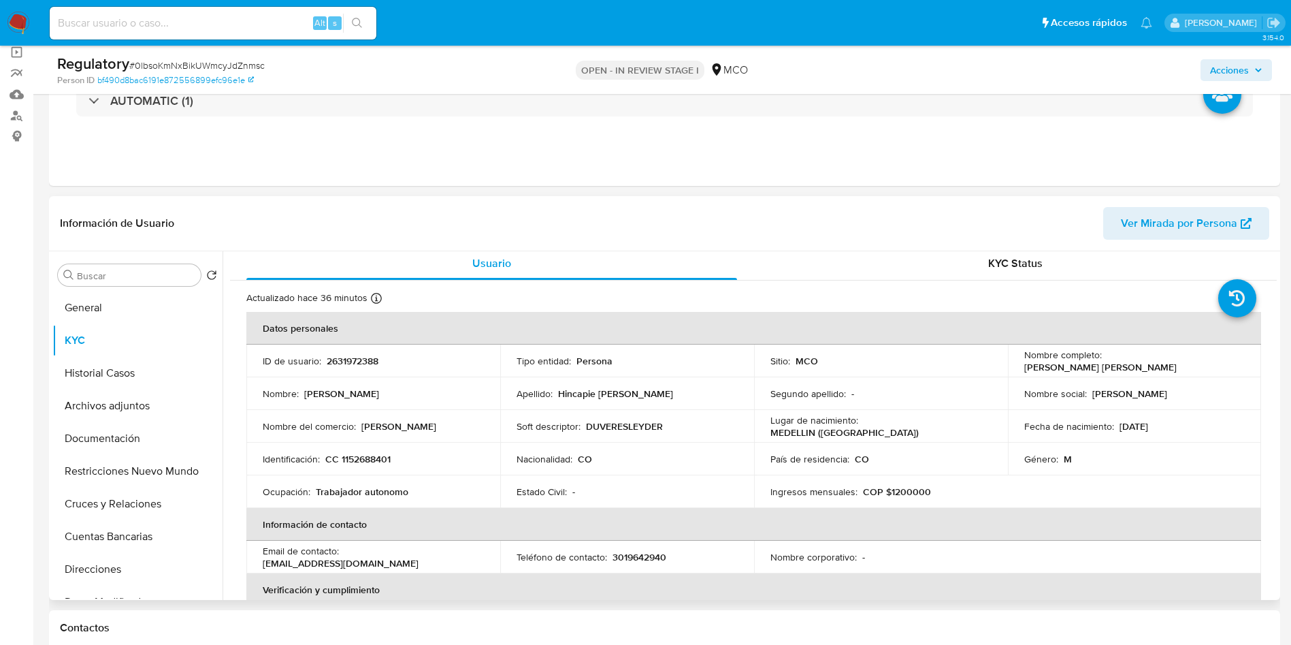
scroll to position [0, 0]
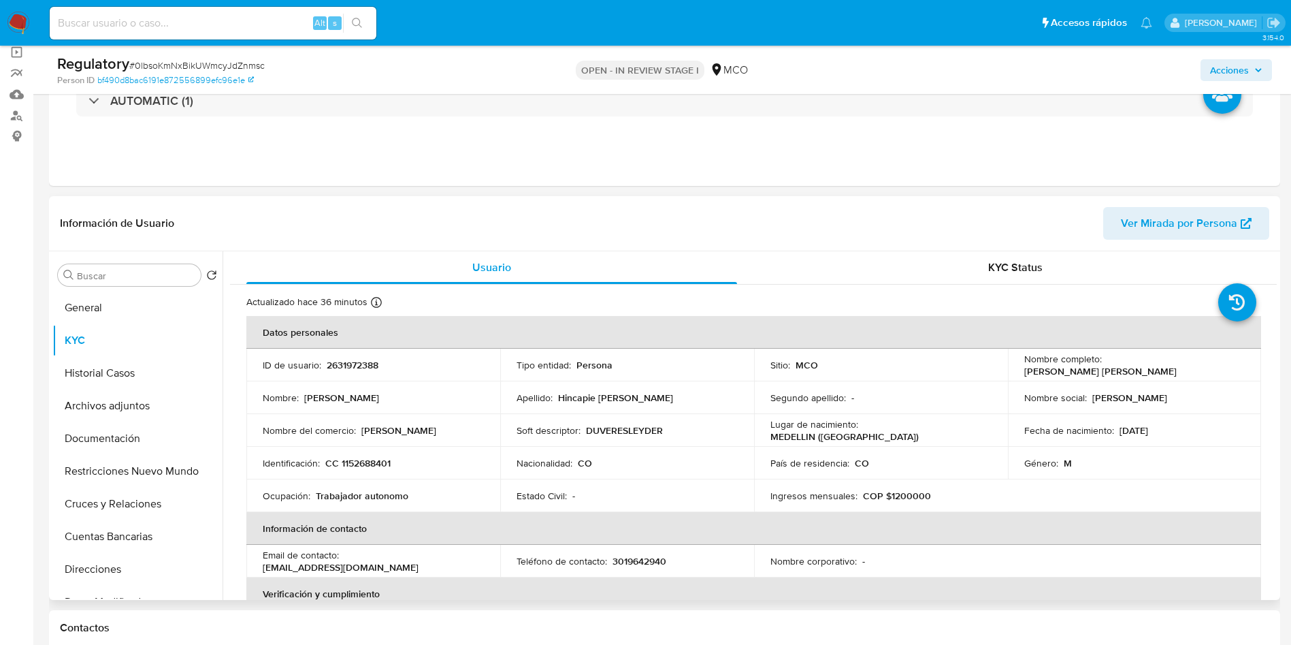
click at [452, 209] on header "Información de Usuario Ver Mirada por Persona" at bounding box center [665, 223] width 1210 height 33
drag, startPoint x: 1170, startPoint y: 376, endPoint x: 1010, endPoint y: 370, distance: 160.1
click at [1010, 370] on td "Nombre completo : Duver Esleyder Hincapie Londoño" at bounding box center [1135, 365] width 254 height 33
copy p "Duver Esleyder Hincapie Londoño"
click at [364, 470] on td "Identificación : CC 1152688401" at bounding box center [373, 463] width 254 height 33
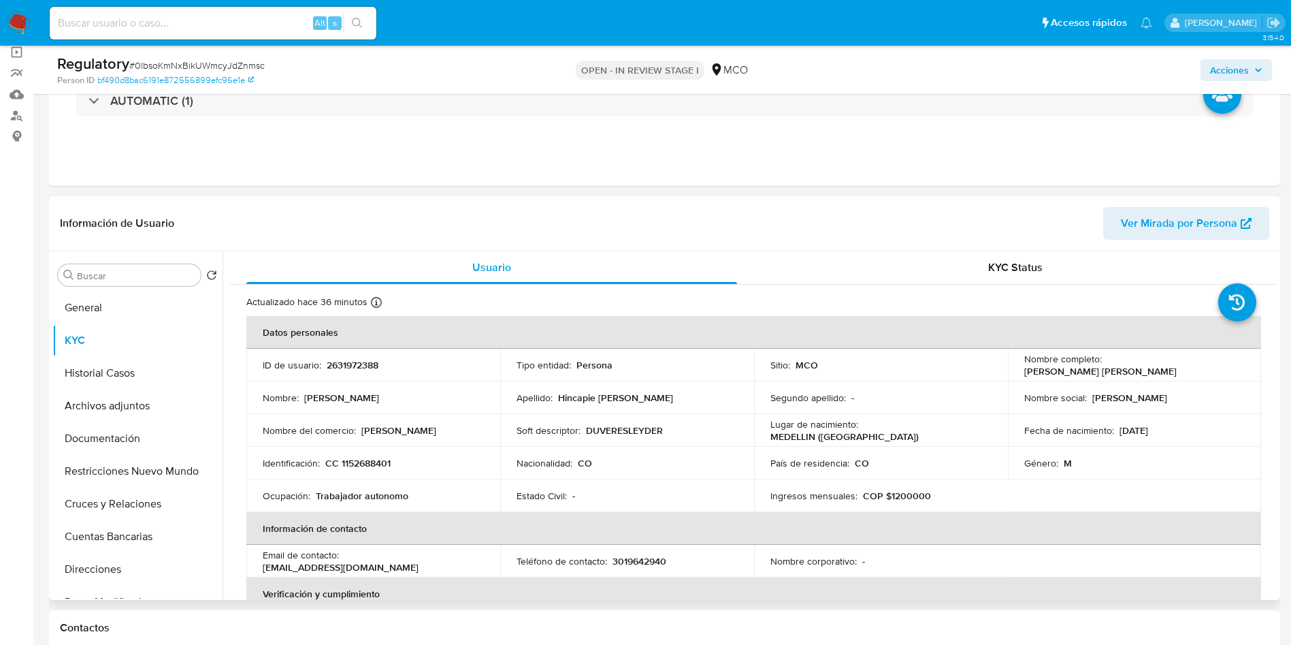
click at [364, 470] on td "Identificación : CC 1152688401" at bounding box center [373, 463] width 254 height 33
click at [368, 457] on p "CC 1152688401" at bounding box center [357, 463] width 65 height 12
copy p "1152688401"
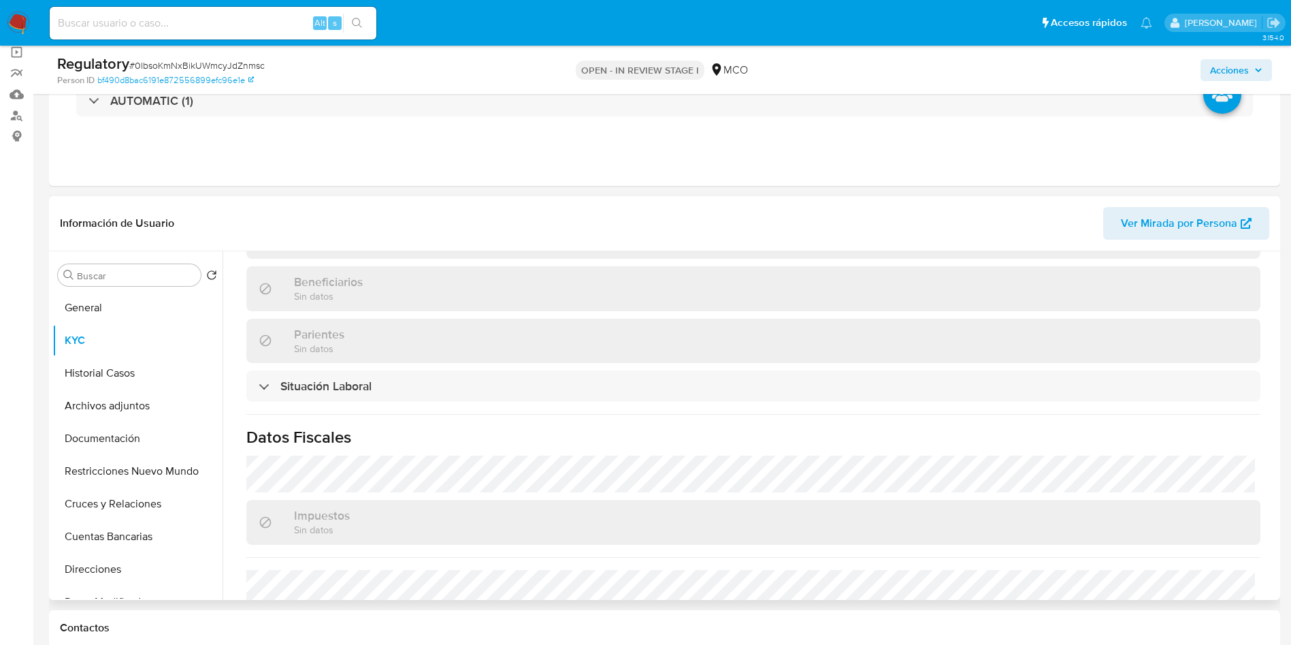
scroll to position [691, 0]
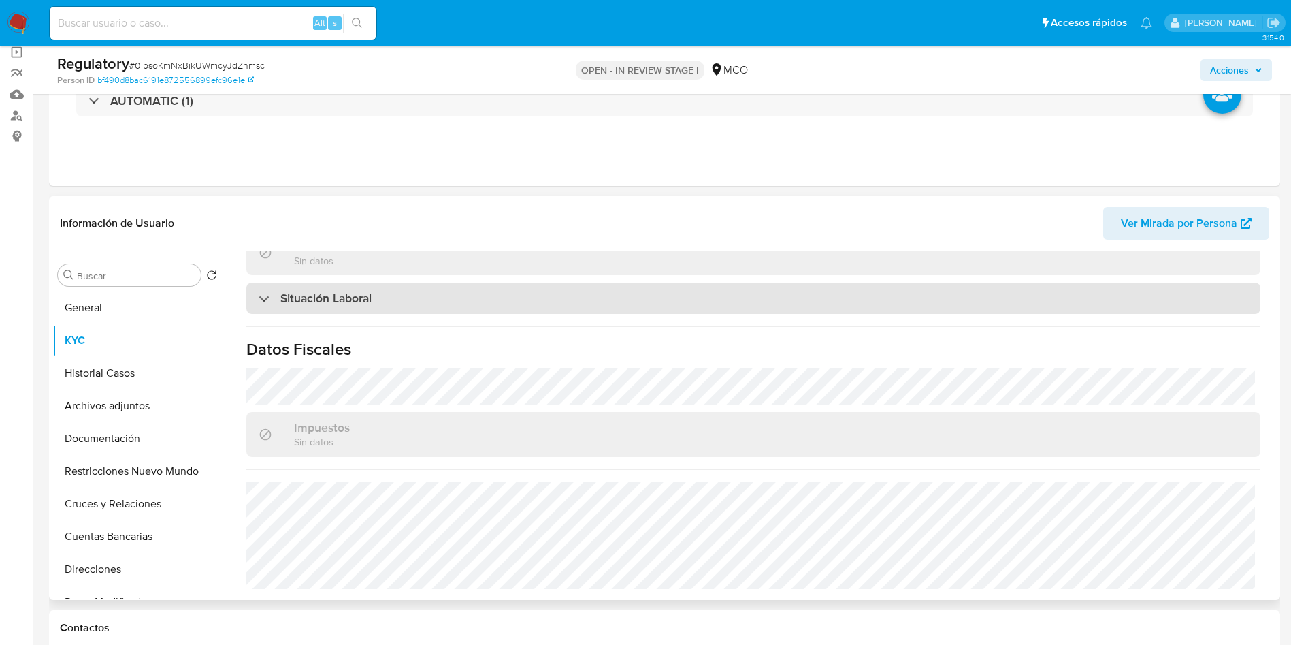
click at [334, 291] on h3 "Situación Laboral" at bounding box center [325, 298] width 91 height 15
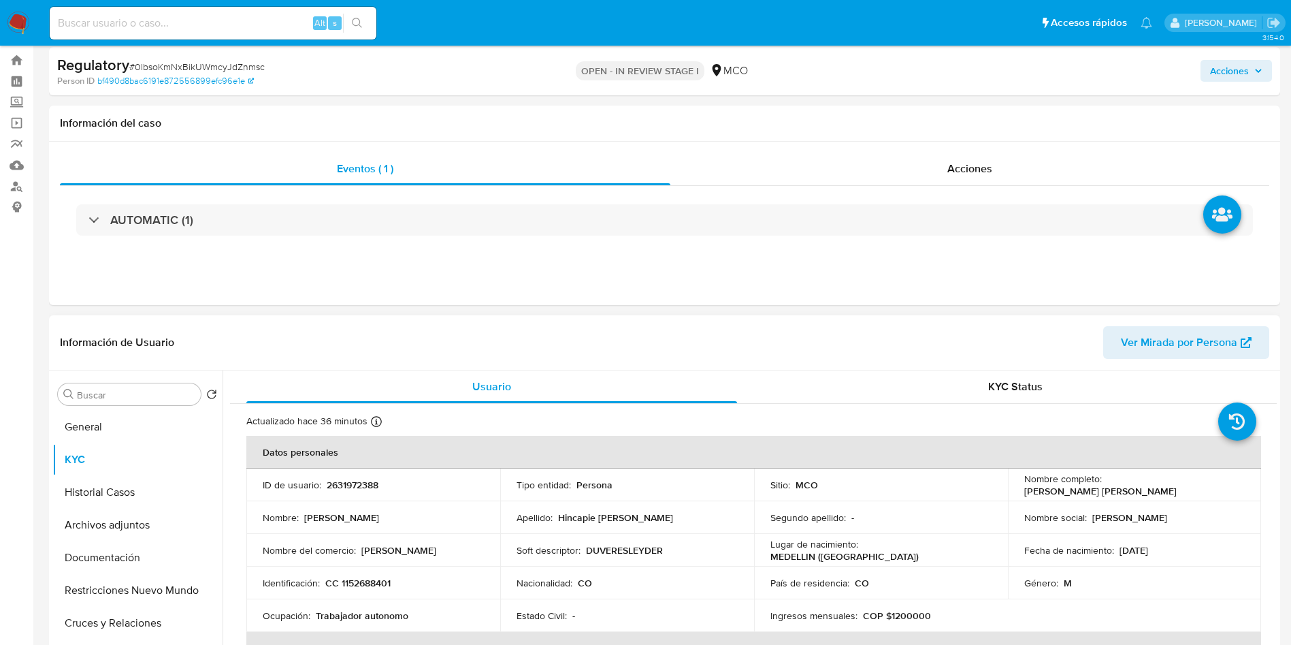
scroll to position [0, 0]
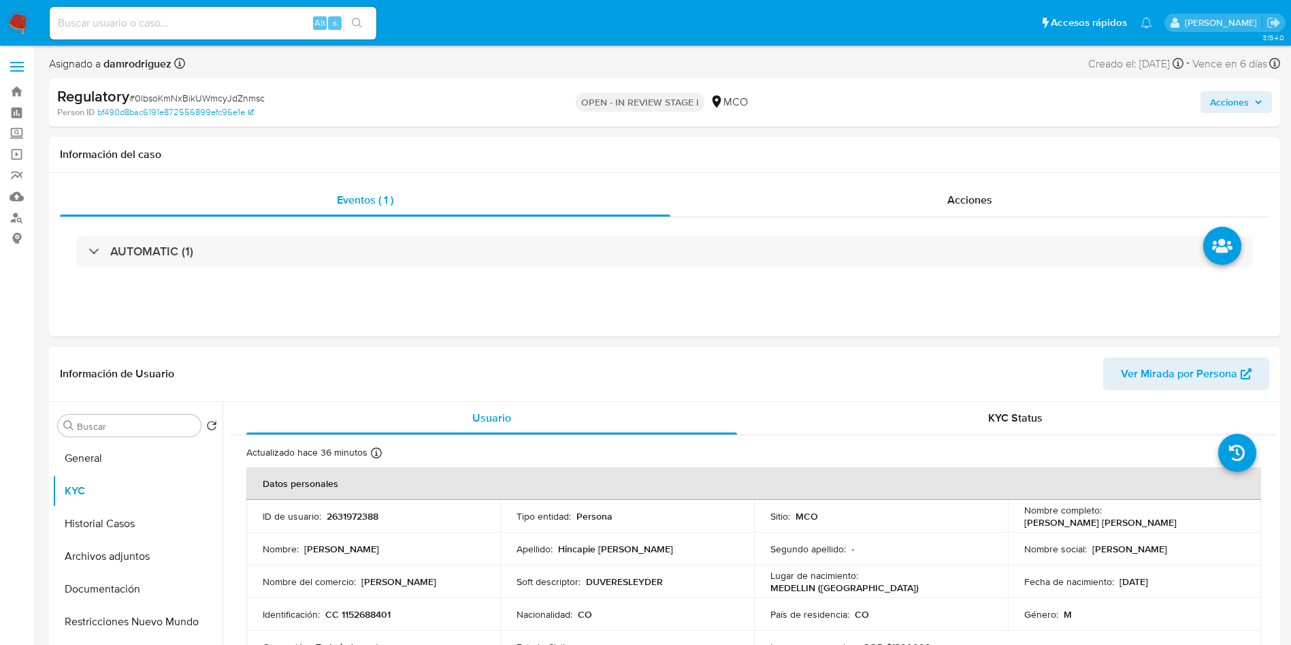
click at [352, 521] on p "2631972388" at bounding box center [353, 516] width 52 height 12
copy p "2631972388"
drag, startPoint x: 1180, startPoint y: 523, endPoint x: 1010, endPoint y: 524, distance: 170.9
click at [1010, 524] on td "Nombre completo : Duver Esleyder Hincapie Londoño" at bounding box center [1135, 516] width 254 height 33
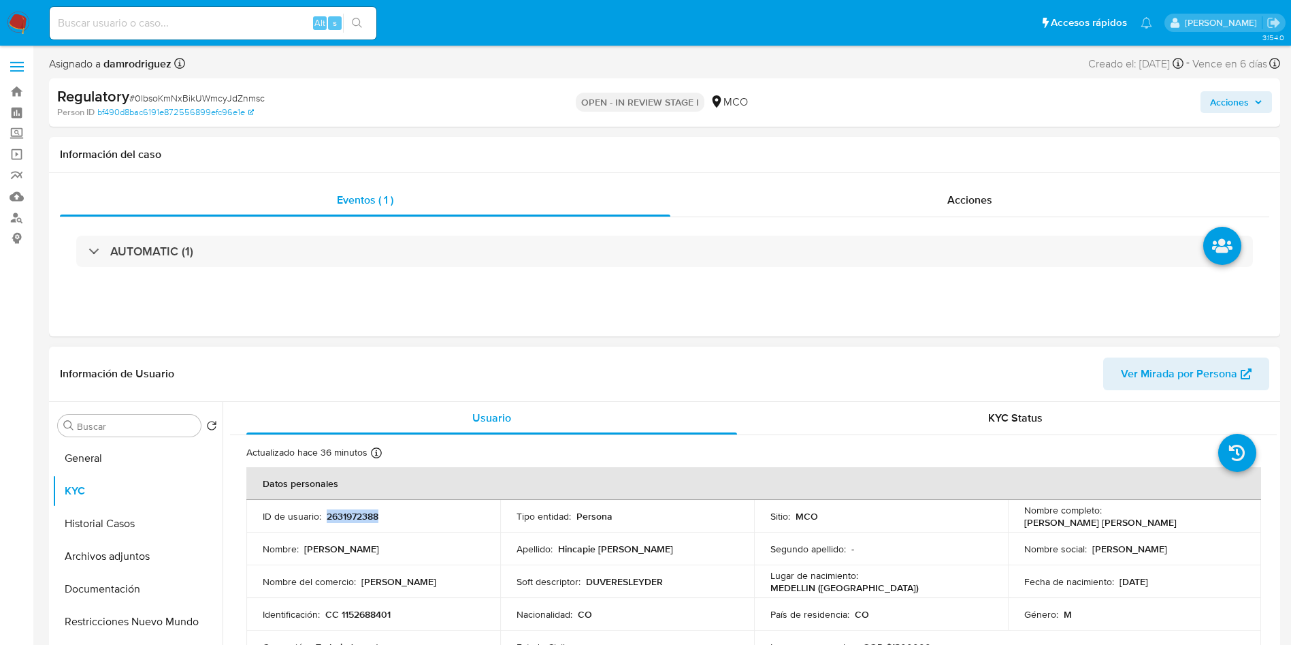
copy p "Duver Esleyder Hincapie Londoño"
click at [1179, 521] on div "Nombre completo : Duver Esleyder Hincapie Londoño" at bounding box center [1134, 516] width 221 height 25
drag, startPoint x: 1173, startPoint y: 521, endPoint x: 1016, endPoint y: 522, distance: 156.6
click at [1016, 522] on td "Nombre completo : Duver Esleyder Hincapie Londoño" at bounding box center [1135, 516] width 254 height 33
copy p "Duver Esleyder Hincapie Londoño"
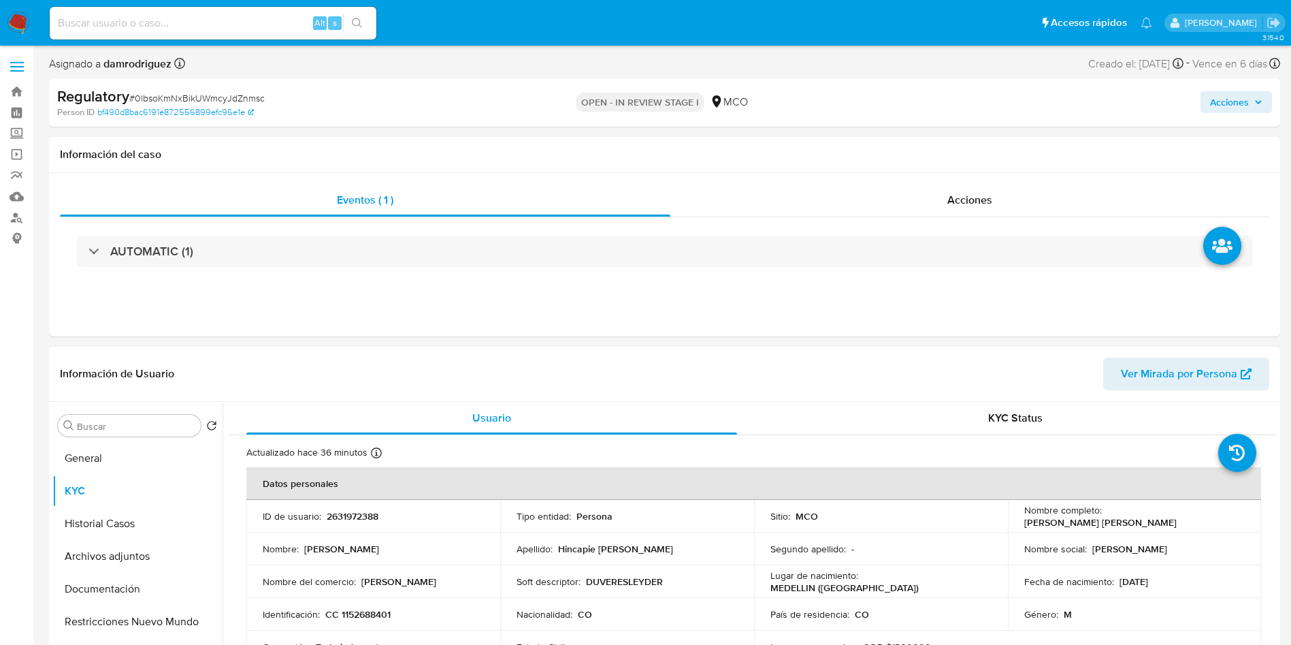
click at [368, 619] on p "CC 1152688401" at bounding box center [357, 614] width 65 height 12
copy p "1152688401"
drag, startPoint x: 1185, startPoint y: 520, endPoint x: 1012, endPoint y: 522, distance: 172.9
click at [1012, 522] on td "Nombre completo : Duver Esleyder Hincapie Londoño" at bounding box center [1135, 516] width 254 height 33
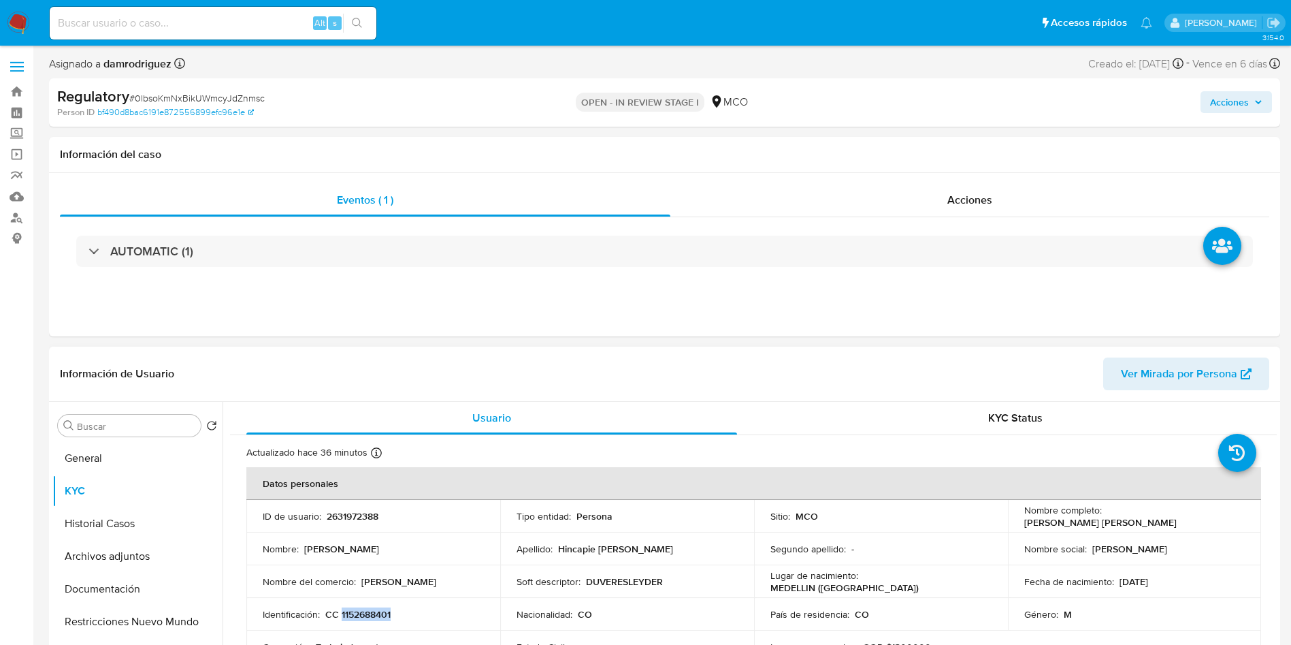
copy p "Duver Esleyder Hincapie Londoño"
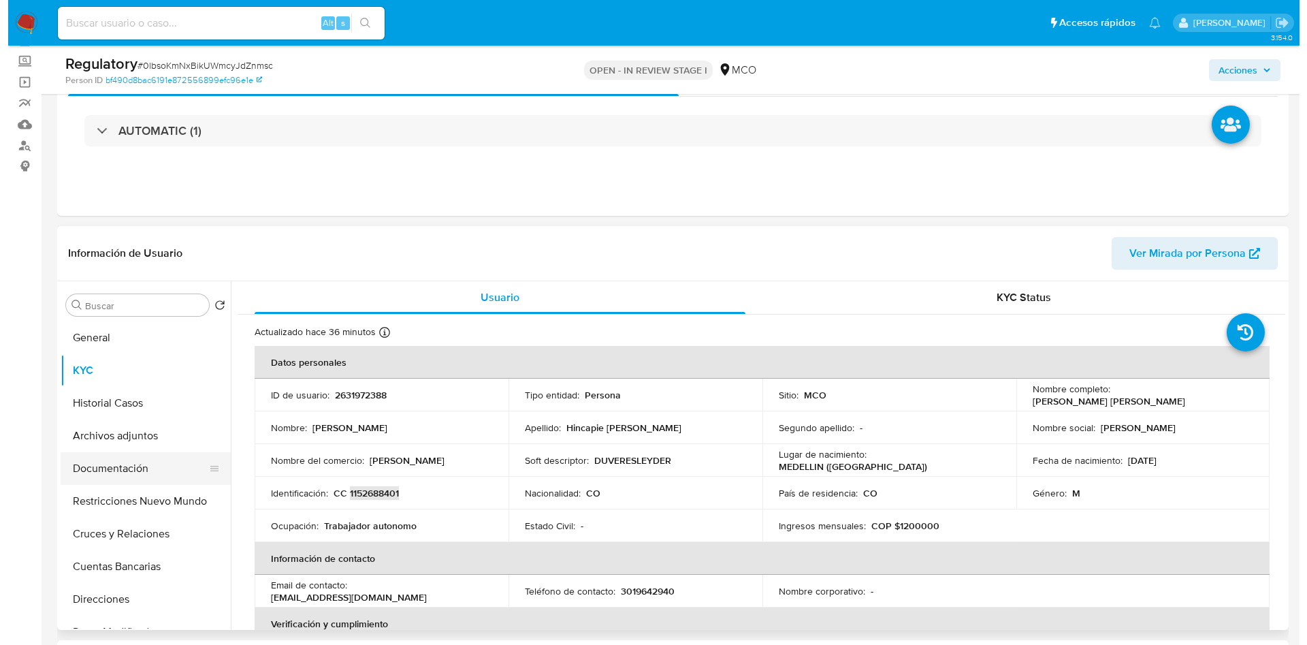
scroll to position [102, 0]
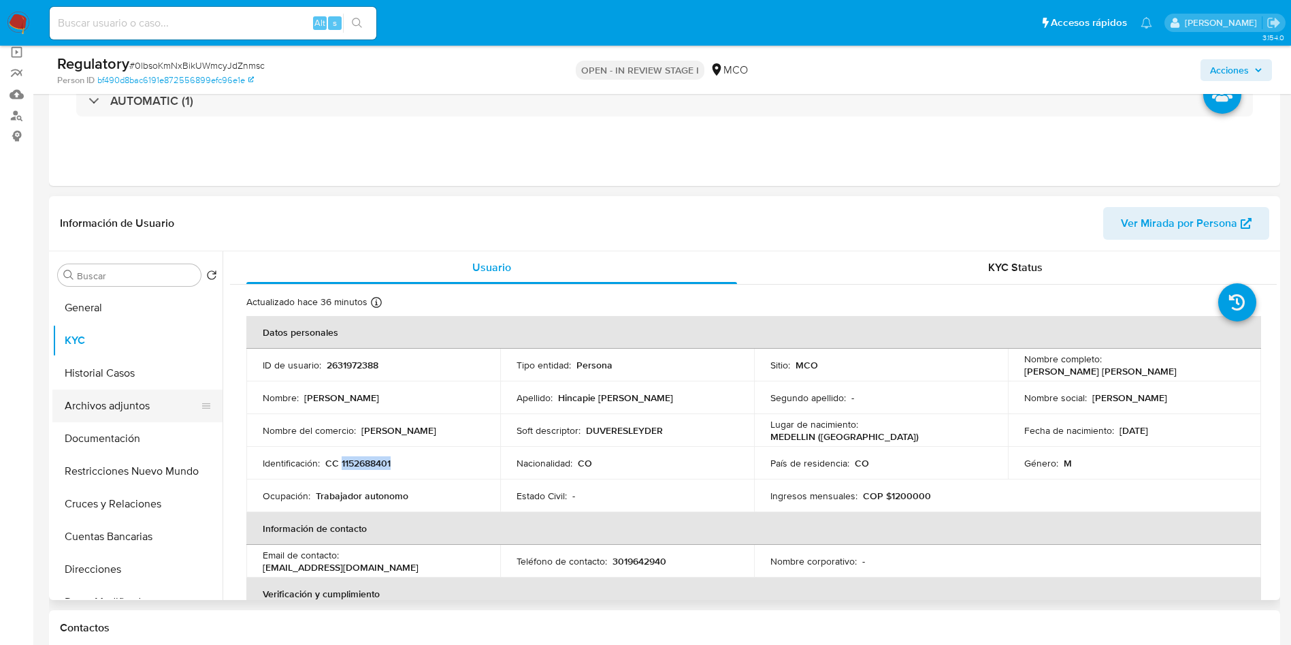
click at [147, 409] on button "Archivos adjuntos" at bounding box center [131, 405] width 159 height 33
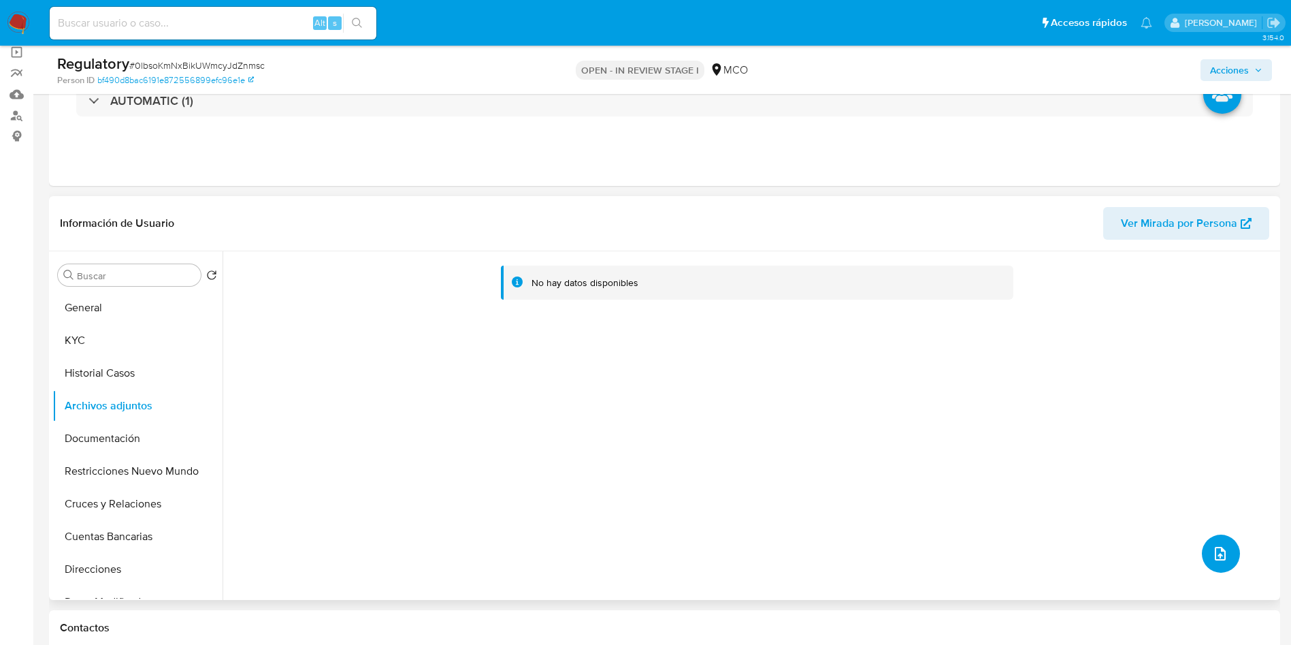
click at [1214, 553] on icon "upload-file" at bounding box center [1220, 553] width 16 height 16
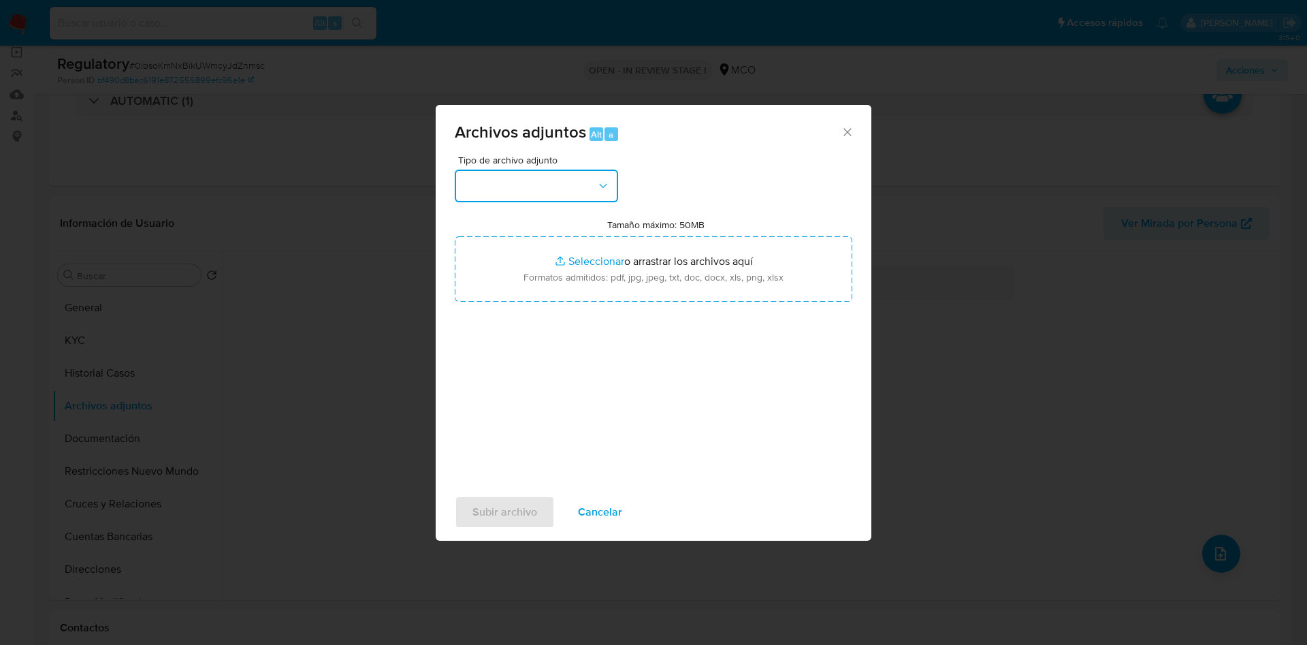
click at [532, 174] on button "button" at bounding box center [536, 186] width 163 height 33
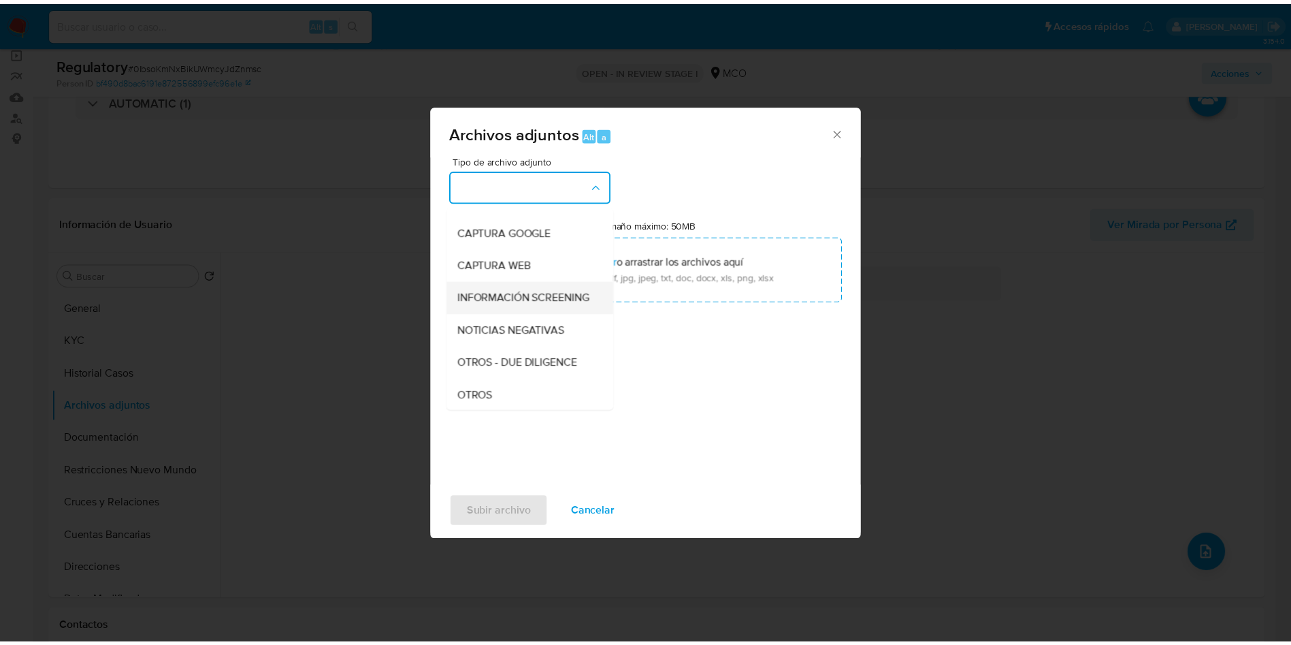
scroll to position [0, 0]
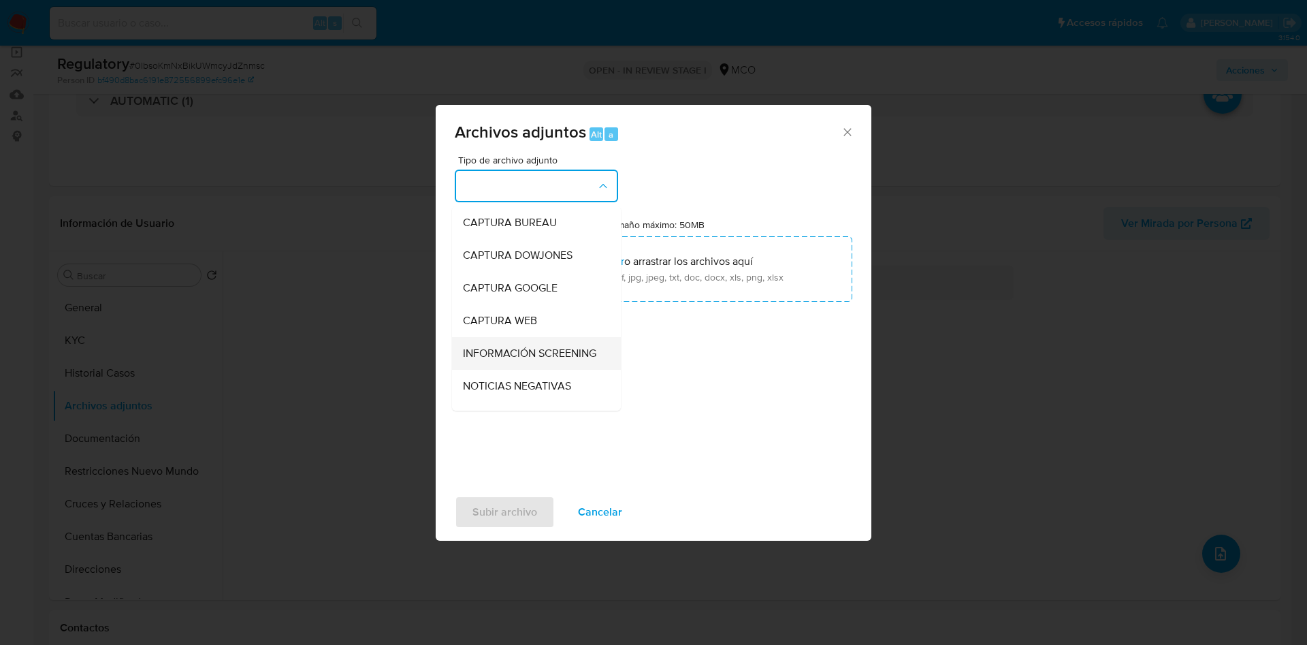
click at [506, 351] on span "INFORMACIÓN SCREENING" at bounding box center [529, 353] width 133 height 14
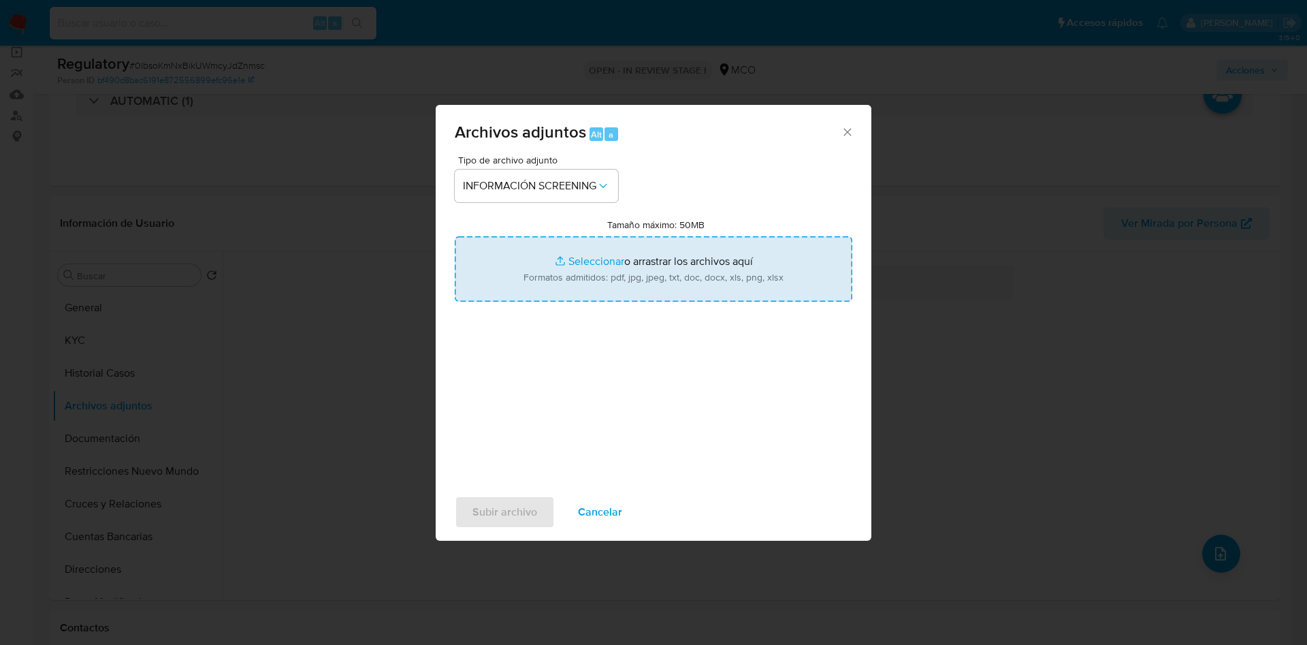
click at [561, 254] on input "Tamaño máximo: 50MB Seleccionar archivos" at bounding box center [654, 268] width 398 height 65
type input "C:\fakepath\CaseDossierReport_Duver Esleyder Hincapie Londoño.pdf"
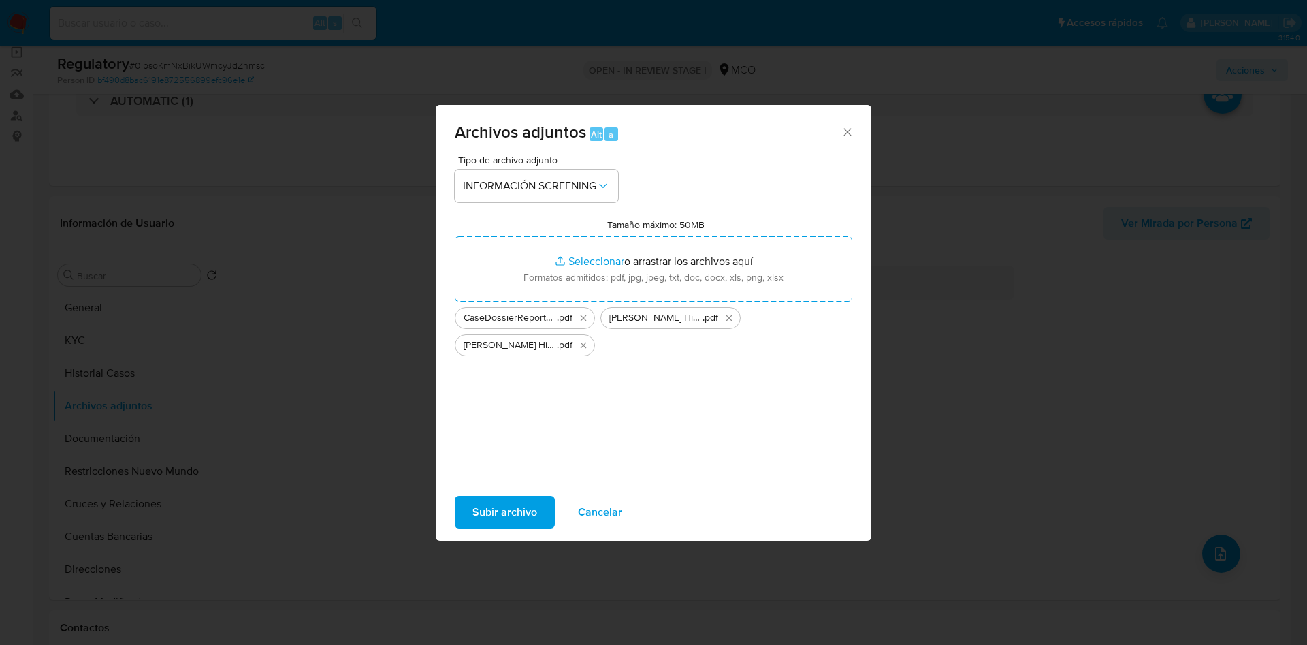
click at [648, 406] on div "Tipo de archivo adjunto INFORMACIÓN SCREENING Tamaño máximo: 50MB Seleccionar a…" at bounding box center [654, 315] width 398 height 321
click at [515, 505] on span "Subir archivo" at bounding box center [504, 512] width 65 height 30
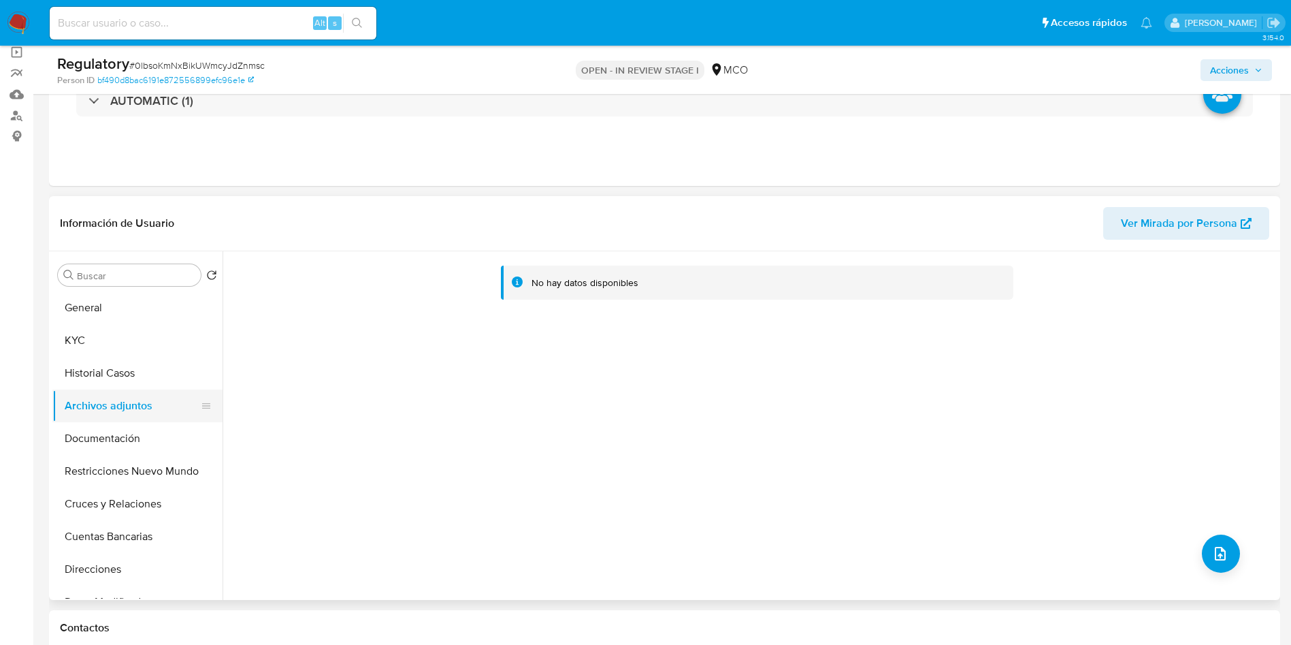
click at [82, 391] on button "Archivos adjuntos" at bounding box center [131, 405] width 159 height 33
click at [113, 381] on button "Historial Casos" at bounding box center [131, 373] width 159 height 33
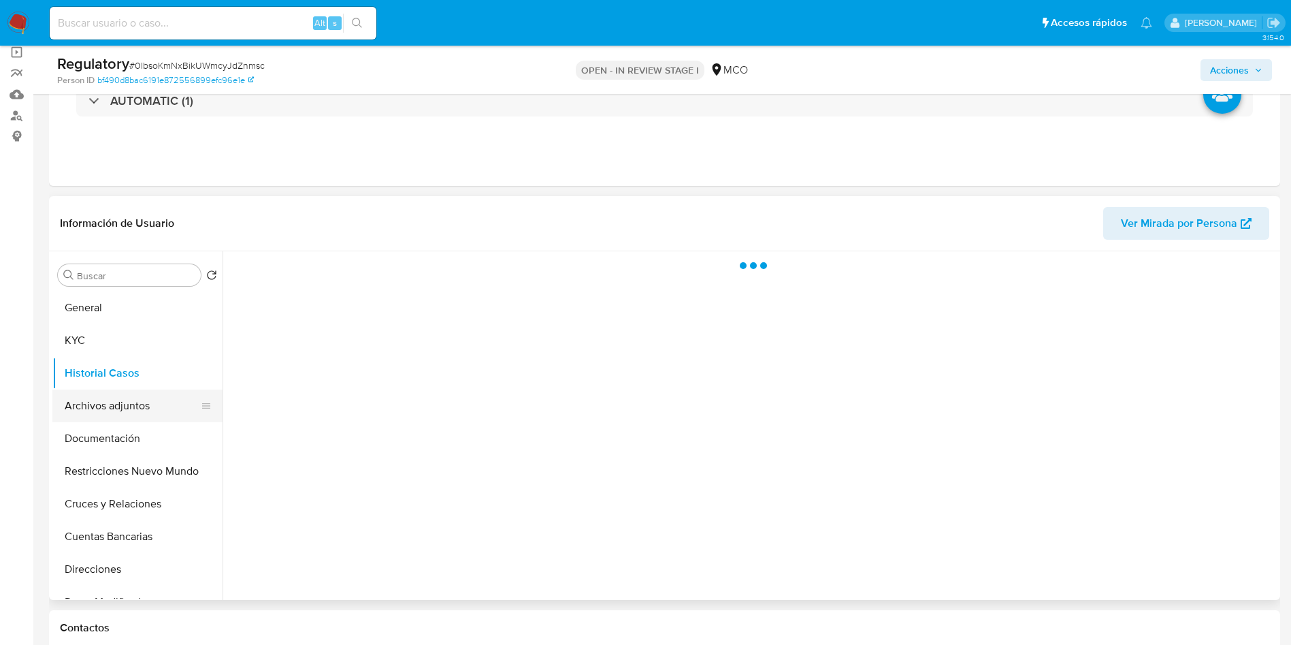
click at [118, 400] on button "Archivos adjuntos" at bounding box center [131, 405] width 159 height 33
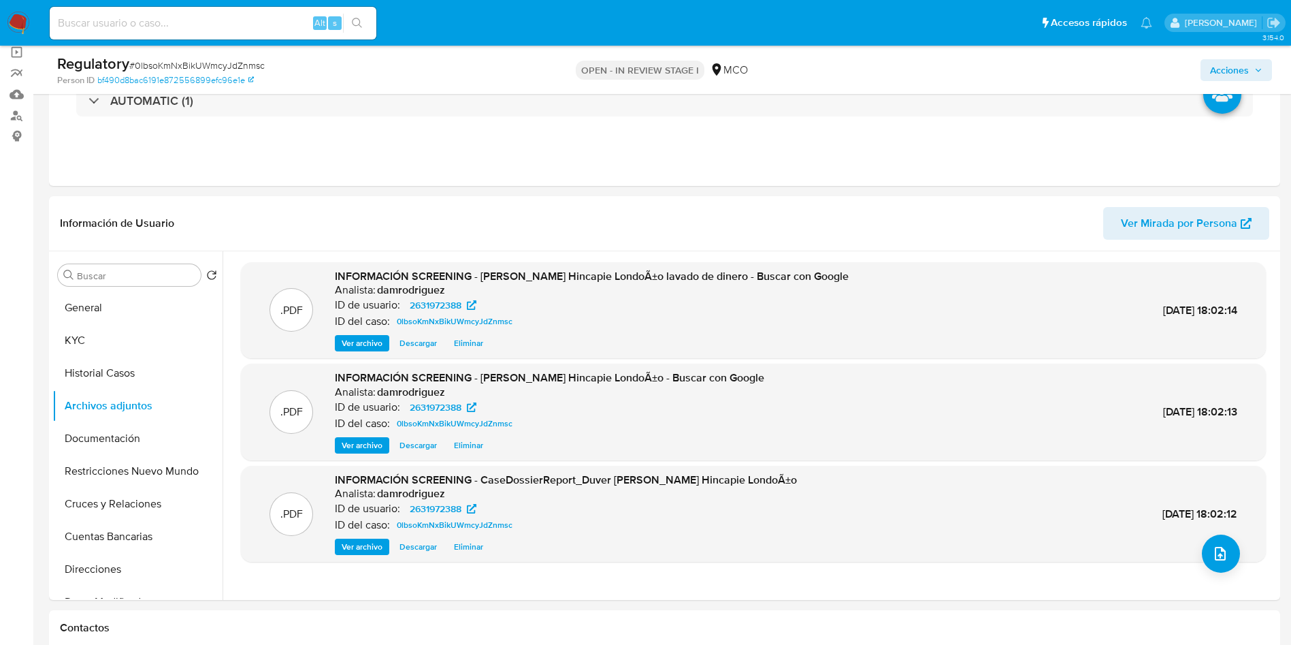
click at [1232, 58] on div "Acciones" at bounding box center [1072, 70] width 402 height 32
click at [1223, 69] on span "Acciones" at bounding box center [1229, 70] width 39 height 22
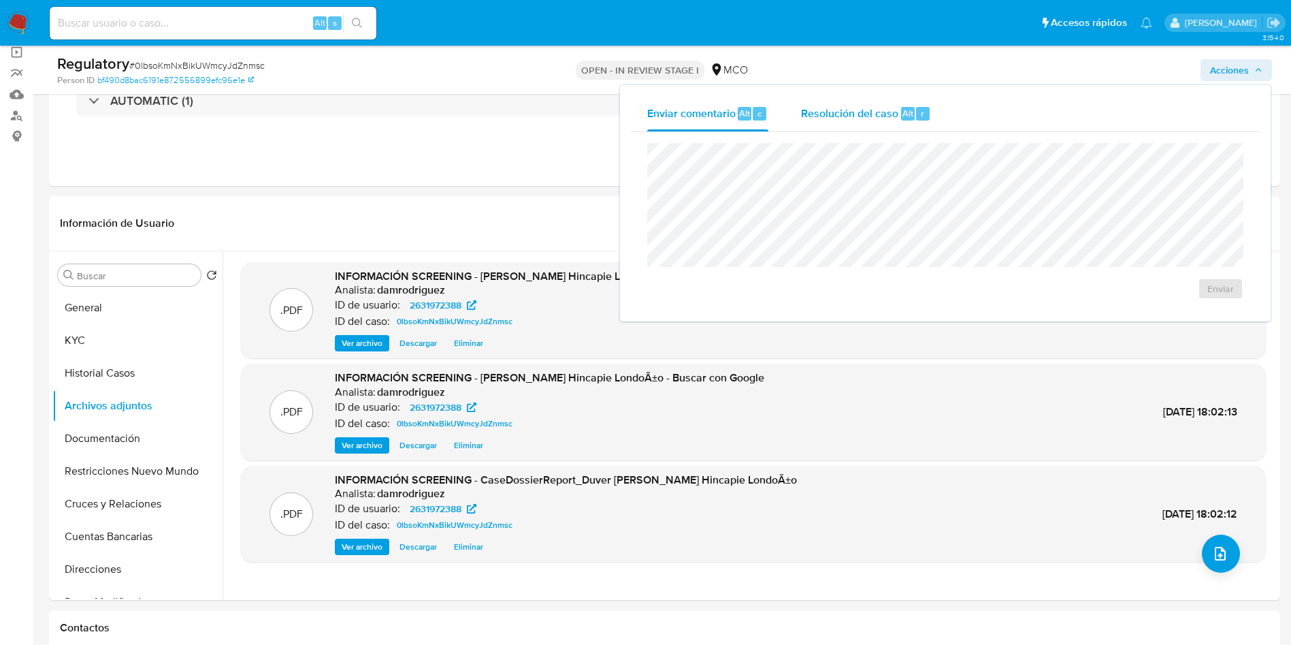
click at [888, 125] on div "Resolución del caso Alt r" at bounding box center [866, 113] width 130 height 35
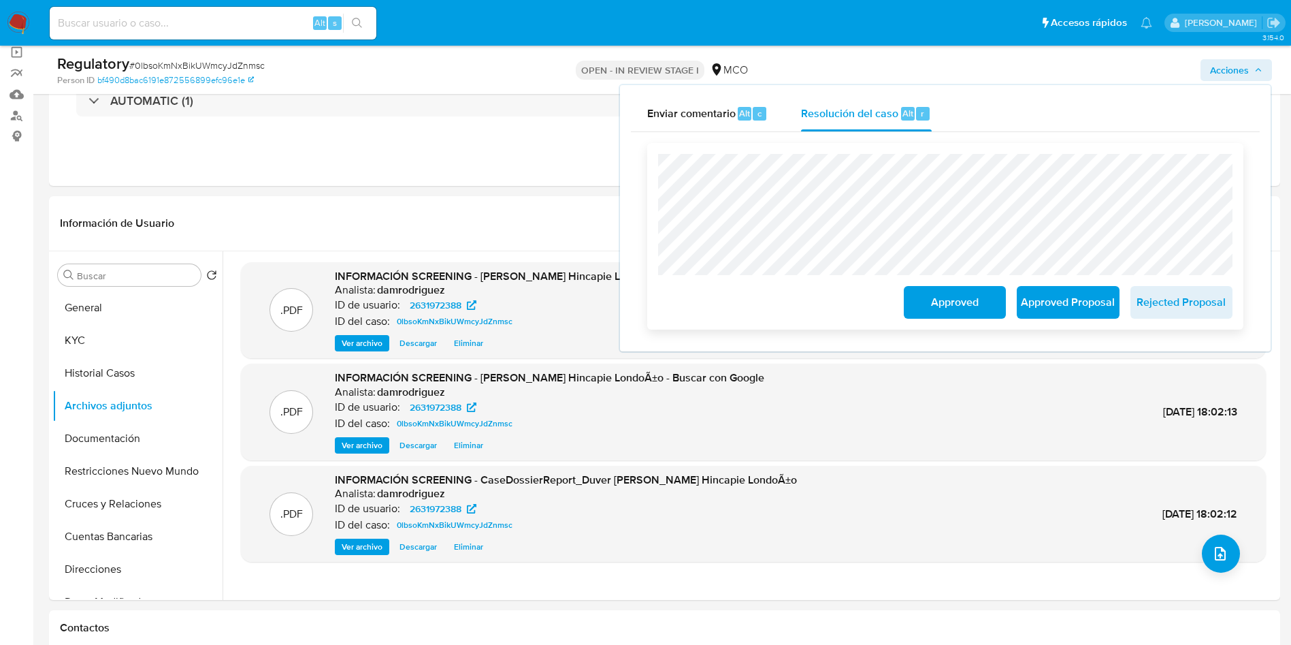
click at [935, 302] on span "Approved" at bounding box center [955, 302] width 67 height 30
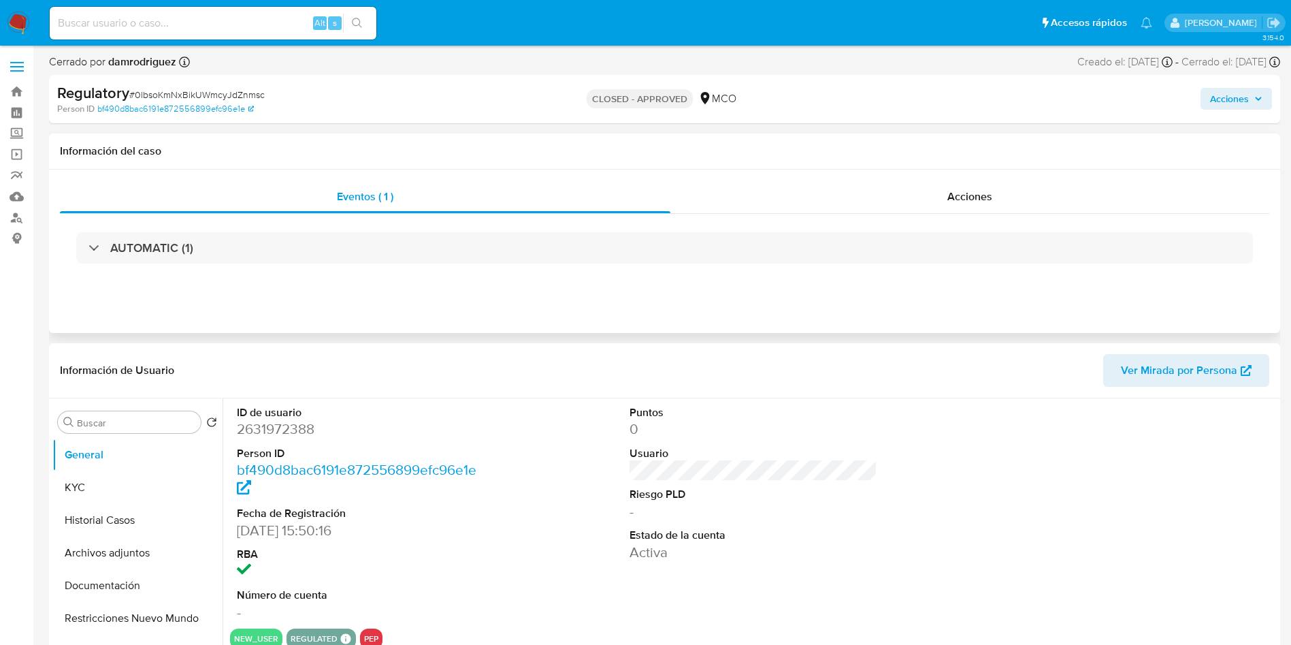
select select "10"
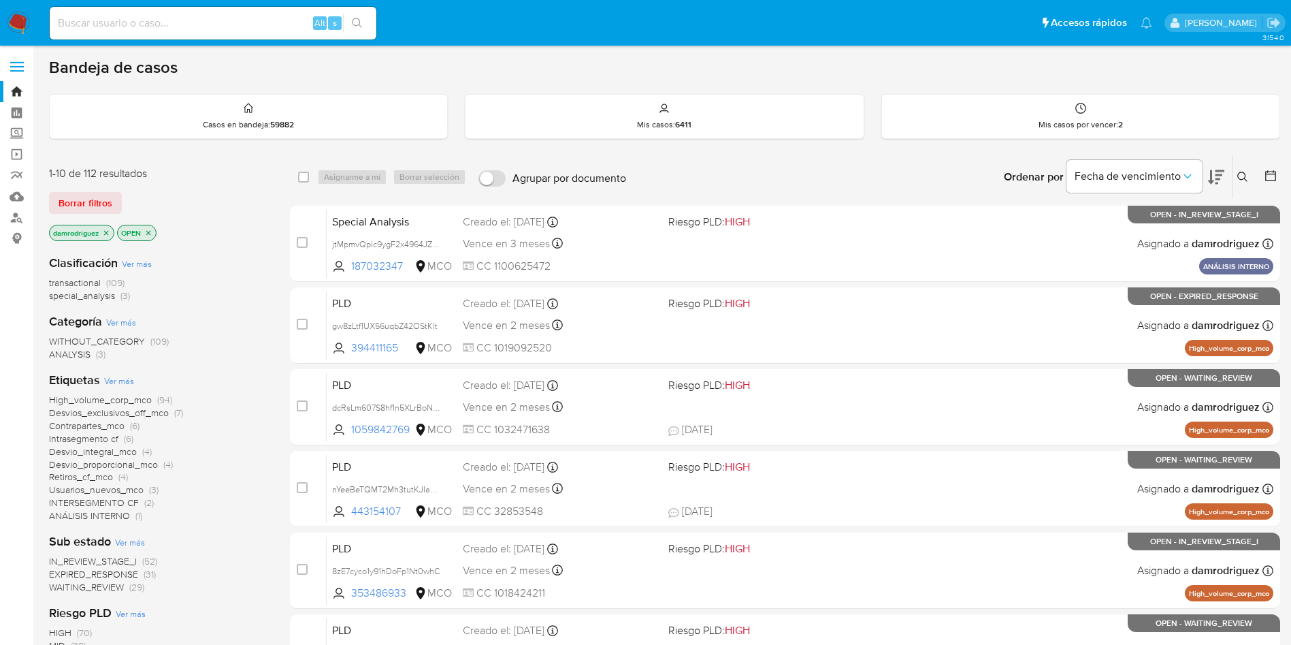
click at [107, 230] on icon "close-filter" at bounding box center [106, 233] width 8 height 8
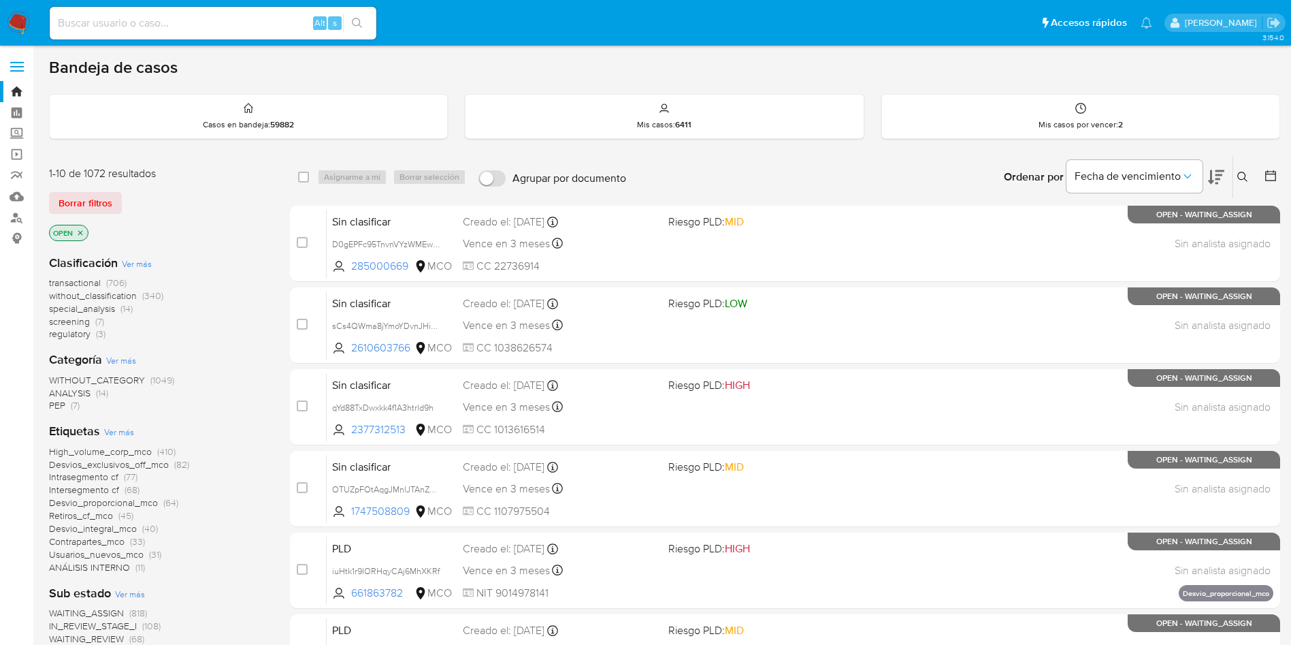
click at [64, 336] on span "regulatory" at bounding box center [70, 334] width 42 height 14
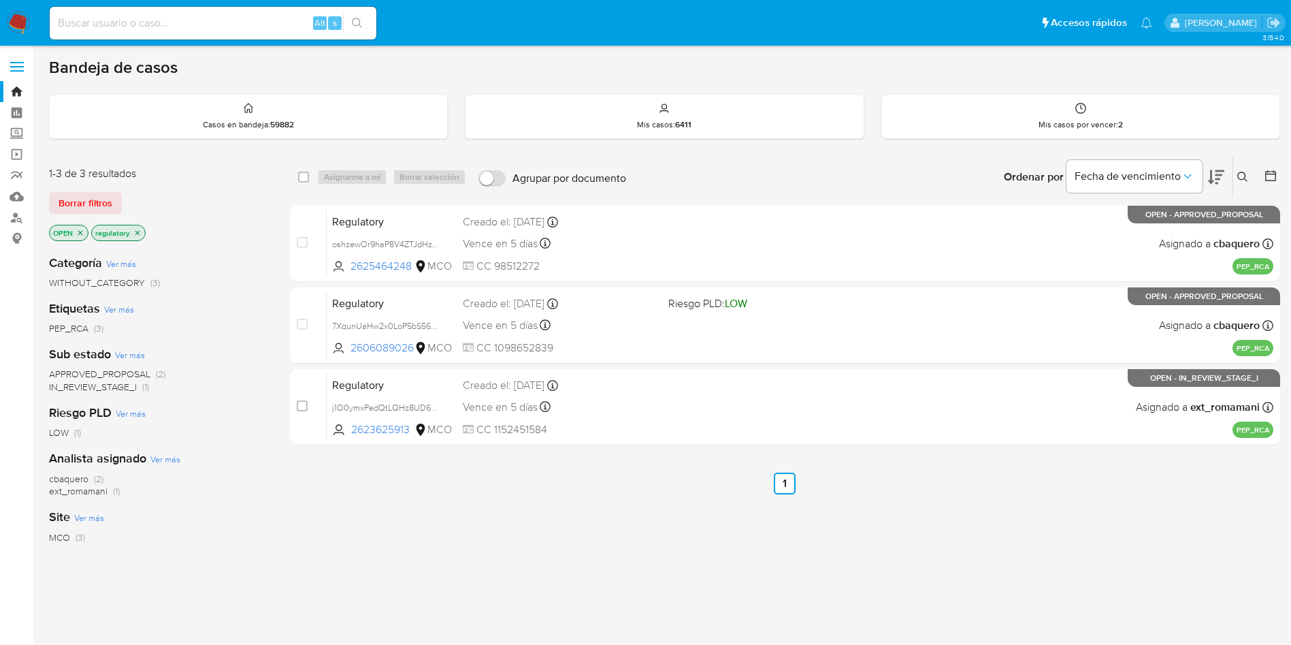
click at [137, 232] on icon "close-filter" at bounding box center [137, 232] width 5 height 5
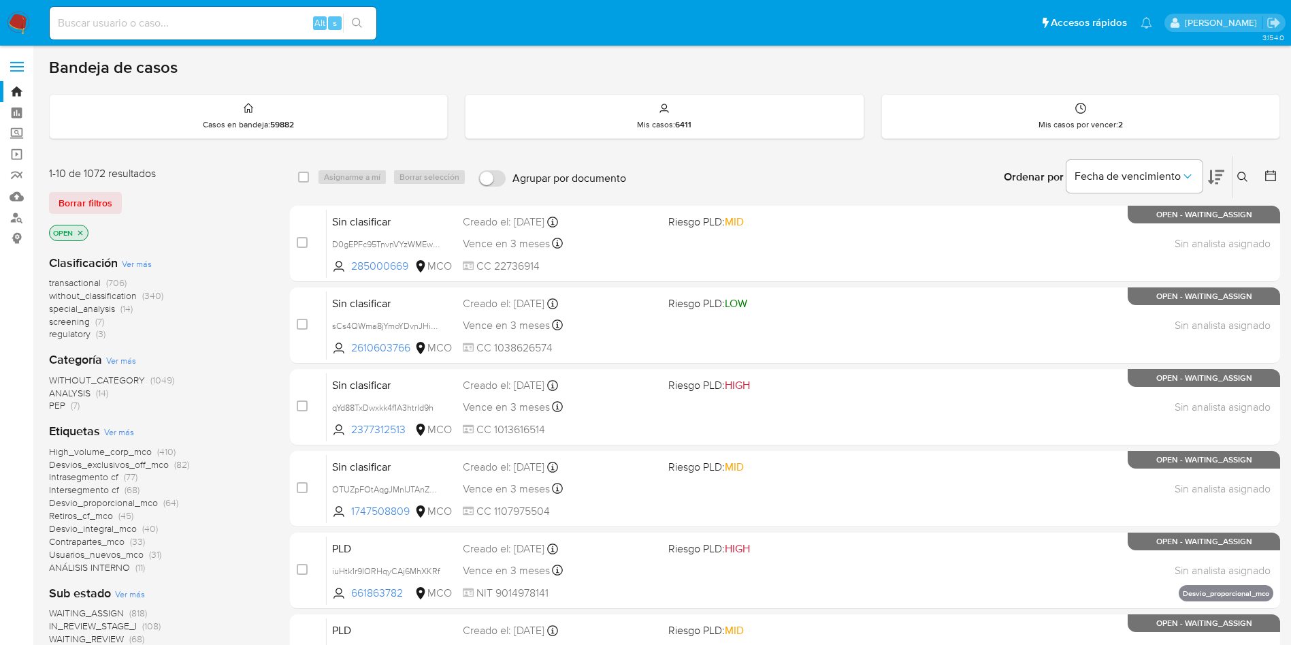
click at [74, 321] on span "screening" at bounding box center [69, 321] width 41 height 14
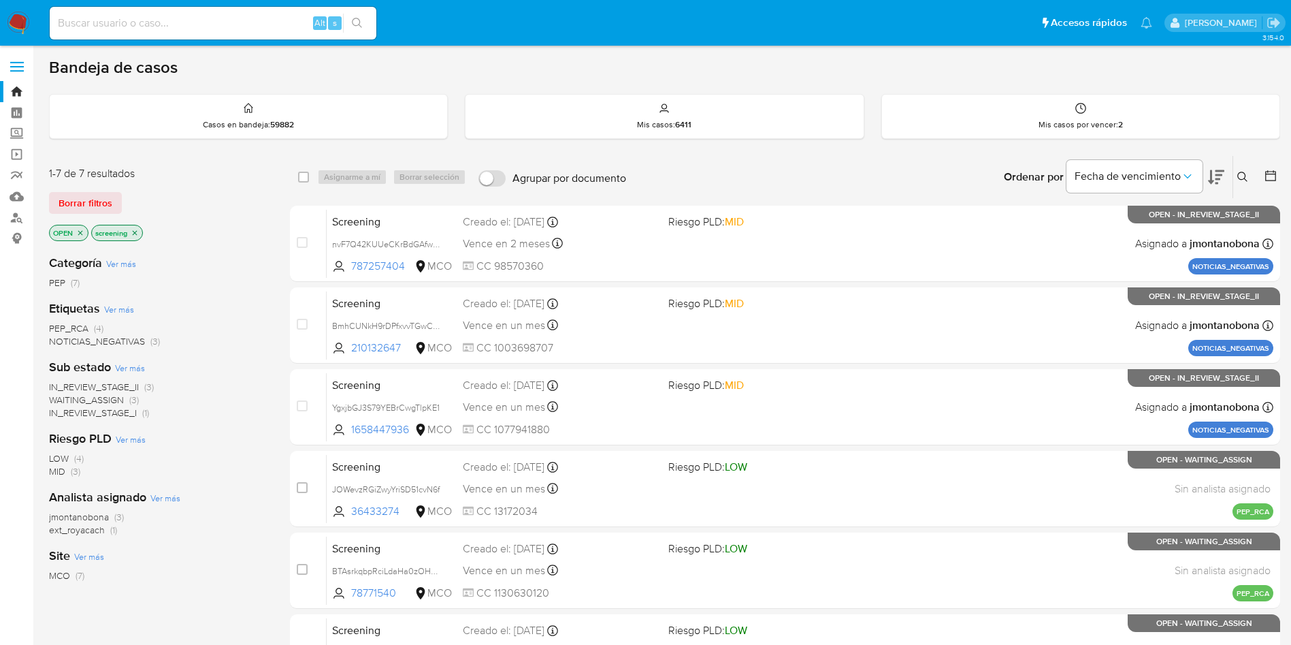
click at [110, 397] on span "WAITING_ASSIGN" at bounding box center [86, 400] width 75 height 14
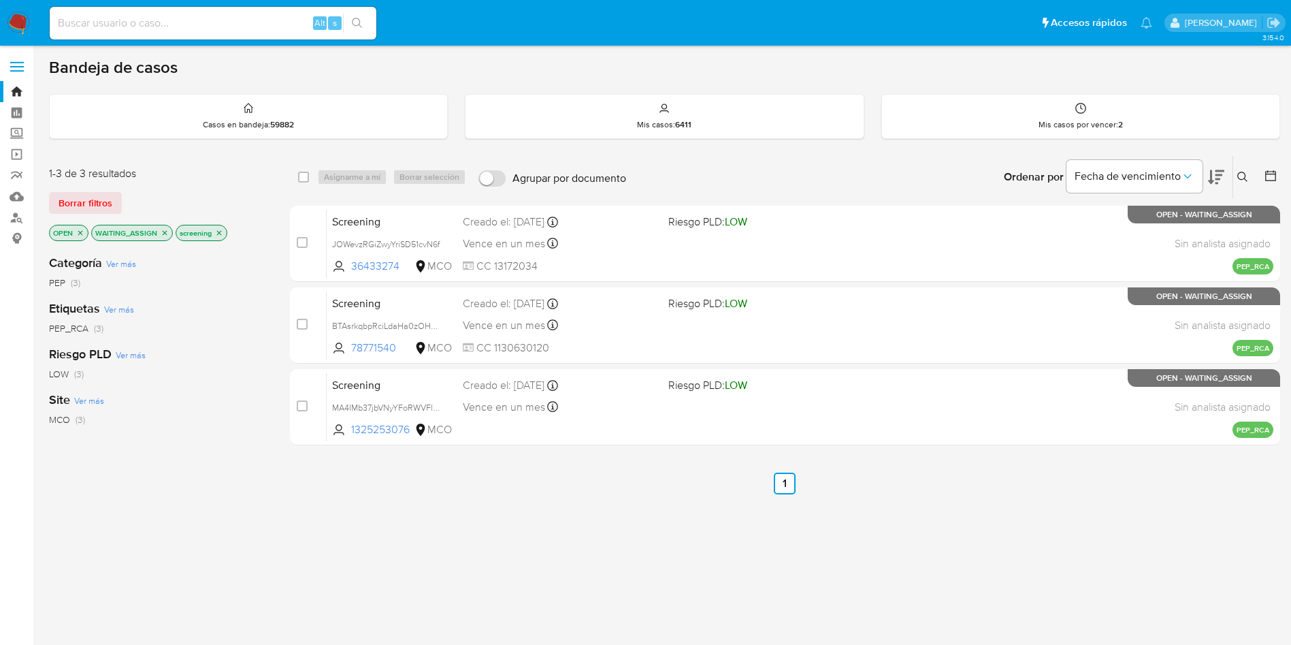
click at [221, 231] on icon "close-filter" at bounding box center [219, 232] width 5 height 5
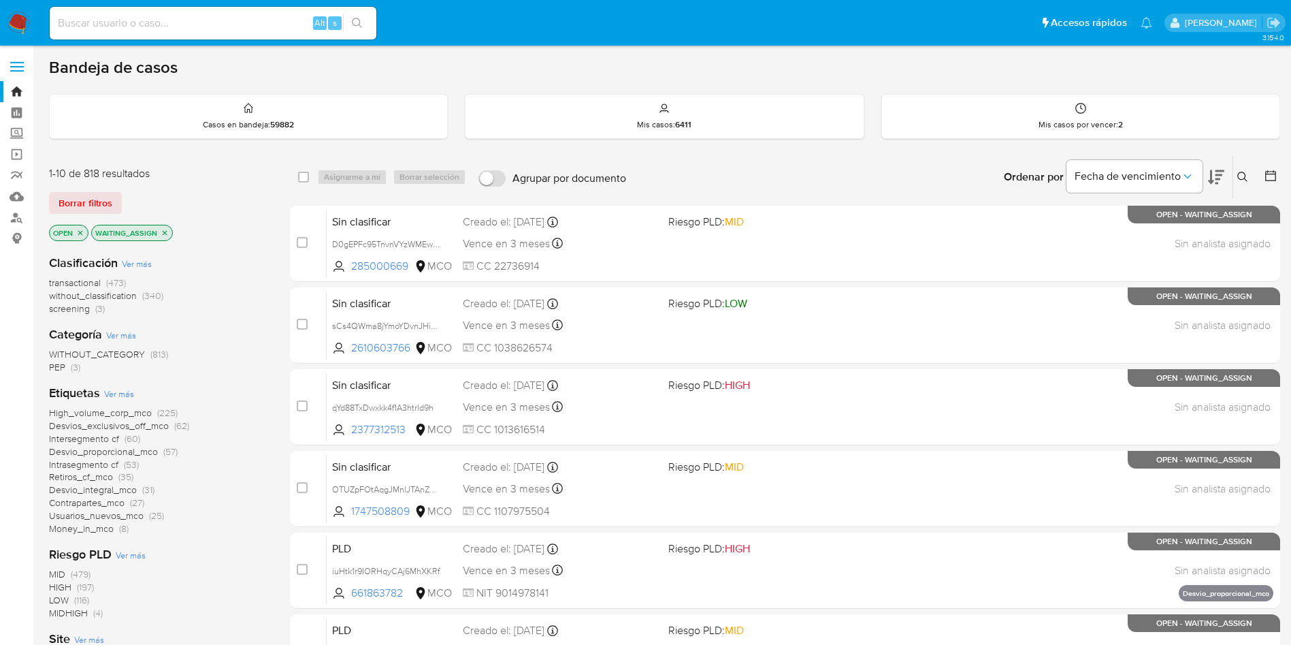
click at [163, 233] on icon "close-filter" at bounding box center [165, 233] width 8 height 8
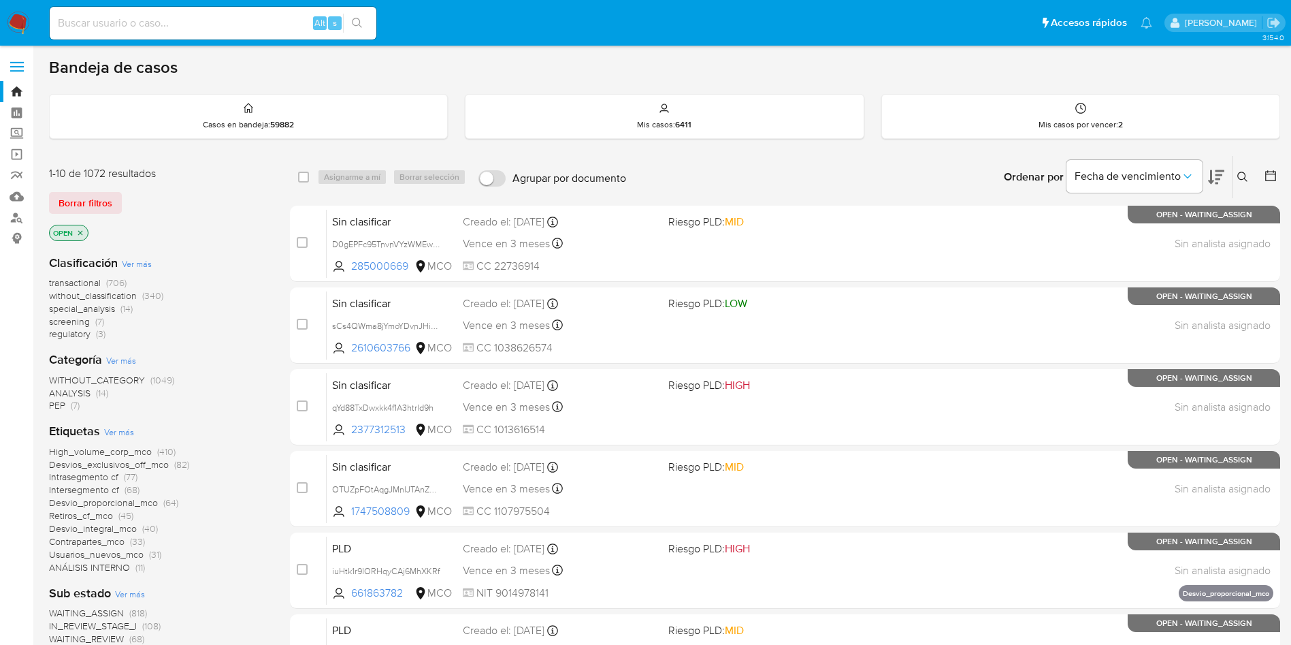
click at [79, 230] on icon "close-filter" at bounding box center [80, 233] width 8 height 8
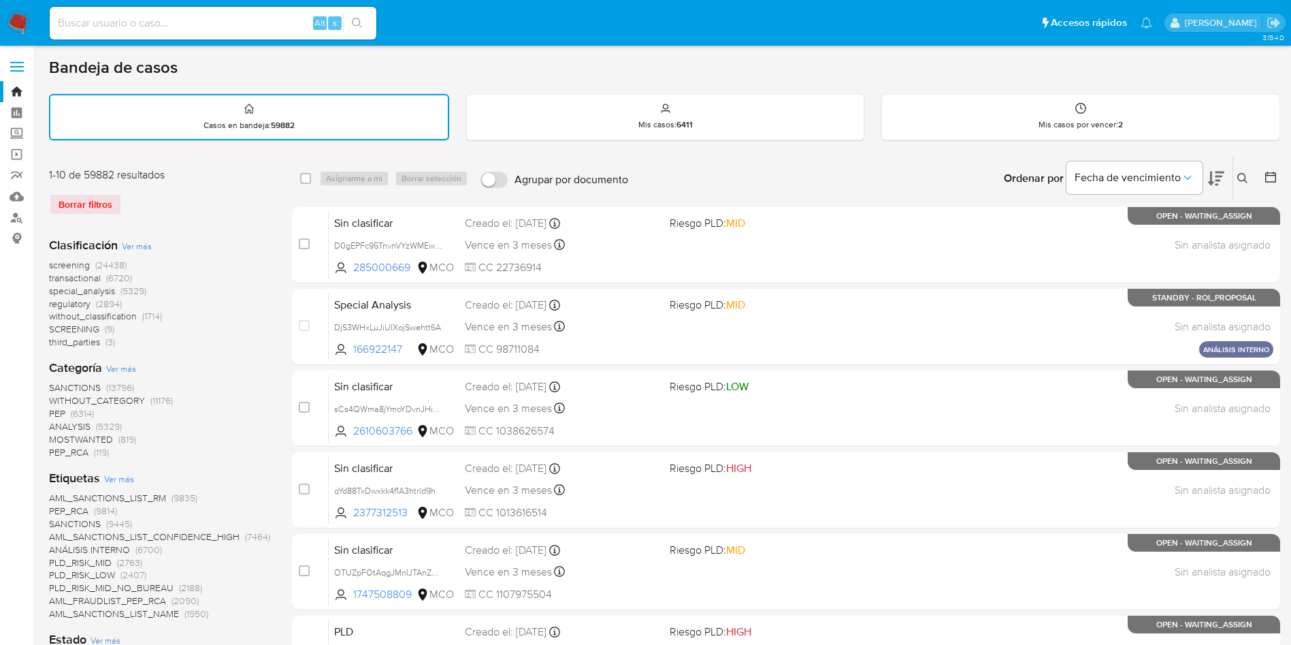
click at [88, 329] on span "SCREENING" at bounding box center [74, 329] width 50 height 14
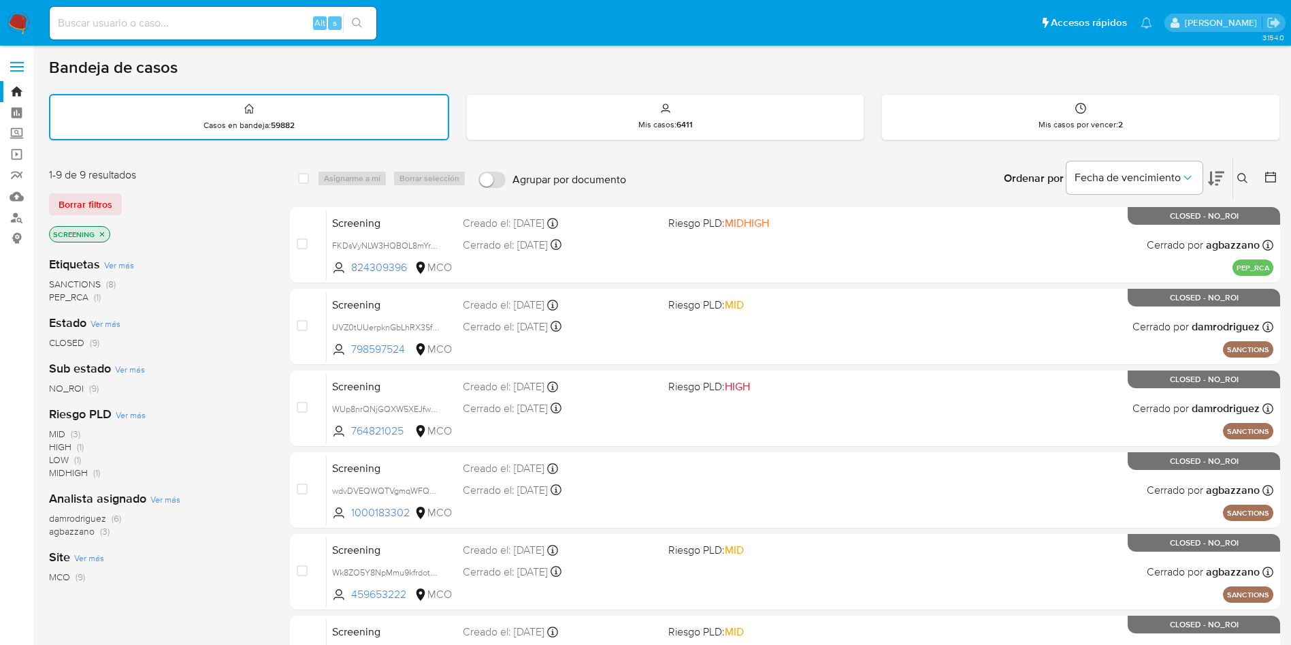
click at [79, 278] on span "SANCTIONS" at bounding box center [75, 284] width 52 height 14
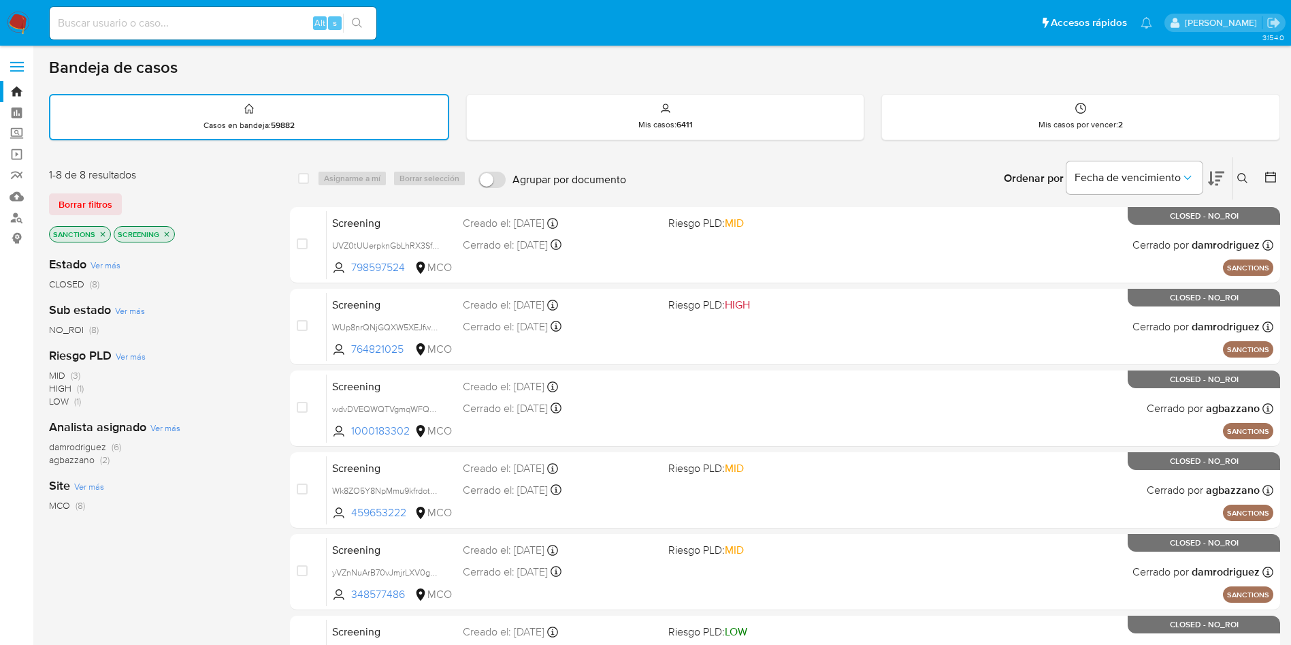
click at [163, 234] on icon "close-filter" at bounding box center [167, 234] width 8 height 8
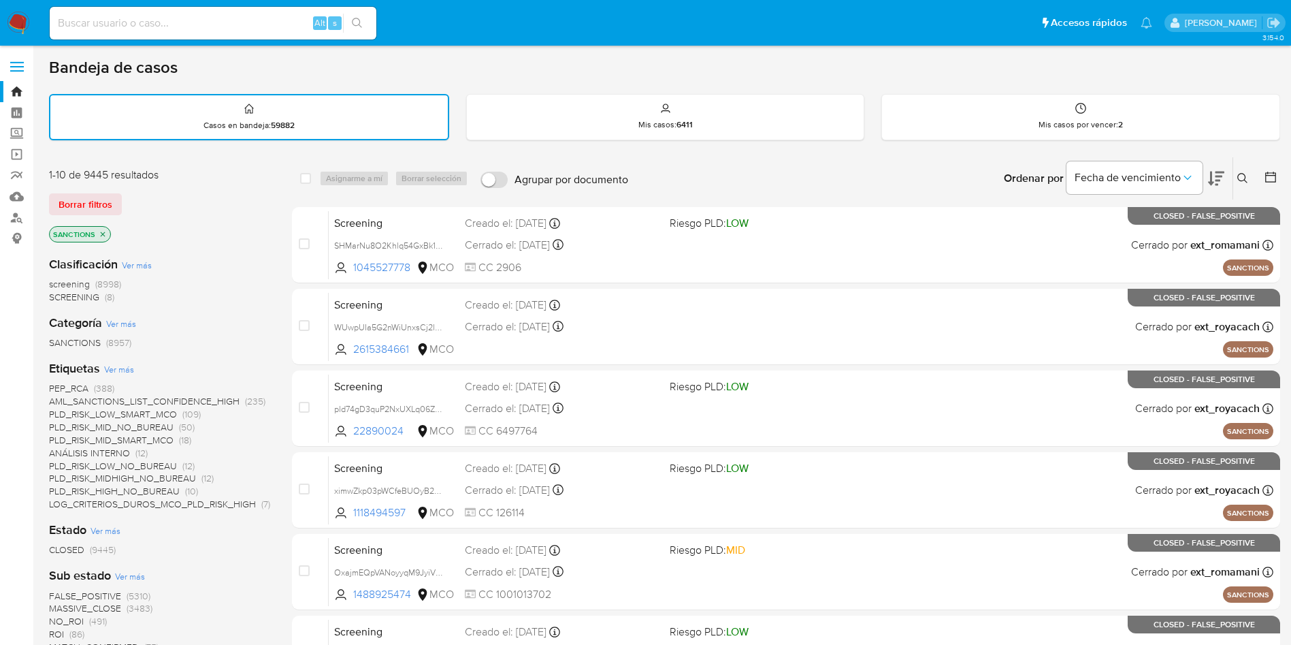
click at [103, 231] on icon "close-filter" at bounding box center [103, 234] width 8 height 8
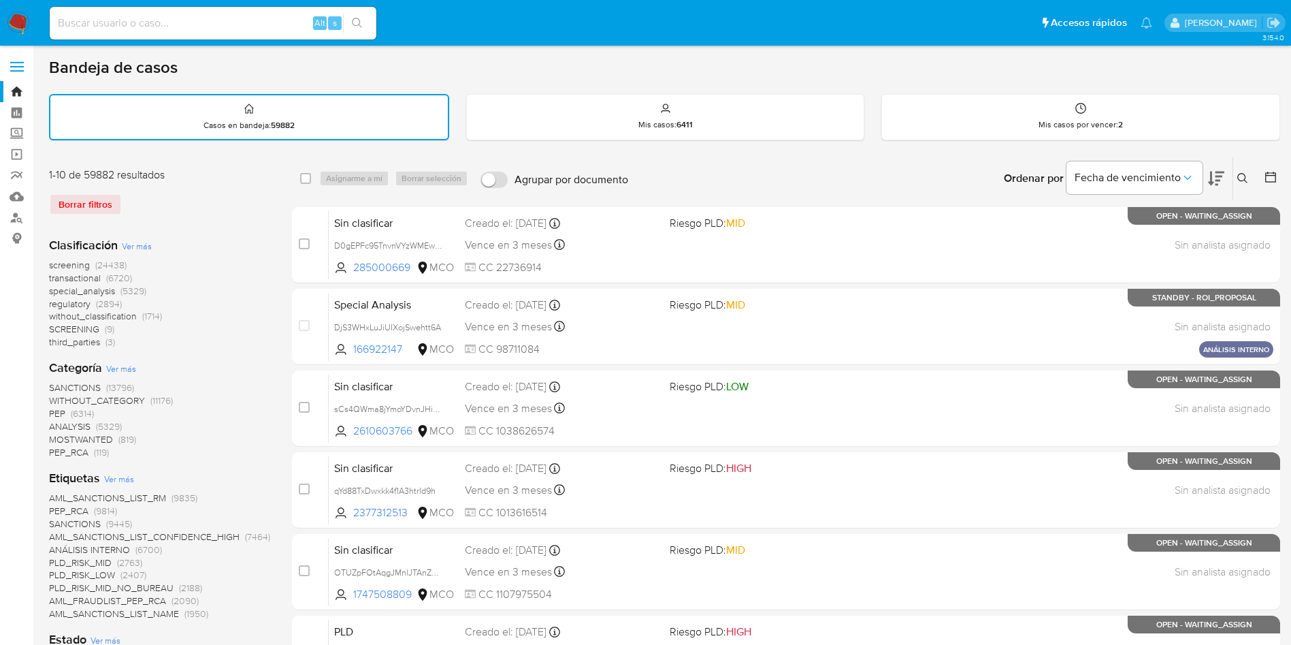
click at [11, 20] on img at bounding box center [18, 23] width 23 height 23
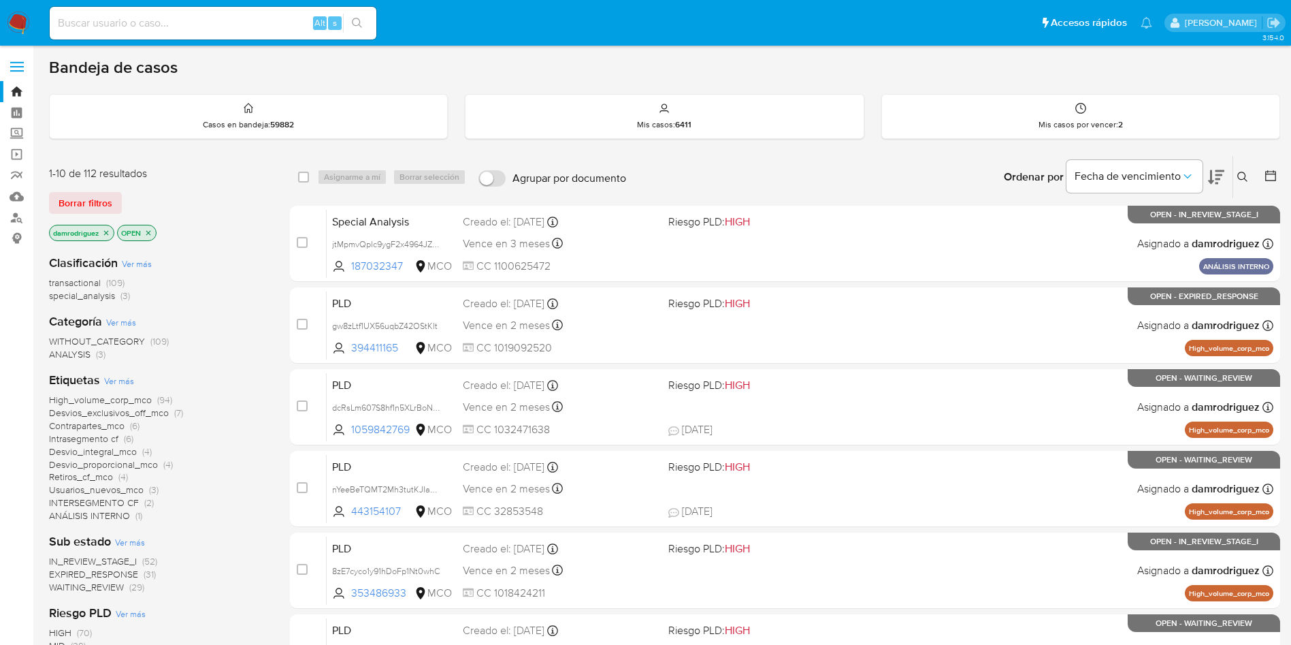
click at [247, 287] on div "transactional (109) special_analysis (3)" at bounding box center [158, 289] width 219 height 26
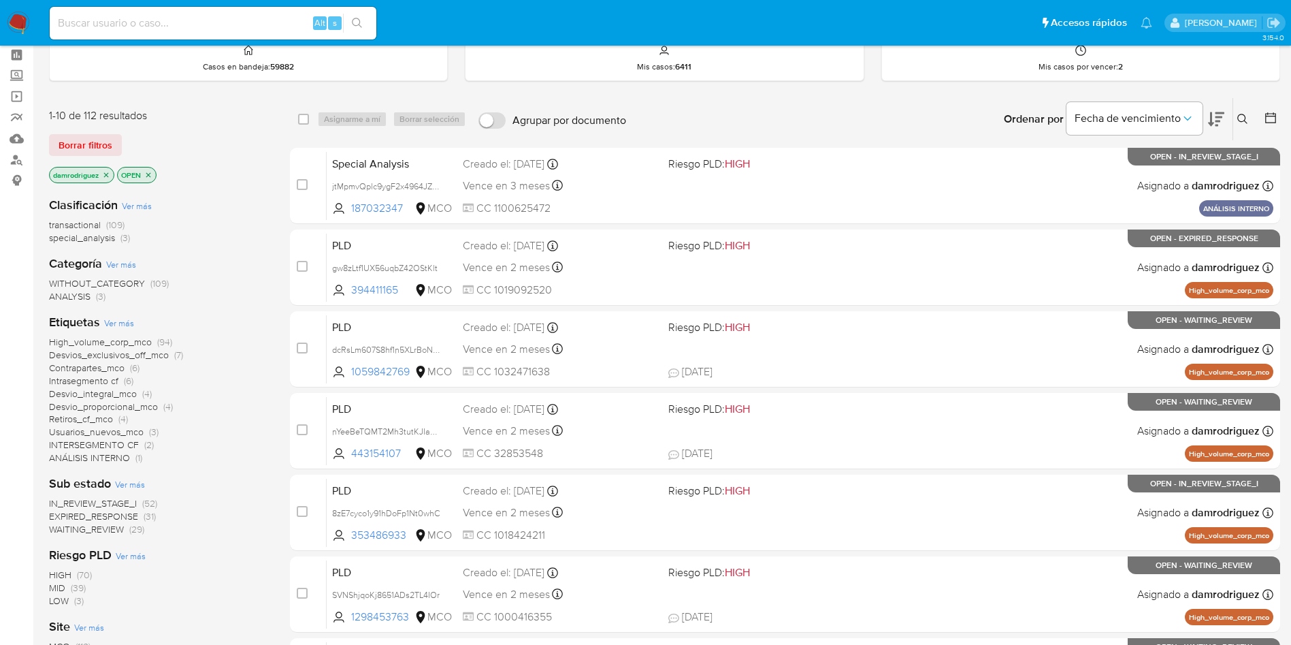
scroll to position [102, 0]
